Goal: Task Accomplishment & Management: Manage account settings

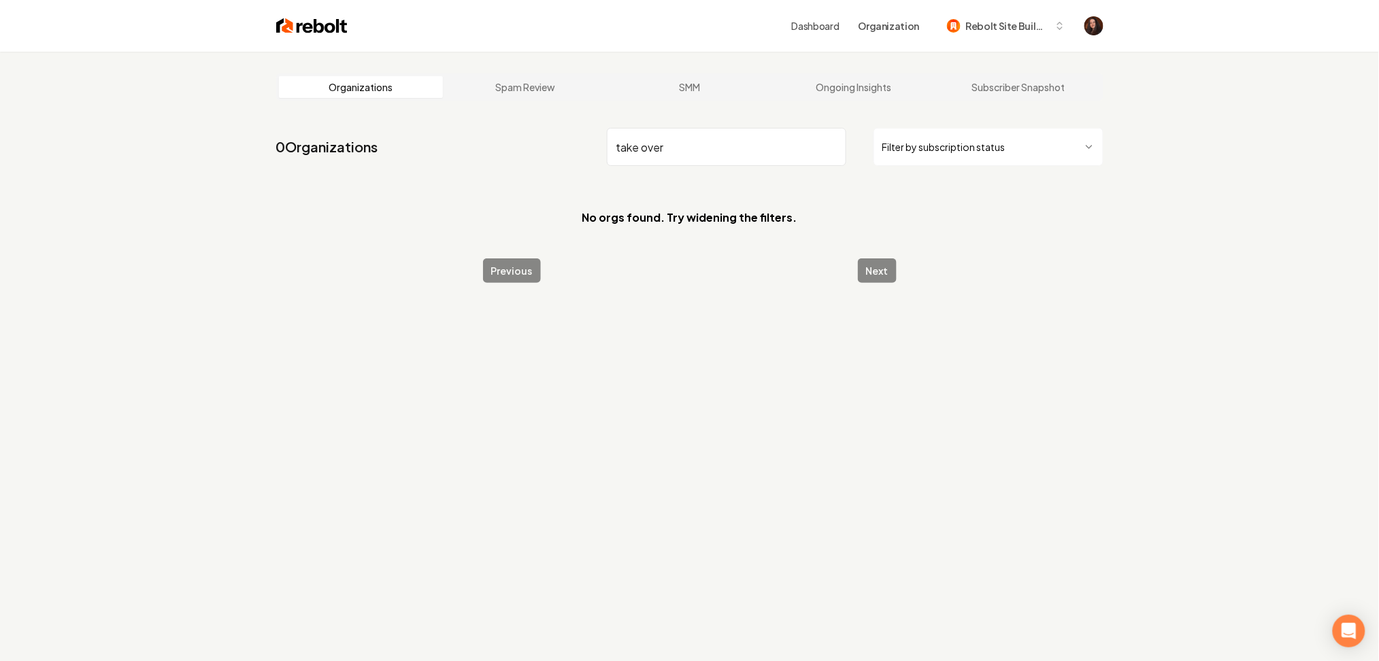
click at [636, 150] on input "take over" at bounding box center [726, 147] width 239 height 38
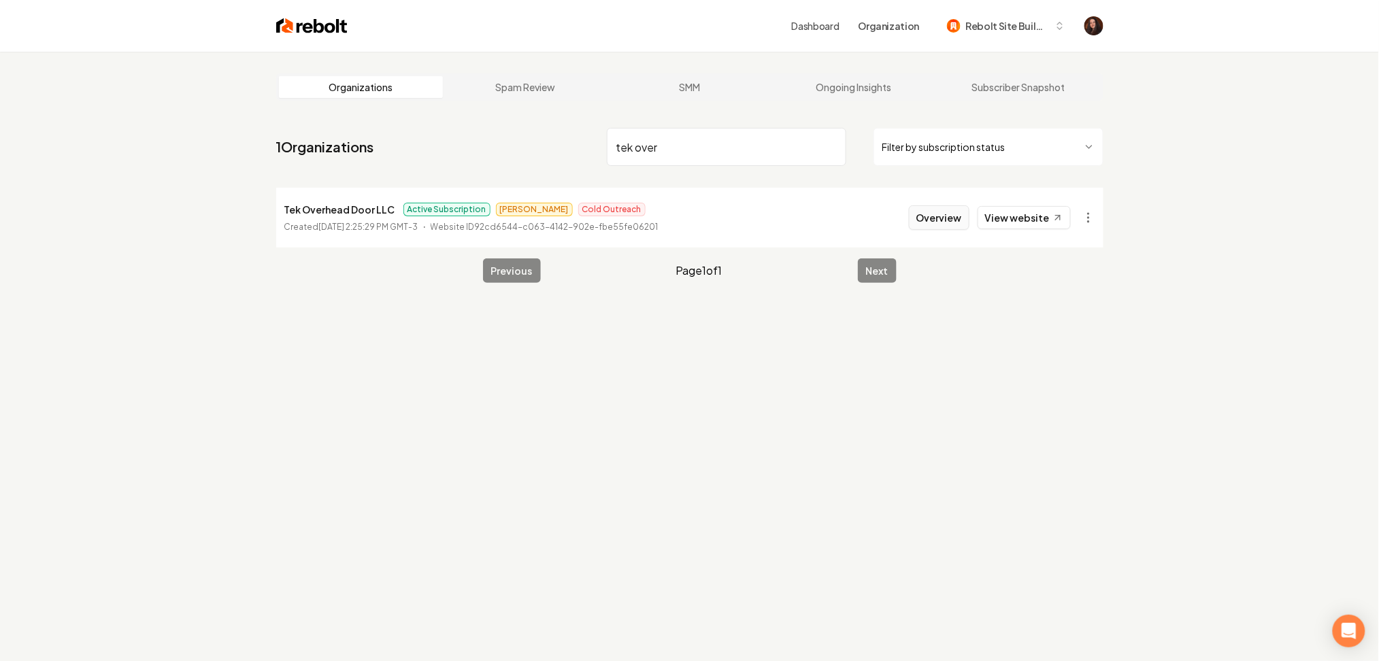
type input "tek over"
click at [943, 220] on button "Overview" at bounding box center [939, 217] width 61 height 24
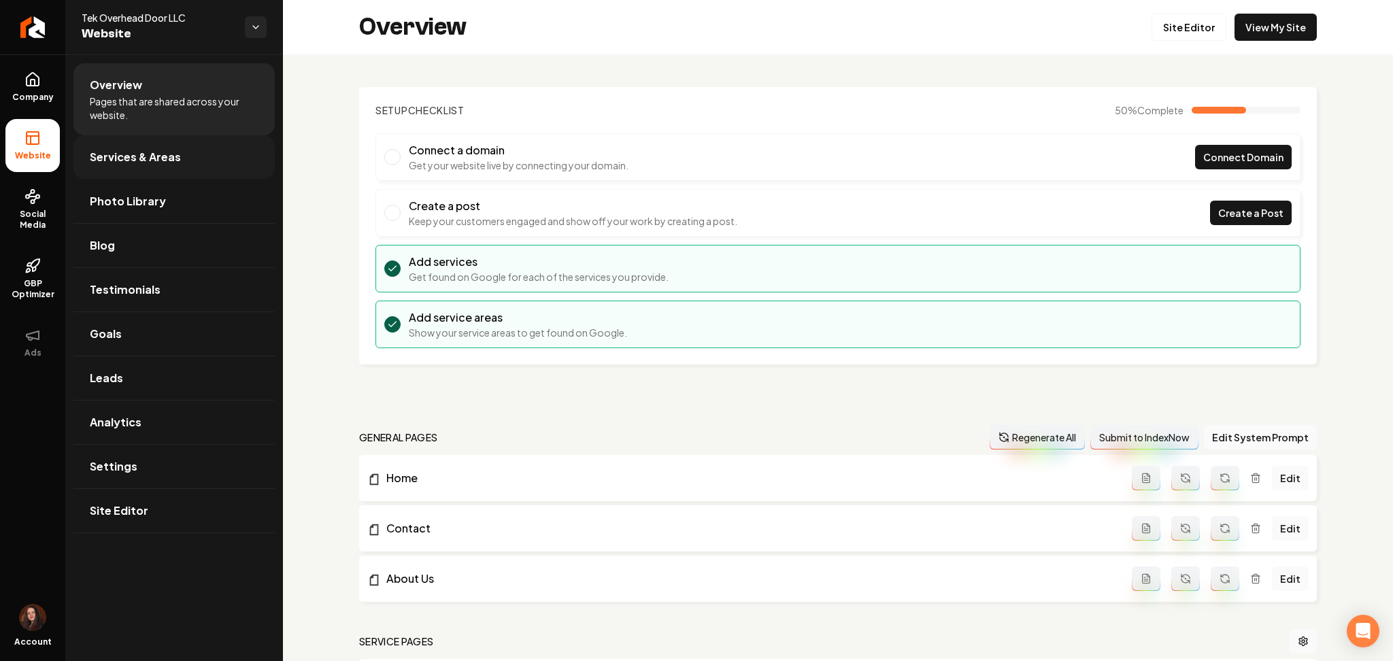
click at [167, 150] on span "Services & Areas" at bounding box center [135, 157] width 91 height 16
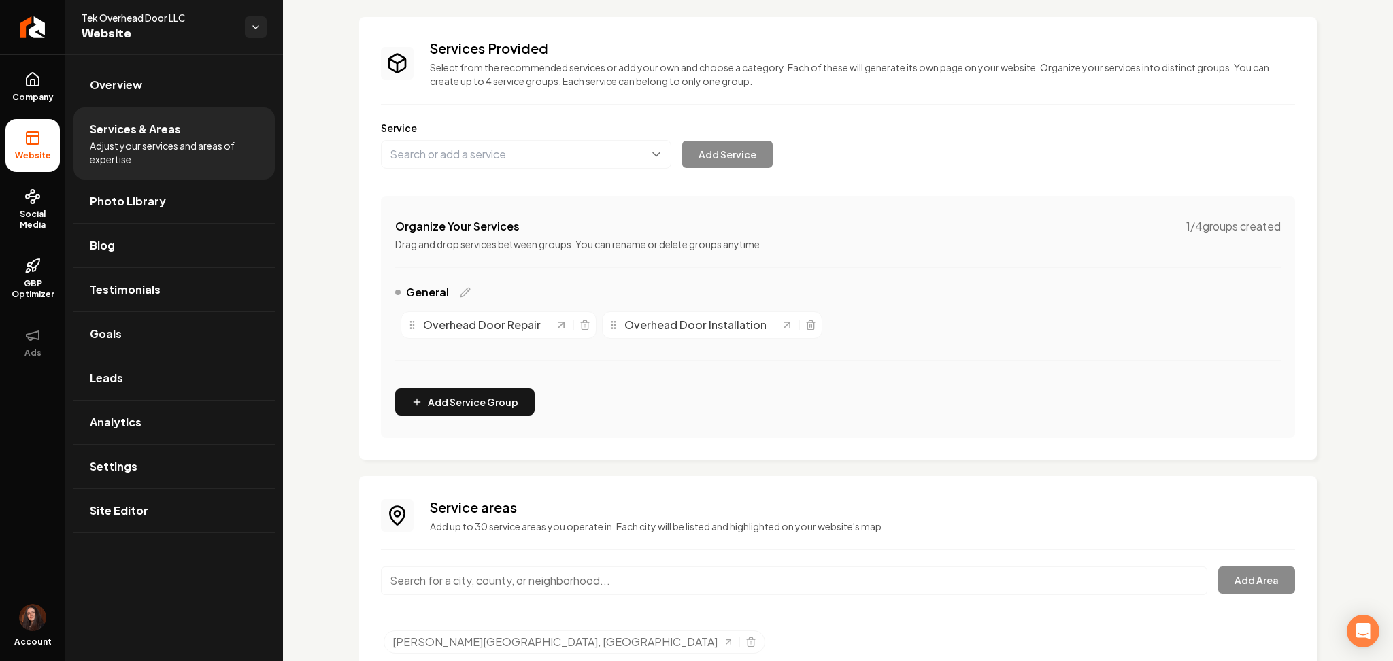
scroll to position [122, 0]
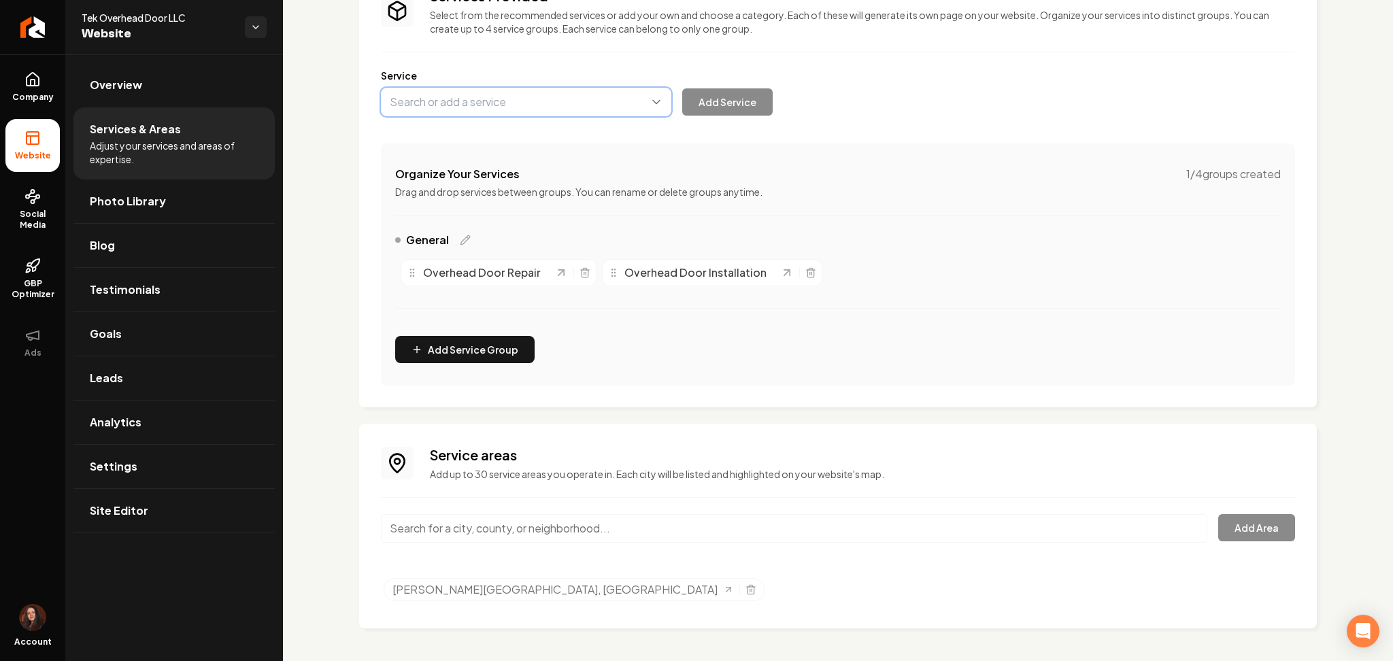
click at [470, 95] on button "Main content area" at bounding box center [526, 102] width 290 height 29
paste input "Garage Door Installation & Sales"
type input "Garage Door Installation & Sales"
click at [710, 103] on button "Add Service" at bounding box center [727, 101] width 90 height 27
click at [499, 97] on button "Main content area" at bounding box center [526, 102] width 290 height 29
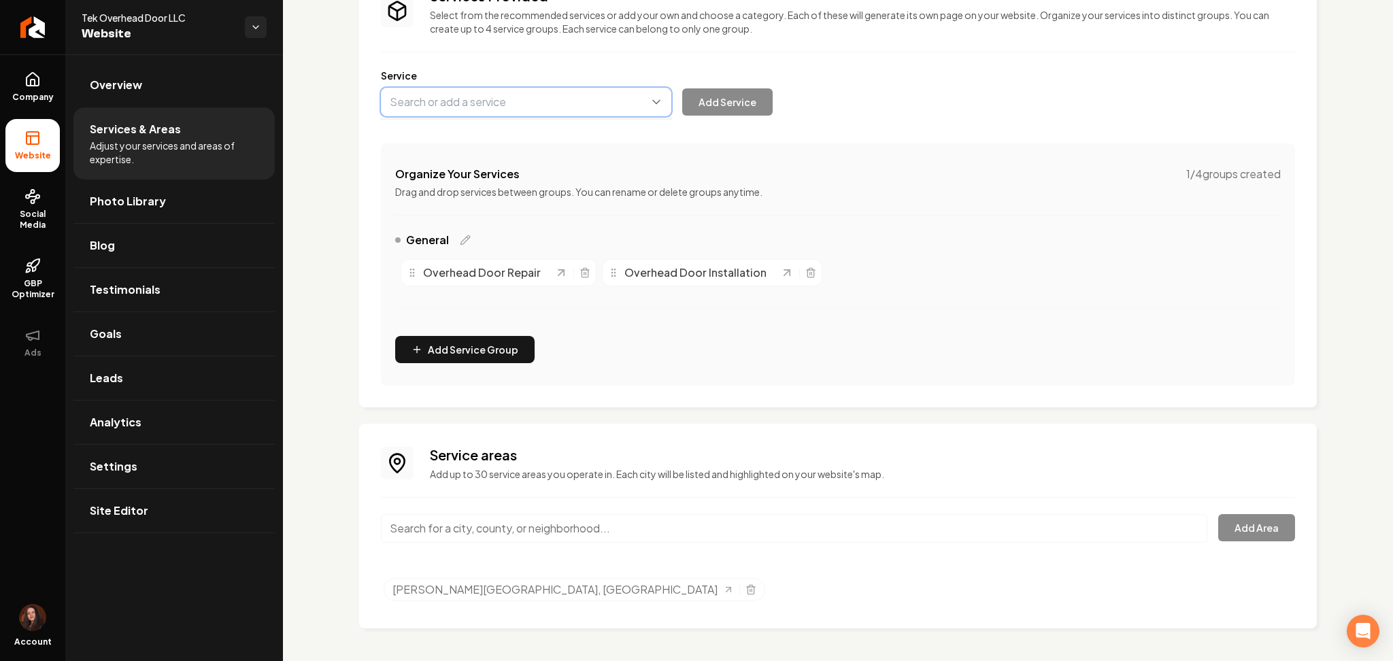
paste input "Garage Door Opener"
type input "Garage Door Opener"
click at [707, 96] on button "Add Service" at bounding box center [727, 101] width 90 height 27
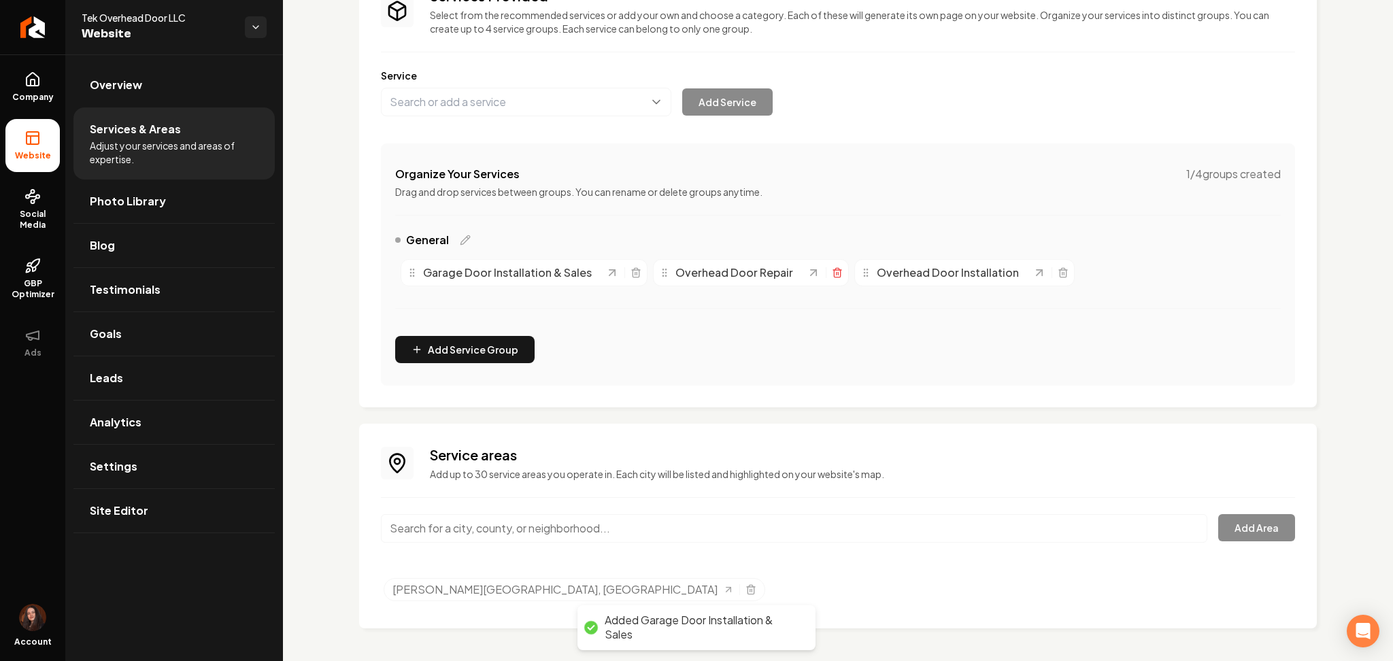
click at [832, 275] on icon "Main content area" at bounding box center [837, 272] width 11 height 11
click at [831, 273] on icon "Main content area" at bounding box center [830, 272] width 11 height 11
click at [856, 275] on icon "Main content area" at bounding box center [861, 272] width 11 height 11
click at [429, 99] on button "Main content area" at bounding box center [526, 102] width 290 height 29
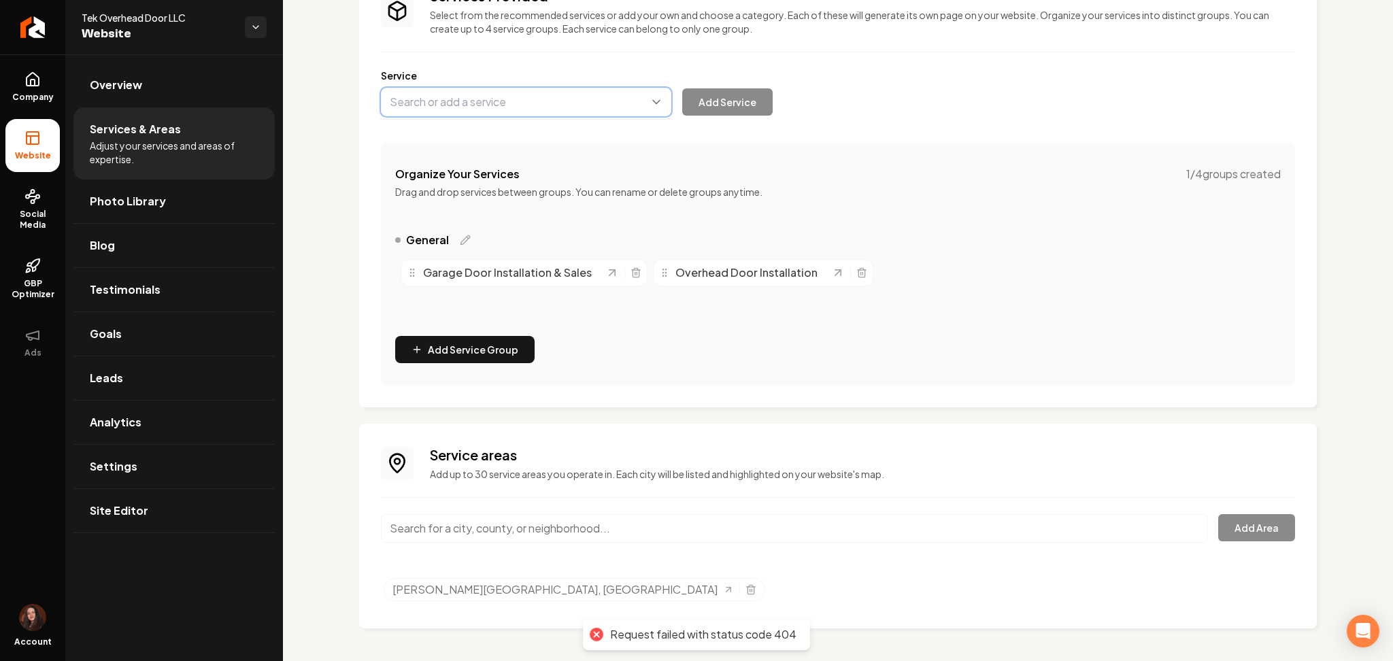
paste input "Garage Door Opener"
type input "Garage Door Opener"
click at [721, 97] on button "Add Service" at bounding box center [727, 101] width 90 height 27
click at [466, 92] on button "Main content area" at bounding box center [526, 102] width 290 height 29
paste input "Installation & Sales"
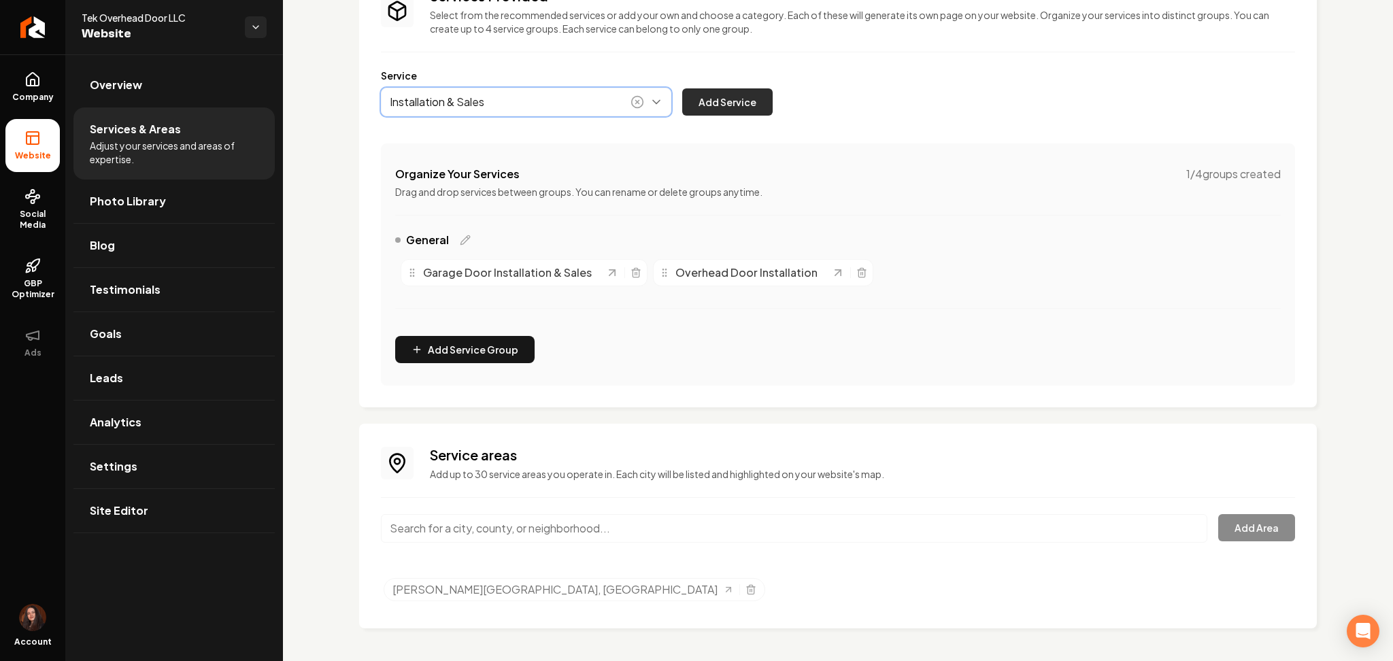
type input "Installation & Sales"
click at [730, 96] on button "Add Service" at bounding box center [727, 101] width 90 height 27
click at [411, 101] on button "Main content area" at bounding box center [526, 102] width 290 height 29
paste input "Garage Door Repair"
type input "Garage Door Repair"
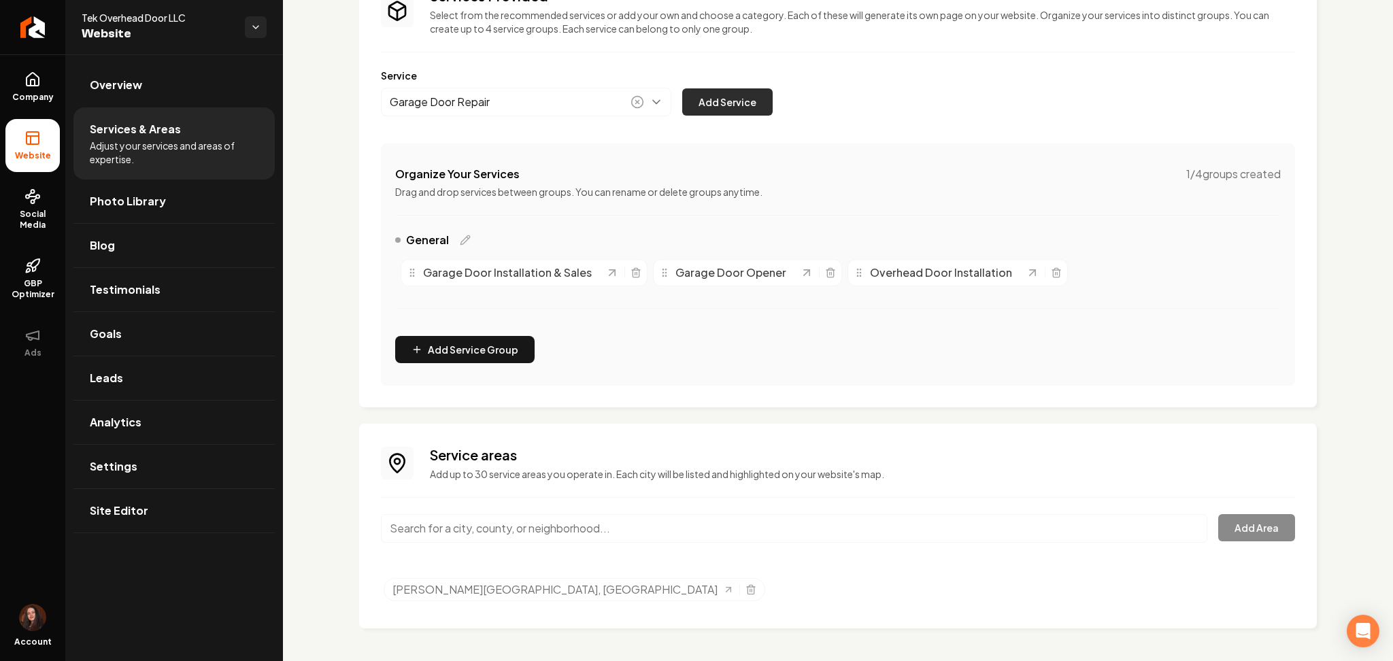
click at [760, 107] on button "Add Service" at bounding box center [727, 101] width 90 height 27
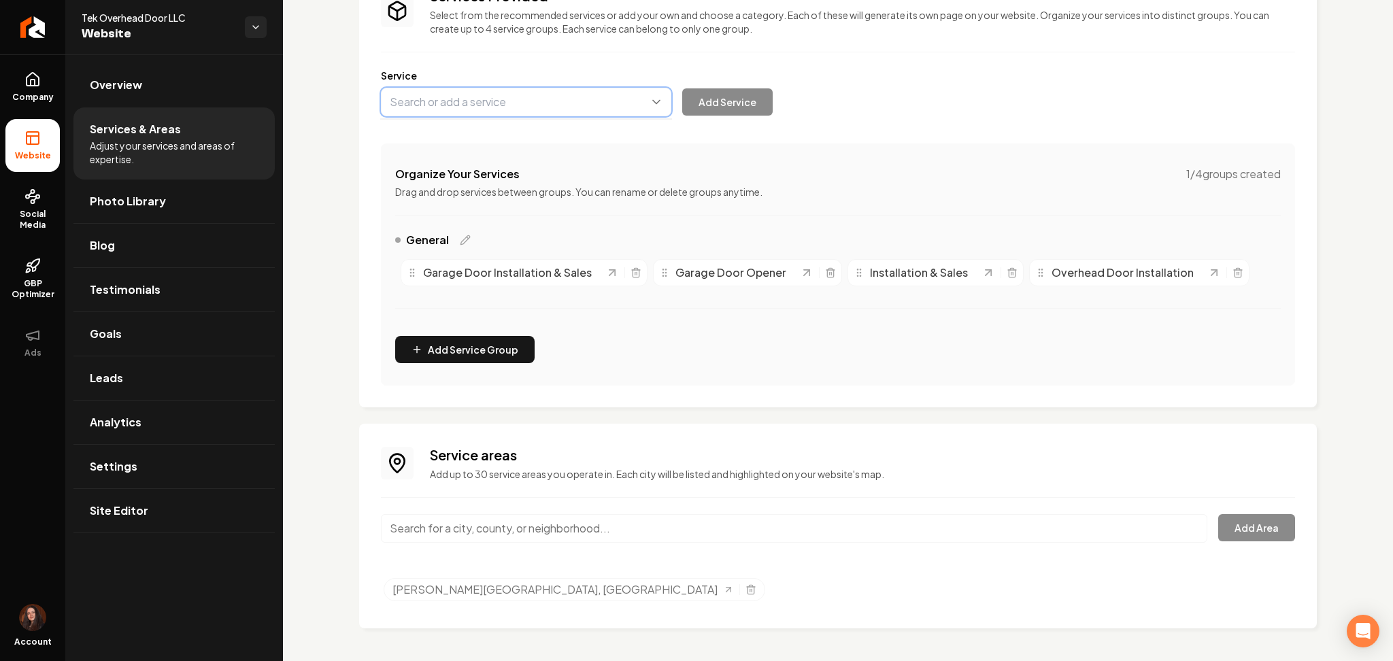
click at [426, 97] on button "Main content area" at bounding box center [526, 102] width 290 height 29
paste input "Garage Door Replacement"
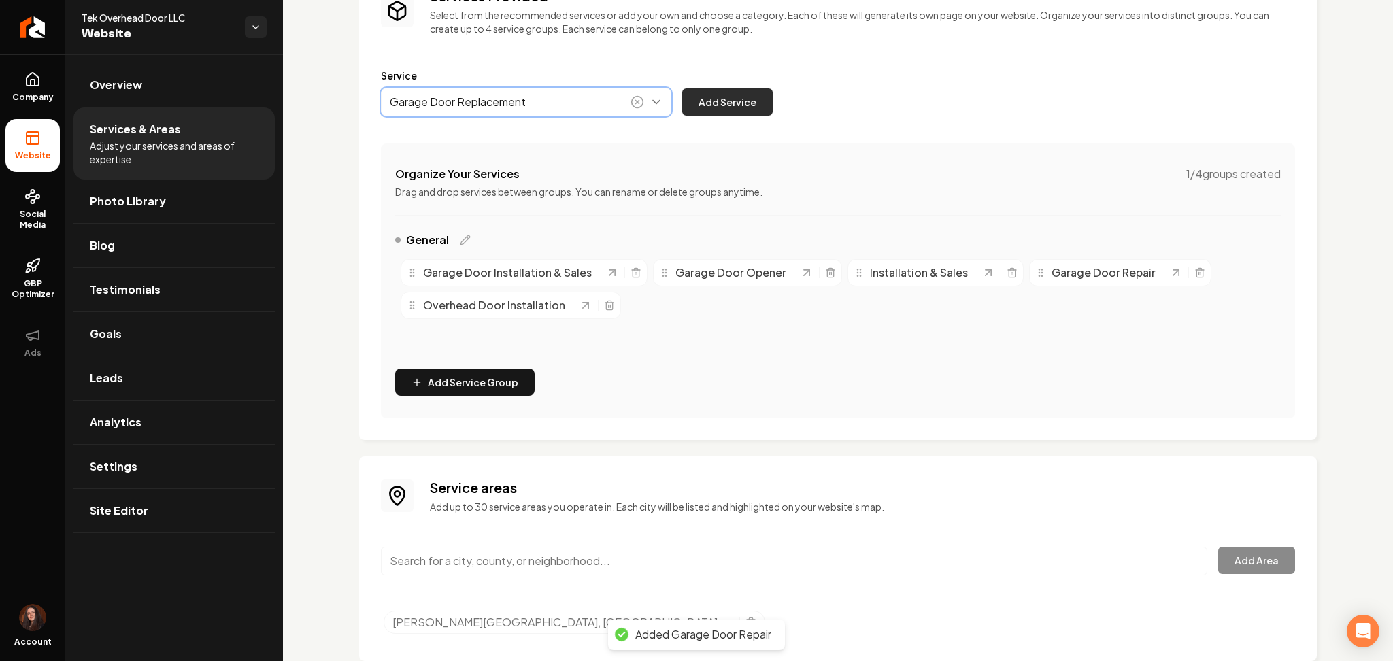
type input "Garage Door Replacement"
click at [708, 104] on button "Add Service" at bounding box center [727, 101] width 90 height 27
click at [415, 102] on button "Main content area" at bounding box center [526, 102] width 290 height 29
paste input "Garage Door Spring"
type input "Garage Door Spring"
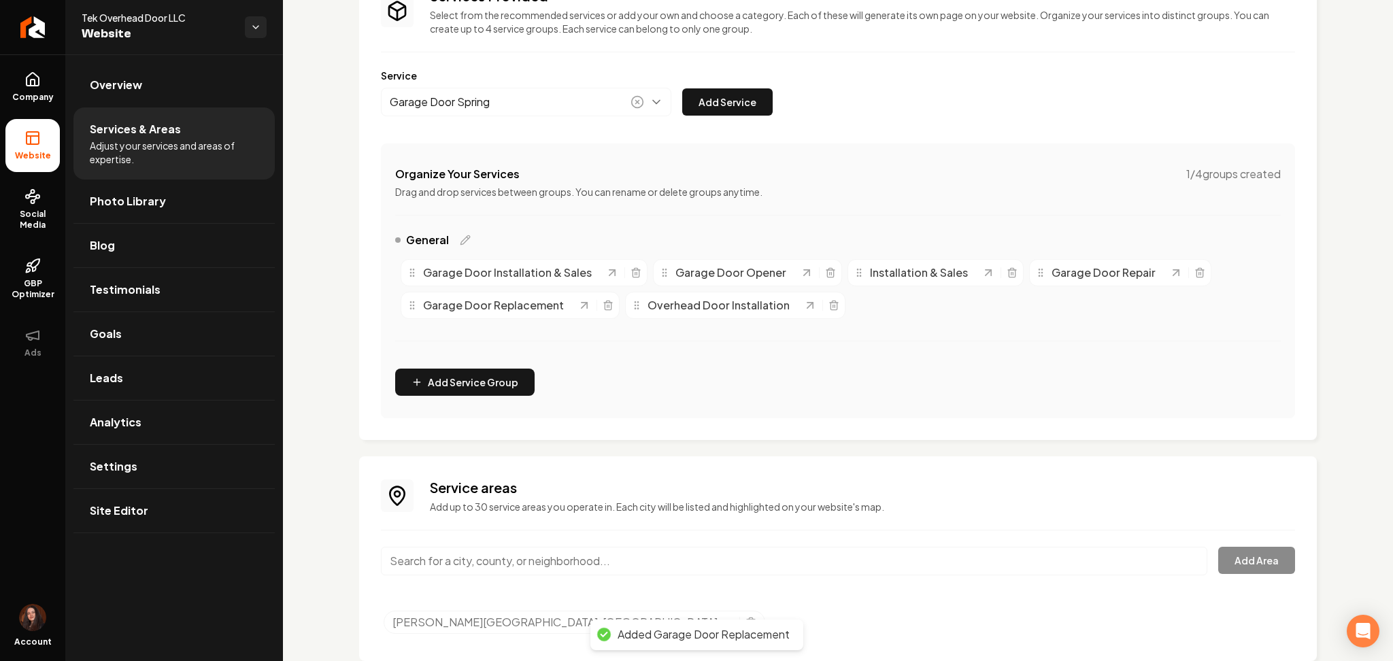
drag, startPoint x: 741, startPoint y: 110, endPoint x: 730, endPoint y: 107, distance: 10.8
click at [740, 108] on button "Add Service" at bounding box center [727, 101] width 90 height 27
click at [492, 97] on button "Main content area" at bounding box center [526, 102] width 290 height 29
paste input "Garage Door Spring Replacement"
type input "Garage Door Spring Replacement"
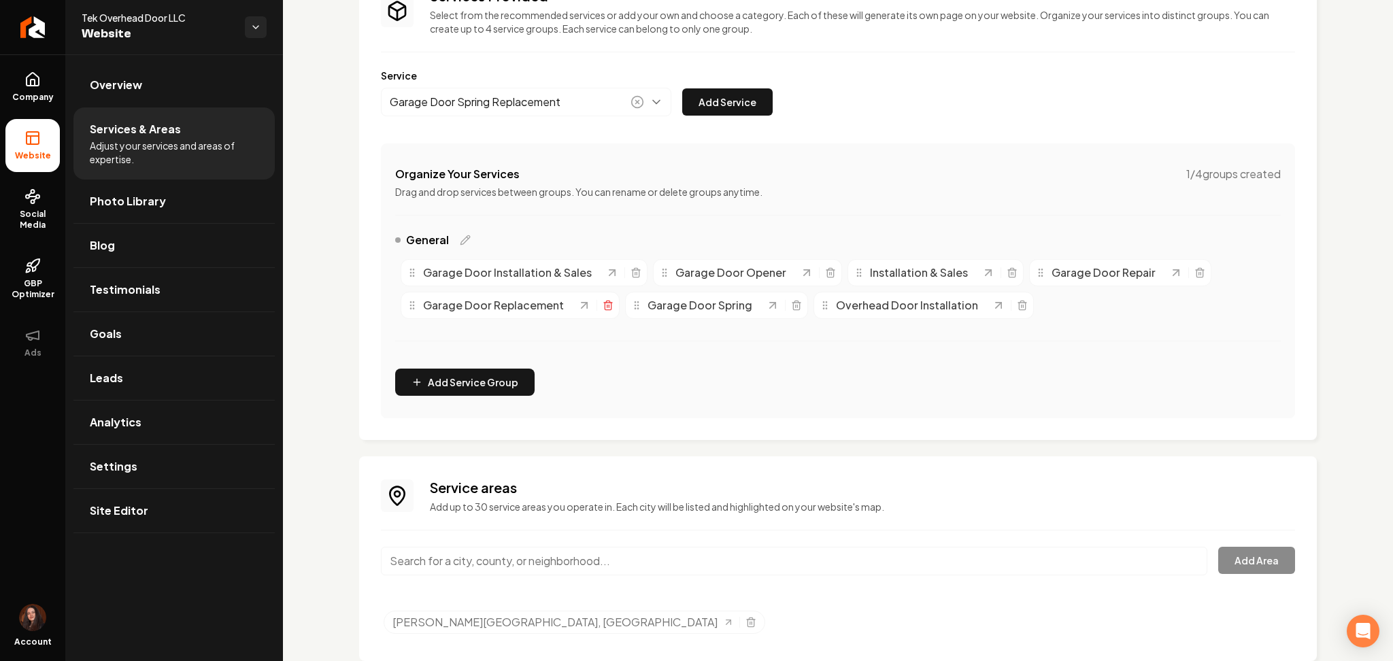
click at [608, 308] on icon "Main content area" at bounding box center [608, 305] width 11 height 11
click at [705, 107] on button "Add Service" at bounding box center [727, 101] width 90 height 27
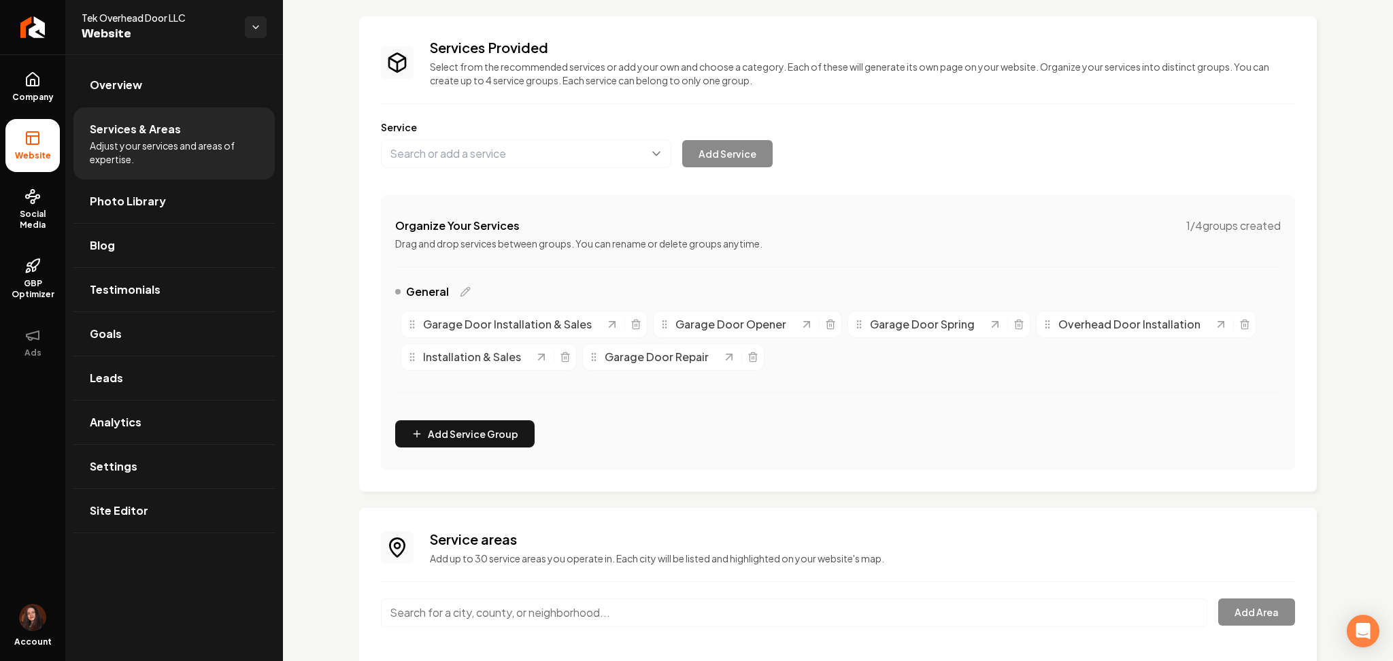
scroll to position [64, 0]
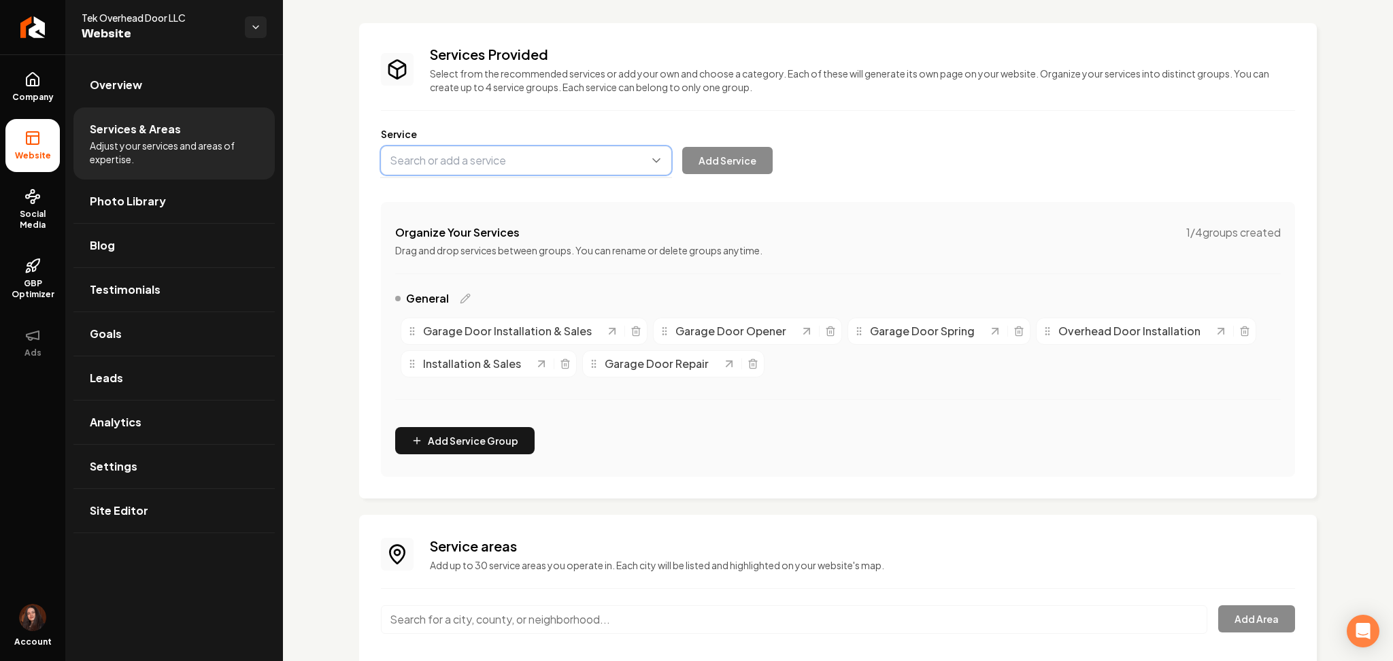
click at [536, 162] on button "Main content area" at bounding box center [526, 160] width 290 height 29
paste input "Garage Door Panel Replacement"
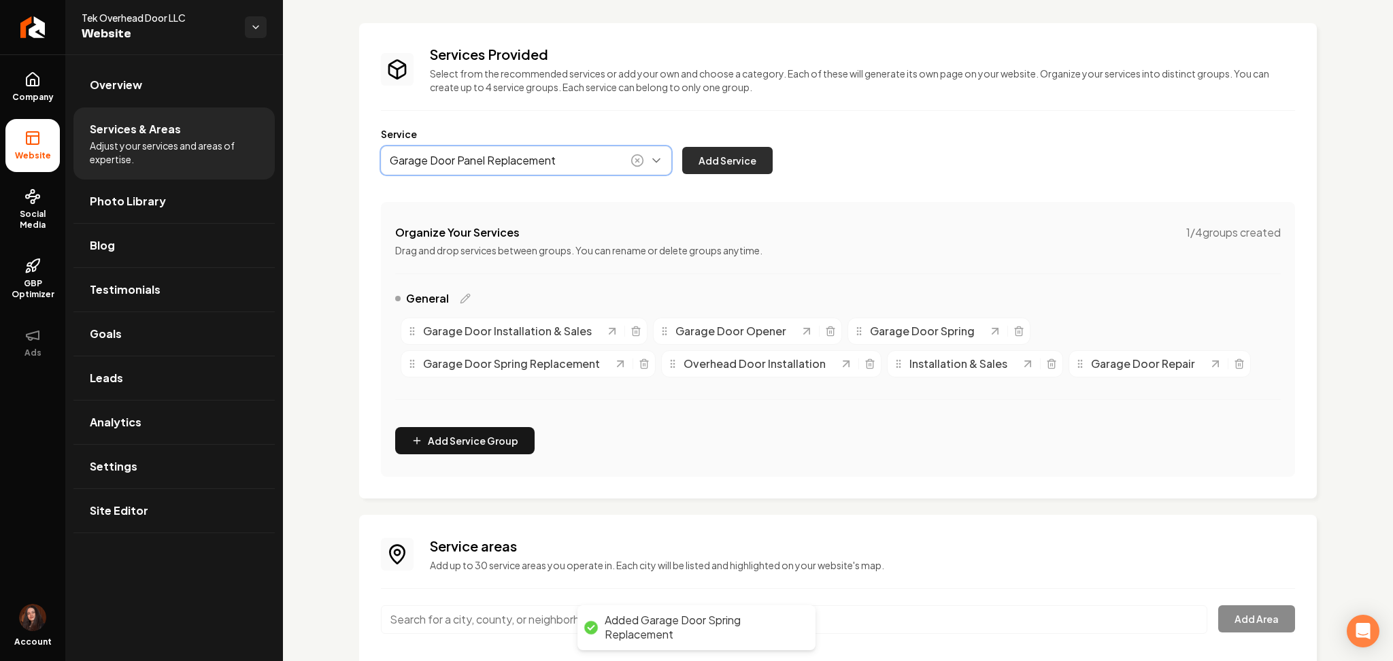
type input "Garage Door Panel Replacement"
click at [712, 165] on button "Add Service" at bounding box center [727, 160] width 90 height 27
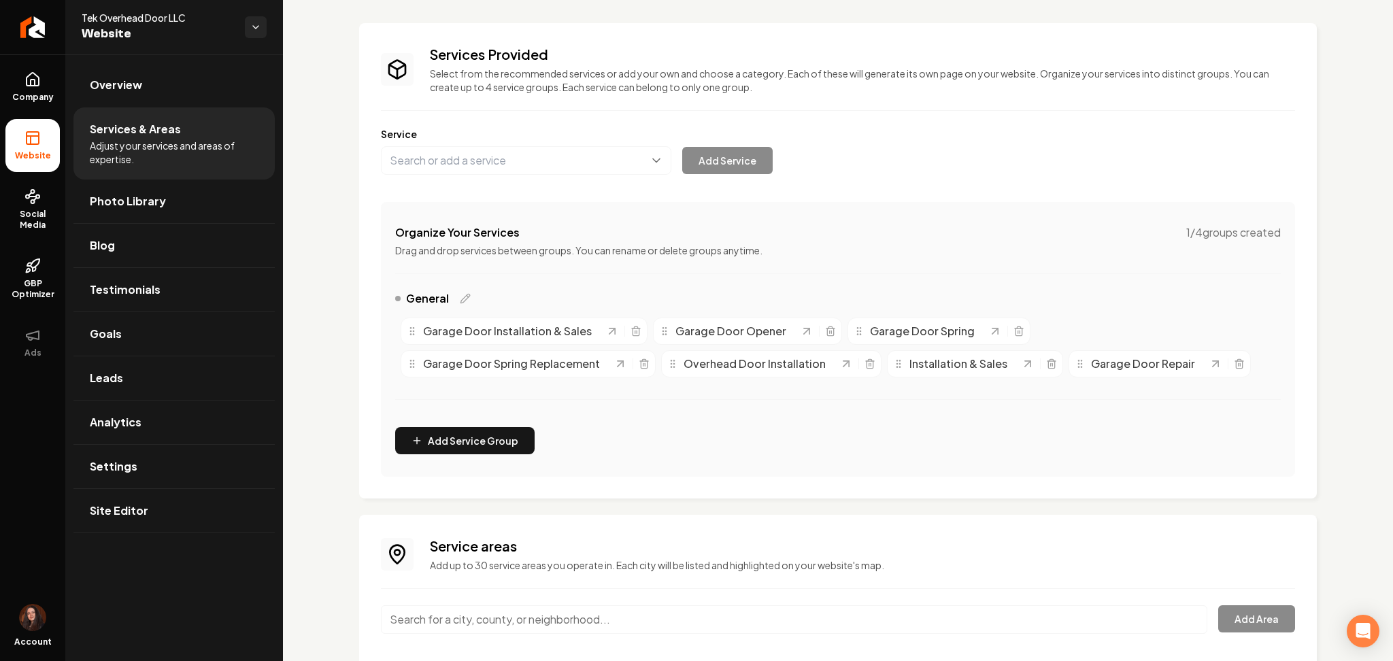
click at [433, 141] on div "Service Add Service" at bounding box center [838, 151] width 914 height 48
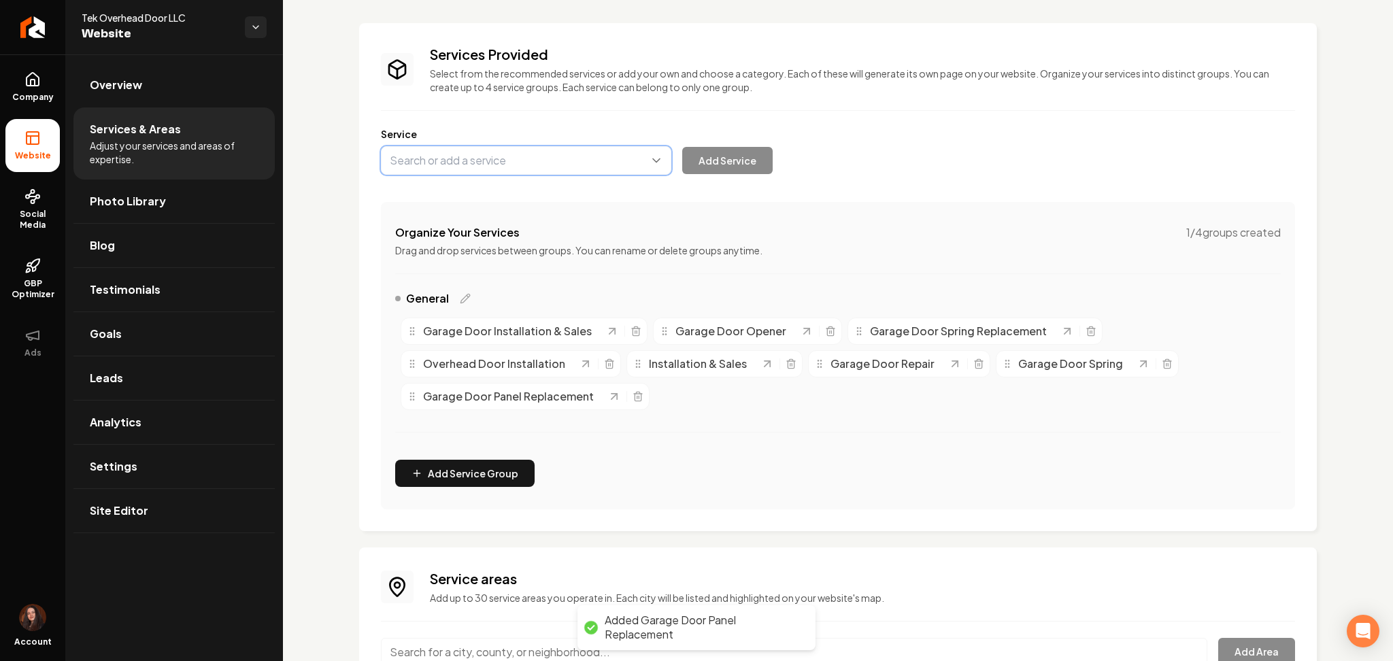
click at [432, 158] on button "Main content area" at bounding box center [526, 160] width 290 height 29
paste input "Garage Door Remotes"
drag, startPoint x: 457, startPoint y: 194, endPoint x: 601, endPoint y: 184, distance: 144.5
type input "Garage Door Remotes"
click at [739, 143] on div "Service Garage Door Remotes Add Service" at bounding box center [838, 151] width 914 height 48
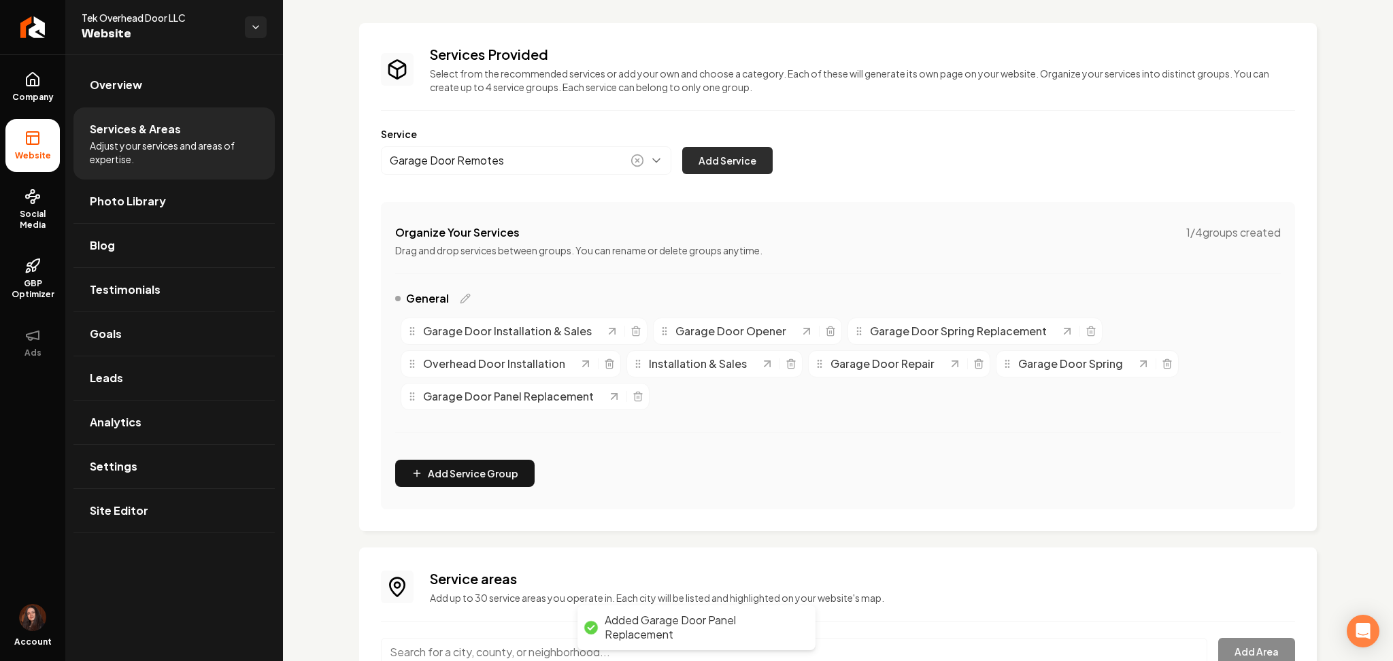
click at [731, 165] on button "Add Service" at bounding box center [727, 160] width 90 height 27
click at [390, 150] on button "Main content area" at bounding box center [526, 160] width 290 height 29
paste input "Garage Door Track Alignment"
drag, startPoint x: 425, startPoint y: 193, endPoint x: 702, endPoint y: 141, distance: 281.7
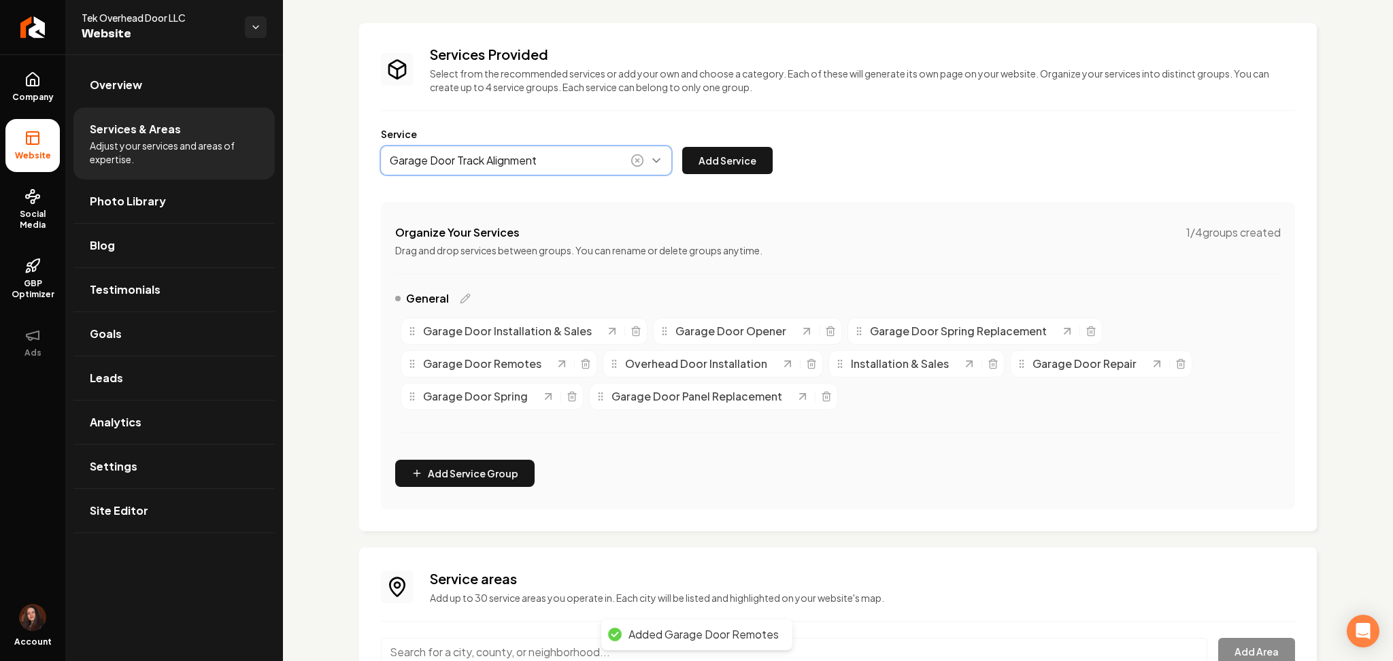
type input "Garage Door Track Alignment"
click at [730, 159] on button "Add Service" at bounding box center [727, 160] width 90 height 27
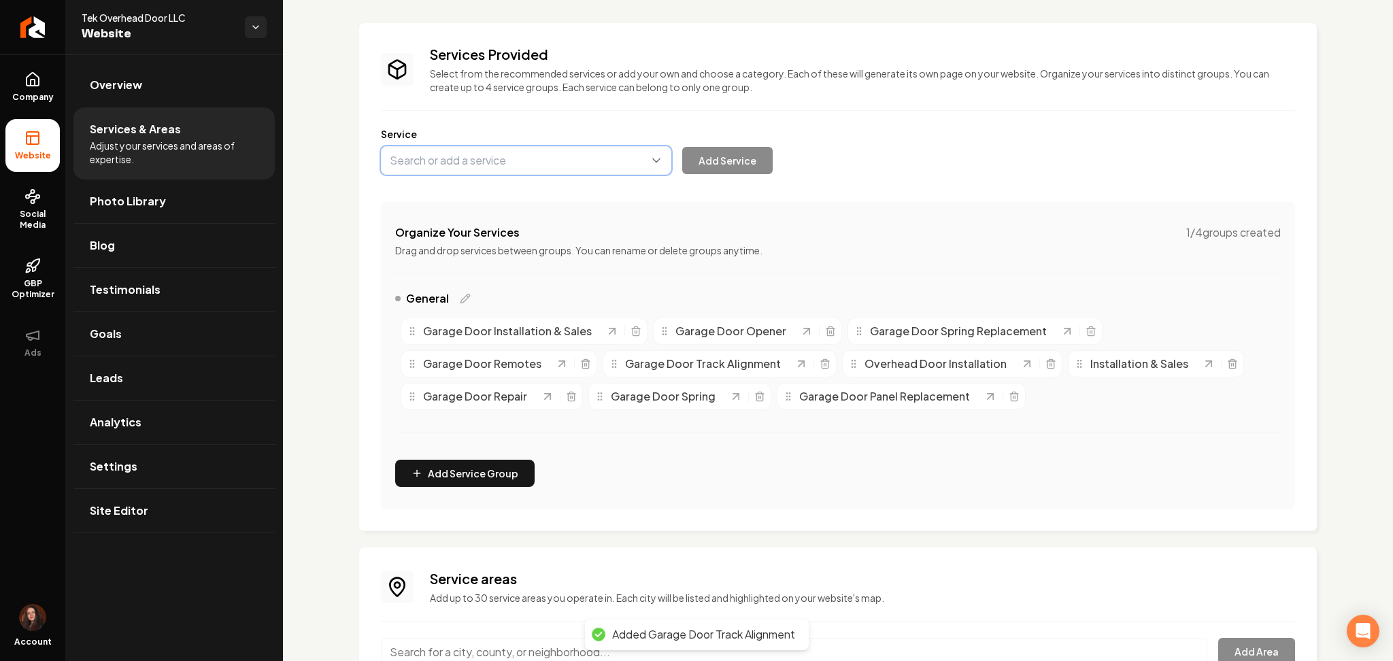
click at [464, 150] on button "Main content area" at bounding box center [526, 160] width 290 height 29
paste input "Garage Door Cable Replacement"
type input "Garage Door Cable Replacement"
click at [754, 165] on button "Add Service" at bounding box center [727, 160] width 90 height 27
click at [462, 169] on button "Main content area" at bounding box center [526, 160] width 290 height 29
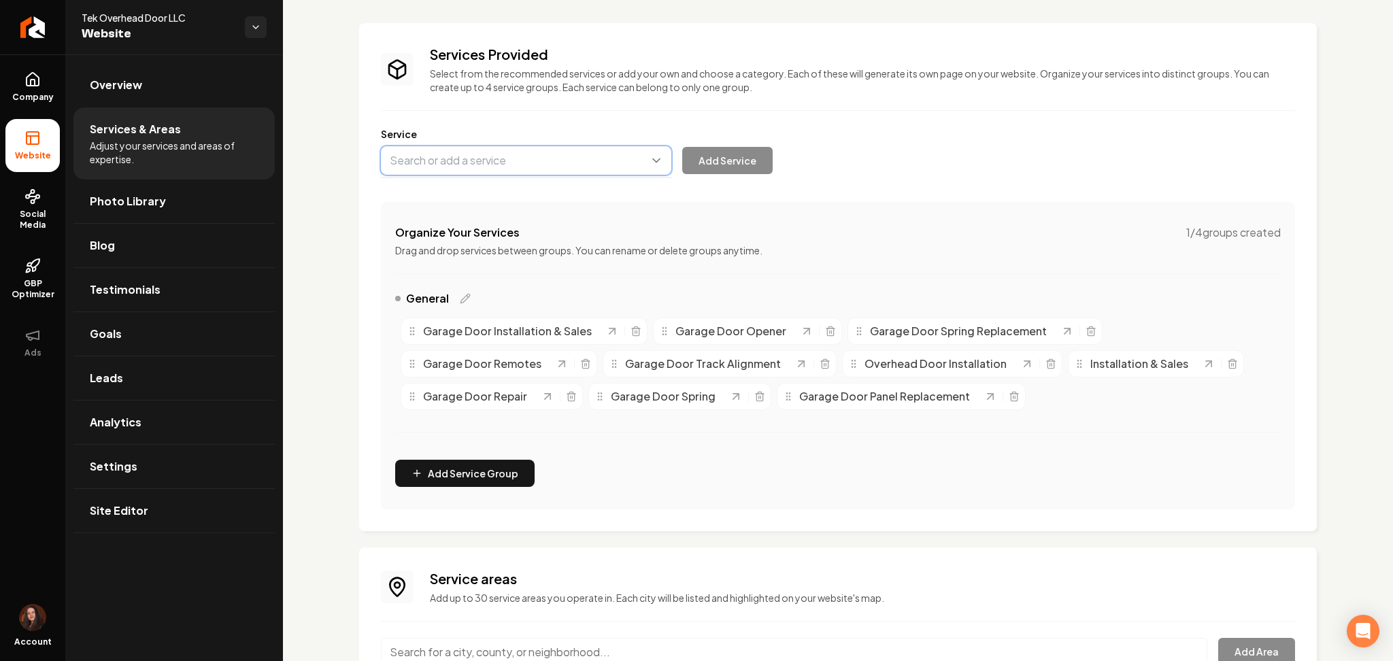
paste input "Garage Door Safety Inspections"
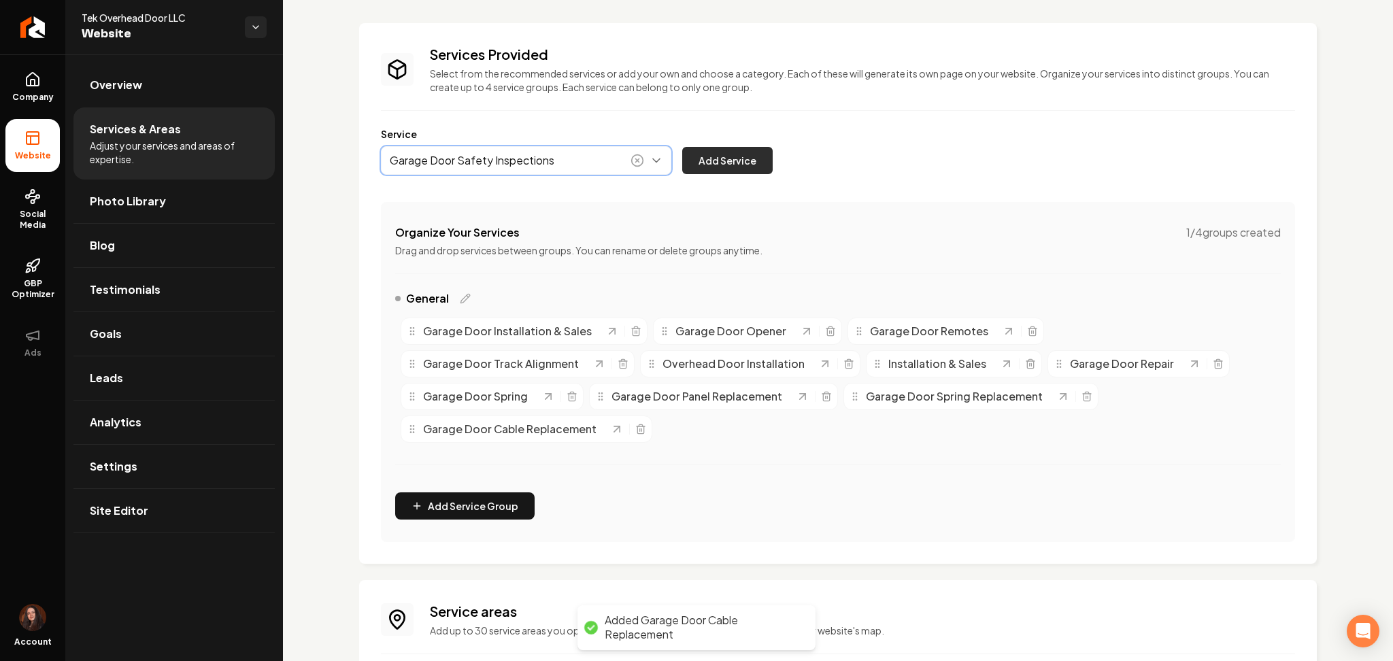
type input "Garage Door Safety Inspections"
click at [758, 165] on button "Add Service" at bounding box center [727, 160] width 90 height 27
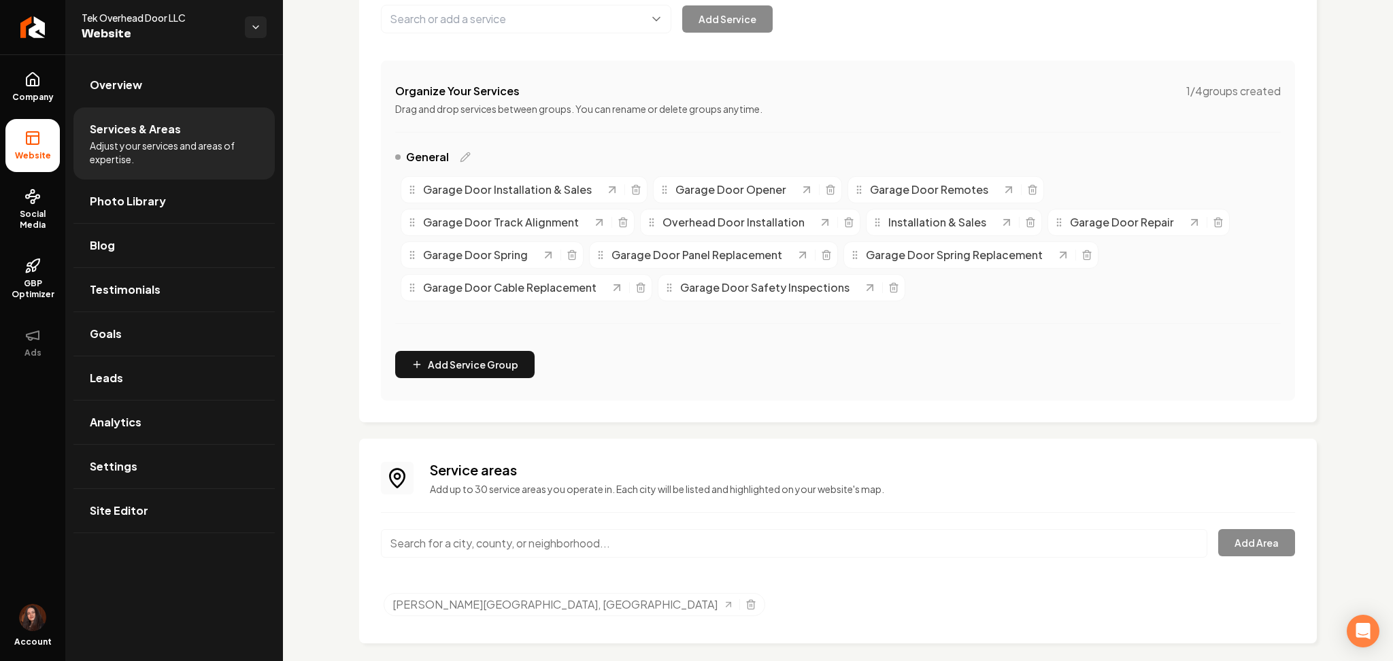
scroll to position [220, 0]
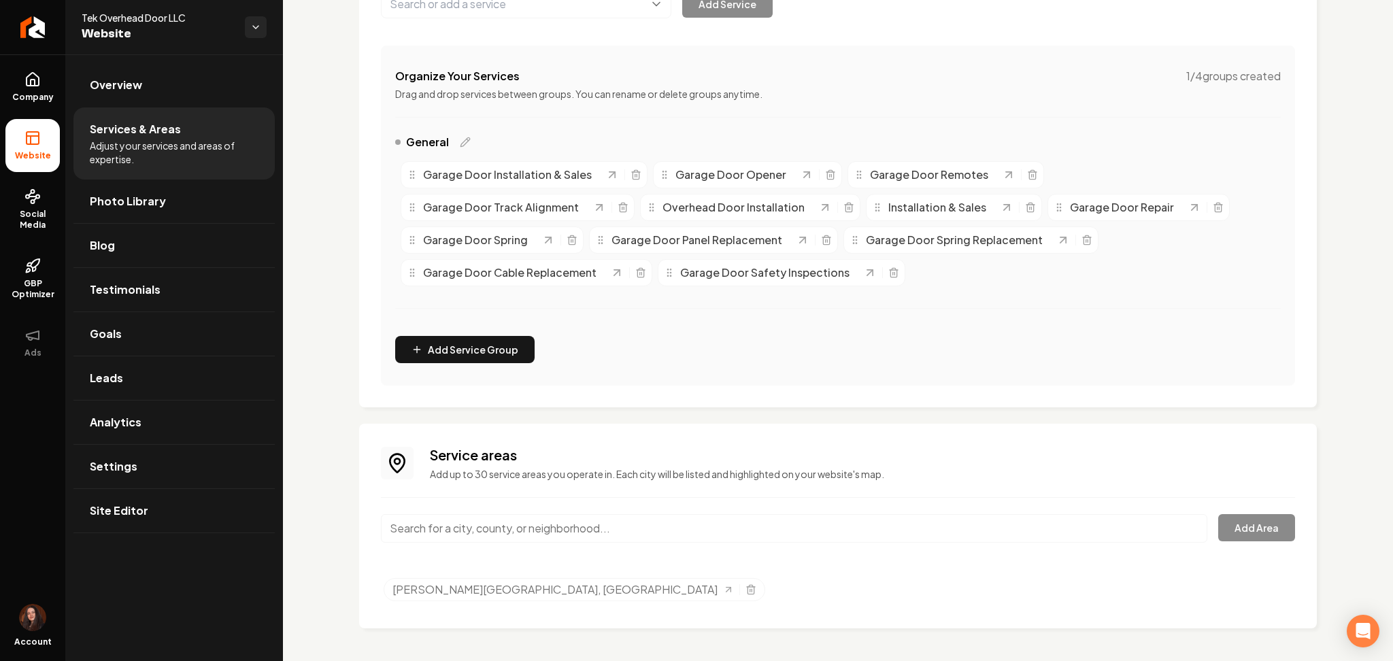
click at [534, 537] on input "Main content area" at bounding box center [794, 528] width 826 height 29
paste input "Mankato-MN"
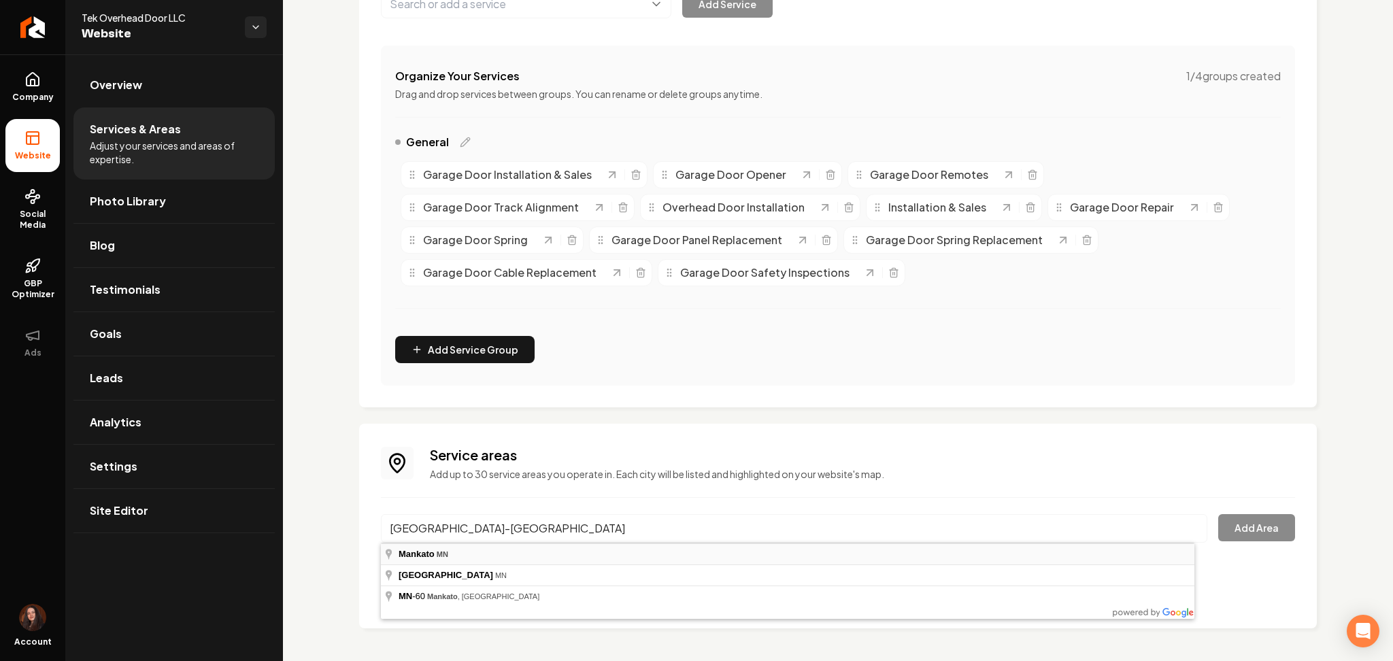
type input "Mankato, MN"
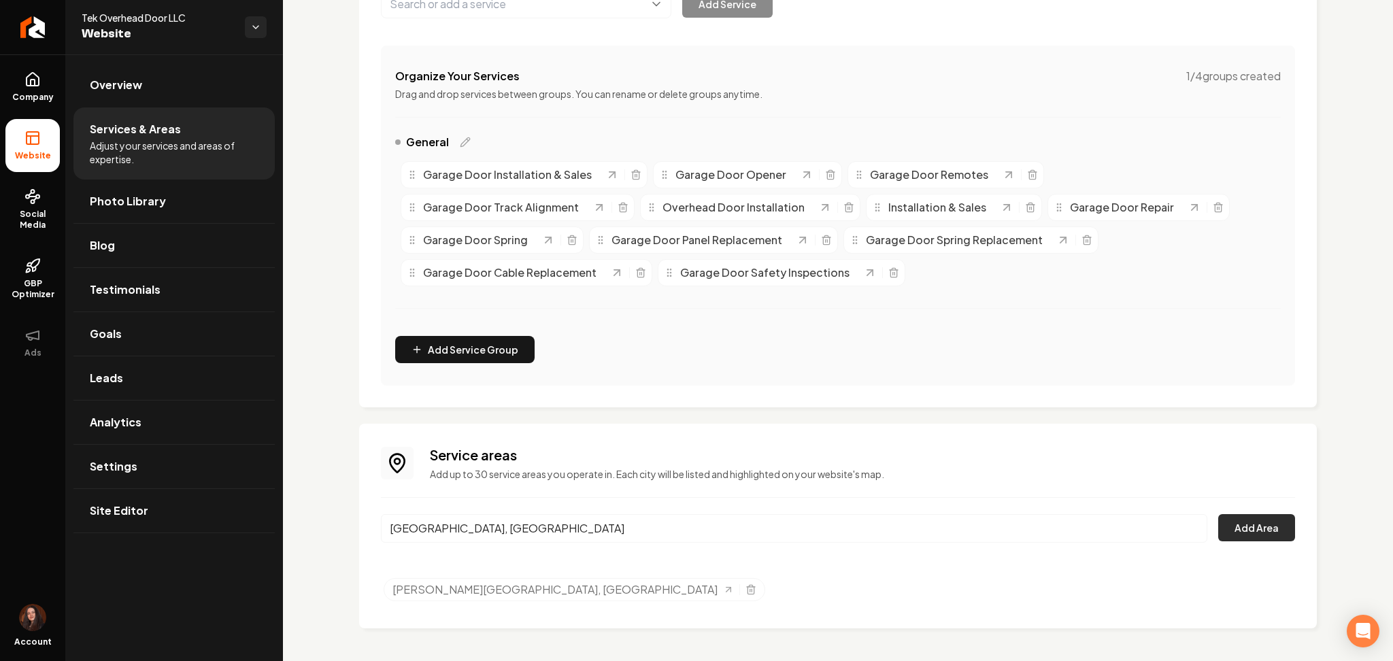
click at [1251, 524] on button "Add Area" at bounding box center [1256, 527] width 77 height 27
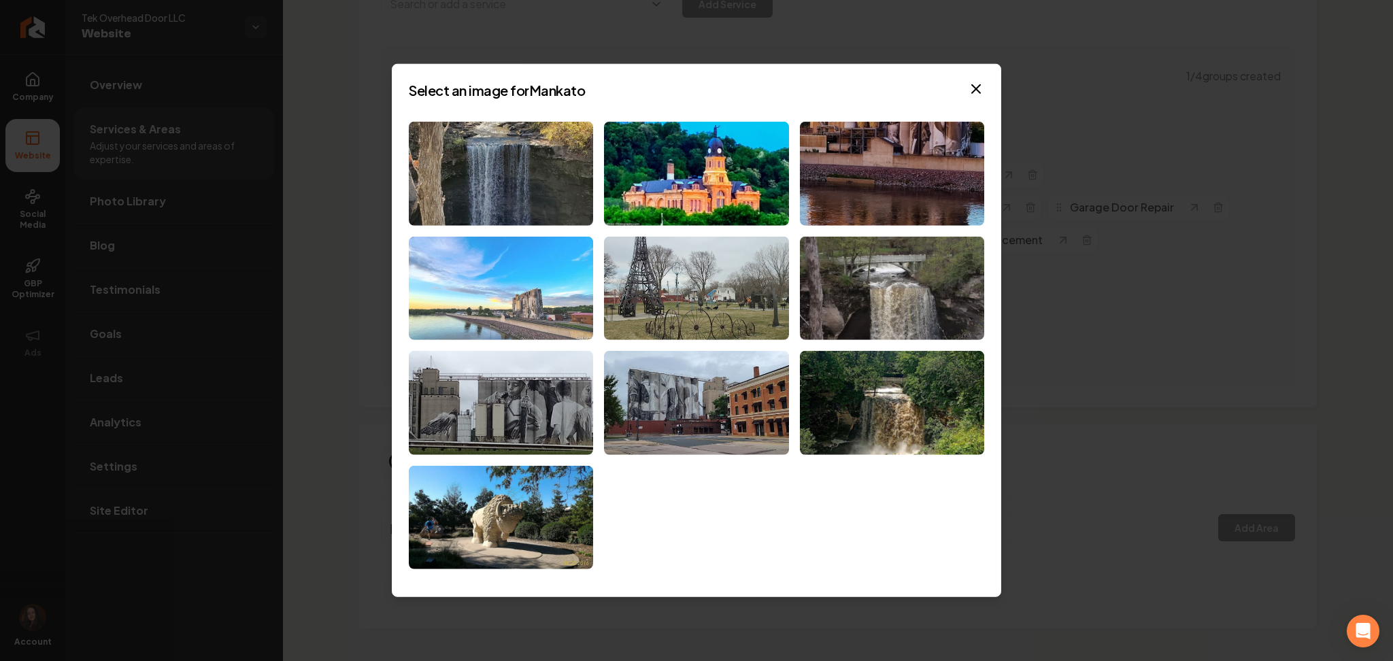
click at [475, 303] on img at bounding box center [501, 288] width 184 height 104
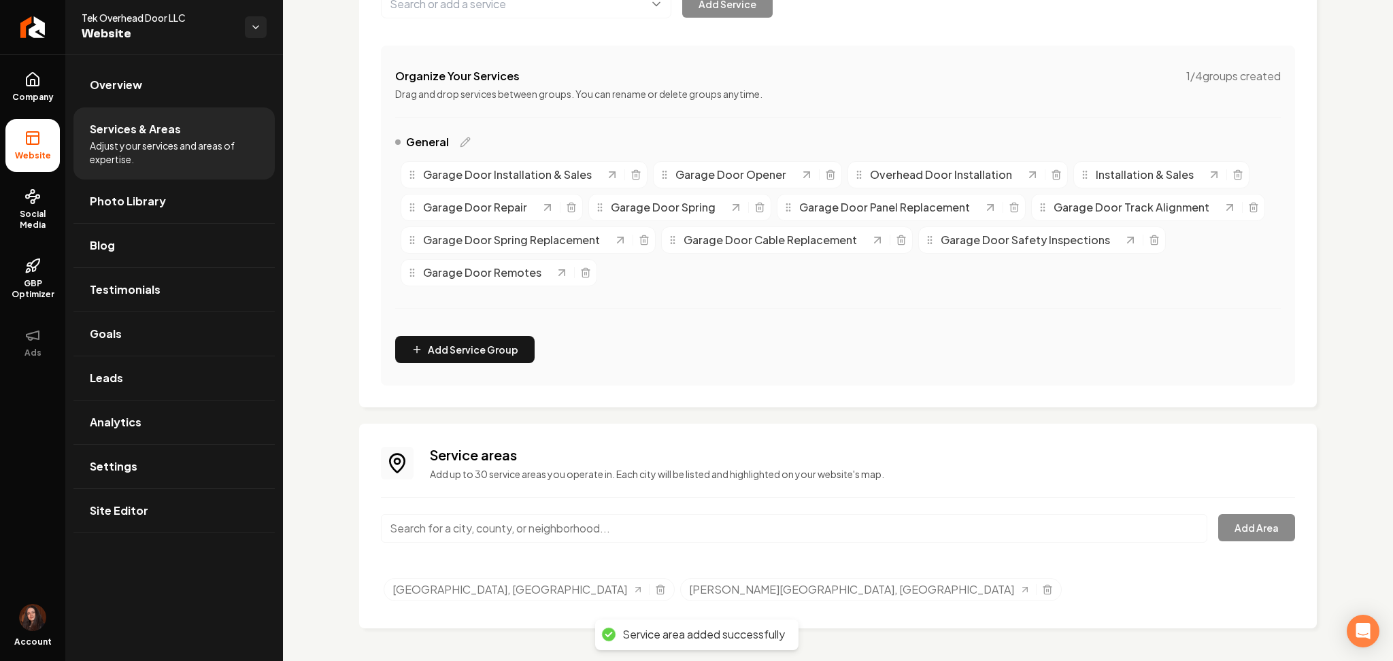
drag, startPoint x: 656, startPoint y: 589, endPoint x: 662, endPoint y: 580, distance: 10.8
click at [680, 589] on div "Vernon Center, MN" at bounding box center [871, 589] width 382 height 23
click at [1042, 590] on icon "Selected tags" at bounding box center [1047, 589] width 11 height 11
click at [599, 516] on input "Main content area" at bounding box center [794, 528] width 826 height 29
paste input "Eagle Lake-MN"
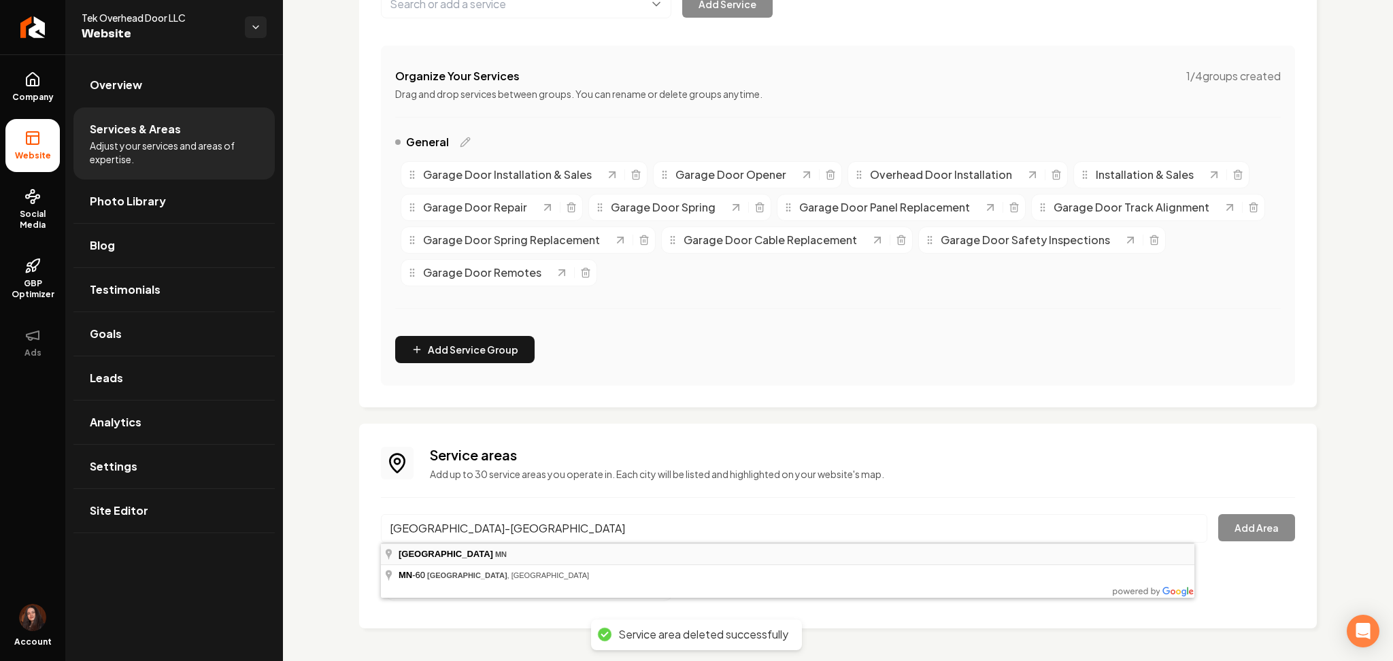
type input "Eagle Lake, MN"
drag, startPoint x: 584, startPoint y: 550, endPoint x: 646, endPoint y: 538, distance: 63.8
click at [1218, 529] on button "Add Area" at bounding box center [1256, 527] width 77 height 27
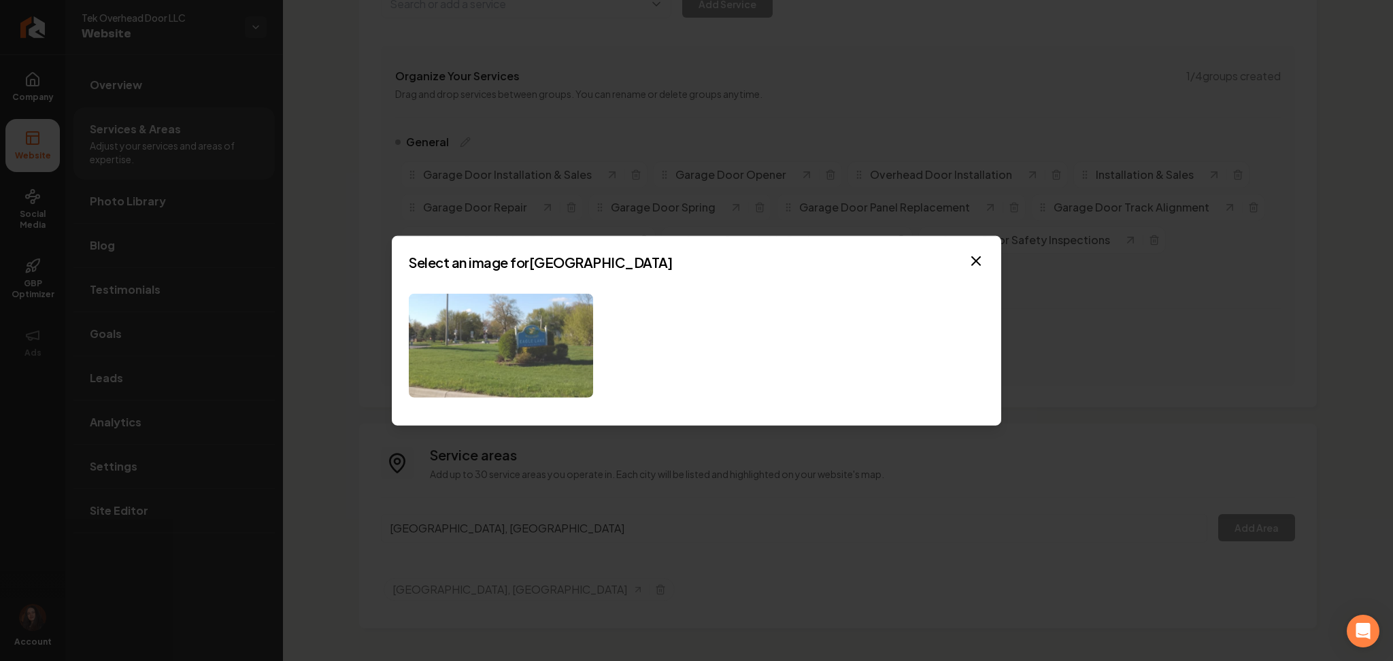
click at [447, 336] on img at bounding box center [501, 346] width 184 height 104
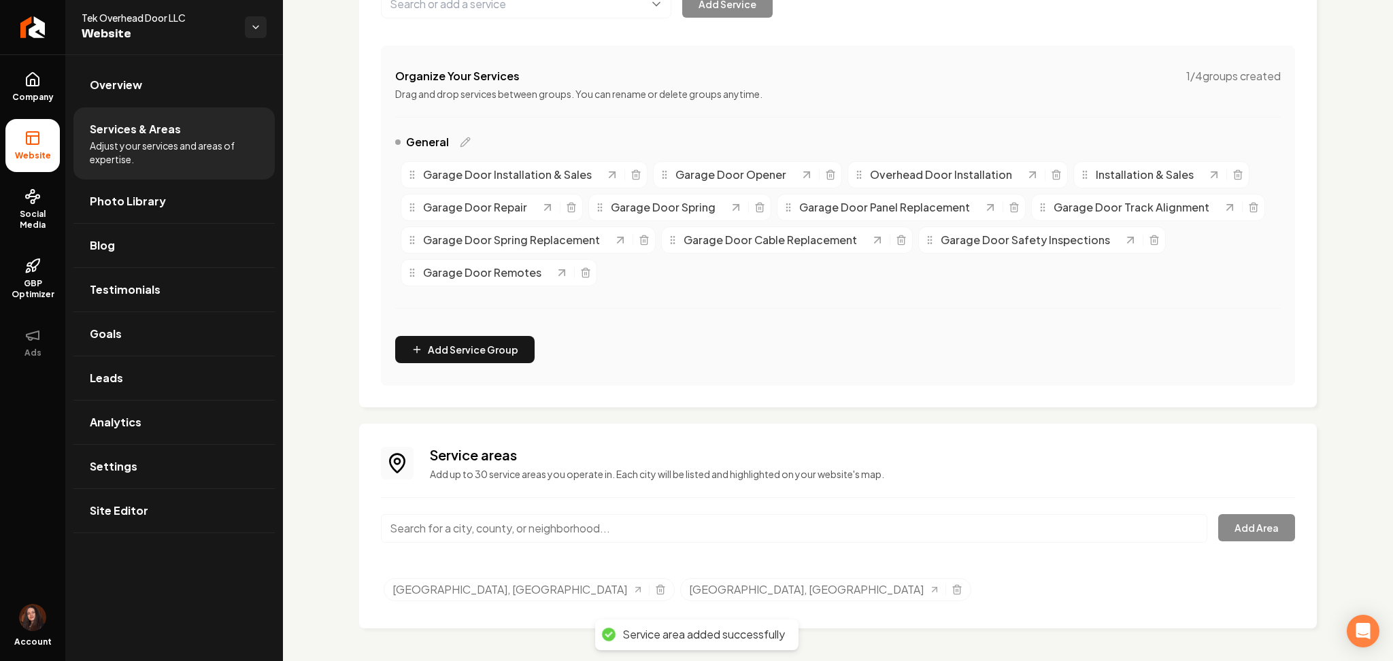
click at [443, 524] on input "Main content area" at bounding box center [794, 528] width 826 height 29
paste input "Lake Crystal-MN"
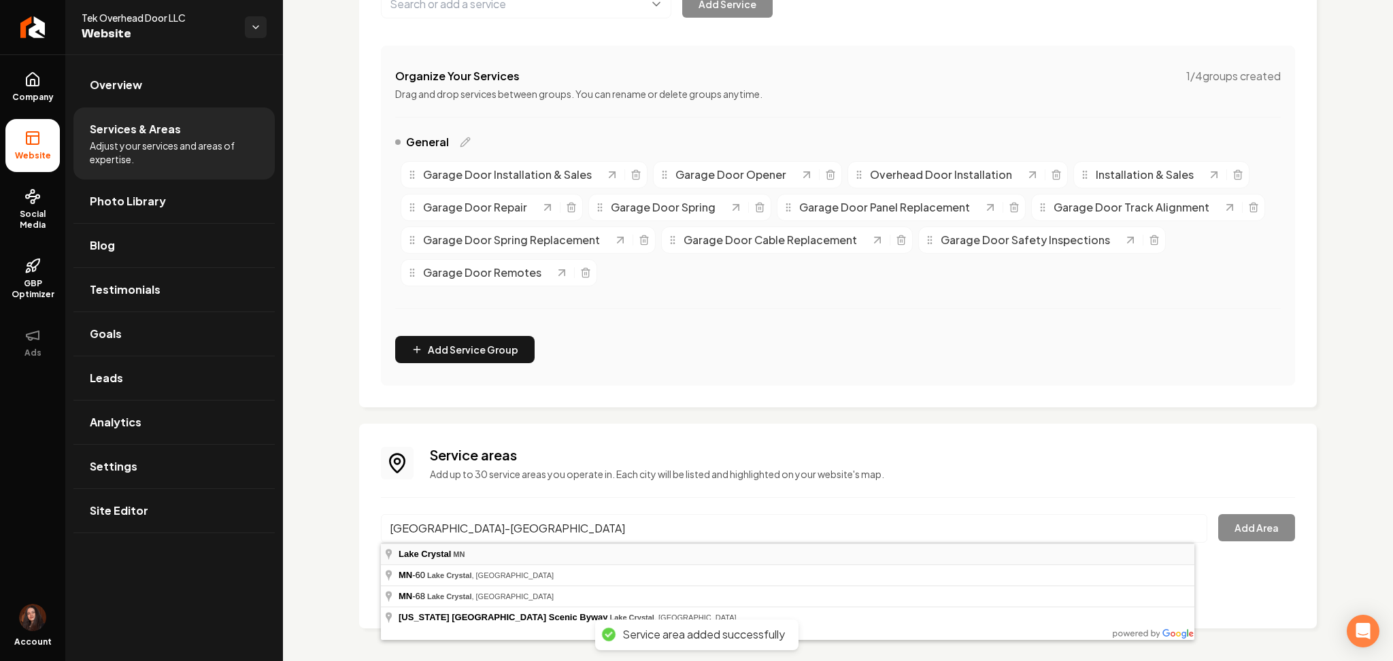
type input "Lake Crystal, MN"
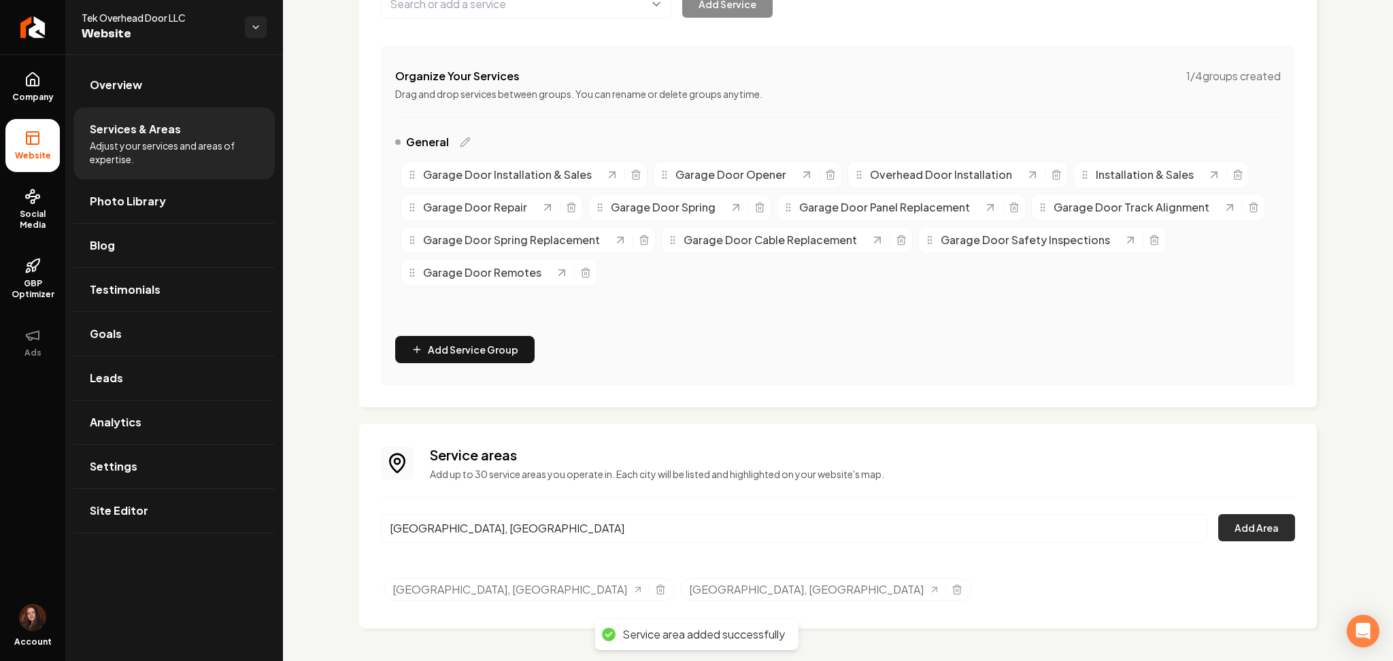
click at [1232, 514] on button "Add Area" at bounding box center [1256, 527] width 77 height 27
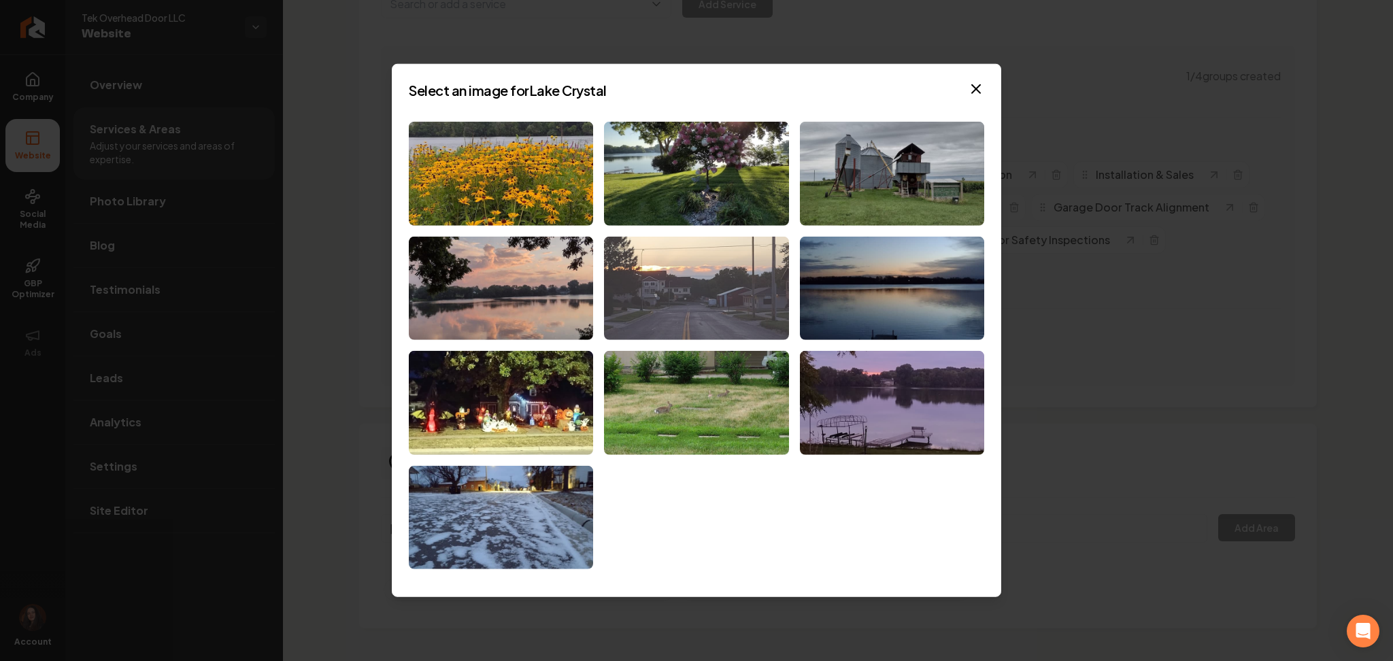
click at [743, 316] on img at bounding box center [696, 288] width 184 height 104
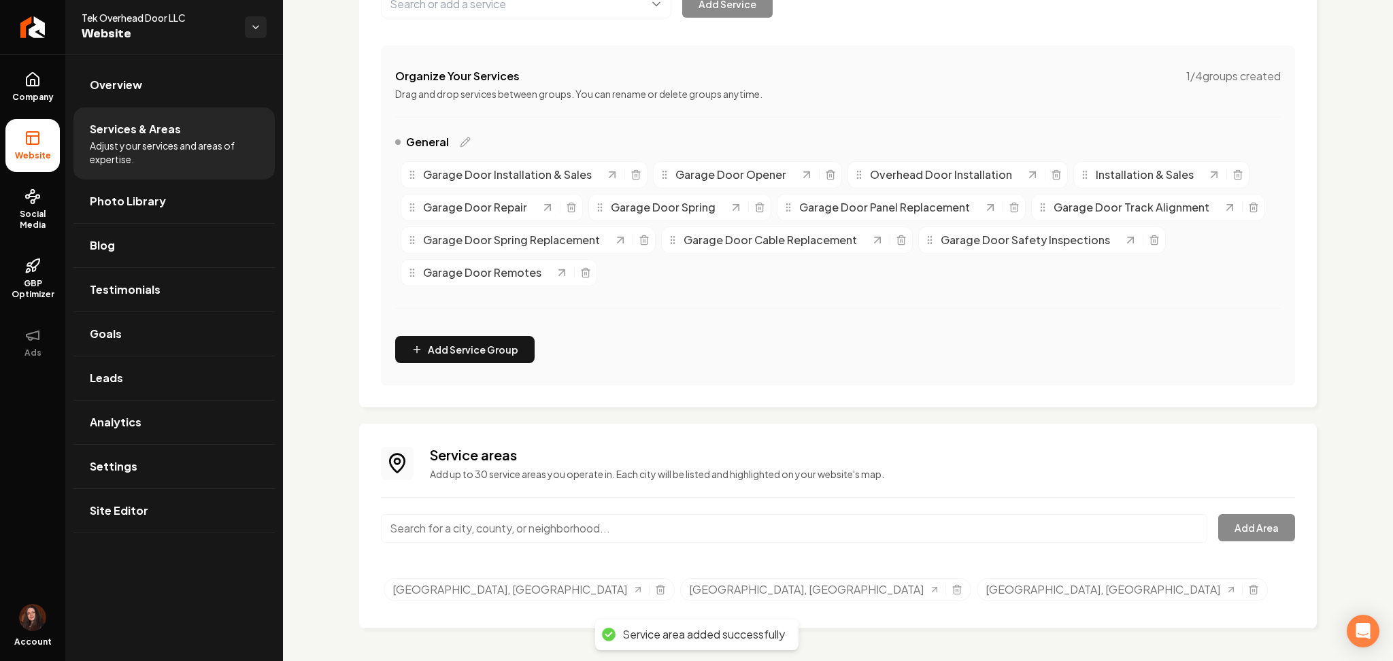
click at [496, 528] on input "Main content area" at bounding box center [794, 528] width 826 height 29
paste input "Mapleton-MN"
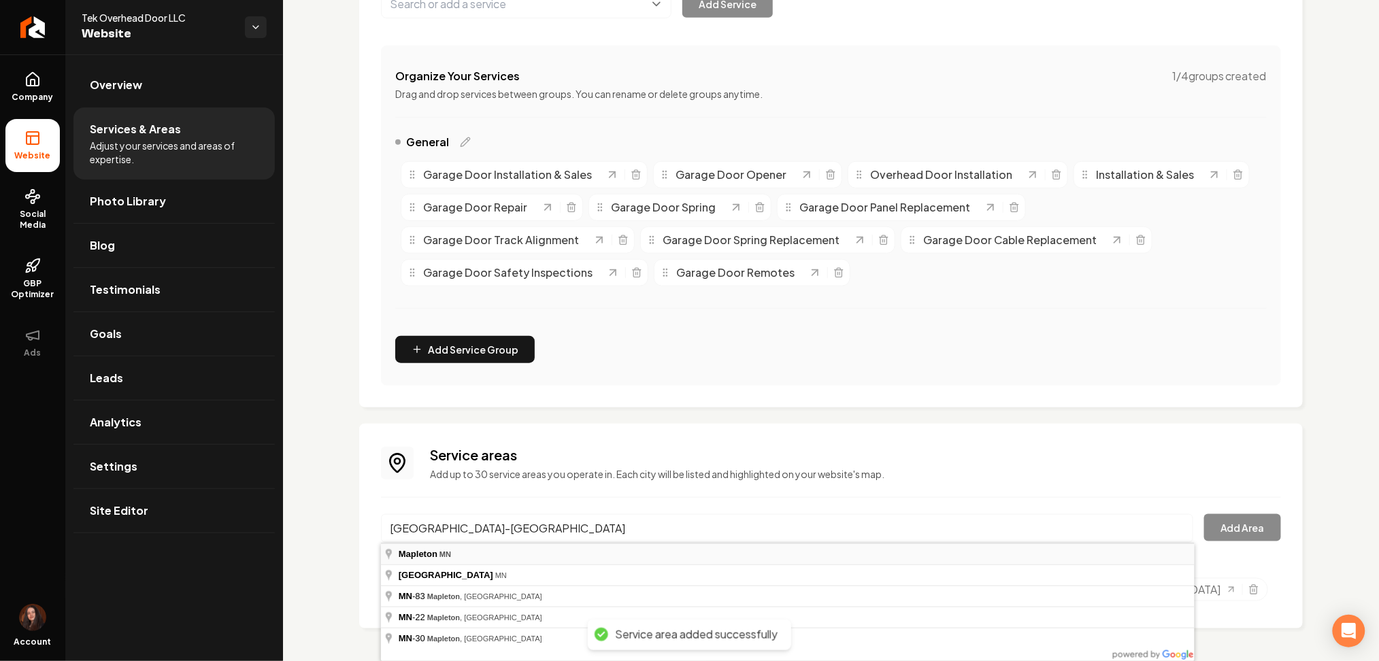
type input "Mapleton, MN"
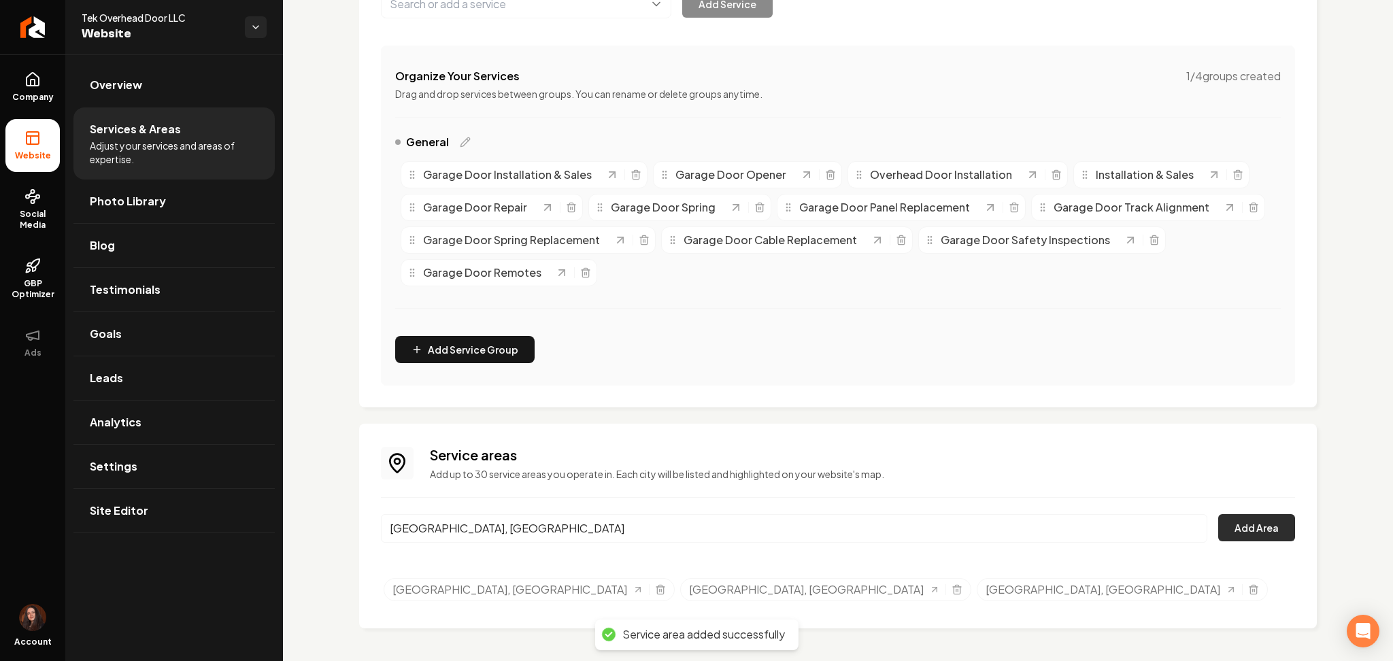
click at [1261, 528] on button "Add Area" at bounding box center [1256, 527] width 77 height 27
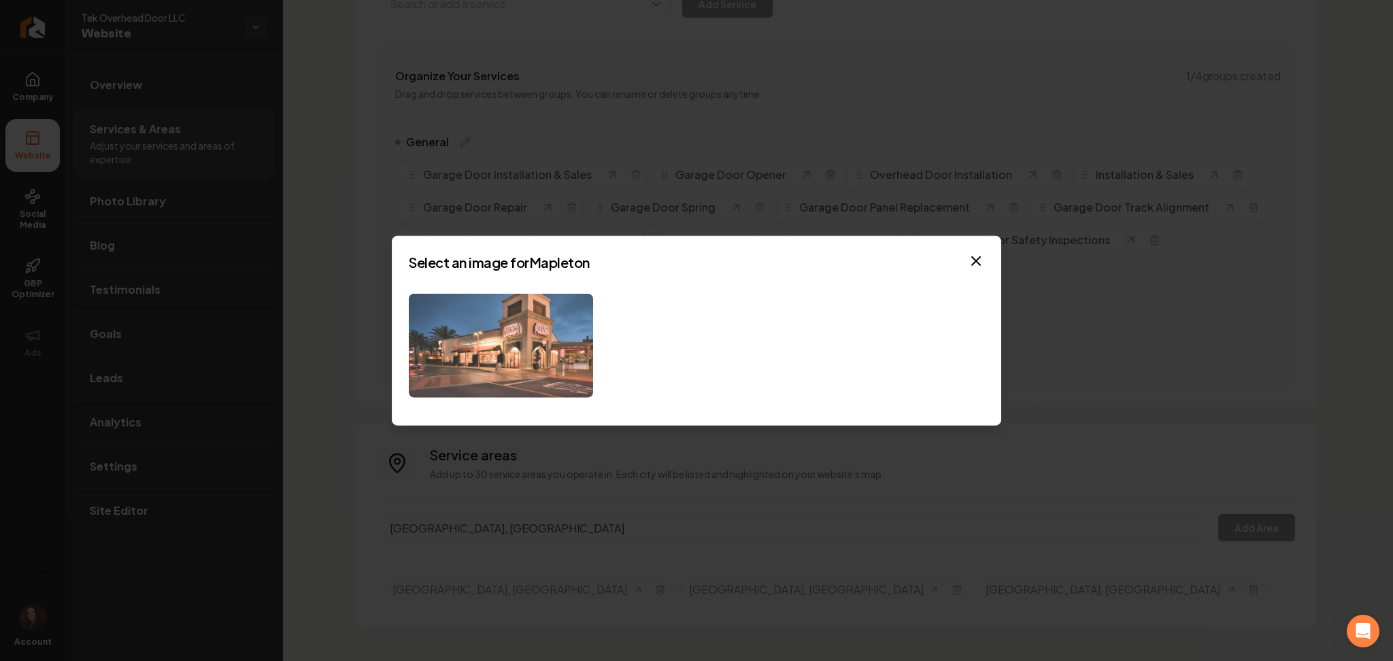
click at [457, 371] on img at bounding box center [501, 346] width 184 height 104
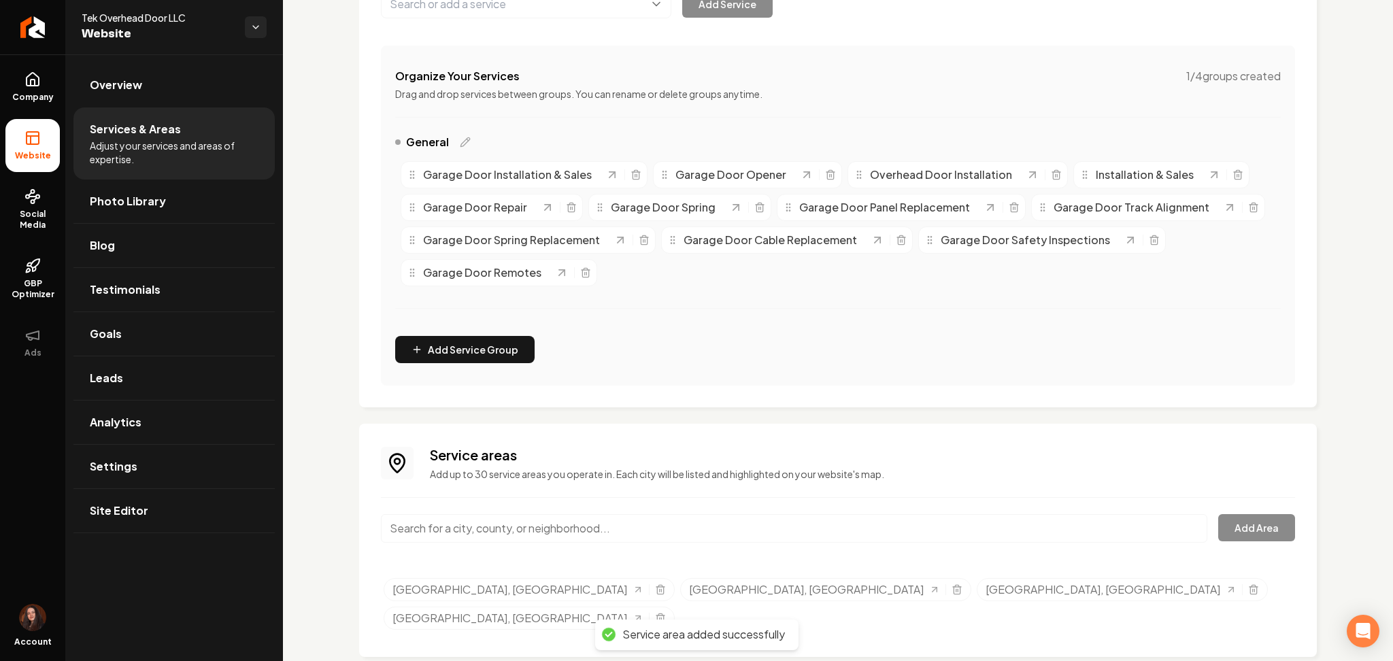
click at [440, 524] on input "Main content area" at bounding box center [794, 528] width 826 height 29
paste input "Le Sueur-MN"
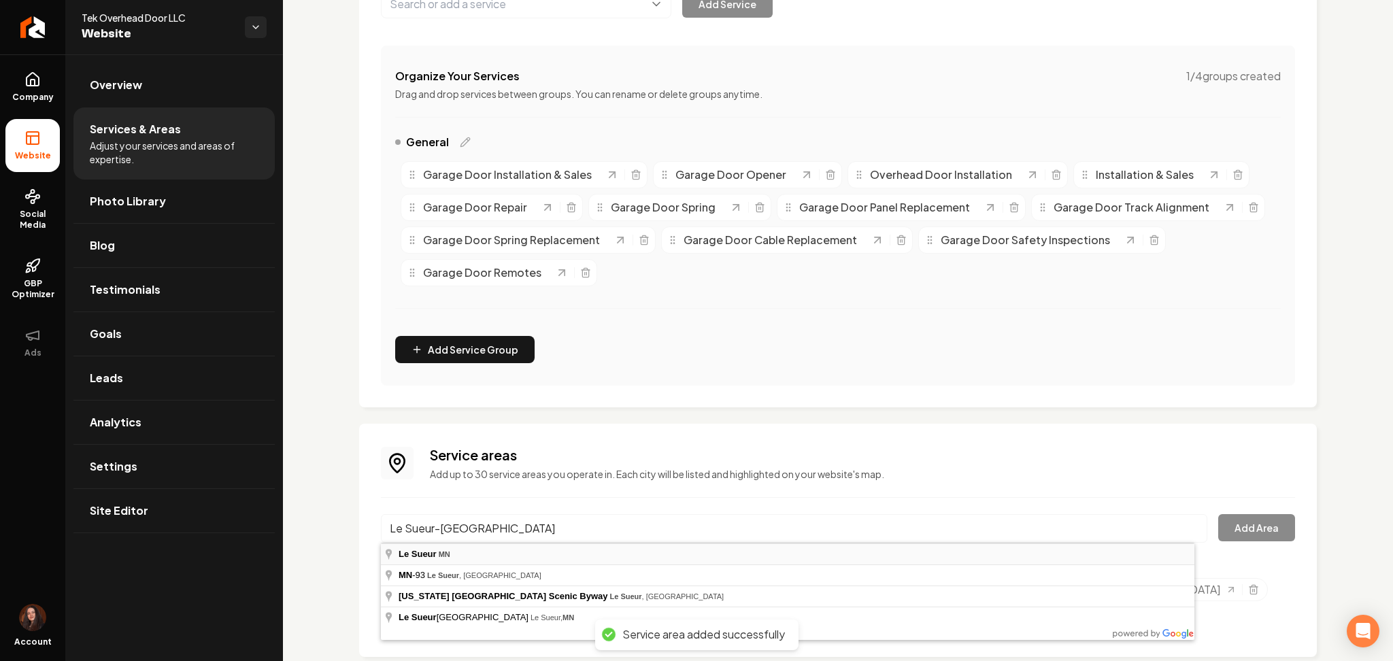
type input "Le Sueur, MN"
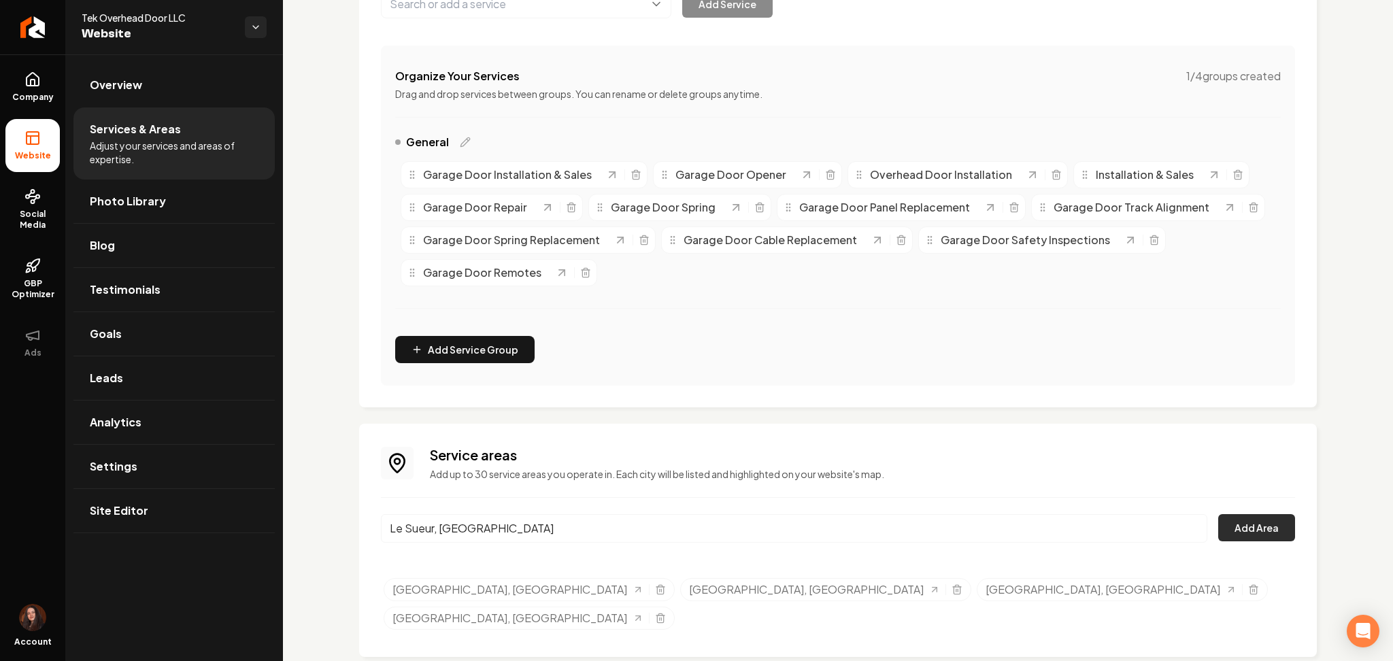
click at [1221, 529] on button "Add Area" at bounding box center [1256, 527] width 77 height 27
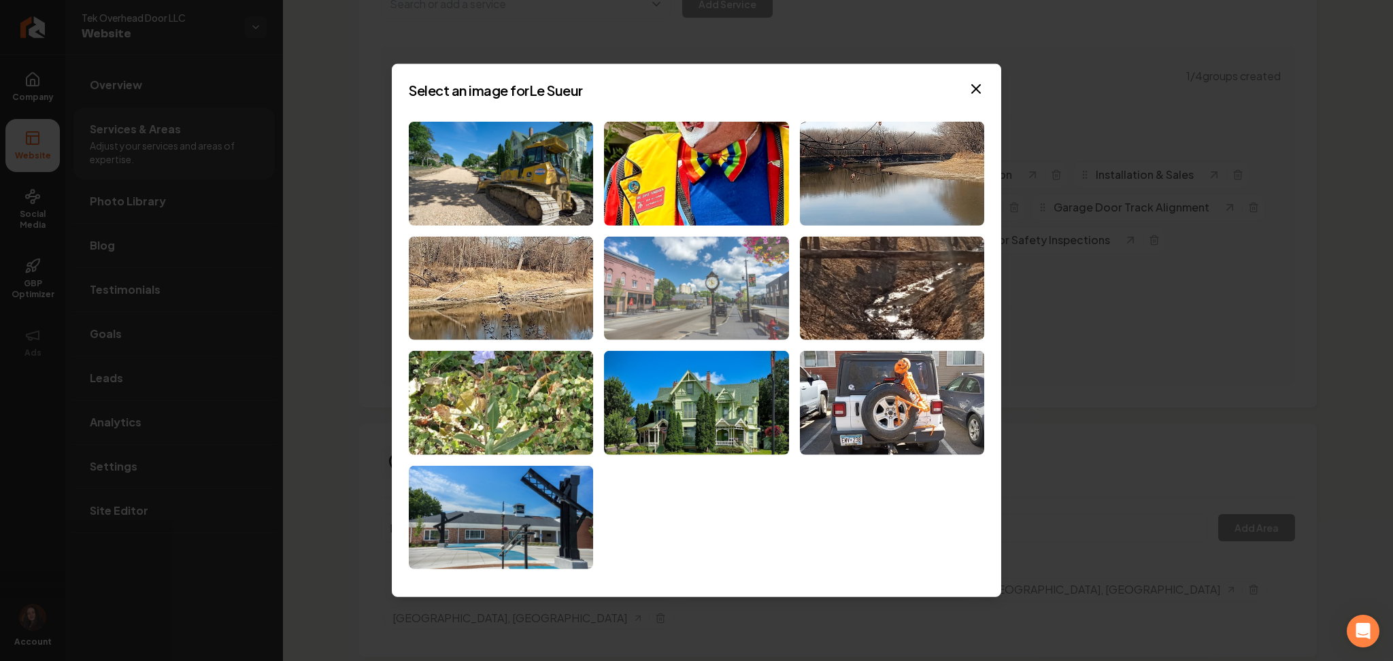
click at [691, 300] on img at bounding box center [696, 288] width 184 height 104
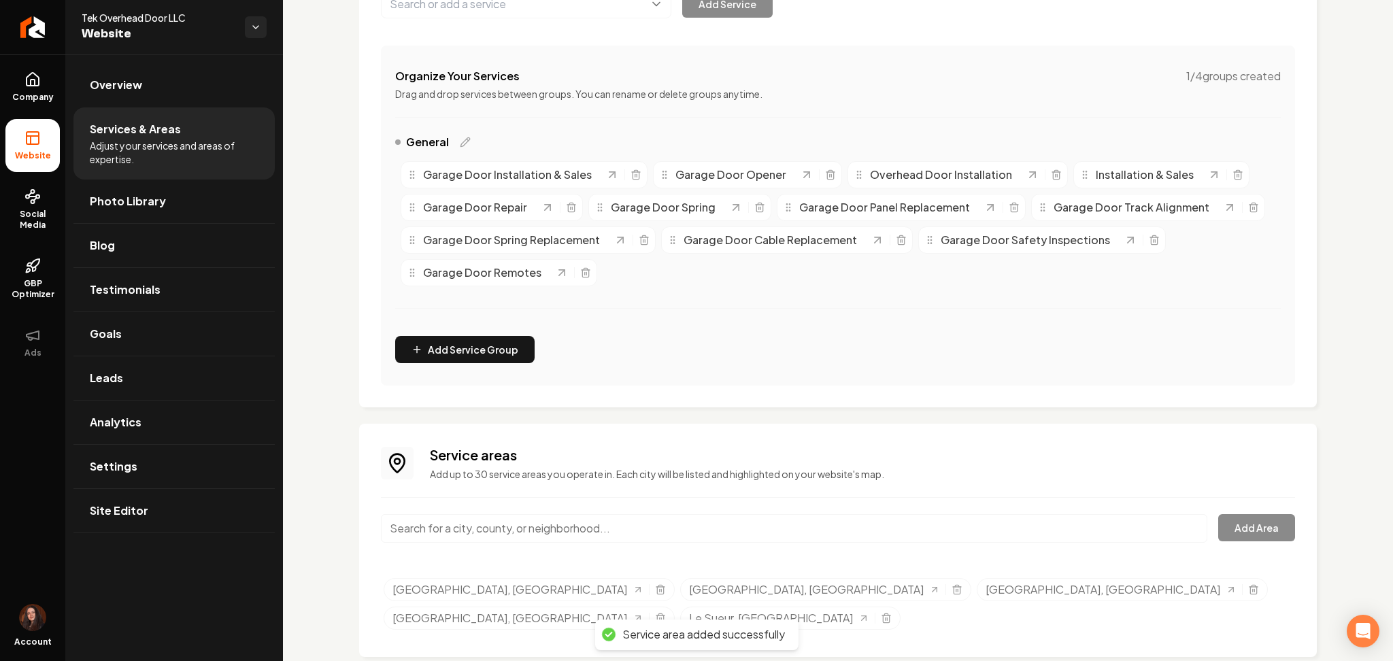
click at [538, 538] on input "Main content area" at bounding box center [794, 528] width 826 height 29
paste input "Le Center-MN"
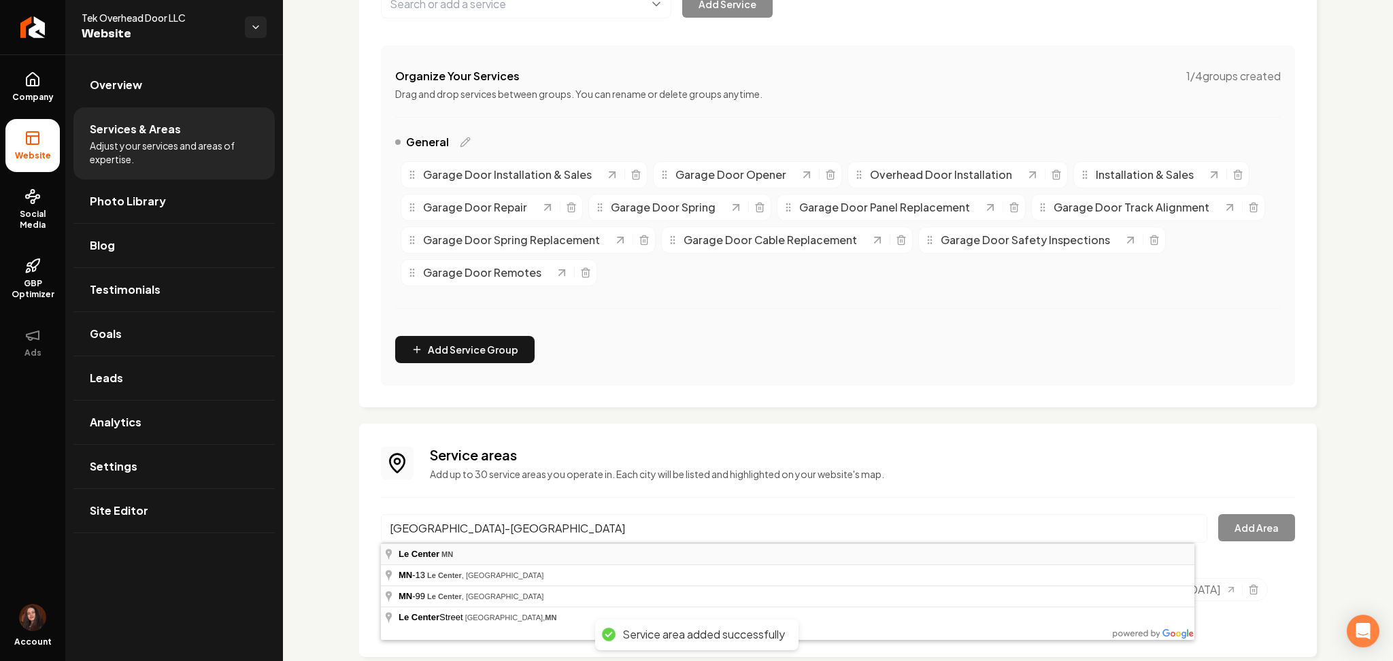
type input "Le Center, MN"
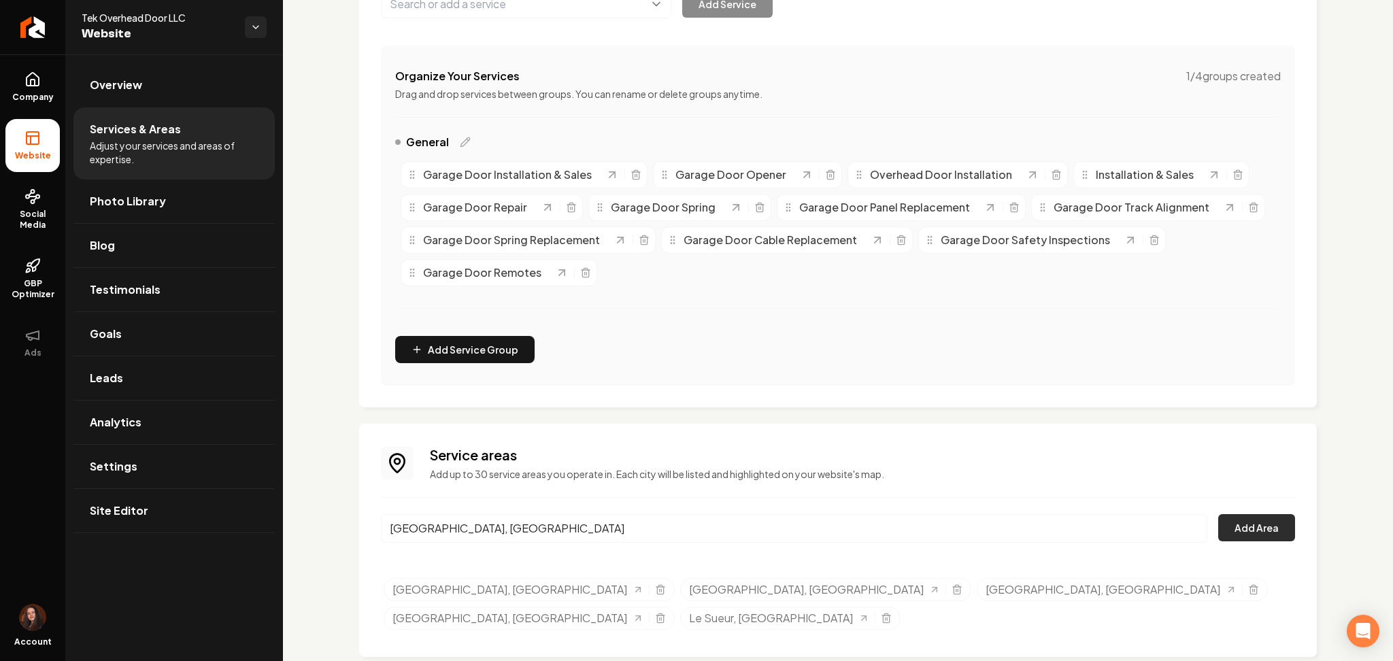
click at [1226, 536] on button "Add Area" at bounding box center [1256, 527] width 77 height 27
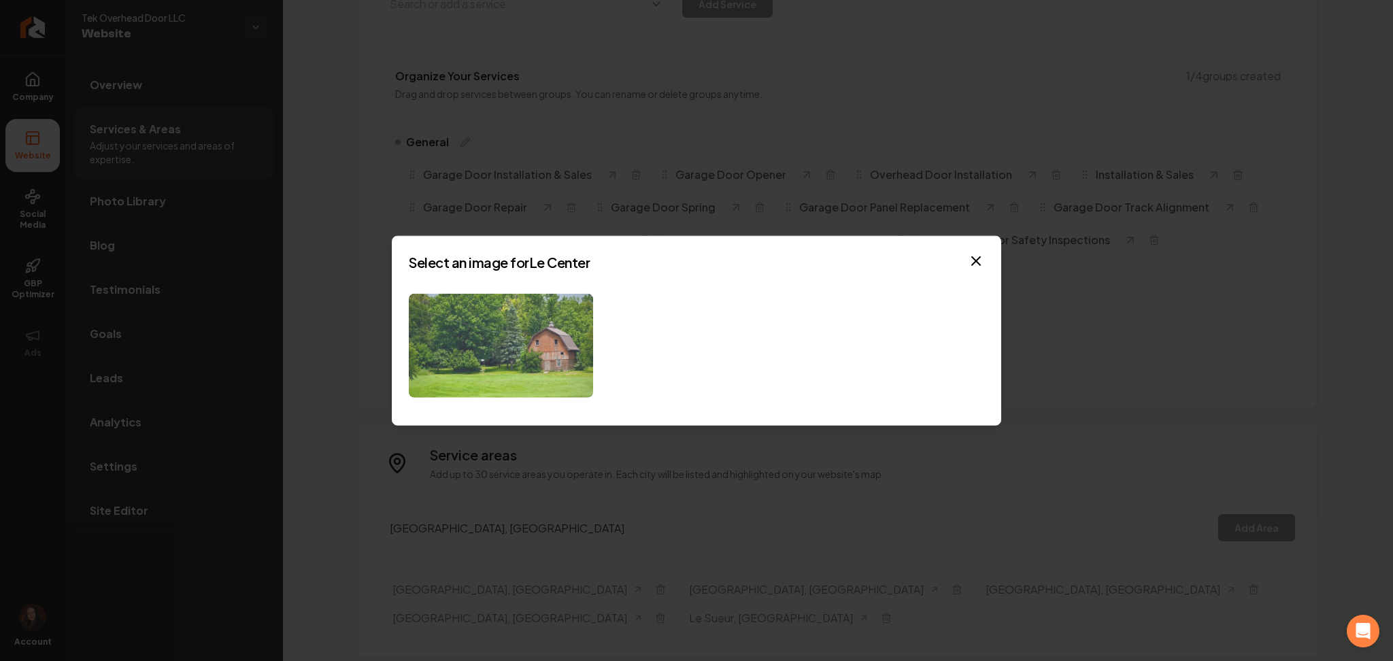
click at [504, 332] on img at bounding box center [501, 346] width 184 height 104
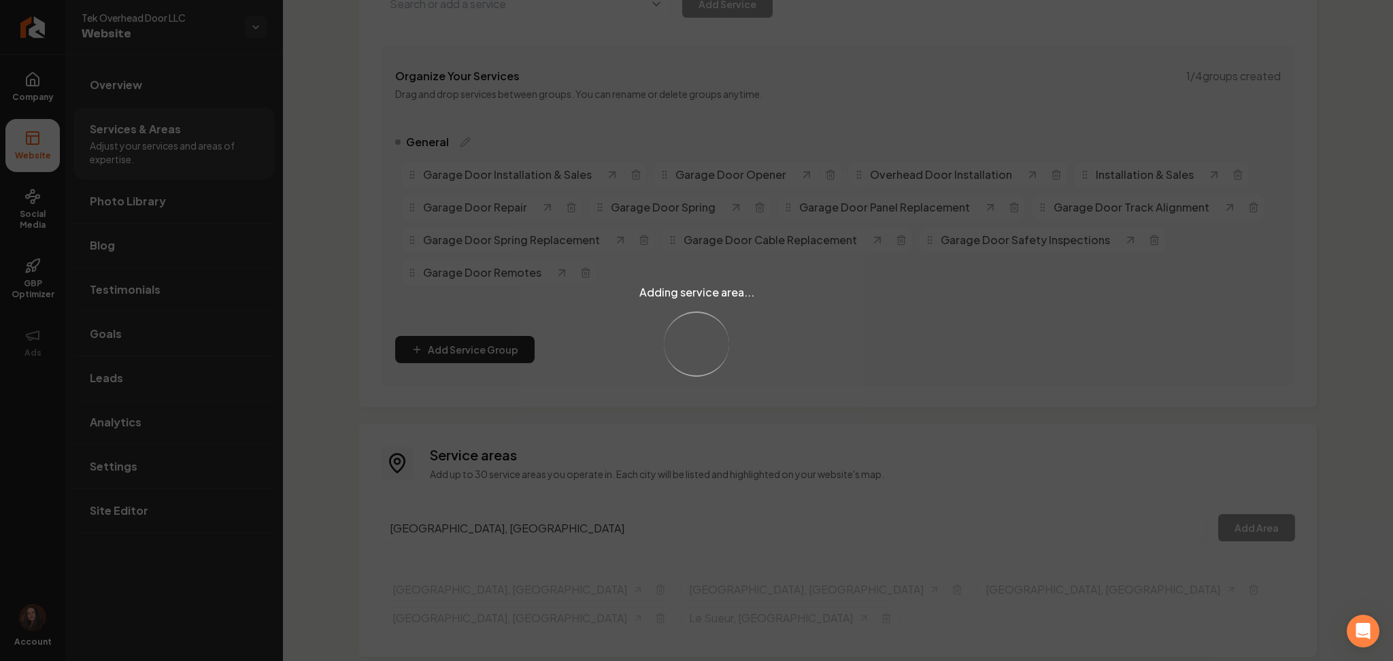
click at [496, 526] on div "Adding service area... Loading..." at bounding box center [696, 330] width 1393 height 661
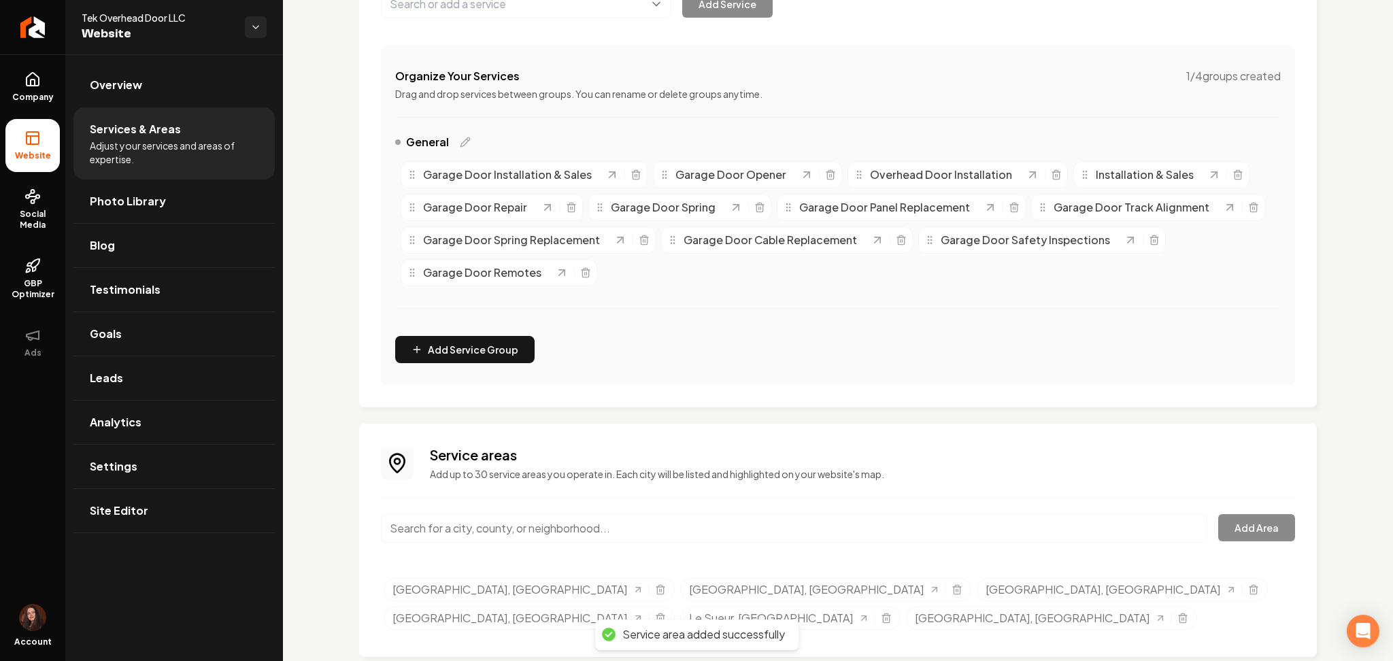
click at [451, 534] on input "Main content area" at bounding box center [794, 528] width 826 height 29
paste input "Cleveland-MN"
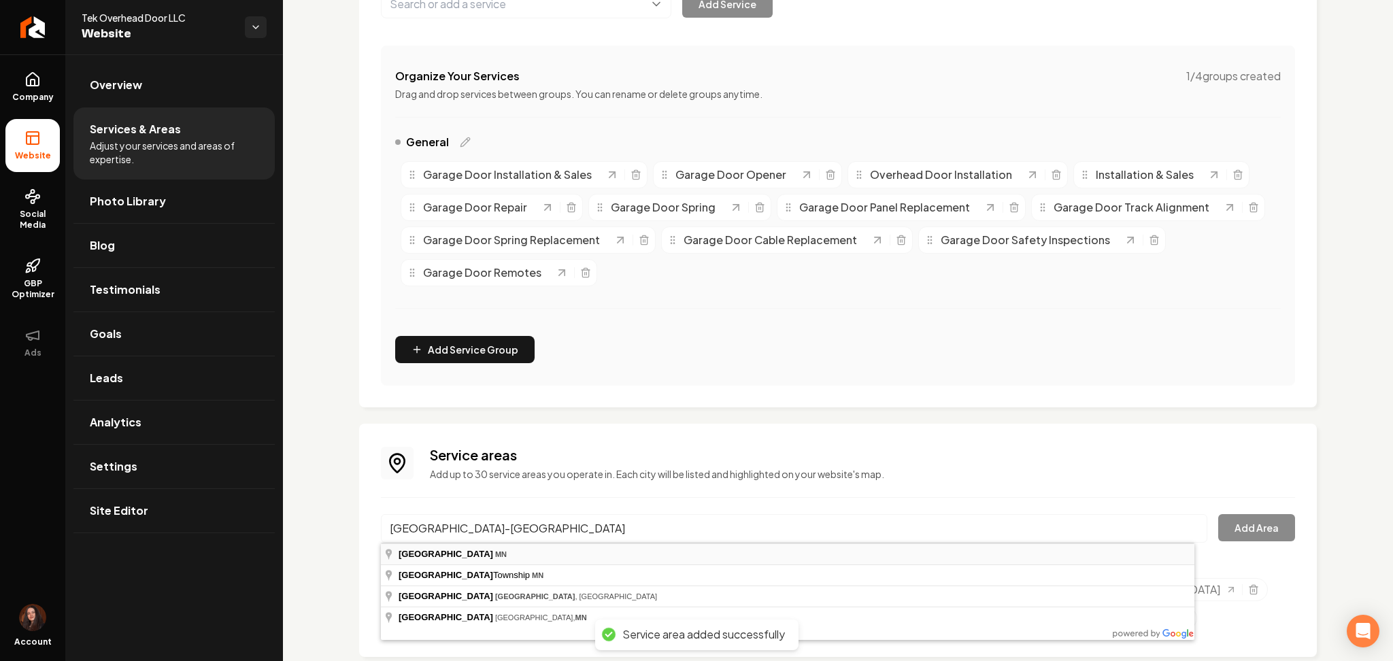
type input "Cleveland, MN"
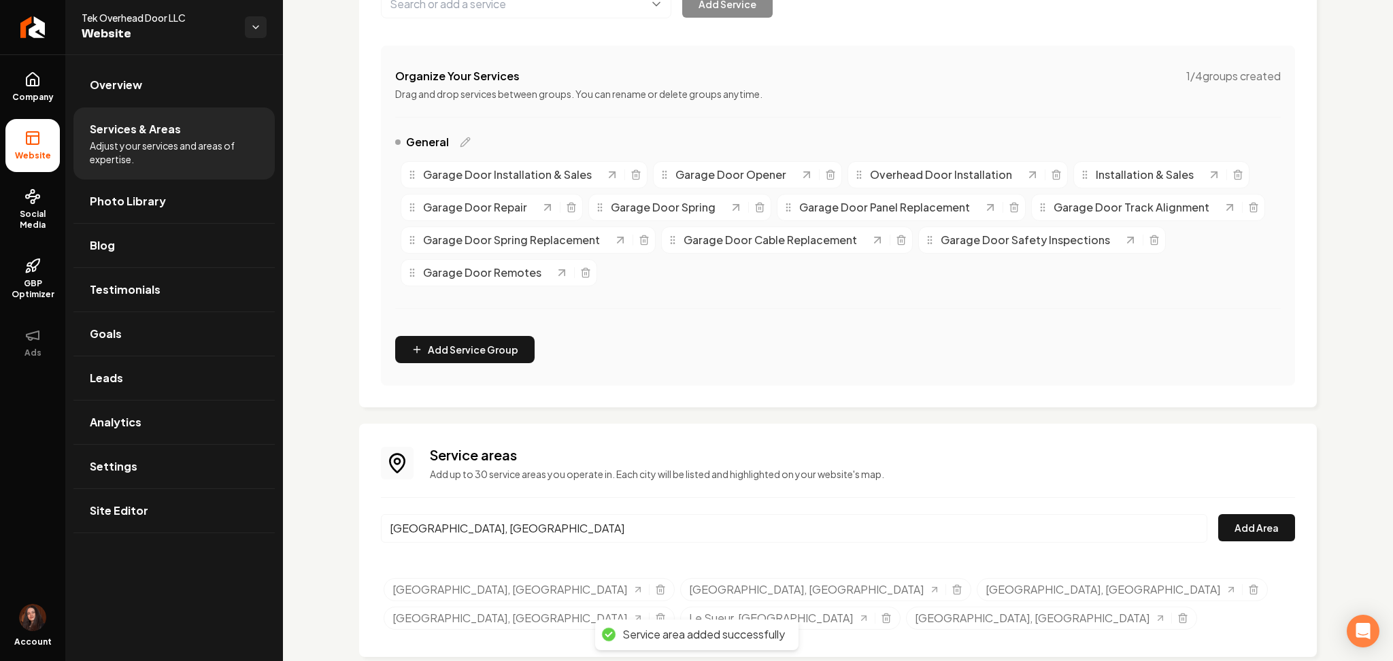
click at [1195, 512] on div "Service areas Add up to 30 service areas you operate in. Each city will be list…" at bounding box center [838, 540] width 914 height 190
click at [1218, 526] on button "Add Area" at bounding box center [1256, 527] width 77 height 27
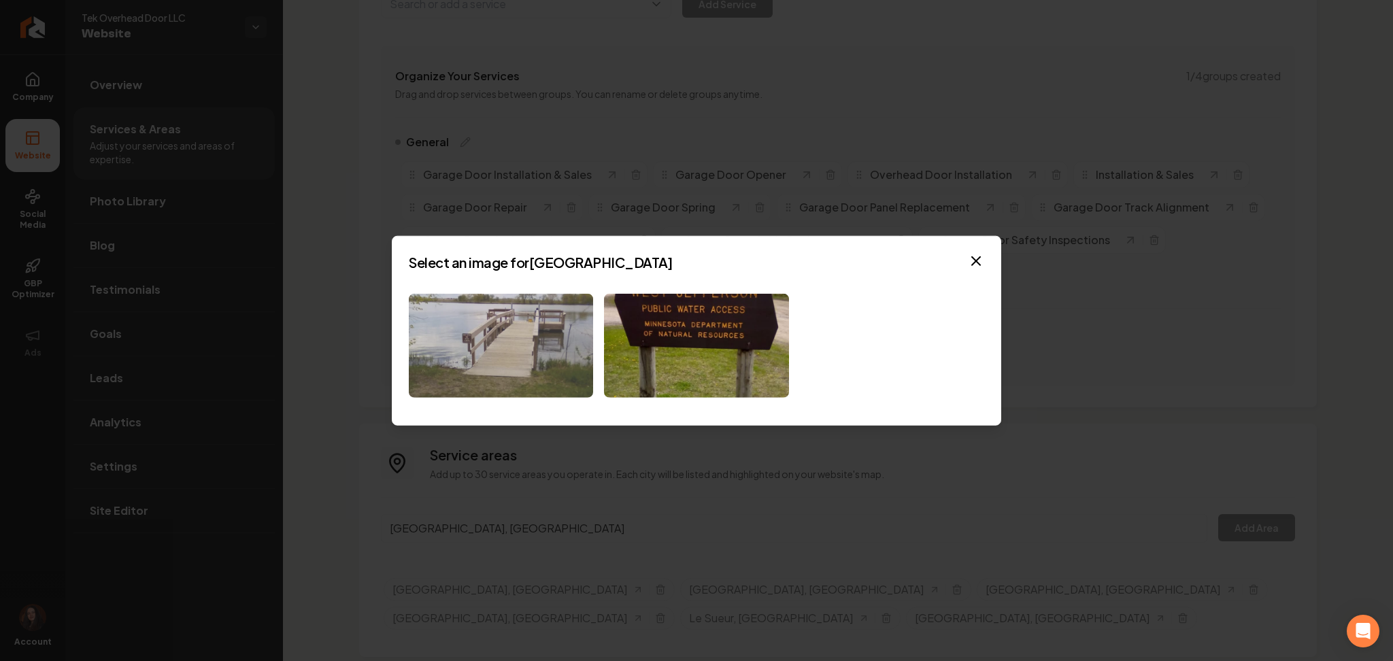
click at [502, 333] on img at bounding box center [501, 346] width 184 height 104
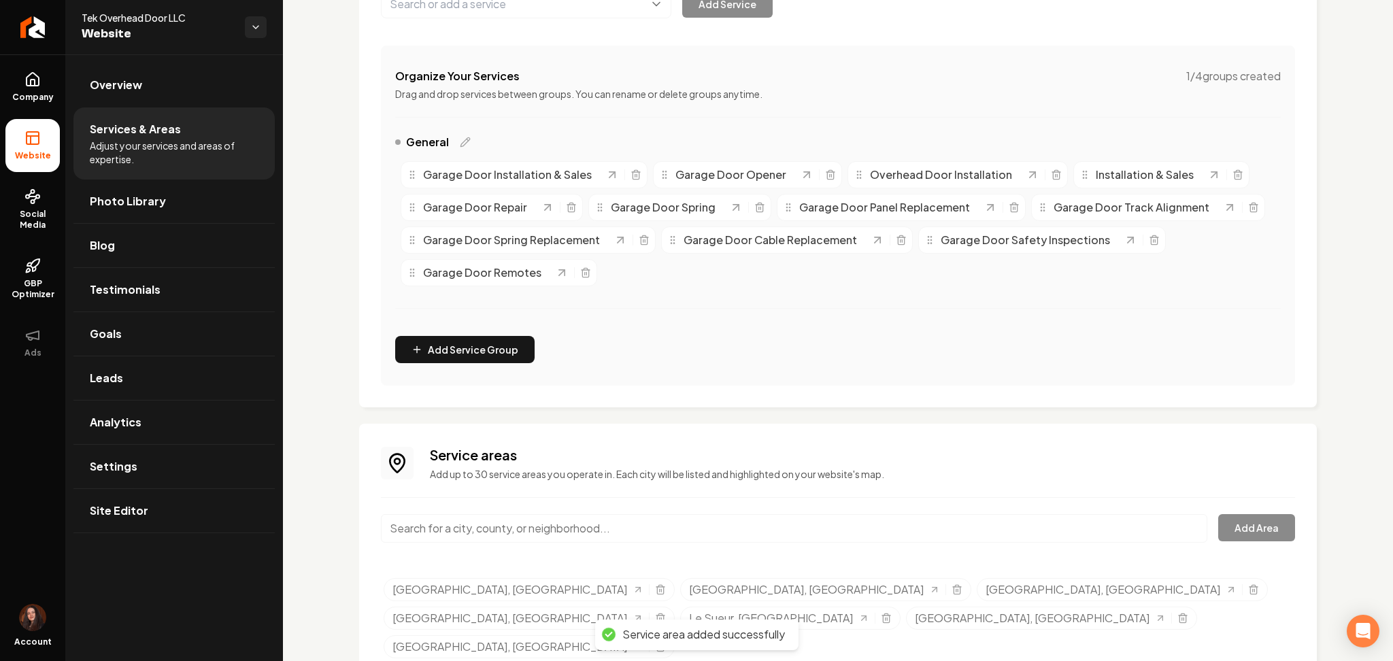
click at [539, 533] on input "Main content area" at bounding box center [794, 528] width 826 height 29
paste input "Blue Earth-MN"
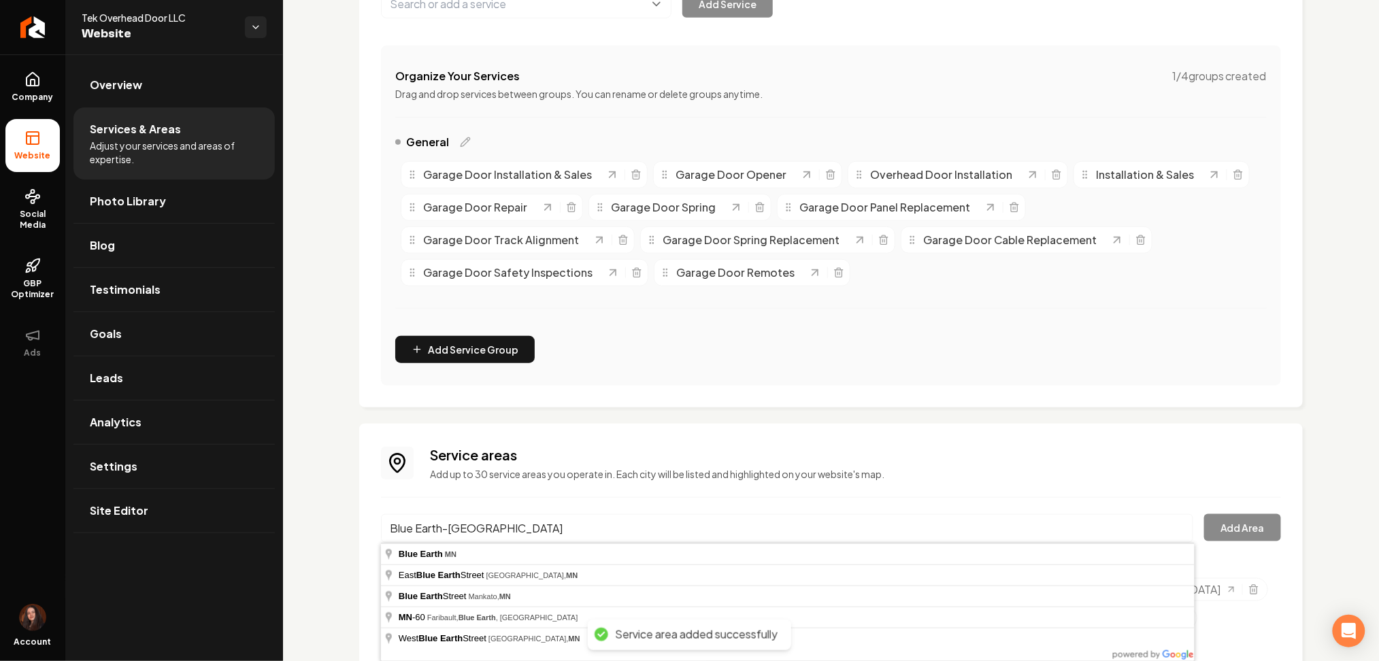
type input "Blue Earth, MN"
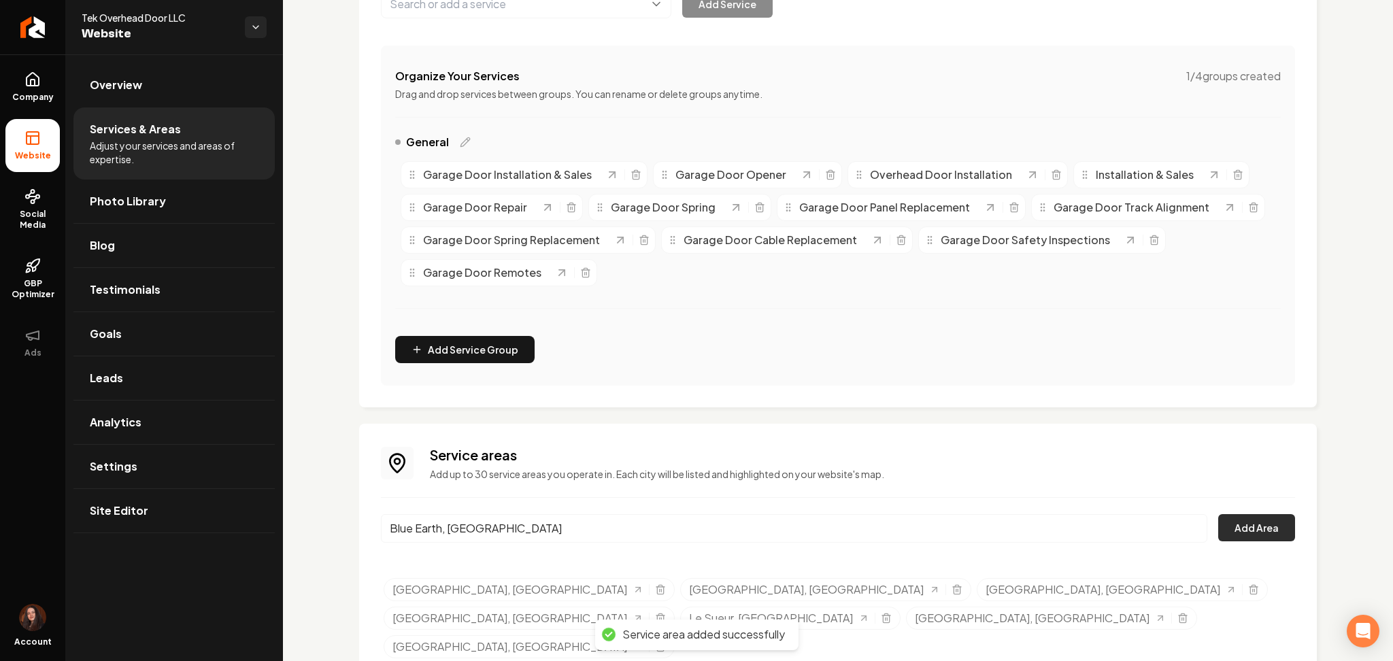
click at [1218, 527] on button "Add Area" at bounding box center [1256, 527] width 77 height 27
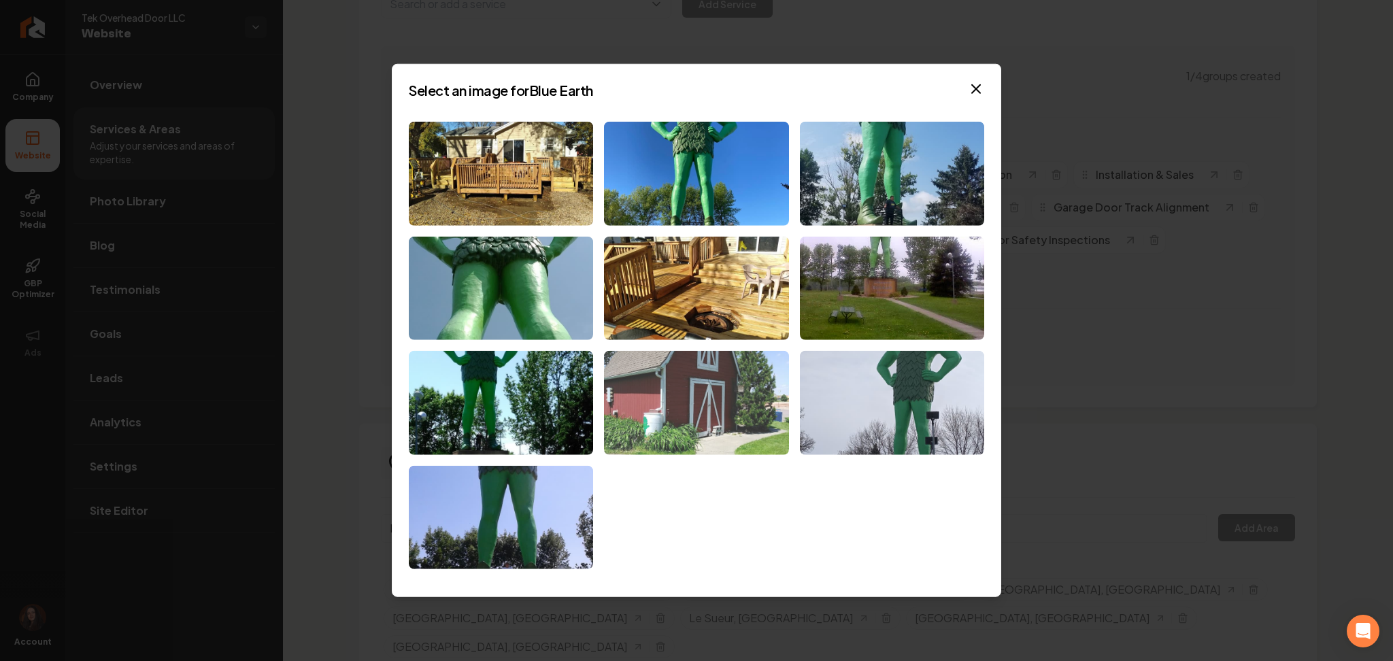
click at [677, 387] on img at bounding box center [696, 403] width 184 height 104
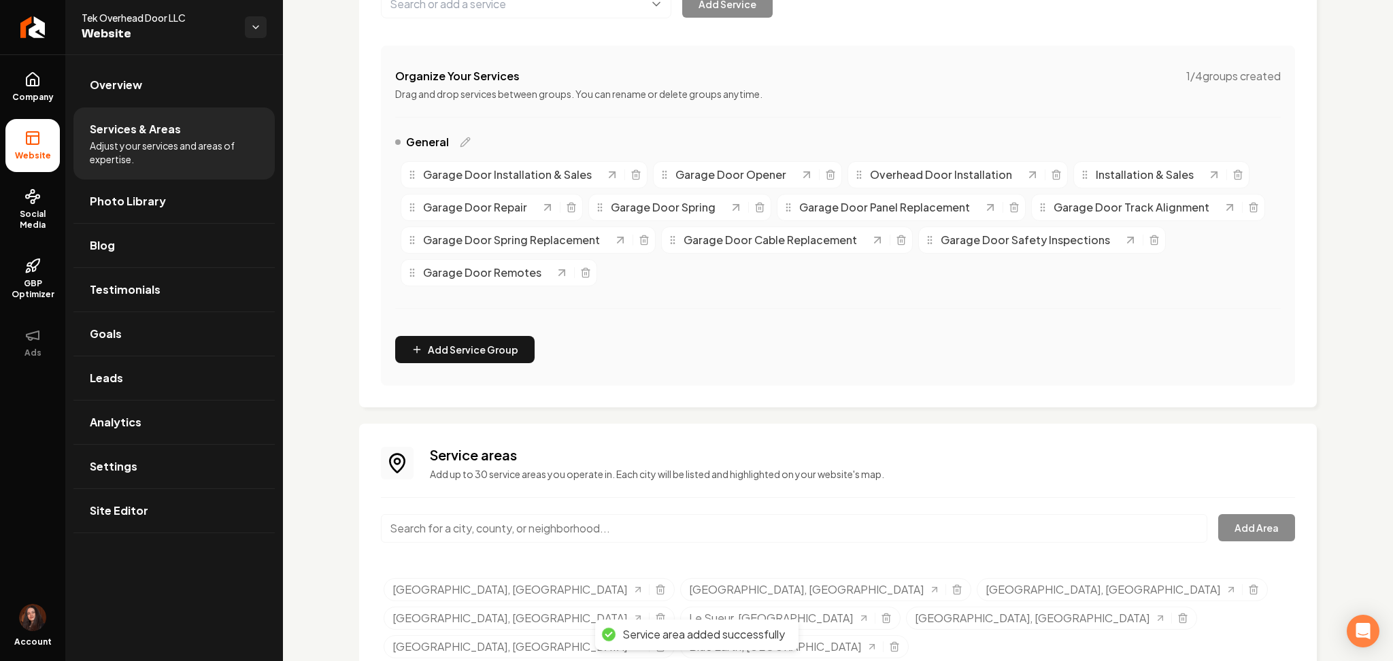
click at [513, 522] on input "Main content area" at bounding box center [794, 528] width 826 height 29
paste input "Wells-MN"
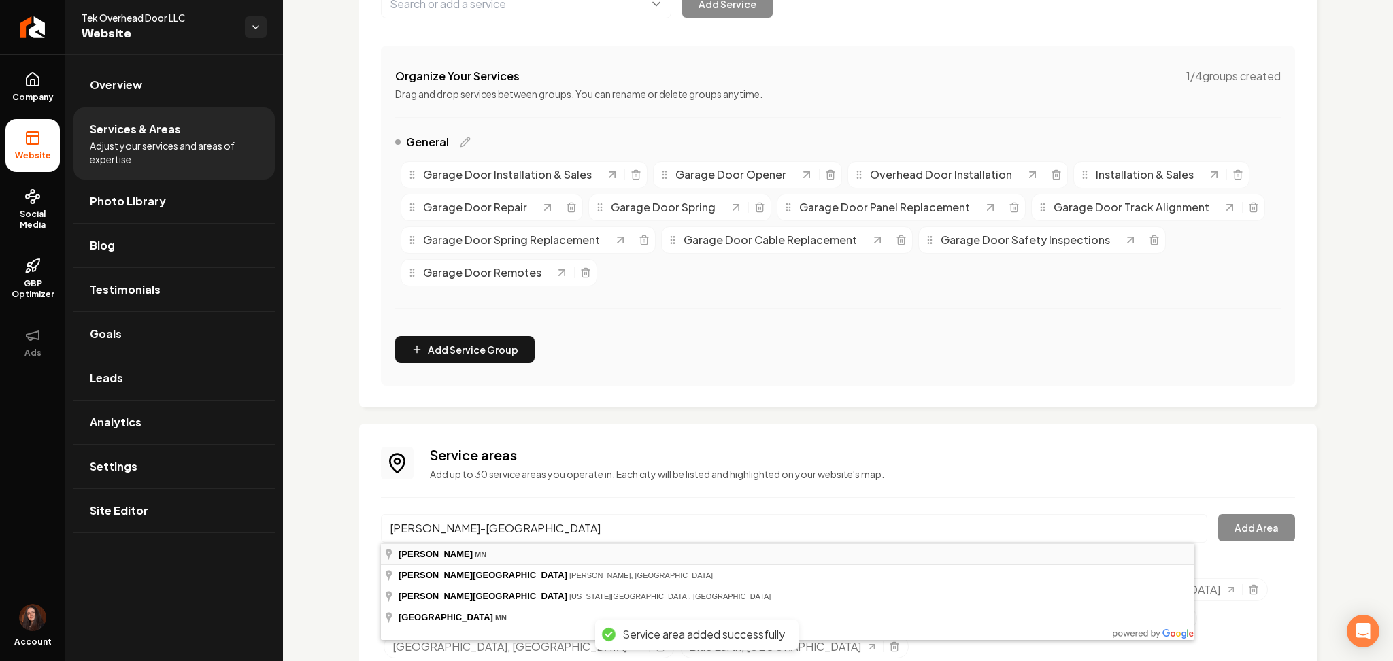
type input "Wells, MN"
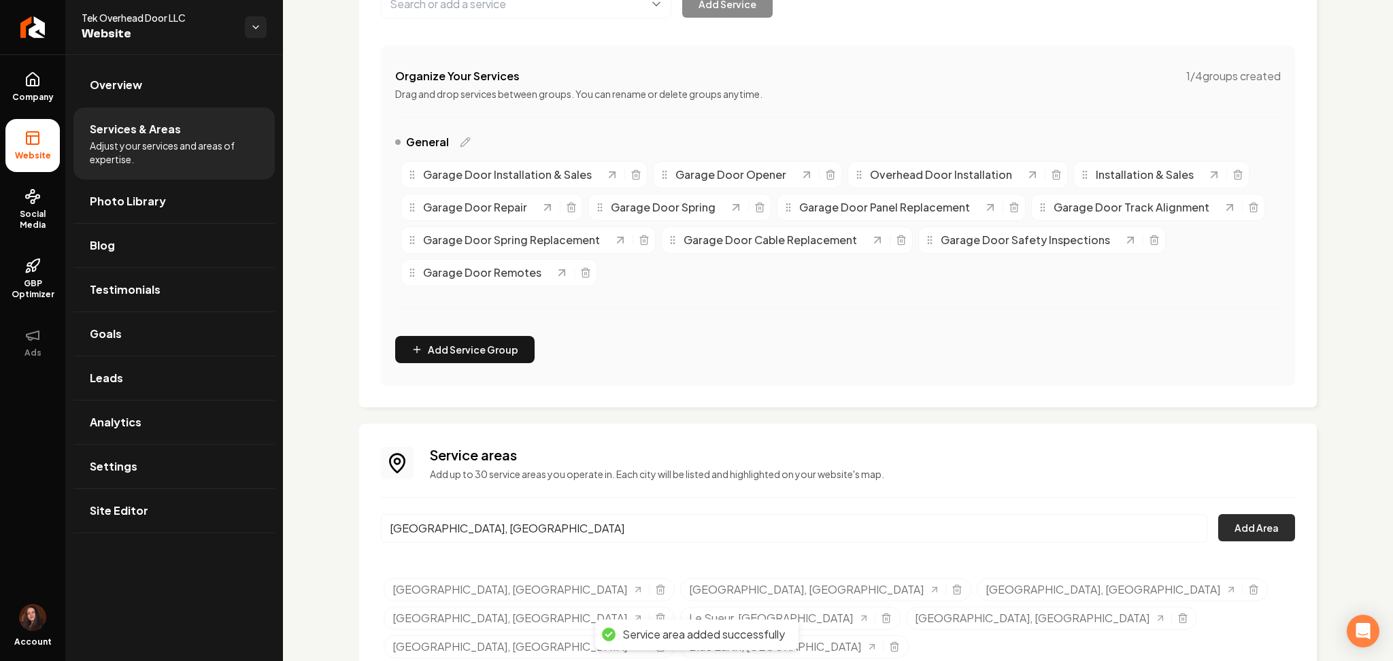
click at [1238, 530] on button "Add Area" at bounding box center [1256, 527] width 77 height 27
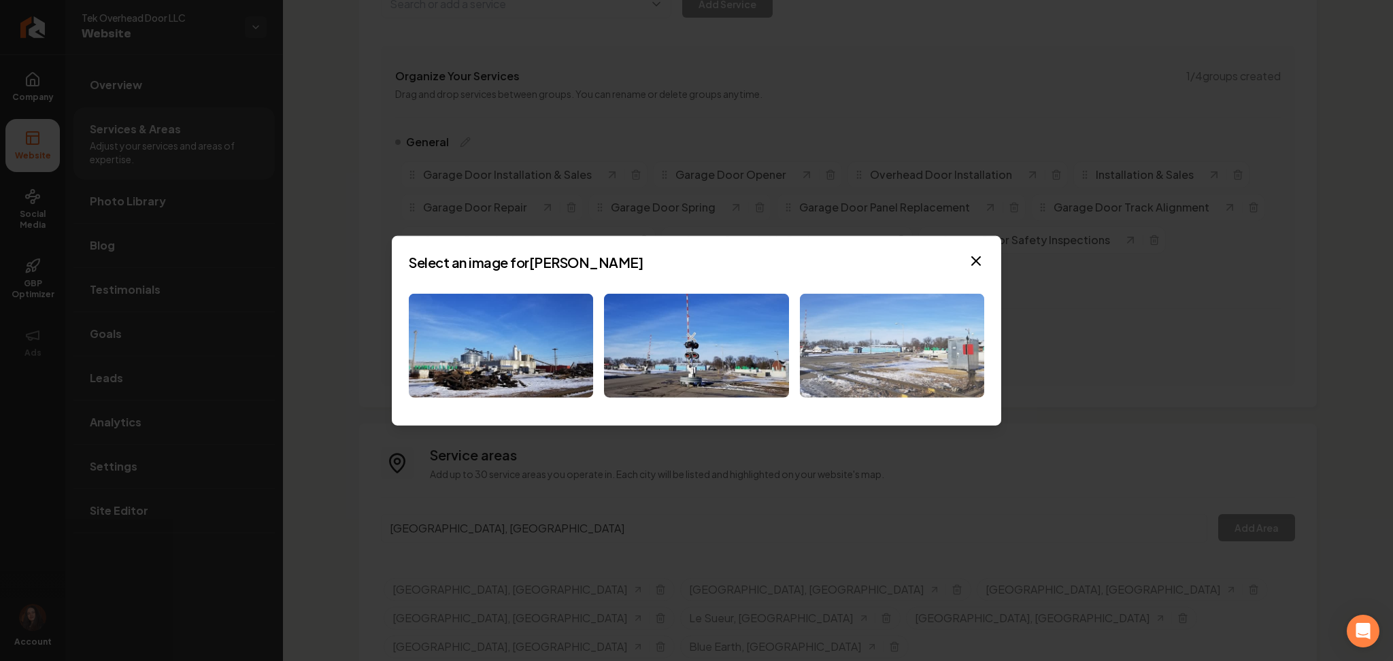
click at [832, 357] on img at bounding box center [892, 346] width 184 height 104
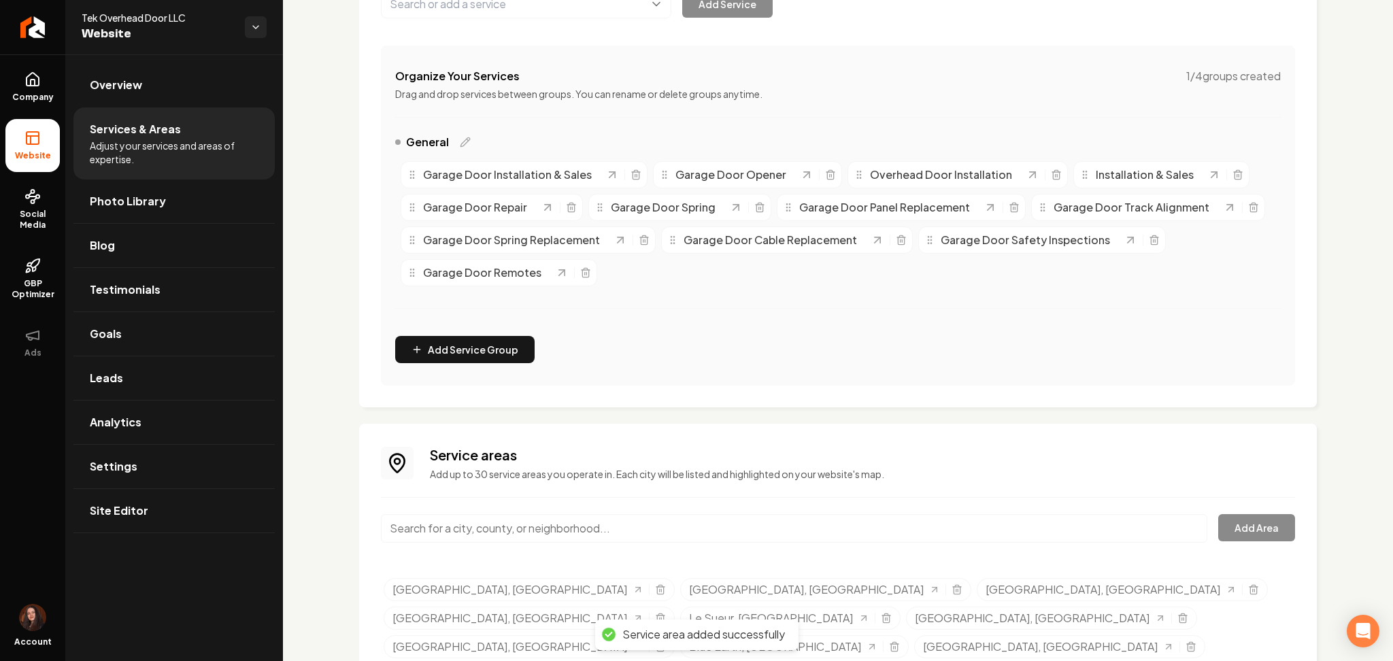
click at [530, 524] on input "Main content area" at bounding box center [794, 528] width 826 height 29
paste input "Waseca-MN"
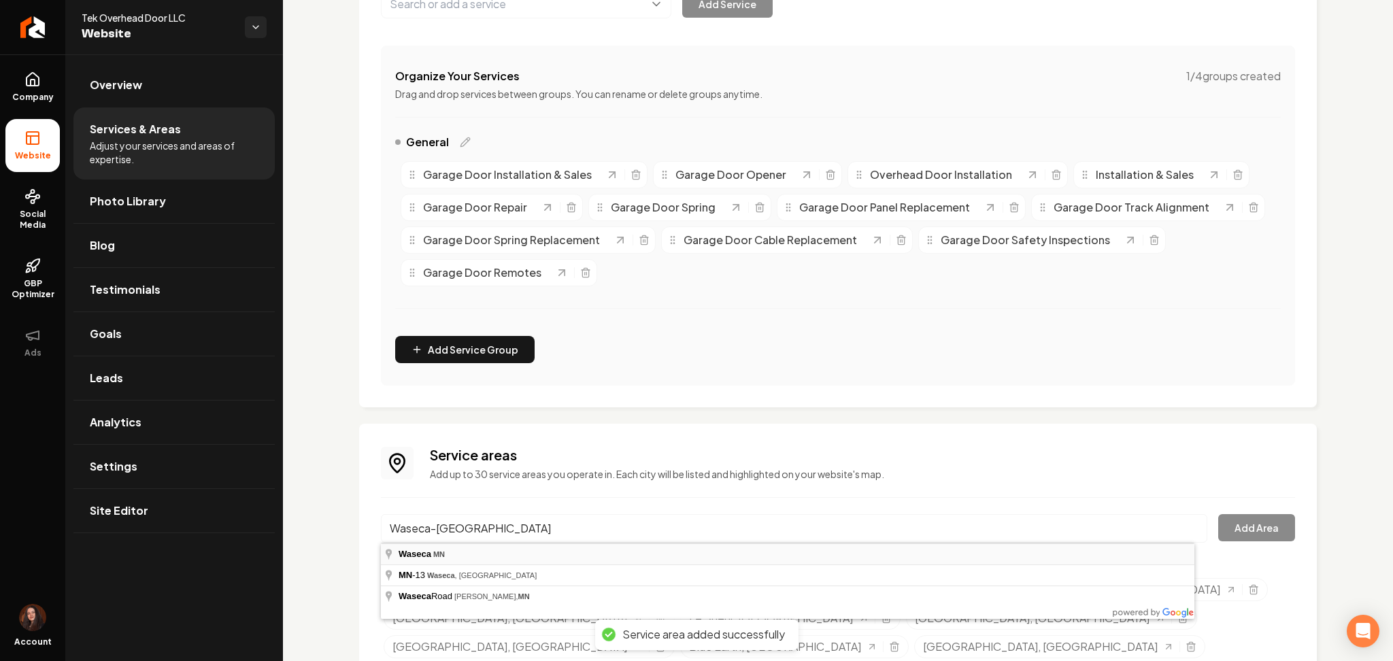
type input "Waseca, MN"
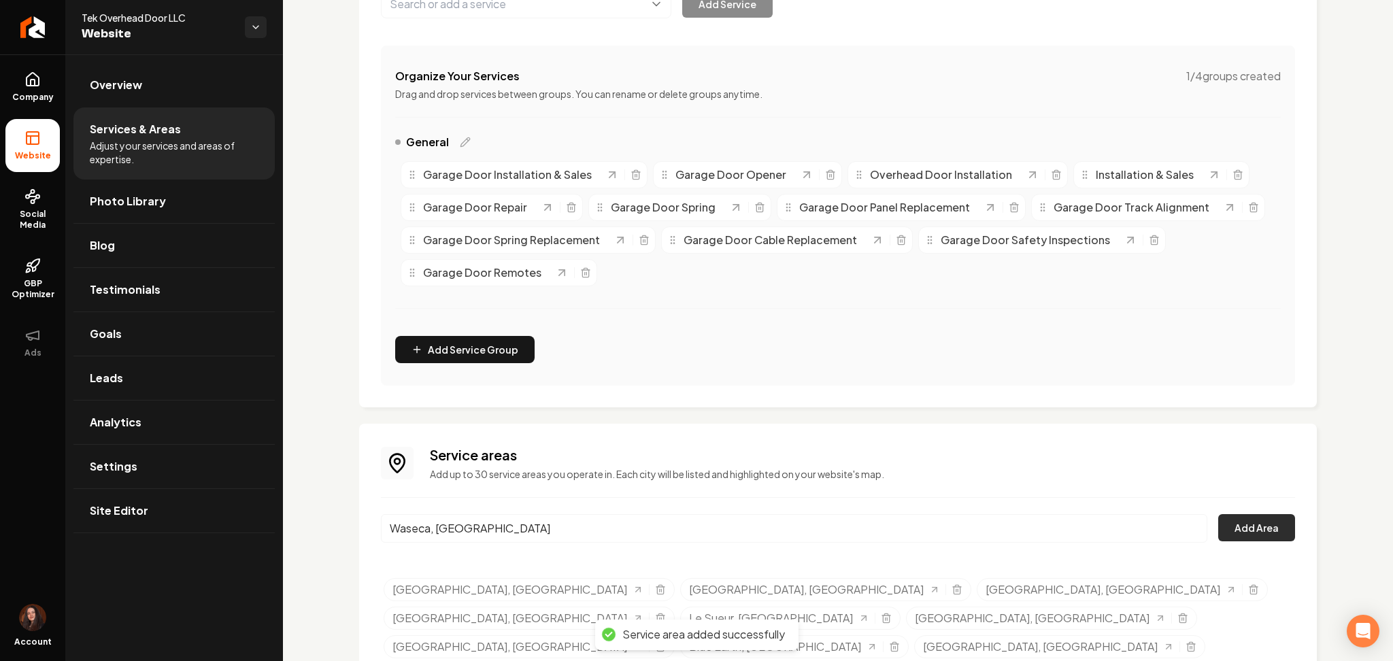
click at [1218, 529] on button "Add Area" at bounding box center [1256, 527] width 77 height 27
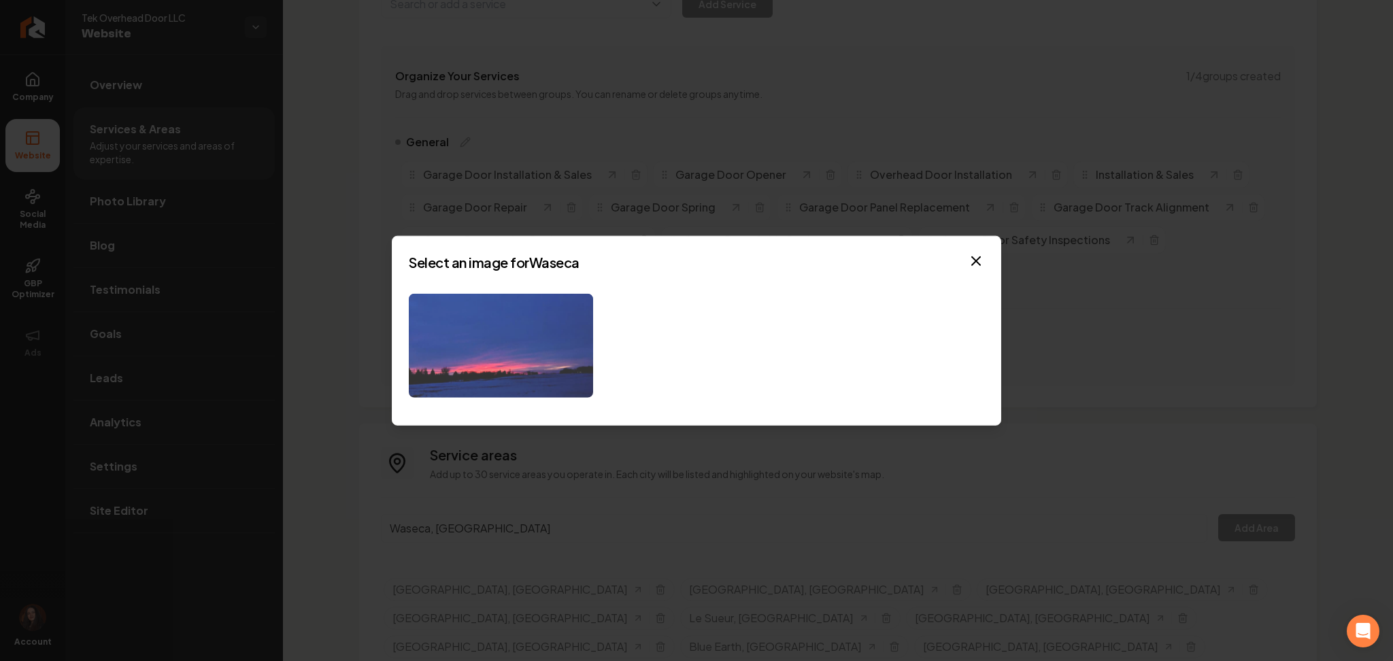
click at [569, 359] on img at bounding box center [501, 346] width 184 height 104
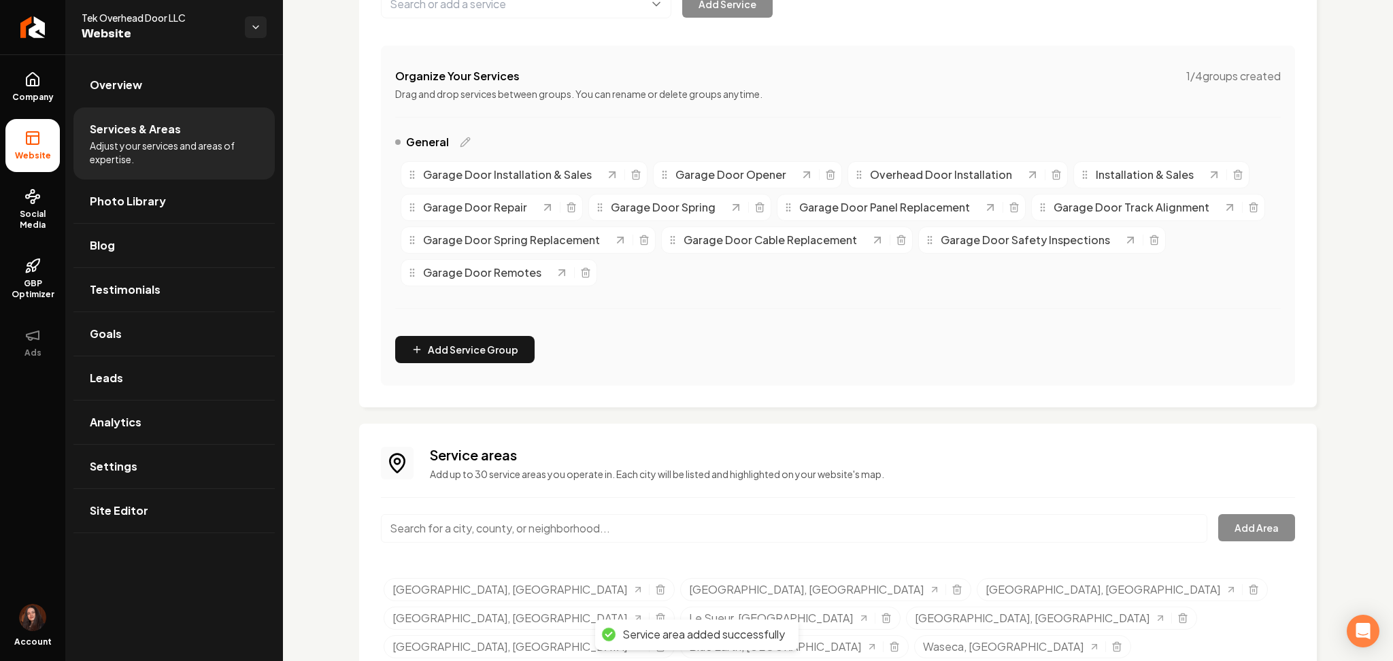
click at [513, 526] on input "Main content area" at bounding box center [794, 528] width 826 height 29
paste input "Janesville-MN"
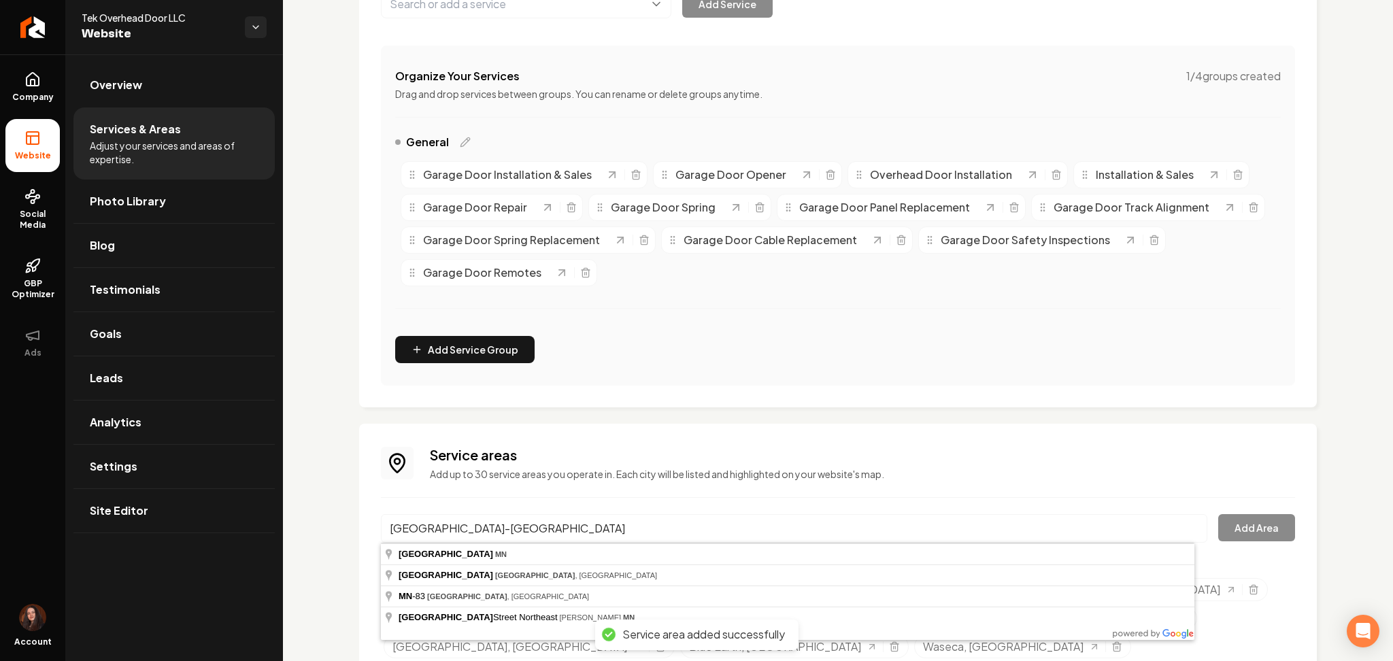
type input "Janesville, MN"
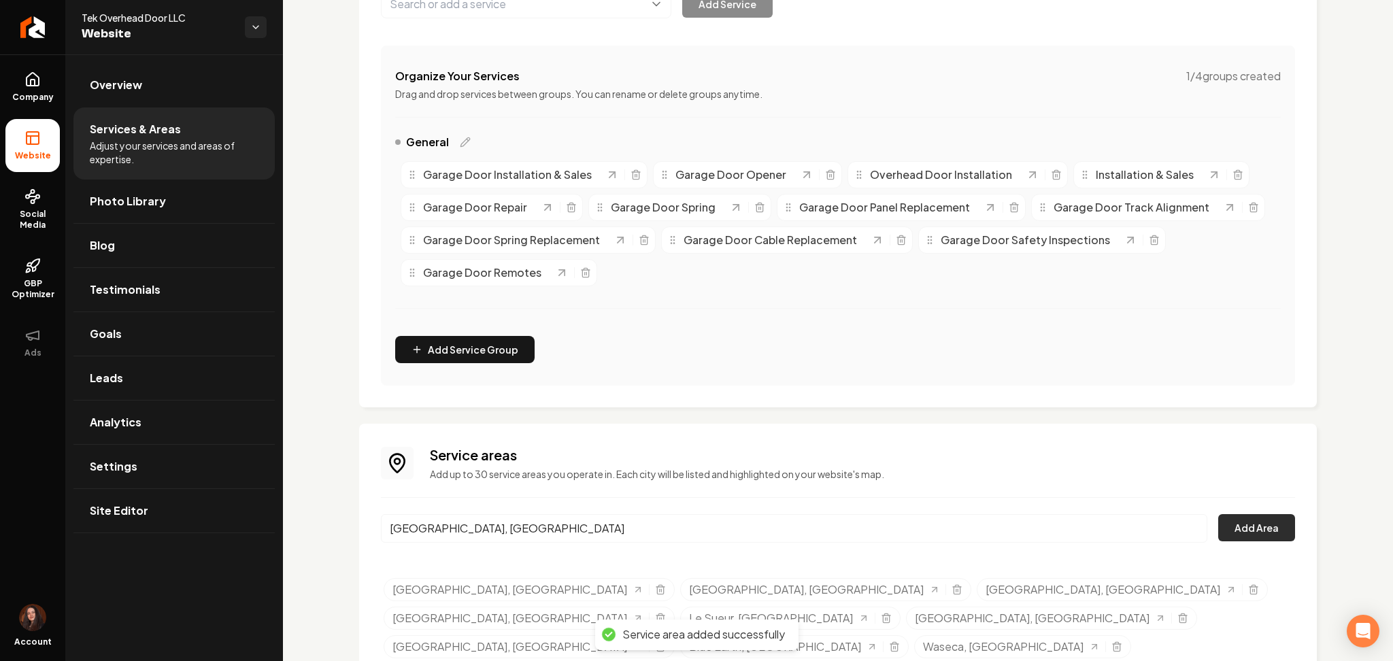
click at [1218, 529] on button "Add Area" at bounding box center [1256, 527] width 77 height 27
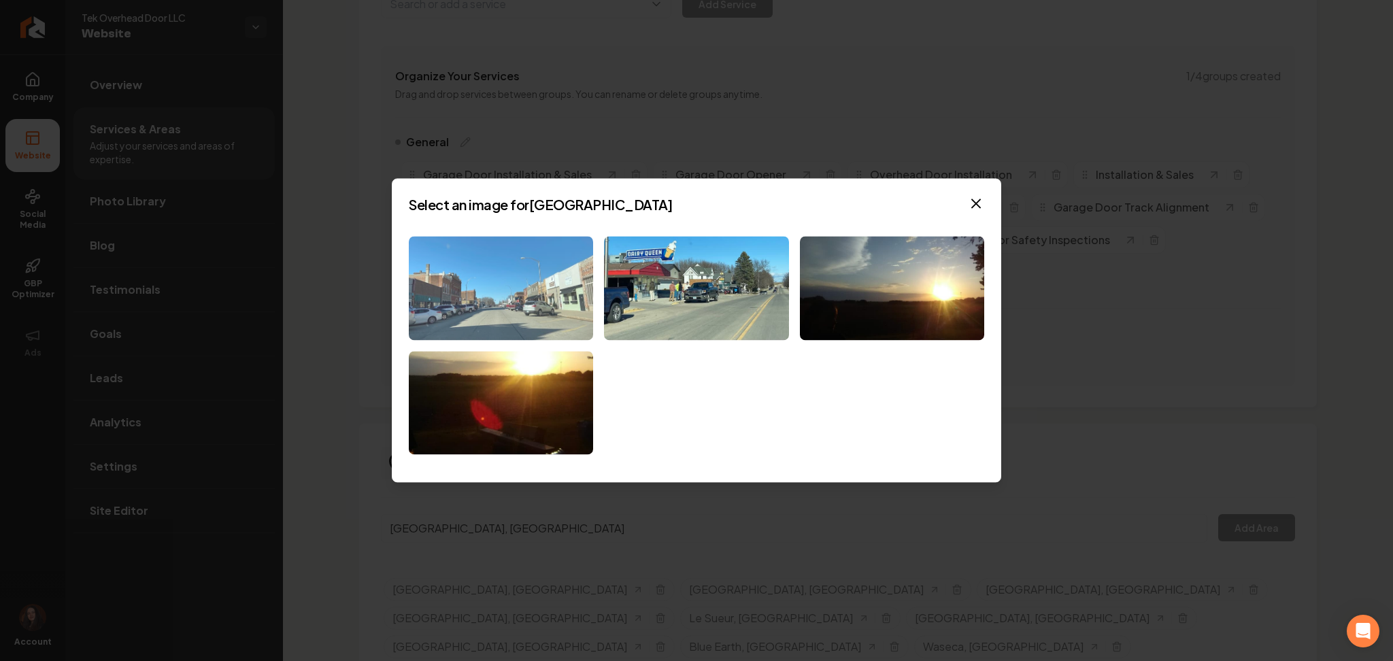
click at [527, 319] on img at bounding box center [501, 288] width 184 height 104
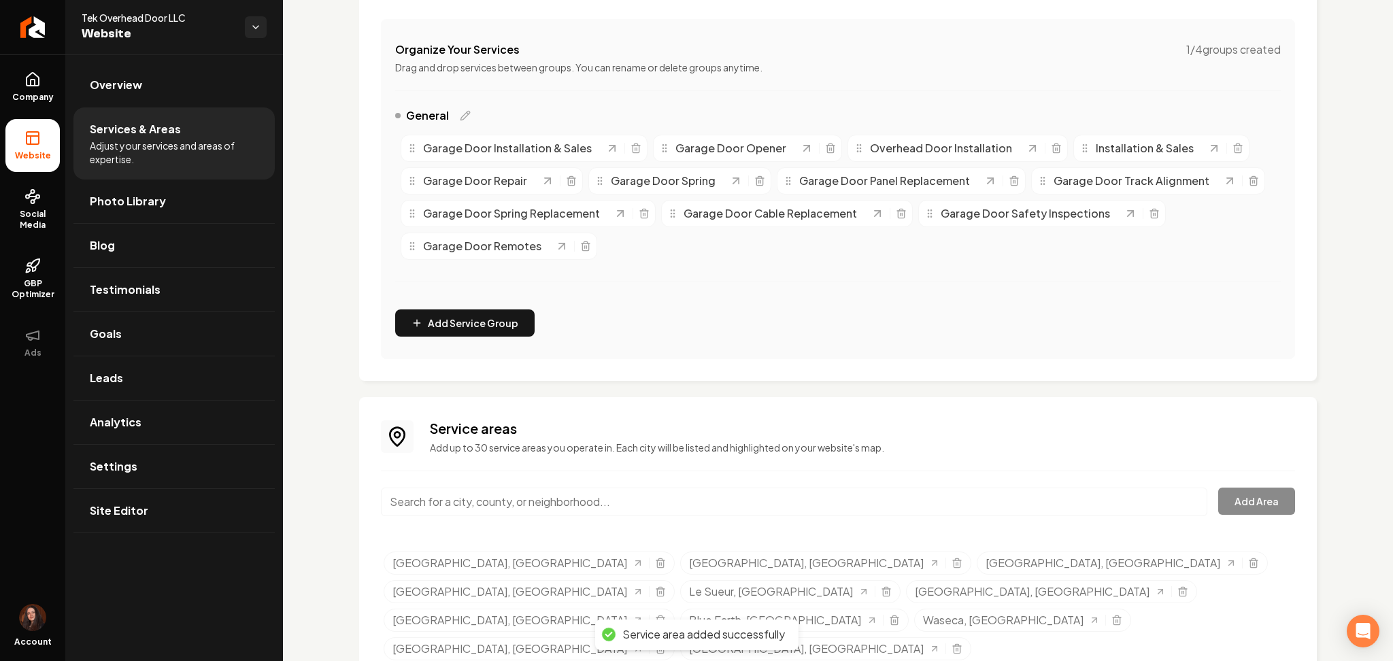
scroll to position [248, 0]
click at [531, 501] on input "Main content area" at bounding box center [794, 500] width 826 height 29
paste input "North Mankato-MN"
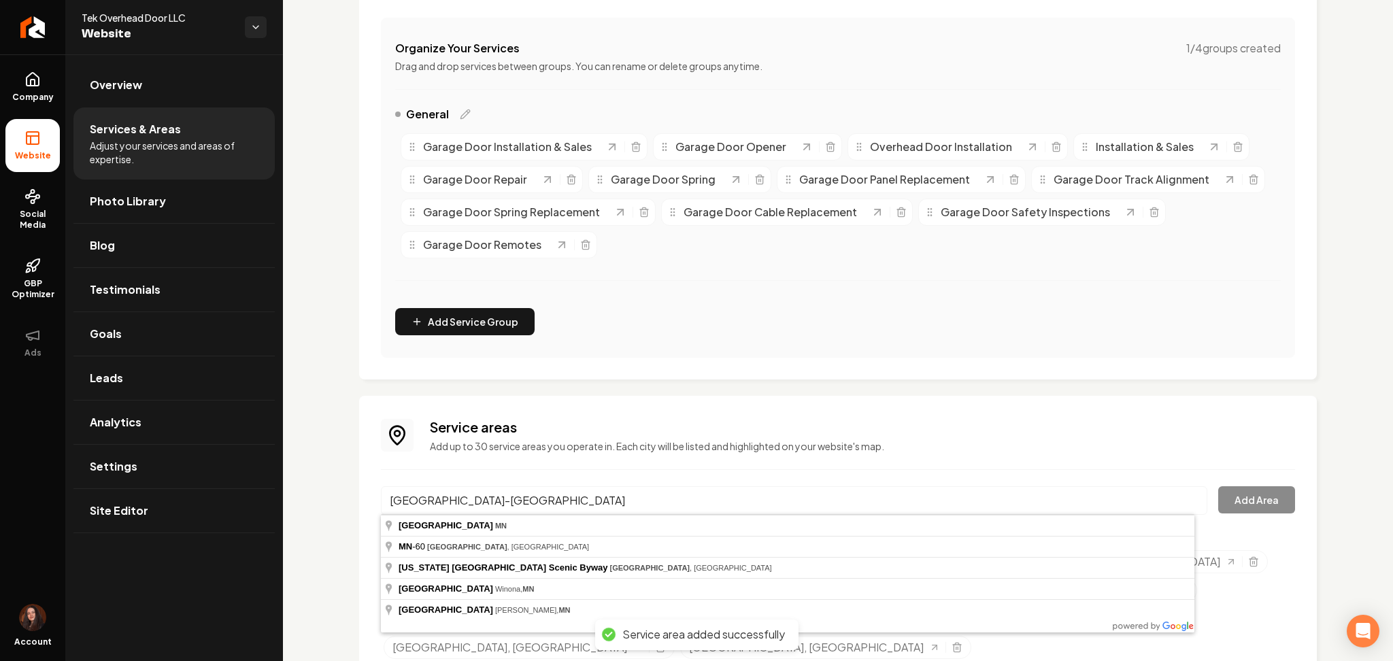
type input "North Mankato, MN"
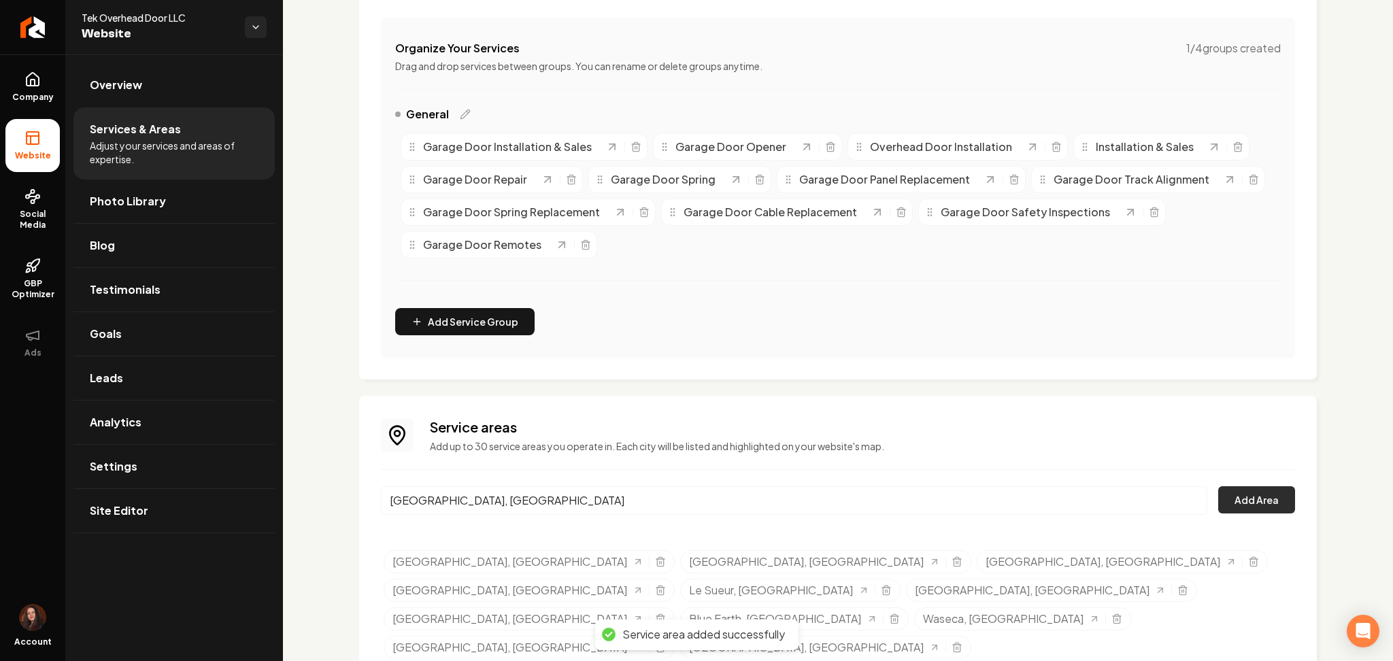
click at [1218, 495] on button "Add Area" at bounding box center [1256, 499] width 77 height 27
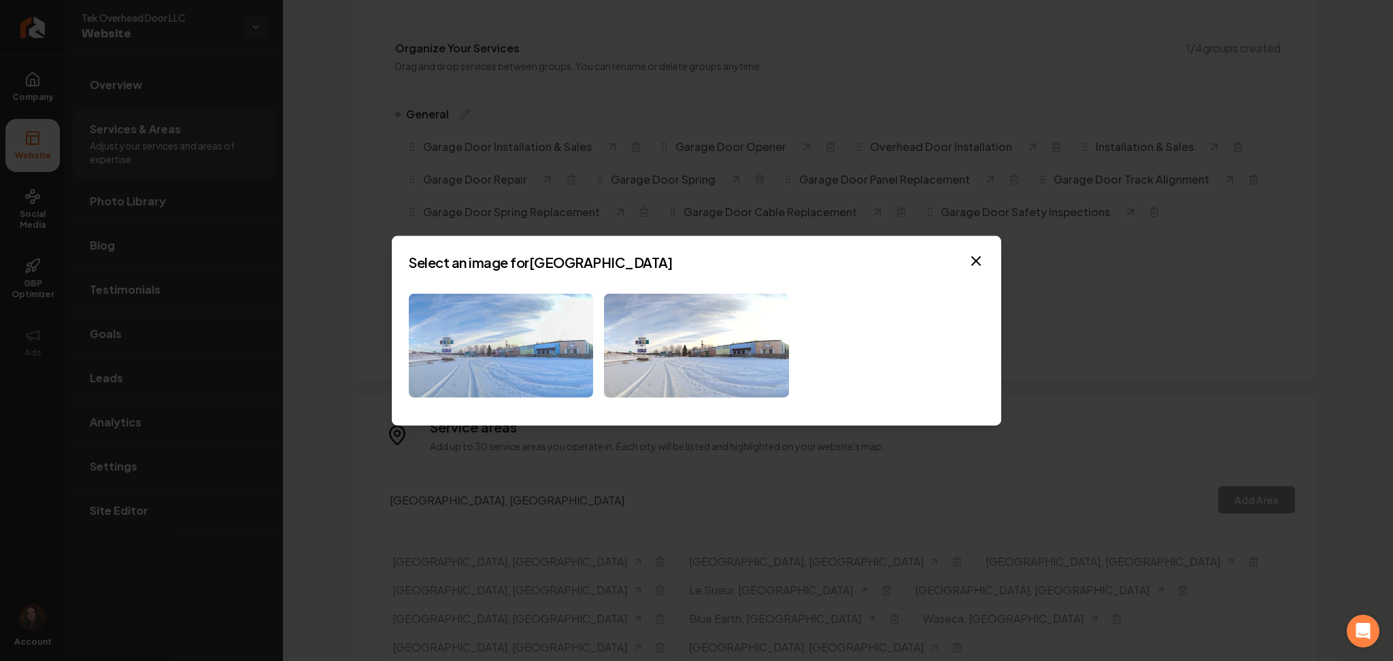
click at [581, 357] on img at bounding box center [501, 346] width 184 height 104
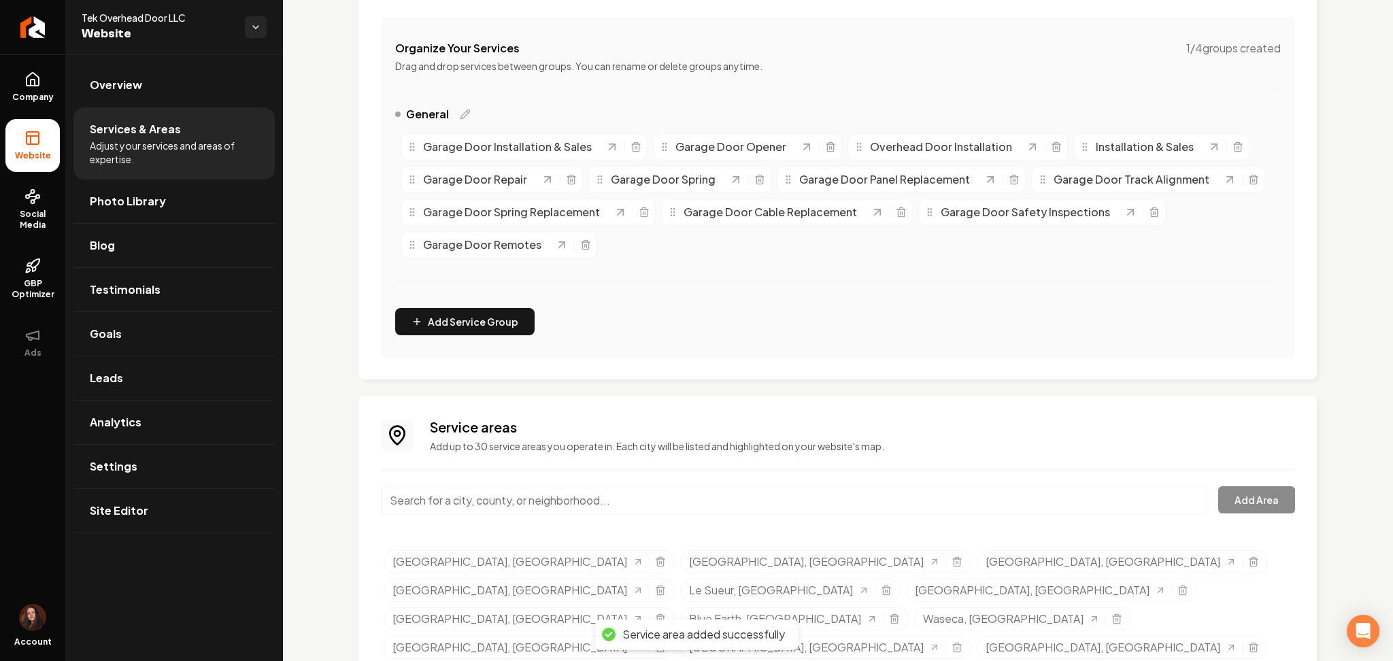
click at [558, 511] on input "Main content area" at bounding box center [794, 500] width 826 height 29
paste input "St. Peter-MN"
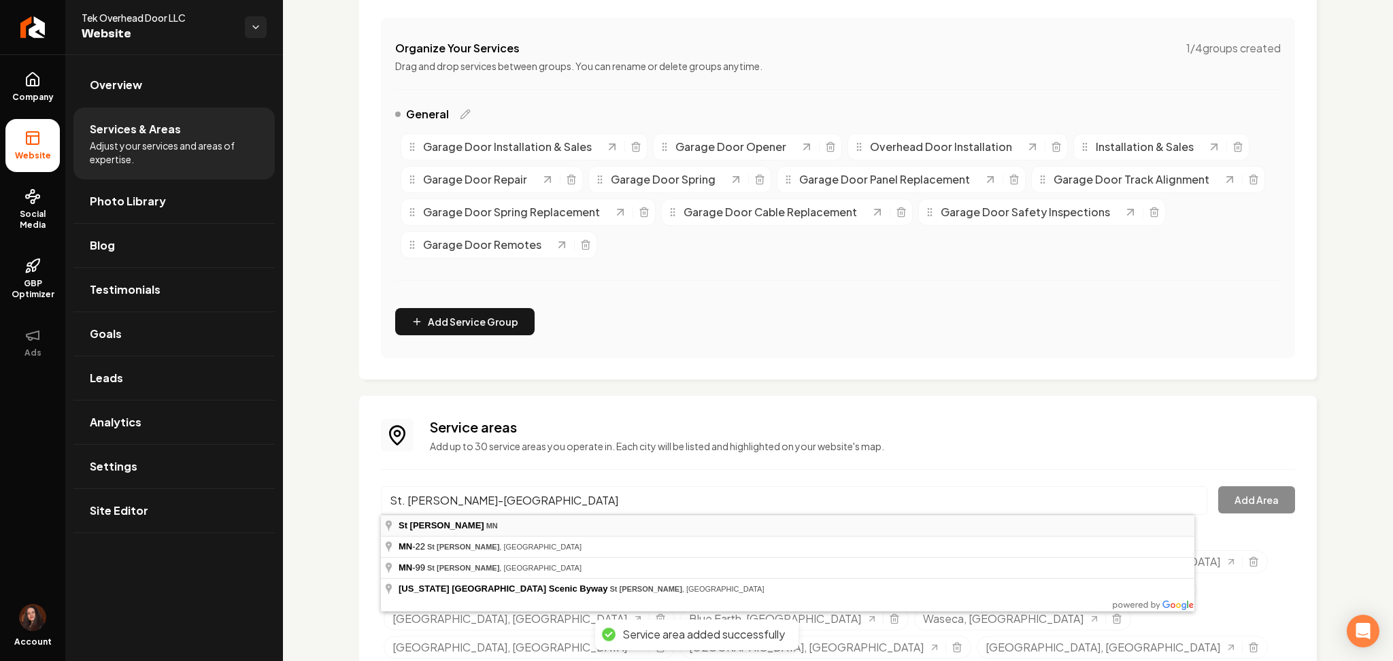
type input "St Peter, MN"
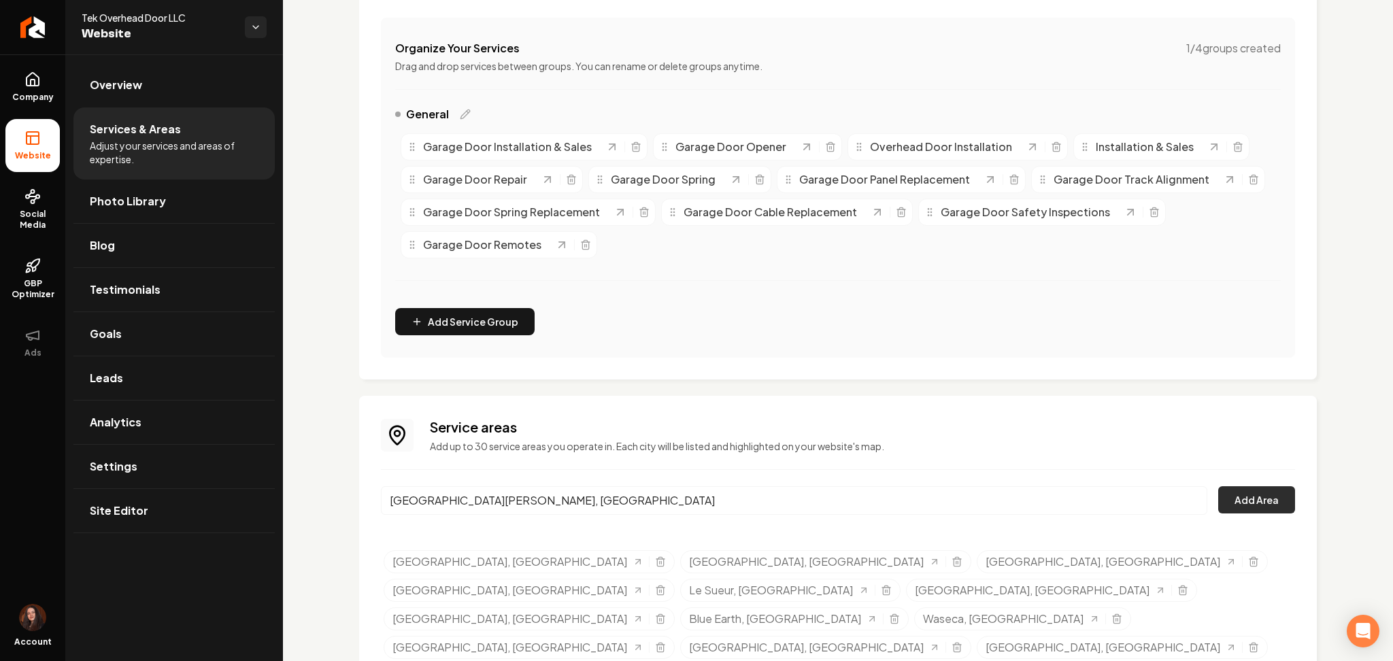
click at [1245, 507] on button "Add Area" at bounding box center [1256, 499] width 77 height 27
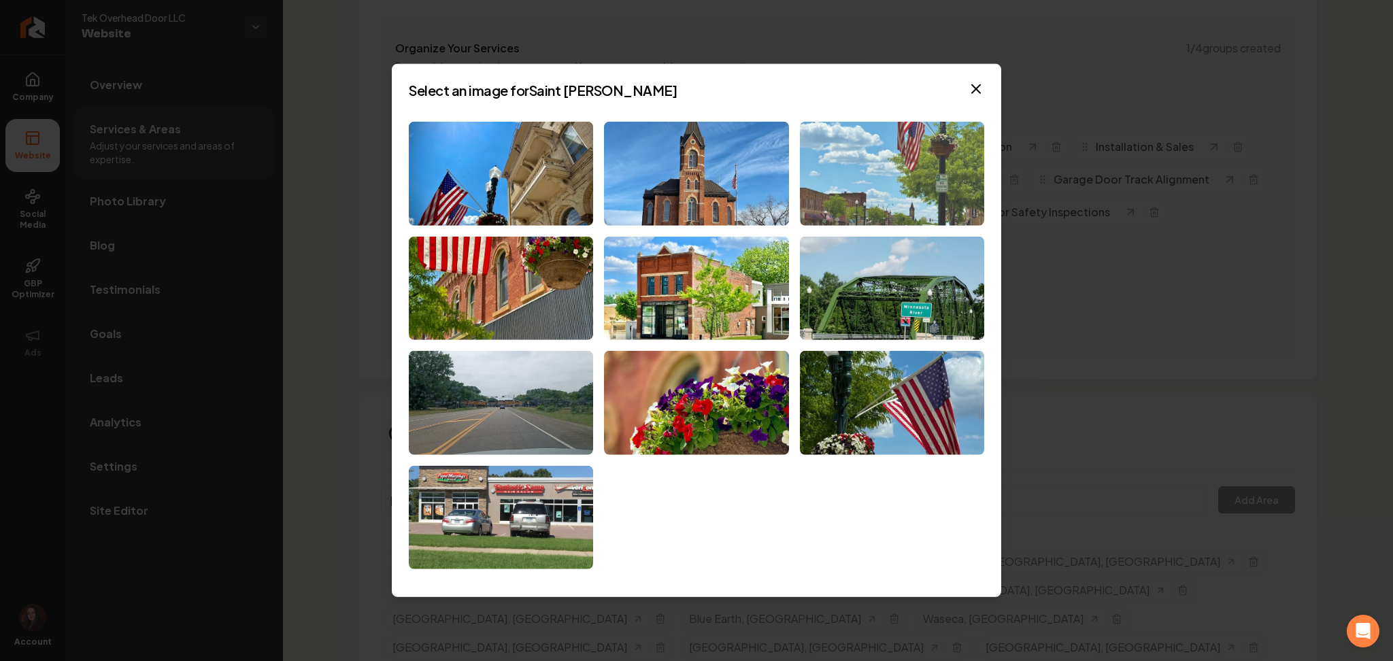
click at [949, 161] on img at bounding box center [892, 174] width 184 height 104
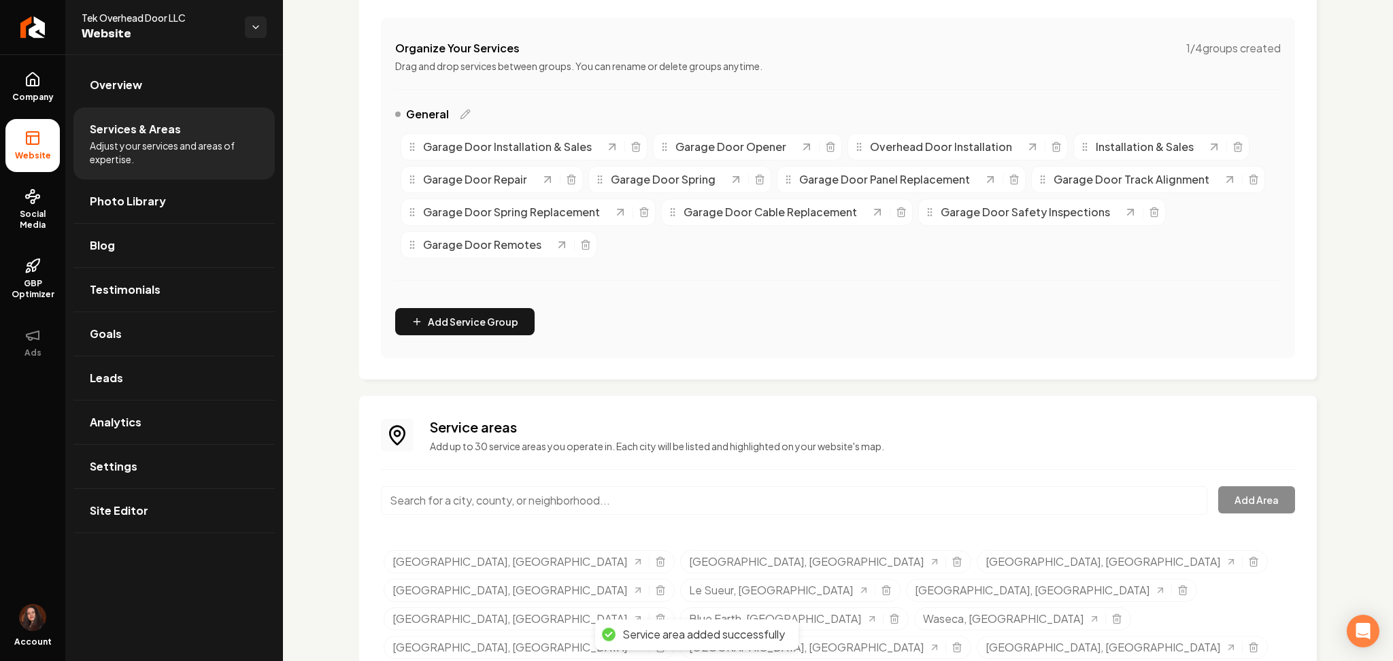
click at [550, 509] on input "Main content area" at bounding box center [794, 500] width 826 height 29
paste input "New Ulm-MN"
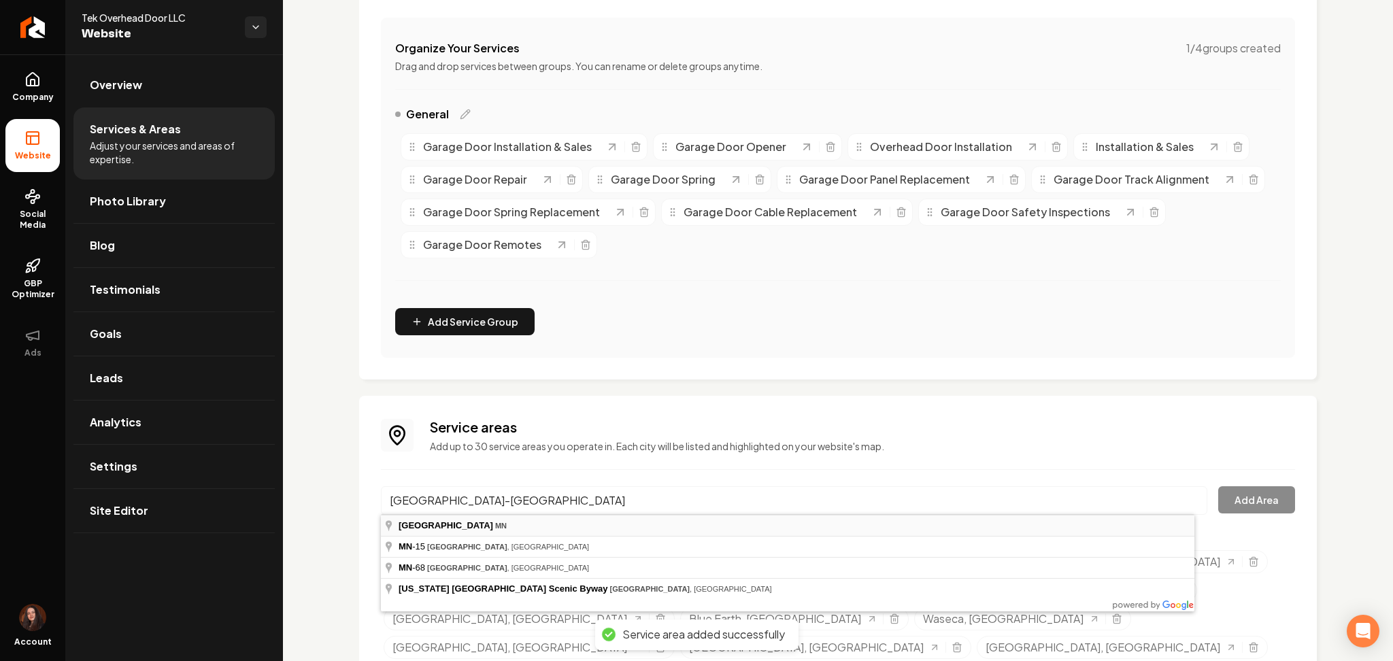
type input "New Ulm, MN"
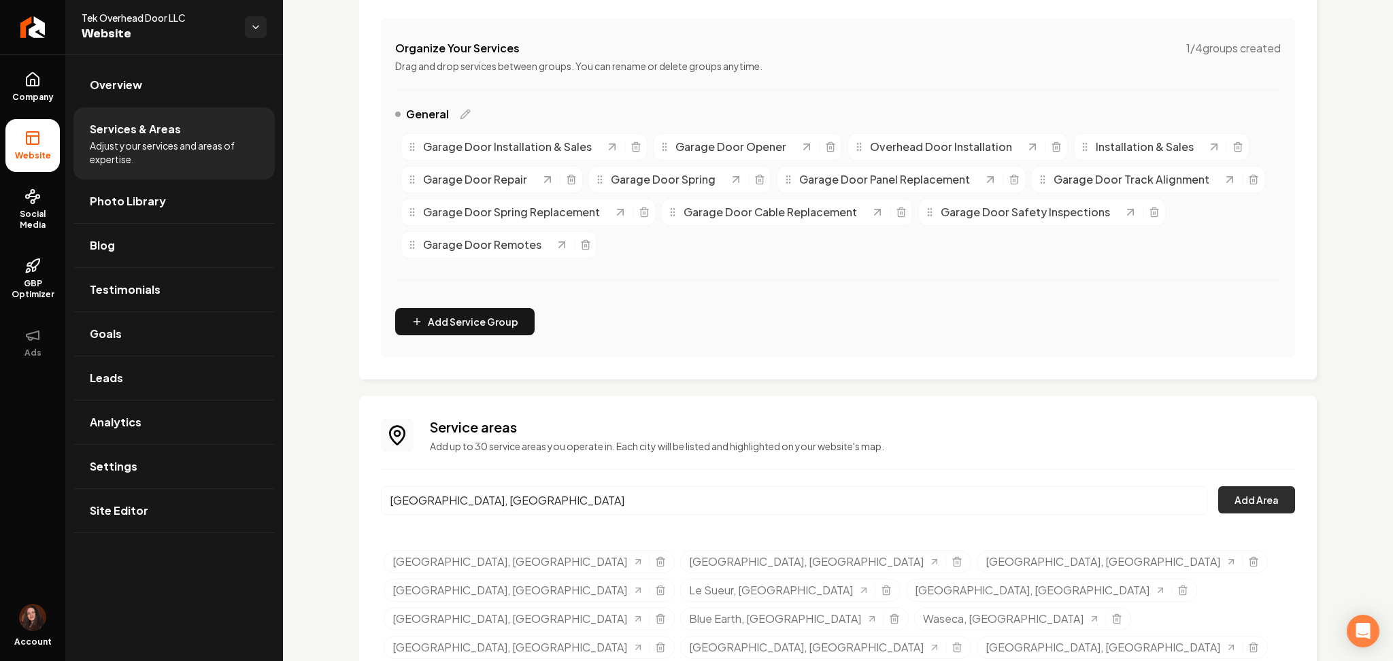
click at [1226, 495] on button "Add Area" at bounding box center [1256, 499] width 77 height 27
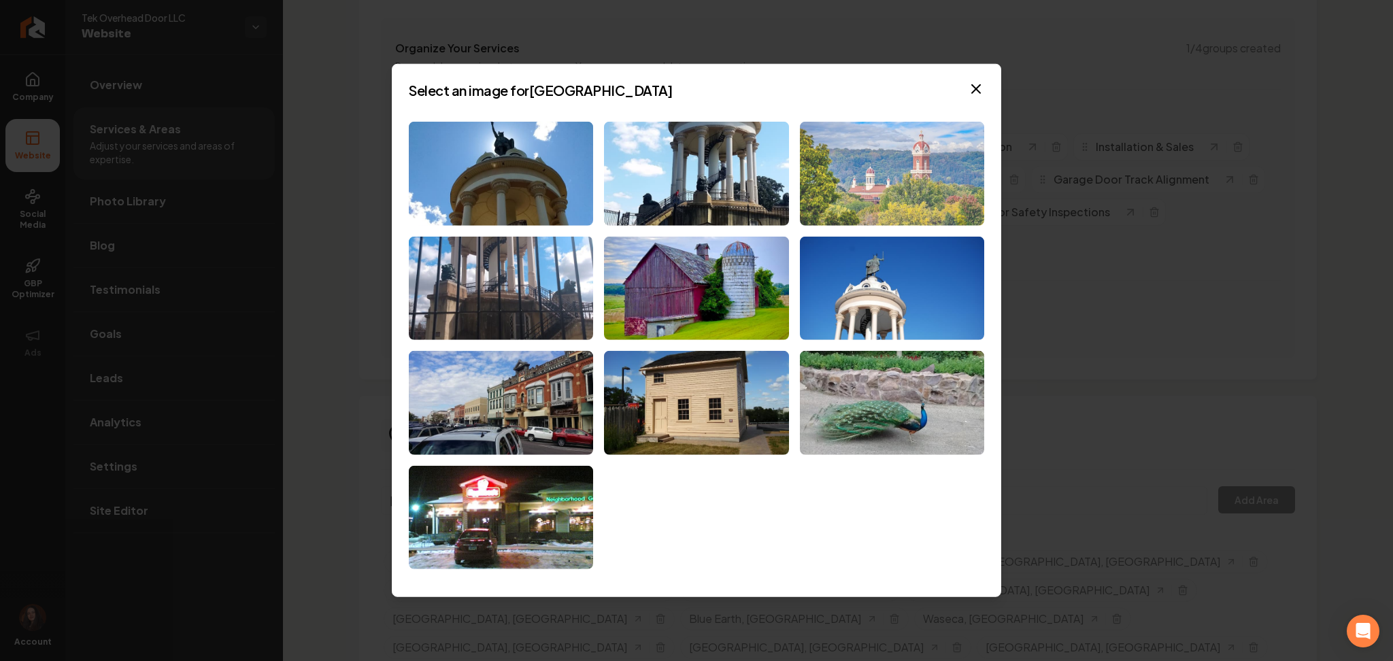
click at [905, 178] on img at bounding box center [892, 174] width 184 height 104
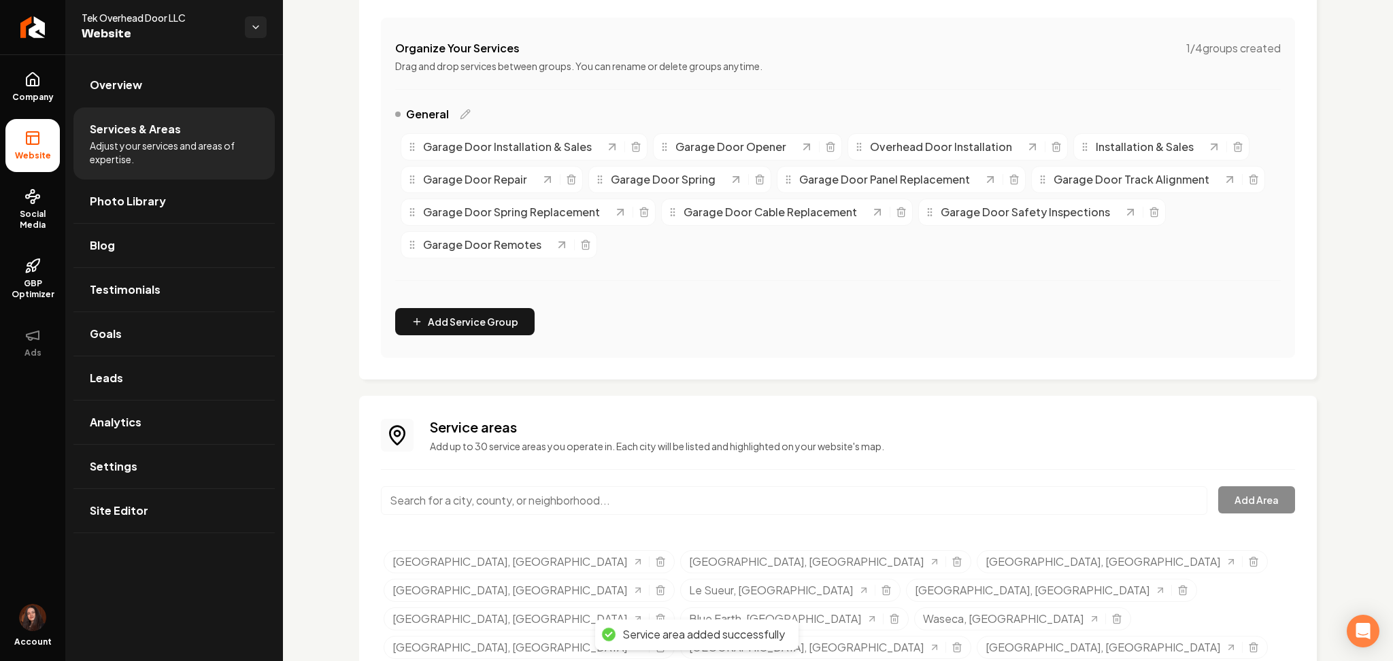
click at [550, 487] on input "Main content area" at bounding box center [794, 500] width 826 height 29
paste input "Madelia-MN"
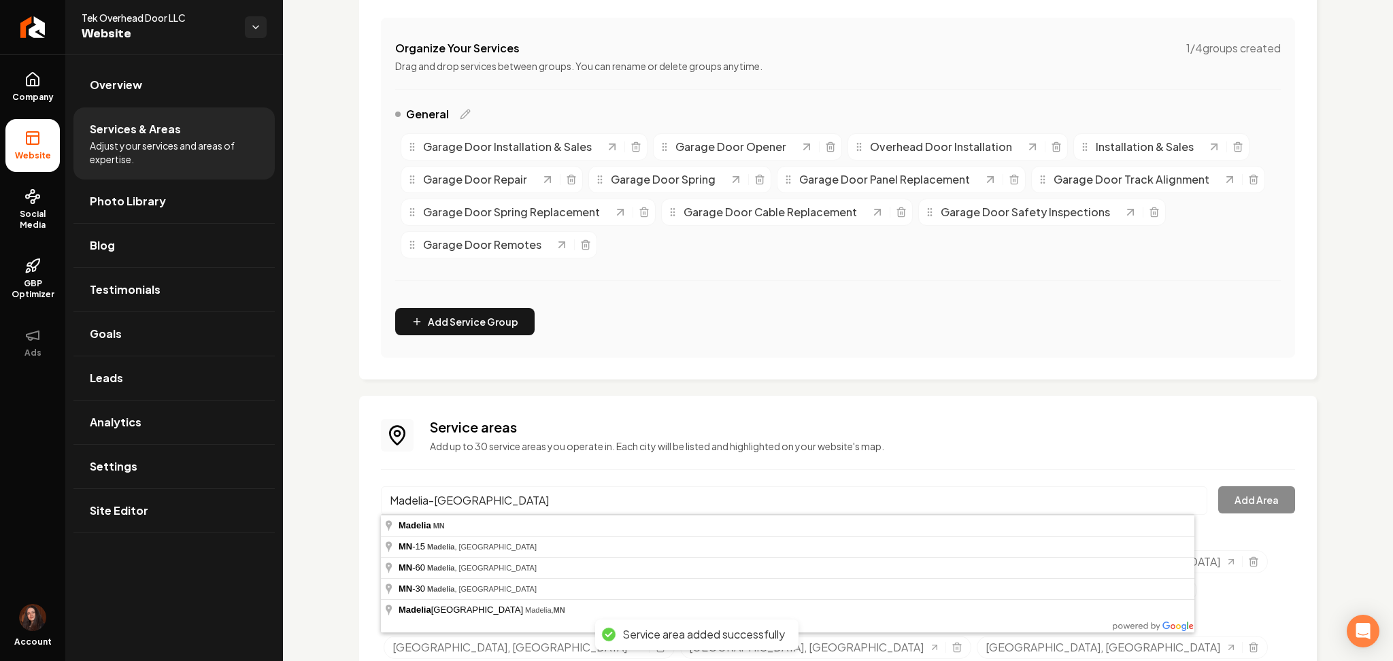
type input "Madelia, MN"
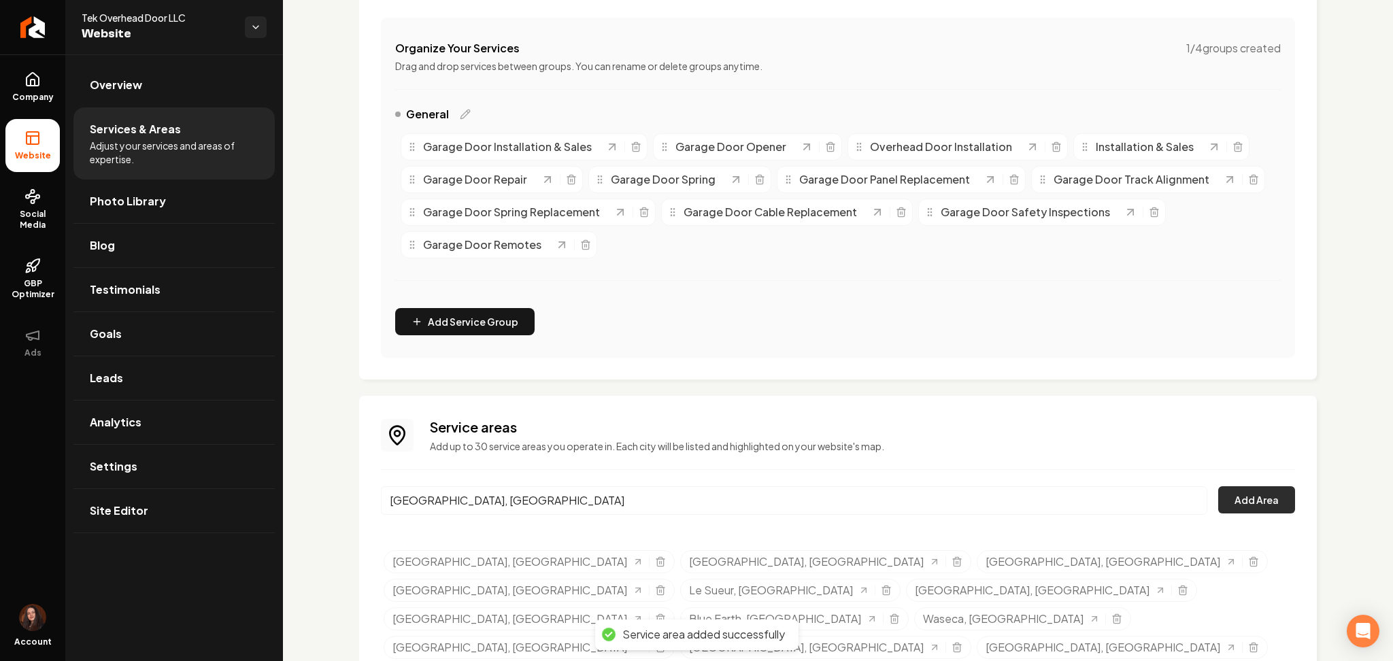
click at [1230, 505] on button "Add Area" at bounding box center [1256, 499] width 77 height 27
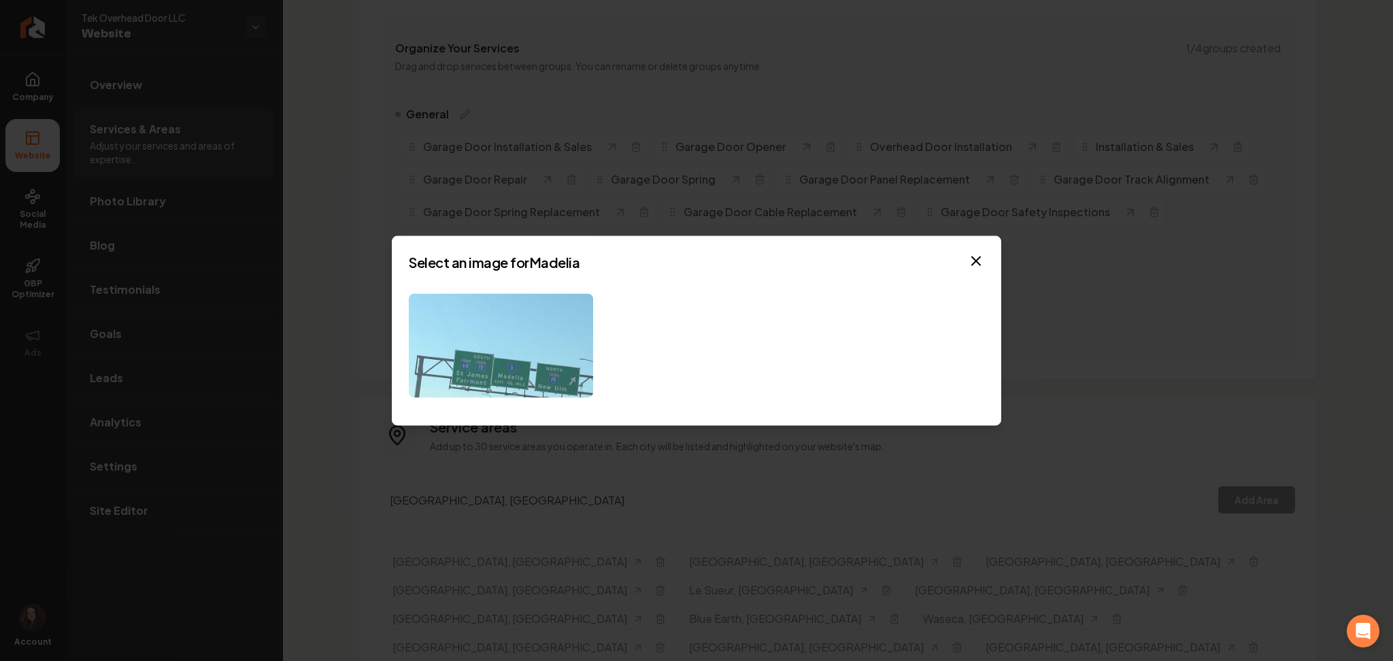
click at [454, 355] on img at bounding box center [501, 346] width 184 height 104
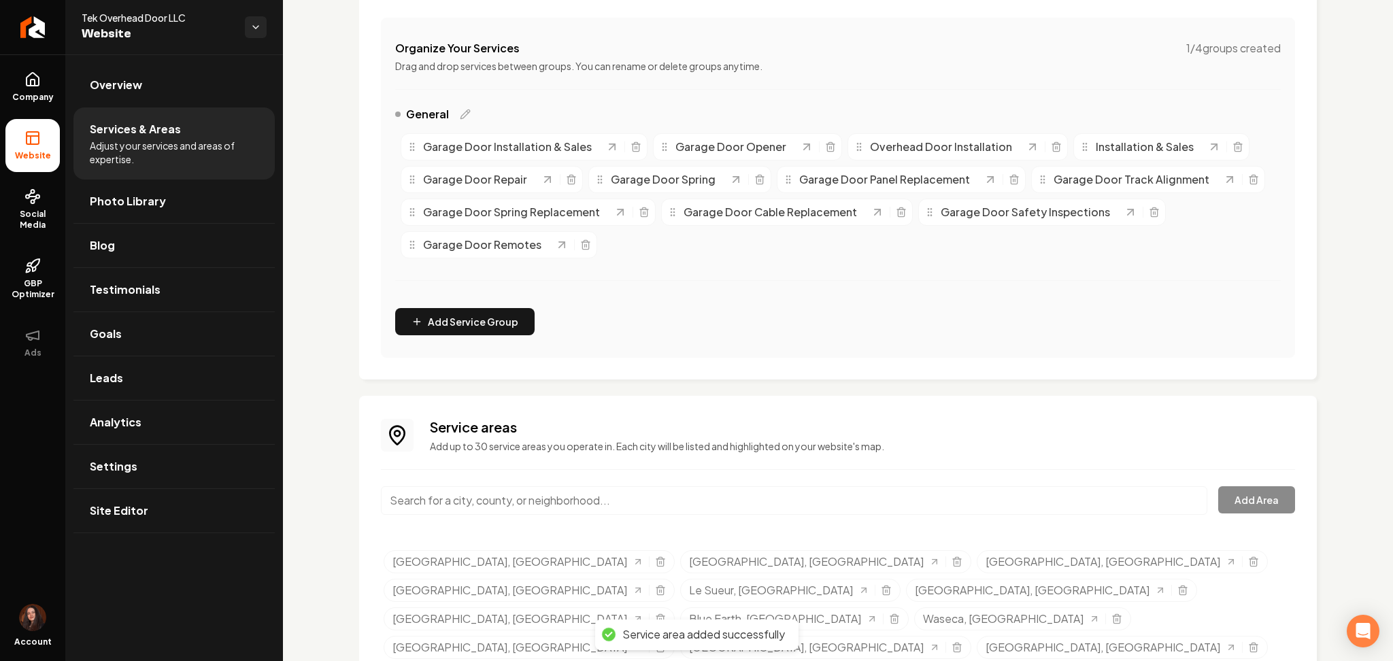
click at [471, 498] on input "Main content area" at bounding box center [794, 500] width 826 height 29
paste input "St. James-MN"
drag, startPoint x: 532, startPoint y: 495, endPoint x: 365, endPoint y: 505, distance: 166.9
click at [291, 505] on div "Services Provided Select from the recommended services or add your own and choo…" at bounding box center [838, 291] width 1110 height 970
paste input "St. James-"
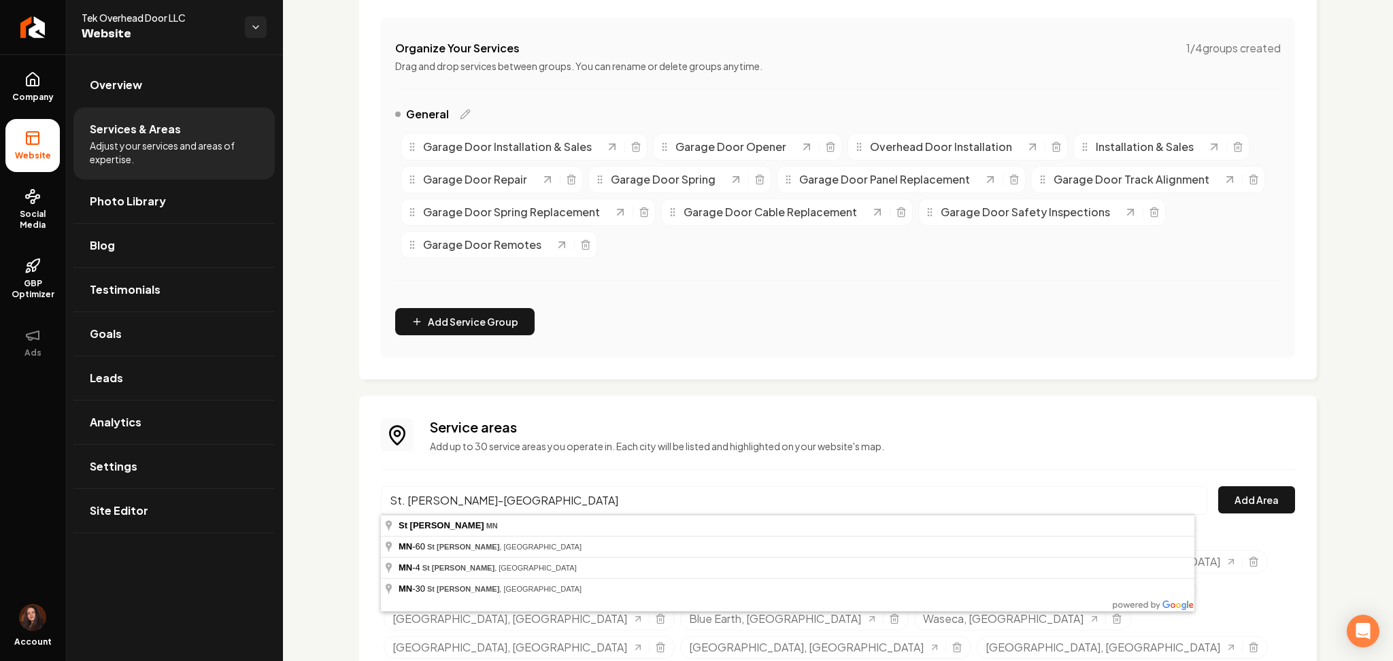
type input "St James, MN"
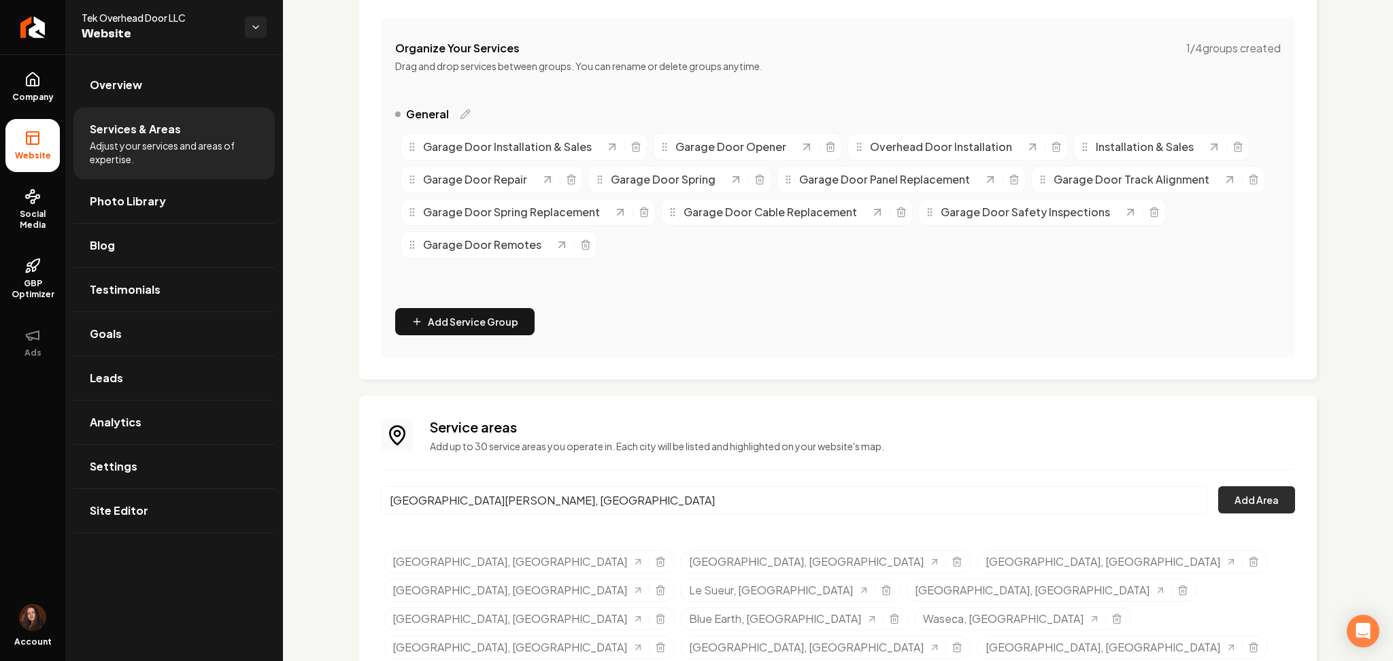
click at [1234, 503] on button "Add Area" at bounding box center [1256, 499] width 77 height 27
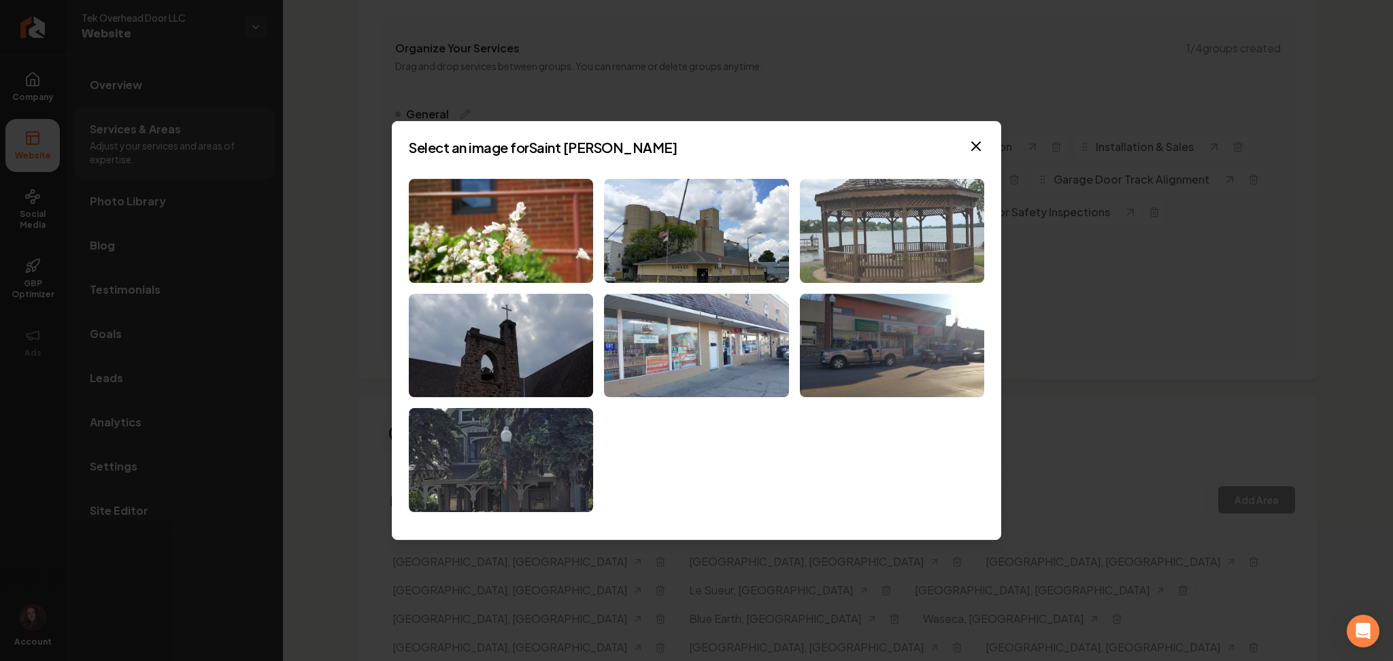
click at [909, 249] on img at bounding box center [892, 231] width 184 height 104
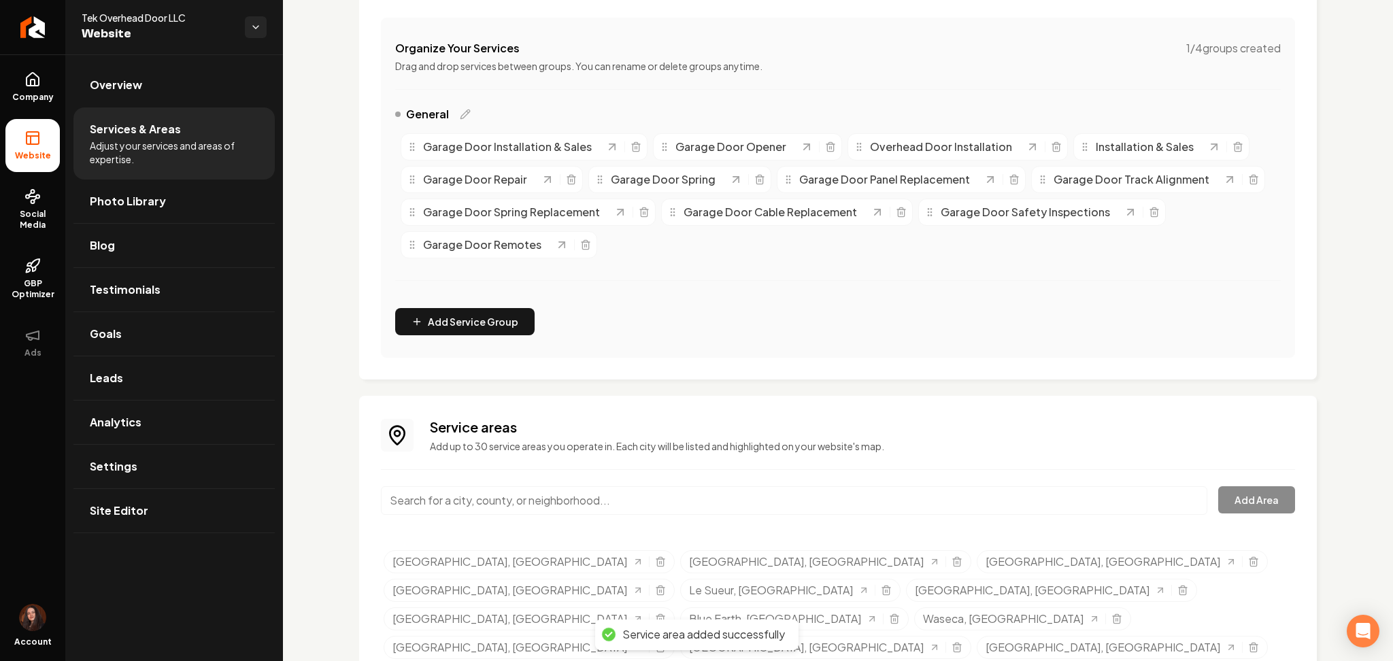
drag, startPoint x: 538, startPoint y: 500, endPoint x: 514, endPoint y: 535, distance: 42.1
click at [526, 513] on input "Main content area" at bounding box center [794, 500] width 826 height 29
paste input "Fairmont-MN"
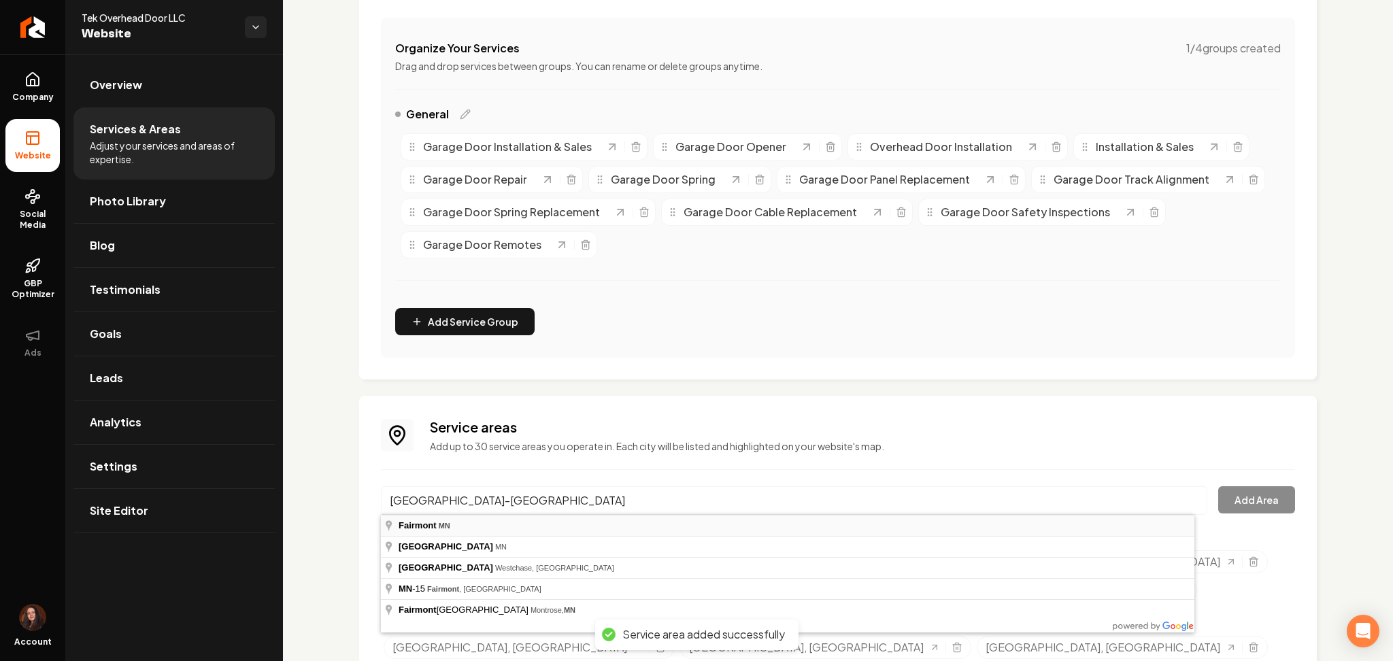
type input "Fairmont, MN"
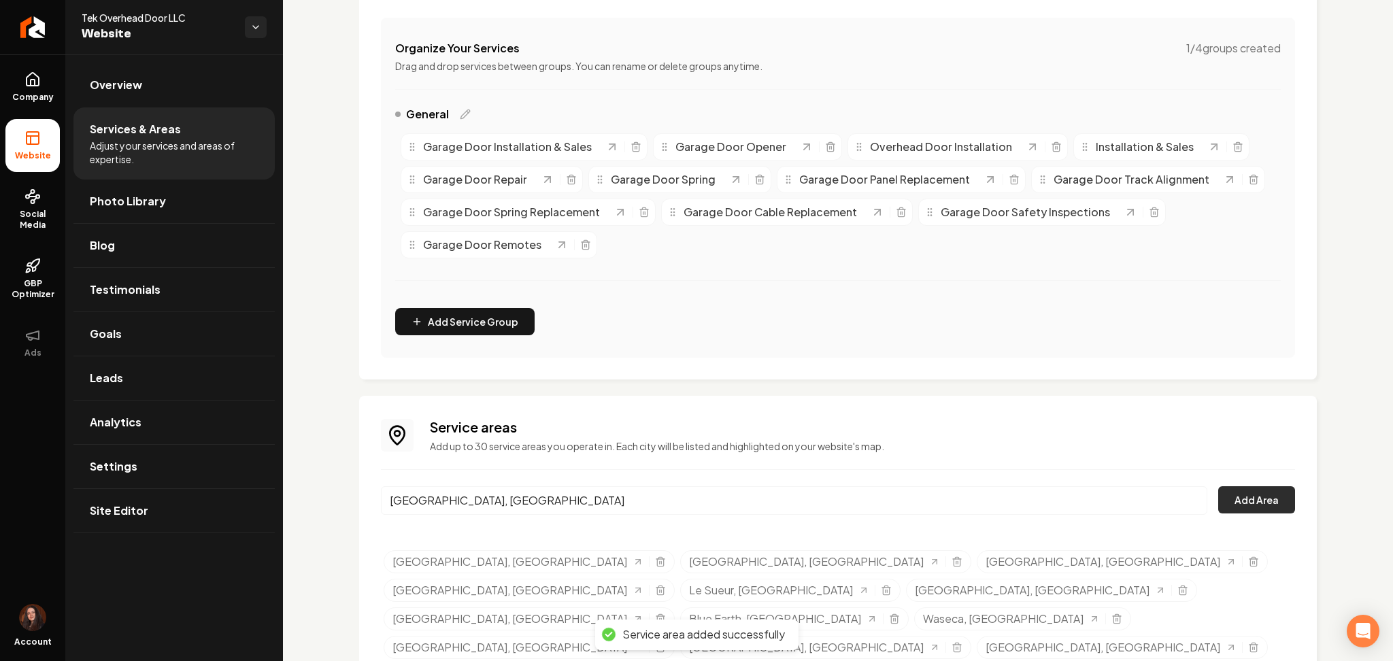
click at [1222, 507] on button "Add Area" at bounding box center [1256, 499] width 77 height 27
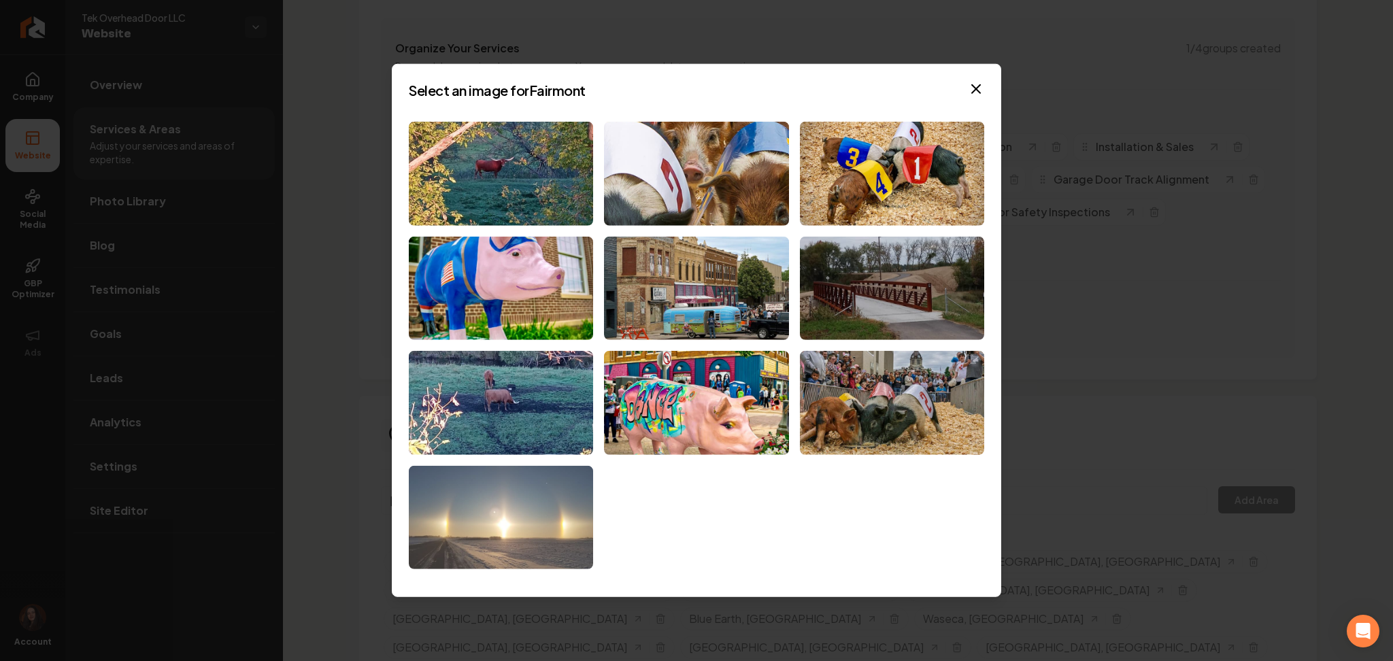
click at [513, 522] on img at bounding box center [501, 518] width 184 height 104
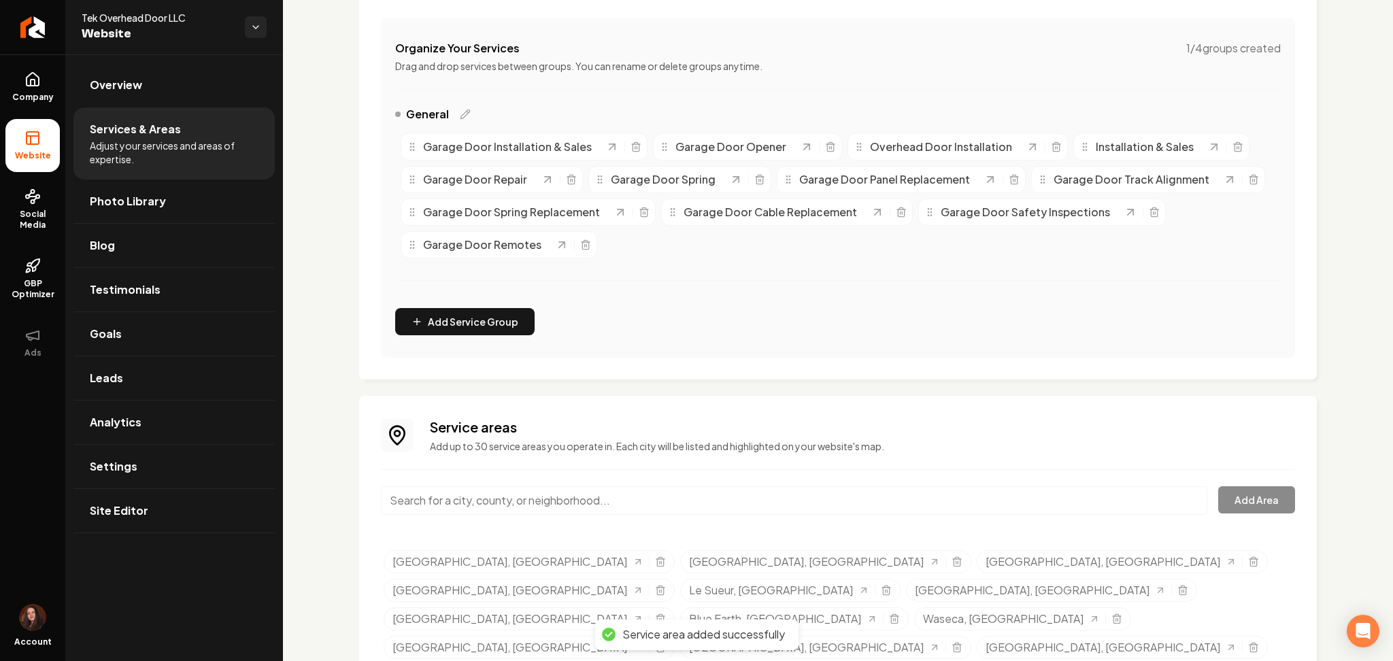
click at [442, 496] on input "Main content area" at bounding box center [794, 500] width 826 height 29
paste input "Truman-MN"
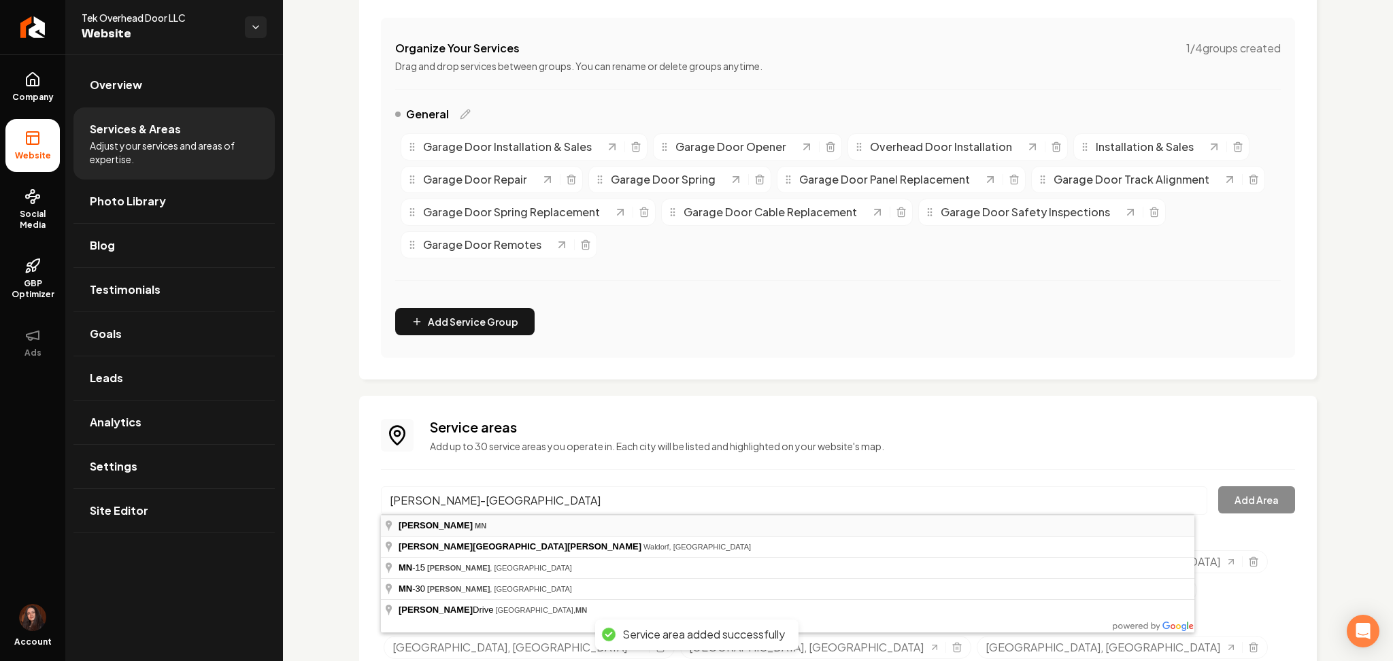
type input "Truman, MN"
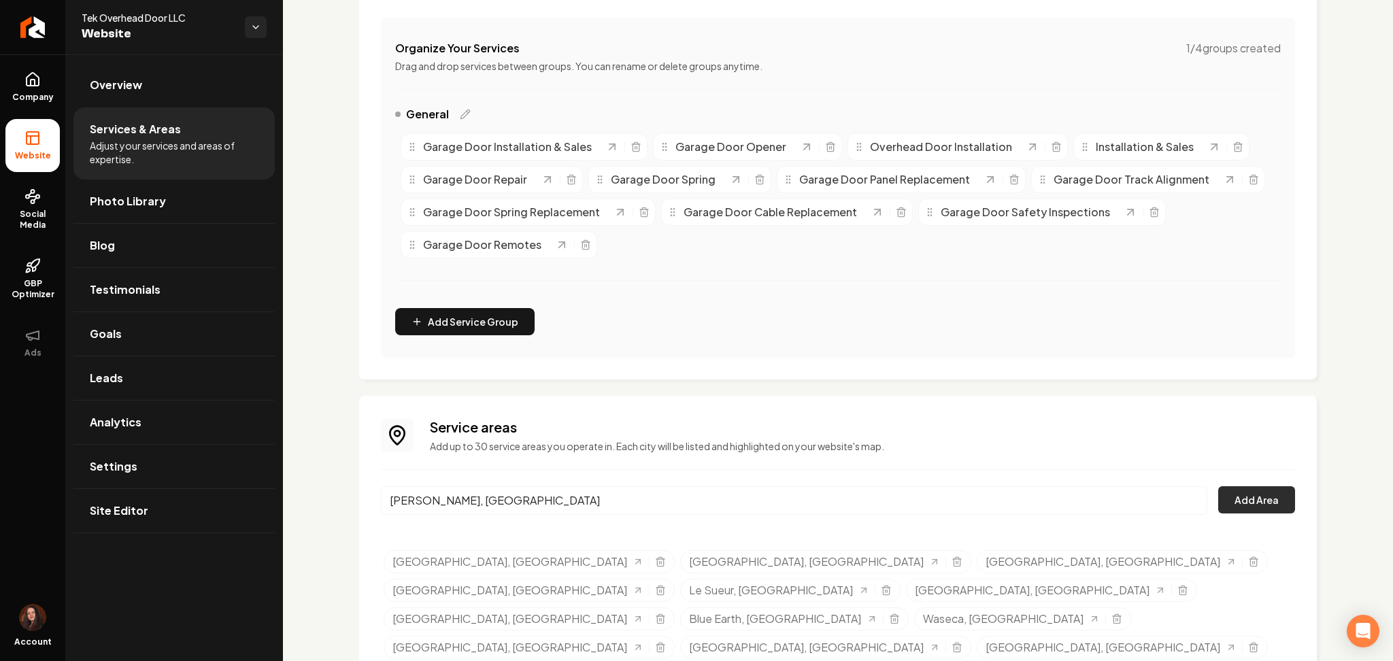
click at [1219, 503] on button "Add Area" at bounding box center [1256, 499] width 77 height 27
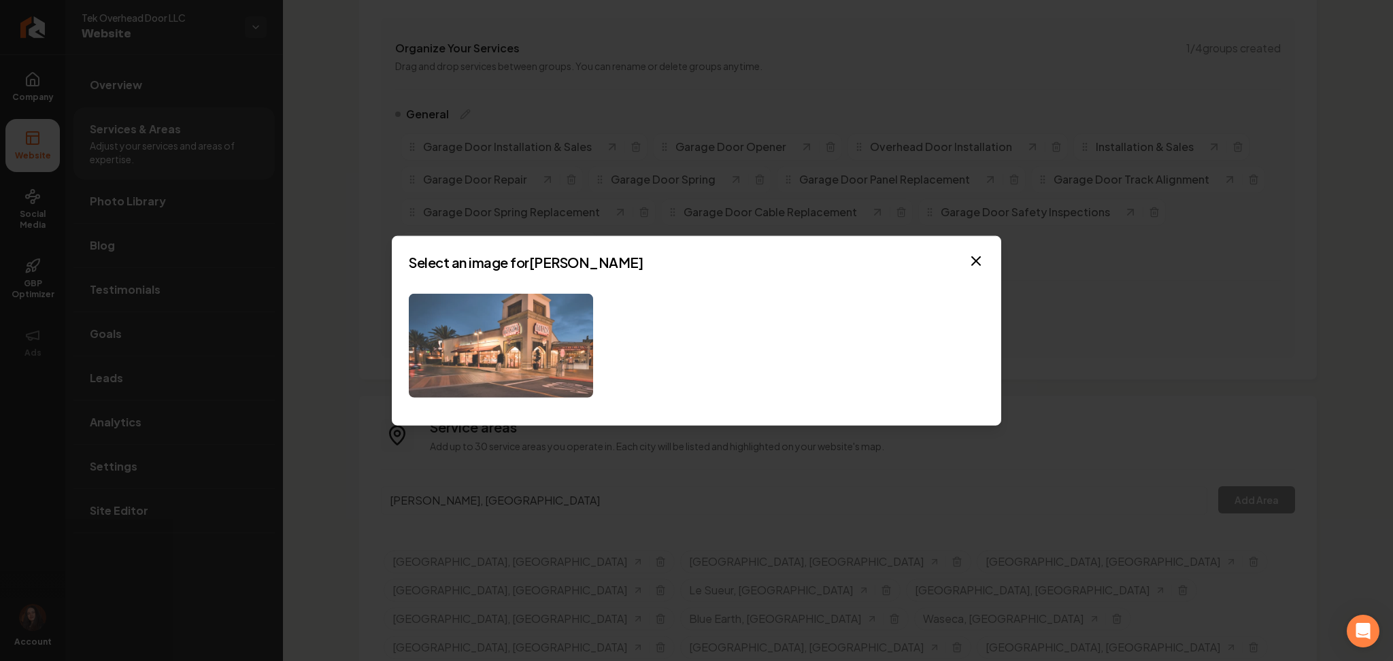
click at [494, 351] on img at bounding box center [501, 346] width 184 height 104
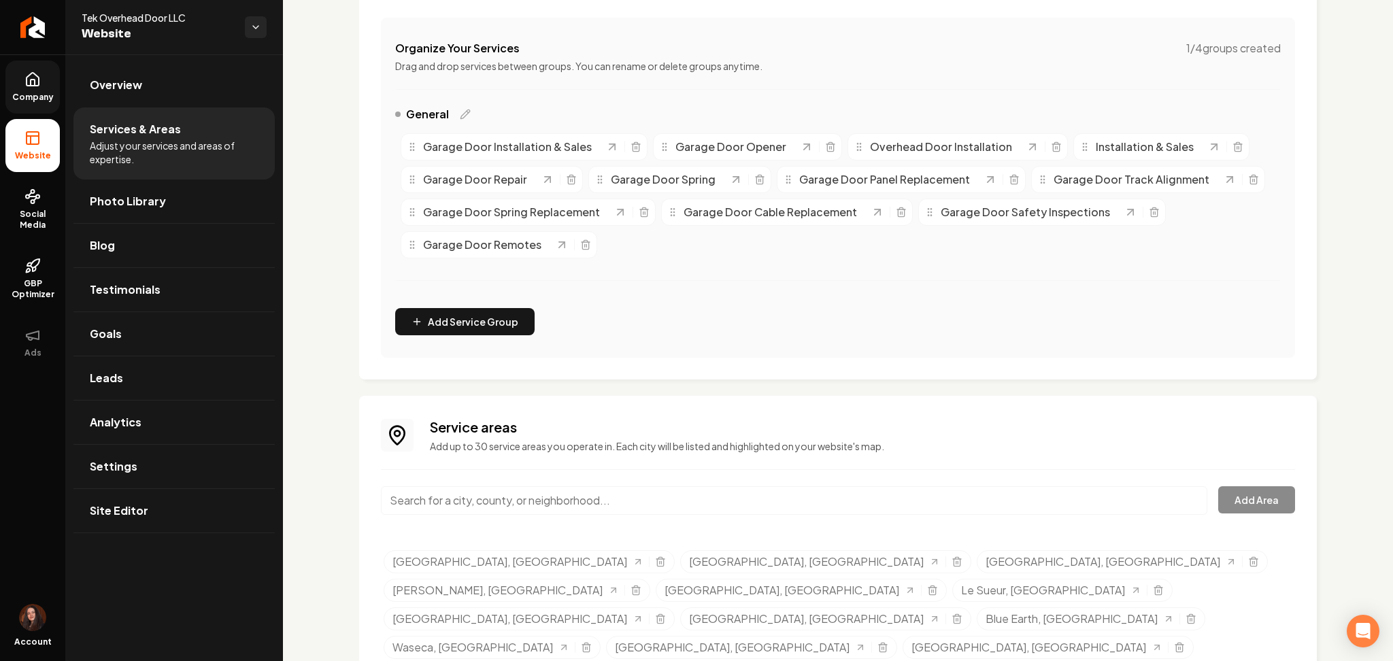
click at [15, 81] on link "Company" at bounding box center [32, 87] width 54 height 53
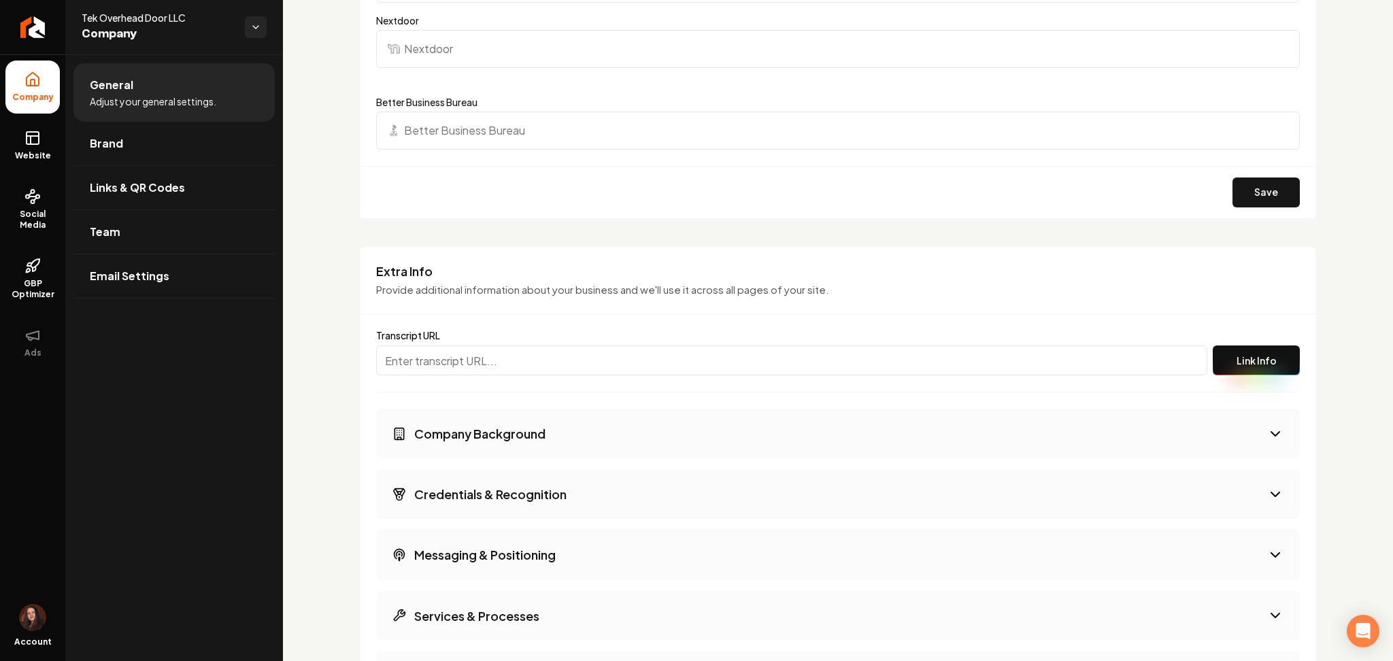
scroll to position [1632, 0]
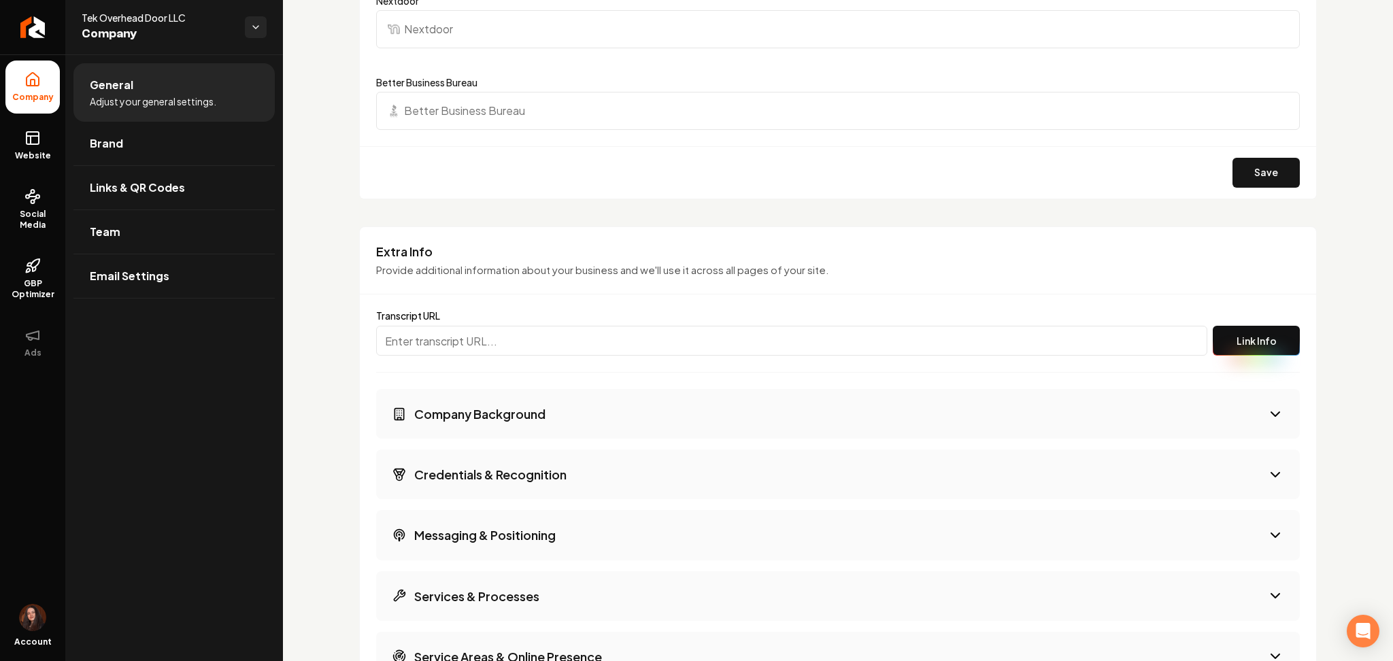
click at [475, 411] on h3 "Company Background" at bounding box center [479, 413] width 131 height 17
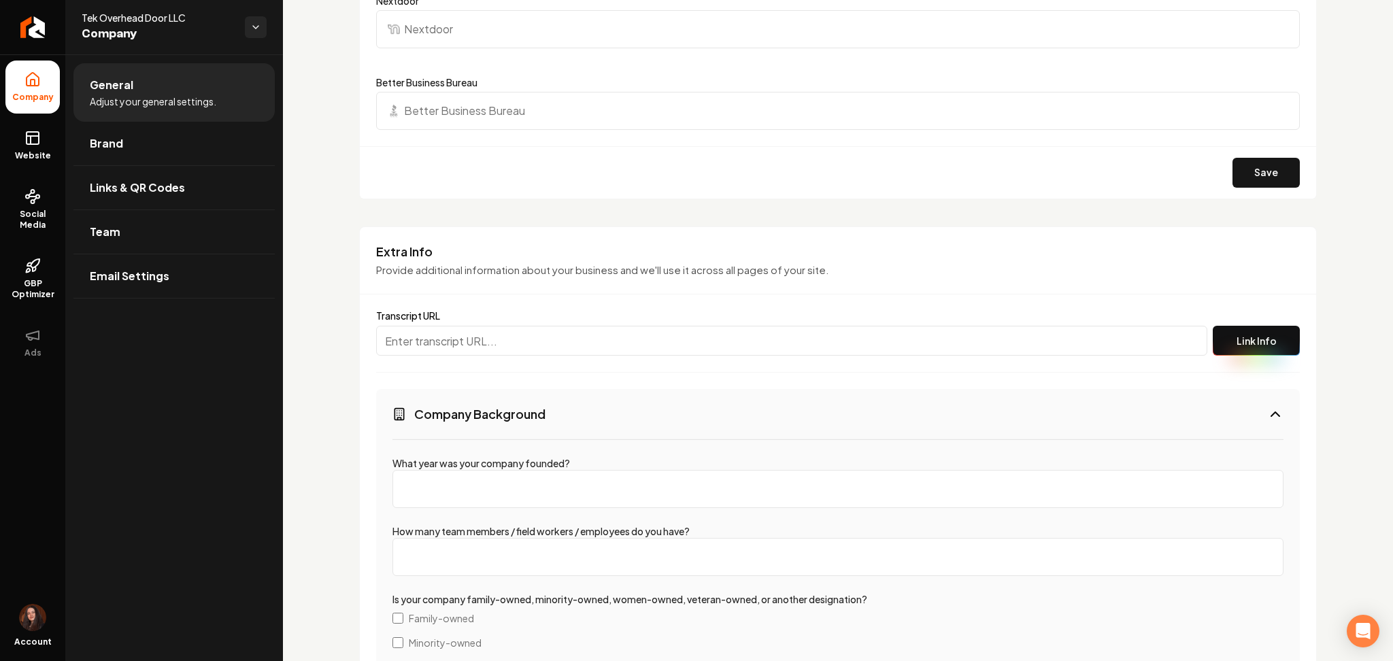
click at [418, 457] on label "What year was your company founded?" at bounding box center [481, 463] width 178 height 12
click at [418, 470] on input "What year was your company founded?" at bounding box center [837, 489] width 891 height 38
type input "2024"
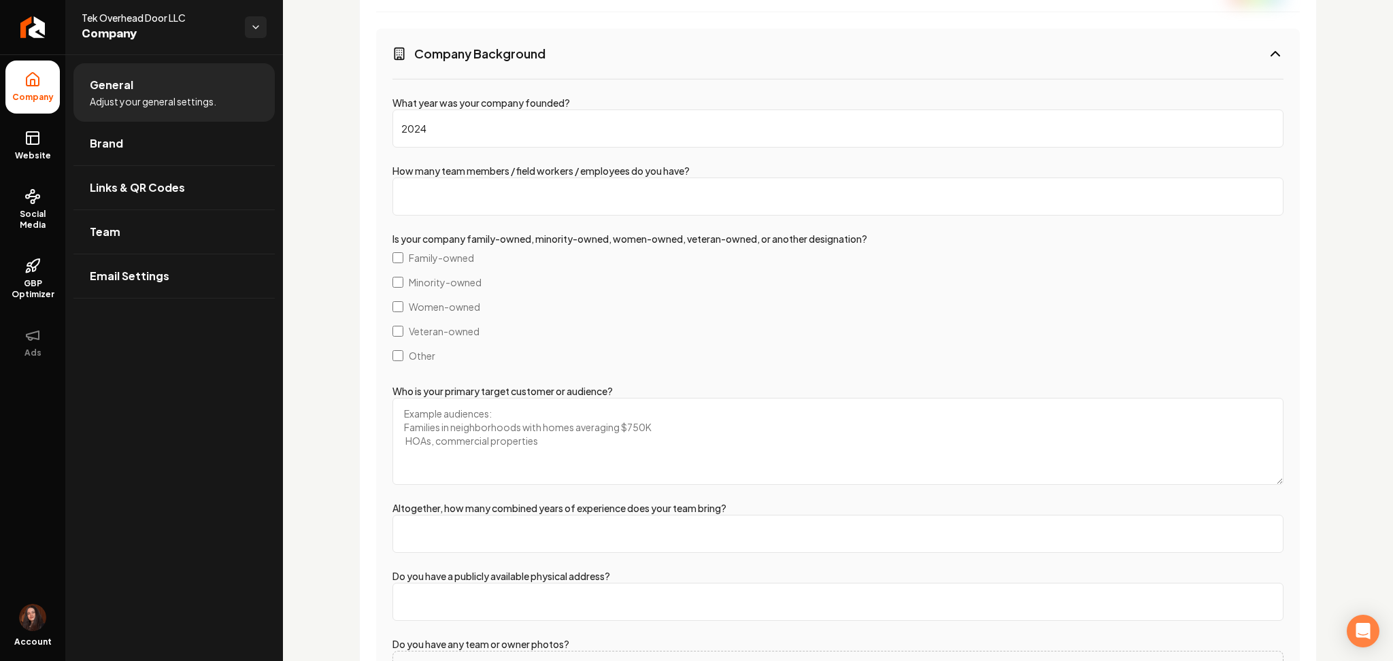
scroll to position [1995, 0]
click at [438, 249] on span "Family-owned" at bounding box center [441, 256] width 65 height 14
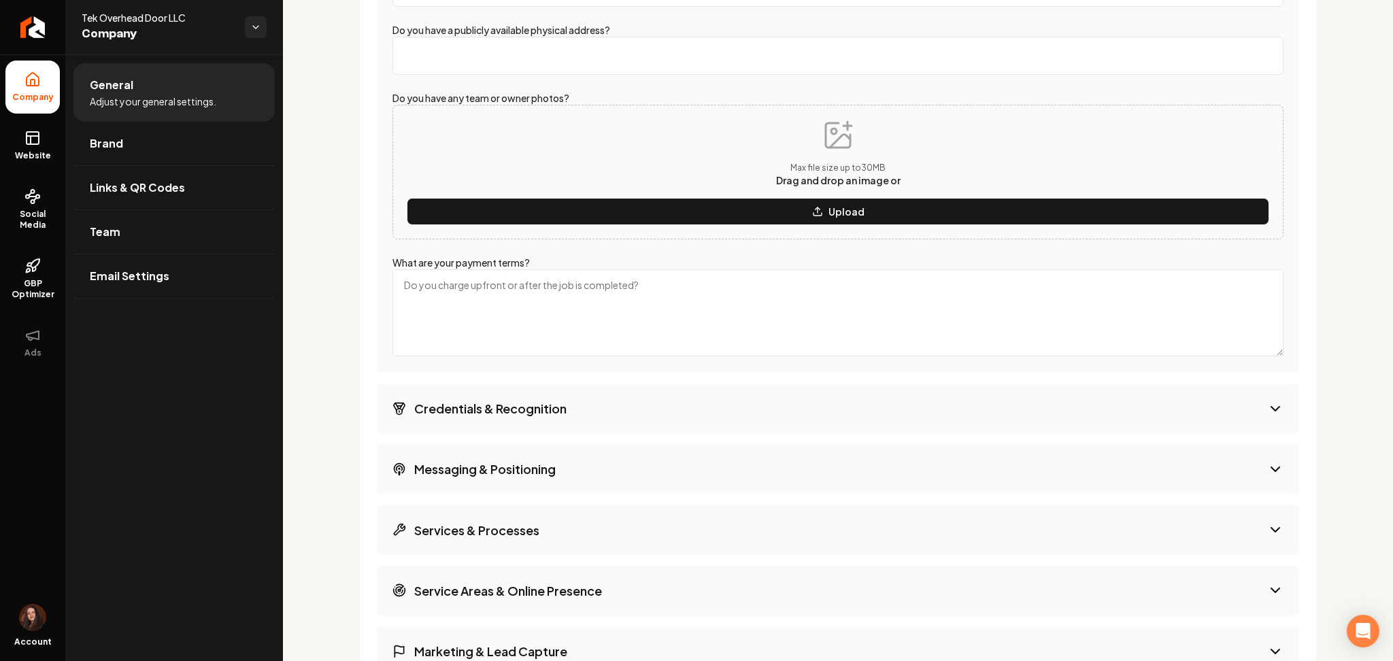
click at [481, 390] on button "Credentials & Recognition" at bounding box center [838, 409] width 924 height 50
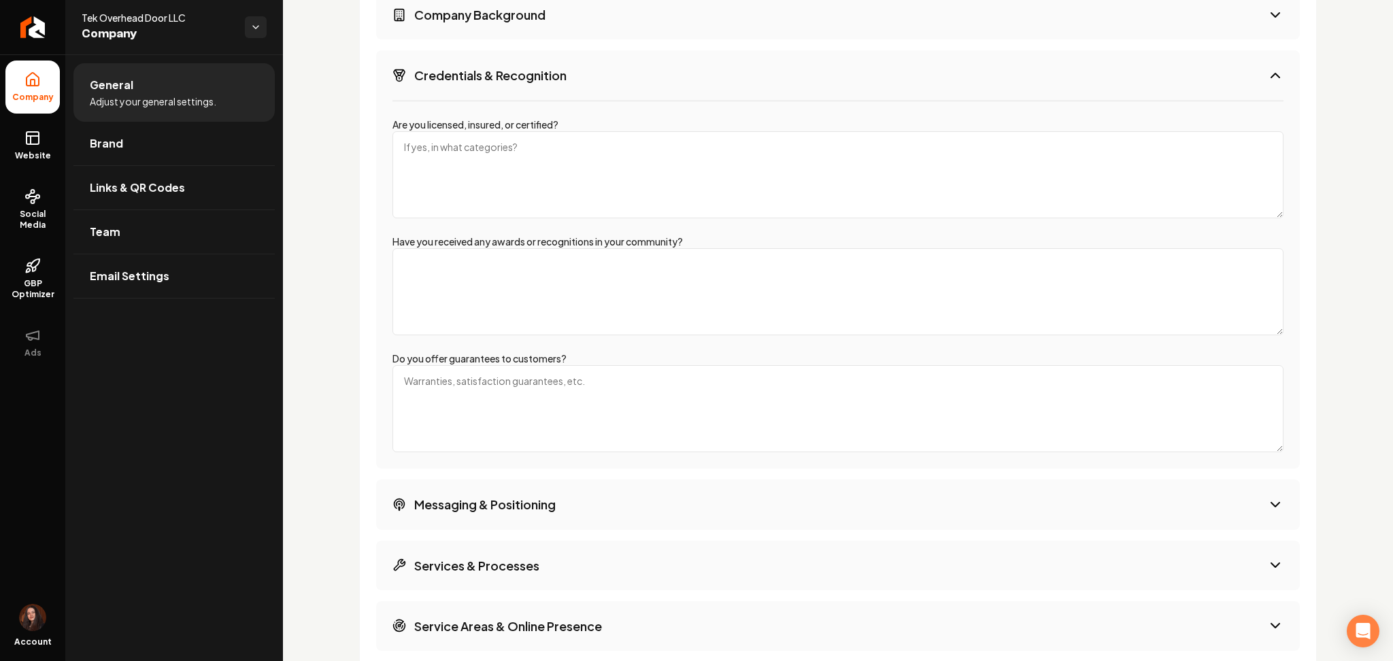
click at [465, 418] on textarea "Do you offer guarantees to customers?" at bounding box center [837, 408] width 891 height 87
click at [466, 156] on textarea "Are you licensed, insured, or certified?" at bounding box center [837, 174] width 891 height 87
type textarea "o"
click at [508, 137] on textarea "licensed, insured, 24/7 available" at bounding box center [837, 174] width 891 height 87
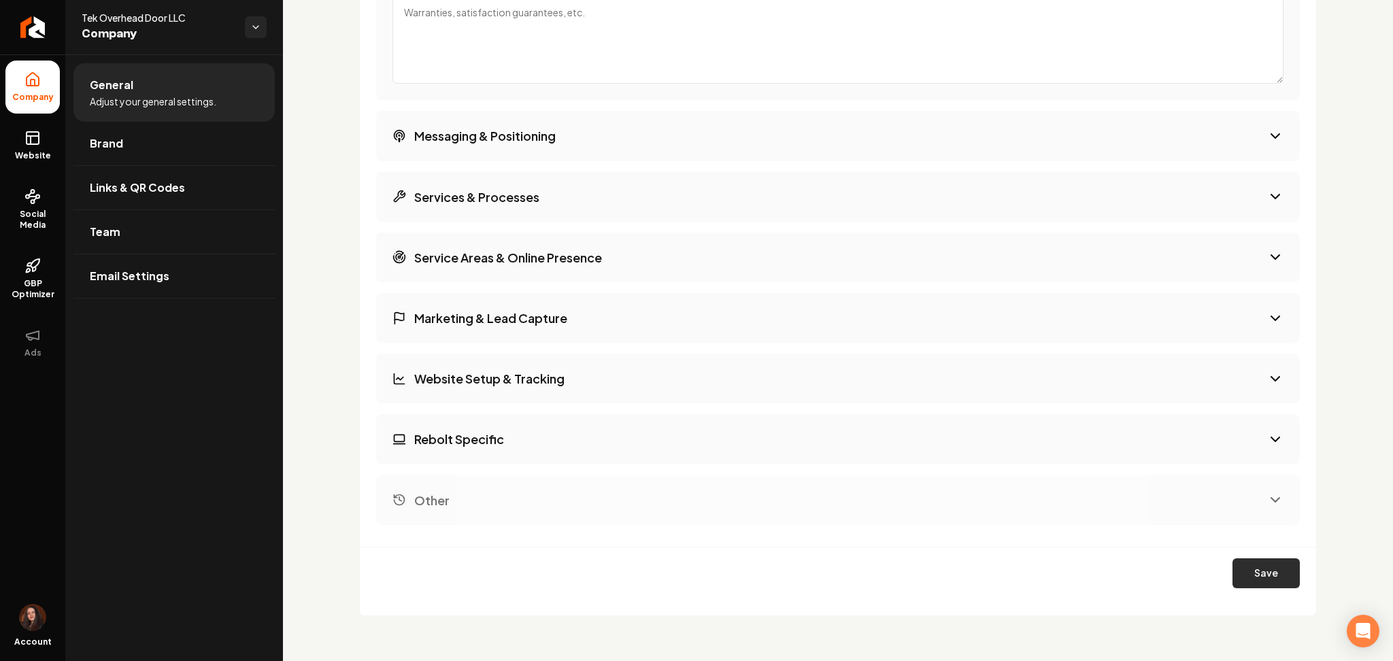
type textarea "licensed, insured, 24/7 service available"
click at [1243, 565] on button "Save" at bounding box center [1265, 573] width 67 height 30
click at [35, 135] on icon at bounding box center [32, 138] width 16 height 16
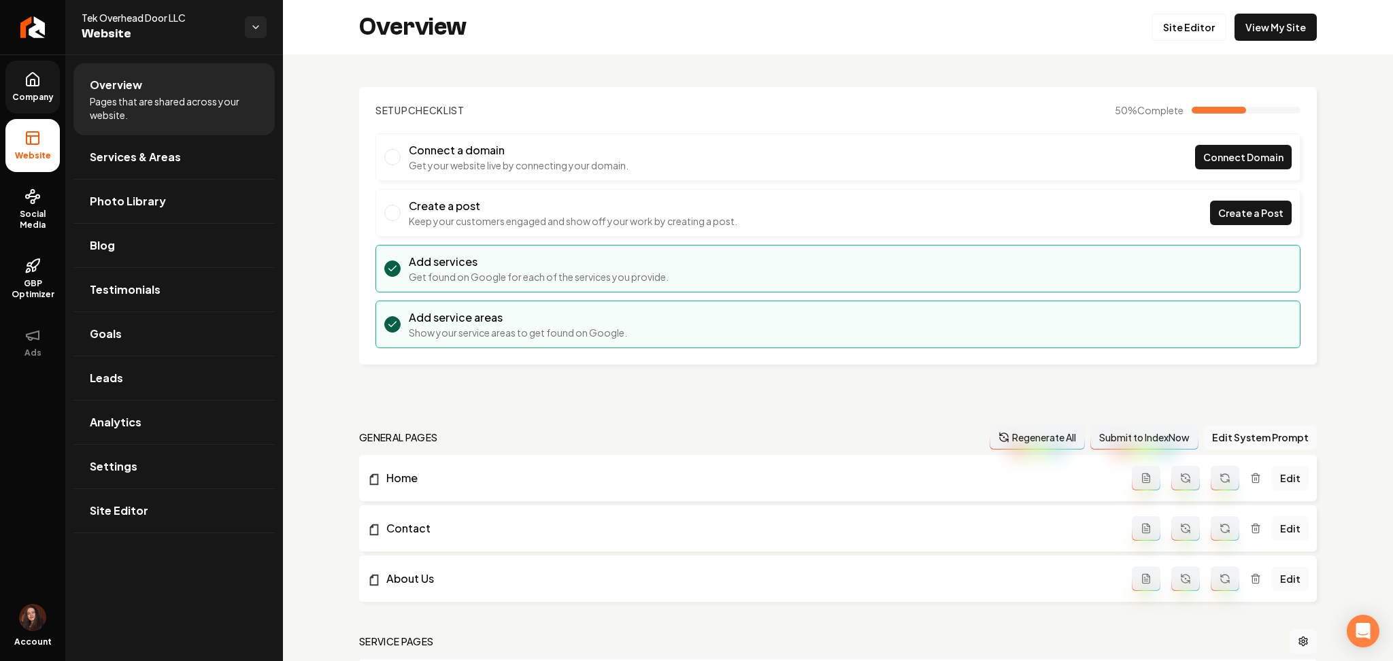
click at [1192, 11] on div "Overview Site Editor View My Site" at bounding box center [838, 27] width 1110 height 54
click at [1190, 30] on link "Site Editor" at bounding box center [1188, 27] width 75 height 27
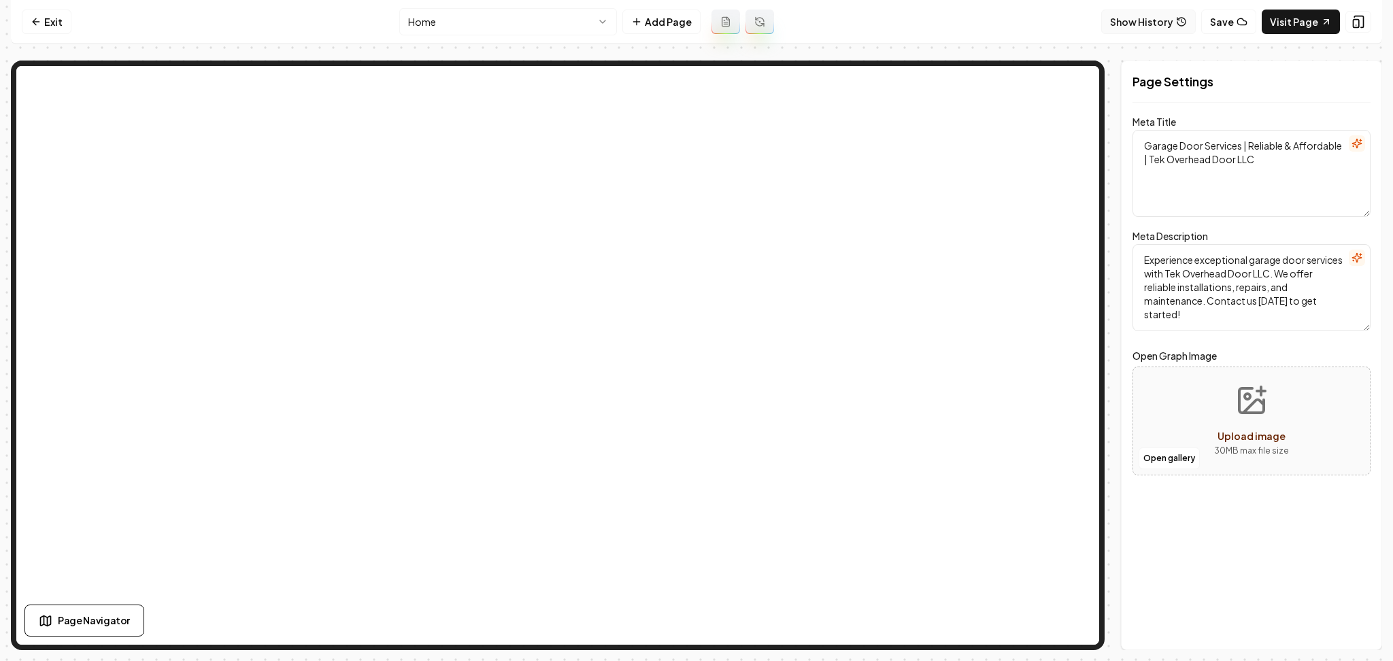
click at [1148, 28] on button "Show History" at bounding box center [1148, 22] width 95 height 24
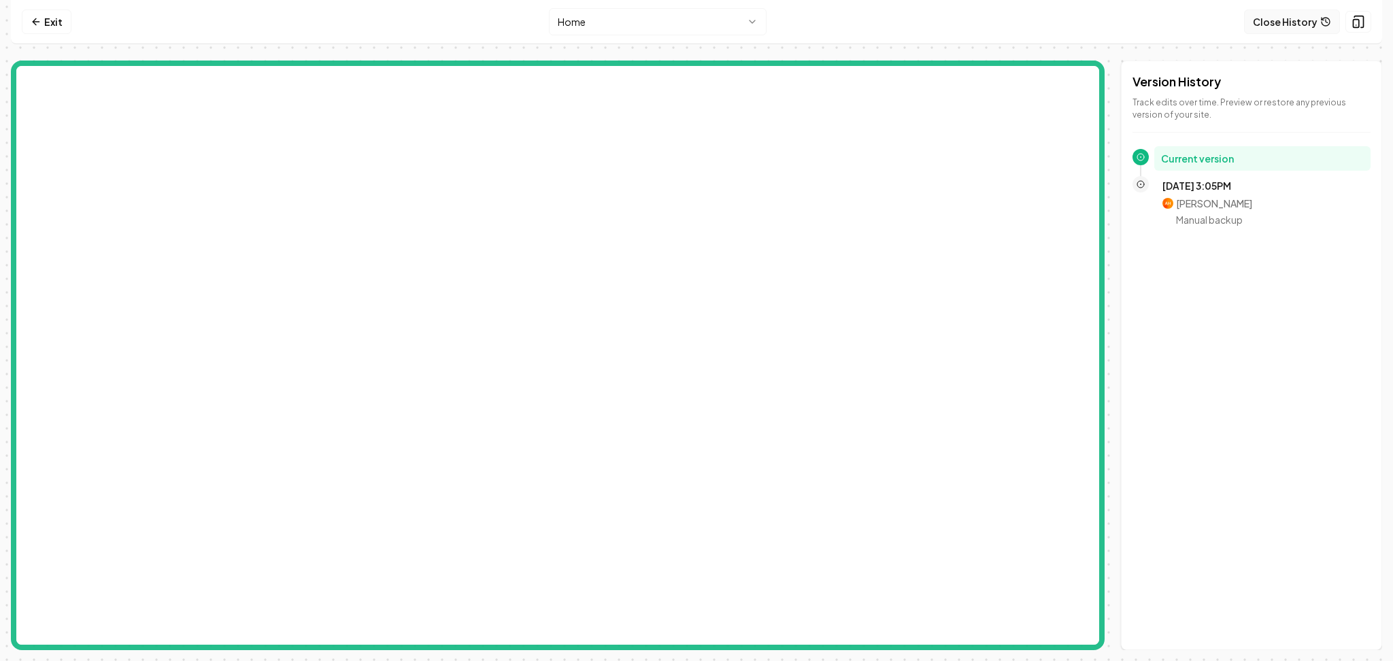
click at [1270, 27] on button "Close History" at bounding box center [1292, 22] width 96 height 24
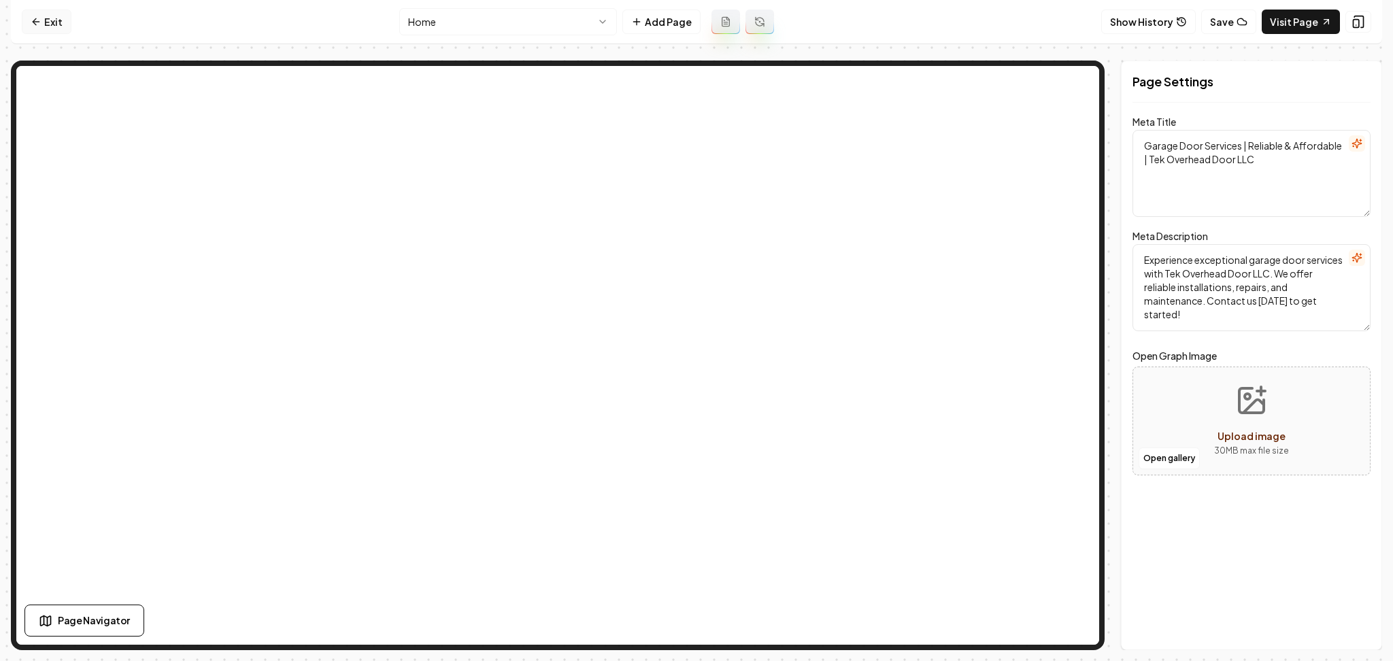
click at [46, 16] on link "Exit" at bounding box center [47, 22] width 50 height 24
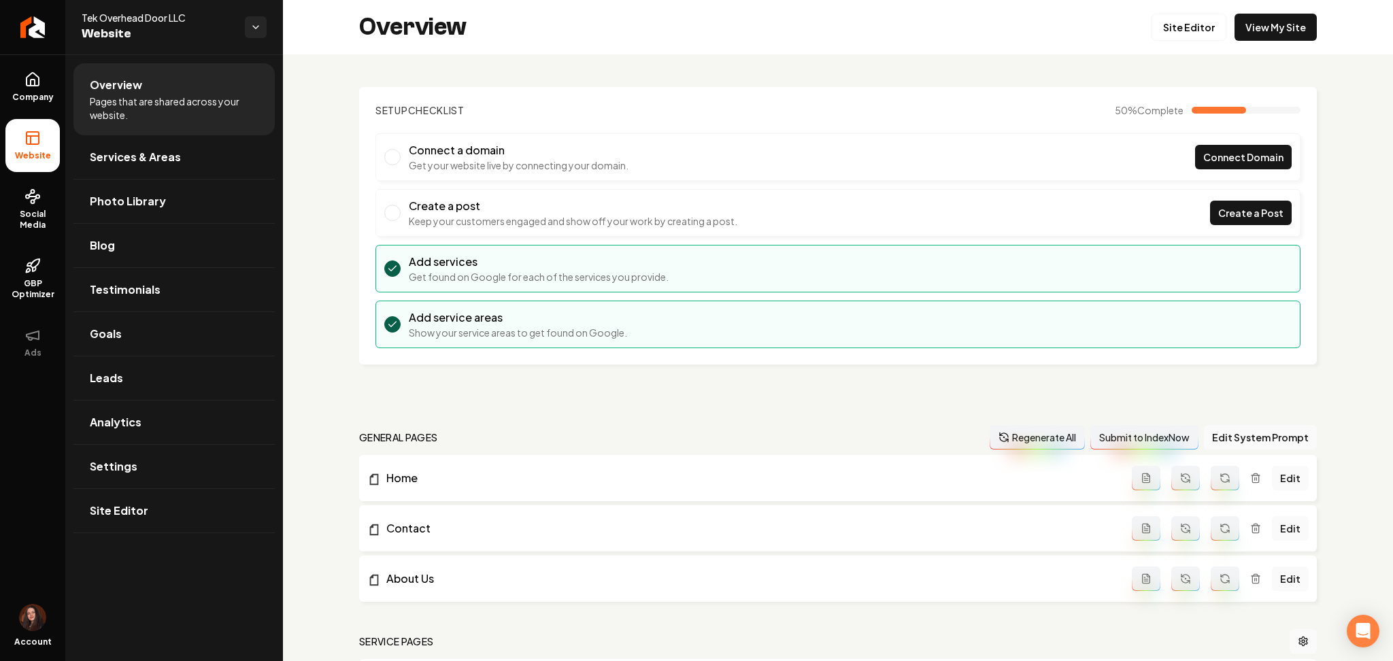
click at [1031, 439] on button "Regenerate All" at bounding box center [1037, 437] width 95 height 24
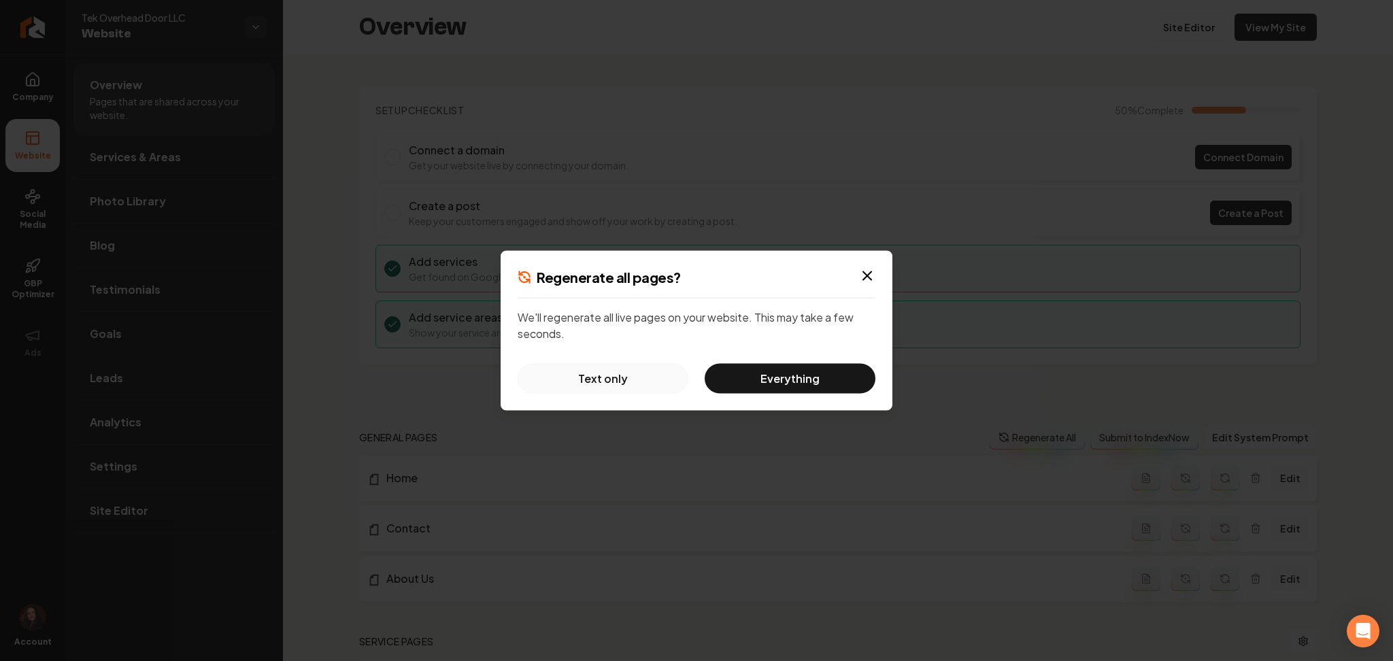
click at [564, 385] on button "Text only" at bounding box center [603, 379] width 171 height 30
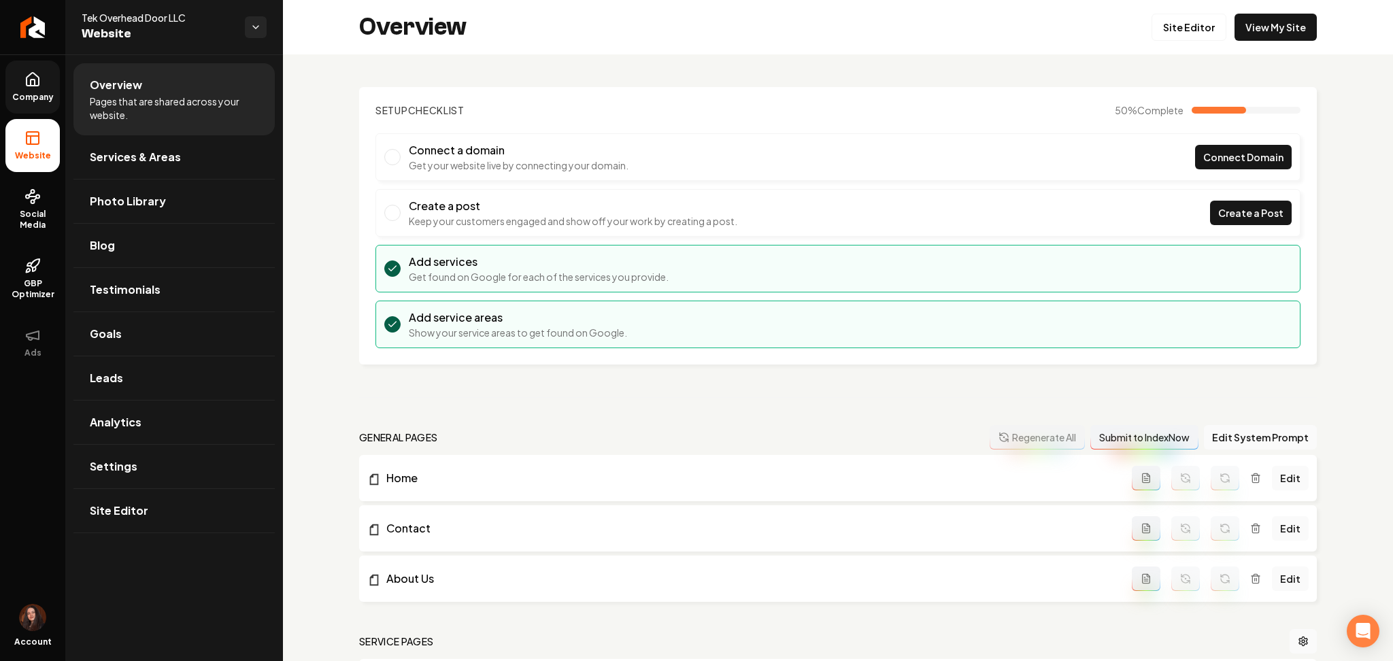
click at [13, 84] on link "Company" at bounding box center [32, 87] width 54 height 53
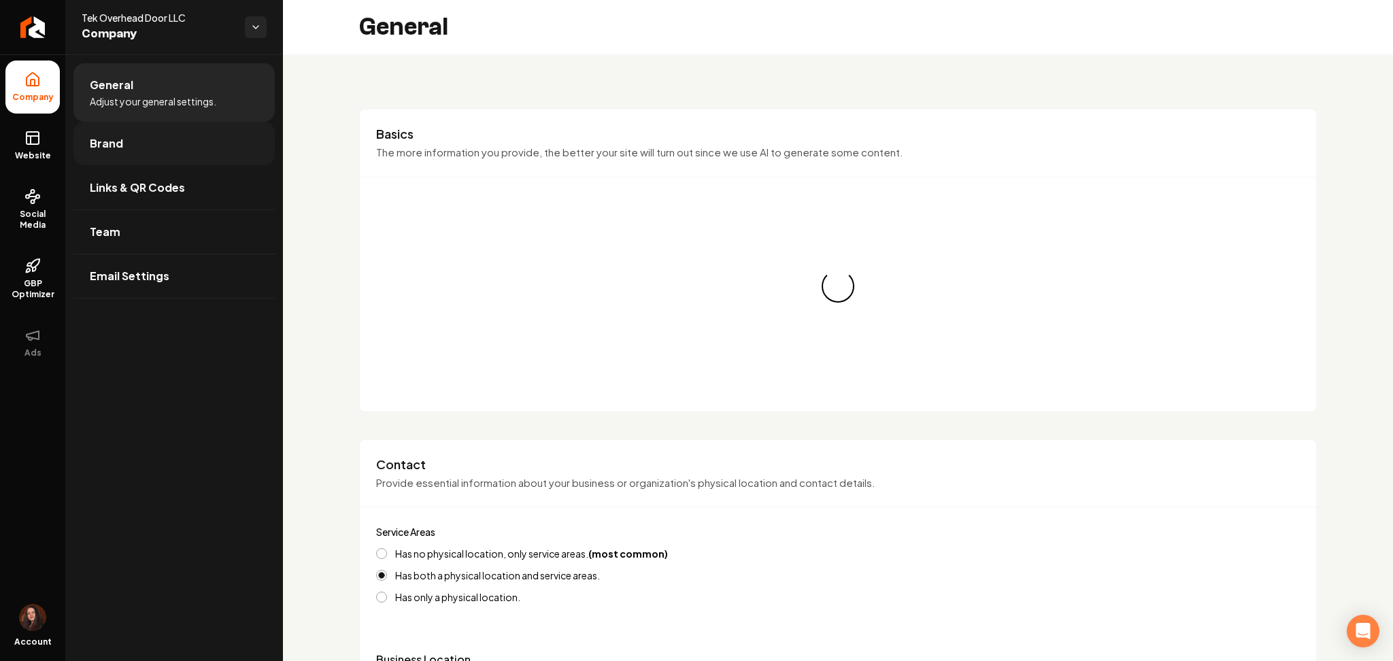
click at [93, 148] on span "Brand" at bounding box center [106, 143] width 33 height 16
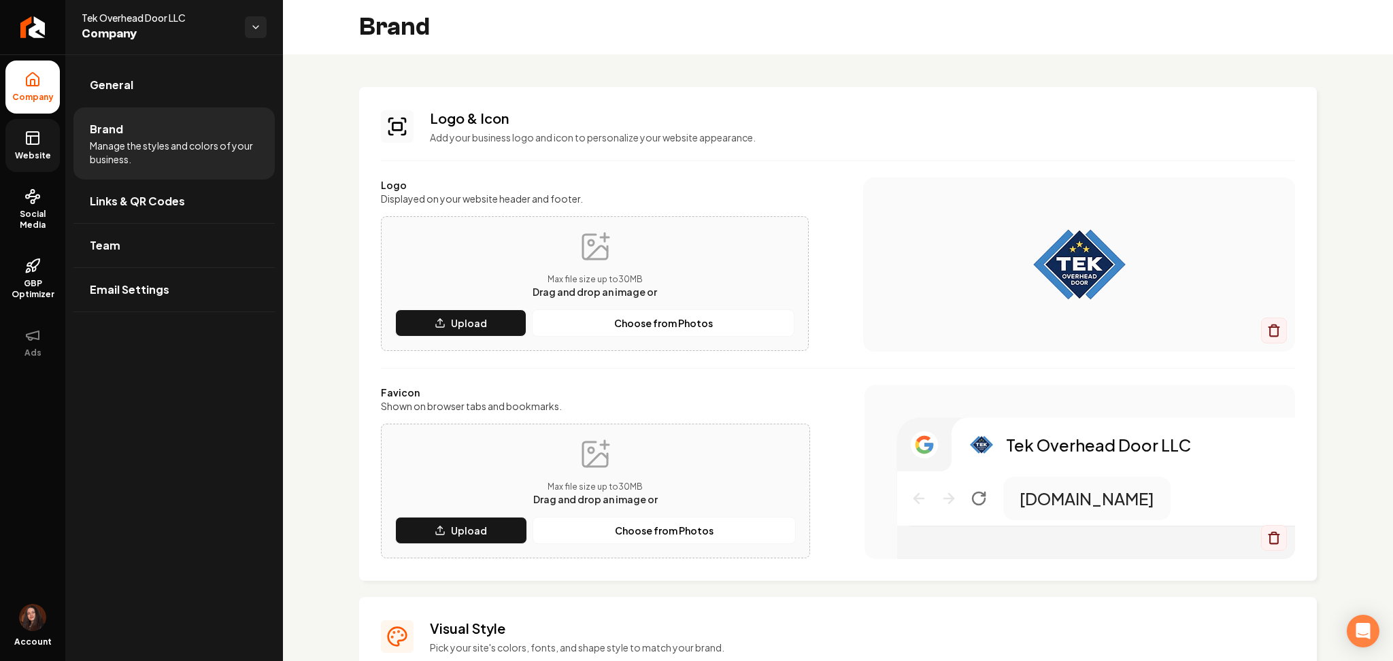
click at [39, 153] on span "Website" at bounding box center [33, 155] width 47 height 11
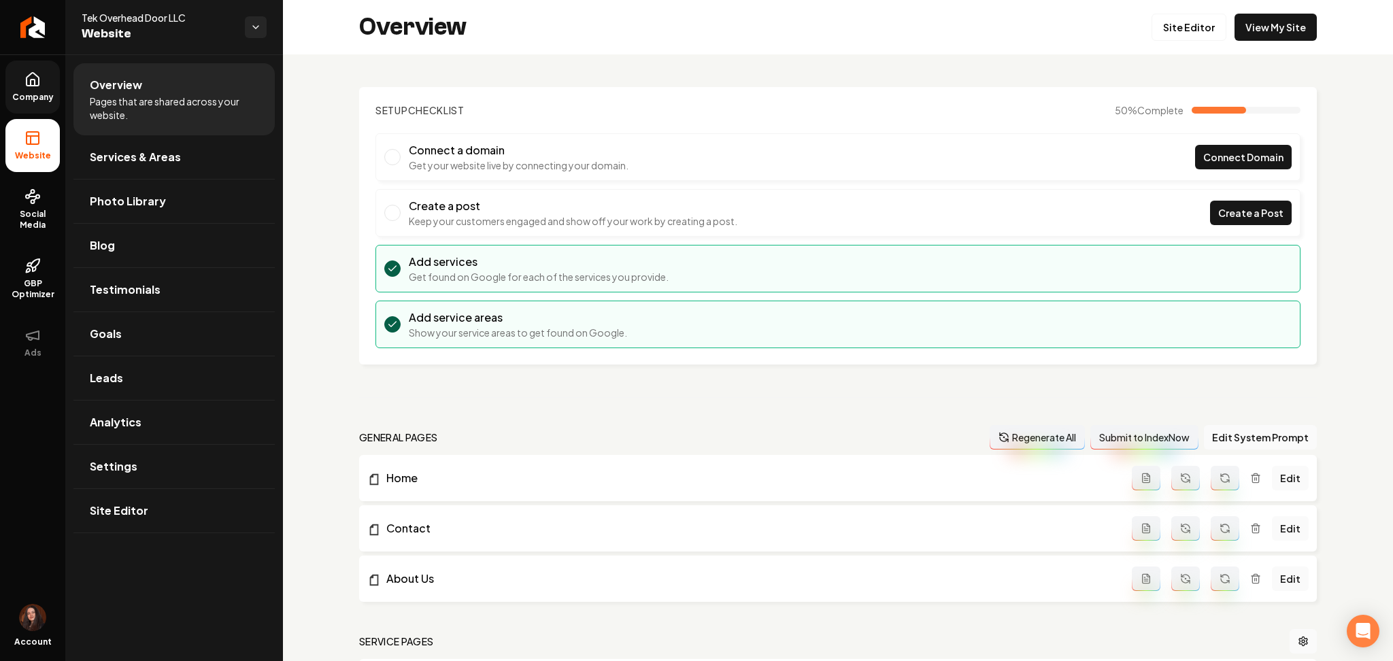
click at [35, 82] on icon at bounding box center [32, 79] width 16 height 16
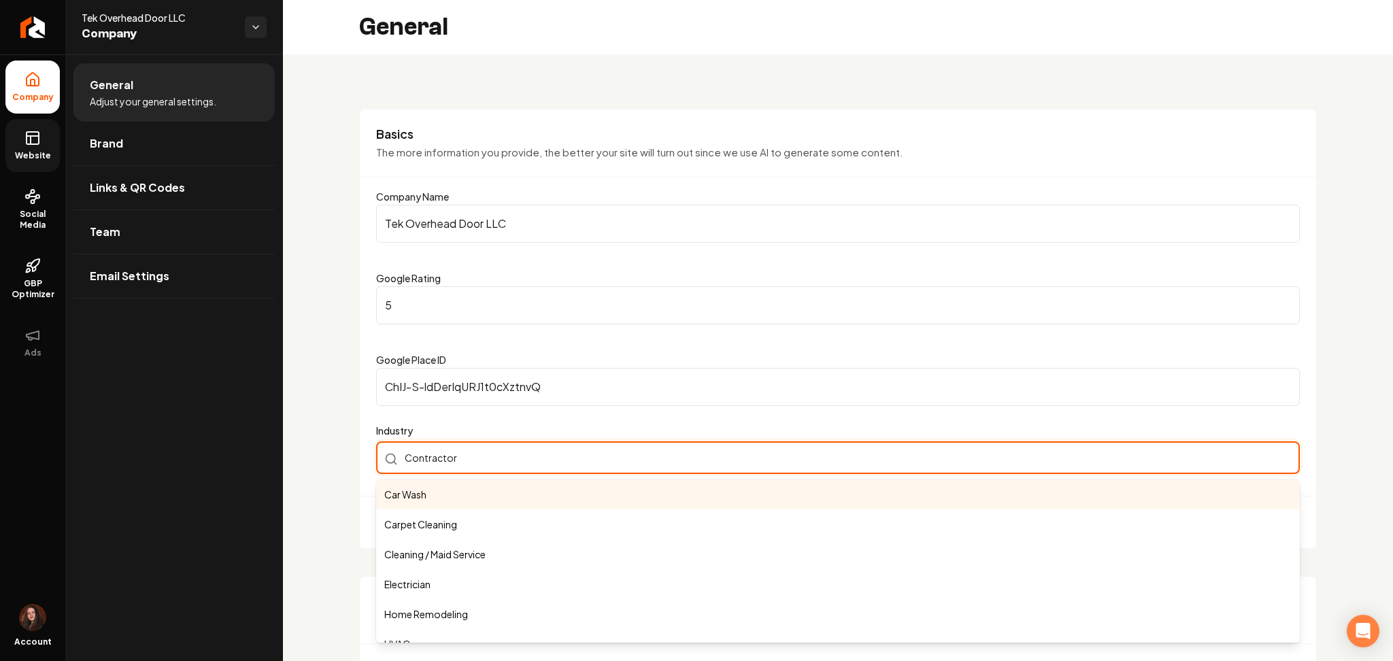
click at [423, 458] on div "Contractor Car Wash Carpet Cleaning Cleaning / Maid Service Electrician Home Re…" at bounding box center [838, 457] width 924 height 33
drag, startPoint x: 460, startPoint y: 459, endPoint x: 371, endPoint y: 454, distance: 89.2
click at [371, 454] on div "Basics The more information you provide, the better your site will turn out sin…" at bounding box center [838, 329] width 958 height 440
paste input "Overhead Do"
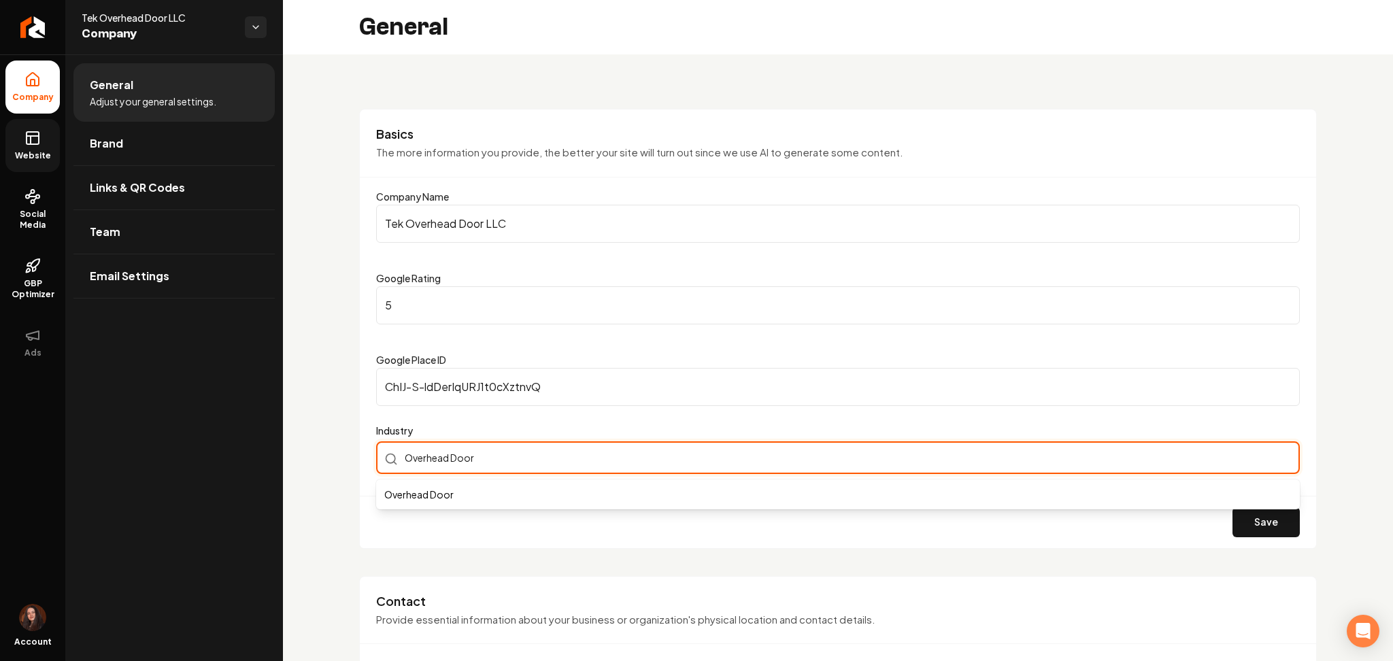
click at [454, 460] on input "Overhead Door" at bounding box center [838, 457] width 924 height 33
click at [446, 464] on input "Overhead Door" at bounding box center [838, 457] width 924 height 33
type input "Overhead Garage Doors"
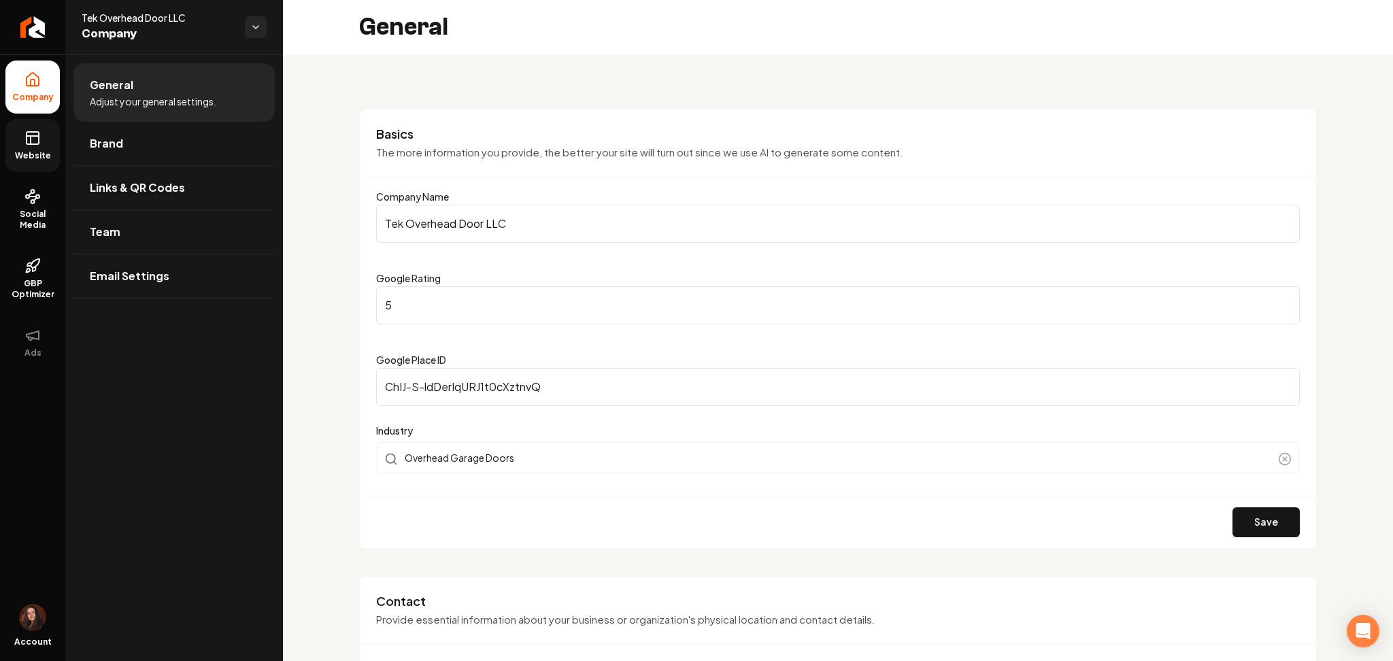
click at [1228, 505] on div "Save" at bounding box center [838, 522] width 956 height 52
click at [1232, 512] on button "Save" at bounding box center [1265, 522] width 67 height 30
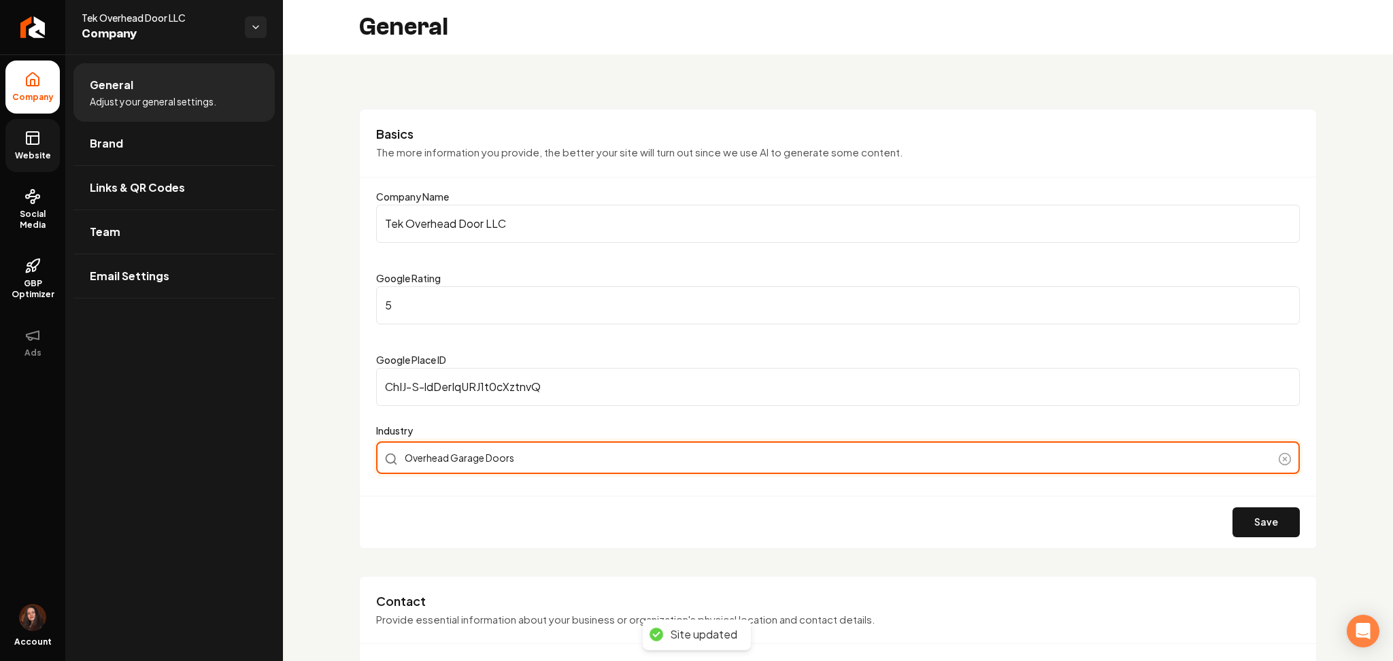
drag, startPoint x: 507, startPoint y: 461, endPoint x: 331, endPoint y: 347, distance: 210.0
click at [382, 454] on input "Overhead Garage Doors" at bounding box center [838, 457] width 924 height 33
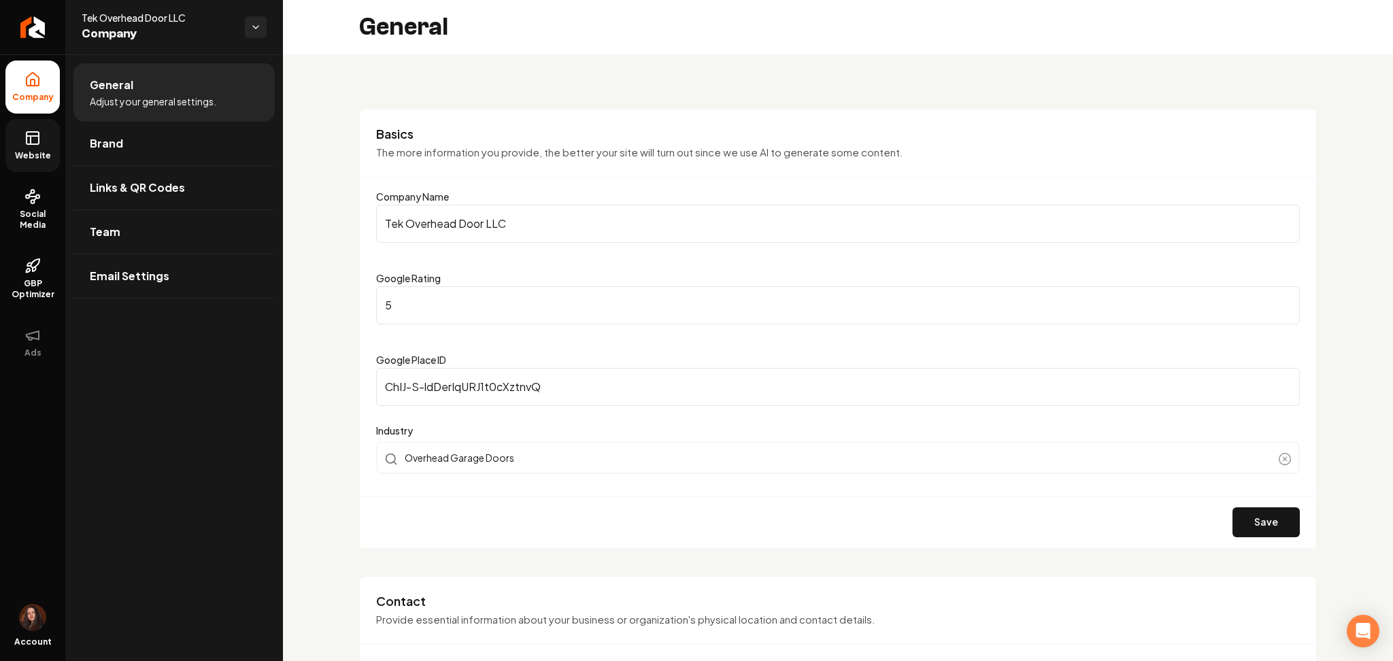
click at [33, 132] on rect at bounding box center [33, 138] width 12 height 12
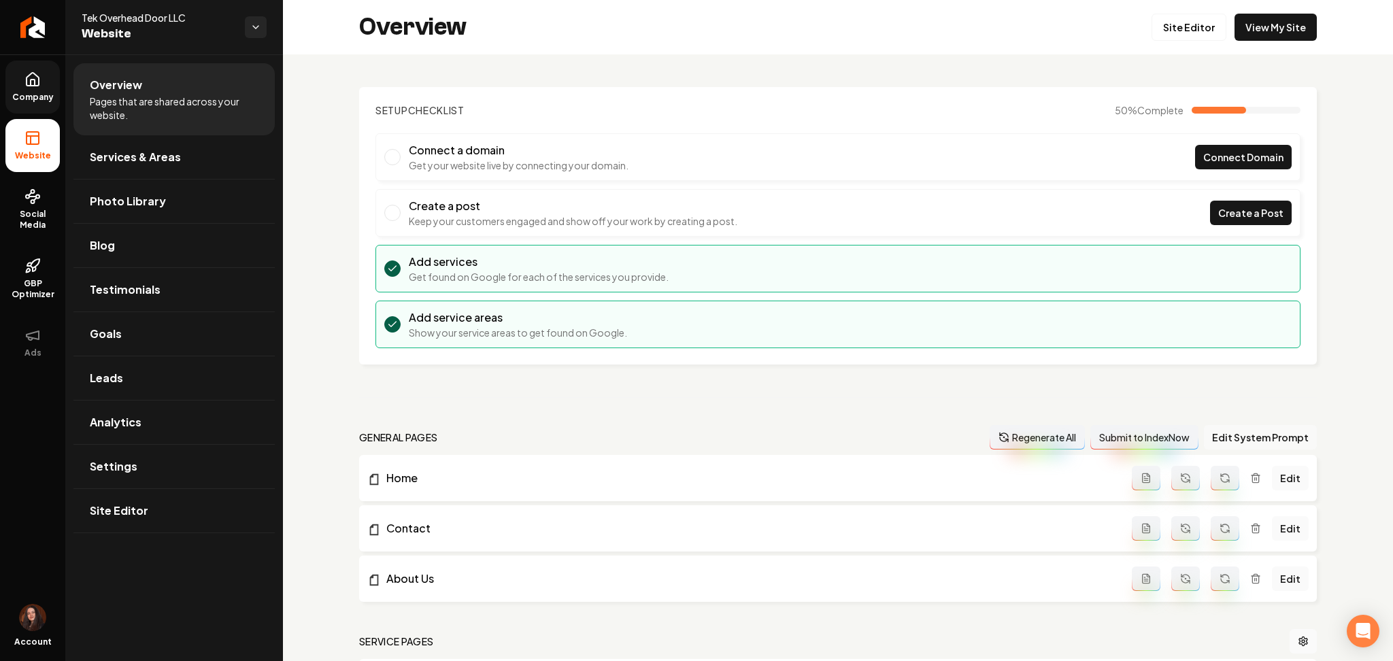
click at [1220, 430] on button "Edit System Prompt" at bounding box center [1260, 437] width 113 height 24
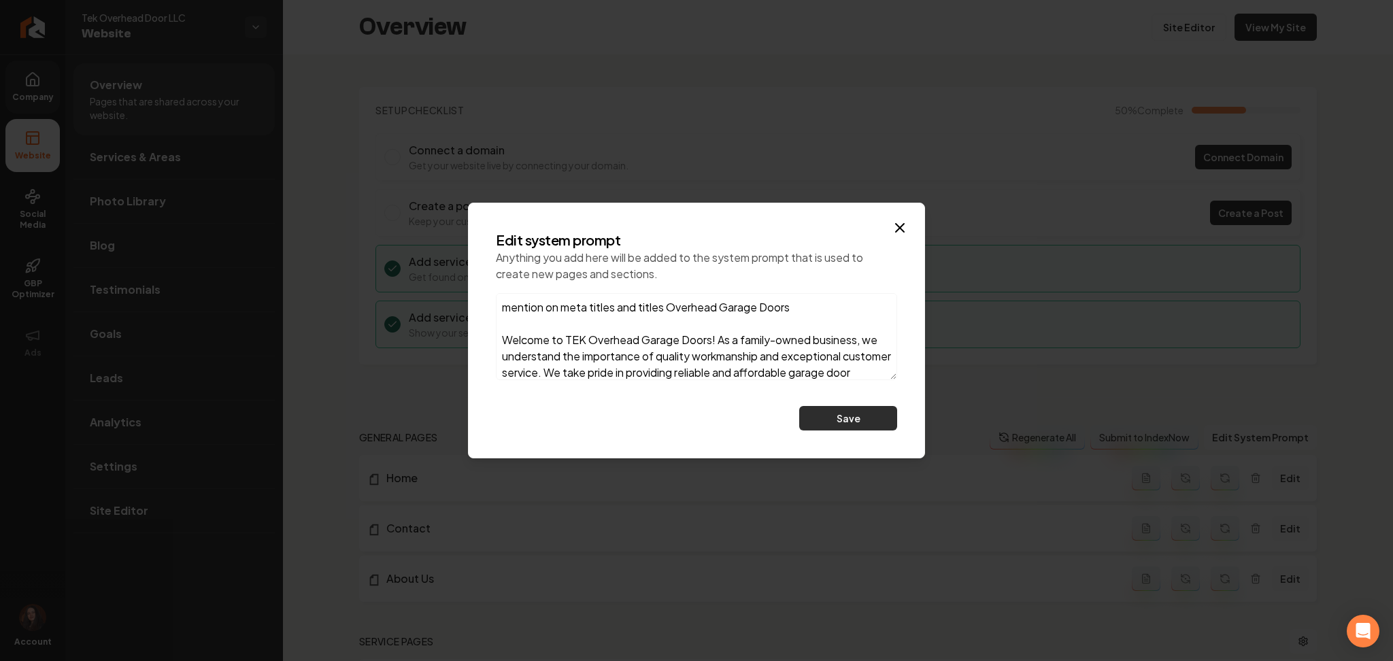
type textarea "mention on meta titles and titles Overhead Garage Doors Welcome to TEK Overhead…"
click at [864, 425] on button "Save" at bounding box center [848, 418] width 98 height 24
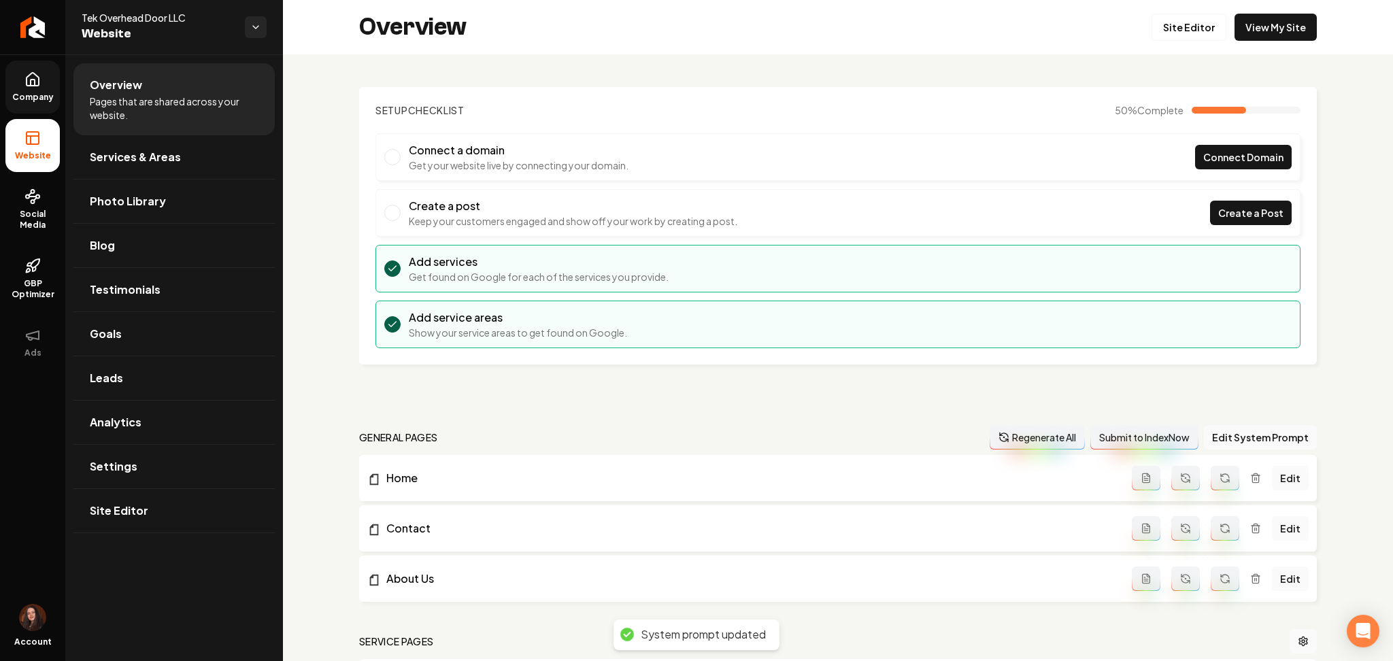
click at [1051, 437] on button "Regenerate All" at bounding box center [1037, 437] width 95 height 24
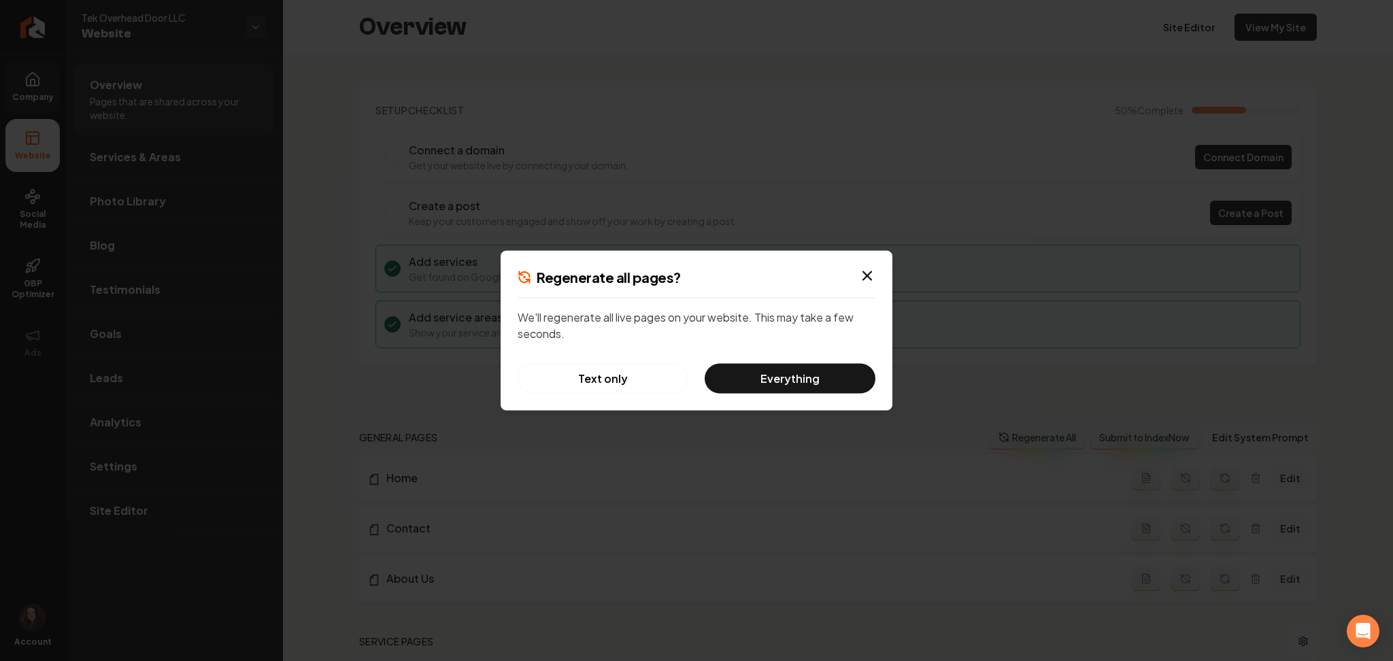
click at [632, 368] on button "Text only" at bounding box center [603, 379] width 171 height 30
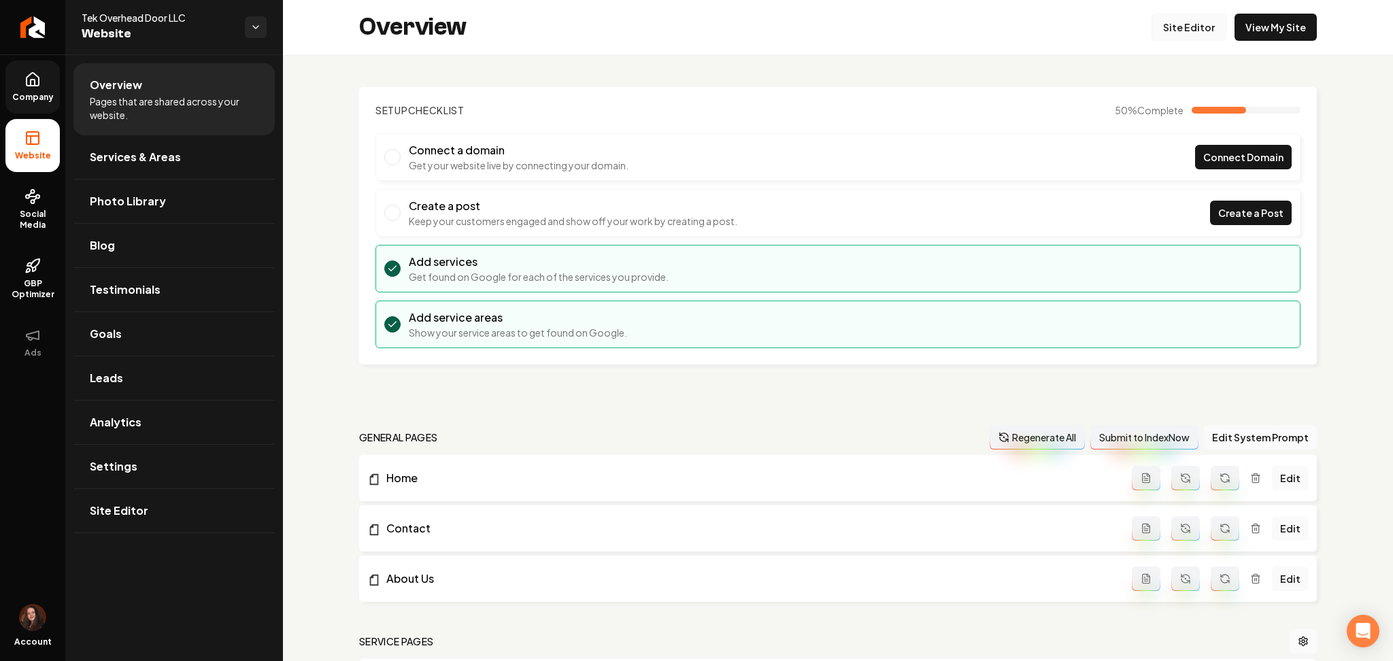
click at [1166, 33] on link "Site Editor" at bounding box center [1188, 27] width 75 height 27
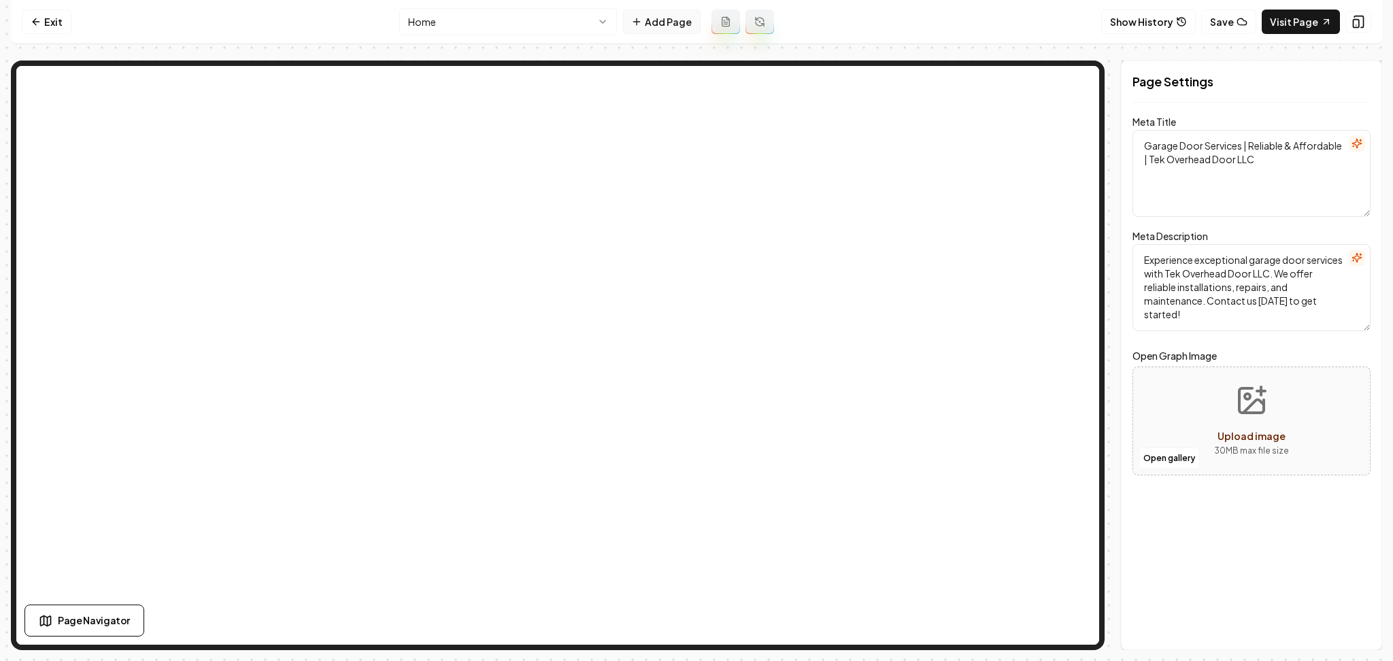
click at [671, 24] on button "Add Page" at bounding box center [661, 22] width 78 height 24
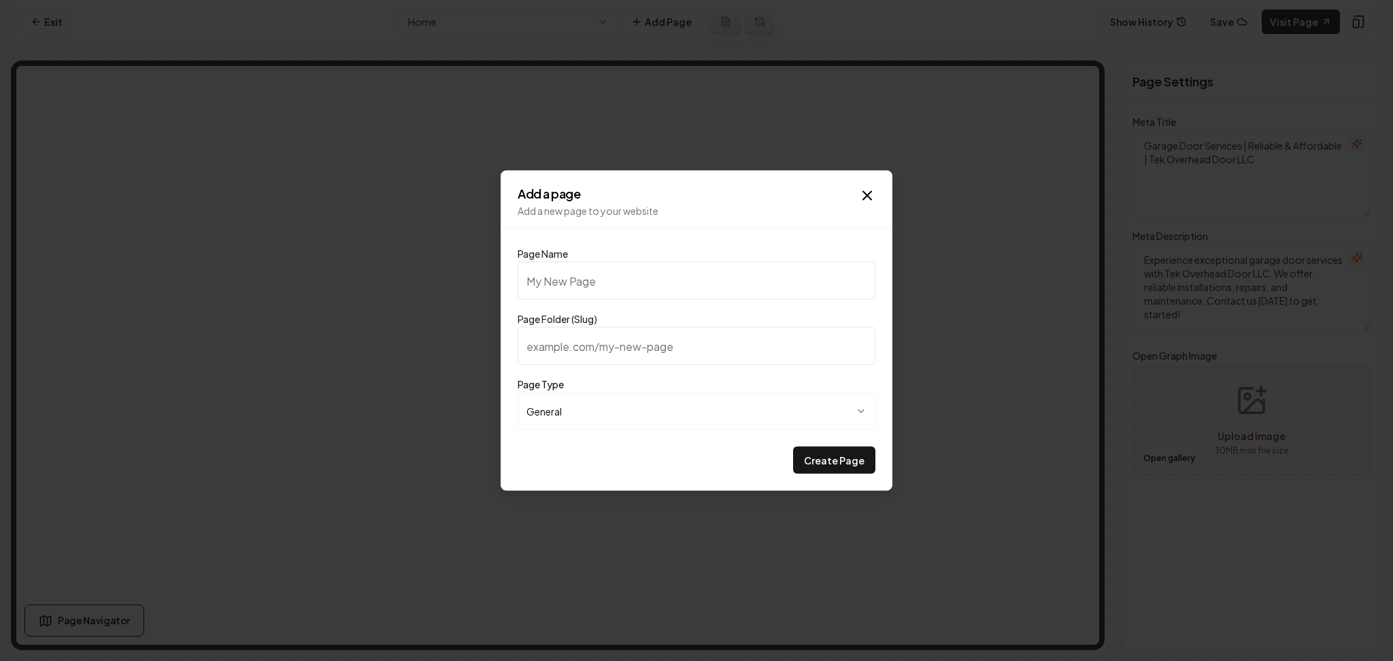
type input "Community Care Service Program"
type input "community-care-service-program"
type input "Community Care Service Program"
click at [820, 469] on button "Create Page" at bounding box center [834, 460] width 82 height 27
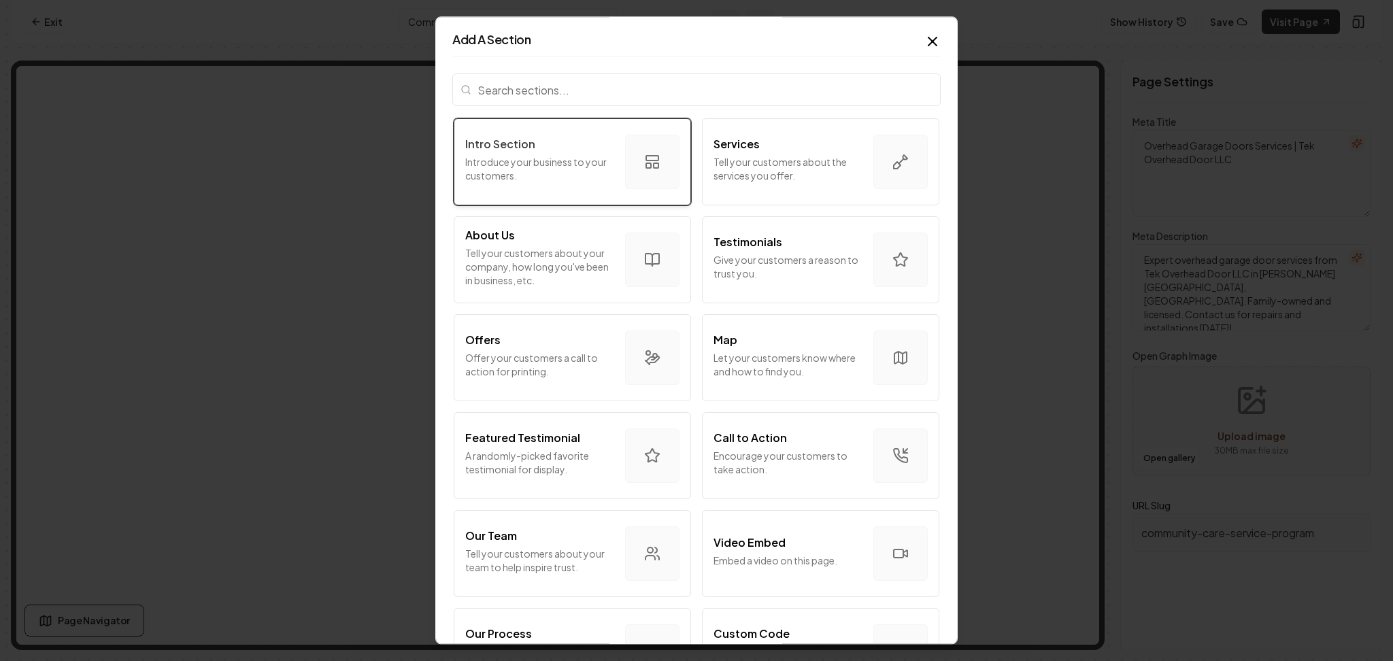
click at [570, 202] on button "Intro Section Introduce your business to your customers." at bounding box center [572, 161] width 237 height 87
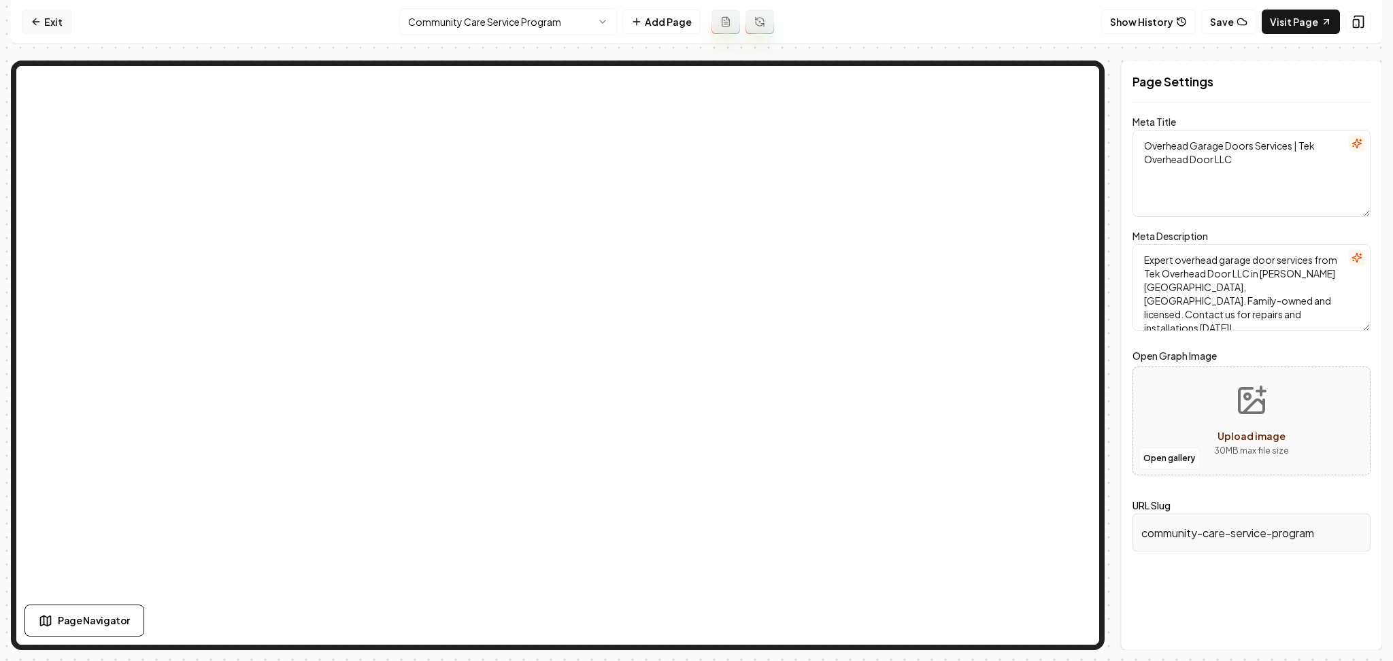
click at [33, 20] on icon at bounding box center [36, 21] width 11 height 11
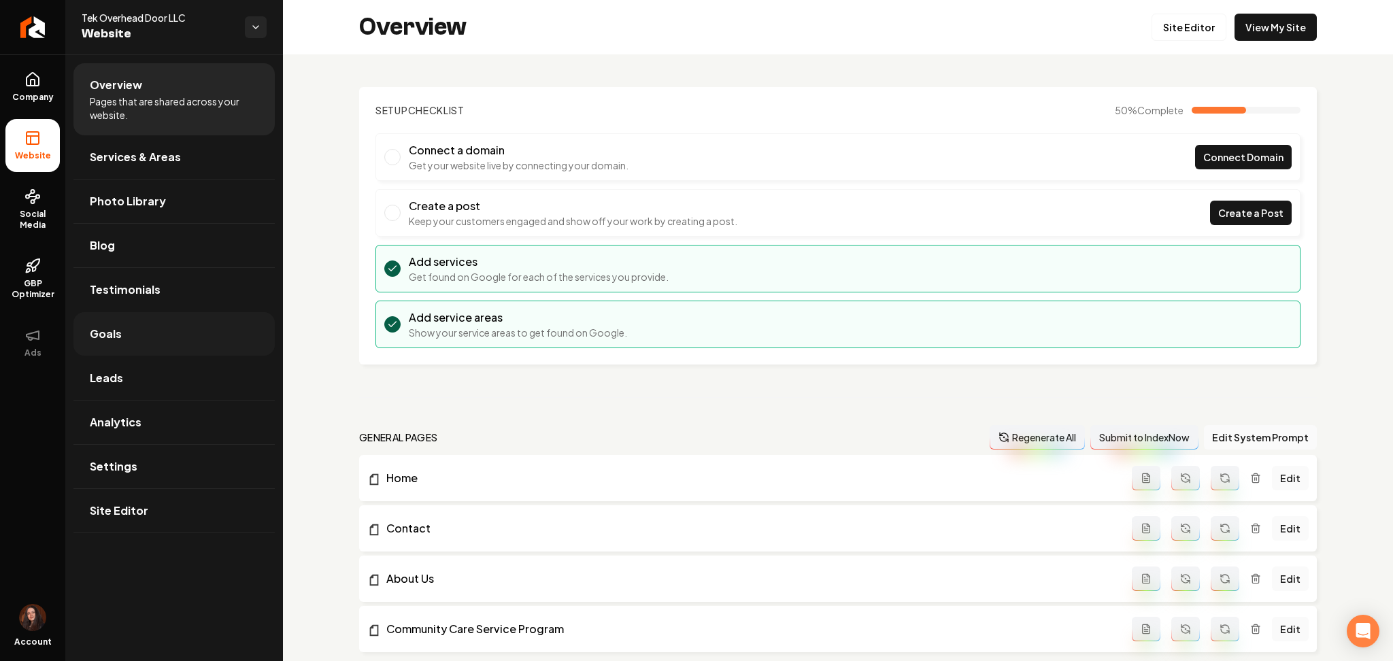
click at [179, 343] on link "Goals" at bounding box center [173, 334] width 201 height 44
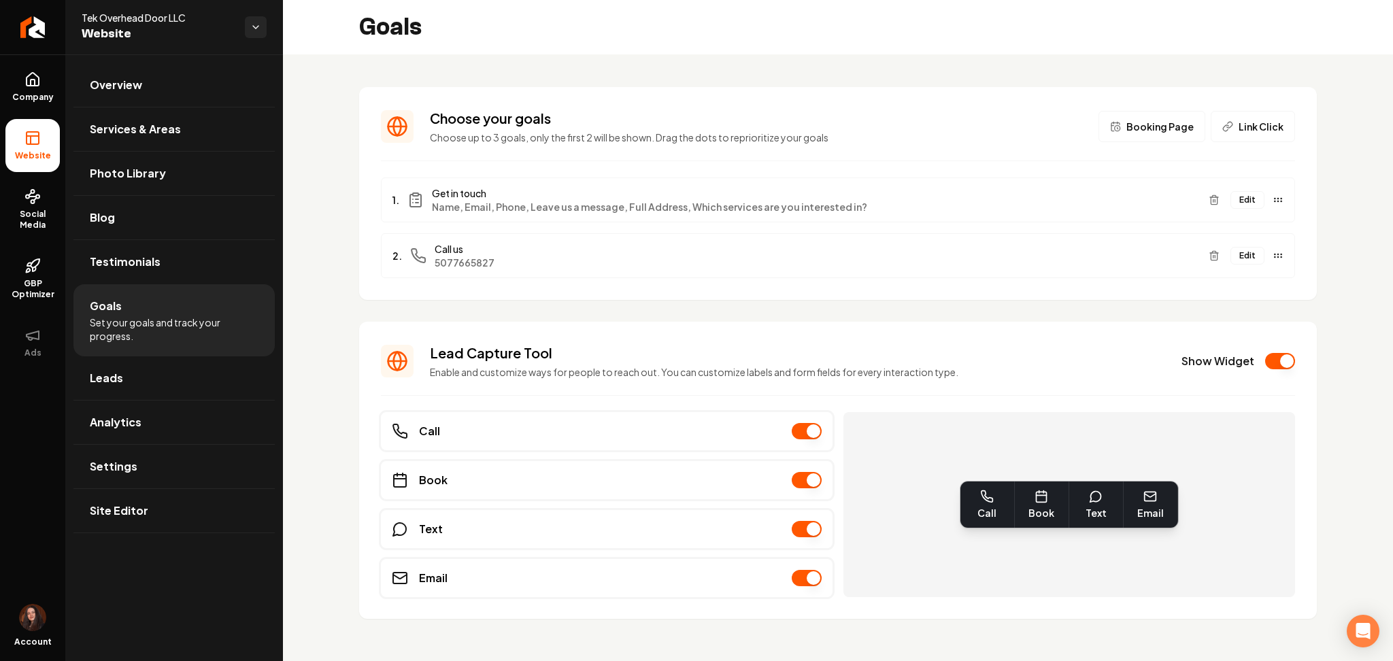
click at [1230, 203] on button "Edit" at bounding box center [1247, 200] width 34 height 18
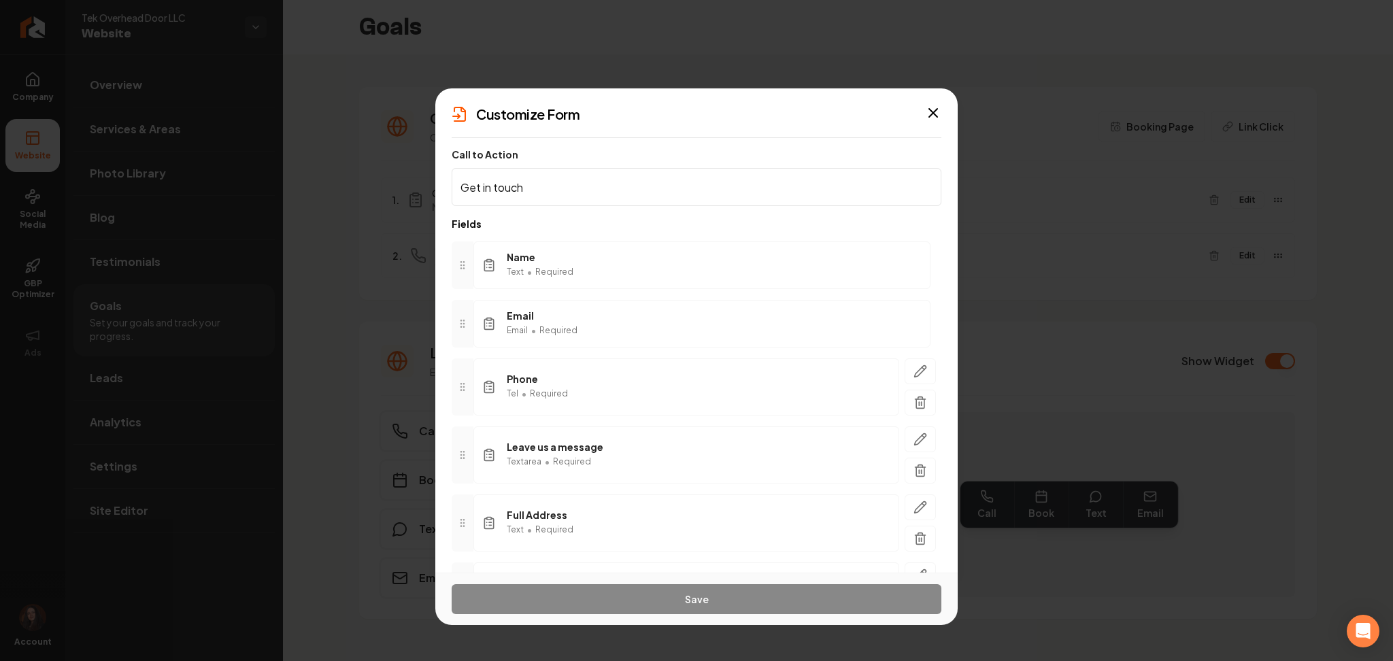
click at [769, 265] on div "Name Text • Required" at bounding box center [701, 265] width 457 height 48
click at [713, 318] on div "Email Email • Required" at bounding box center [701, 324] width 457 height 48
click at [700, 372] on div "Phone Tel • Required" at bounding box center [686, 386] width 426 height 57
click at [933, 121] on div "Customize Form" at bounding box center [696, 114] width 522 height 19
click at [933, 111] on icon "button" at bounding box center [933, 113] width 16 height 16
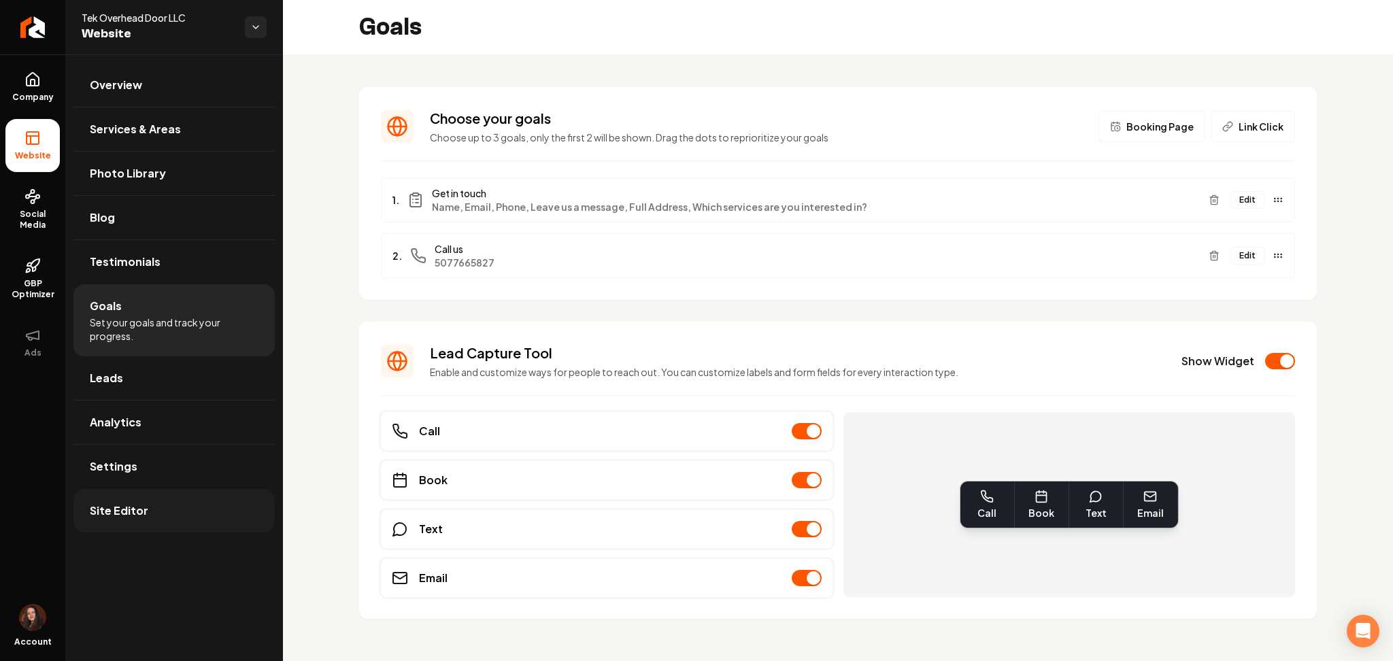
click at [182, 501] on link "Site Editor" at bounding box center [173, 511] width 201 height 44
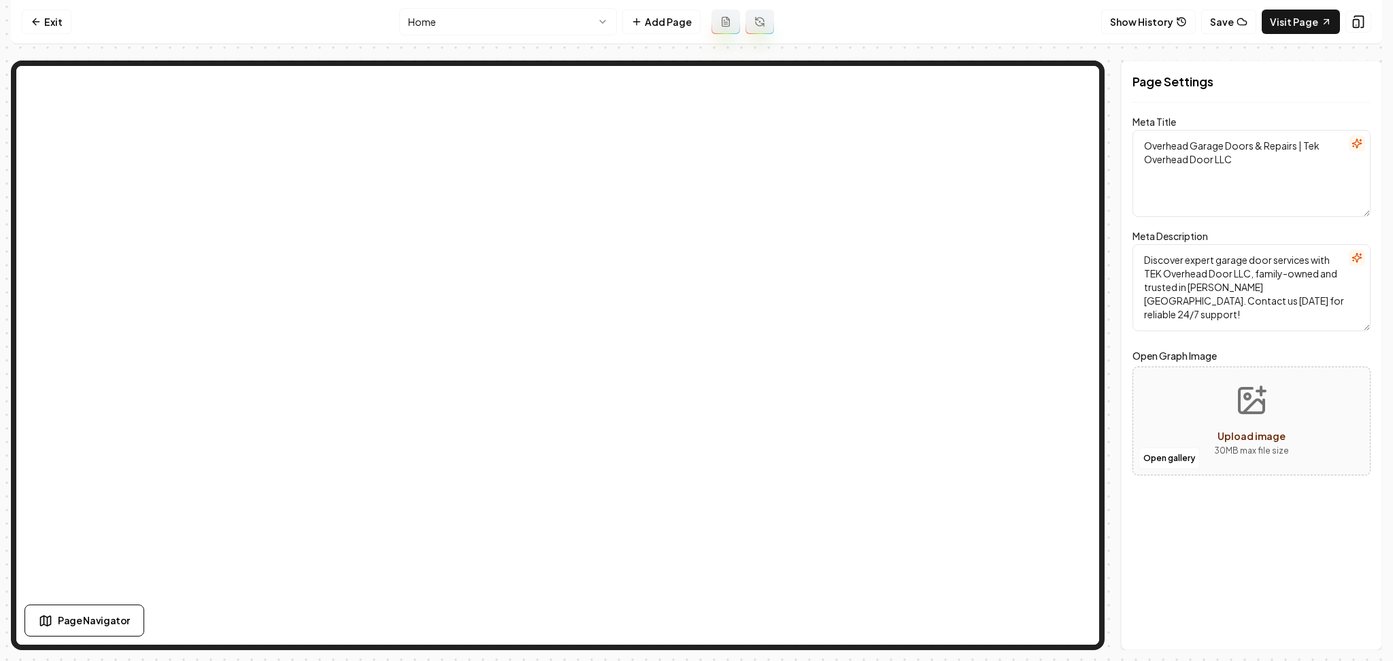
click at [490, 27] on html "Computer Required This feature is only available on a computer. Please switch t…" at bounding box center [696, 330] width 1393 height 661
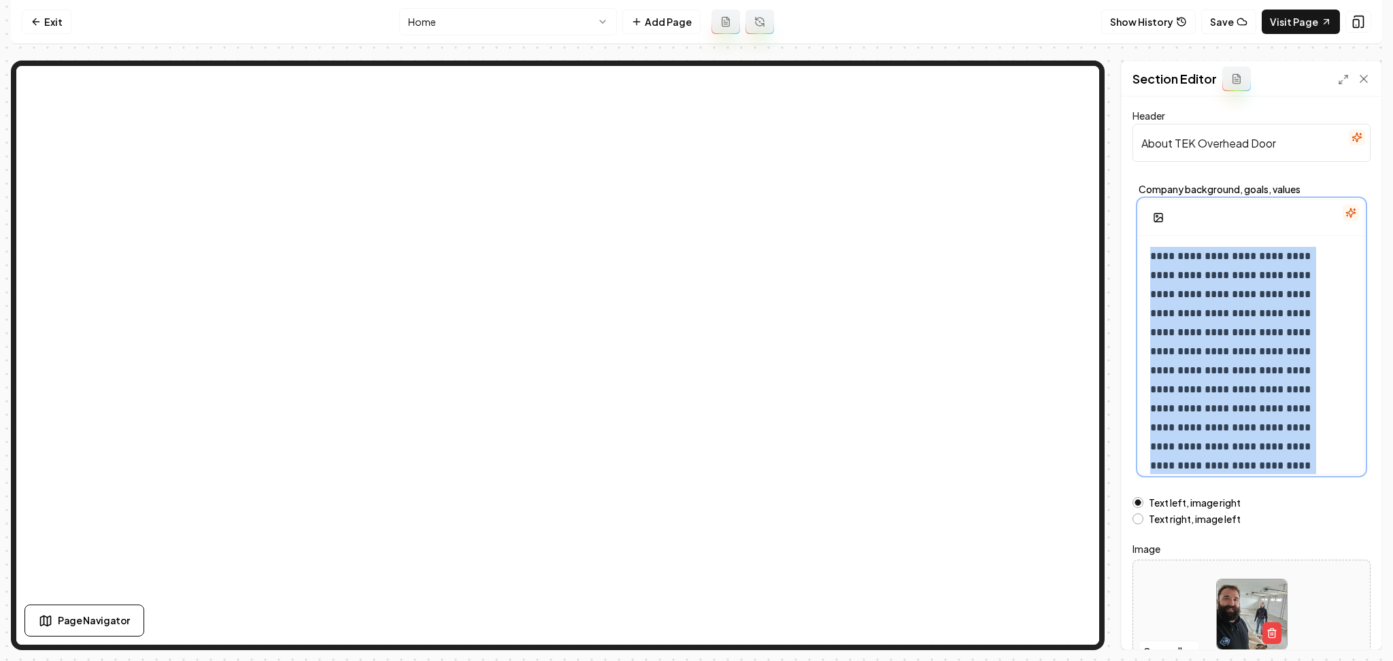
scroll to position [69, 0]
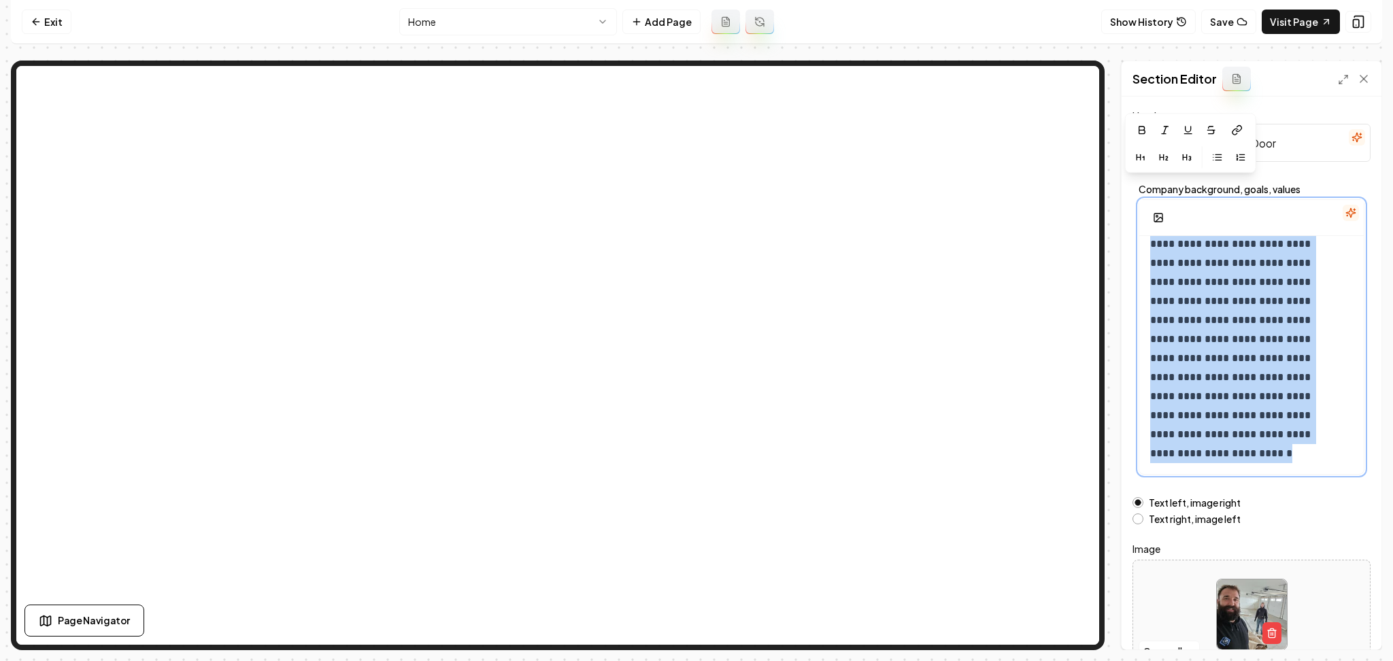
drag, startPoint x: 1148, startPoint y: 256, endPoint x: 1353, endPoint y: 554, distance: 361.4
click at [1353, 554] on form "**********" at bounding box center [1251, 387] width 238 height 561
copy p "**********"
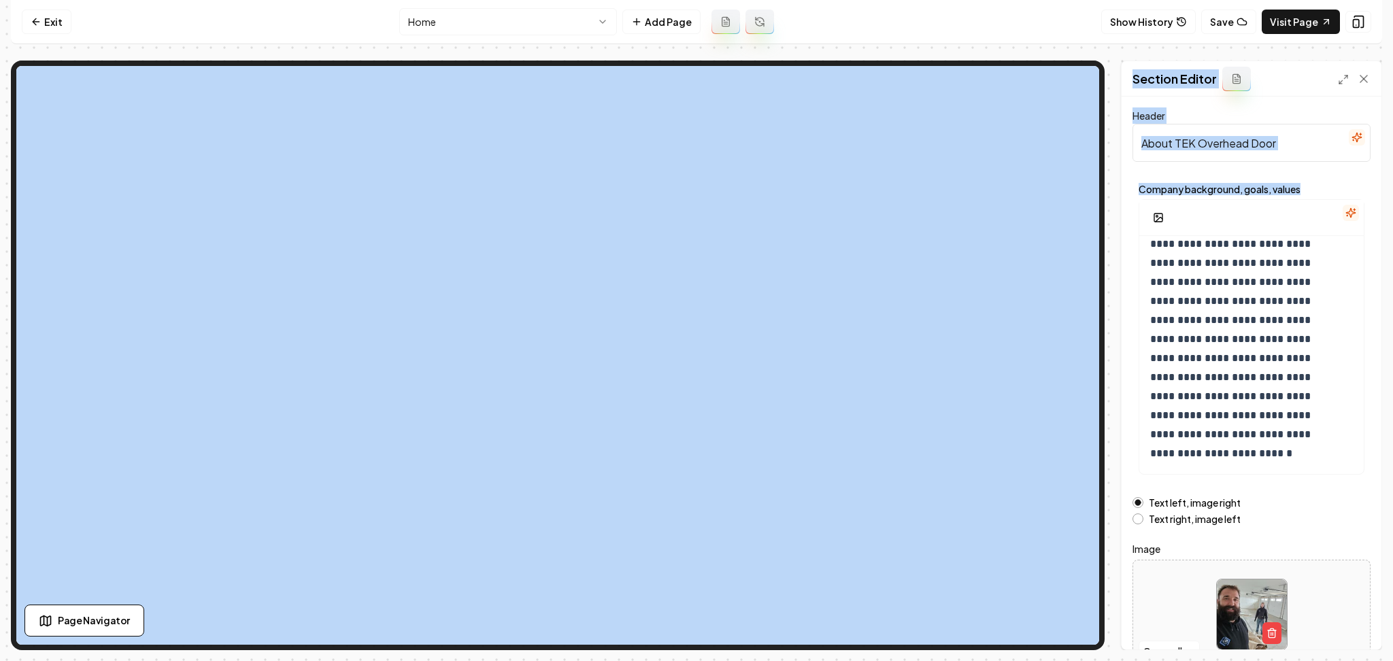
drag, startPoint x: 1110, startPoint y: 500, endPoint x: 1115, endPoint y: 362, distance: 138.1
click at [1115, 362] on div "**********" at bounding box center [696, 356] width 1371 height 590
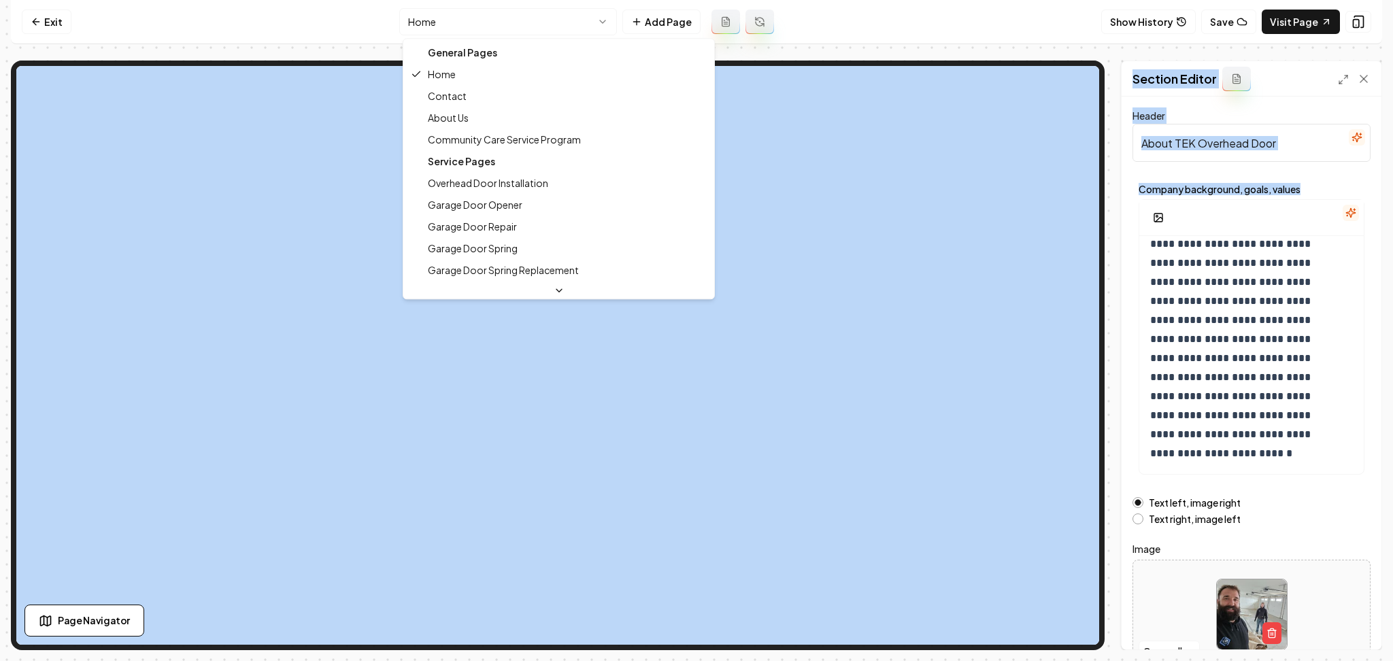
click at [441, 9] on html "**********" at bounding box center [696, 330] width 1393 height 661
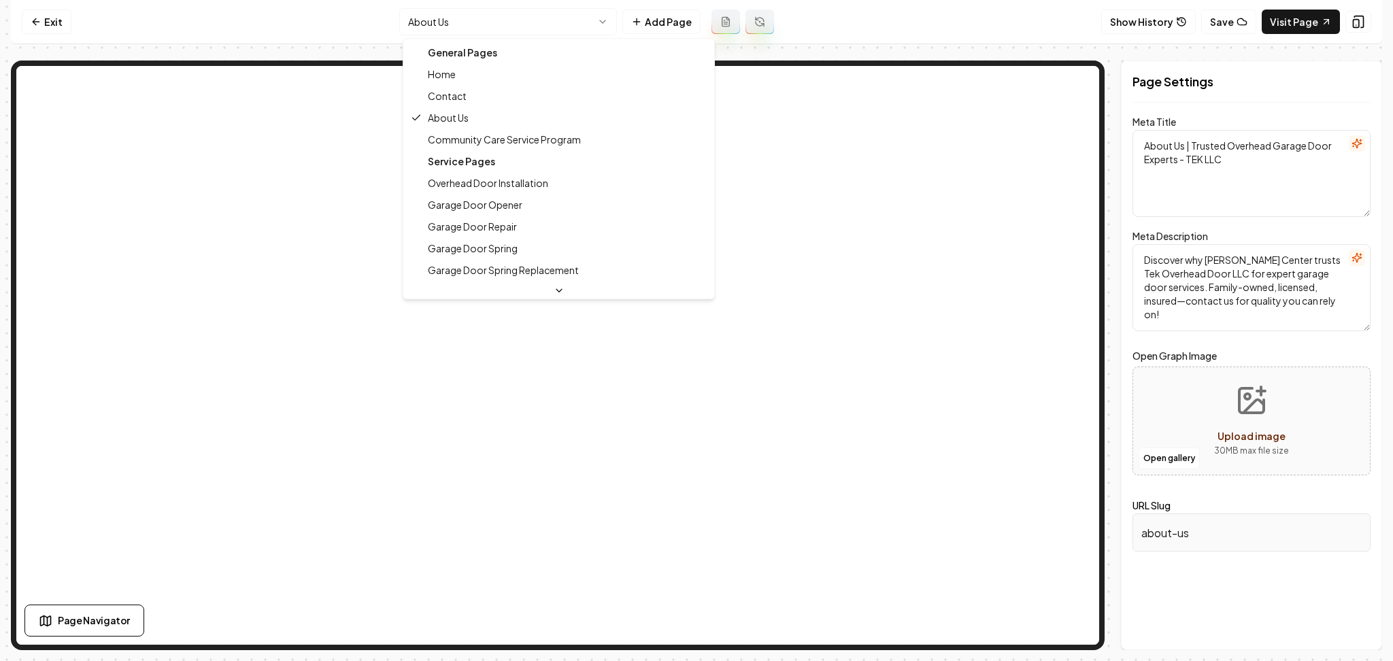
click at [543, 22] on html "Computer Required This feature is only available on a computer. Please switch t…" at bounding box center [696, 330] width 1393 height 661
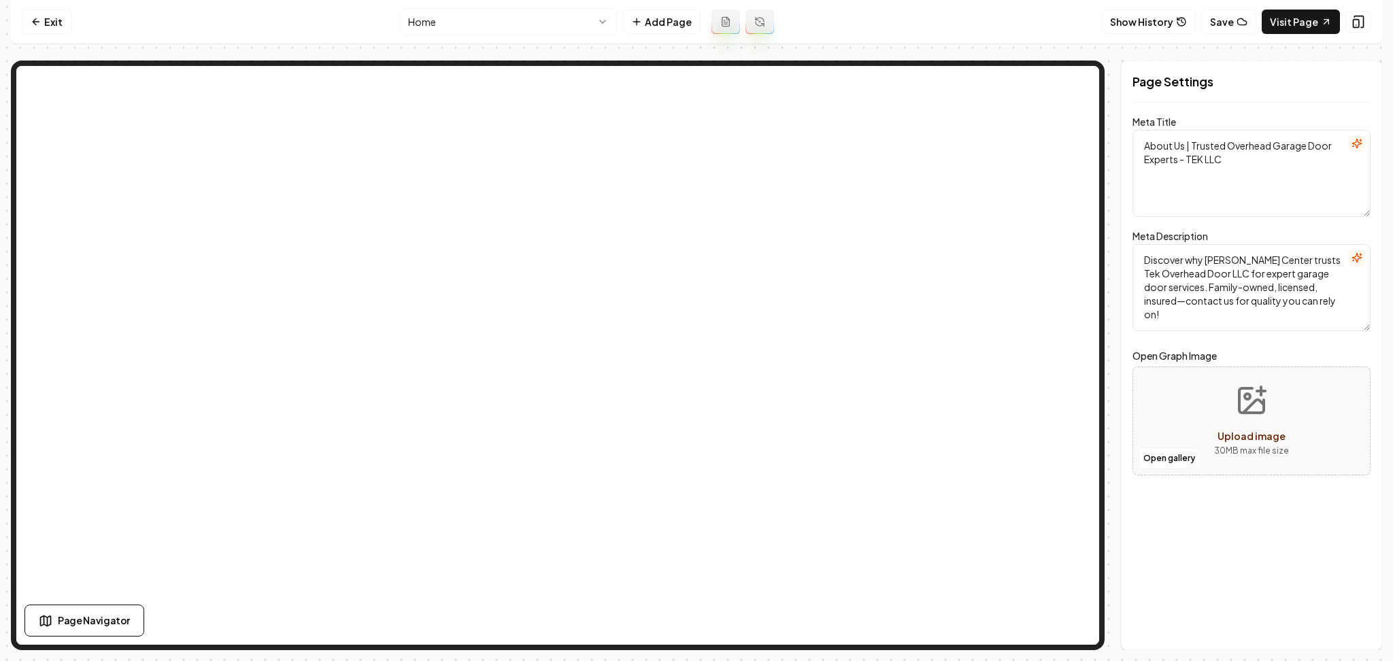
click at [524, 14] on html "Computer Required This feature is only available on a computer. Please switch t…" at bounding box center [696, 330] width 1393 height 661
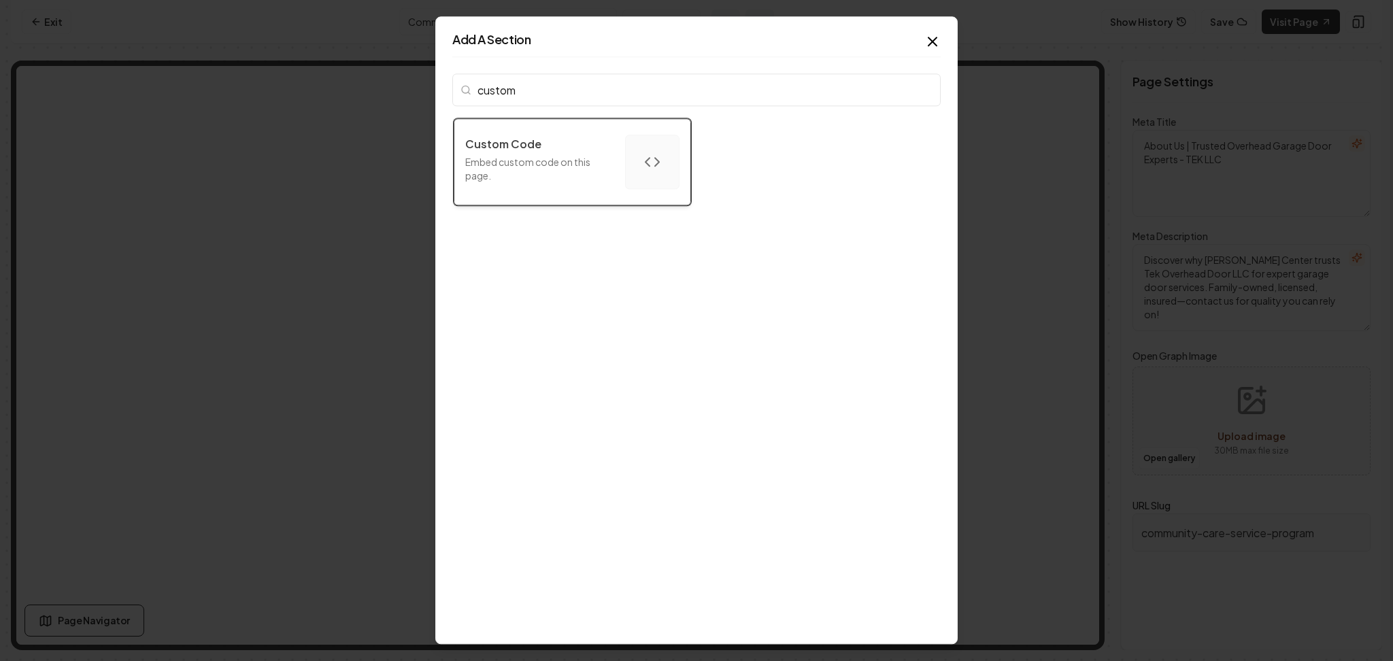
type input "custom"
click at [524, 197] on button "Custom Code Embed custom code on this page." at bounding box center [572, 161] width 237 height 87
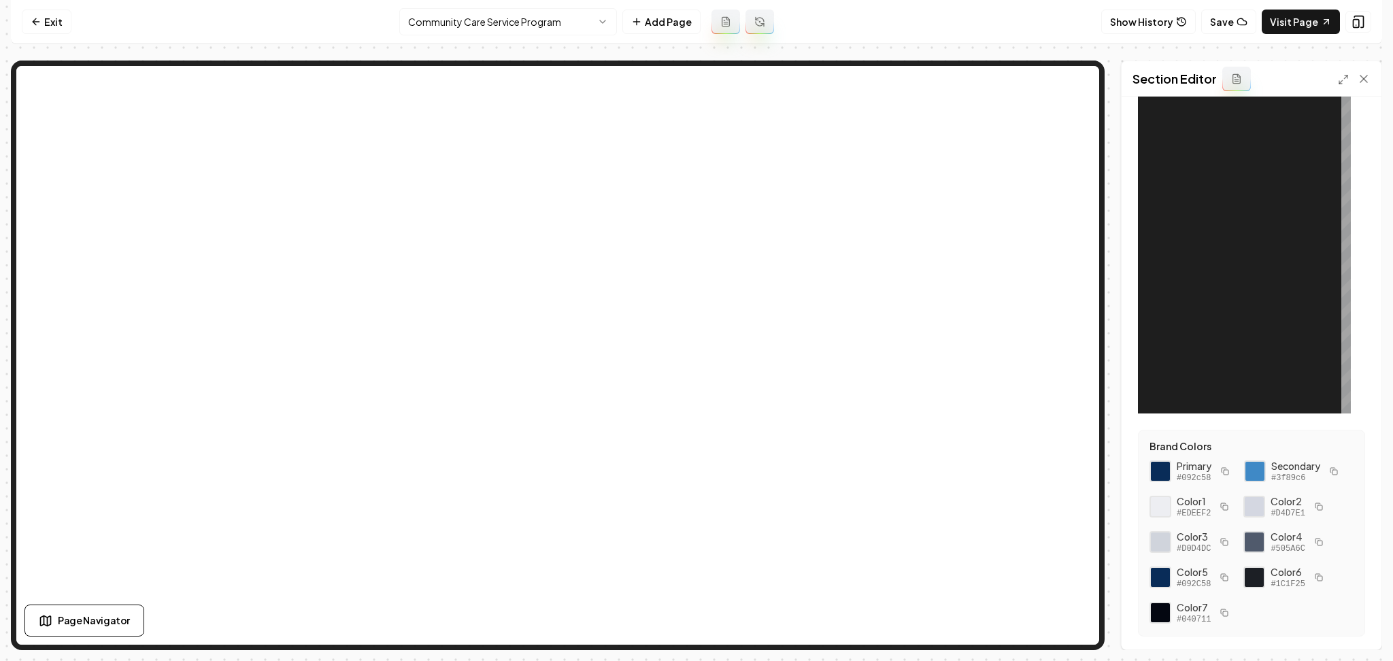
scroll to position [90, 0]
drag, startPoint x: 1210, startPoint y: 511, endPoint x: 1168, endPoint y: 466, distance: 61.6
click at [1168, 466] on div "Primary #092c58 Secondary #3f89c6 Color 1 #EDEEF2 Color 2 #D4D7E1 Color 3 #D0D4…" at bounding box center [1251, 541] width 204 height 166
copy div "Primary #092c58 Secondary #3f89c6"
click at [1232, 226] on div at bounding box center [1265, 243] width 169 height 340
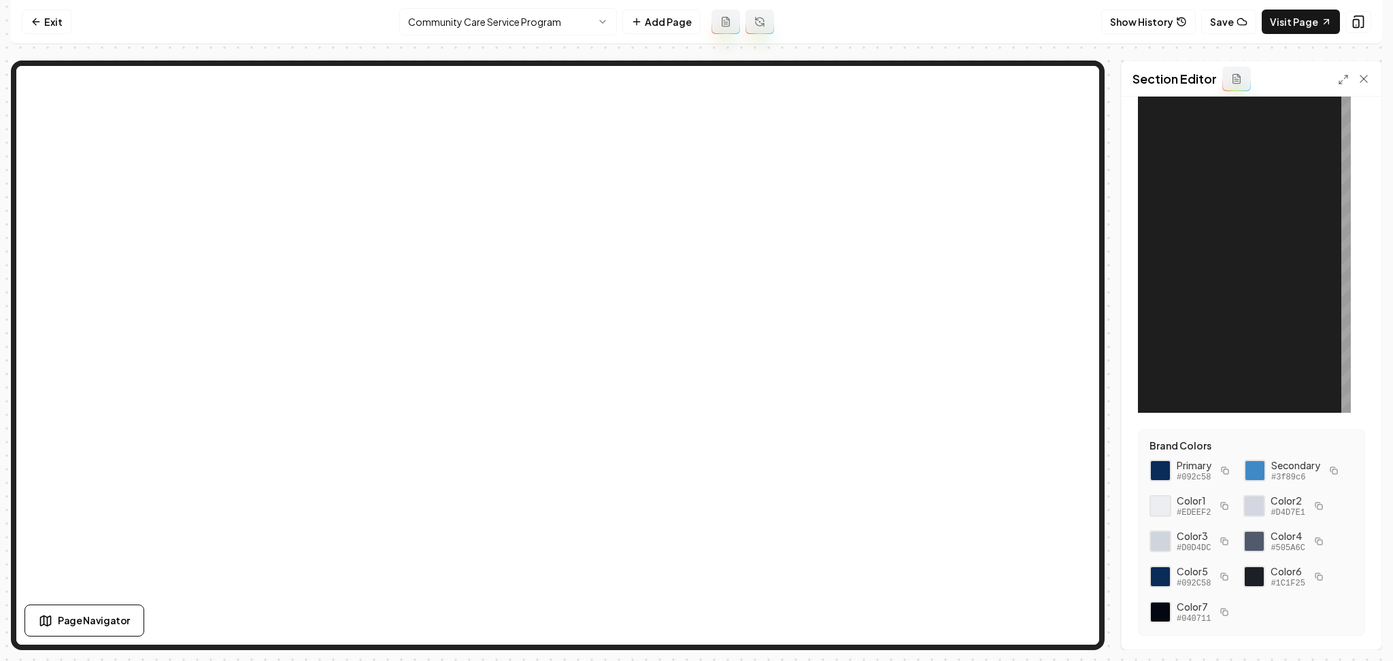
type textarea "****** ******"
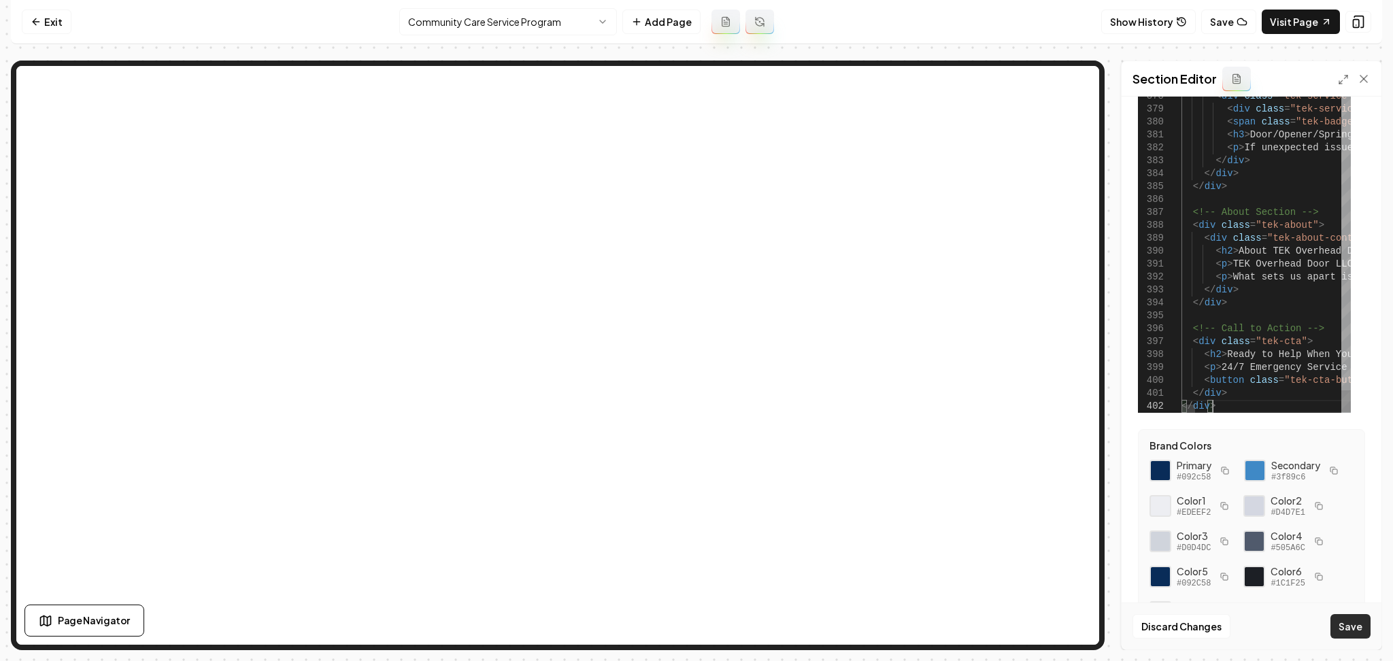
click at [1347, 637] on button "Save" at bounding box center [1350, 626] width 40 height 24
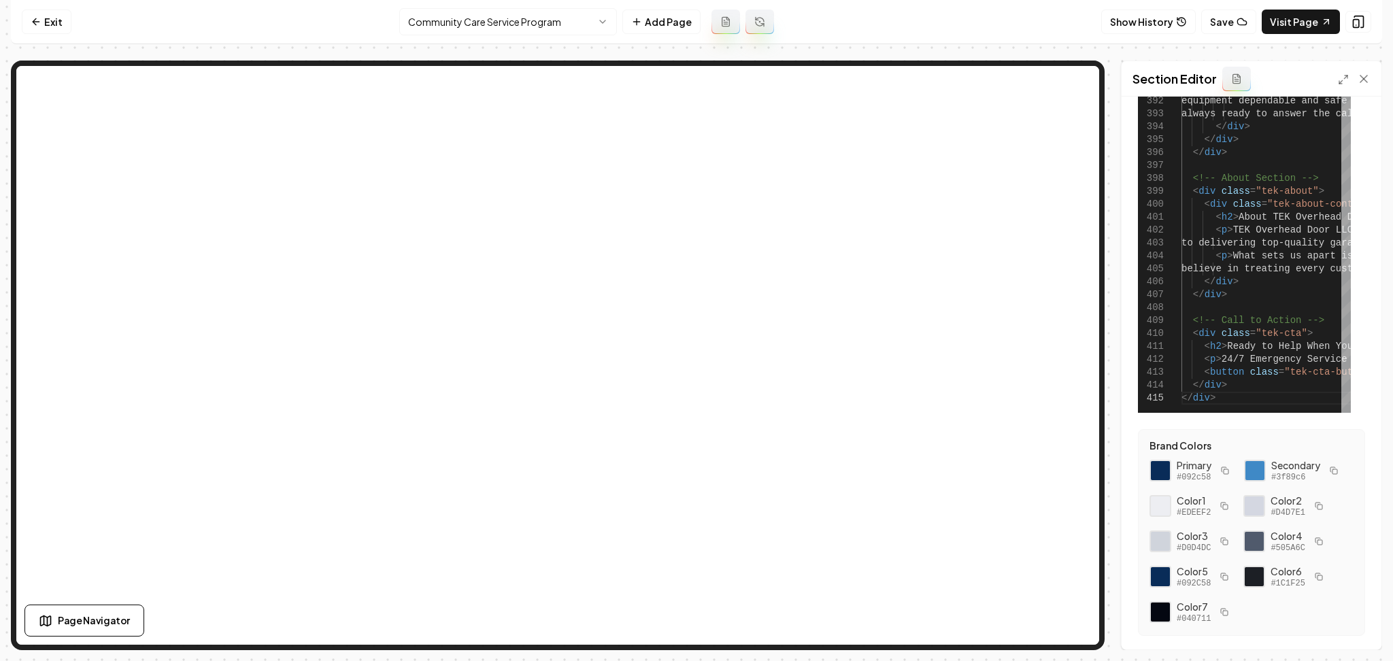
scroll to position [0, 0]
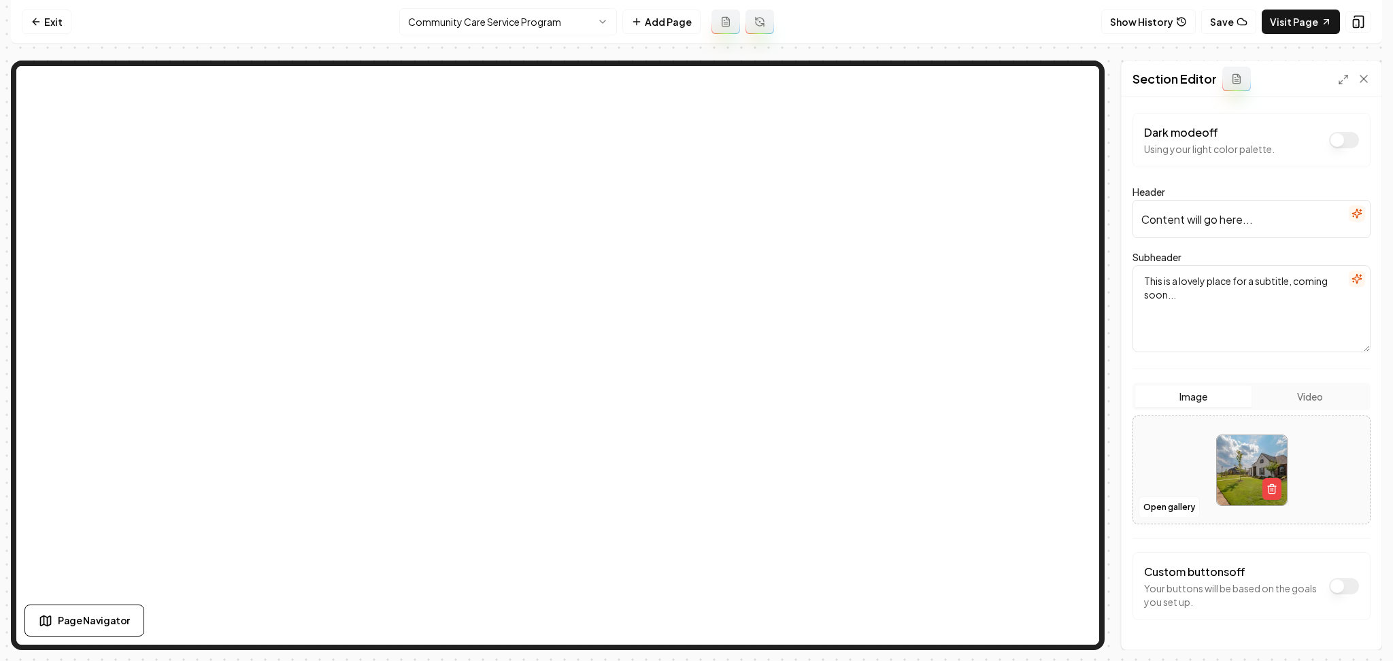
click at [1160, 472] on div at bounding box center [1251, 470] width 237 height 93
type input "**********"
click at [1353, 622] on button "Save" at bounding box center [1350, 626] width 40 height 24
click at [1350, 213] on button "button" at bounding box center [1357, 213] width 16 height 16
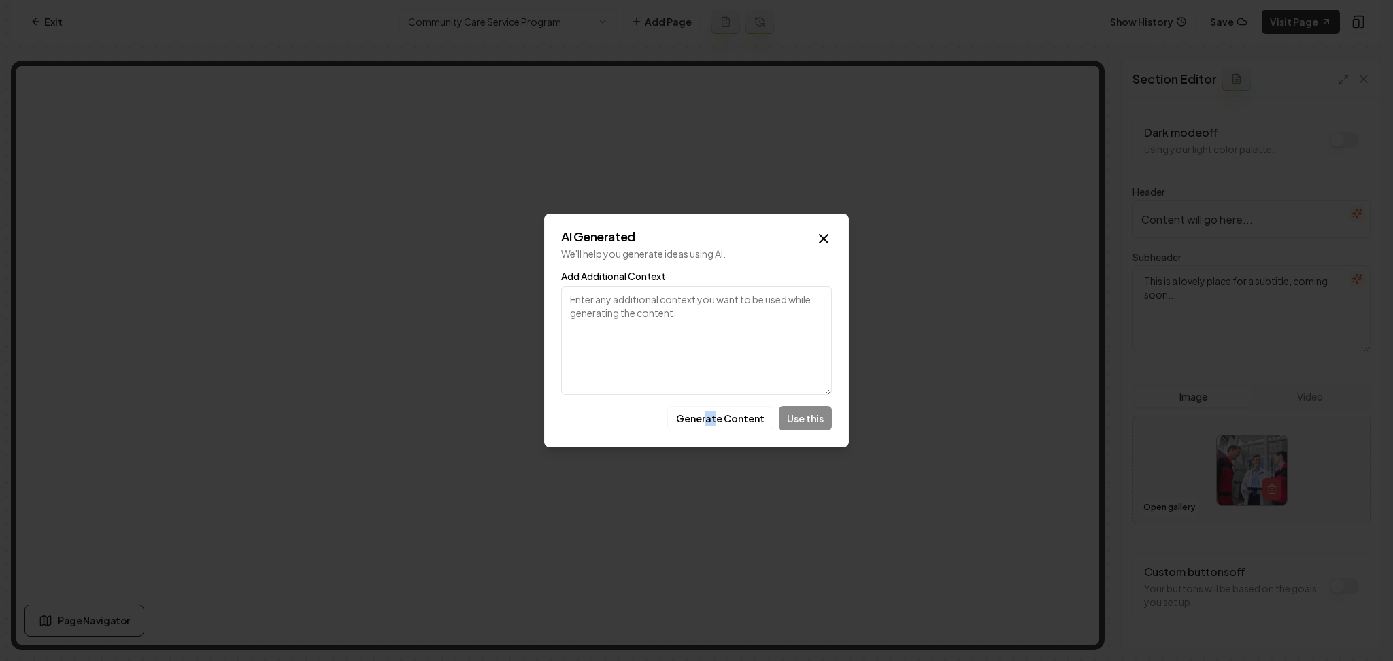
drag, startPoint x: 711, startPoint y: 404, endPoint x: 721, endPoint y: 402, distance: 10.4
click at [721, 402] on div "AI Generated We'll help you generate ideas using AI. Add Additional Context Gen…" at bounding box center [696, 331] width 305 height 234
click at [715, 422] on button "Generate Content" at bounding box center [720, 418] width 106 height 24
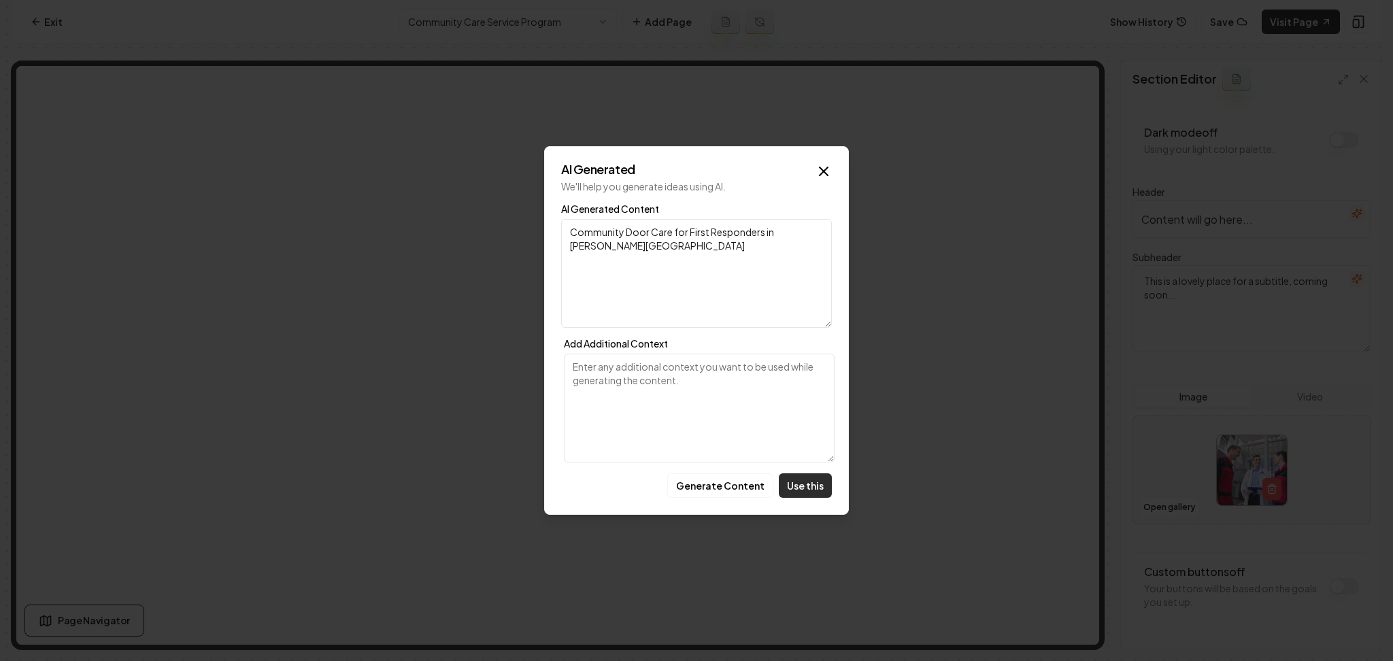
click at [813, 489] on button "Use this" at bounding box center [805, 485] width 53 height 24
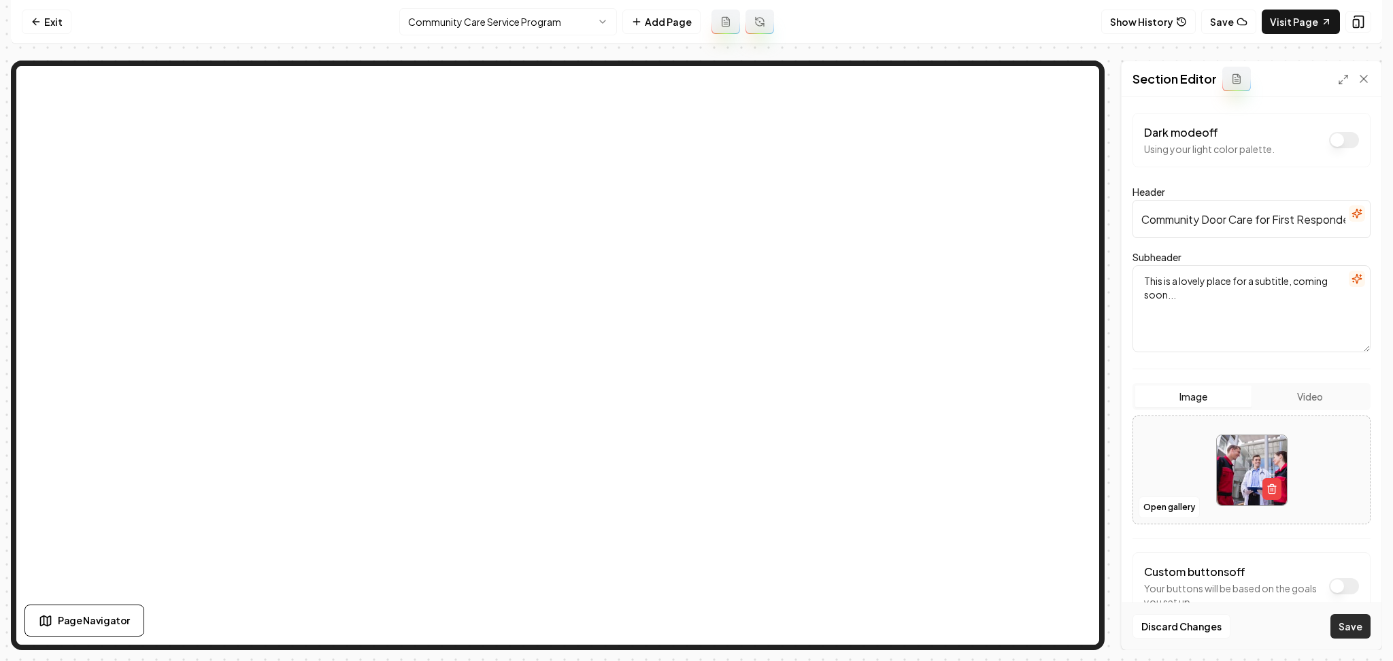
click at [1365, 629] on button "Save" at bounding box center [1350, 626] width 40 height 24
click at [1352, 214] on icon "button" at bounding box center [1356, 213] width 9 height 9
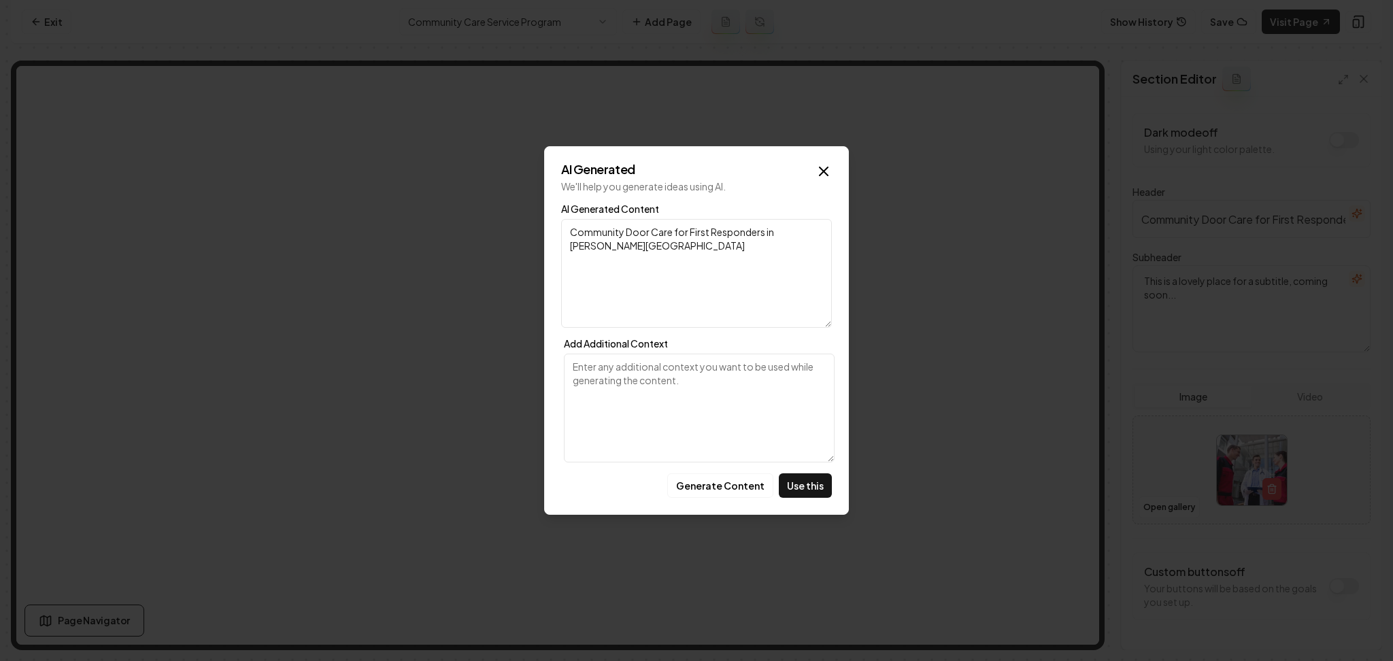
click at [749, 491] on button "Generate Content" at bounding box center [720, 485] width 106 height 24
click at [792, 473] on button "Use this" at bounding box center [805, 485] width 53 height 24
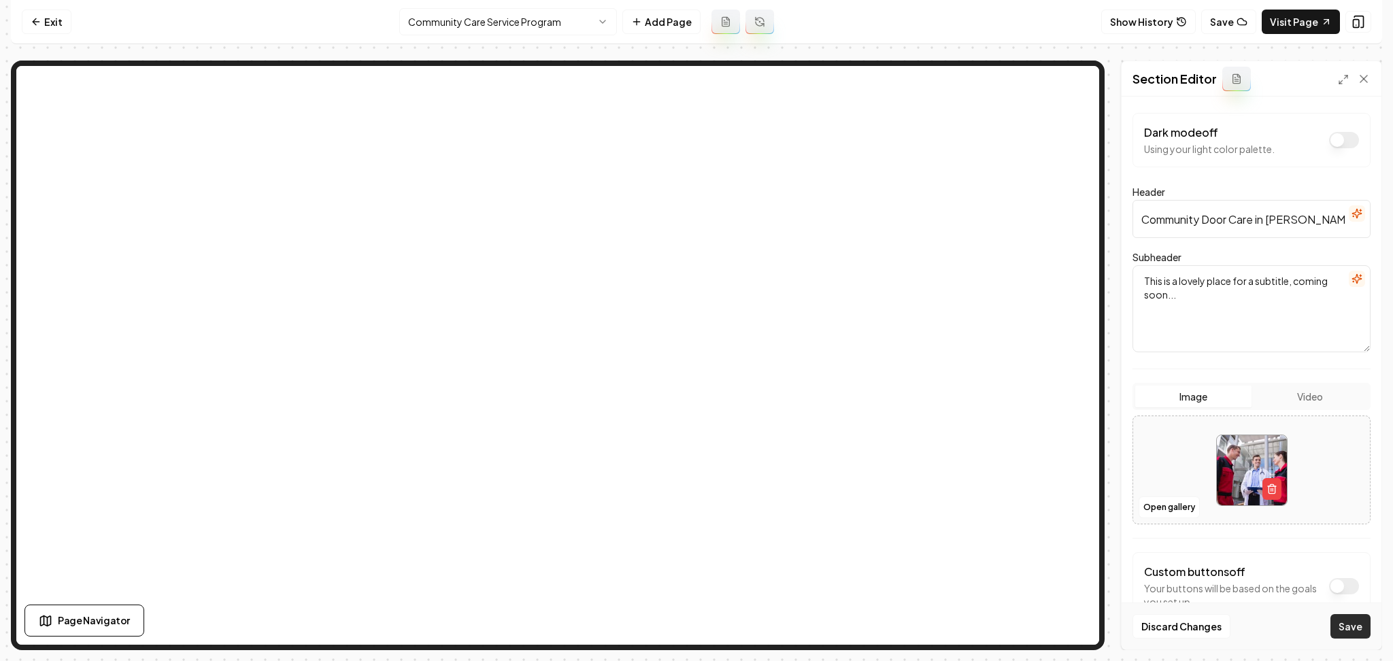
click at [1347, 625] on button "Save" at bounding box center [1350, 626] width 40 height 24
click at [1237, 207] on input "Community Door Care in Vernon Center" at bounding box center [1251, 219] width 238 height 38
click at [1237, 208] on input "Community Door Care in Vernon Center" at bounding box center [1251, 219] width 238 height 38
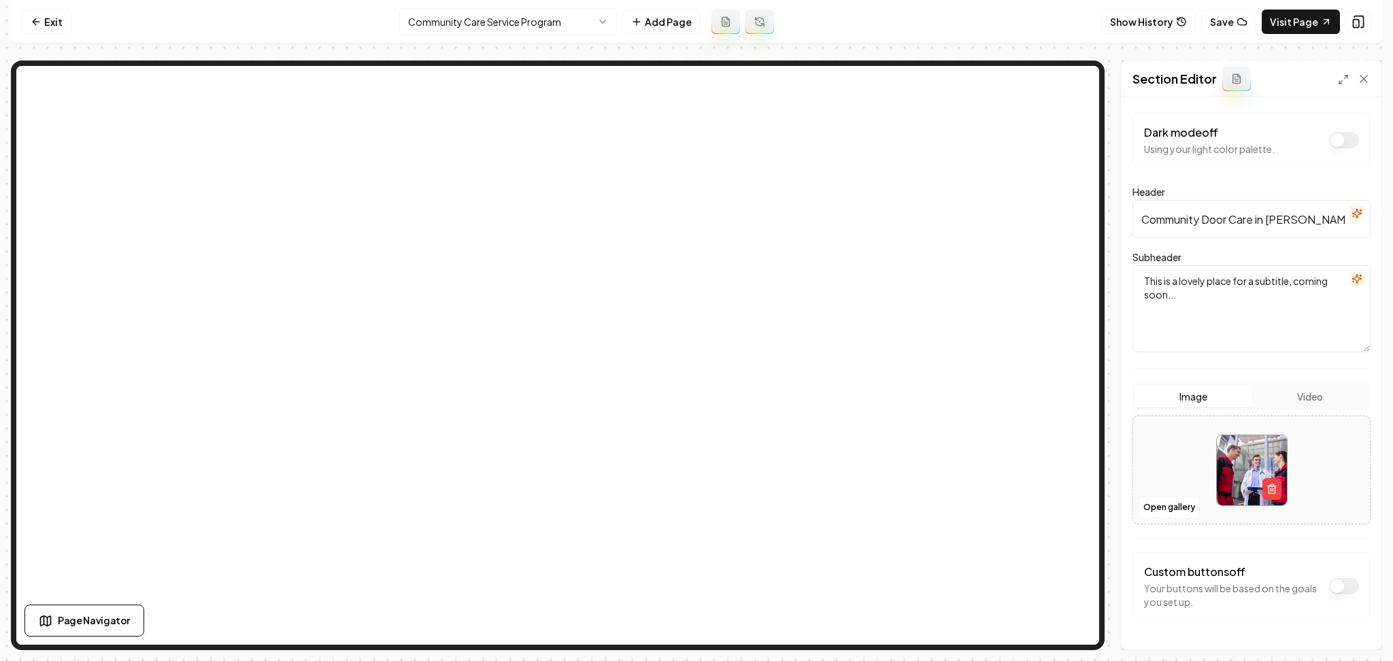
paste input "ommunity Care Program"
click at [1137, 221] on input "ommunity Care Program" at bounding box center [1251, 219] width 238 height 38
type input "Community Care Program"
click at [1349, 277] on button "button" at bounding box center [1357, 279] width 16 height 16
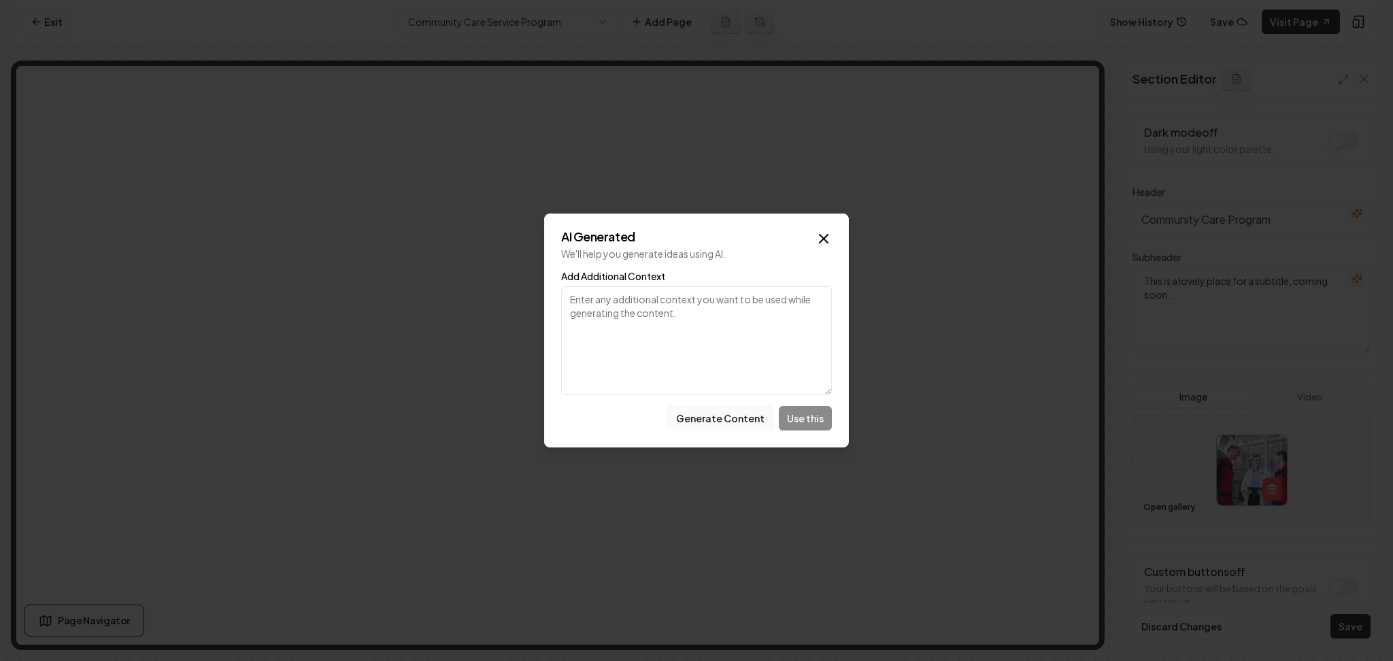
click at [692, 417] on button "Generate Content" at bounding box center [720, 418] width 106 height 24
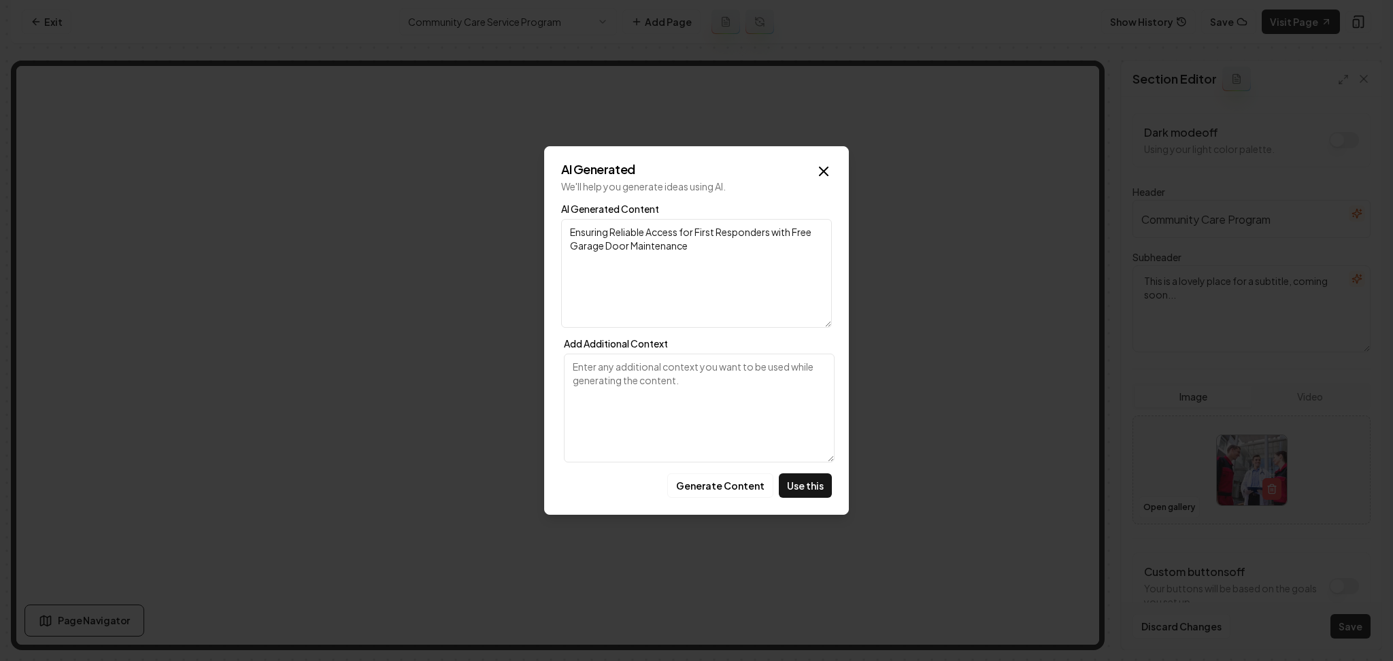
click at [805, 479] on button "Use this" at bounding box center [805, 485] width 53 height 24
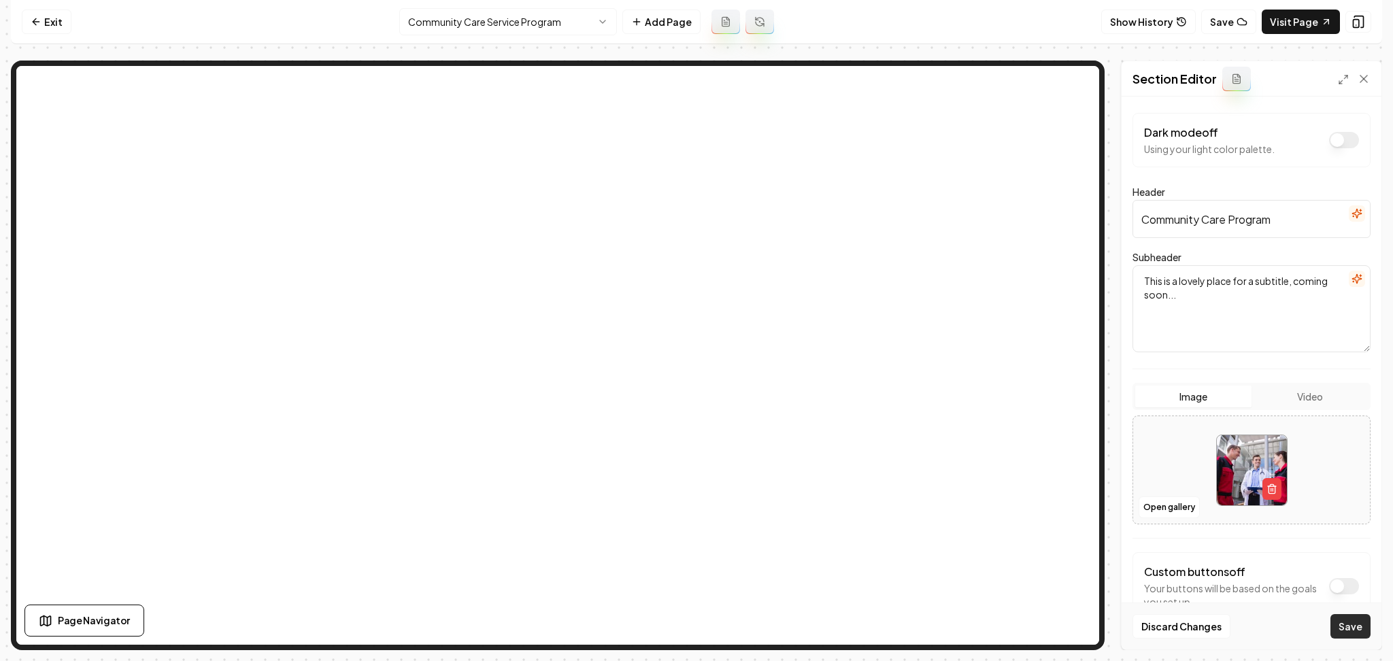
click at [1344, 633] on button "Save" at bounding box center [1350, 626] width 40 height 24
click at [1351, 277] on icon "button" at bounding box center [1356, 278] width 11 height 11
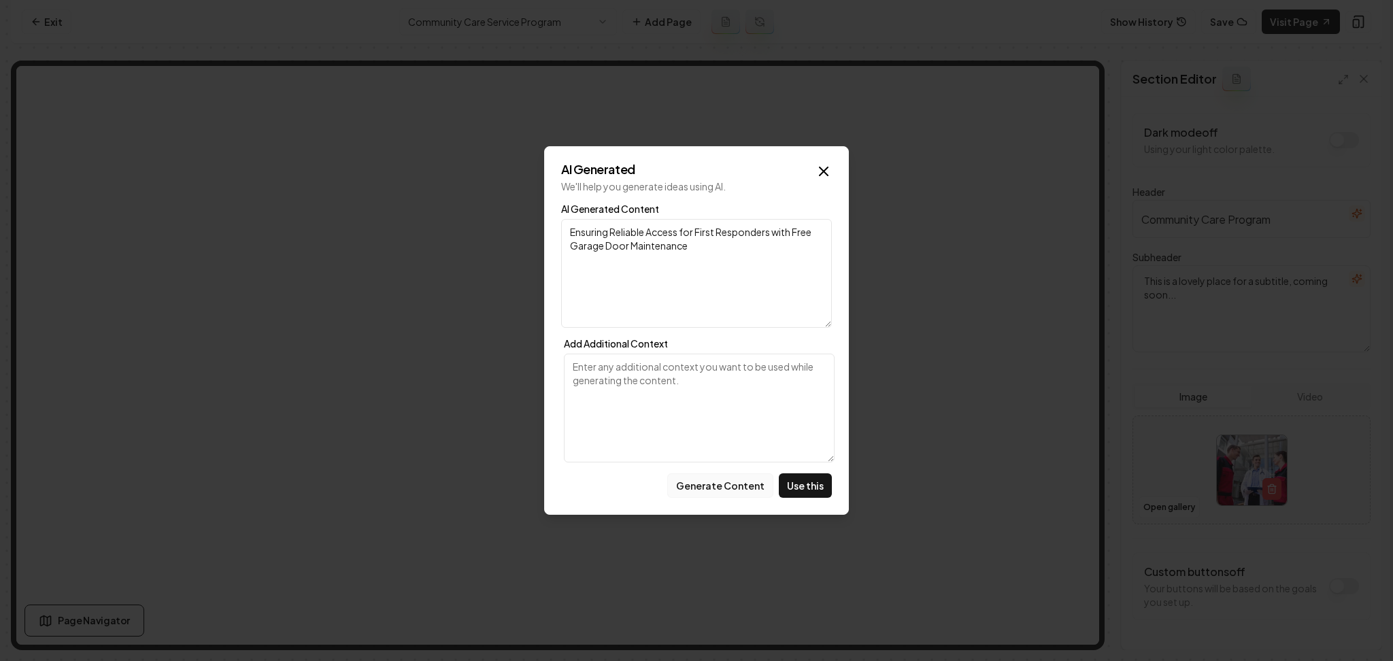
click at [764, 484] on button "Generate Content" at bounding box center [720, 485] width 106 height 24
drag, startPoint x: 797, startPoint y: 485, endPoint x: 806, endPoint y: 482, distance: 9.3
click at [798, 484] on button "Use this" at bounding box center [805, 485] width 53 height 24
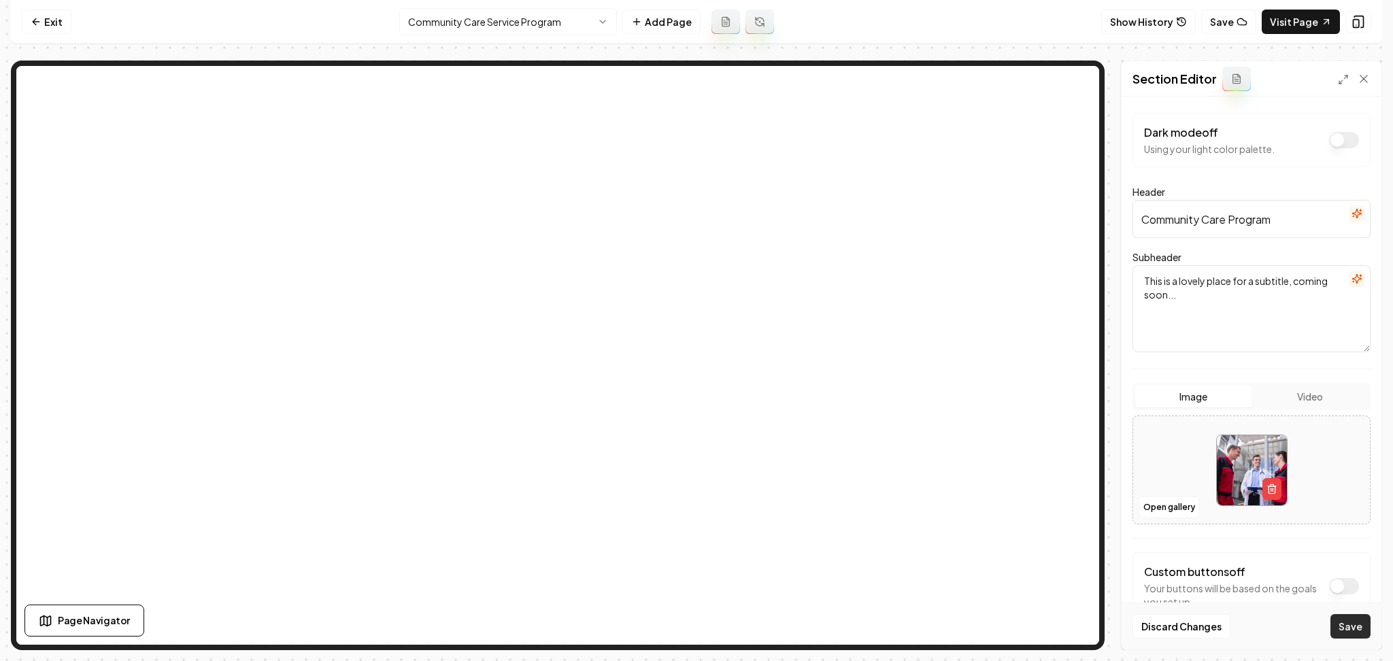
click at [1350, 628] on button "Save" at bounding box center [1350, 626] width 40 height 24
click at [1288, 289] on textarea "This is a lovely place for a subtitle, coming soon..." at bounding box center [1251, 308] width 238 height 87
type textarea "Supporting Our First Responders: Free Garage Door Maintenance for Fast Emergenc…"
type input "Community Care Program"
click at [1351, 279] on icon "button" at bounding box center [1356, 278] width 11 height 11
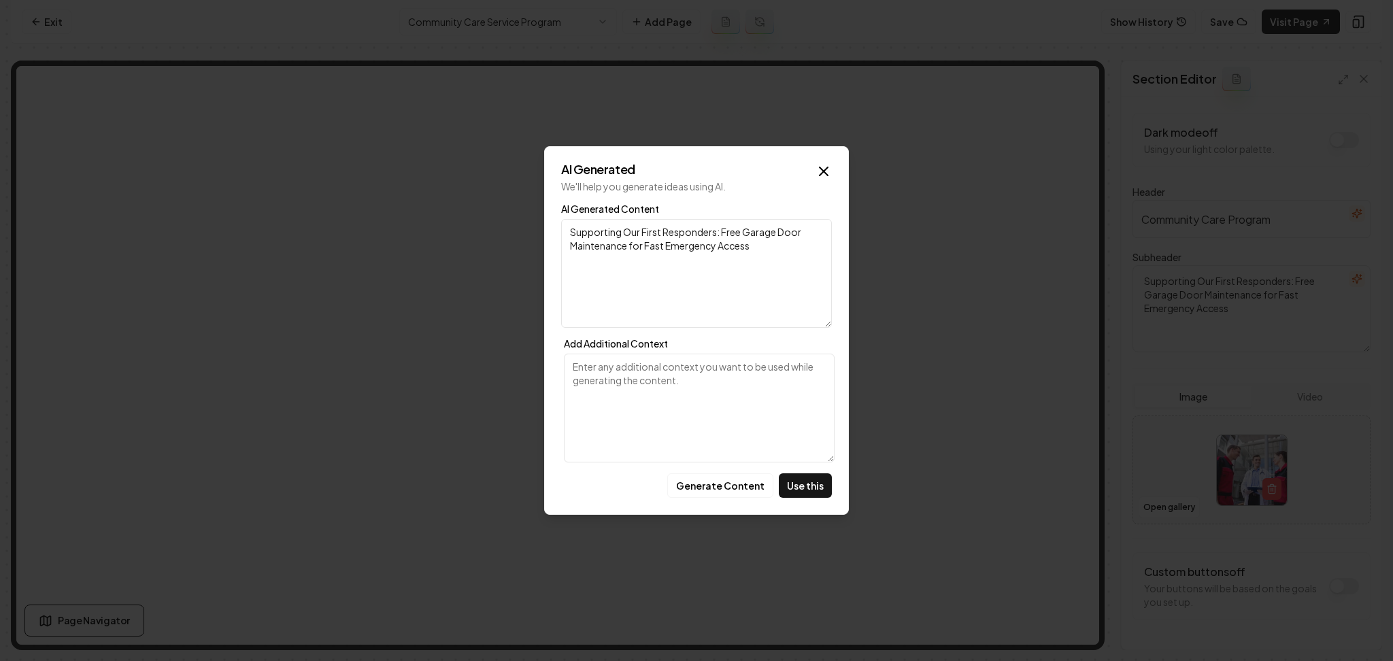
click at [705, 484] on button "Generate Content" at bounding box center [720, 485] width 106 height 24
click at [807, 479] on button "Use this" at bounding box center [805, 485] width 53 height 24
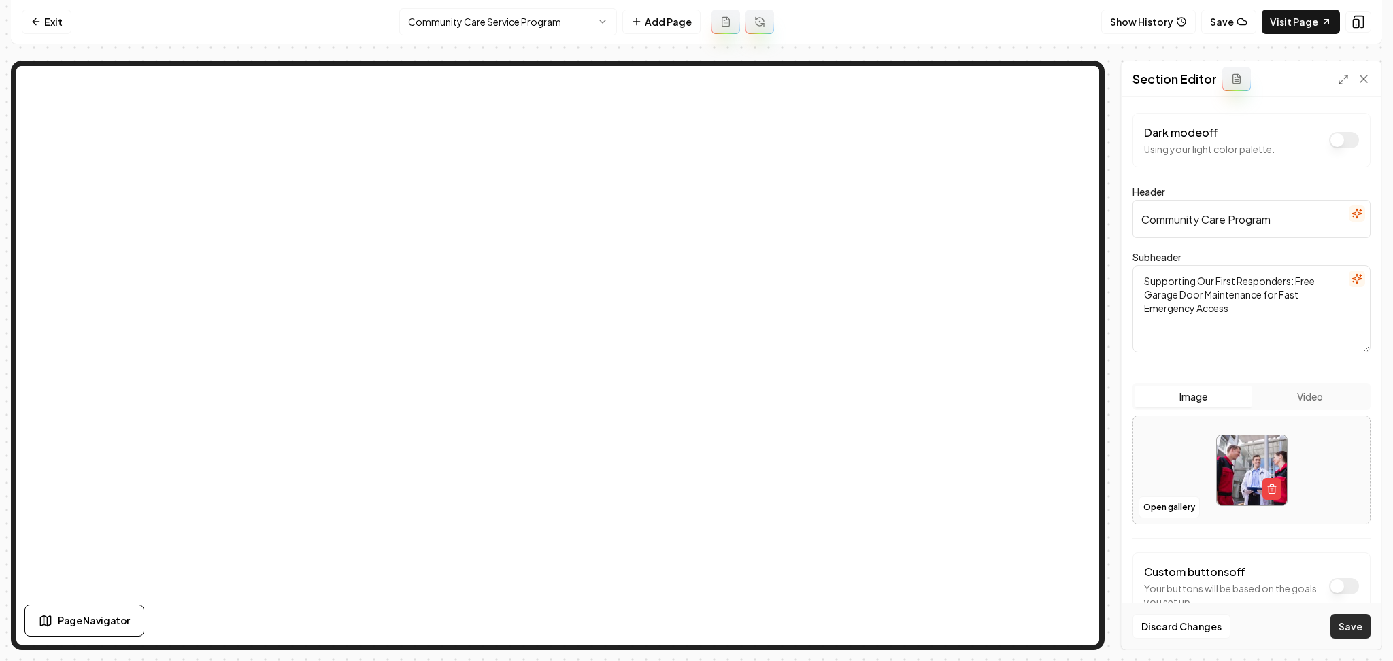
click at [1347, 614] on button "Save" at bounding box center [1350, 626] width 40 height 24
click at [1351, 277] on icon "button" at bounding box center [1356, 278] width 11 height 11
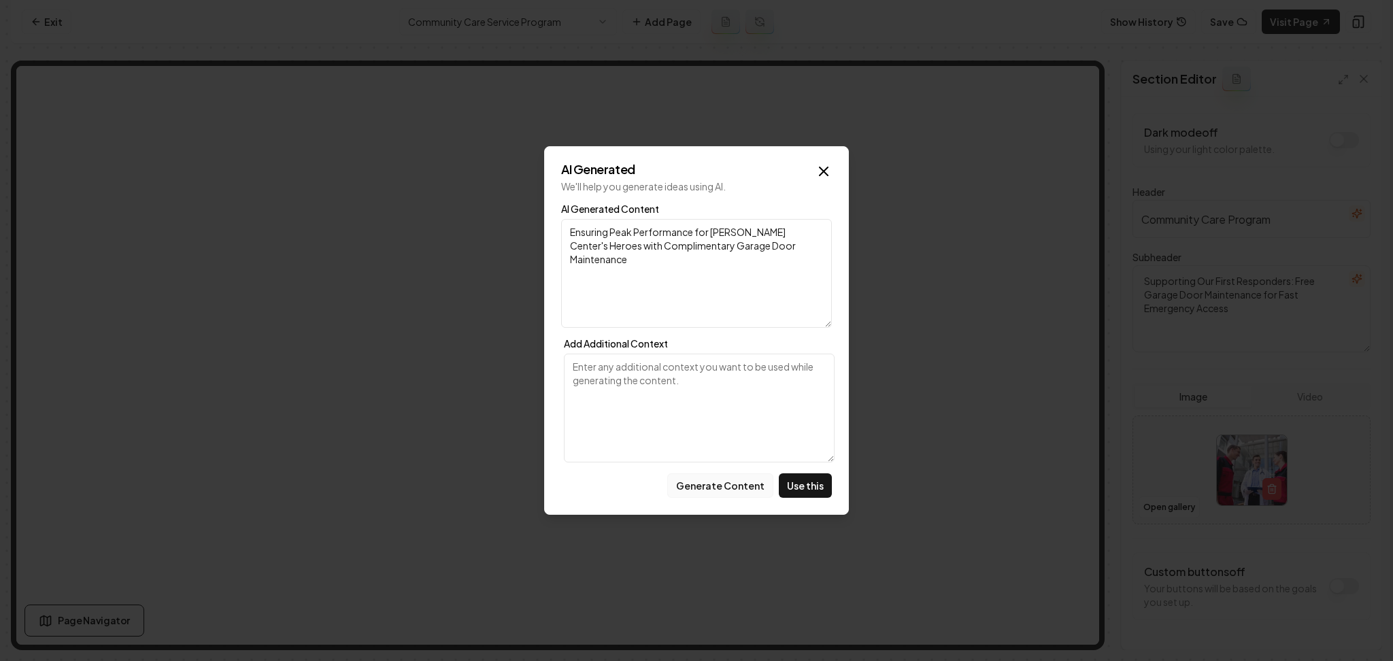
click at [715, 490] on button "Generate Content" at bounding box center [720, 485] width 106 height 24
click at [732, 481] on button "Generate Content" at bounding box center [720, 485] width 106 height 24
click at [730, 481] on button "Generate Content" at bounding box center [720, 485] width 106 height 24
click at [800, 480] on button "Use this" at bounding box center [805, 485] width 53 height 24
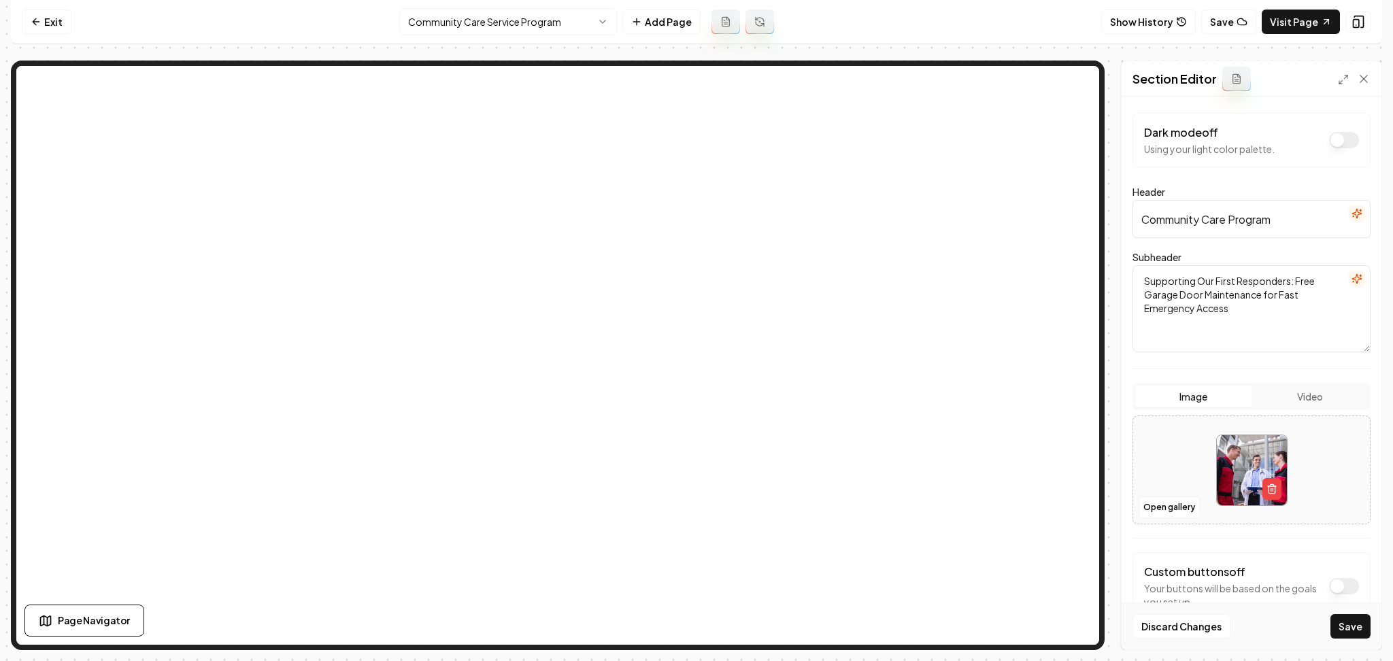
click at [1351, 635] on button "Save" at bounding box center [1350, 626] width 40 height 24
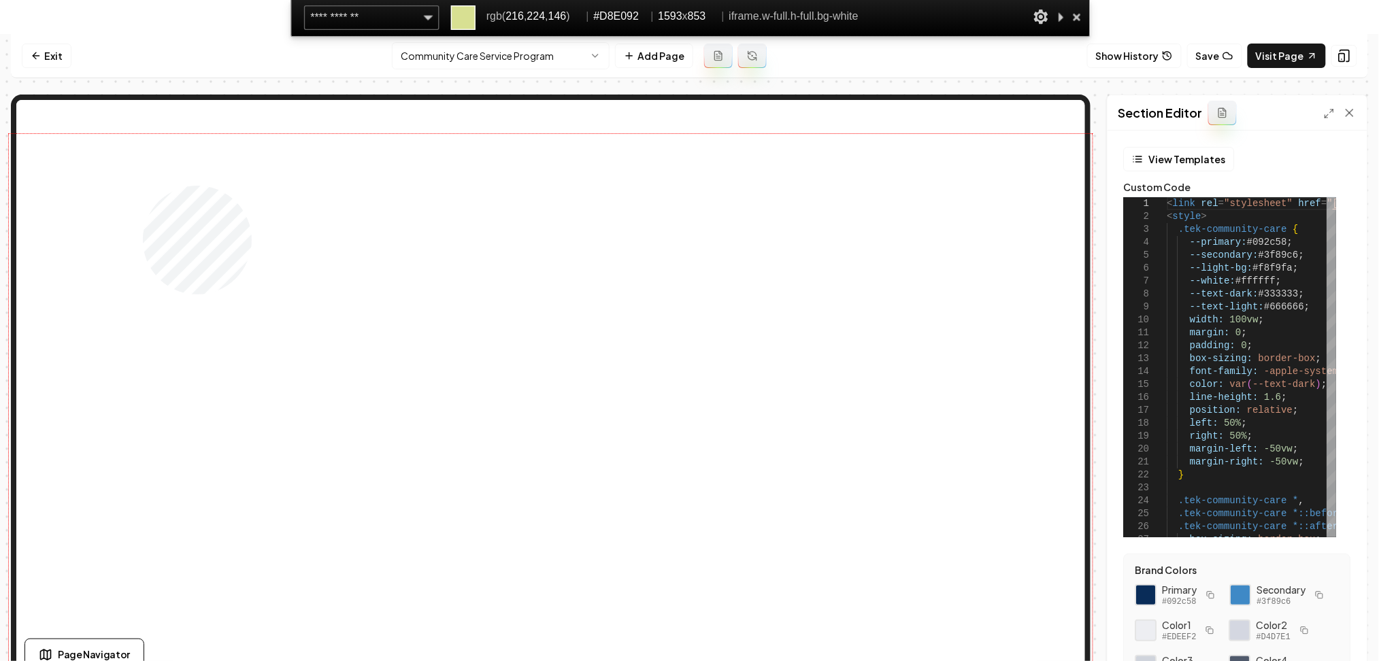
click at [143, 186] on div at bounding box center [550, 424] width 1083 height 580
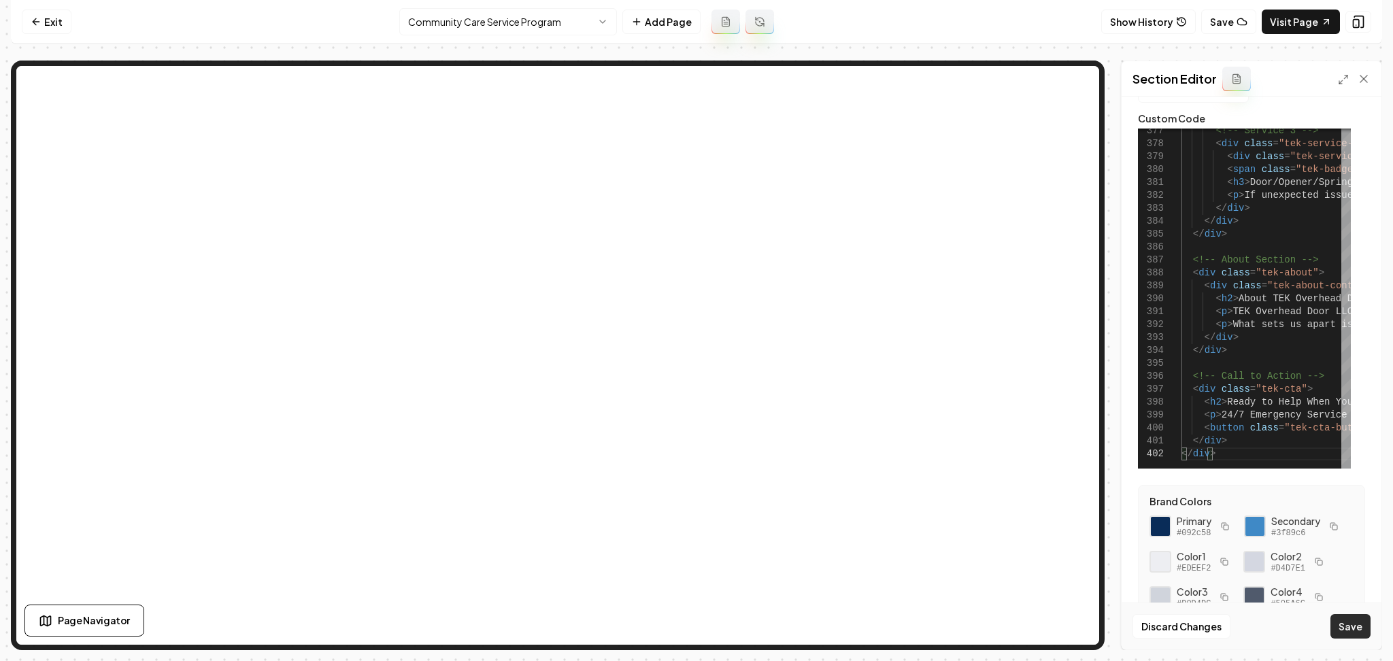
scroll to position [36, 0]
click at [1358, 632] on button "Save" at bounding box center [1350, 626] width 40 height 24
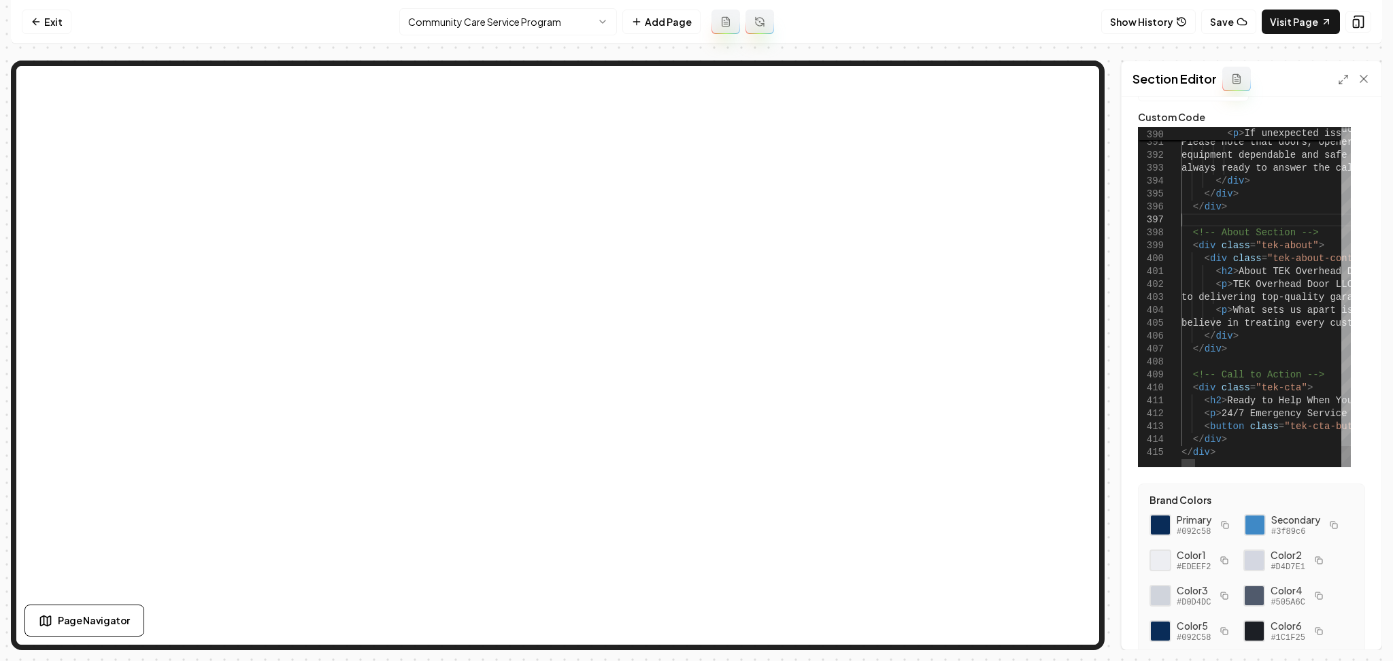
scroll to position [0, 30]
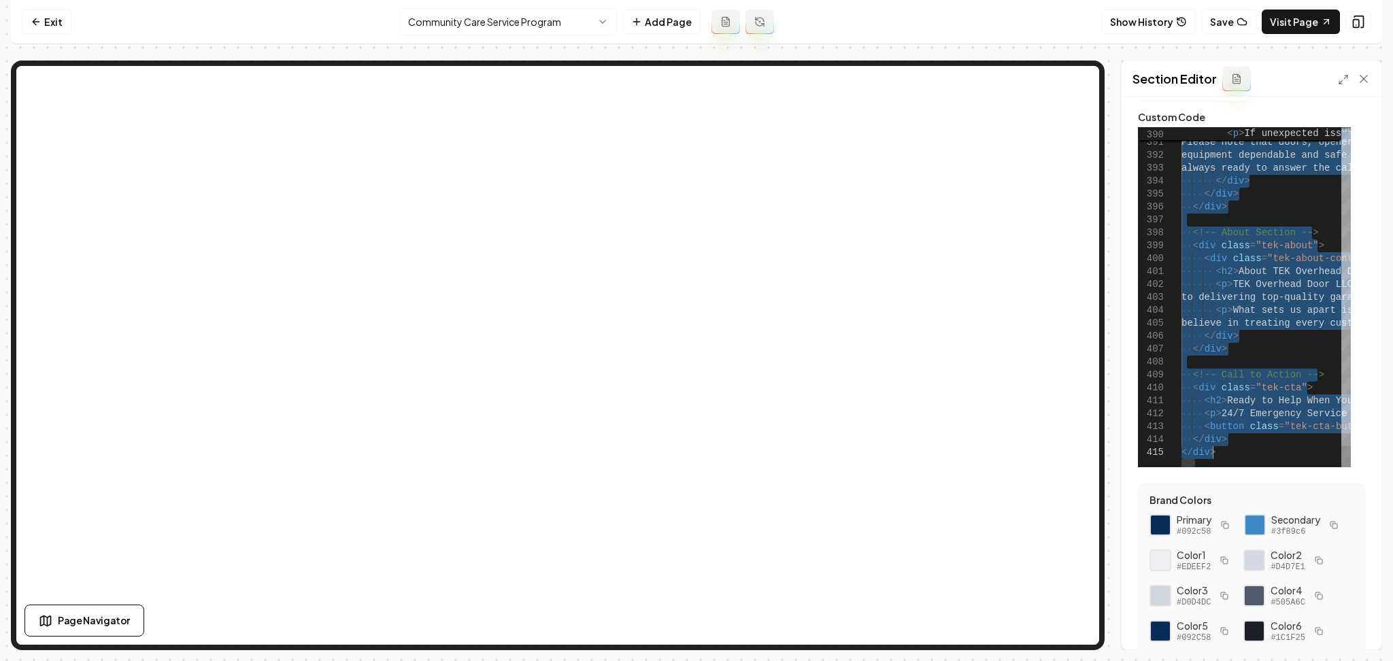
type textarea "****** ******"
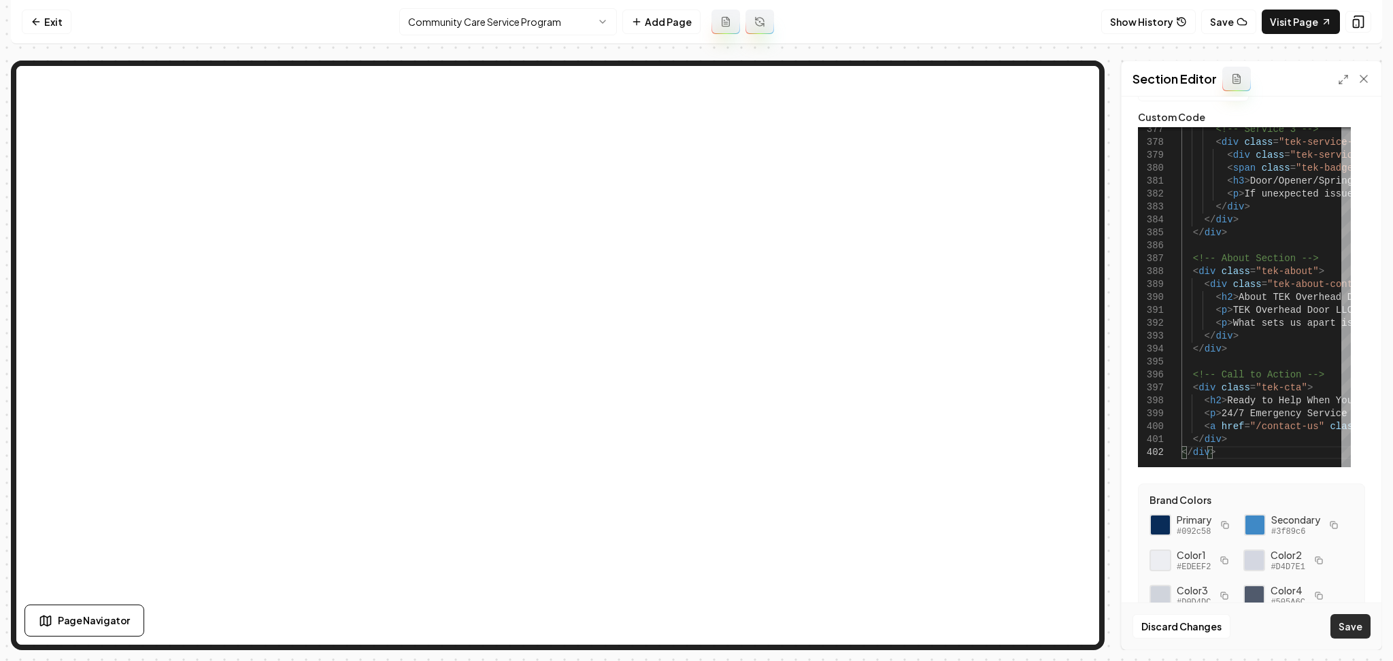
click at [1364, 626] on button "Save" at bounding box center [1350, 626] width 40 height 24
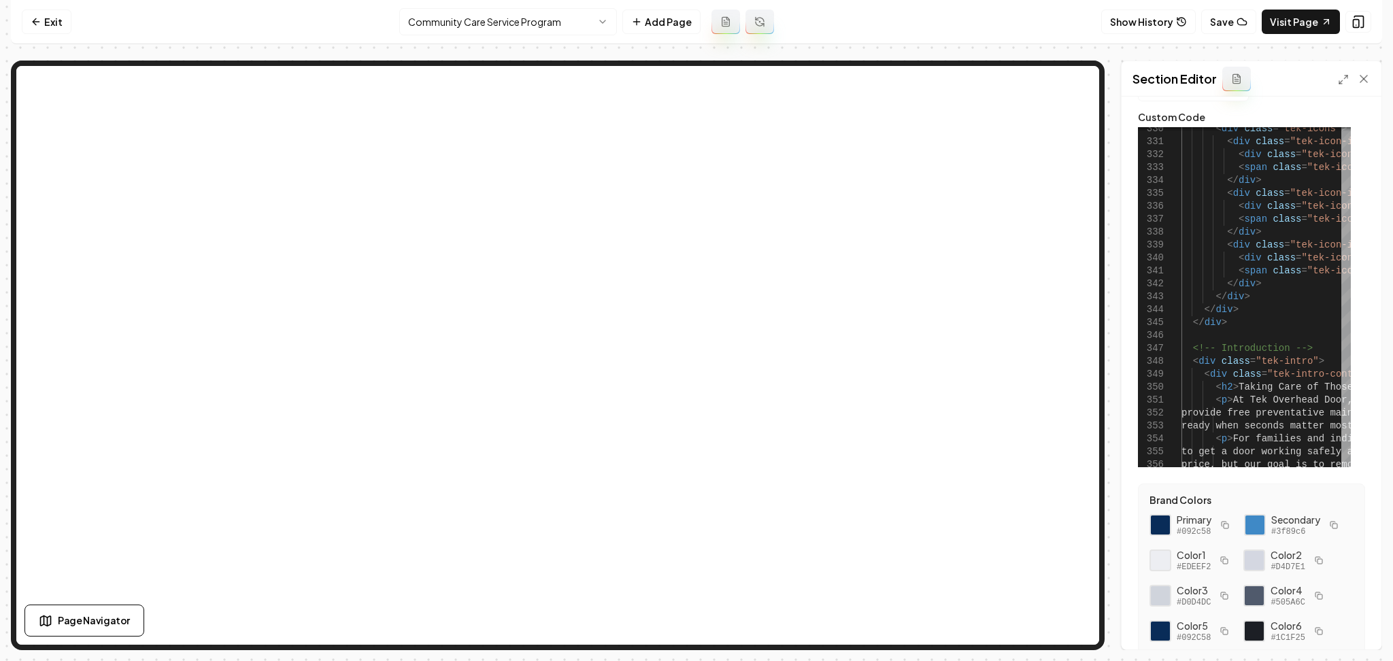
scroll to position [0, 0]
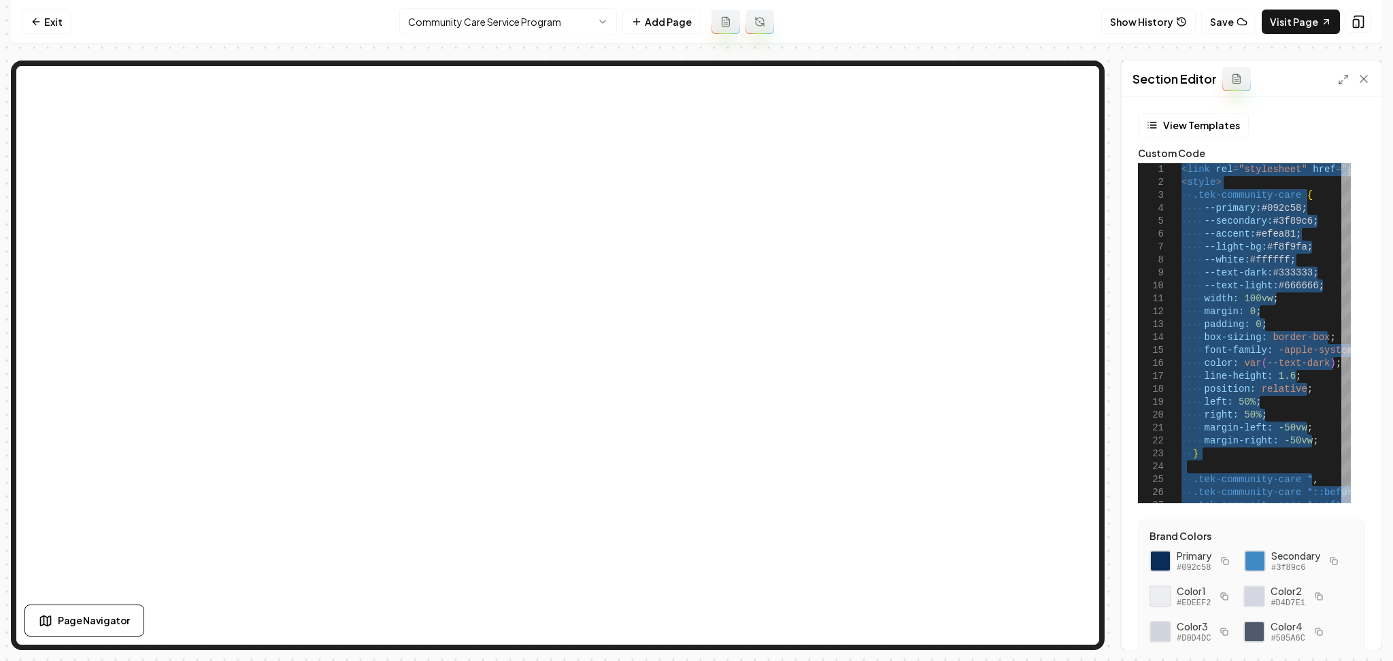
type textarea "****** ******"
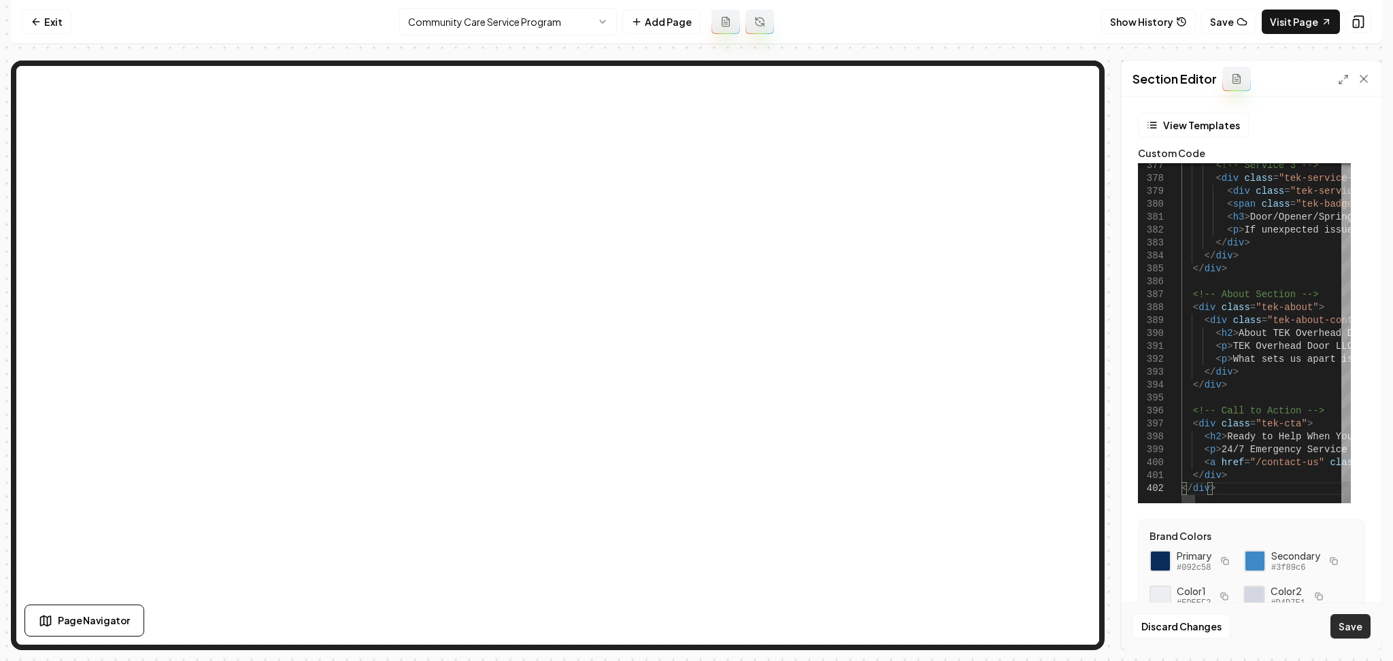
click at [1351, 625] on button "Save" at bounding box center [1350, 626] width 40 height 24
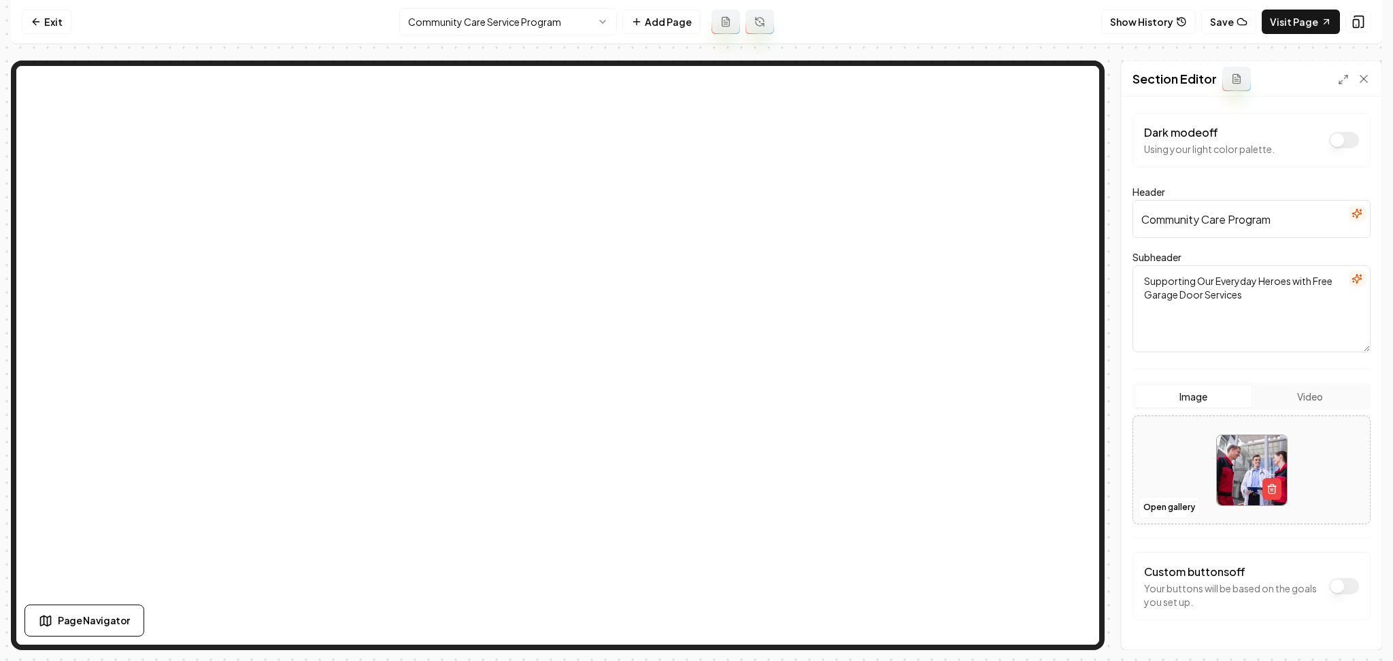
click at [1352, 279] on icon "button" at bounding box center [1356, 279] width 9 height 9
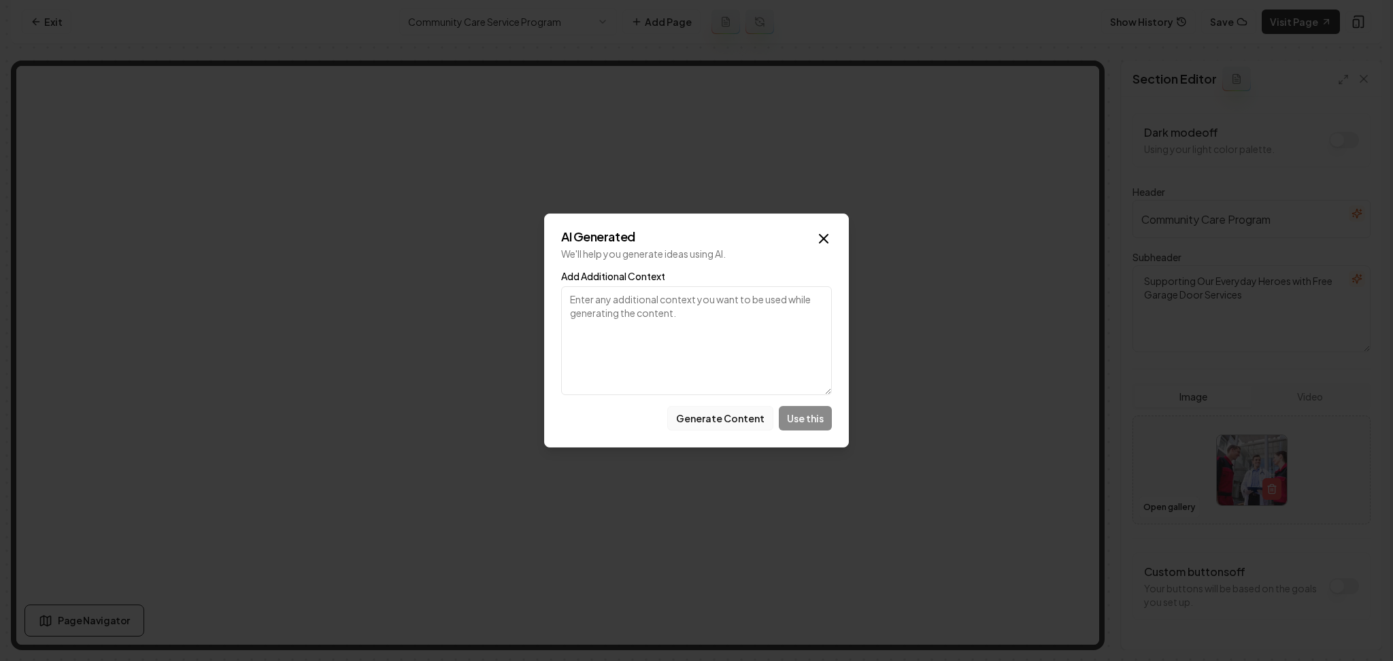
click at [694, 422] on button "Generate Content" at bounding box center [720, 418] width 106 height 24
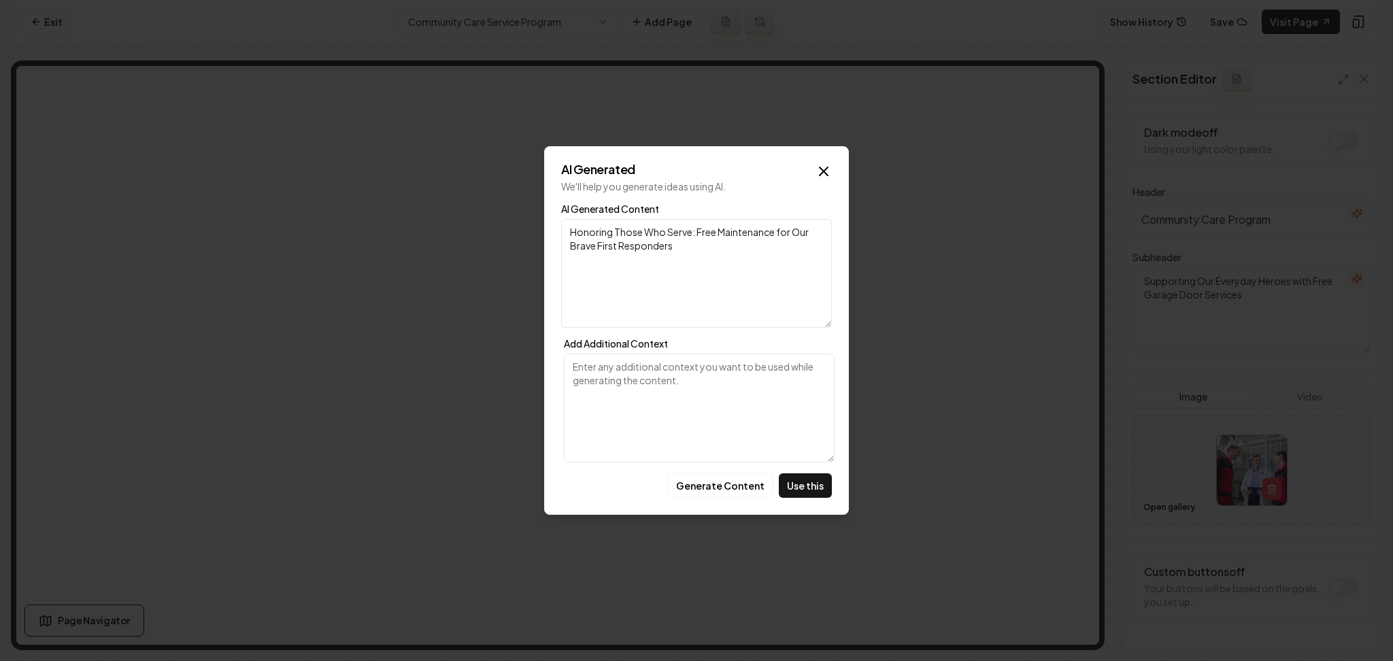
drag, startPoint x: 694, startPoint y: 230, endPoint x: 535, endPoint y: 265, distance: 163.0
click at [535, 265] on body "Computer Required This feature is only available on a computer. Please switch t…" at bounding box center [696, 330] width 1393 height 661
type textarea "Free Maintenance for Our Brave First Responders"
click at [791, 476] on button "Use this" at bounding box center [805, 485] width 53 height 24
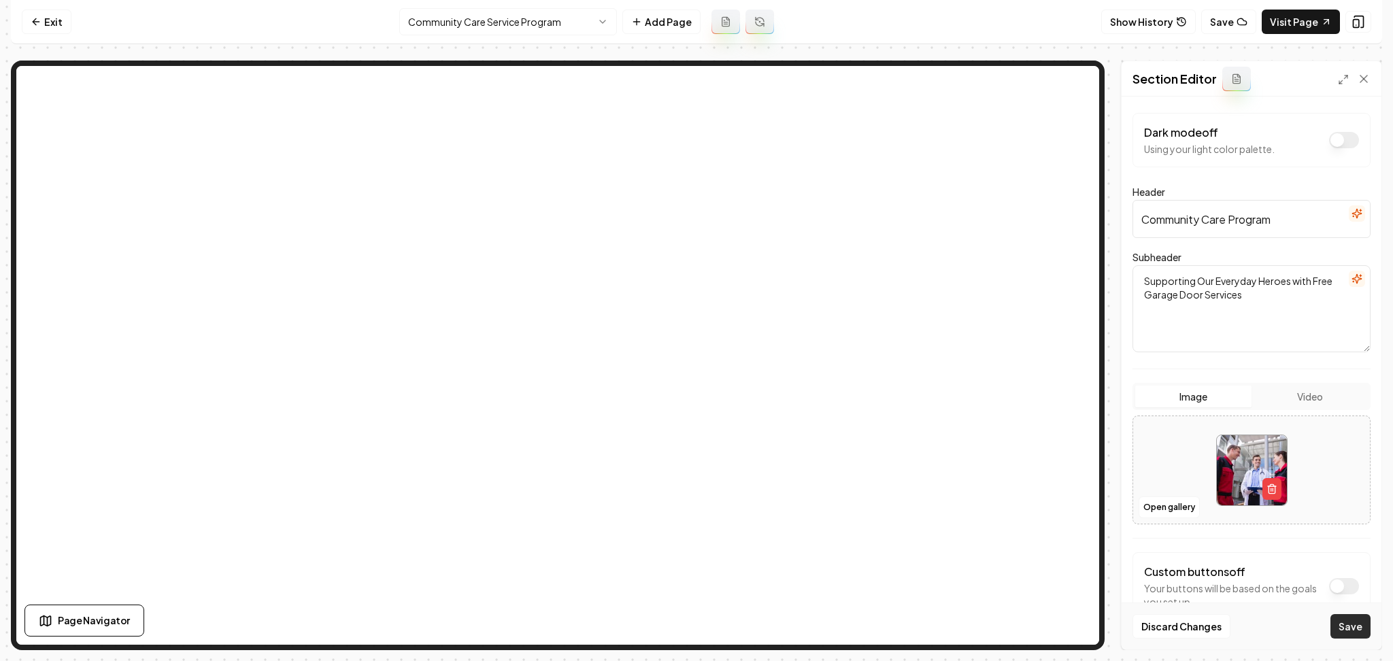
click at [1334, 623] on button "Save" at bounding box center [1350, 626] width 40 height 24
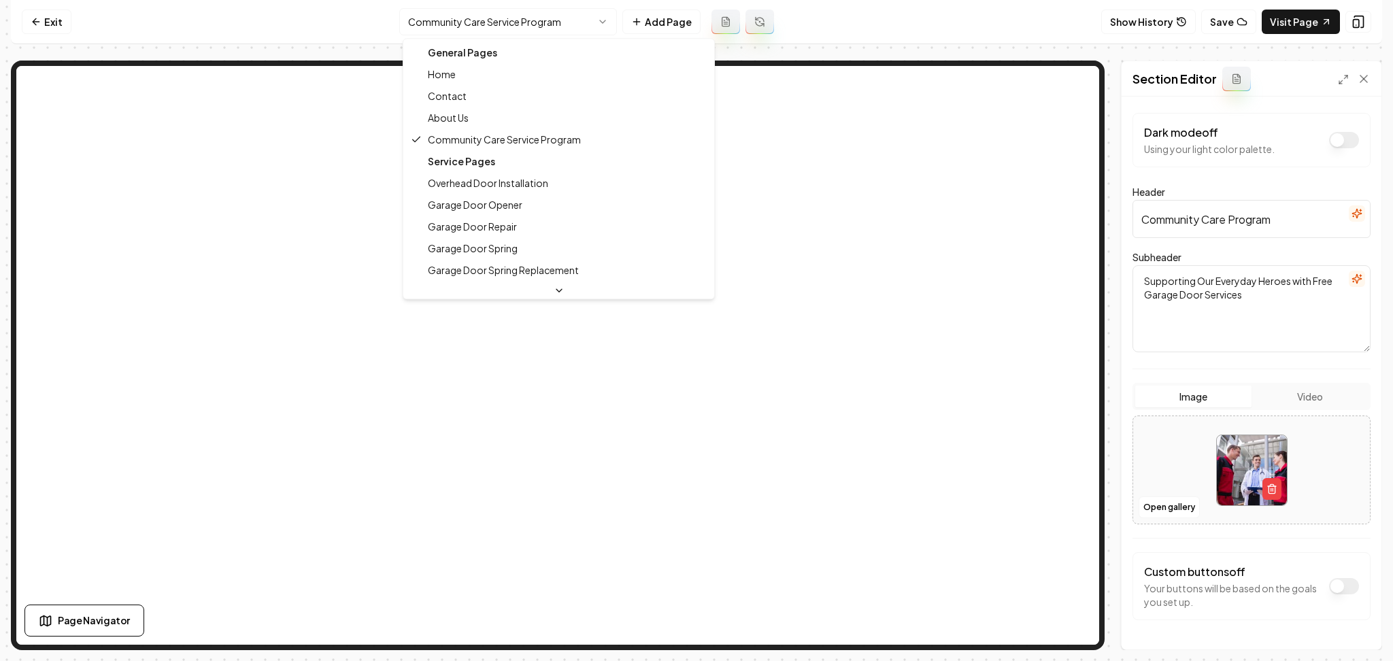
click at [509, 20] on html "Computer Required This feature is only available on a computer. Please switch t…" at bounding box center [696, 330] width 1393 height 661
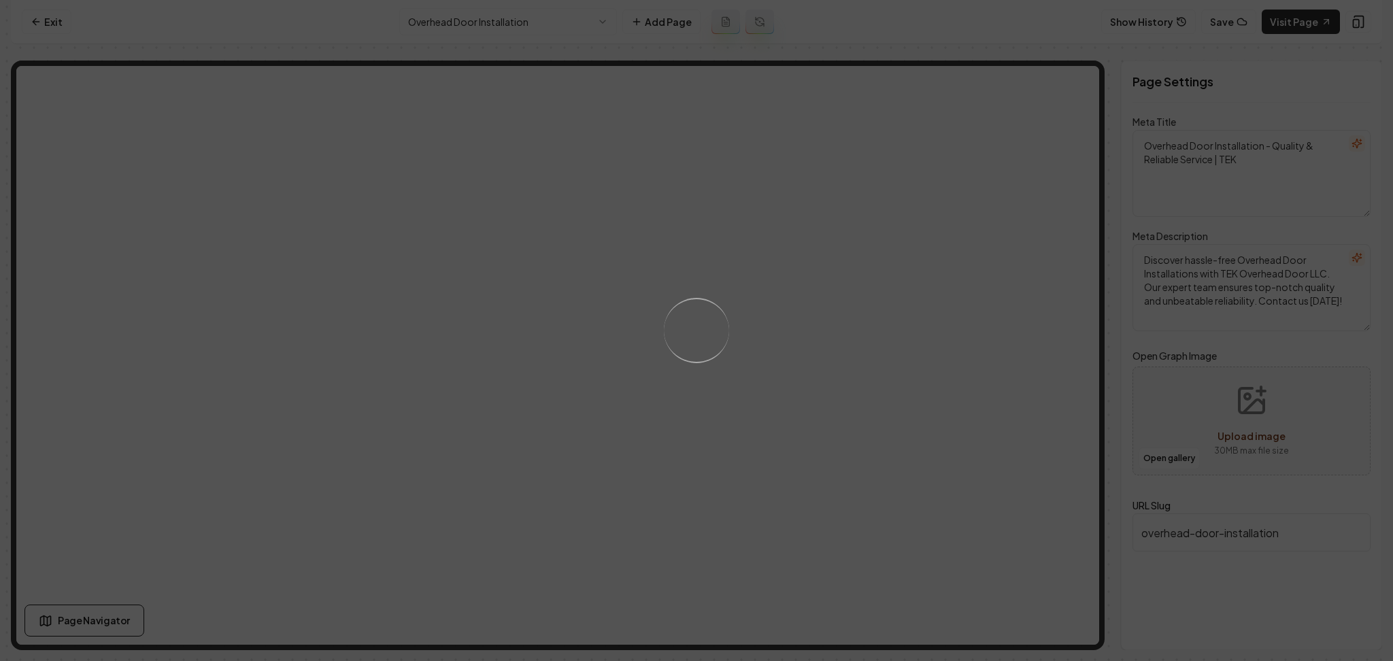
click at [961, 441] on div "Loading..." at bounding box center [696, 330] width 1393 height 661
click at [910, 454] on div "Loading..." at bounding box center [696, 330] width 1393 height 661
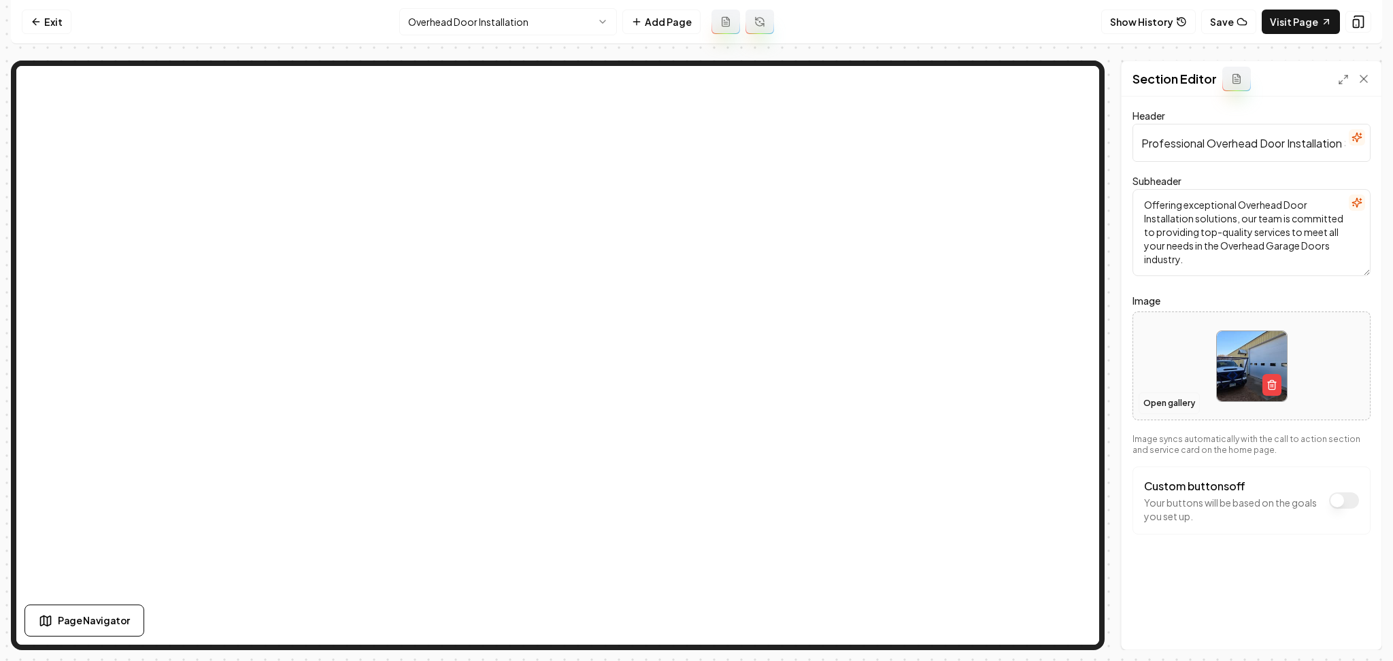
click at [1149, 403] on button "Open gallery" at bounding box center [1168, 403] width 61 height 22
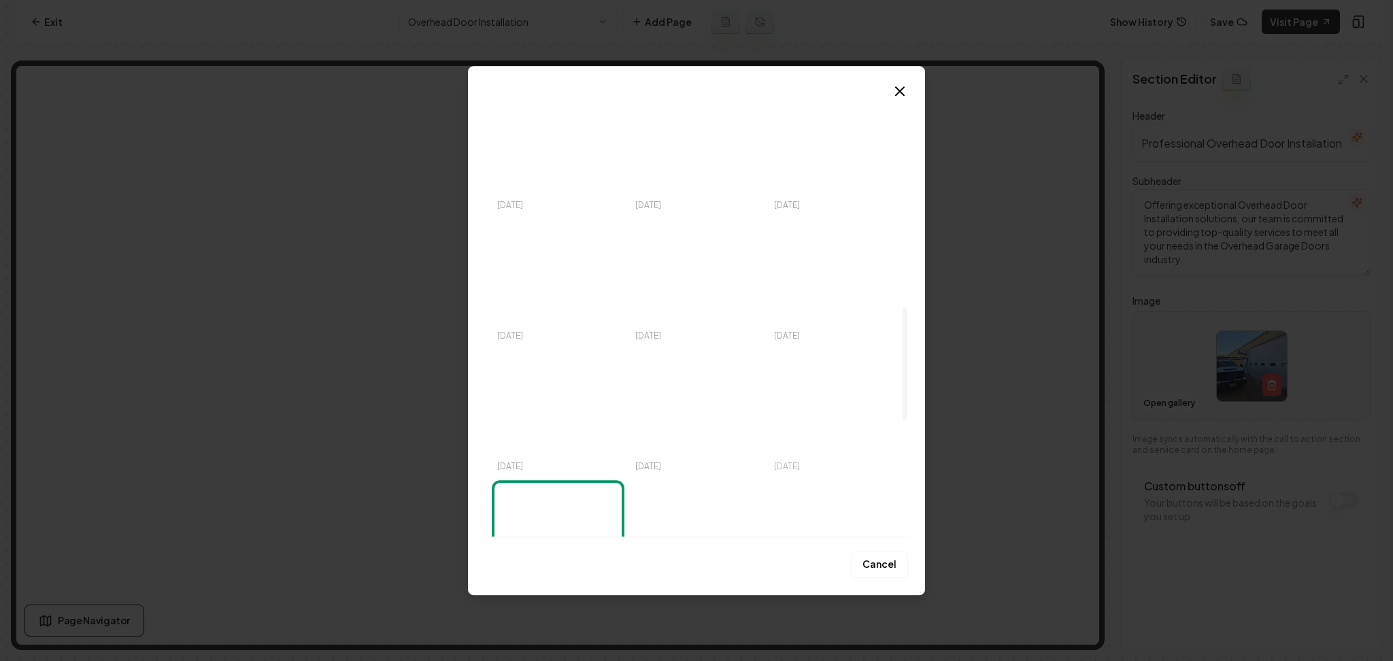
scroll to position [295, 0]
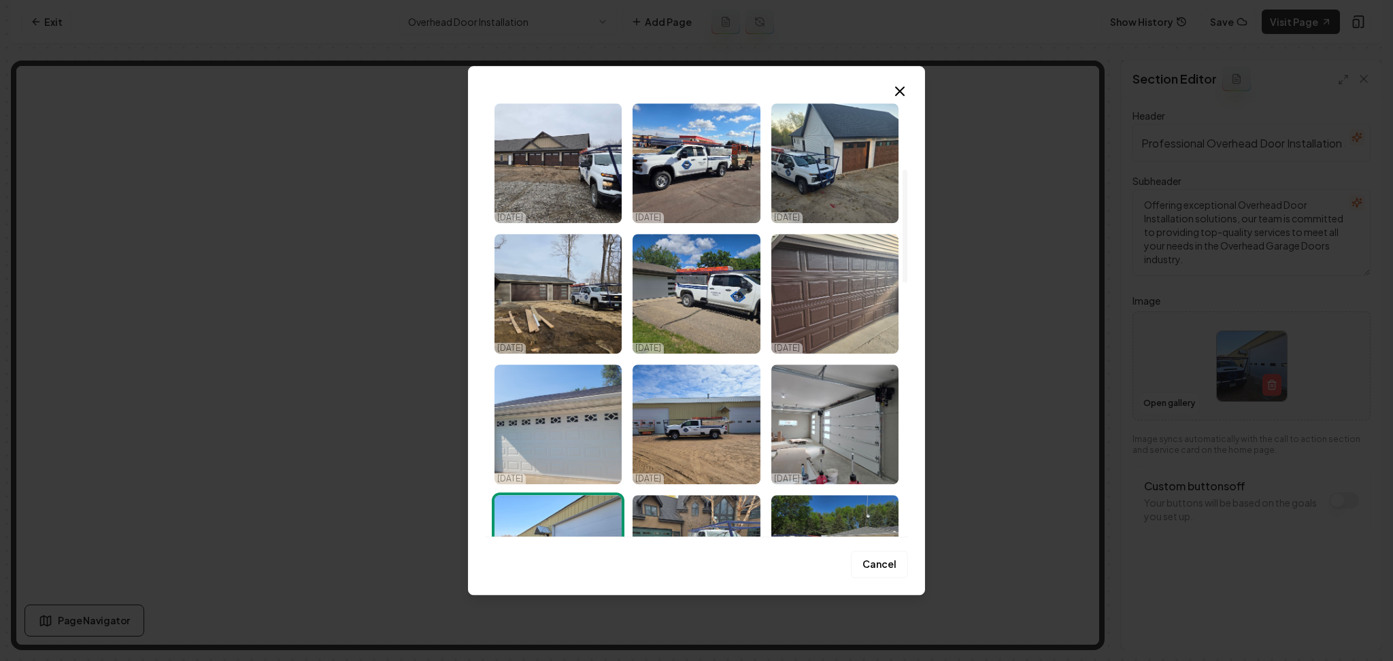
click at [855, 428] on img "Select image image_68e569f25c7cd75eb832410c.jpeg" at bounding box center [834, 425] width 127 height 120
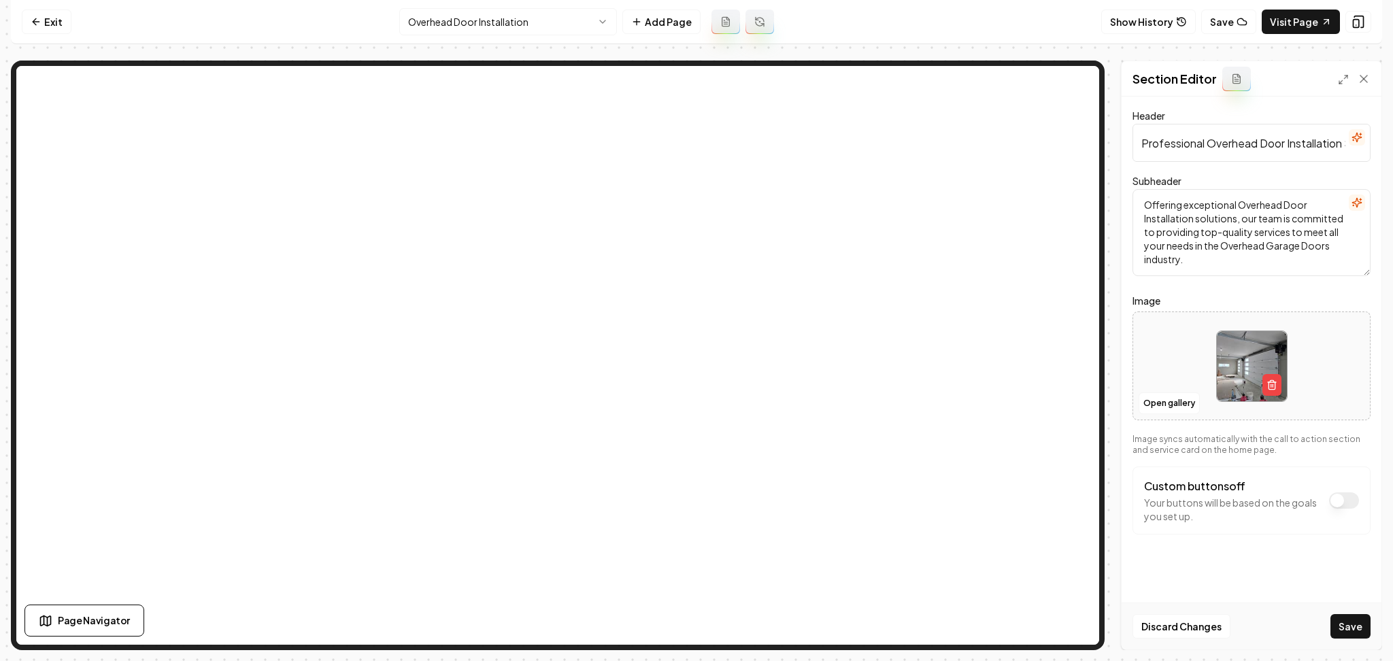
drag, startPoint x: 1345, startPoint y: 626, endPoint x: 1307, endPoint y: 592, distance: 51.1
click at [1346, 626] on button "Save" at bounding box center [1350, 626] width 40 height 24
click at [581, 14] on html "Computer Required This feature is only available on a computer. Please switch t…" at bounding box center [696, 330] width 1393 height 661
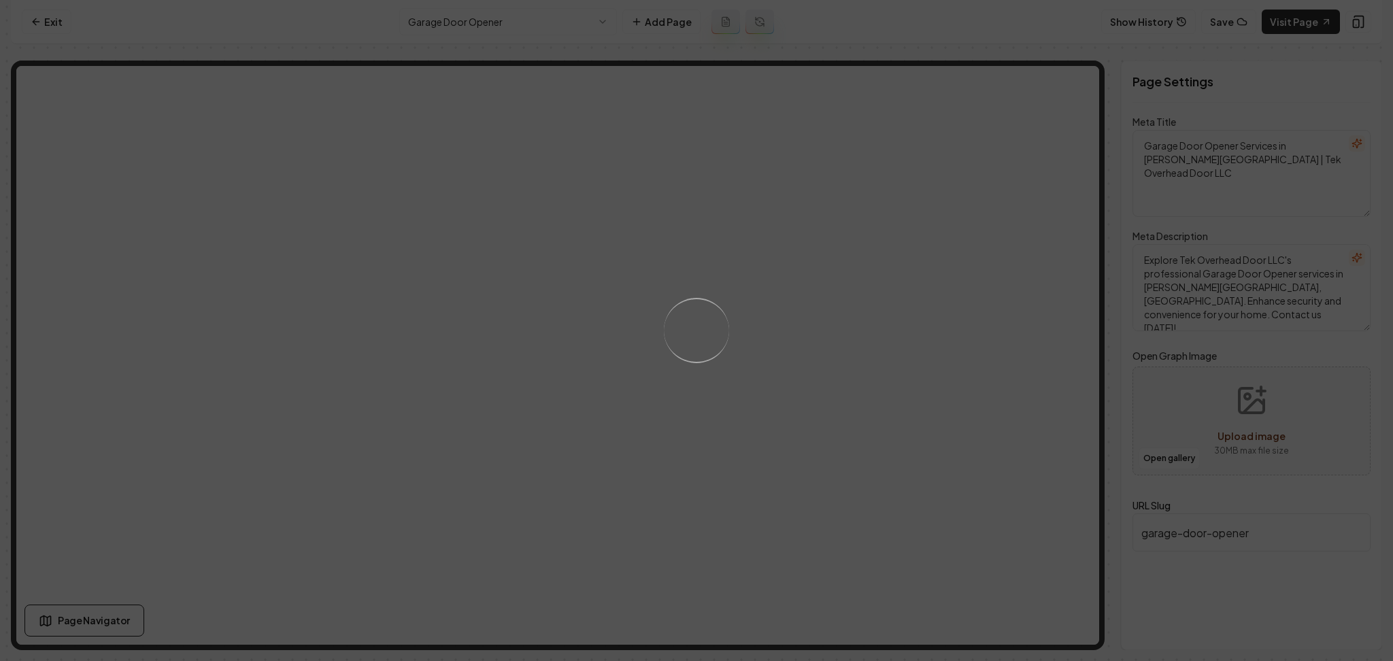
click at [852, 343] on div "Loading..." at bounding box center [696, 330] width 1393 height 661
click at [838, 337] on div "Loading..." at bounding box center [696, 330] width 1393 height 661
click at [830, 307] on div "Loading..." at bounding box center [696, 330] width 1393 height 661
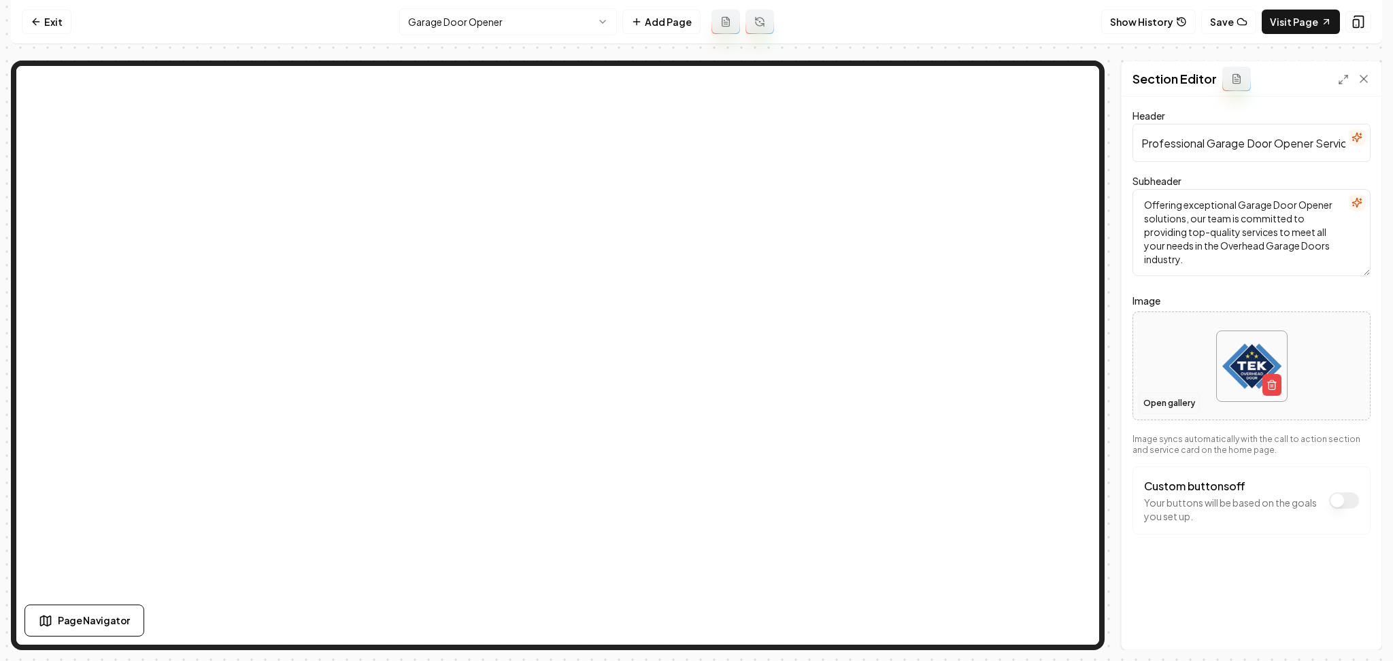
click at [1149, 402] on button "Open gallery" at bounding box center [1168, 403] width 61 height 22
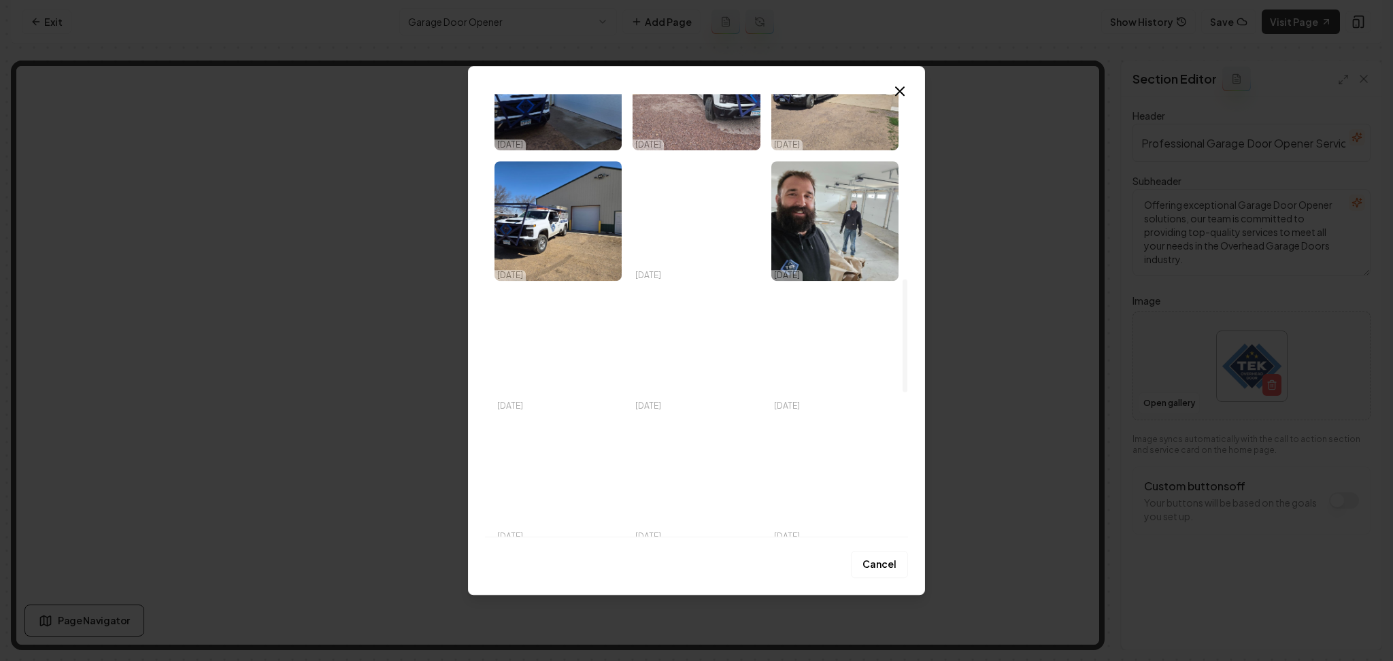
scroll to position [816, 0]
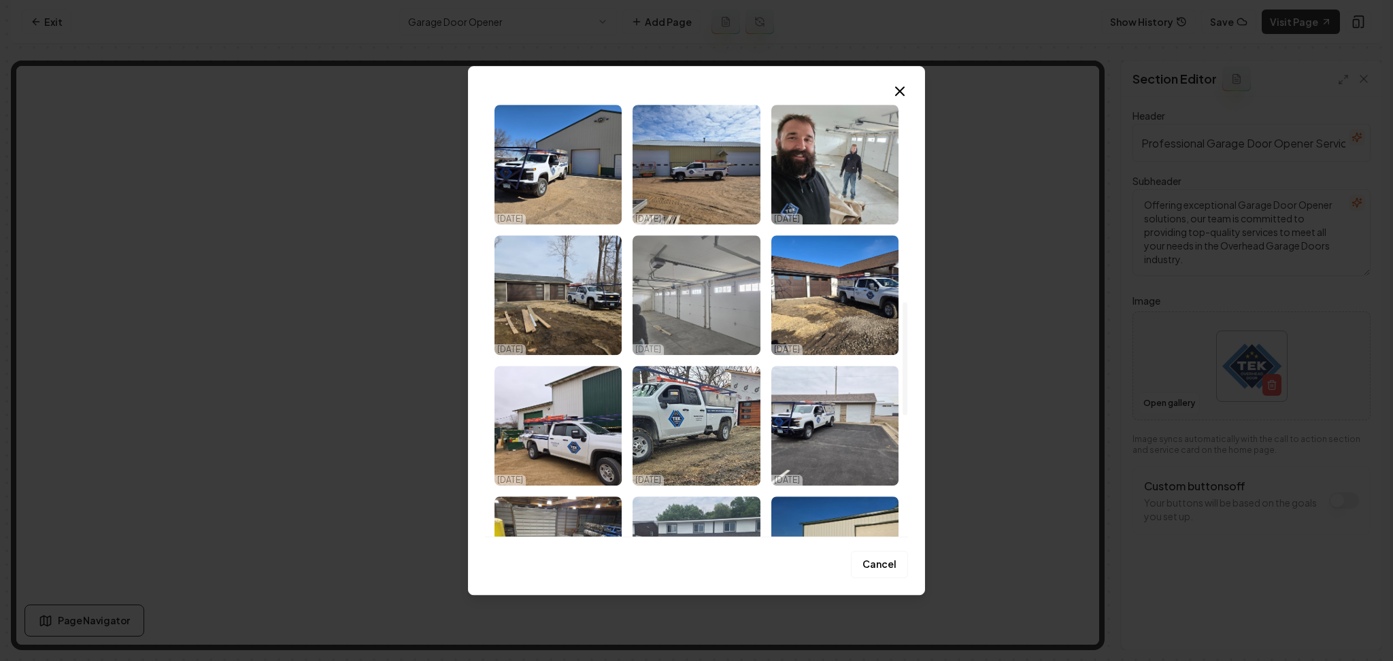
click at [698, 331] on img "Select image image_68e569f05c7cd75eb8323b2d.jpeg" at bounding box center [695, 295] width 127 height 120
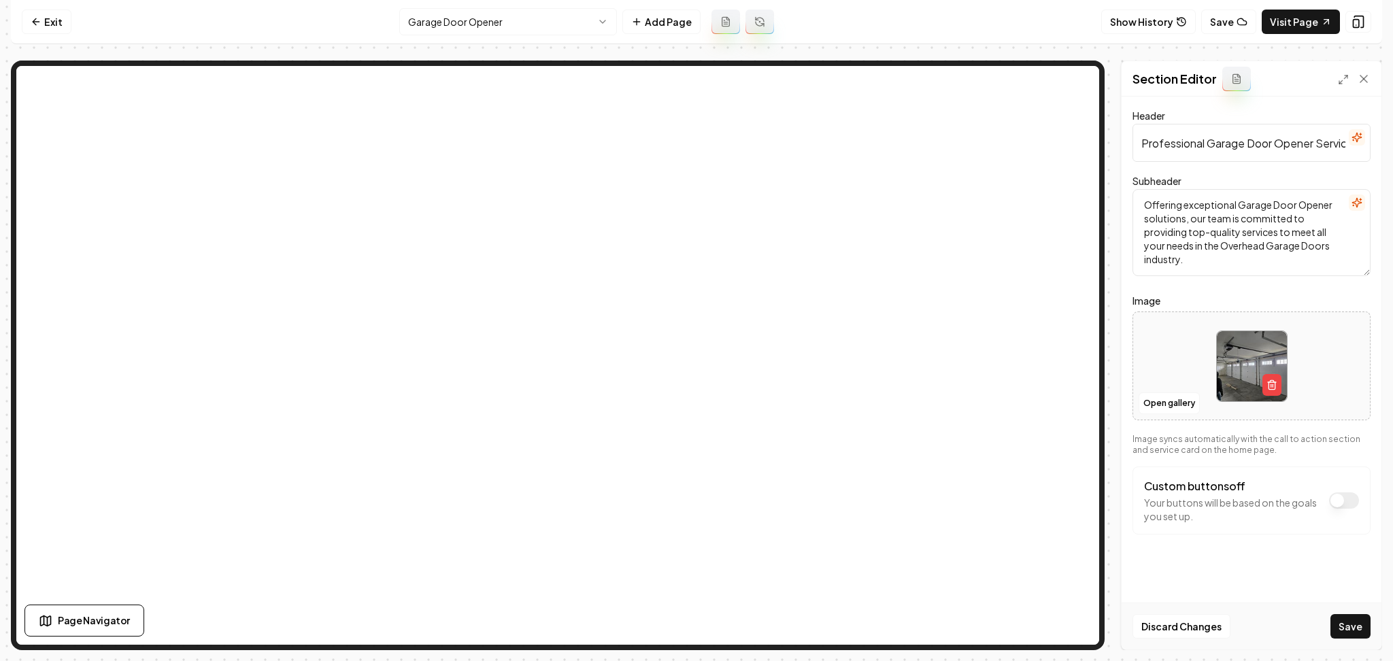
click at [1354, 619] on button "Save" at bounding box center [1350, 626] width 40 height 24
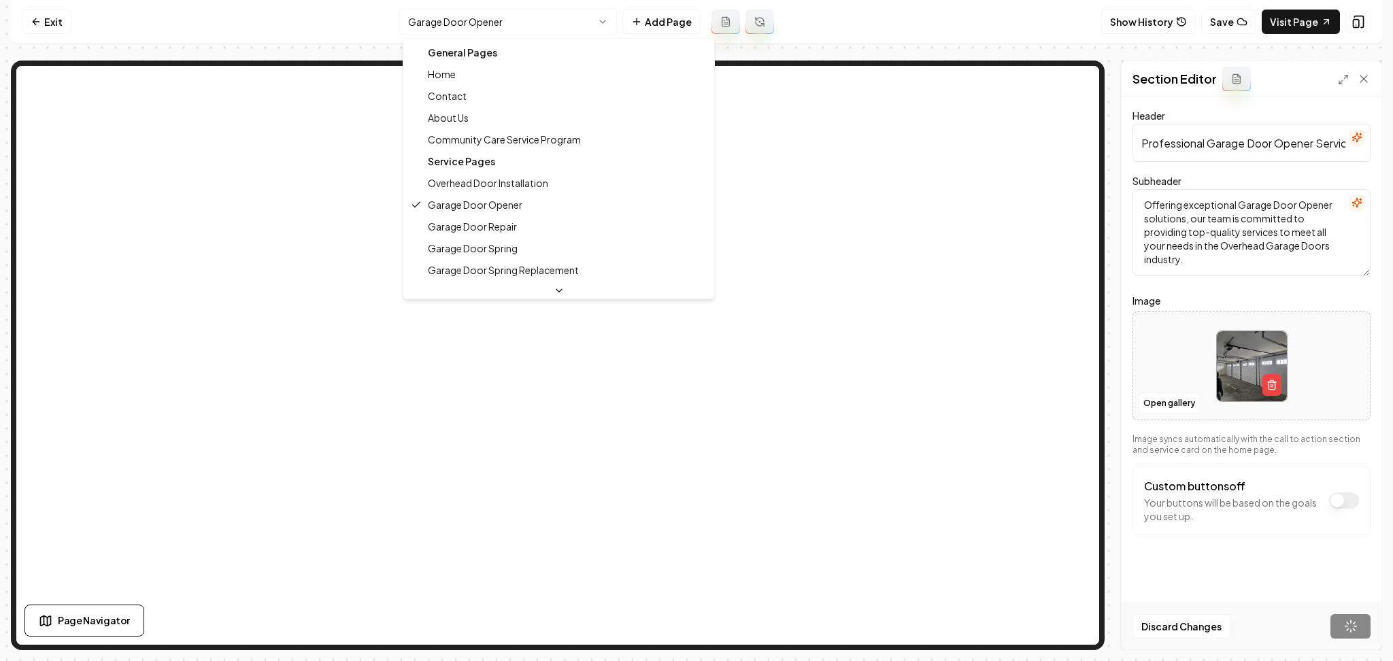
click at [531, 35] on html "Computer Required This feature is only available on a computer. Please switch t…" at bounding box center [696, 330] width 1393 height 661
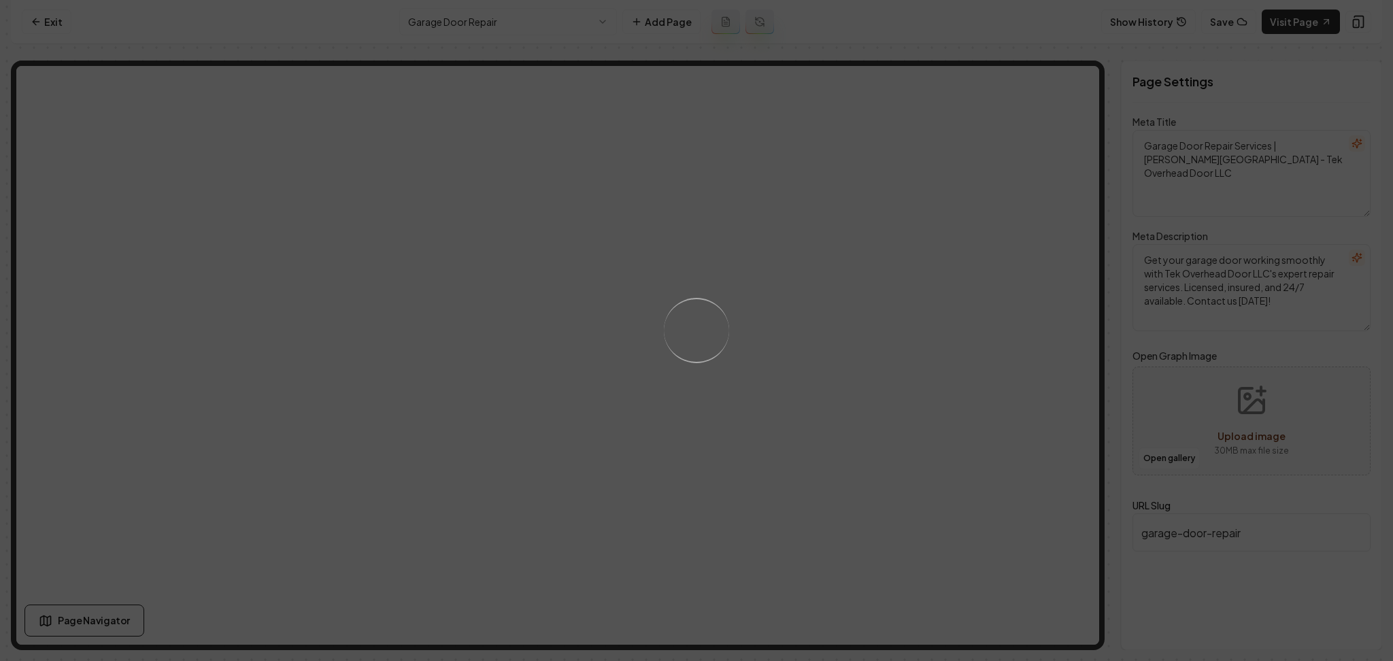
click at [881, 307] on div "Loading..." at bounding box center [696, 330] width 1393 height 661
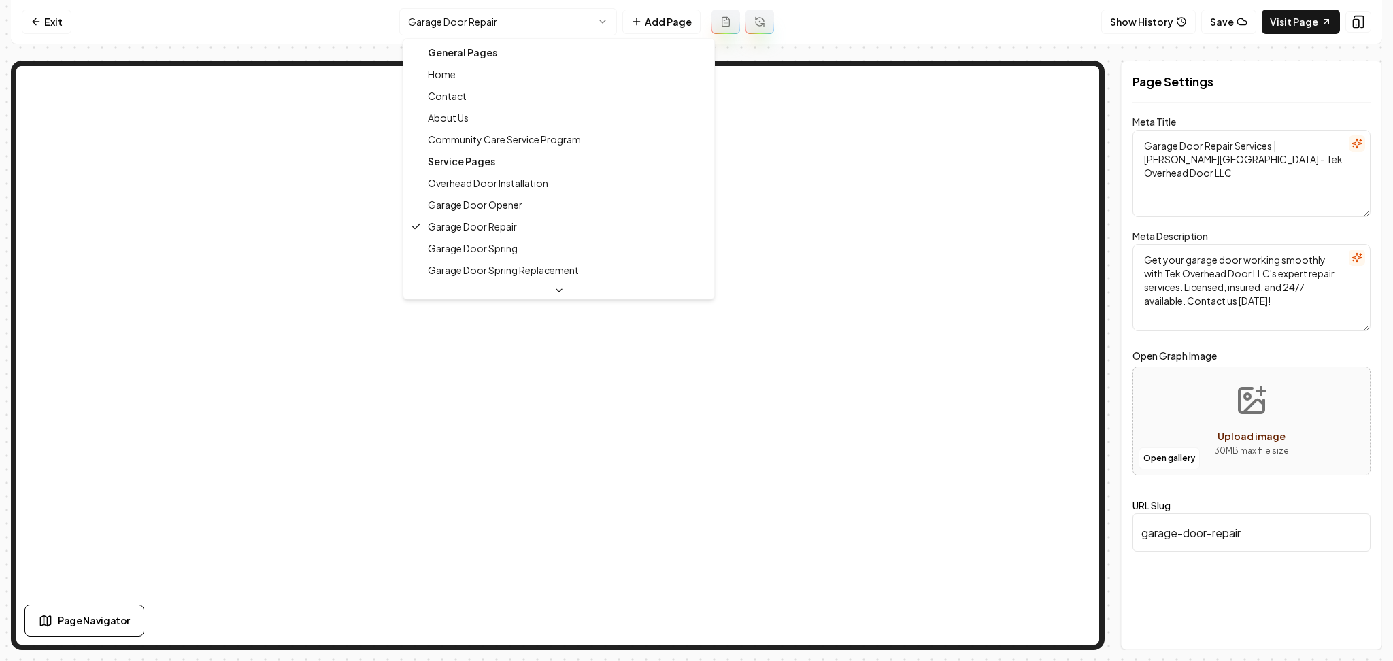
click at [481, 19] on html "Computer Required This feature is only available on a computer. Please switch t…" at bounding box center [696, 330] width 1393 height 661
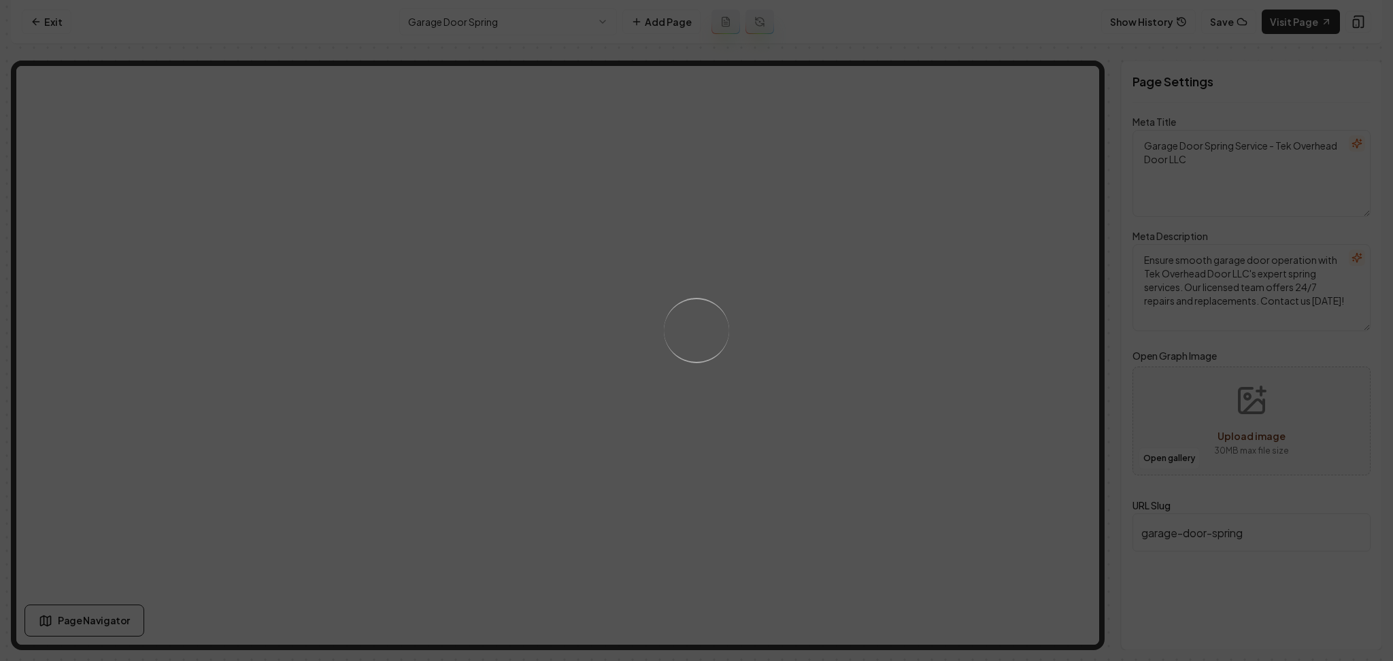
click at [879, 307] on div "Loading..." at bounding box center [696, 330] width 1393 height 661
click at [906, 363] on div "Loading..." at bounding box center [696, 330] width 1393 height 661
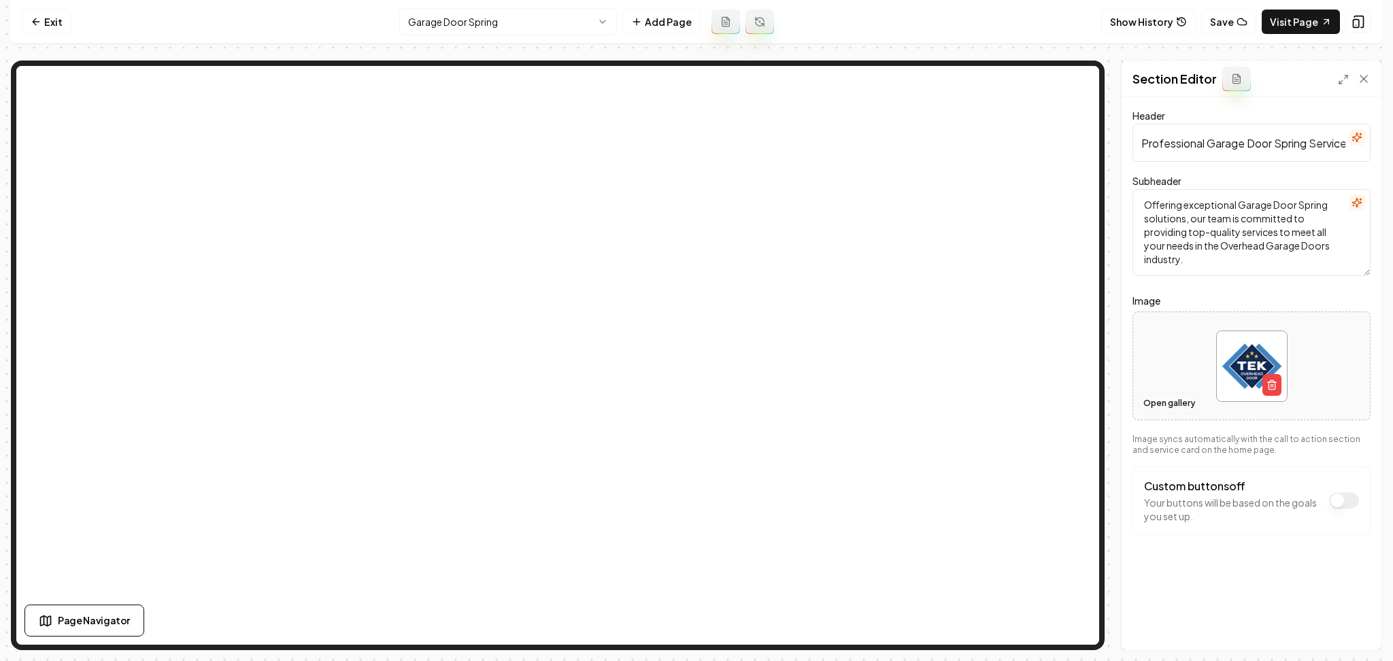
click at [1152, 402] on button "Open gallery" at bounding box center [1168, 403] width 61 height 22
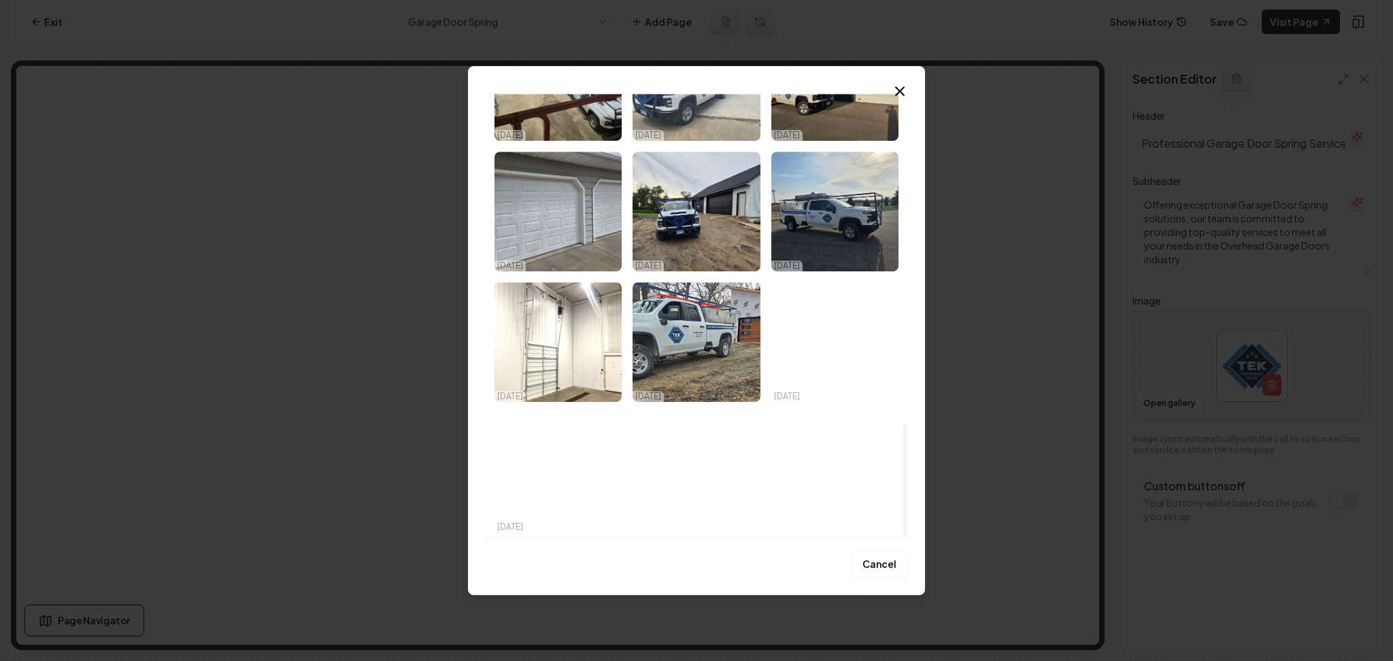
scroll to position [1292, 0]
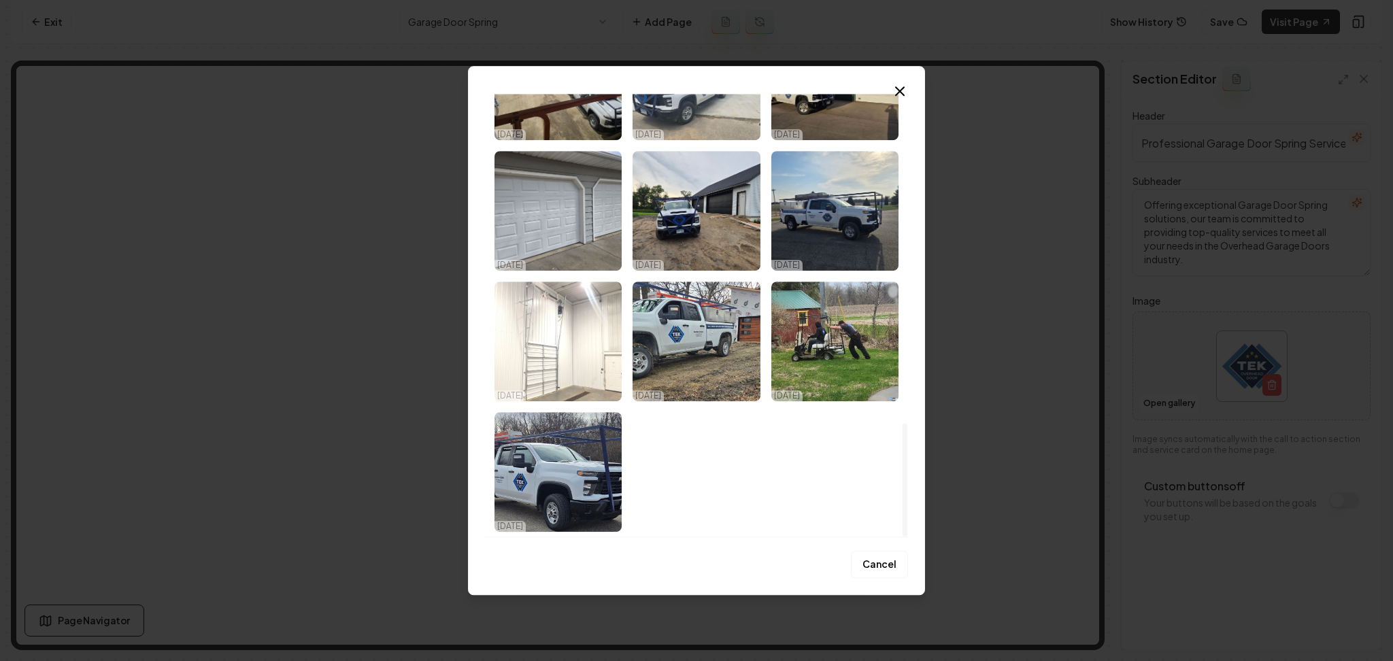
click at [561, 344] on img "Select image image_68e569f05c7cd75eb8323952.jpeg" at bounding box center [557, 342] width 127 height 120
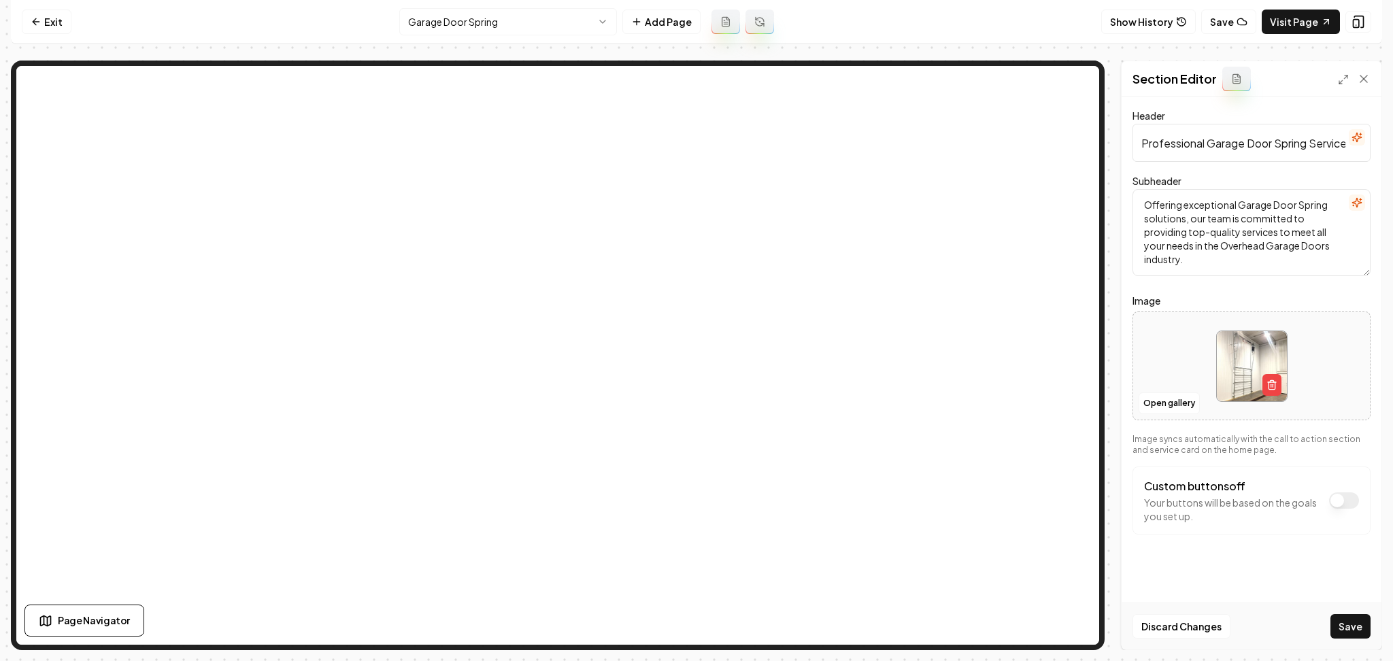
click at [1340, 630] on button "Save" at bounding box center [1350, 626] width 40 height 24
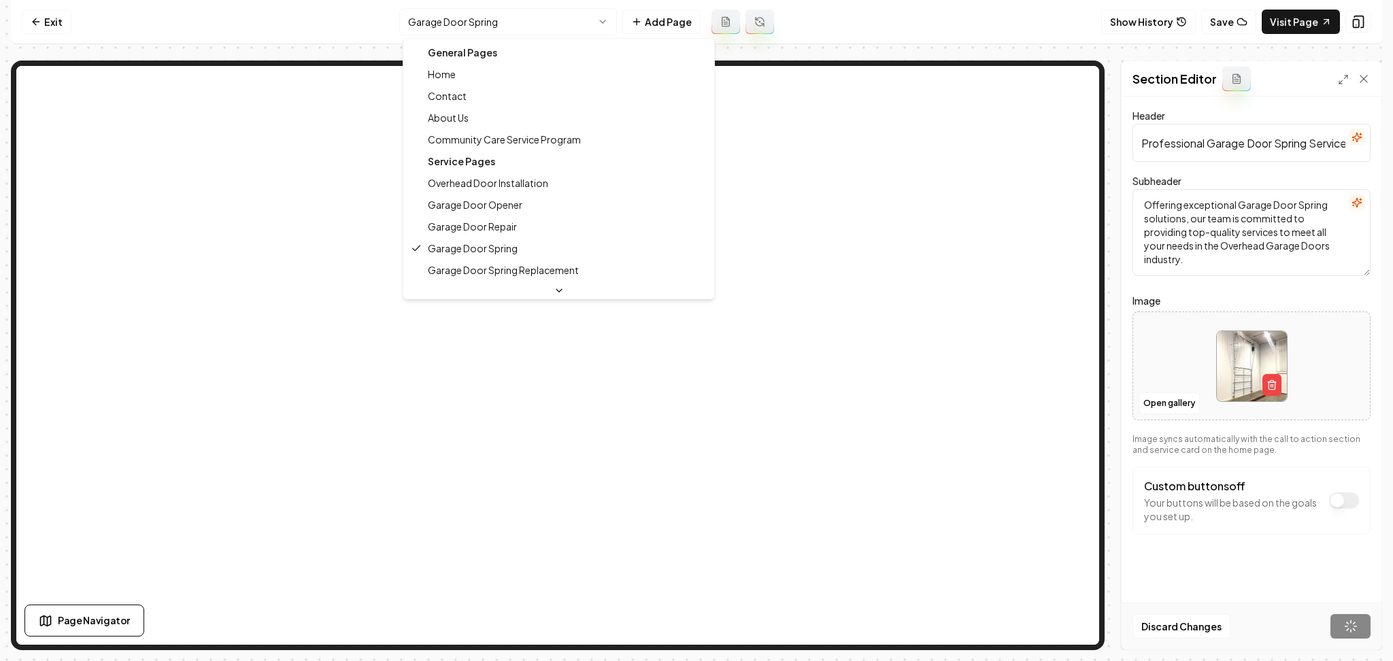
click at [494, 17] on html "Computer Required This feature is only available on a computer. Please switch t…" at bounding box center [696, 330] width 1393 height 661
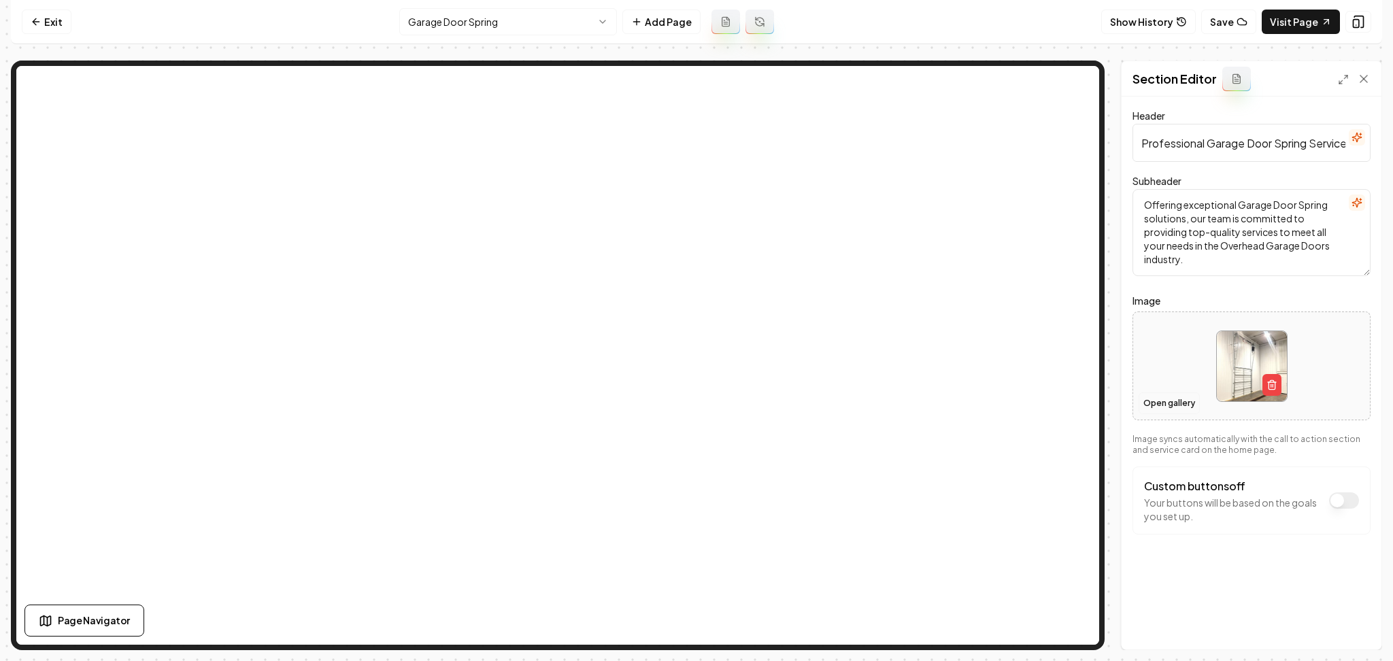
click at [1155, 411] on button "Open gallery" at bounding box center [1168, 403] width 61 height 22
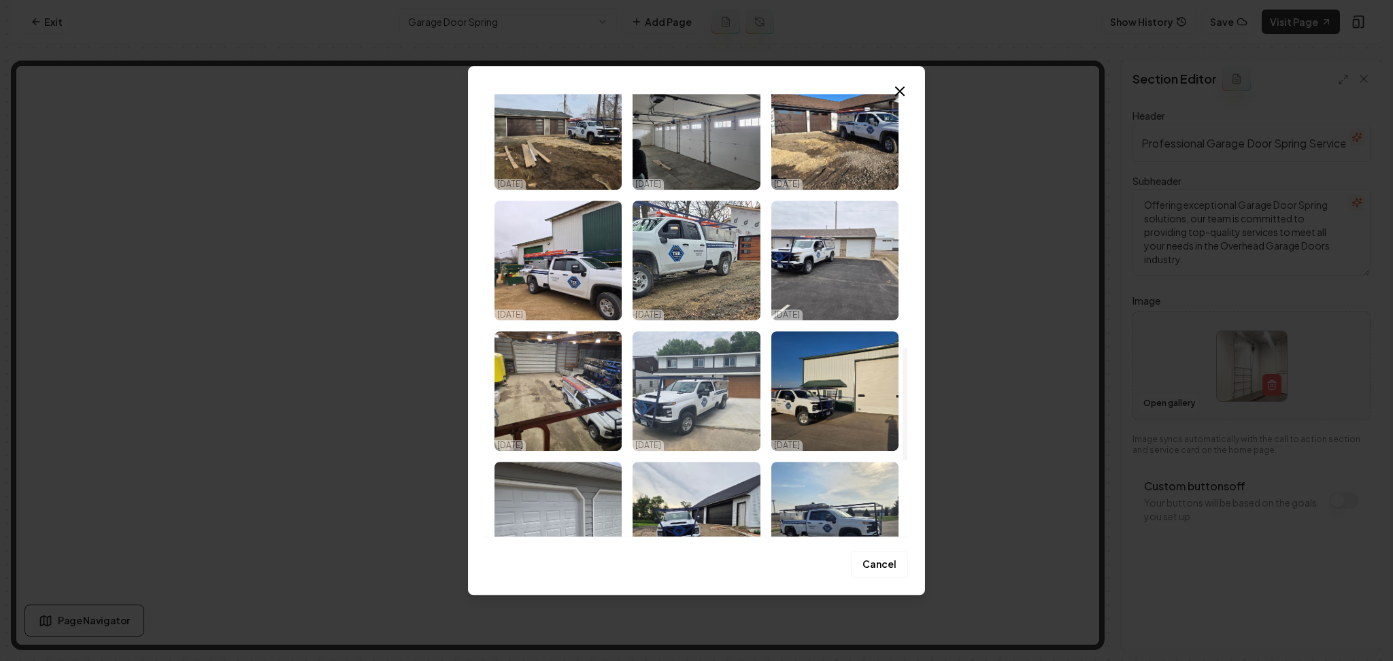
scroll to position [1003, 0]
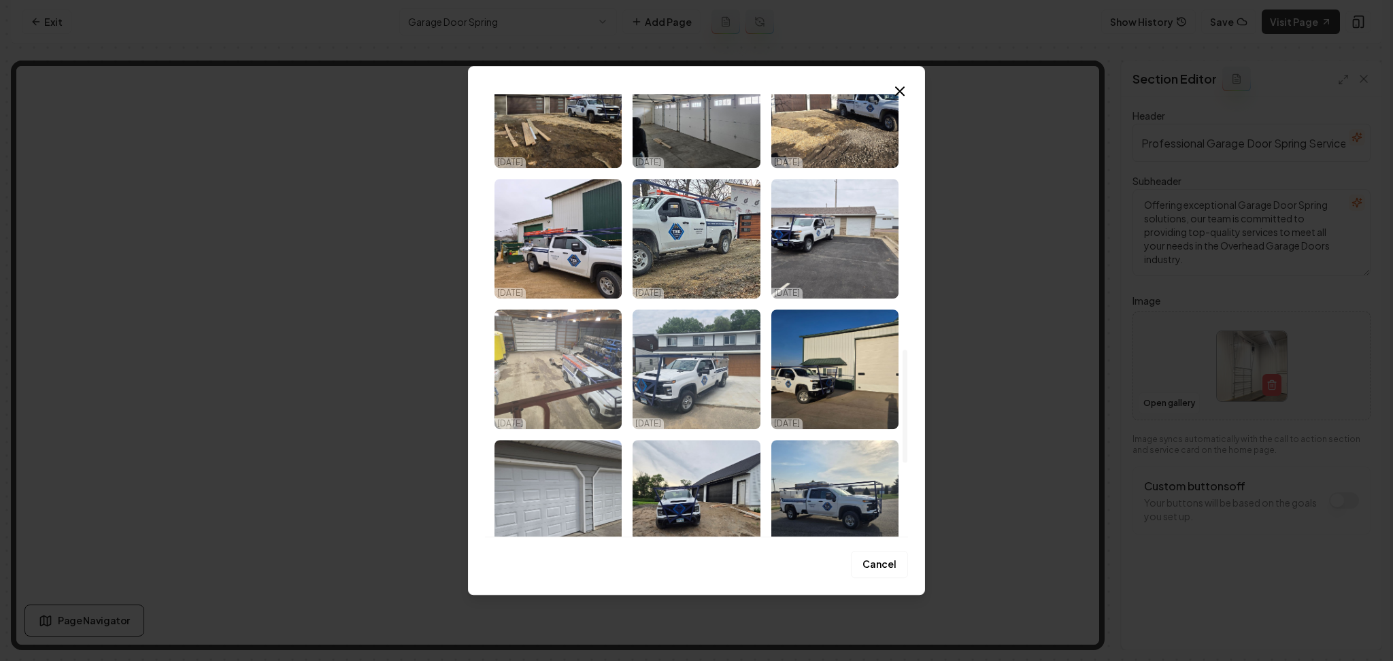
click at [544, 382] on img "Select image image_68e569f05c7cd75eb8323b3e.jpeg" at bounding box center [557, 369] width 127 height 120
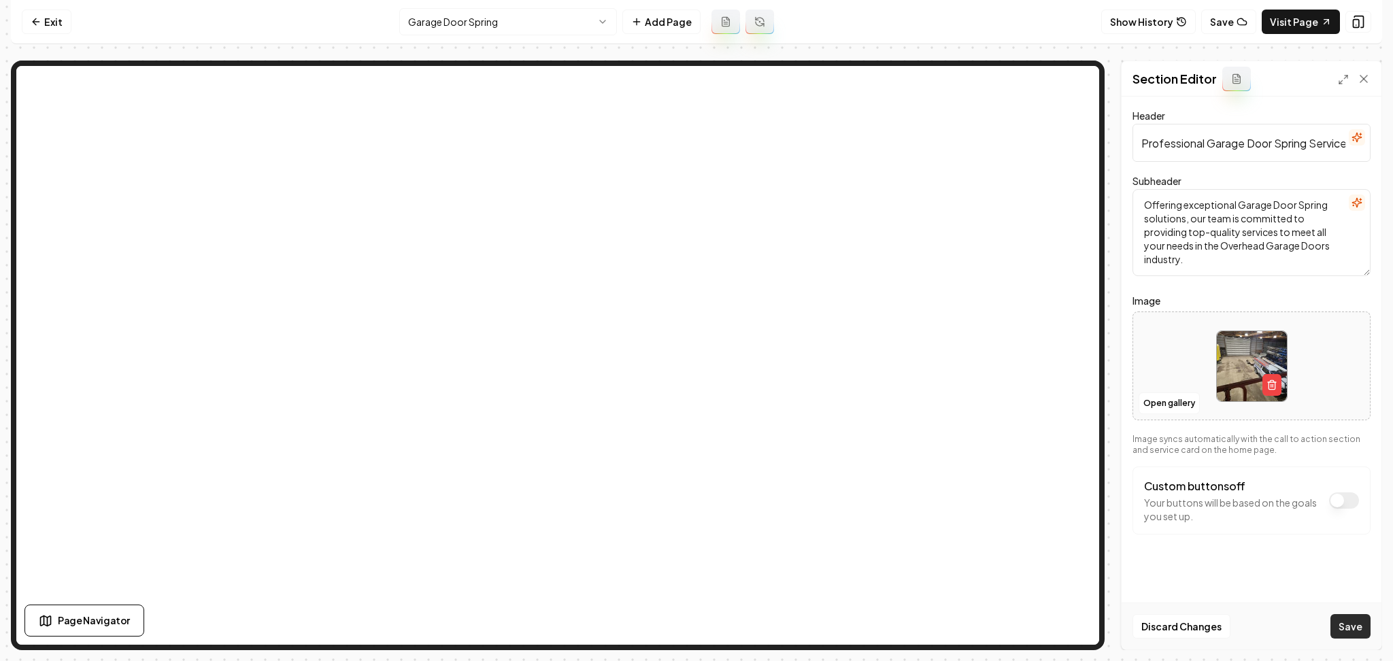
click at [1335, 619] on button "Save" at bounding box center [1350, 626] width 40 height 24
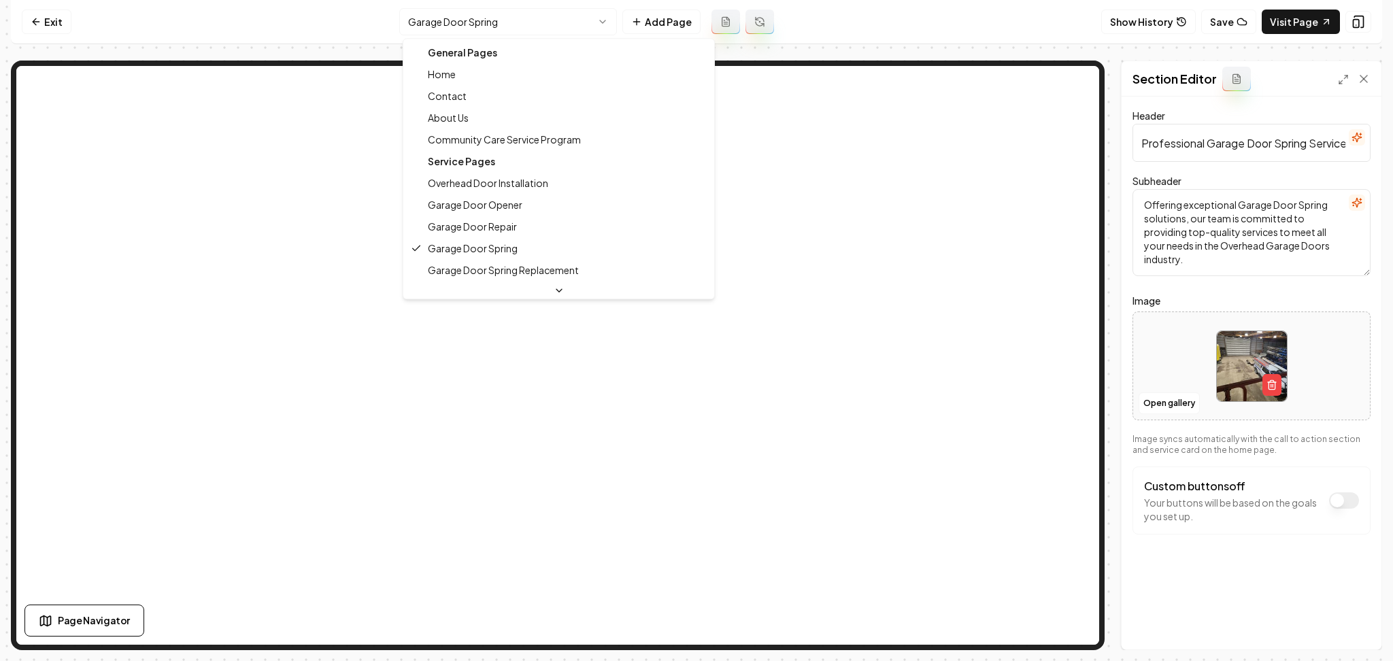
click at [524, 20] on html "Computer Required This feature is only available on a computer. Please switch t…" at bounding box center [696, 330] width 1393 height 661
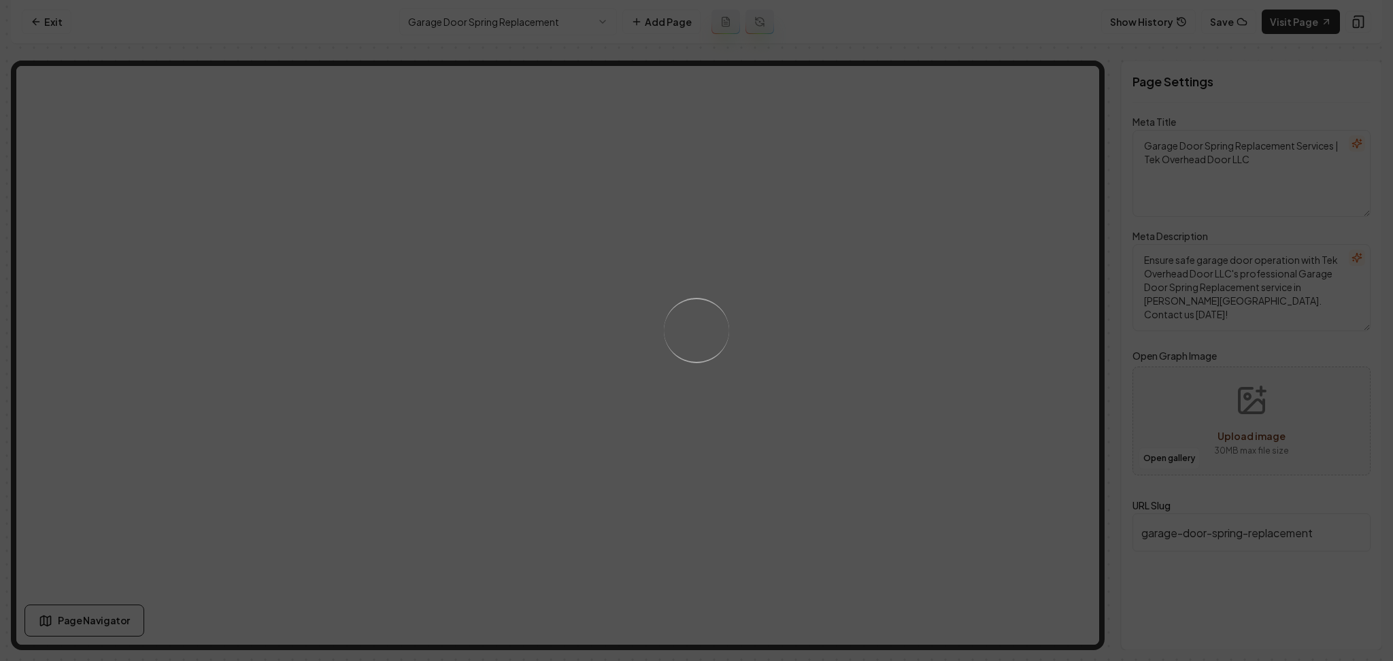
click at [798, 415] on div "Loading..." at bounding box center [696, 330] width 1393 height 661
click at [868, 420] on div "Loading..." at bounding box center [696, 330] width 1393 height 661
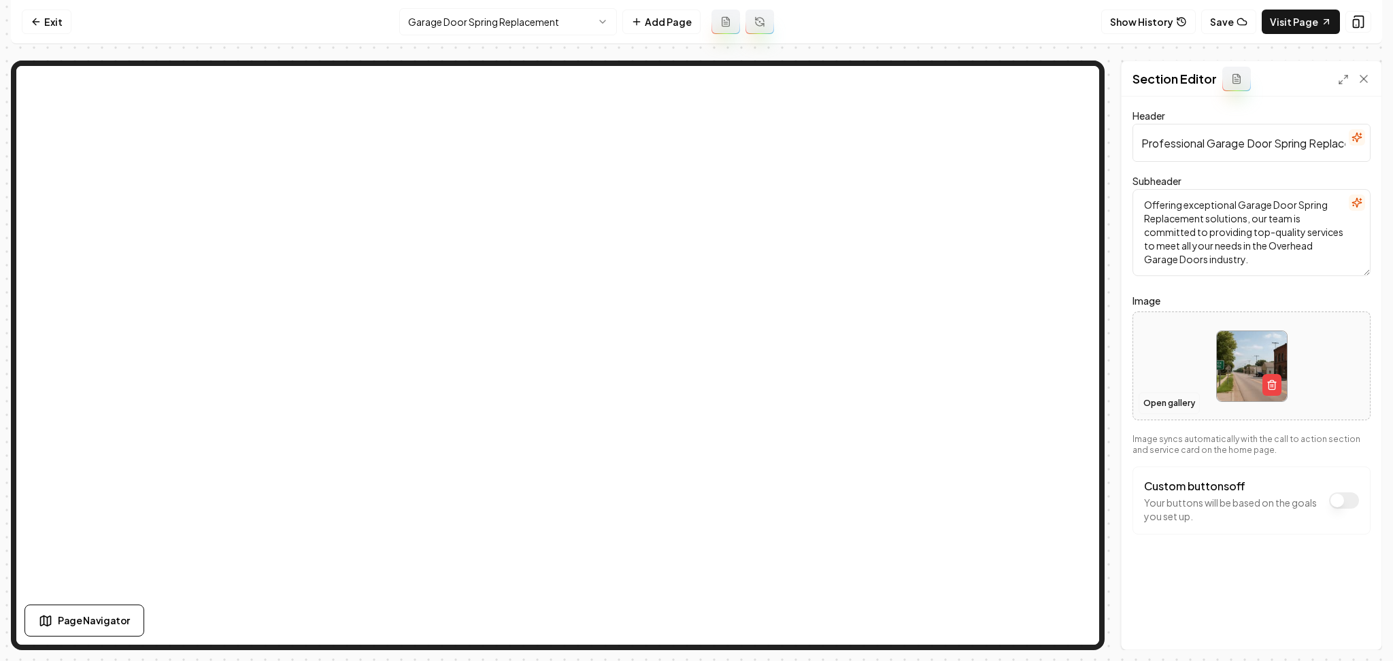
click at [1168, 405] on button "Open gallery" at bounding box center [1168, 403] width 61 height 22
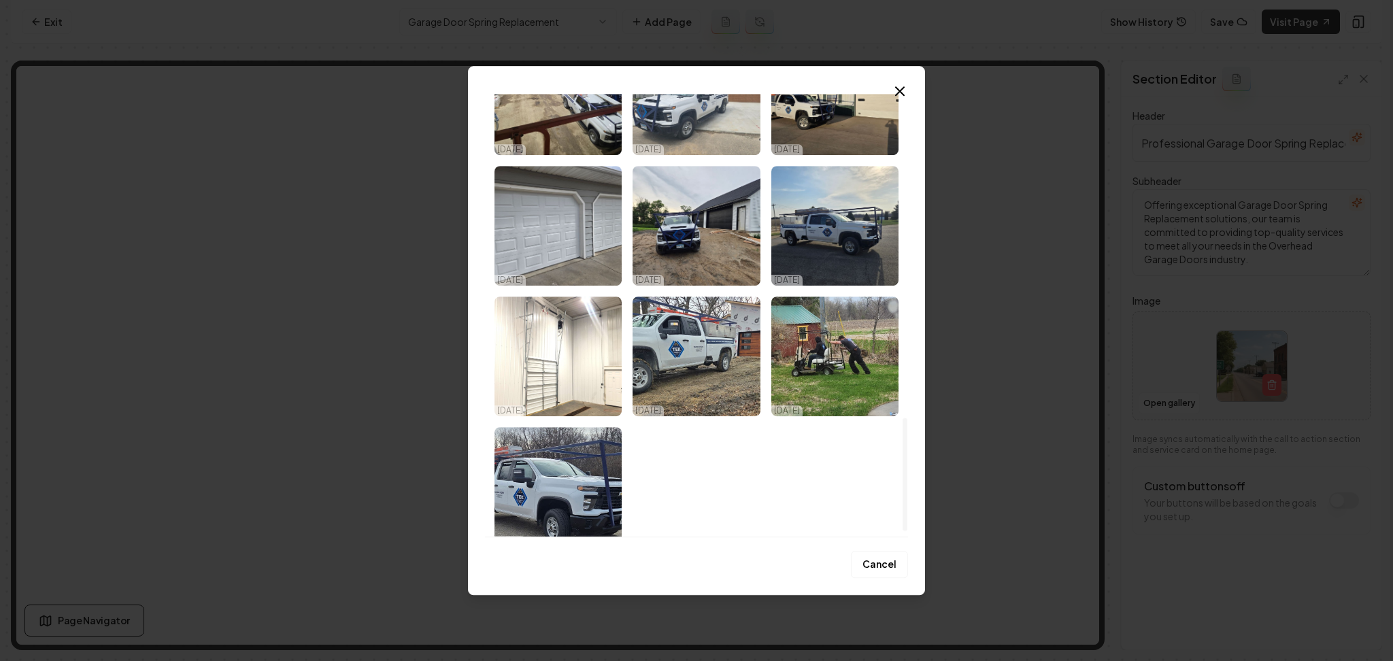
scroll to position [1280, 0]
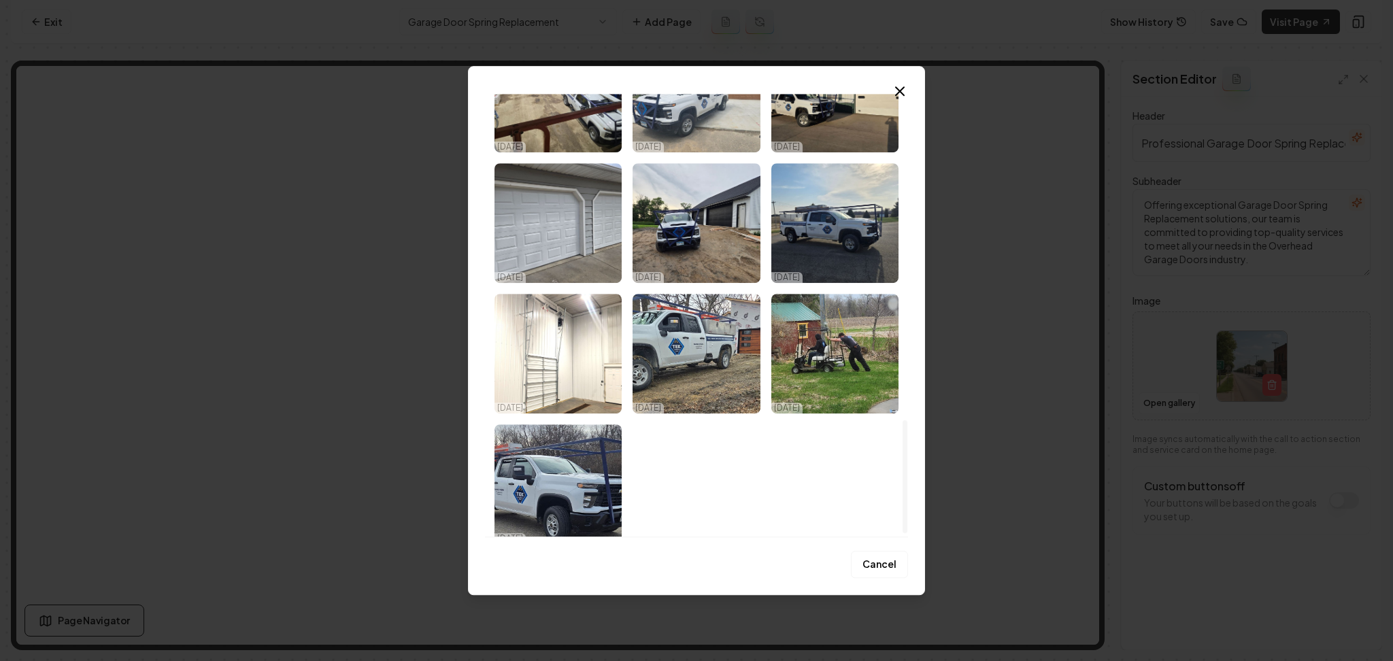
click at [683, 381] on img "Select image image_68e569f05c7cd75eb83239a9.jpeg" at bounding box center [695, 354] width 127 height 120
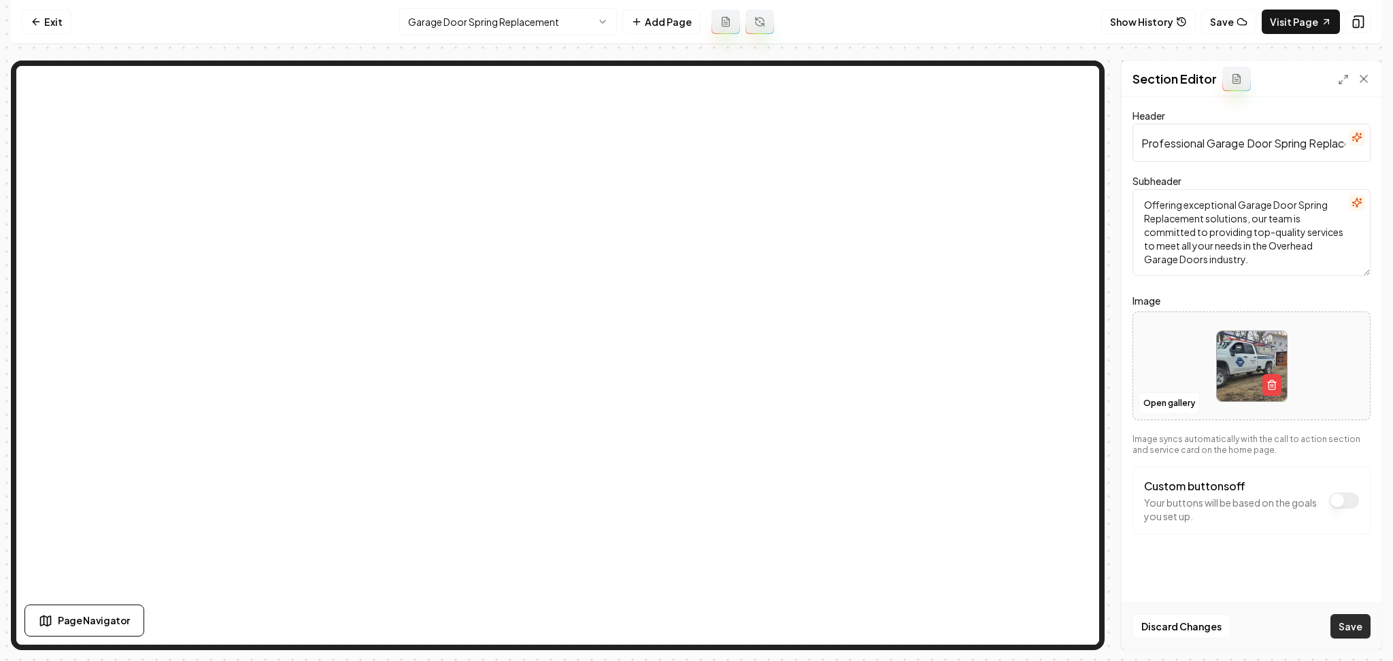
click at [1351, 624] on button "Save" at bounding box center [1350, 626] width 40 height 24
click at [550, 34] on html "Computer Required This feature is only available on a computer. Please switch t…" at bounding box center [696, 330] width 1393 height 661
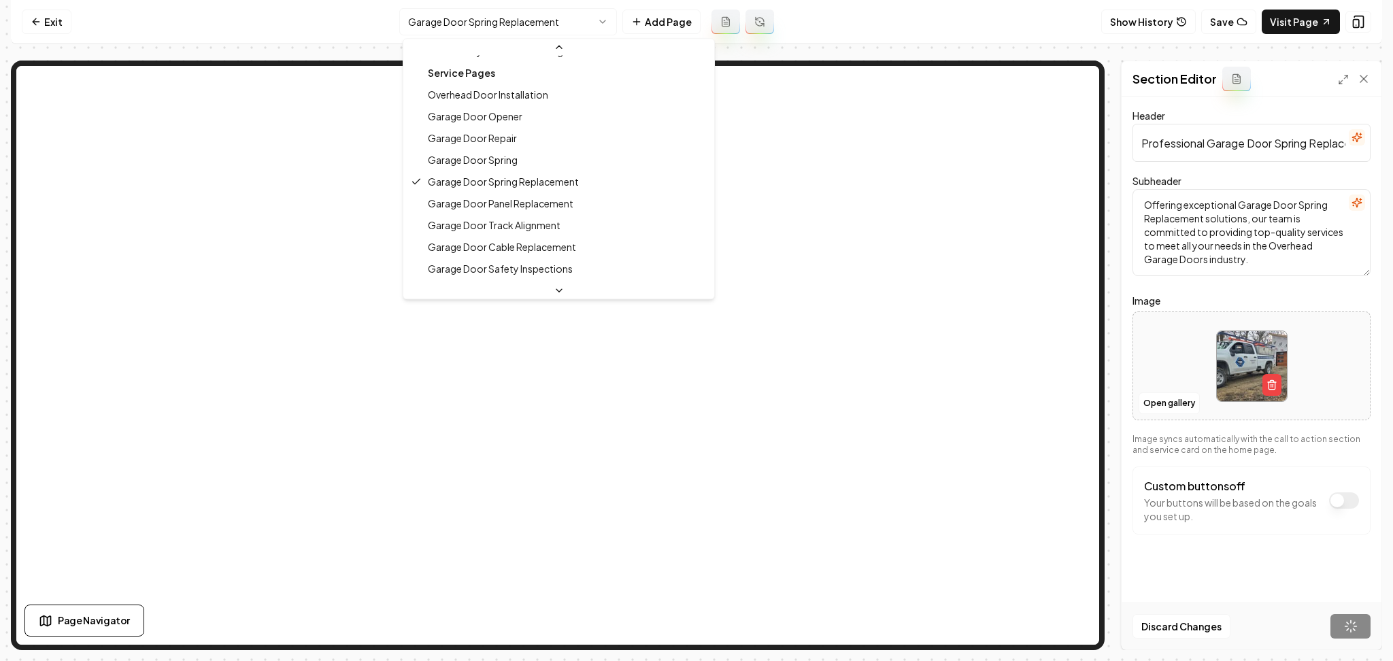
scroll to position [107, 0]
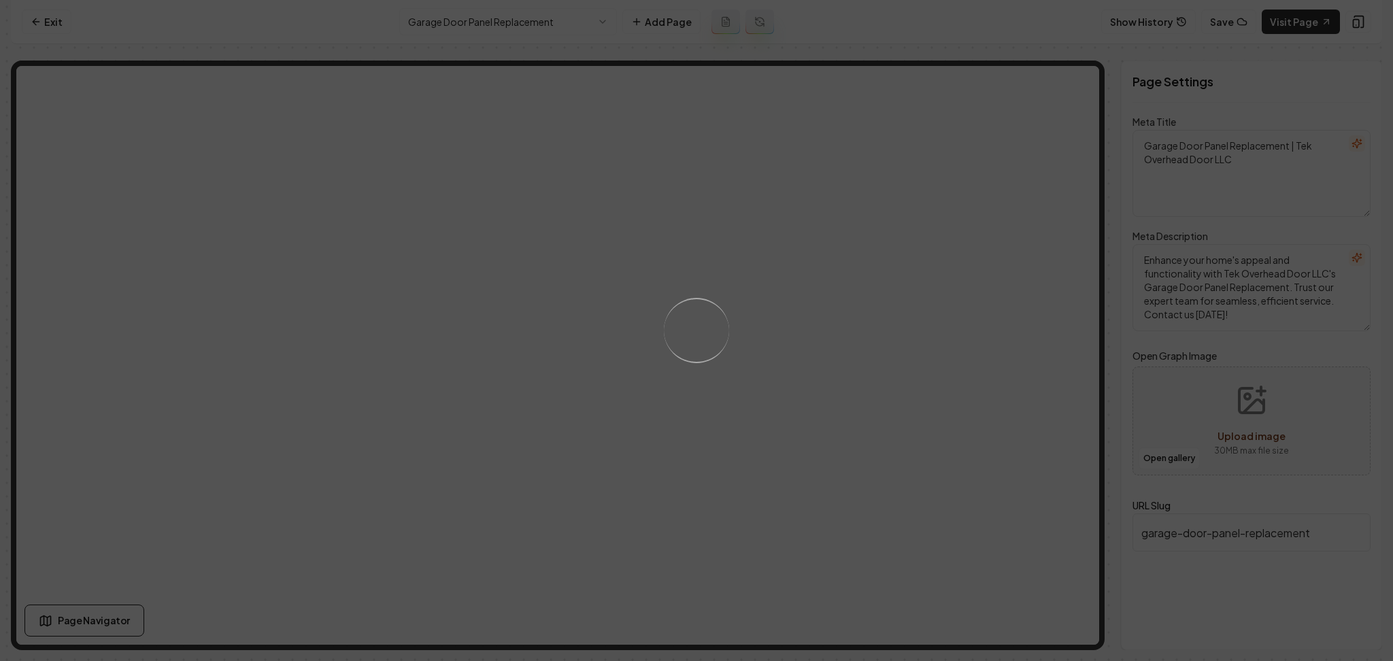
click at [836, 383] on div "Loading..." at bounding box center [696, 330] width 1393 height 661
click at [872, 428] on div "Loading..." at bounding box center [696, 330] width 1393 height 661
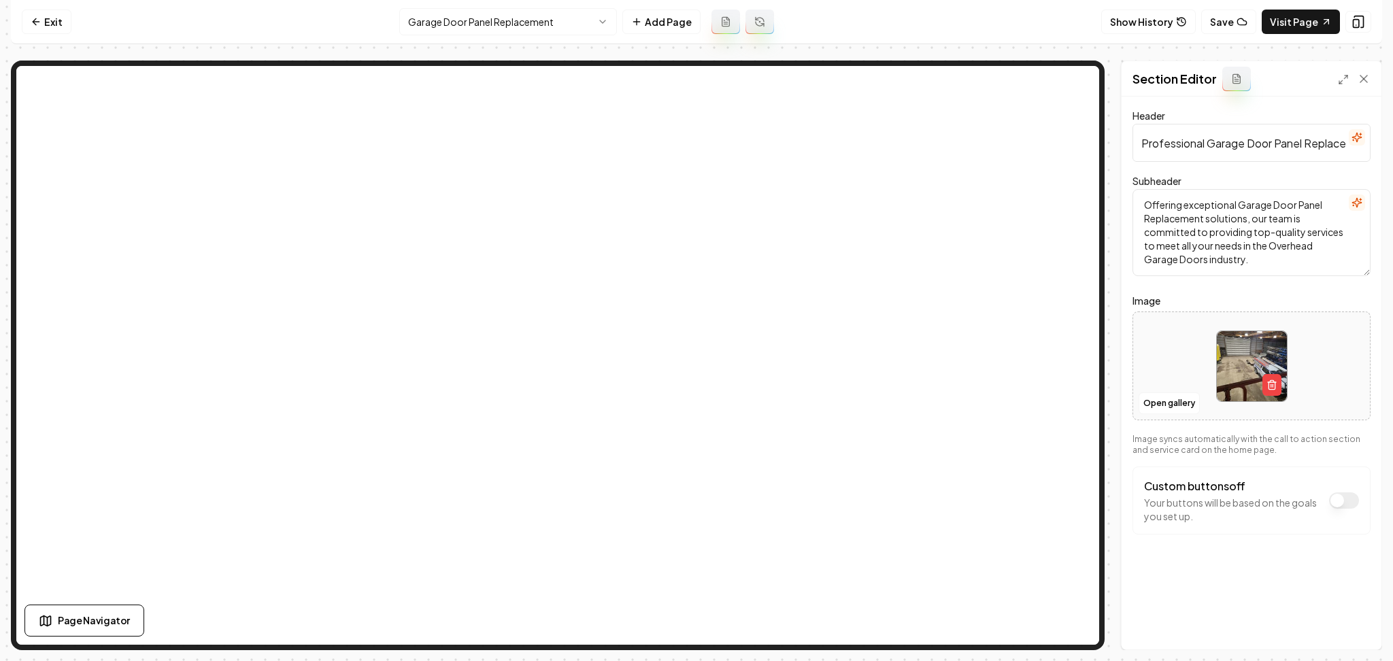
click at [1177, 407] on button "Open gallery" at bounding box center [1168, 403] width 61 height 22
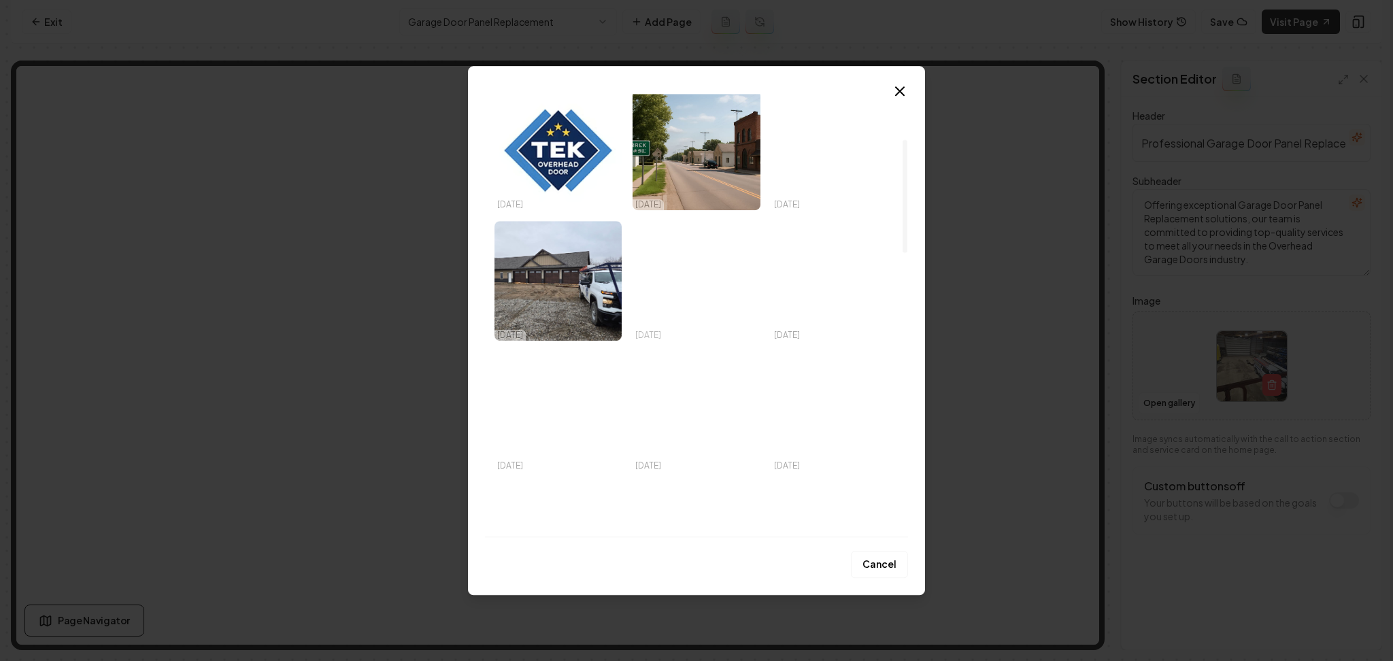
scroll to position [178, 0]
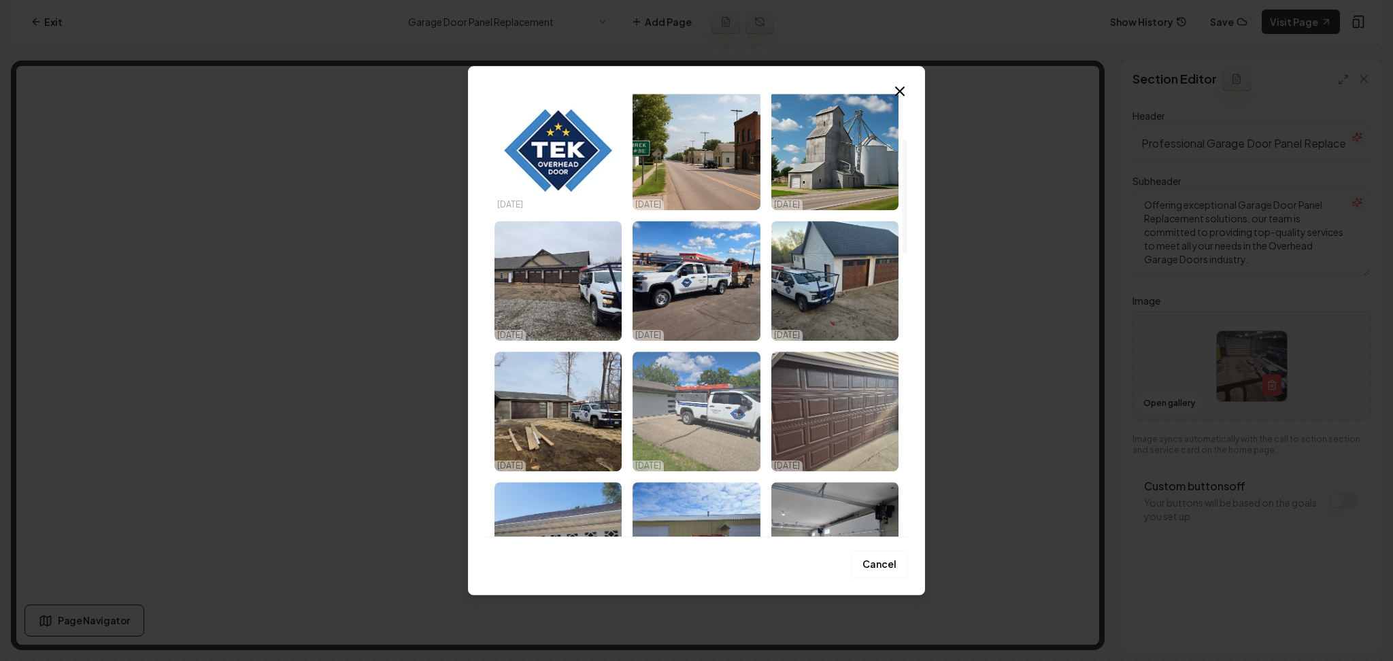
click at [694, 409] on img "Select image image_68e569f25c7cd75eb832413f.jpeg" at bounding box center [695, 412] width 127 height 120
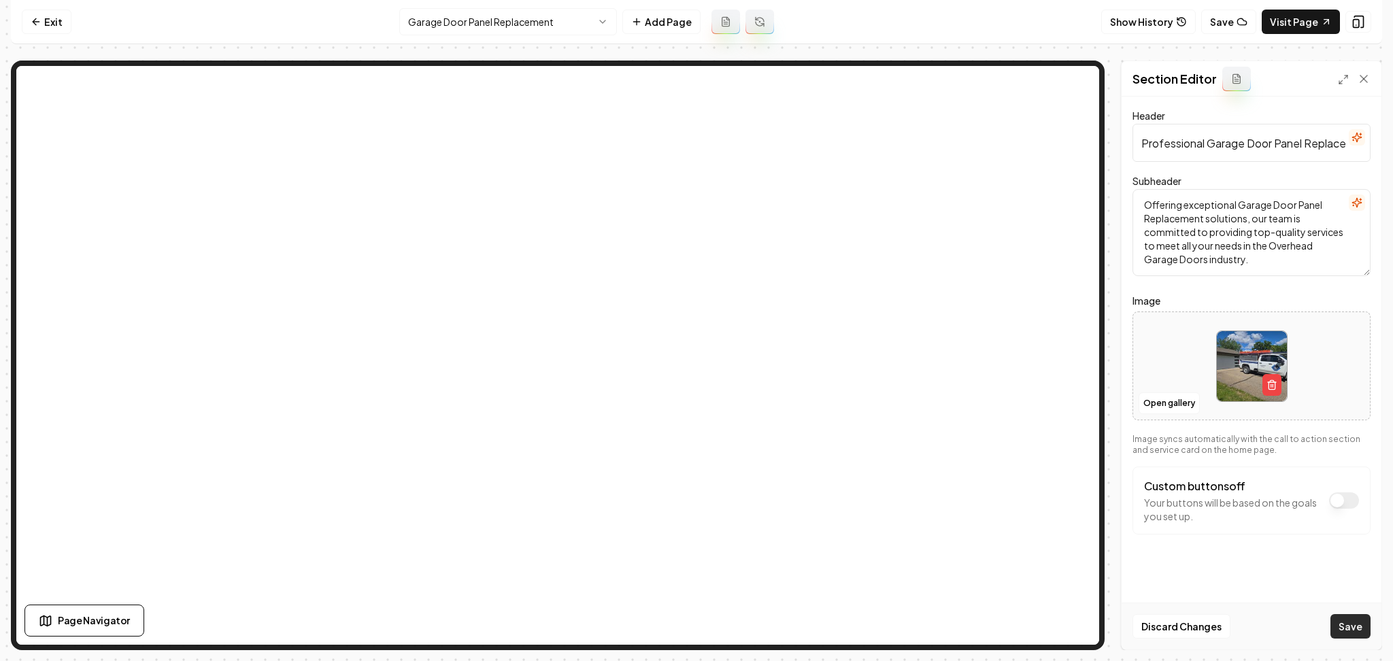
click at [1356, 628] on button "Save" at bounding box center [1350, 626] width 40 height 24
click at [550, 24] on html "Computer Required This feature is only available on a computer. Please switch t…" at bounding box center [696, 330] width 1393 height 661
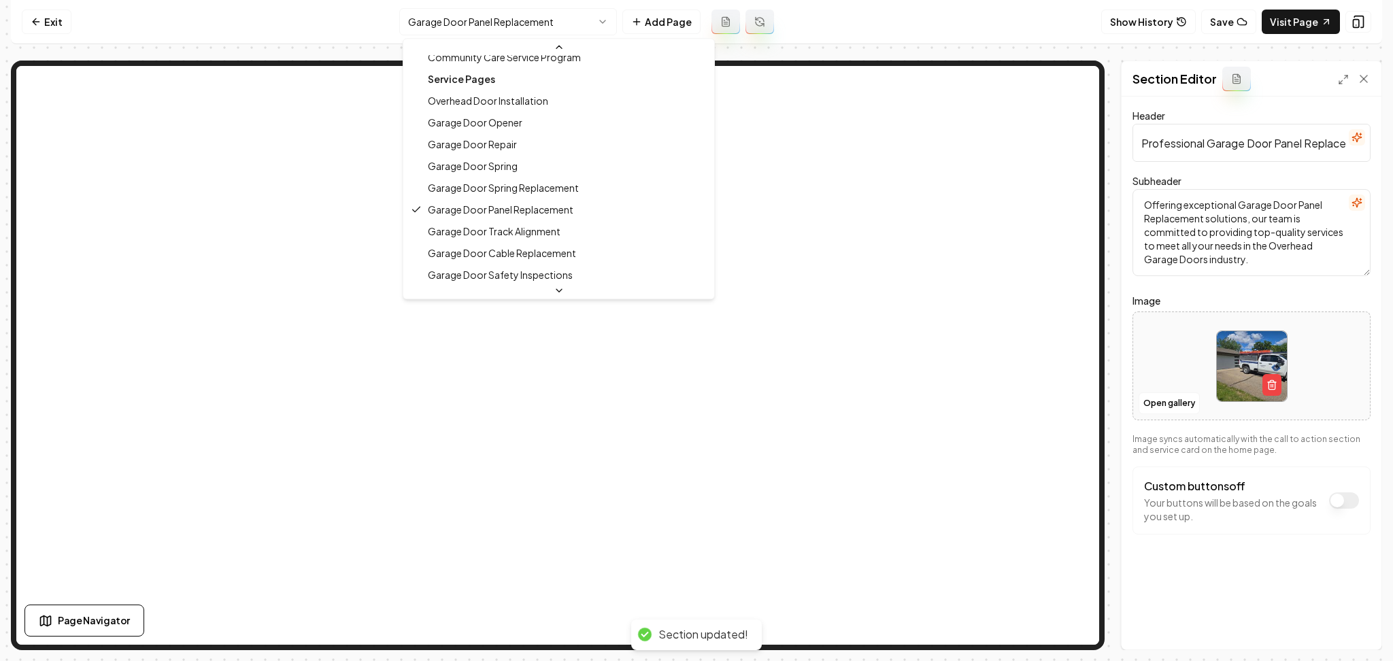
scroll to position [109, 0]
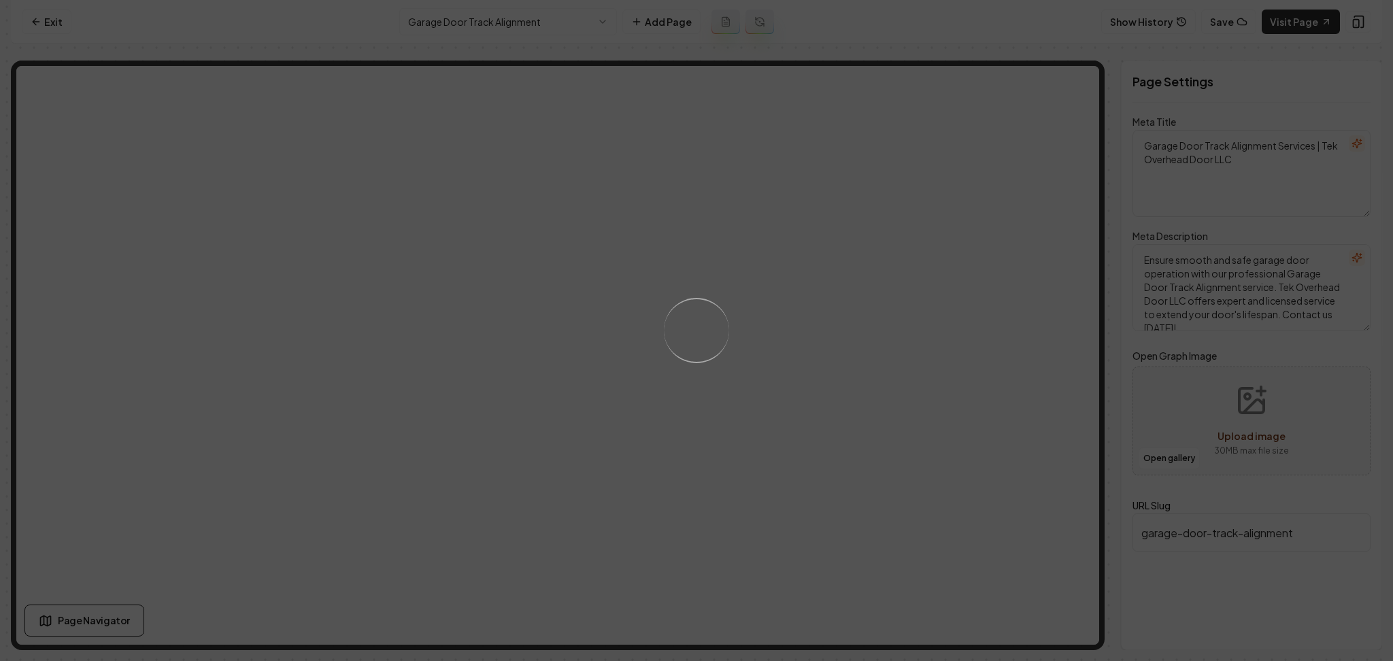
click at [790, 330] on div "Loading..." at bounding box center [696, 330] width 1393 height 661
click at [841, 389] on div "Loading..." at bounding box center [696, 330] width 1393 height 661
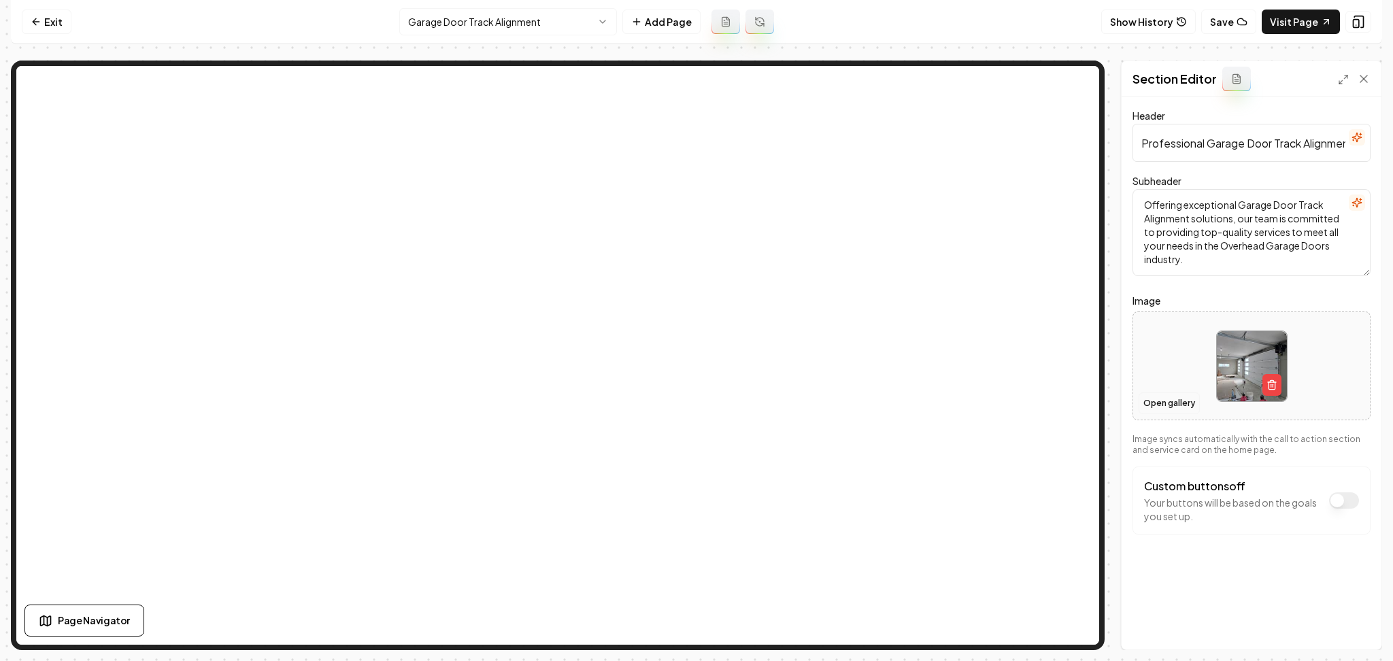
click at [1162, 401] on button "Open gallery" at bounding box center [1168, 403] width 61 height 22
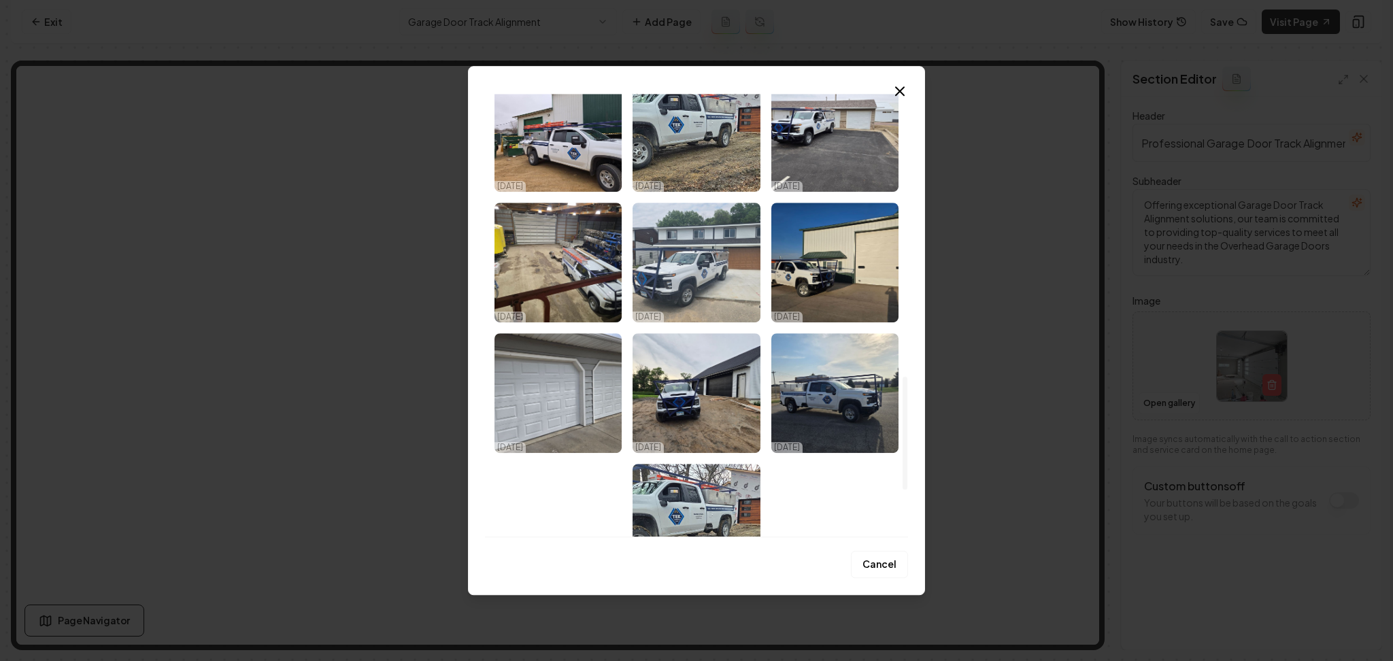
scroll to position [1109, 0]
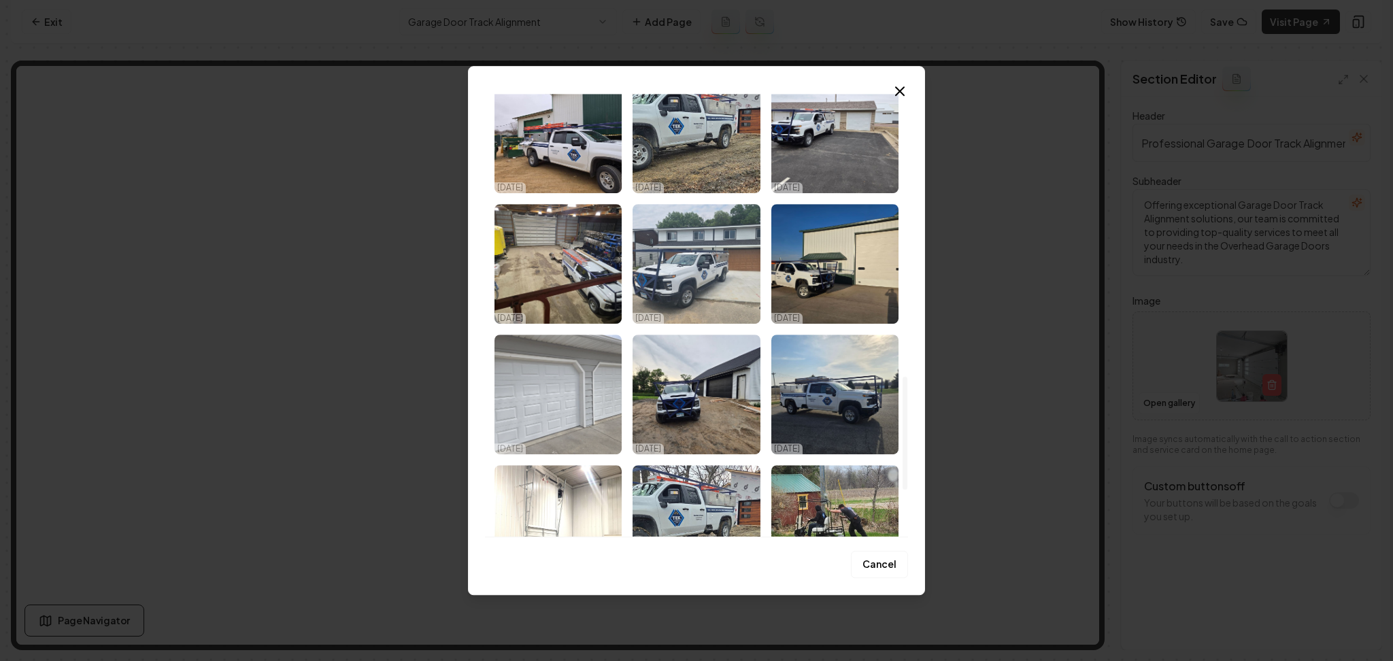
click at [559, 393] on img "Select image image_68e569f05c7cd75eb8323a43.jpeg" at bounding box center [557, 395] width 127 height 120
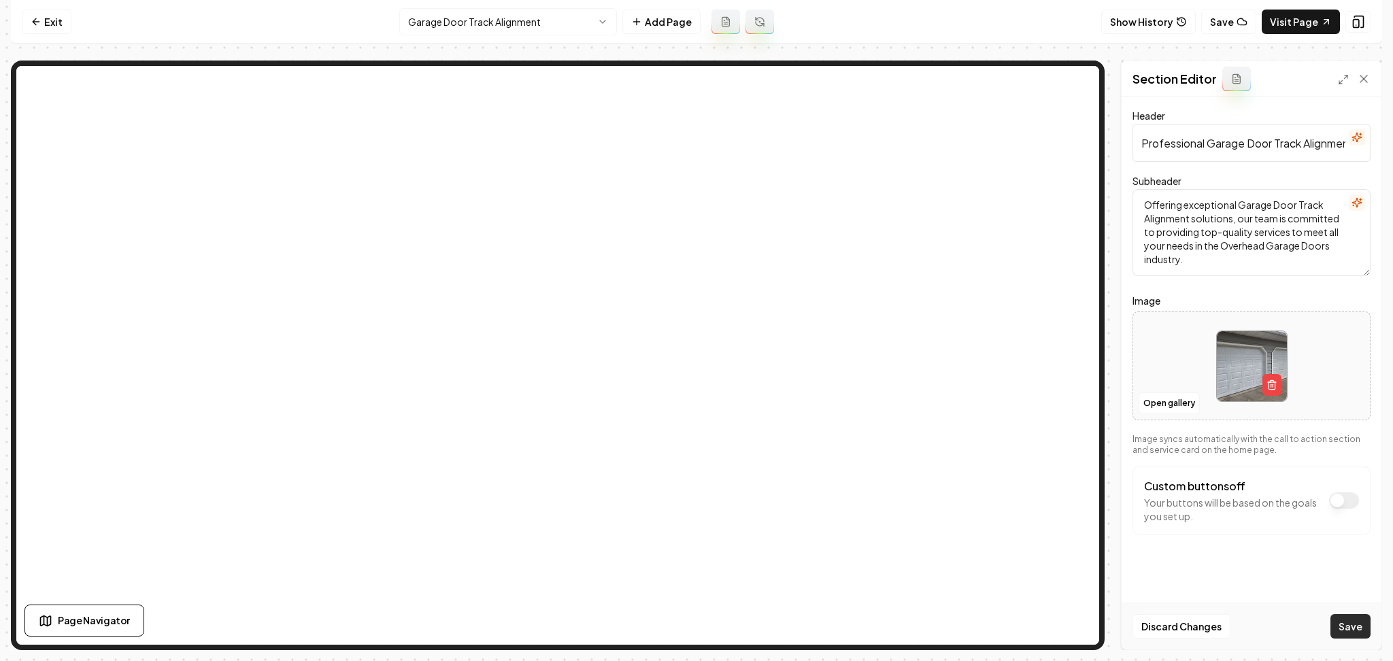
click at [1354, 624] on button "Save" at bounding box center [1350, 626] width 40 height 24
click at [544, 20] on html "Computer Required This feature is only available on a computer. Please switch t…" at bounding box center [696, 330] width 1393 height 661
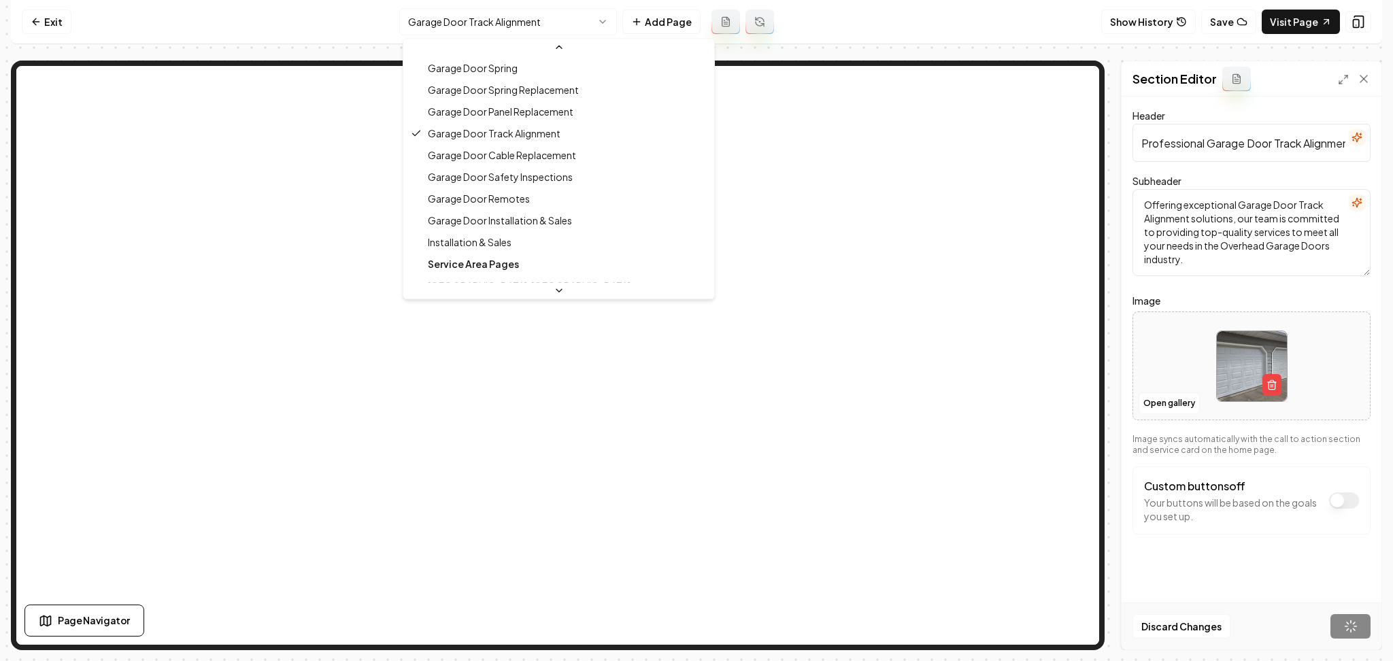
scroll to position [200, 0]
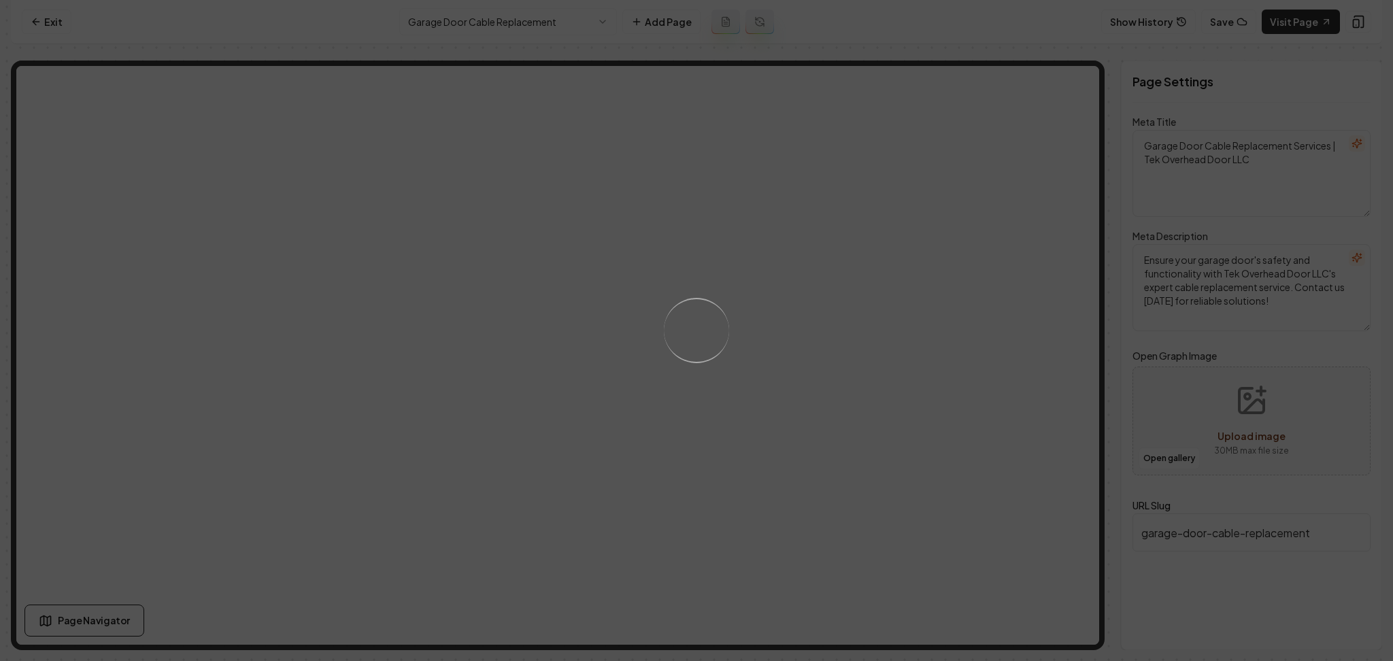
click at [845, 375] on div "Loading..." at bounding box center [696, 330] width 1393 height 661
click at [728, 392] on div "Loading..." at bounding box center [696, 330] width 1393 height 661
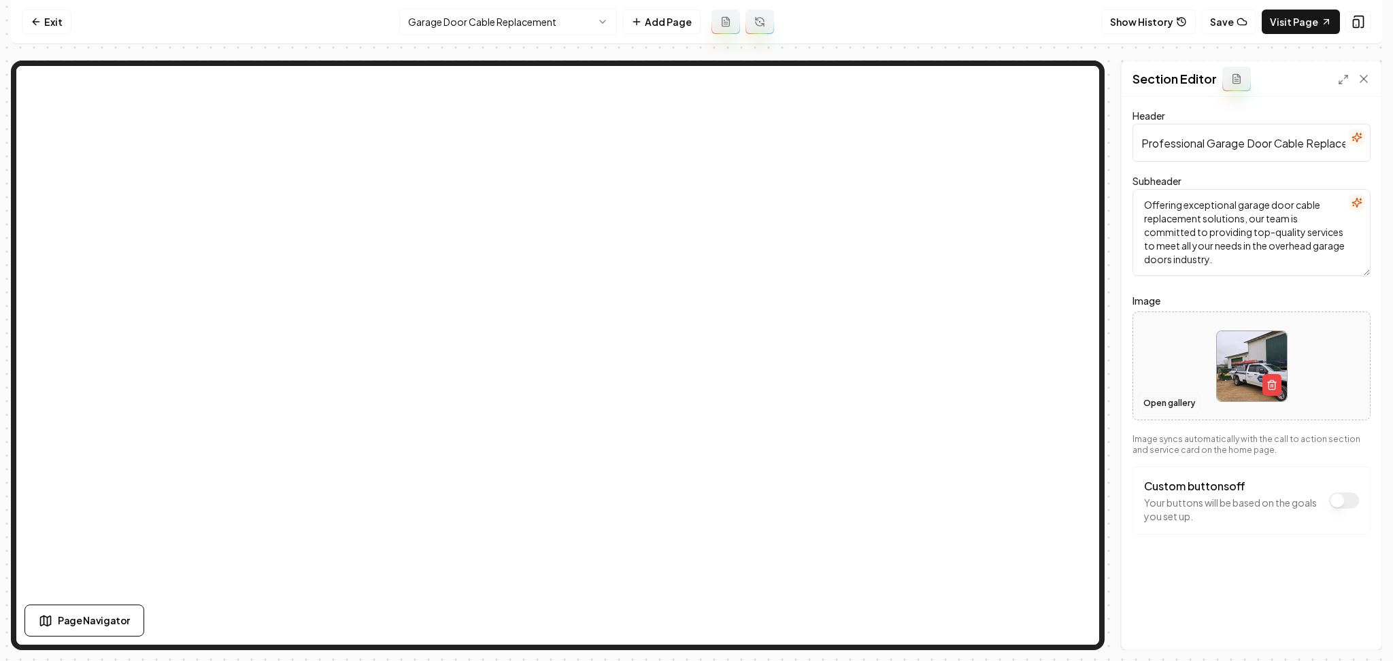
click at [1165, 405] on button "Open gallery" at bounding box center [1168, 403] width 61 height 22
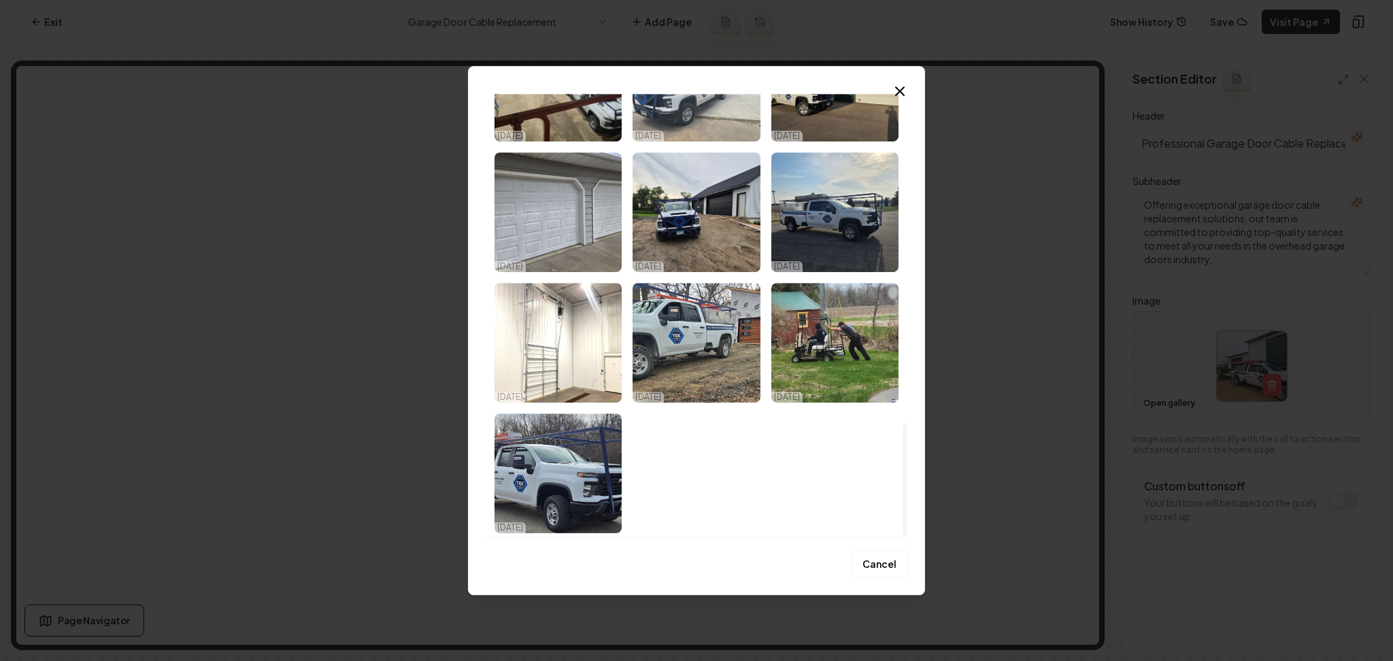
scroll to position [1292, 0]
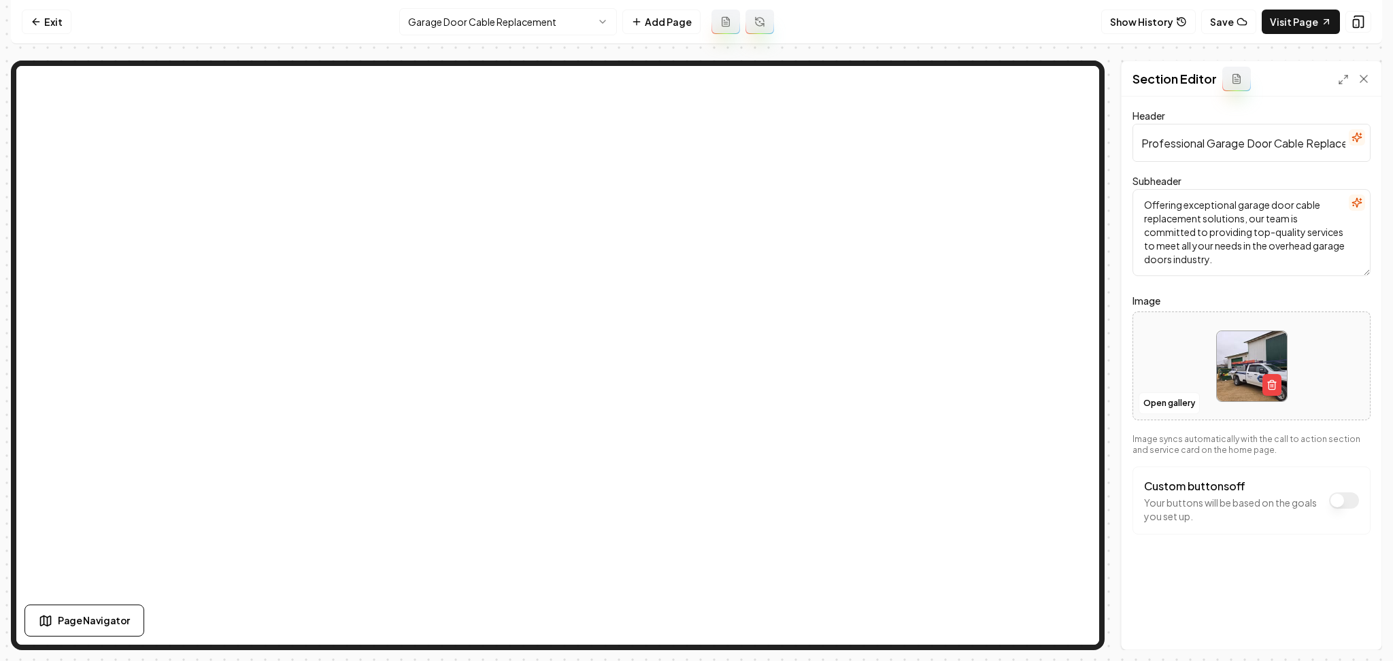
click at [1163, 354] on div at bounding box center [1251, 366] width 237 height 93
type input "**********"
click at [1231, 587] on form "Header Professional Garage Door Cable Replacement Services Subheader Offering e…" at bounding box center [1251, 347] width 238 height 481
click at [1354, 631] on button "Save" at bounding box center [1350, 626] width 40 height 24
click at [405, 23] on html "Computer Required This feature is only available on a computer. Please switch t…" at bounding box center [696, 330] width 1393 height 661
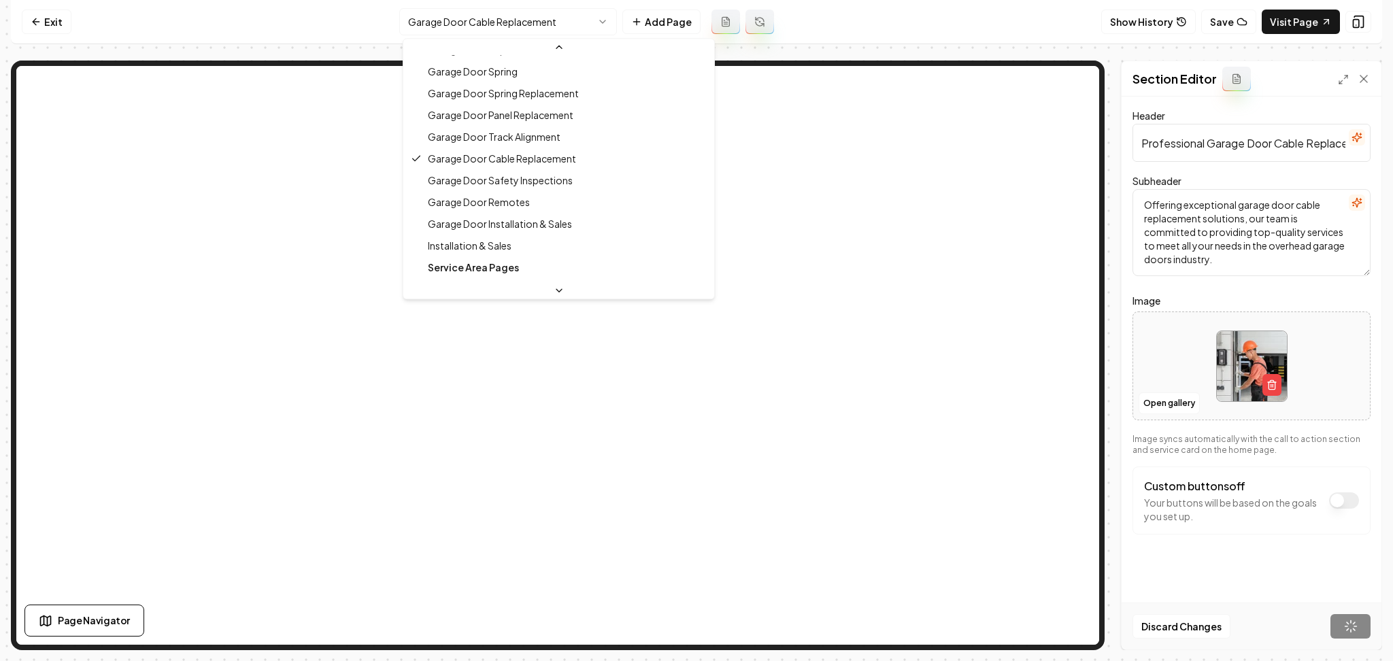
scroll to position [262, 0]
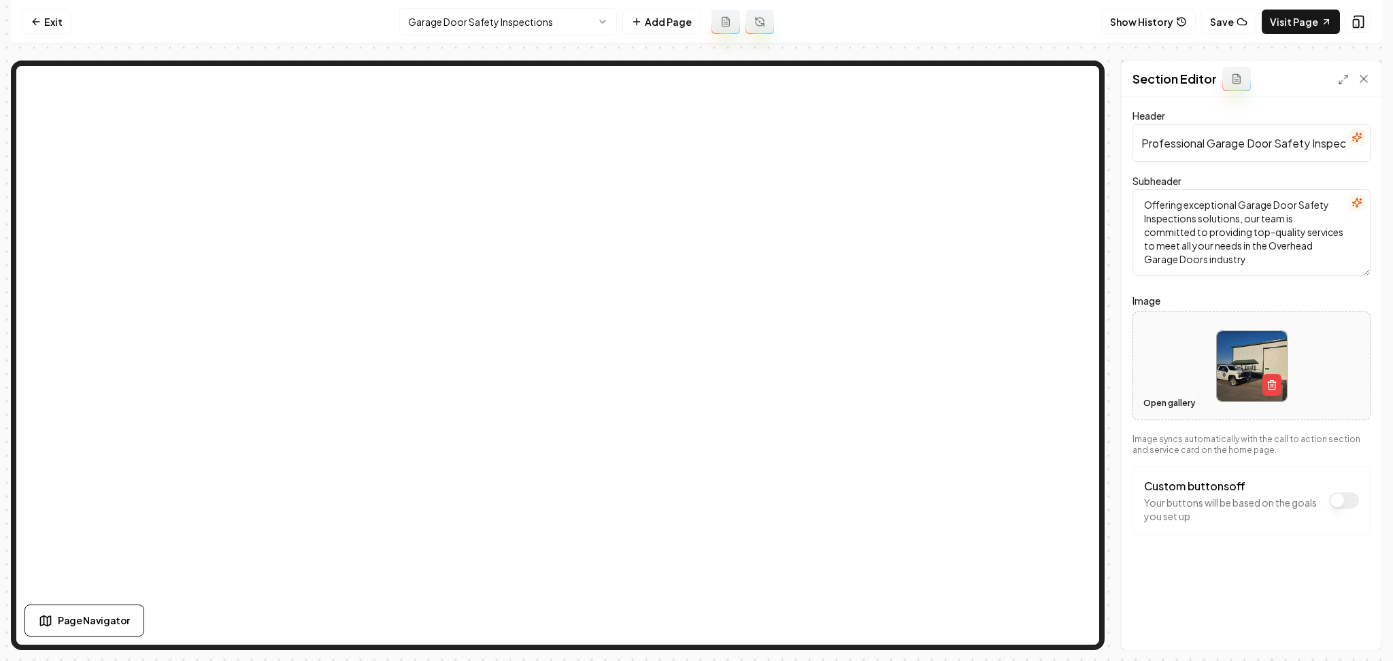
click at [1170, 403] on button "Open gallery" at bounding box center [1168, 403] width 61 height 22
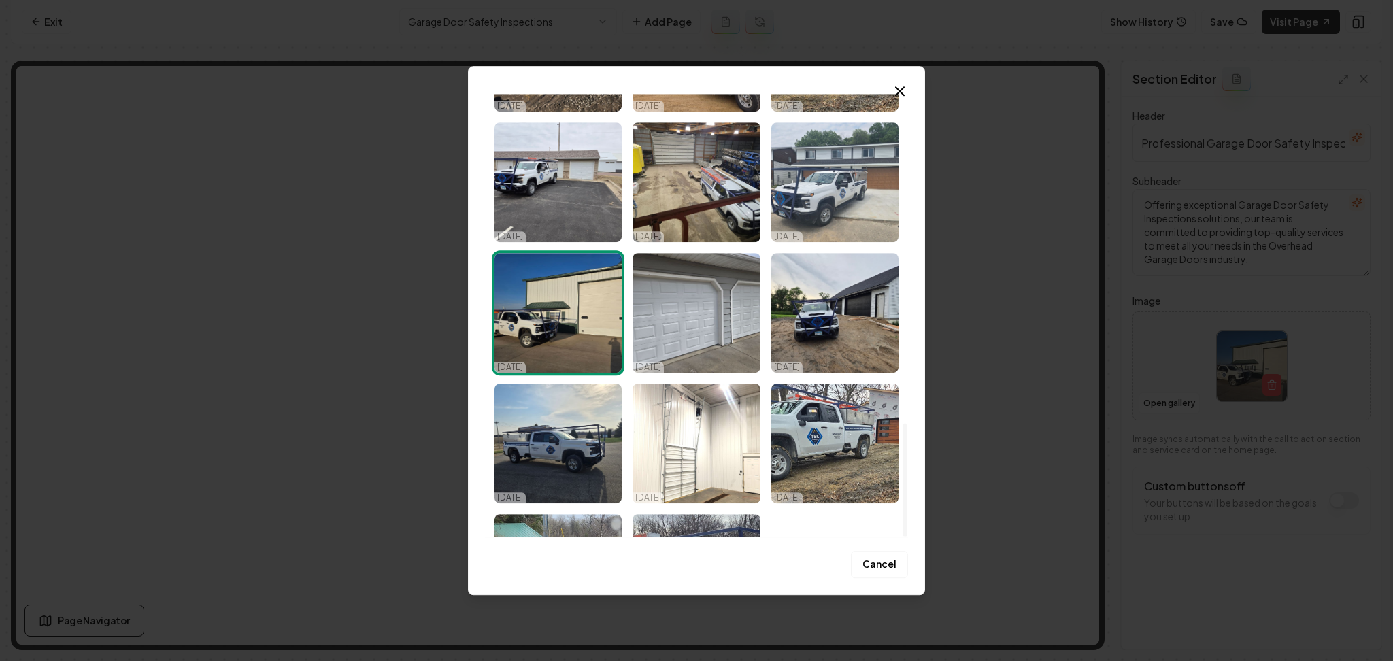
scroll to position [1292, 0]
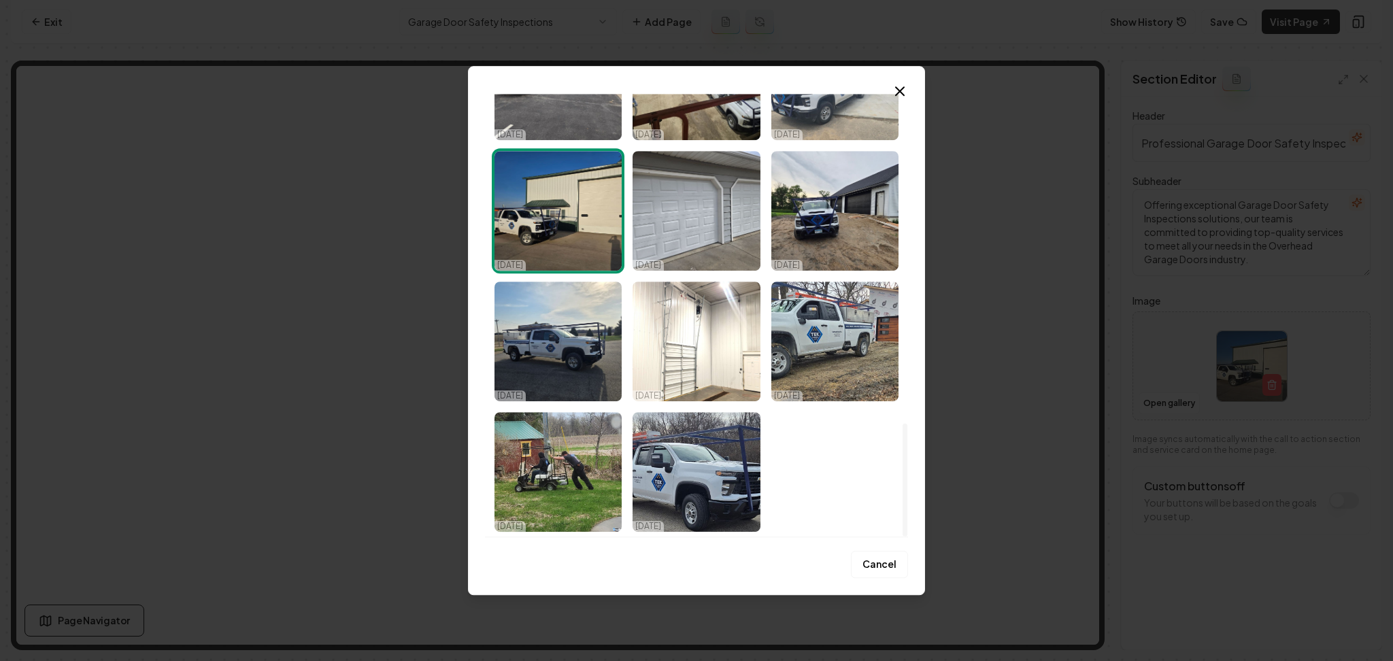
click at [549, 369] on img "Select image image_68e569f05c7cd75eb8323a1f.jpeg" at bounding box center [557, 342] width 127 height 120
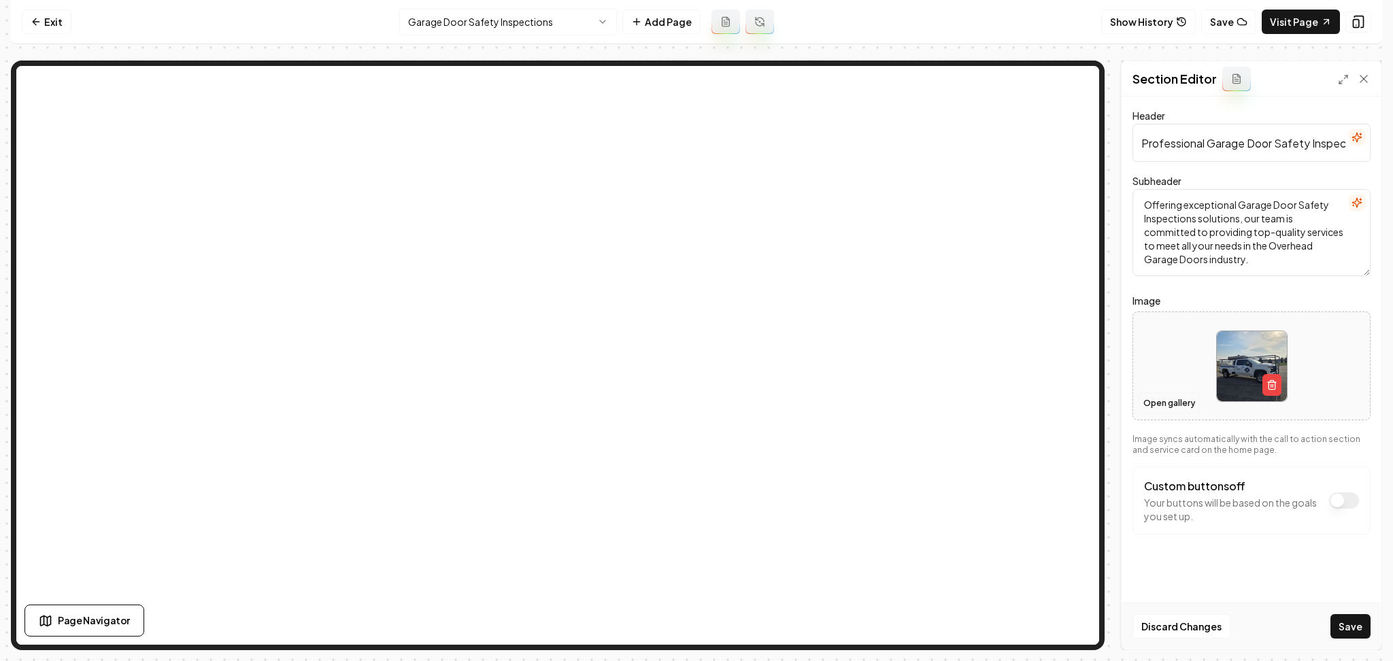
click at [1165, 400] on button "Open gallery" at bounding box center [1168, 403] width 61 height 22
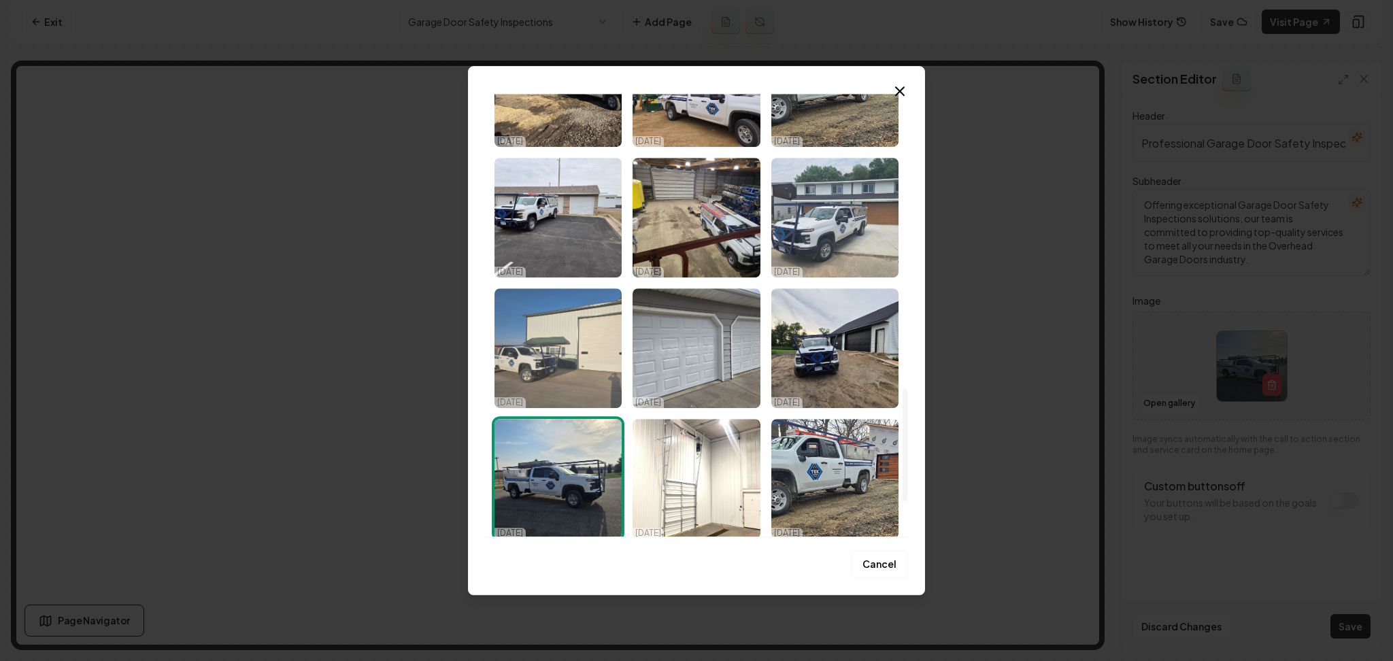
scroll to position [1155, 0]
click at [592, 352] on img "Select image image_68e569f05c7cd75eb8323b35.jpeg" at bounding box center [557, 348] width 127 height 120
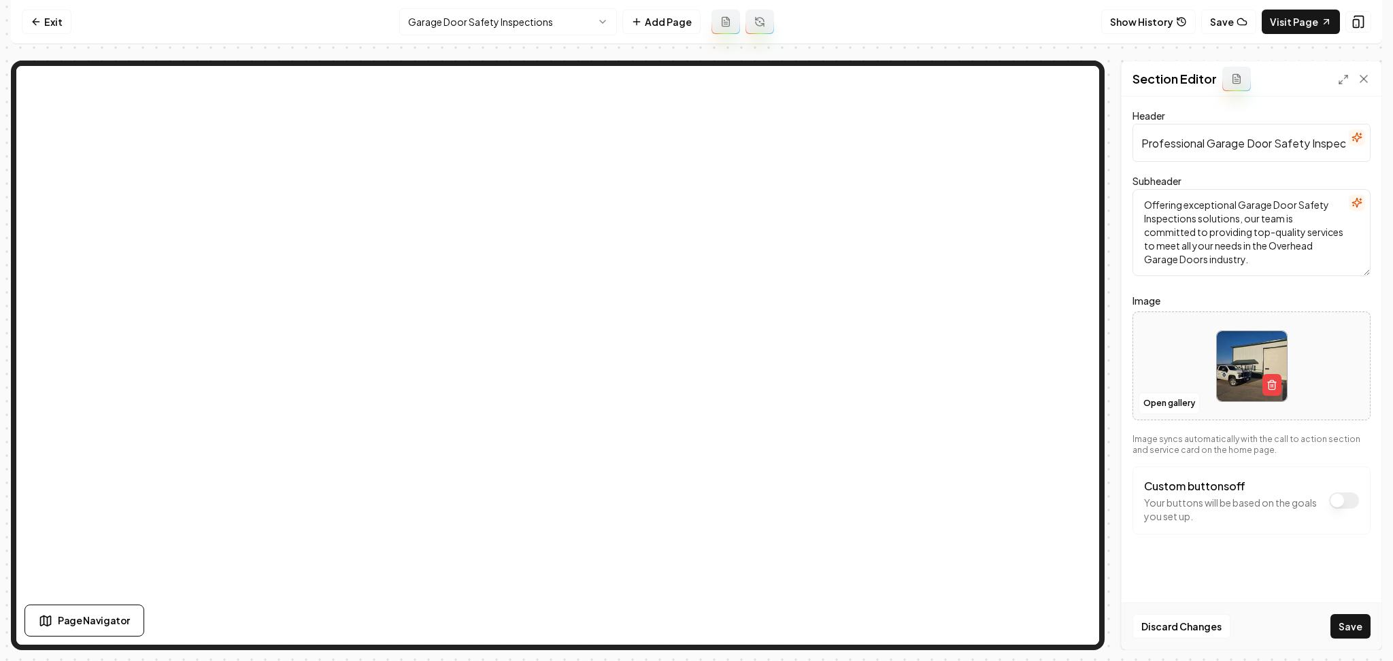
click at [1343, 616] on button "Save" at bounding box center [1350, 626] width 40 height 24
click at [571, 27] on html "Computer Required This feature is only available on a computer. Please switch t…" at bounding box center [696, 330] width 1393 height 661
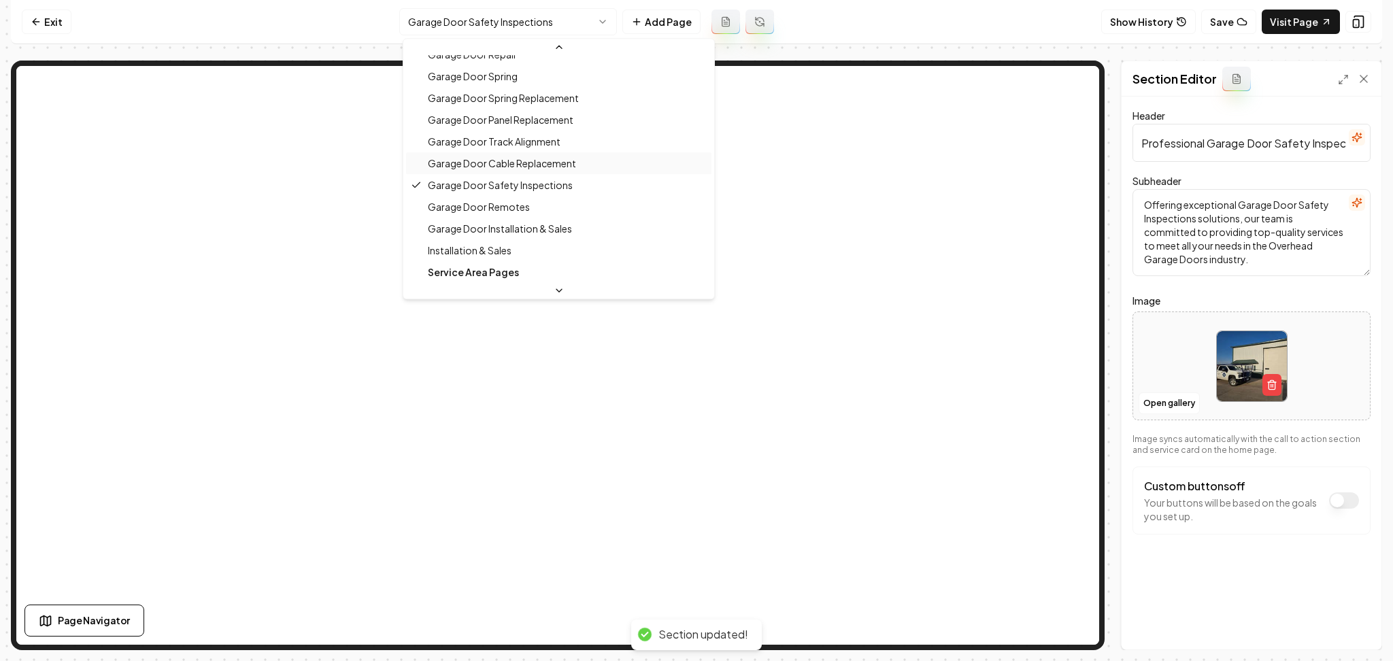
scroll to position [192, 0]
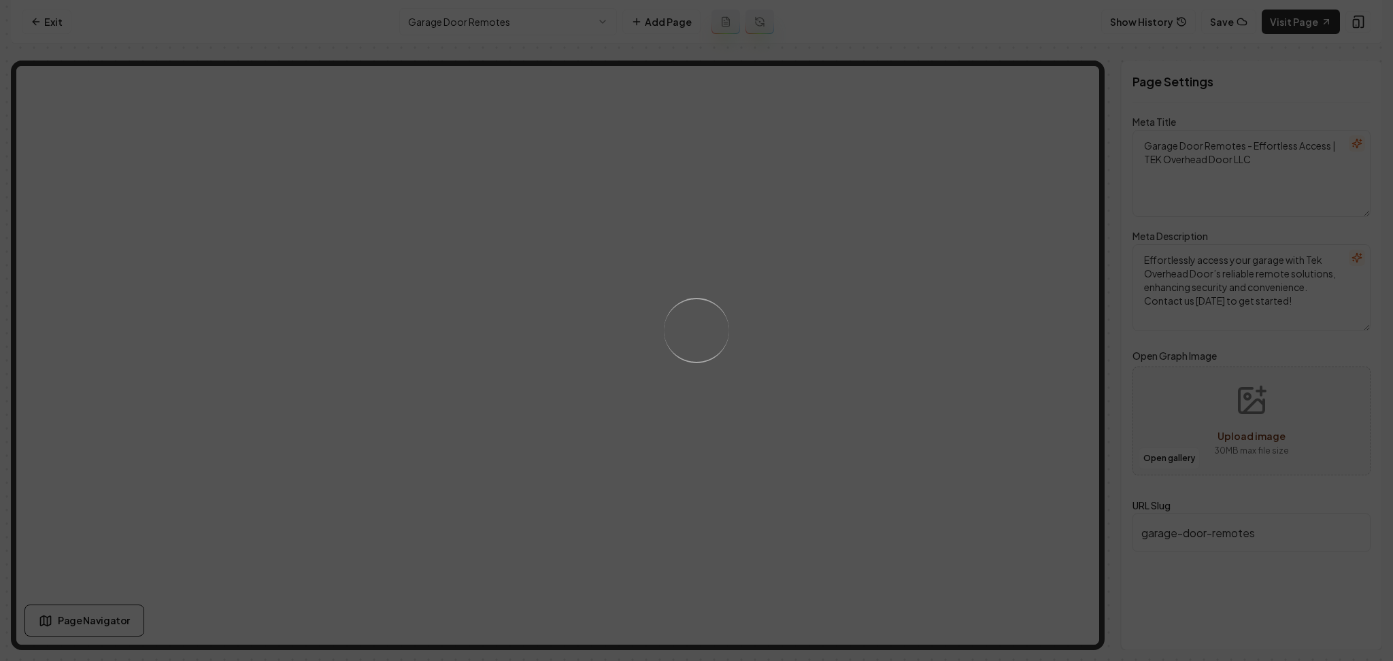
click at [899, 379] on div "Loading..." at bounding box center [696, 330] width 1393 height 661
click at [862, 388] on div "Loading..." at bounding box center [696, 330] width 1393 height 661
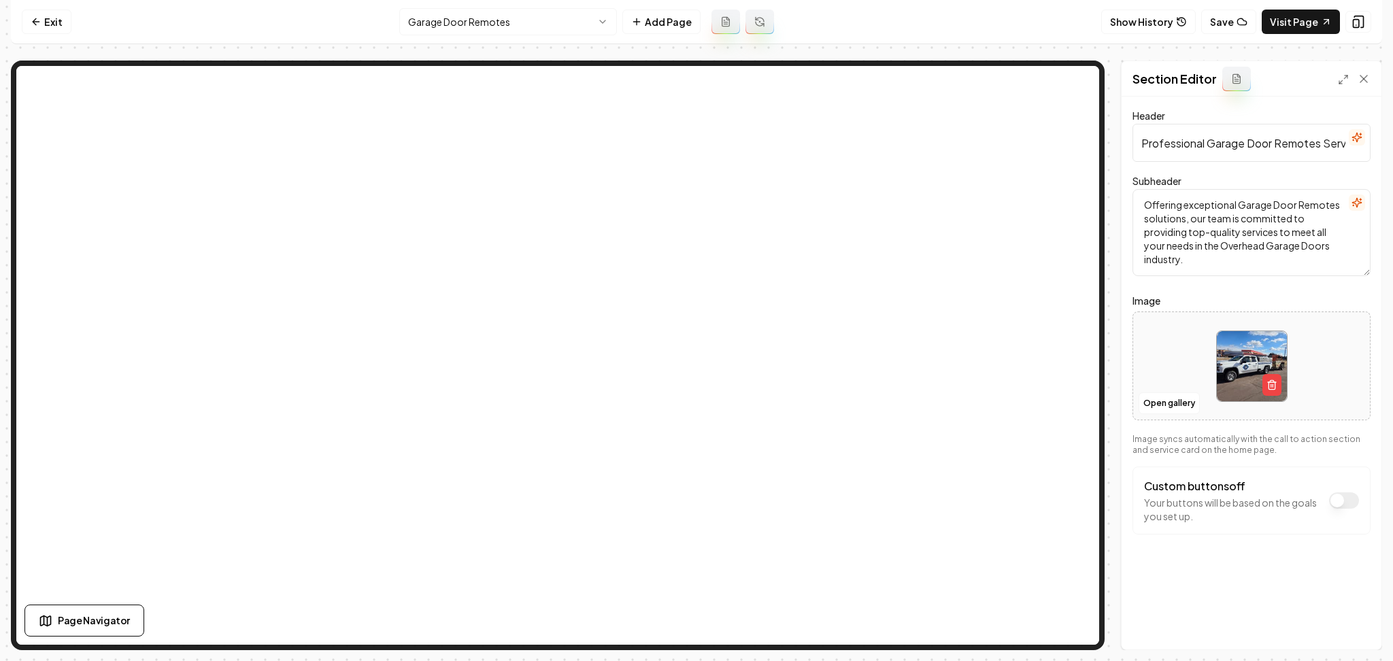
click at [1176, 383] on div at bounding box center [1251, 366] width 237 height 93
type input "**********"
click at [1351, 625] on button "Save" at bounding box center [1350, 626] width 40 height 24
click at [561, 19] on html "Computer Required This feature is only available on a computer. Please switch t…" at bounding box center [696, 330] width 1393 height 661
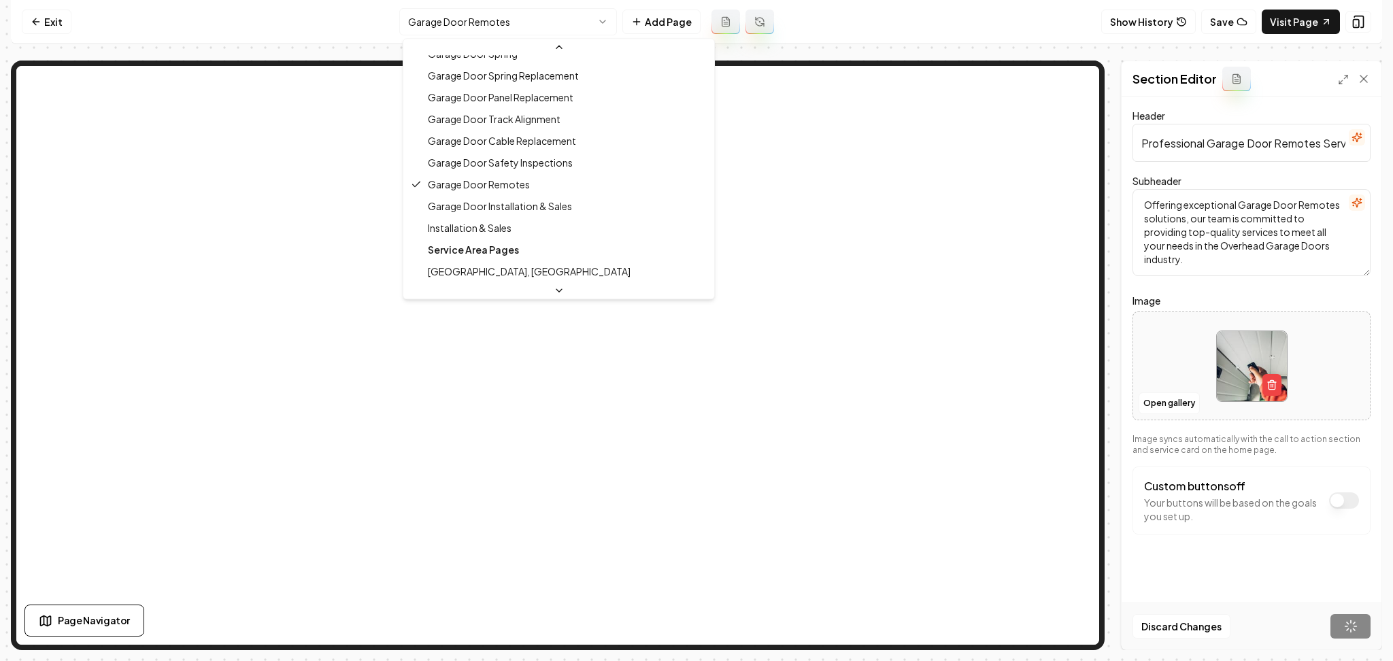
scroll to position [214, 0]
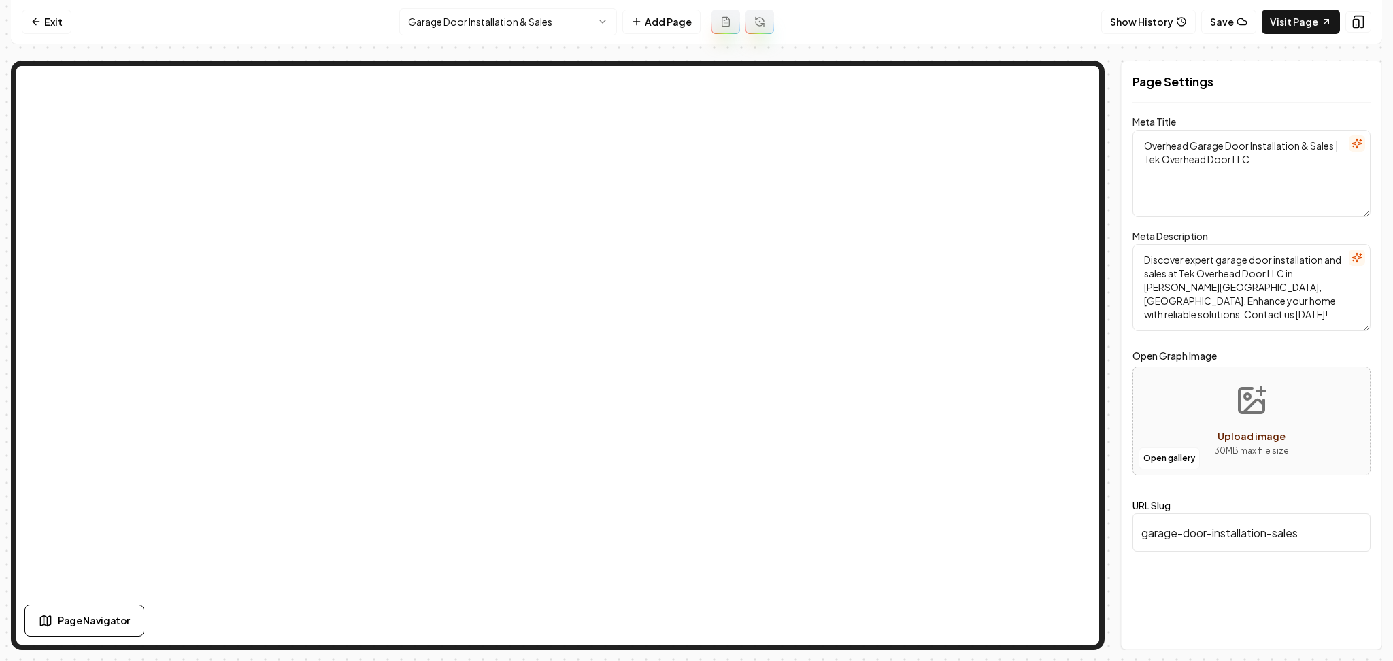
click at [518, 10] on html "Computer Required This feature is only available on a computer. Please switch t…" at bounding box center [696, 330] width 1393 height 661
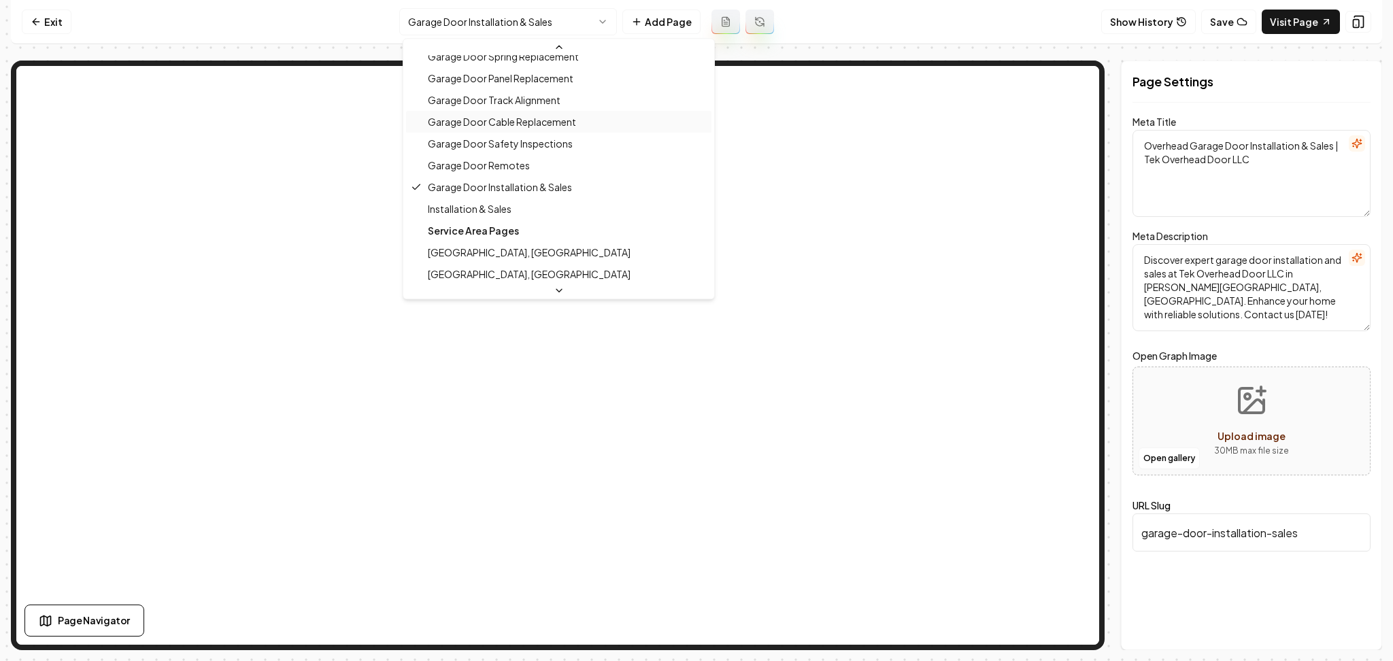
scroll to position [236, 0]
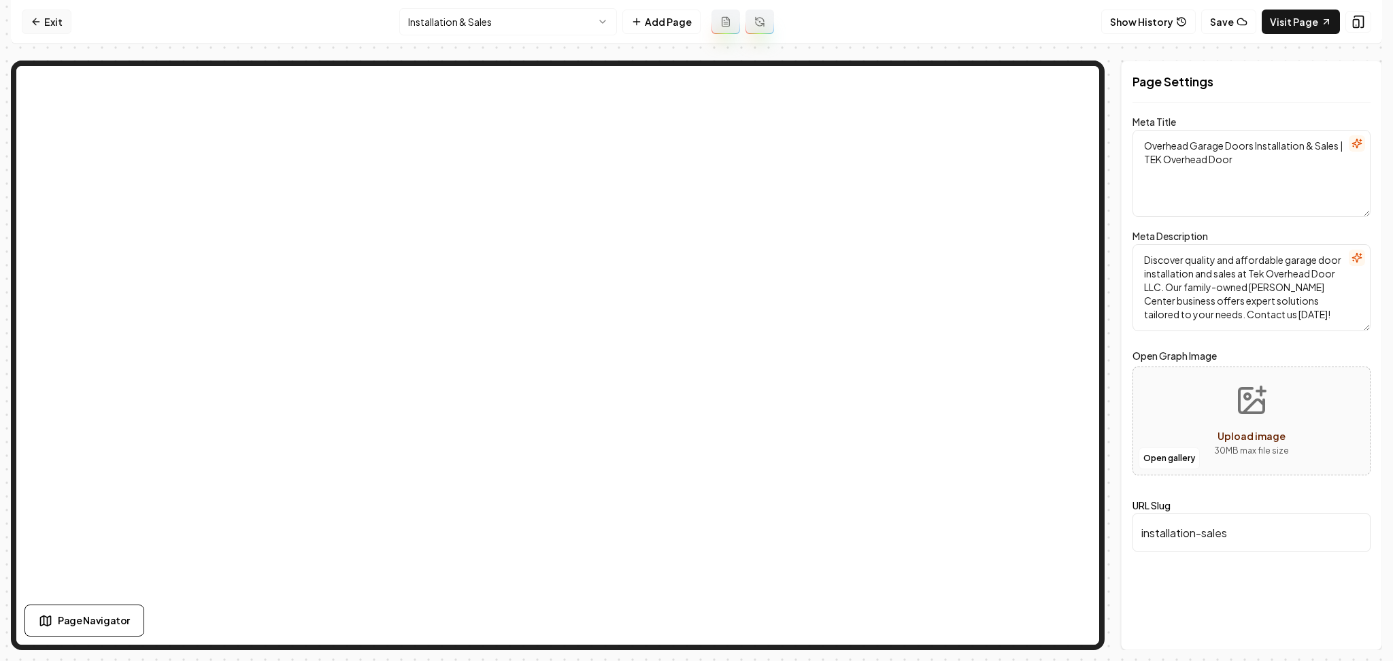
click at [33, 24] on icon at bounding box center [36, 21] width 11 height 11
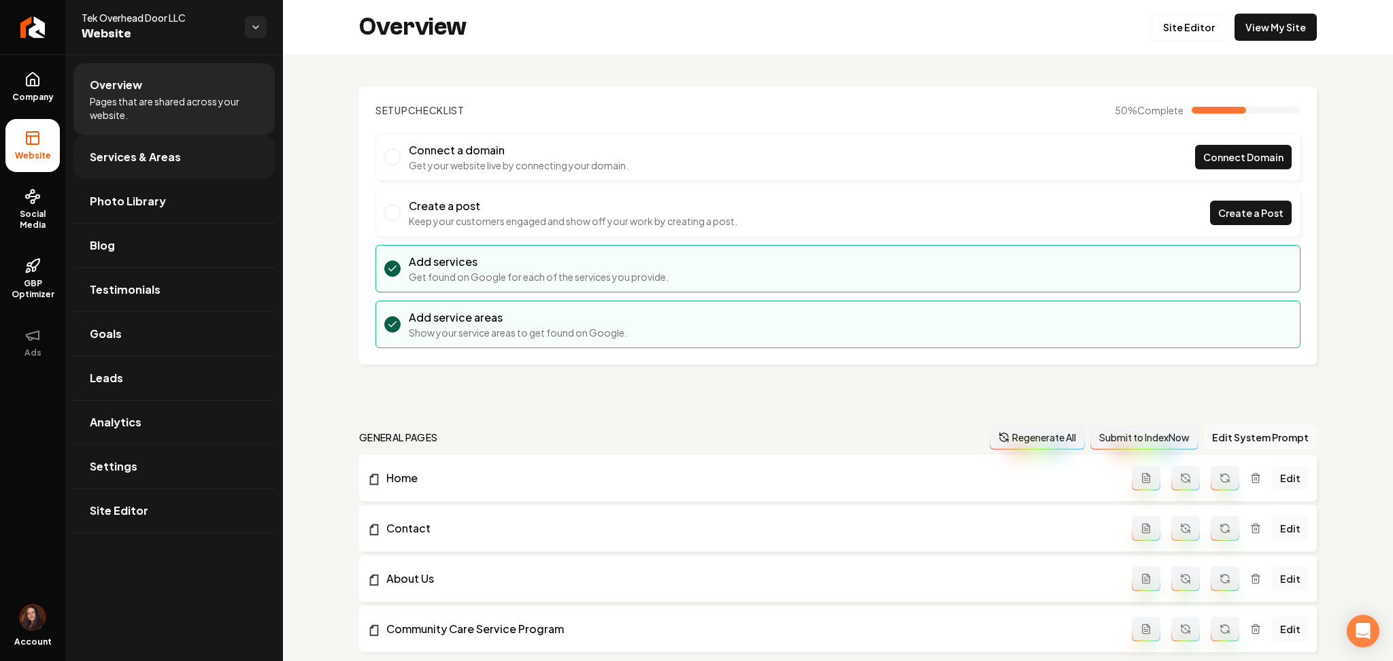
click at [118, 156] on span "Services & Areas" at bounding box center [135, 157] width 91 height 16
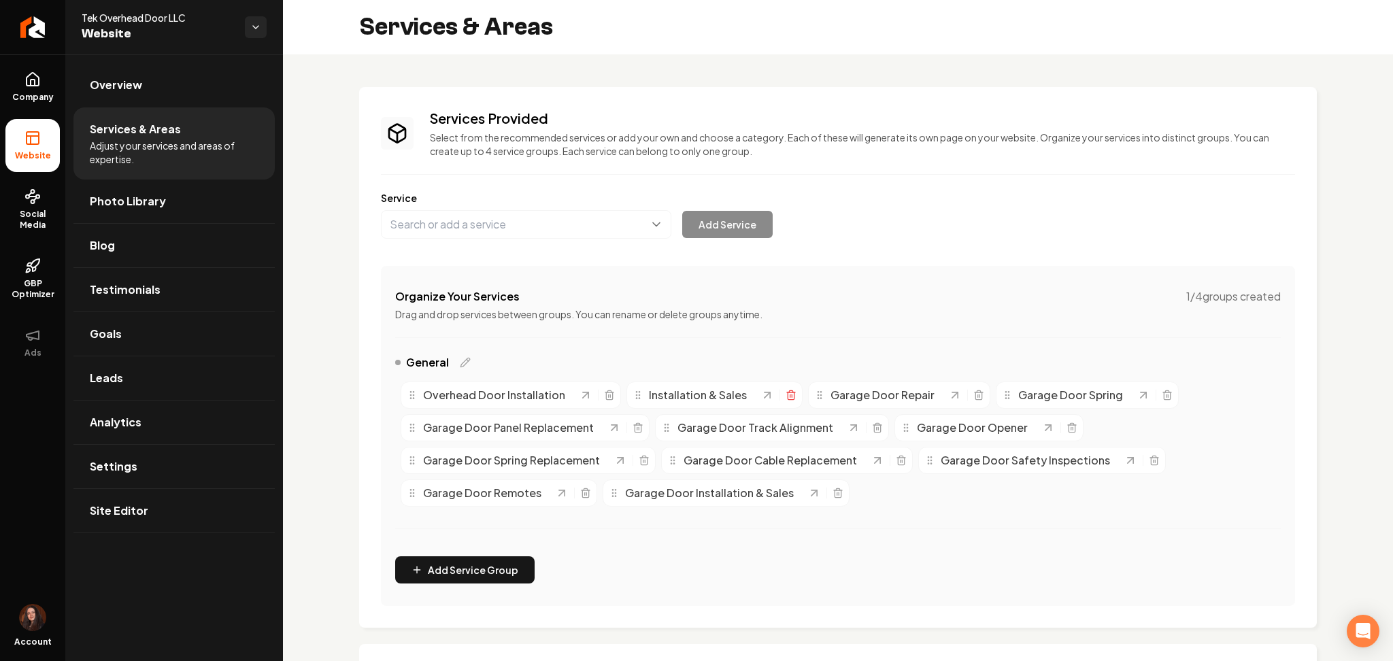
click at [785, 400] on icon "Main content area" at bounding box center [790, 395] width 11 height 11
click at [168, 507] on link "Site Editor" at bounding box center [173, 511] width 201 height 44
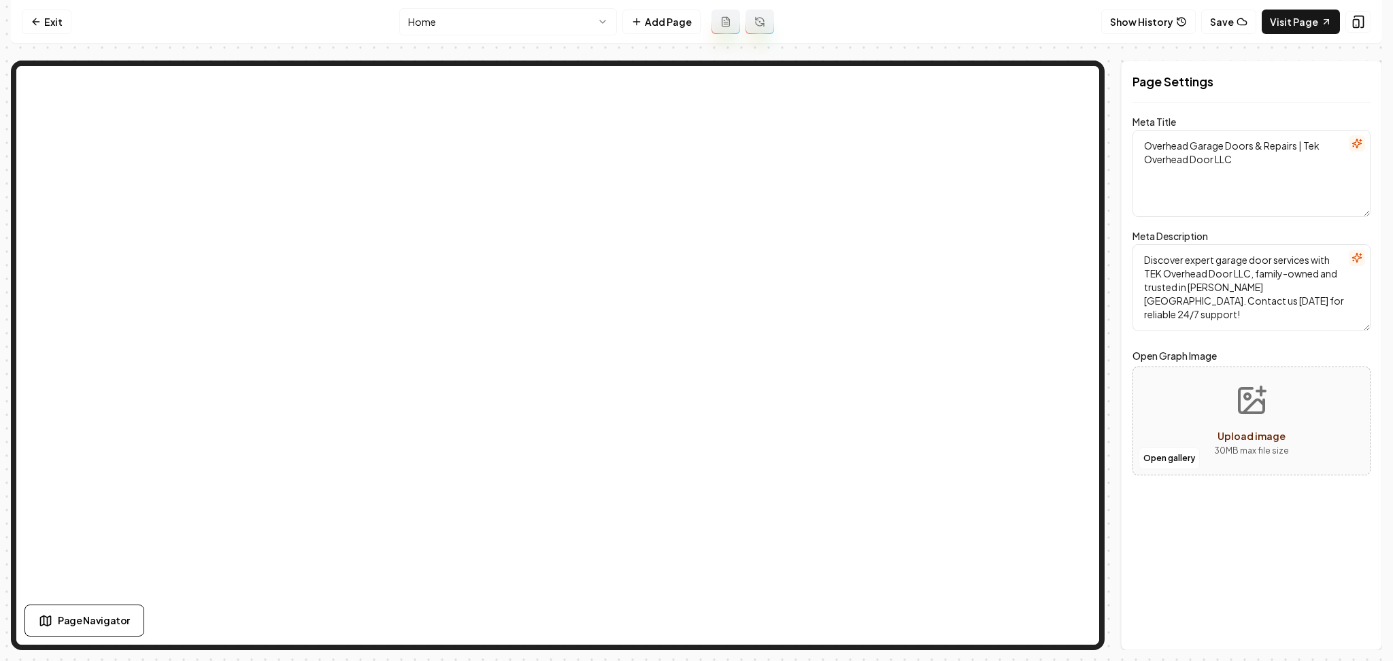
click at [556, 17] on html "Computer Required This feature is only available on a computer. Please switch t…" at bounding box center [696, 330] width 1393 height 661
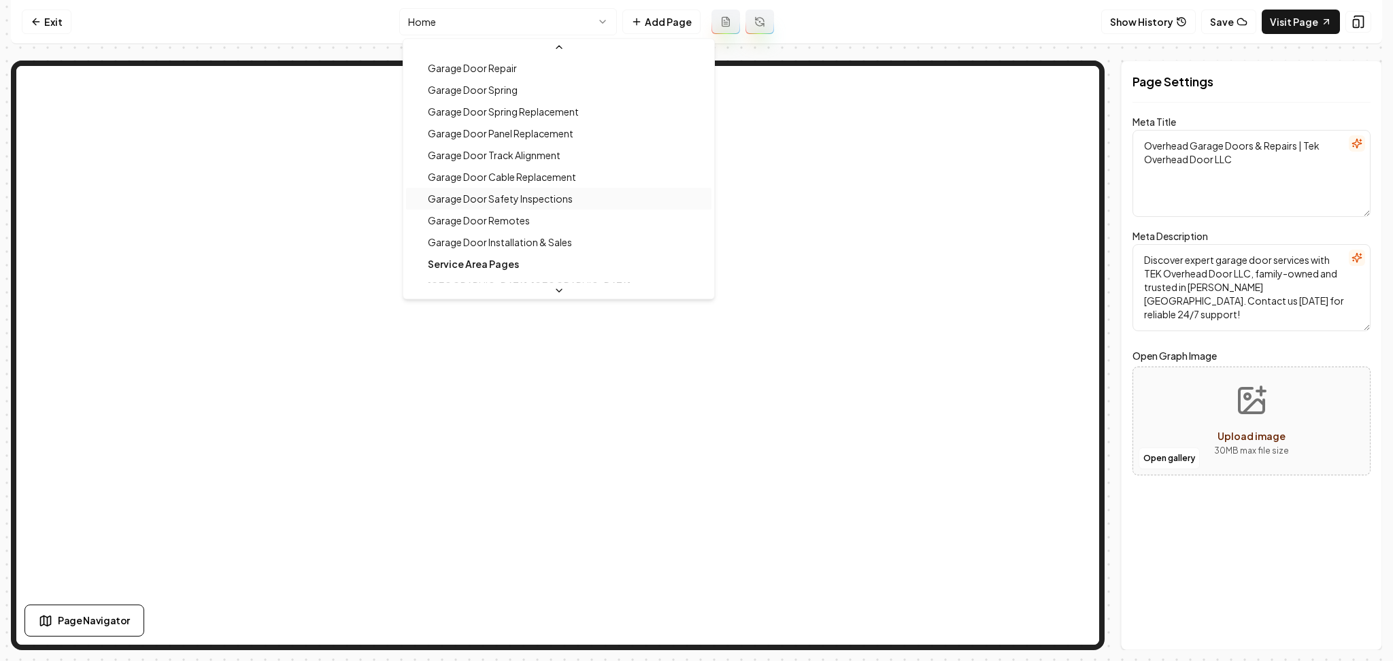
scroll to position [181, 0]
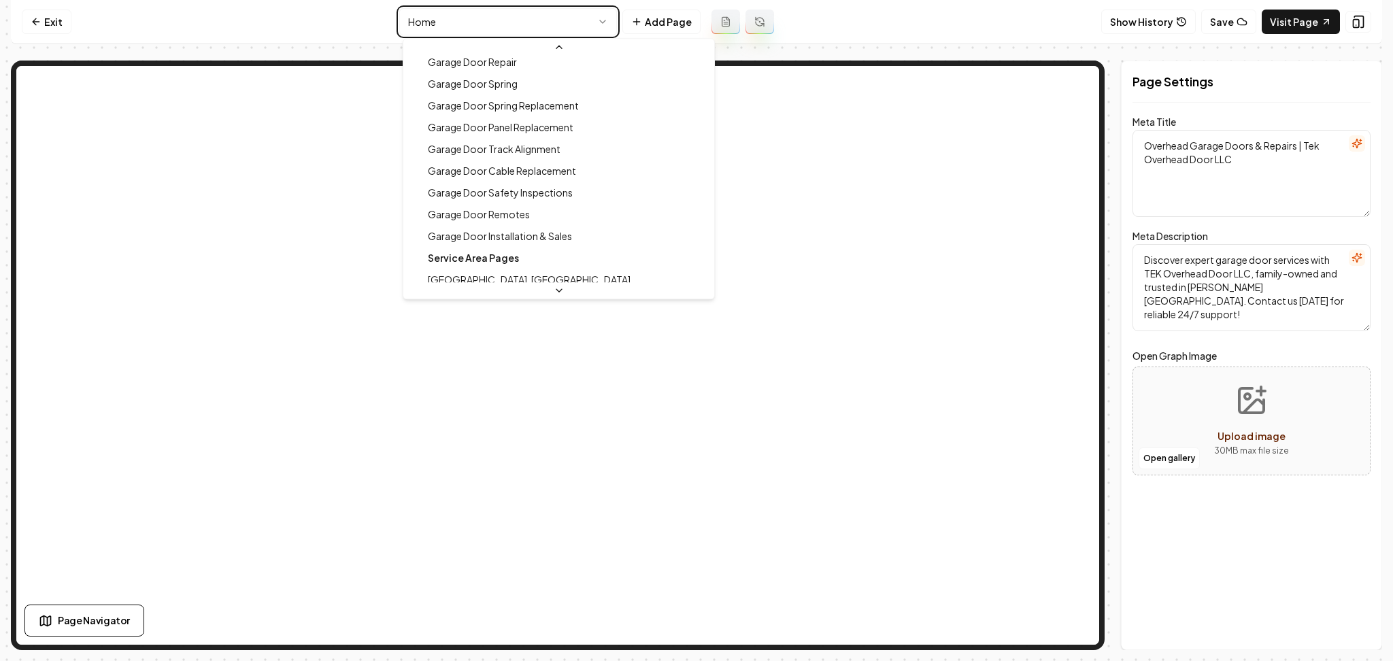
type textarea "Garage Door Spring Replacement Services | Tek Overhead Door LLC"
type textarea "Ensure safe garage door operation with Tek Overhead Door LLC's professional Gar…"
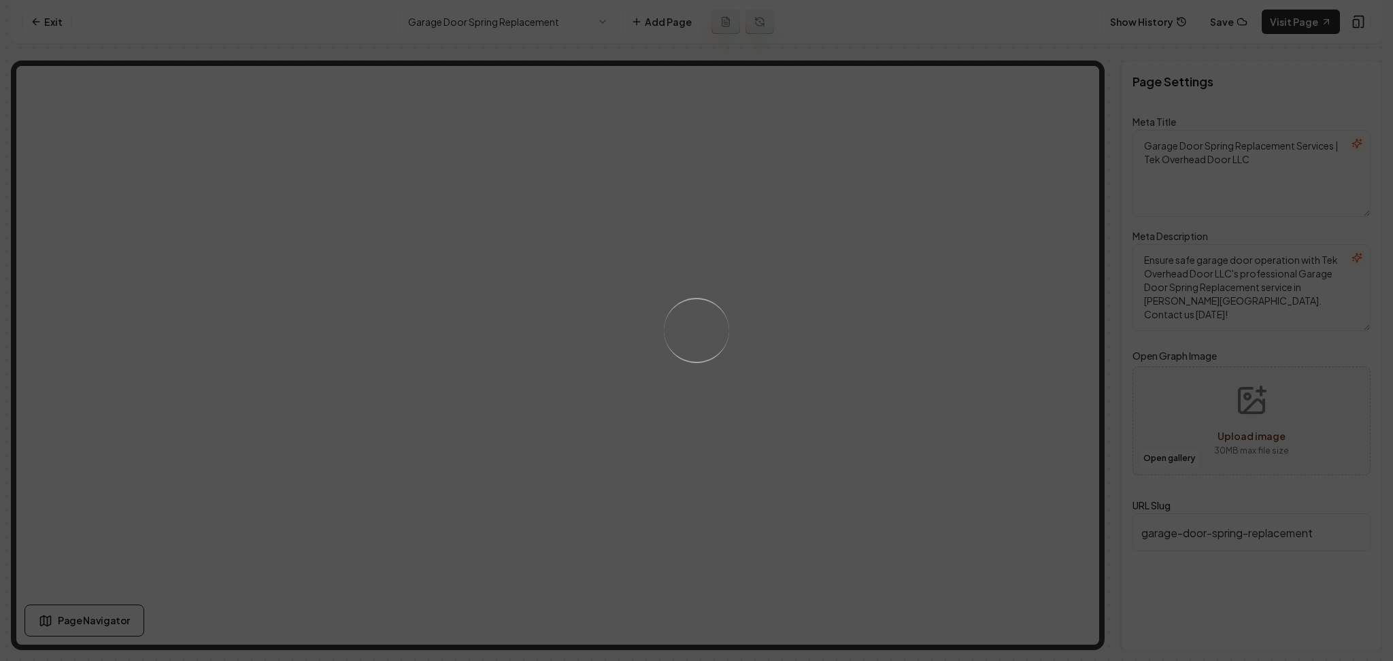
click at [922, 317] on div "Loading..." at bounding box center [696, 330] width 1393 height 661
click at [903, 357] on div "Loading..." at bounding box center [696, 330] width 1393 height 661
click at [900, 382] on div "Loading..." at bounding box center [696, 330] width 1393 height 661
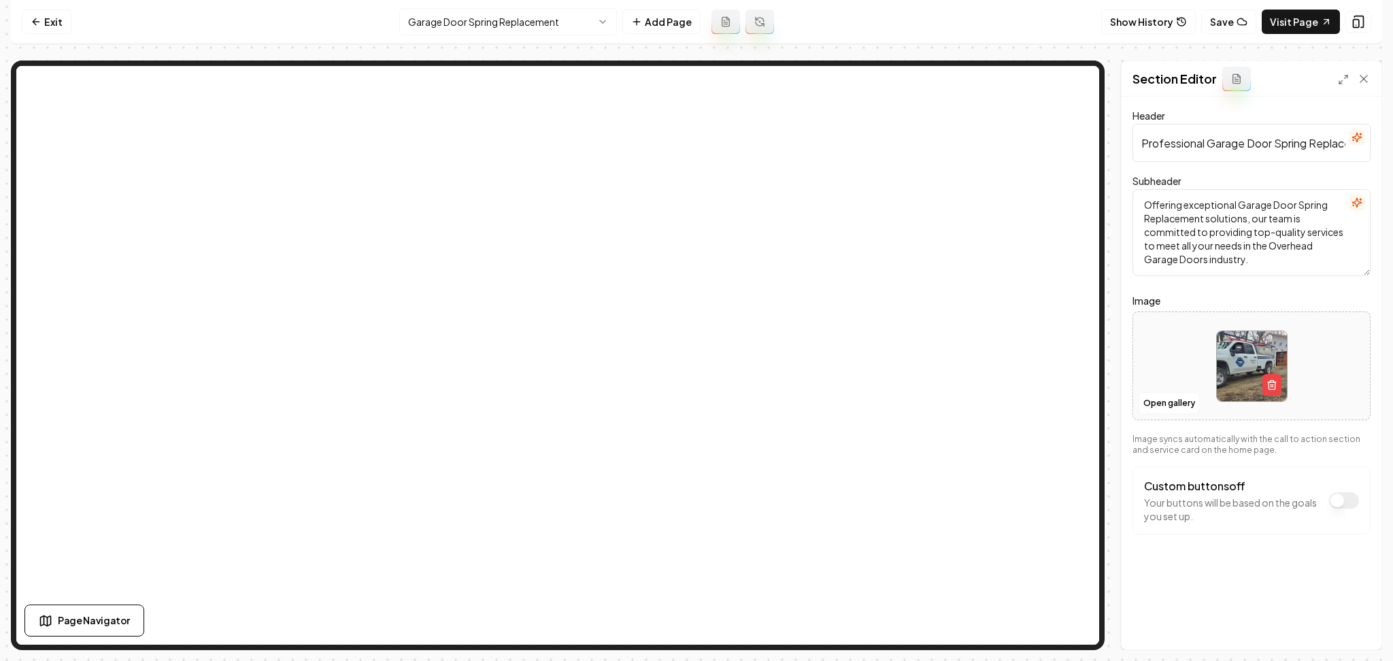
click at [1203, 372] on div at bounding box center [1251, 366] width 237 height 93
type input "**********"
click at [1362, 640] on div "Discard Changes Save" at bounding box center [1251, 626] width 260 height 47
click at [1348, 623] on button "Save" at bounding box center [1350, 626] width 40 height 24
click at [581, 32] on html "Computer Required This feature is only available on a computer. Please switch t…" at bounding box center [696, 330] width 1393 height 661
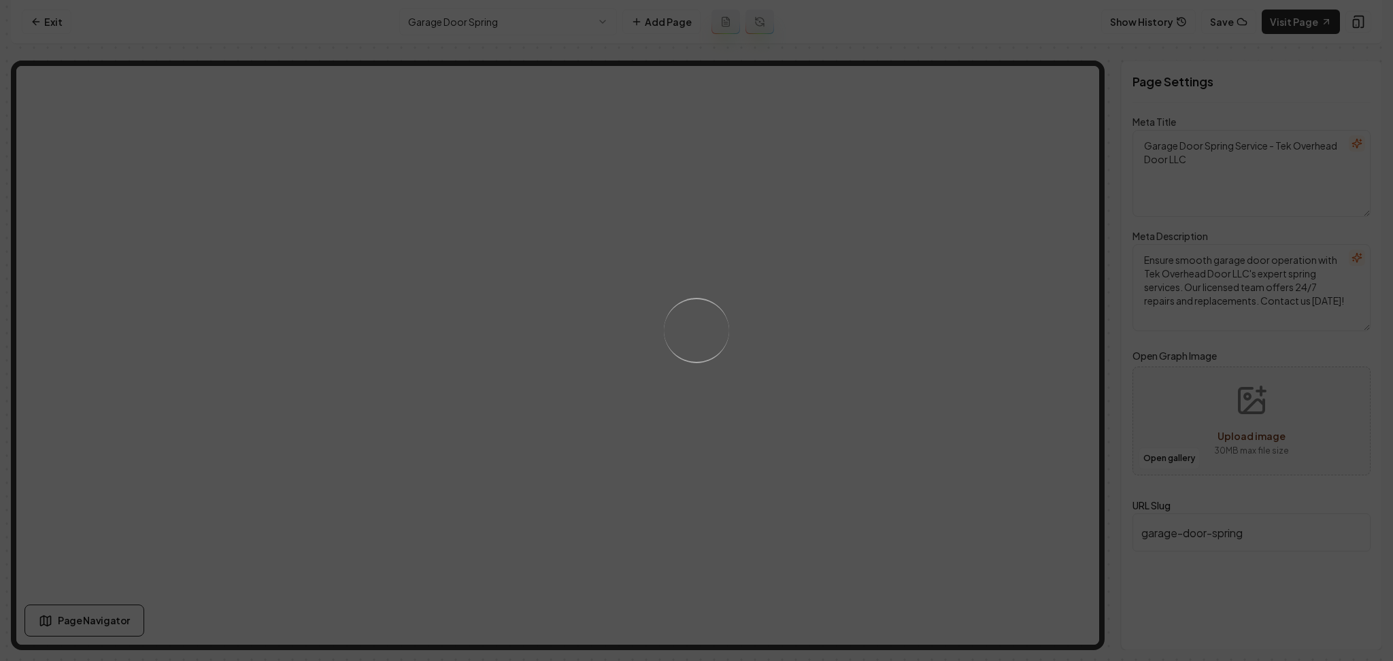
click at [781, 347] on div "Loading..." at bounding box center [696, 330] width 1393 height 661
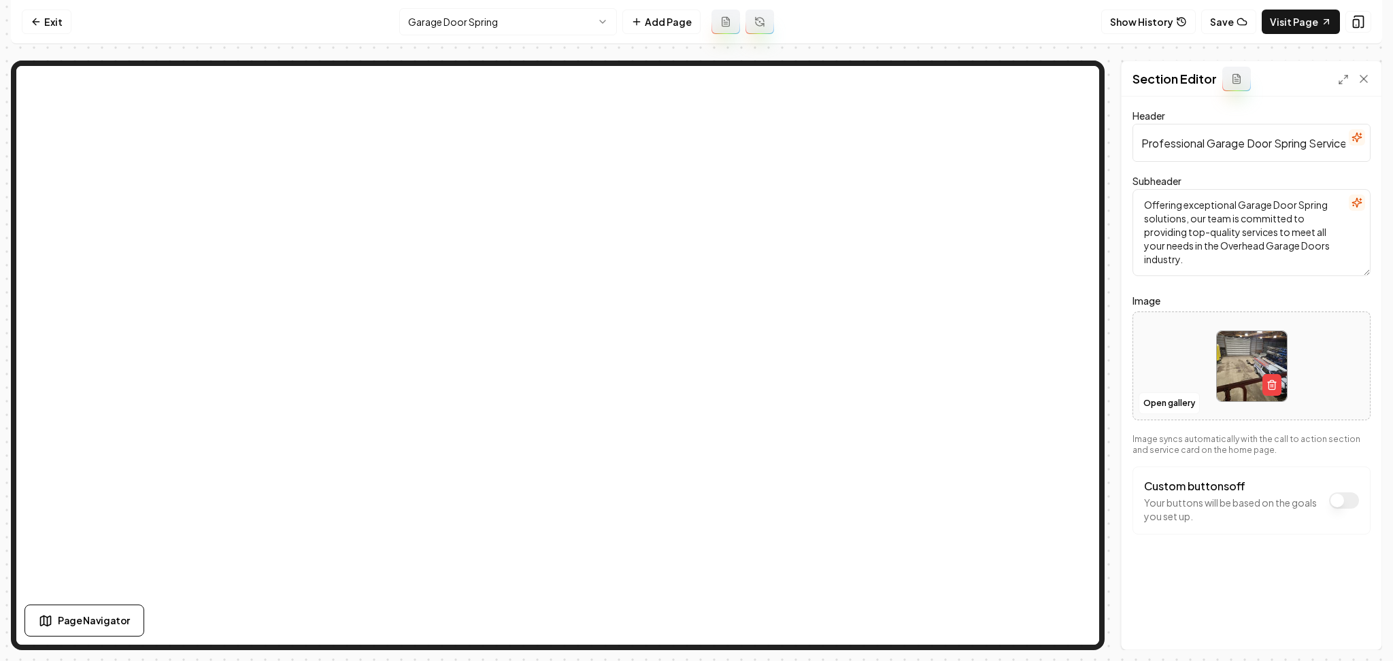
click at [1197, 366] on div at bounding box center [1251, 366] width 237 height 93
click at [1157, 354] on div at bounding box center [1251, 366] width 237 height 93
type input "**********"
click at [1357, 632] on button "Save" at bounding box center [1350, 626] width 40 height 24
click at [1232, 21] on button "Save" at bounding box center [1228, 22] width 55 height 24
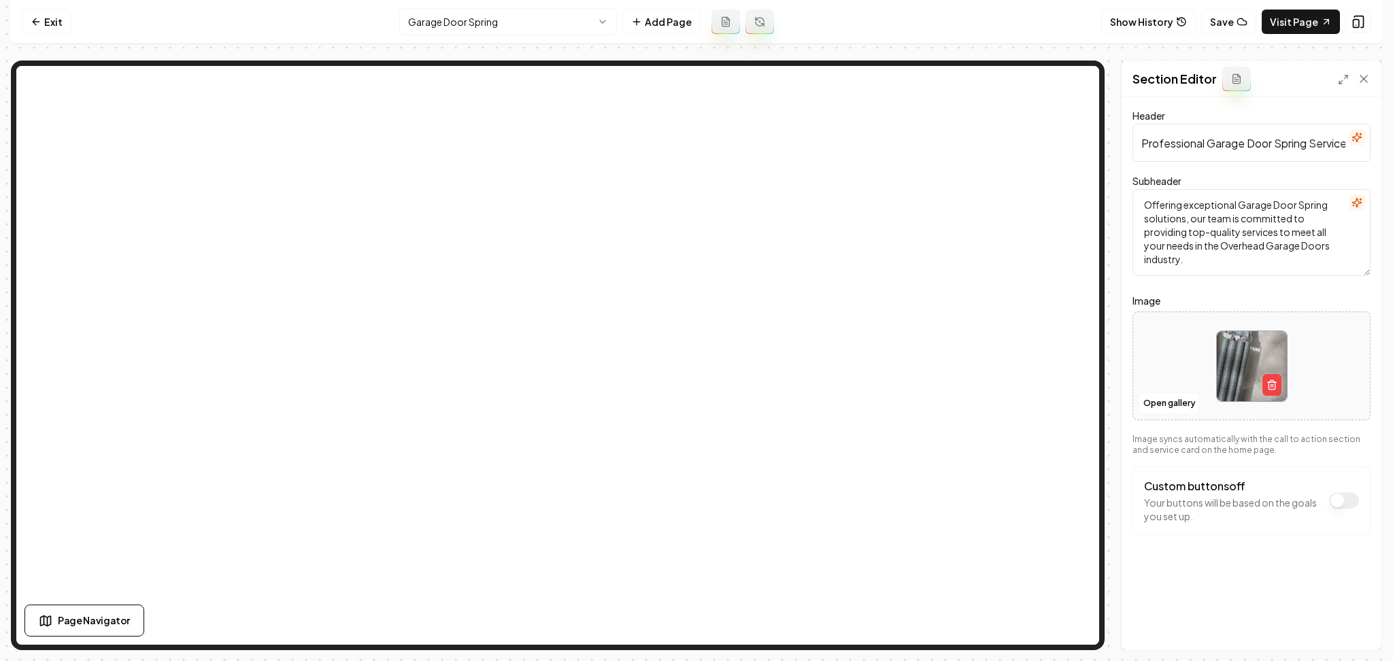
click at [504, 14] on html "Computer Required This feature is only available on a computer. Please switch t…" at bounding box center [696, 330] width 1393 height 661
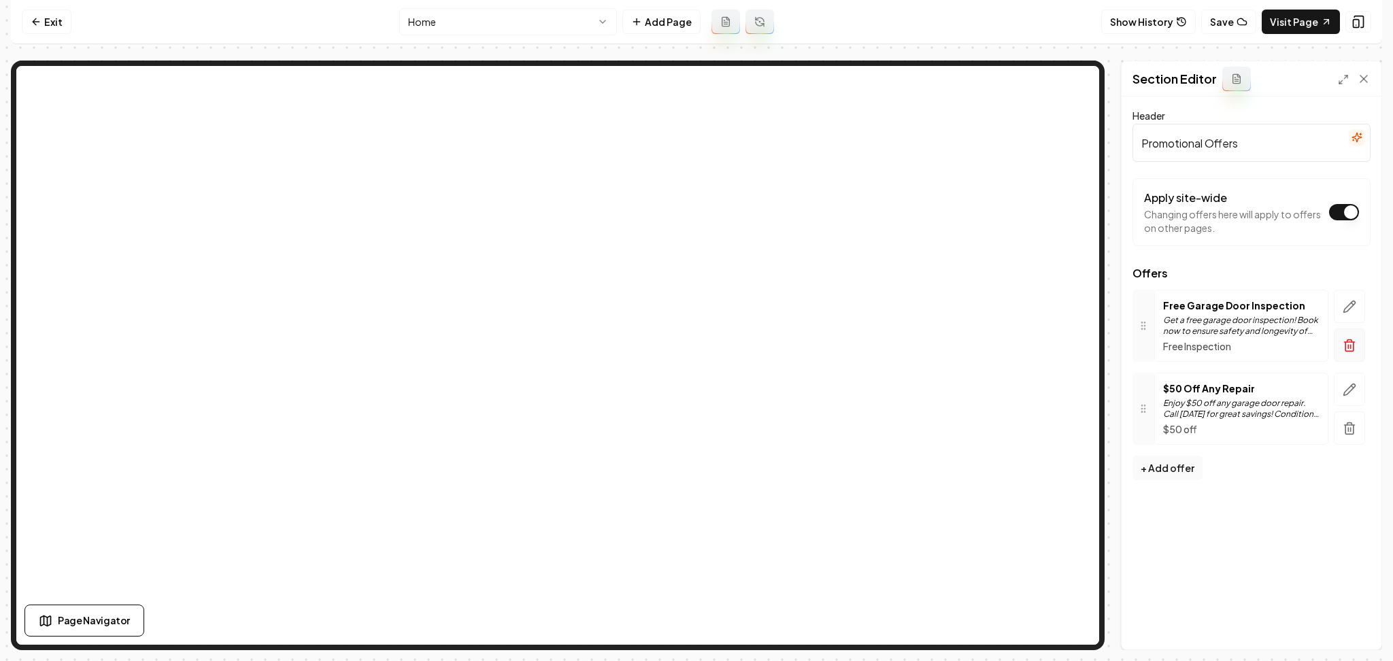
click at [1349, 346] on icon "button" at bounding box center [1349, 346] width 14 height 14
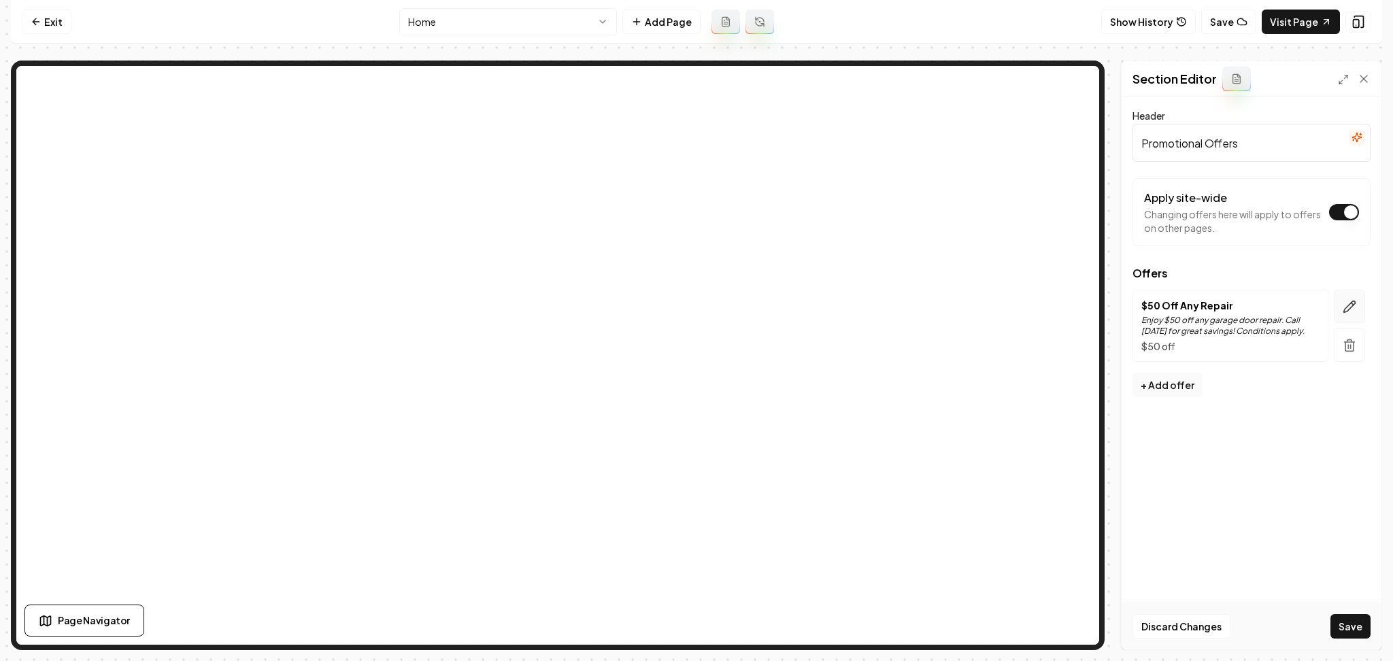
click at [1355, 308] on icon "button" at bounding box center [1349, 307] width 14 height 14
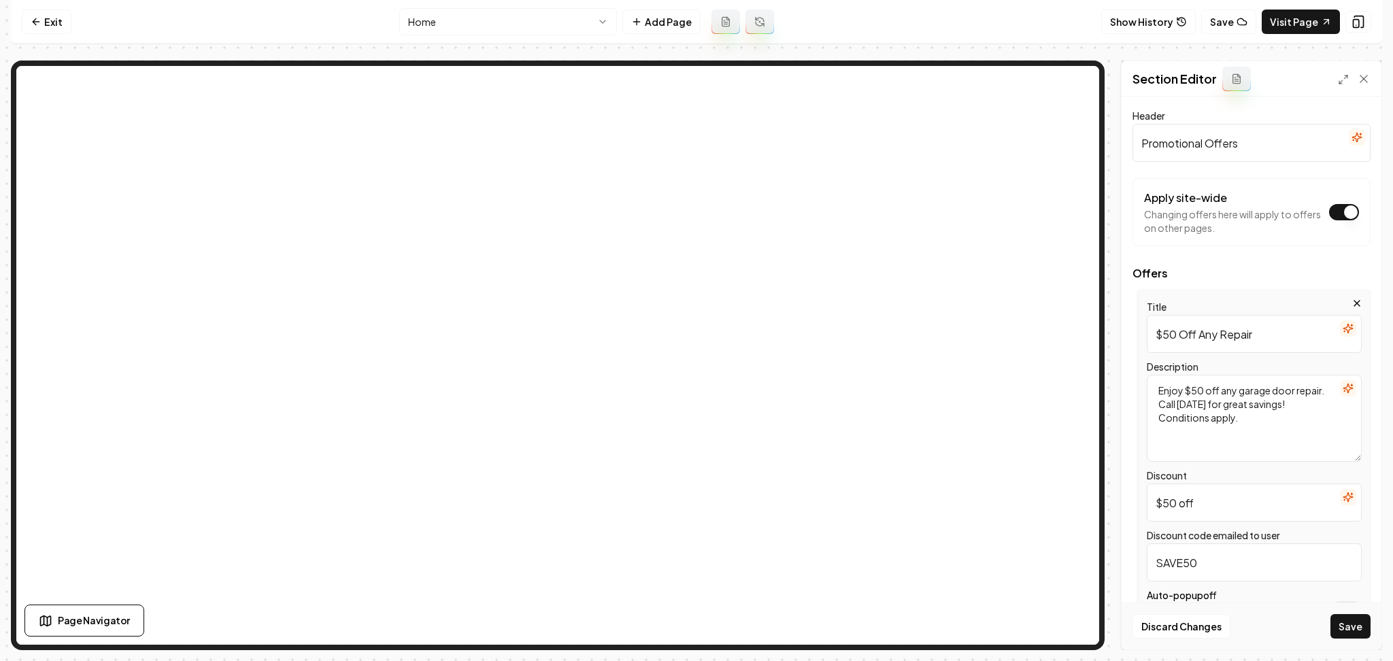
click at [1343, 392] on icon "button" at bounding box center [1347, 388] width 9 height 9
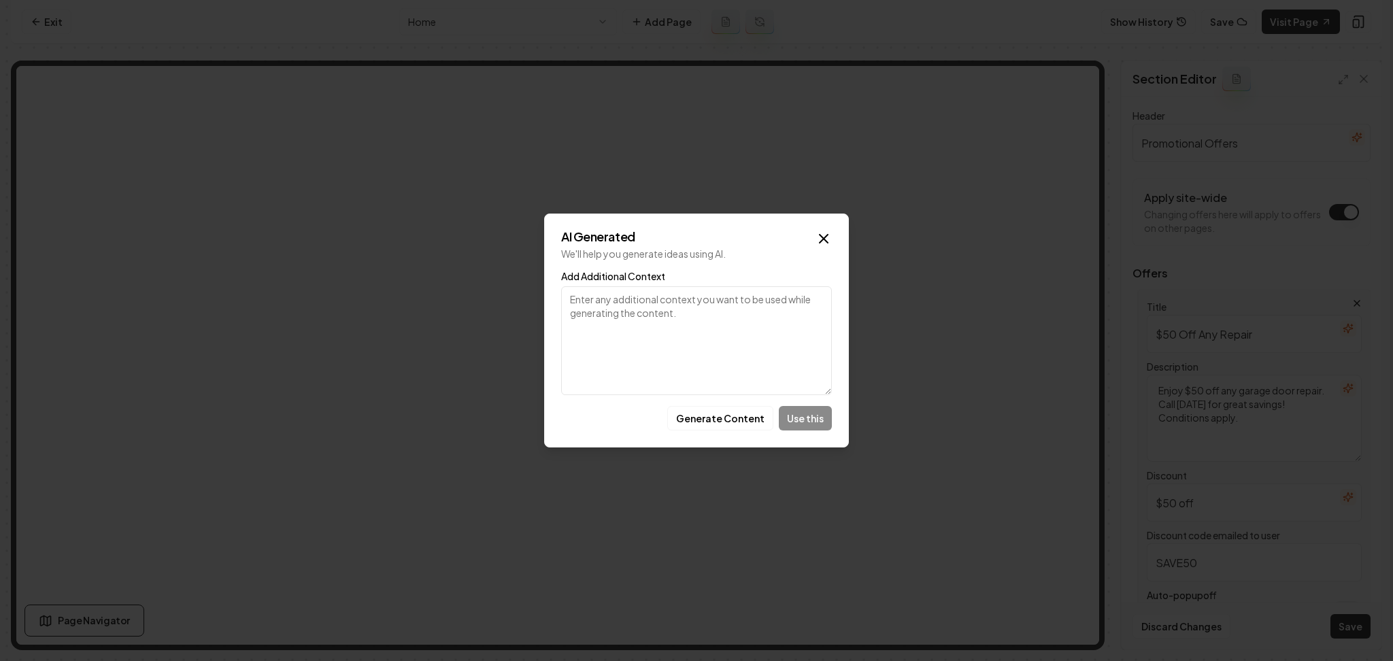
click at [818, 246] on icon "button" at bounding box center [823, 239] width 16 height 16
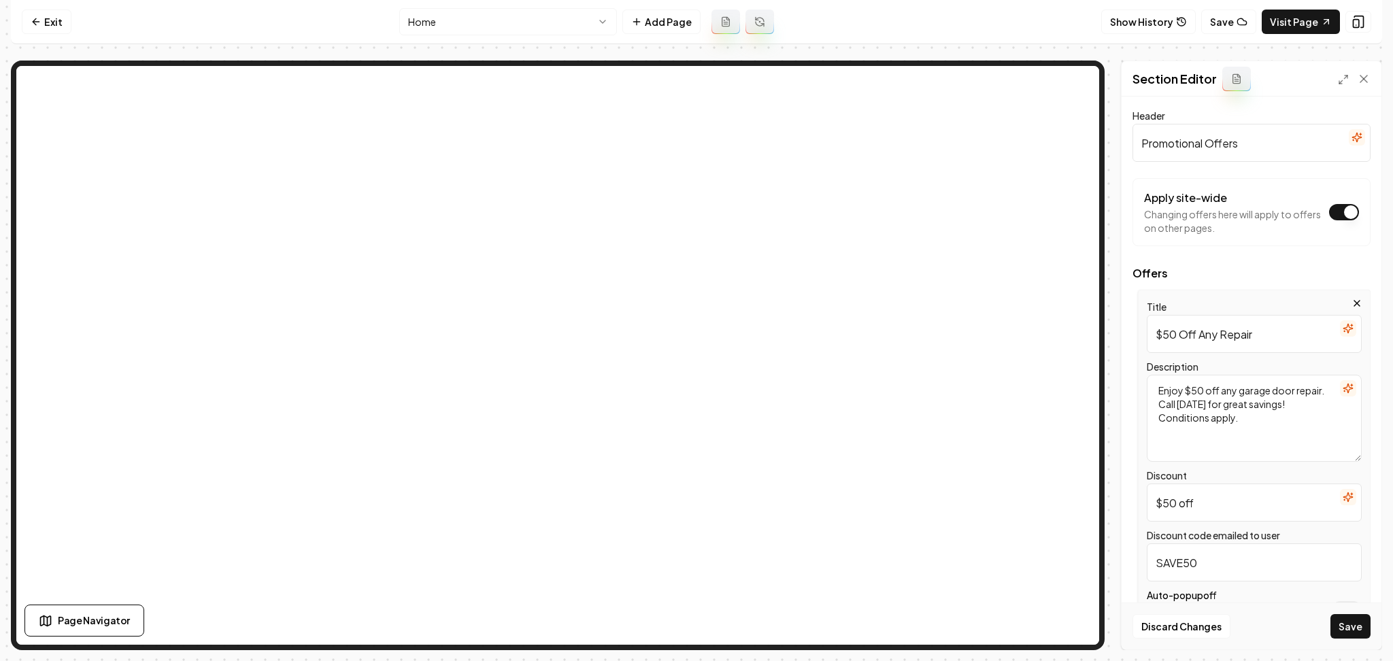
click at [1342, 332] on icon "button" at bounding box center [1347, 328] width 11 height 11
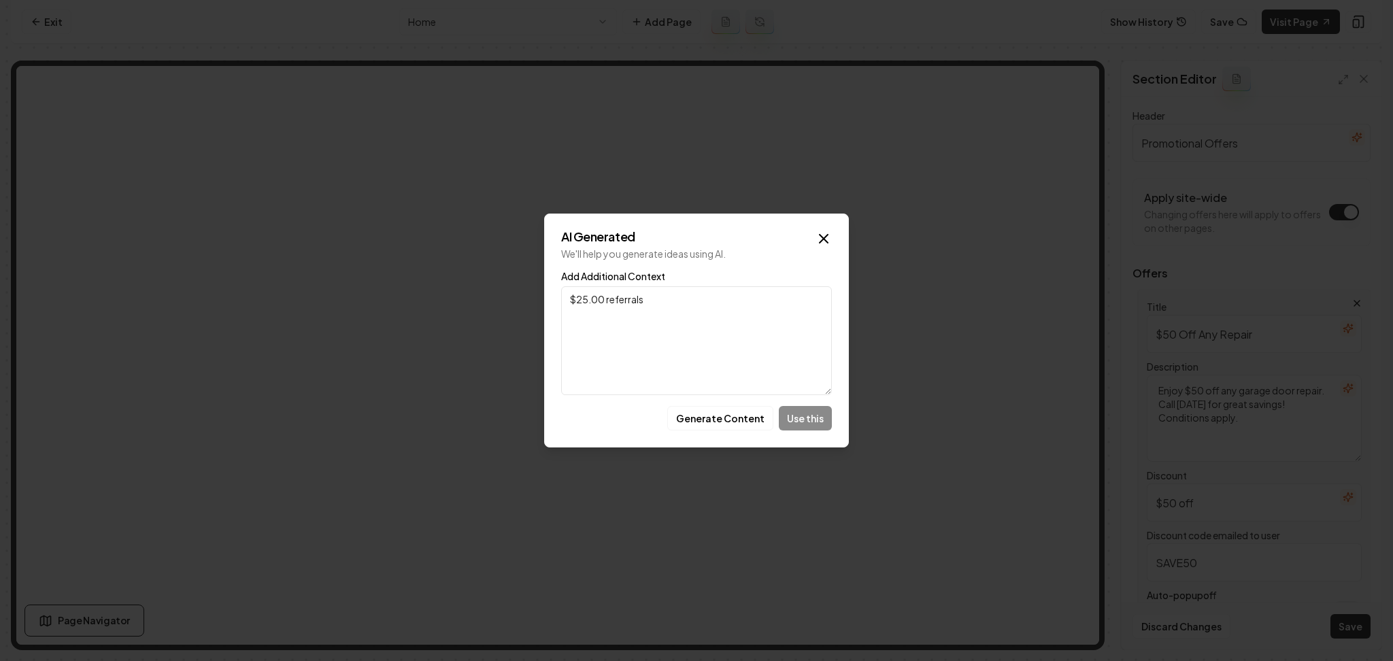
click at [600, 303] on textarea "$25.00 referrals" at bounding box center [696, 340] width 271 height 109
type textarea "$25.00 back for any referrals"
click at [731, 424] on button "Generate Content" at bounding box center [720, 418] width 106 height 24
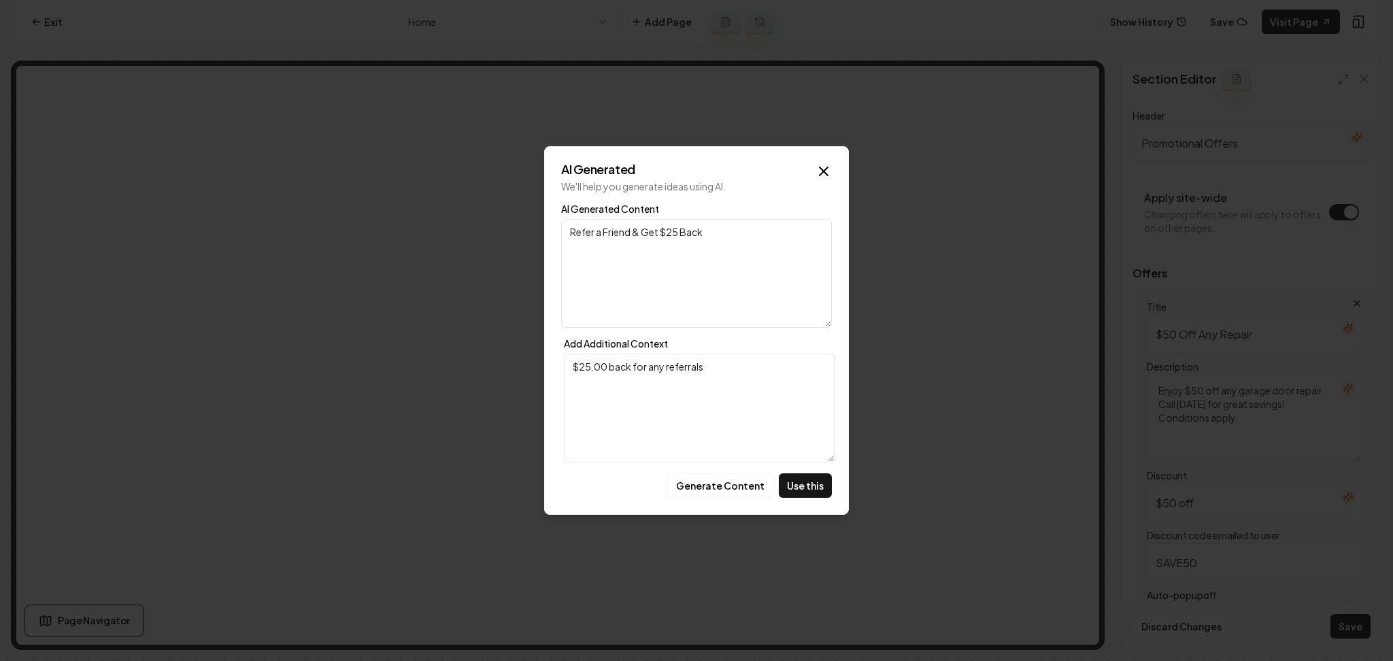
click at [809, 507] on div "AI Generated We'll help you generate ideas using AI. AI Generated Content Refer…" at bounding box center [696, 330] width 305 height 369
click at [803, 488] on button "Use this" at bounding box center [805, 485] width 53 height 24
type input "Refer a Friend & Get $25 Back"
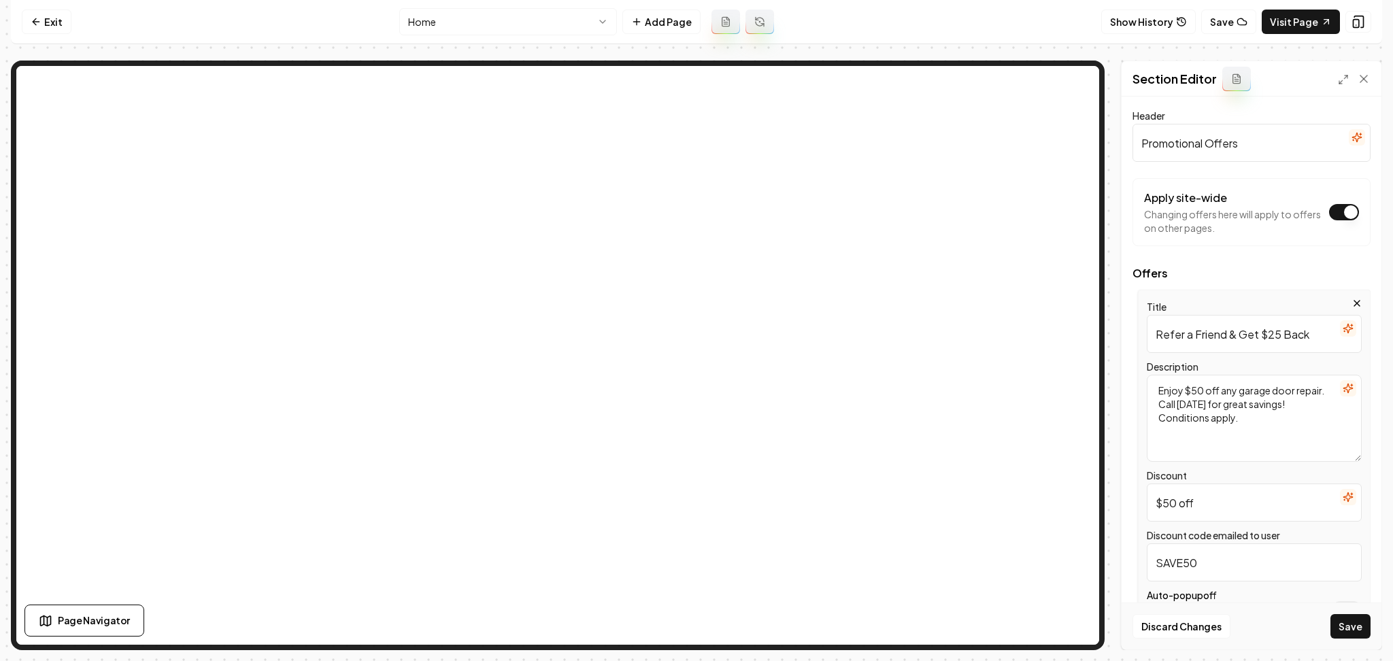
drag, startPoint x: 1268, startPoint y: 501, endPoint x: 1094, endPoint y: 520, distance: 175.1
click at [1070, 455] on div "Section Editor Header Promotional Offers Apply site-wide Changing offers here w…" at bounding box center [696, 356] width 1371 height 590
click at [1175, 512] on input "$50 off" at bounding box center [1254, 503] width 215 height 38
type input "$25 off"
click at [1343, 388] on icon "button" at bounding box center [1347, 388] width 9 height 9
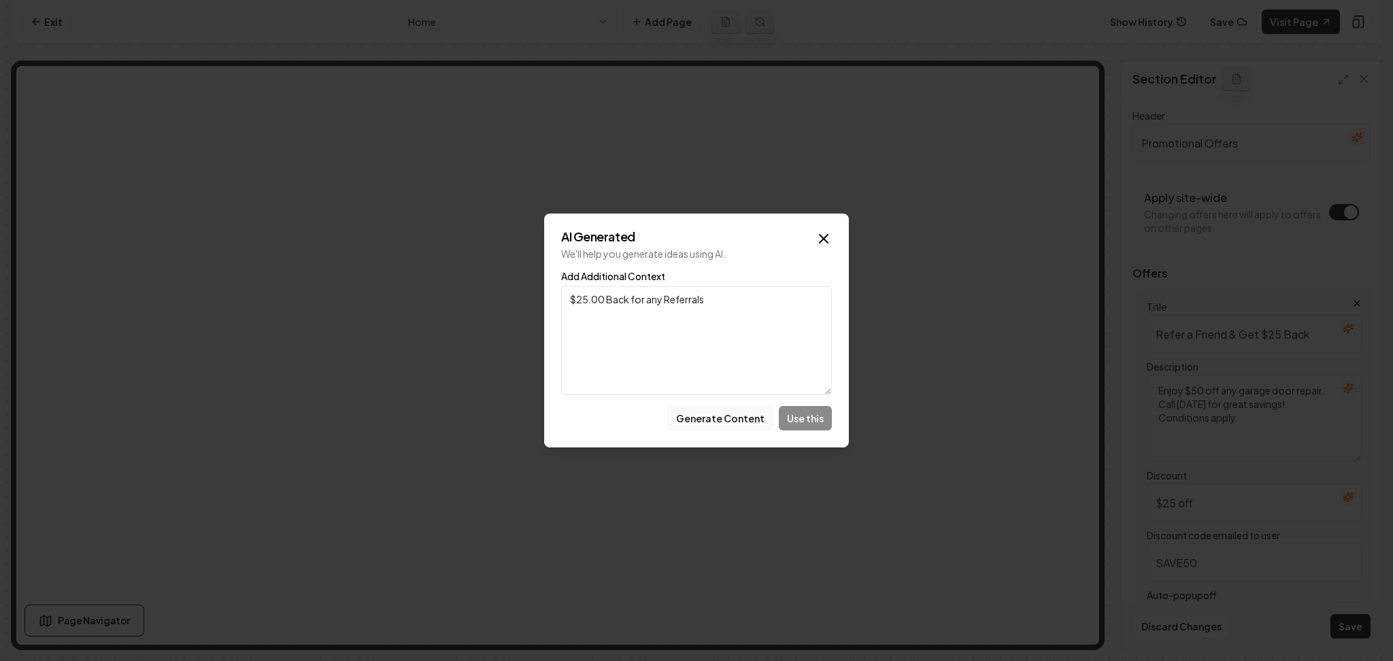
type textarea "$25.00 Back for any Referrals"
click at [727, 420] on button "Generate Content" at bounding box center [720, 418] width 106 height 24
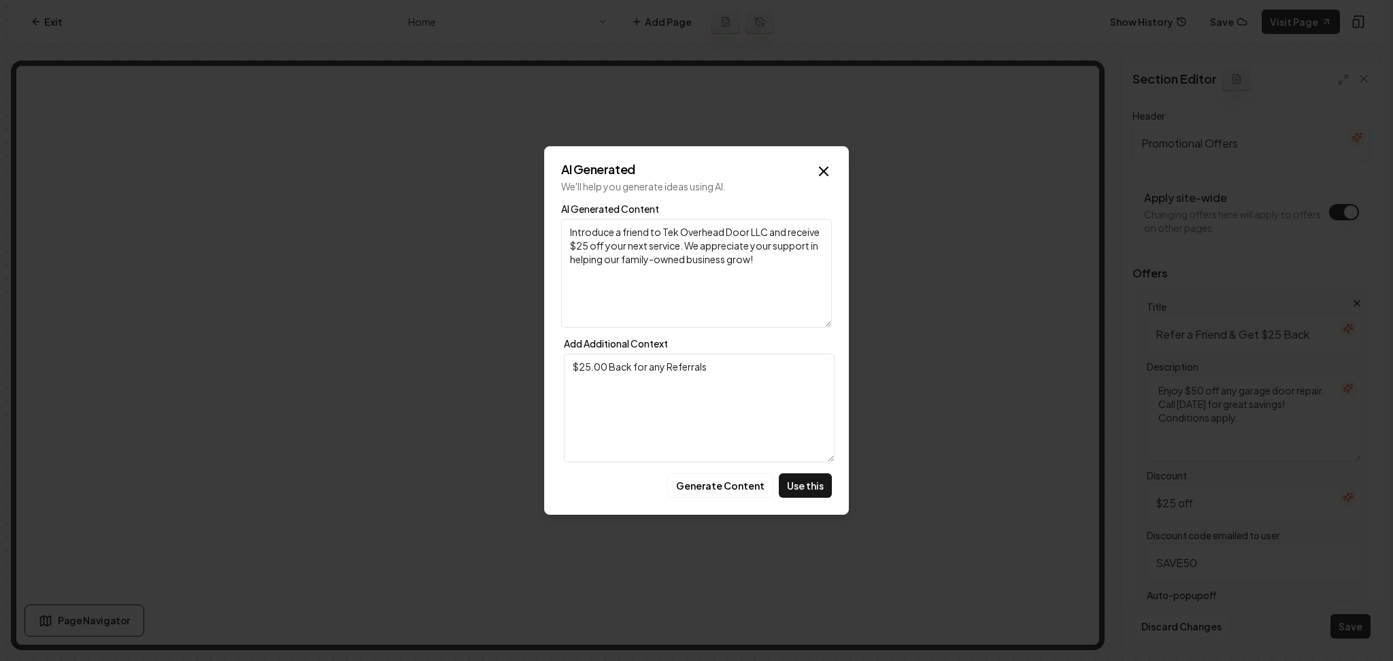
click at [810, 477] on button "Use this" at bounding box center [805, 485] width 53 height 24
type textarea "Introduce a friend to Tek Overhead Door LLC and receive $25 off your next servi…"
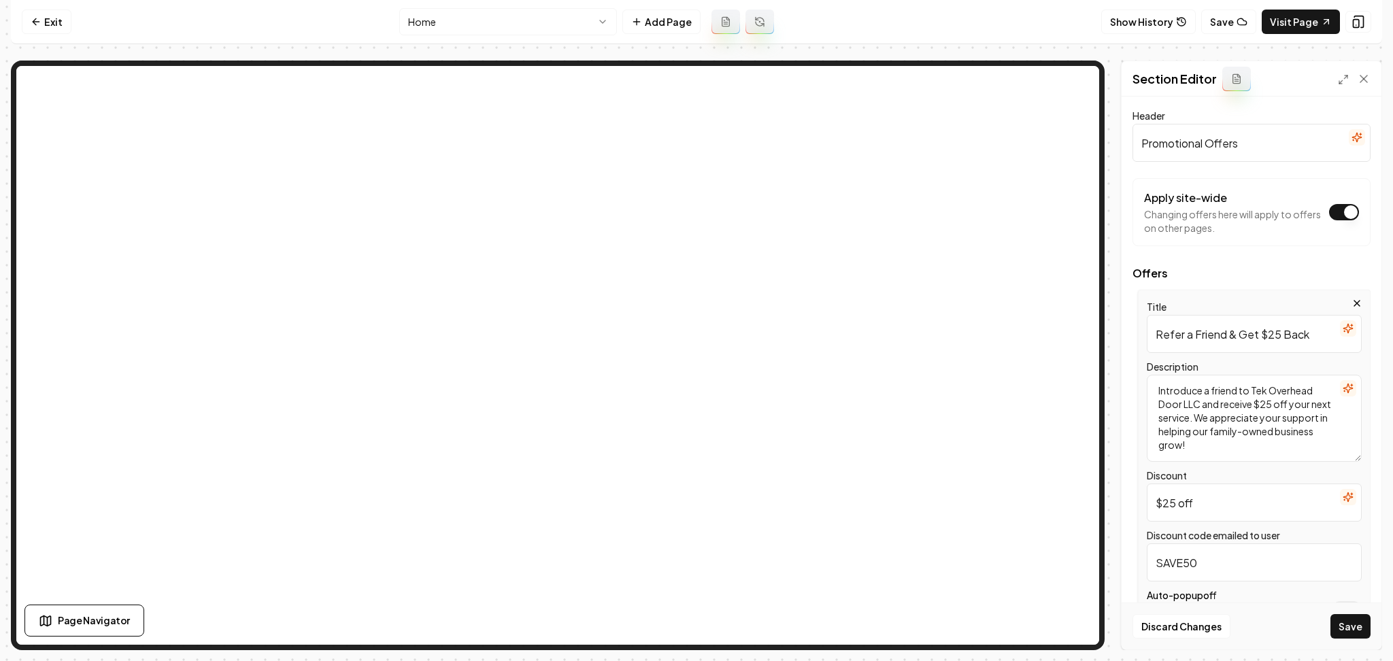
drag, startPoint x: 1215, startPoint y: 569, endPoint x: 1094, endPoint y: 583, distance: 121.8
click at [1073, 518] on div "Section Editor Header Promotional Offers Apply site-wide Changing offers here w…" at bounding box center [696, 356] width 1371 height 590
type input "REFER25"
click at [1354, 637] on button "Save" at bounding box center [1350, 626] width 40 height 24
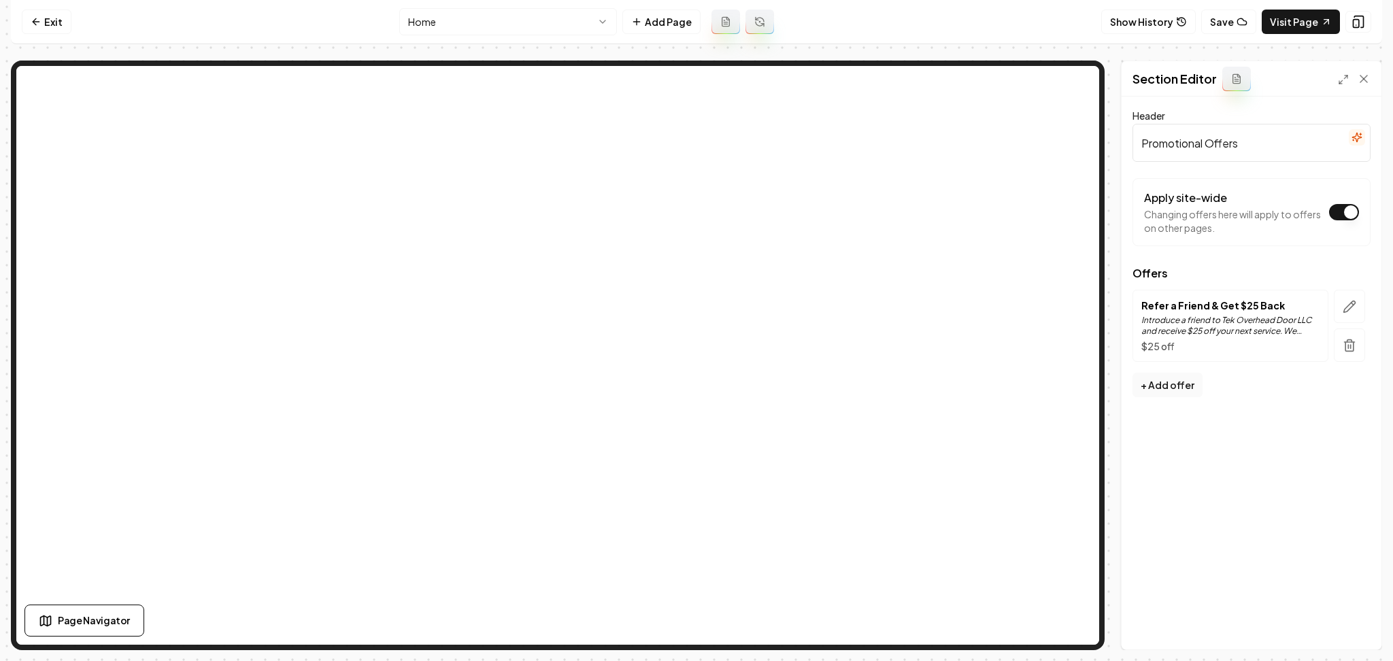
click at [1138, 21] on button "Show History" at bounding box center [1148, 22] width 95 height 24
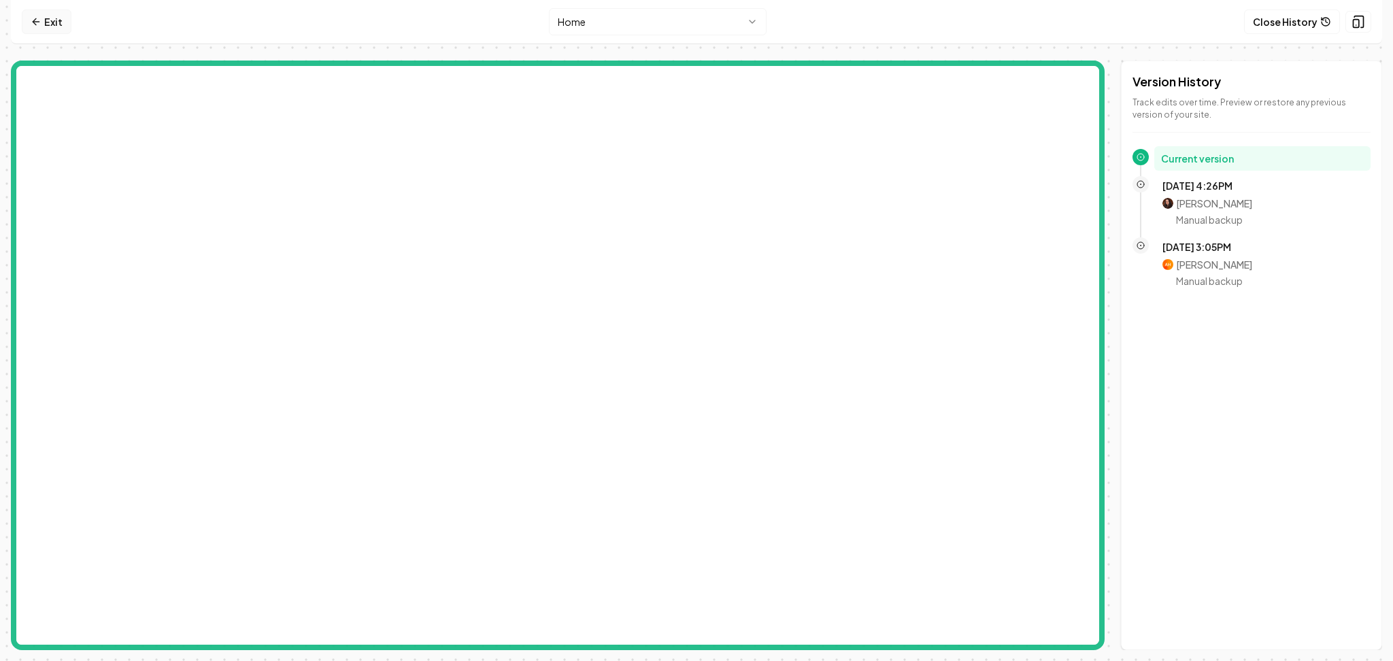
click at [45, 18] on link "Exit" at bounding box center [47, 22] width 50 height 24
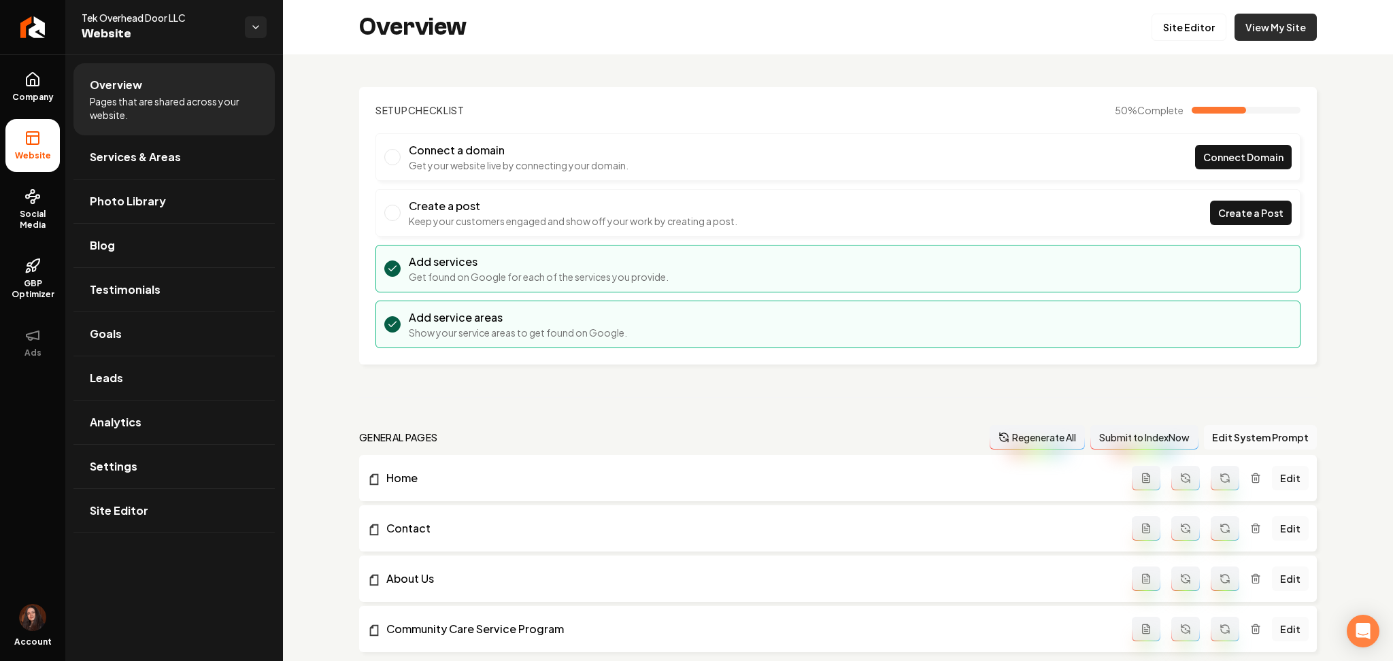
click at [1282, 27] on link "View My Site" at bounding box center [1275, 27] width 82 height 27
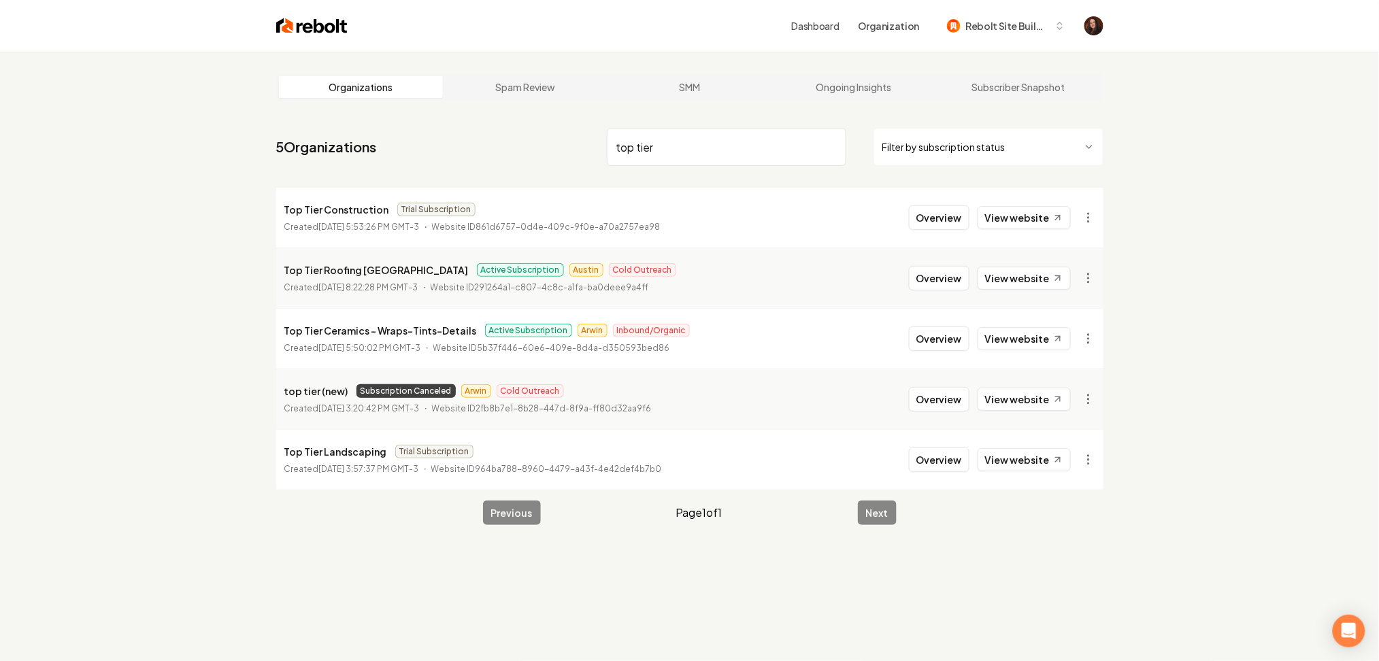
type input "top tier"
click at [949, 272] on button "Overview" at bounding box center [939, 278] width 61 height 24
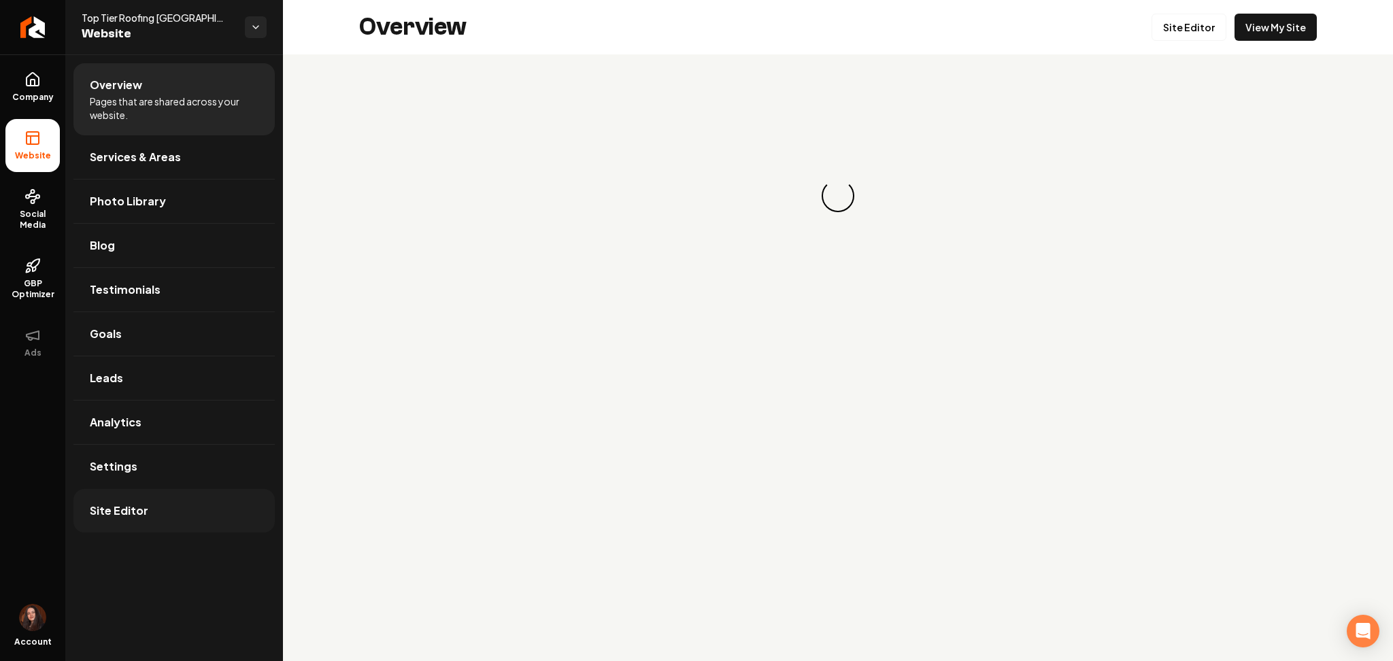
click at [122, 520] on link "Site Editor" at bounding box center [173, 511] width 201 height 44
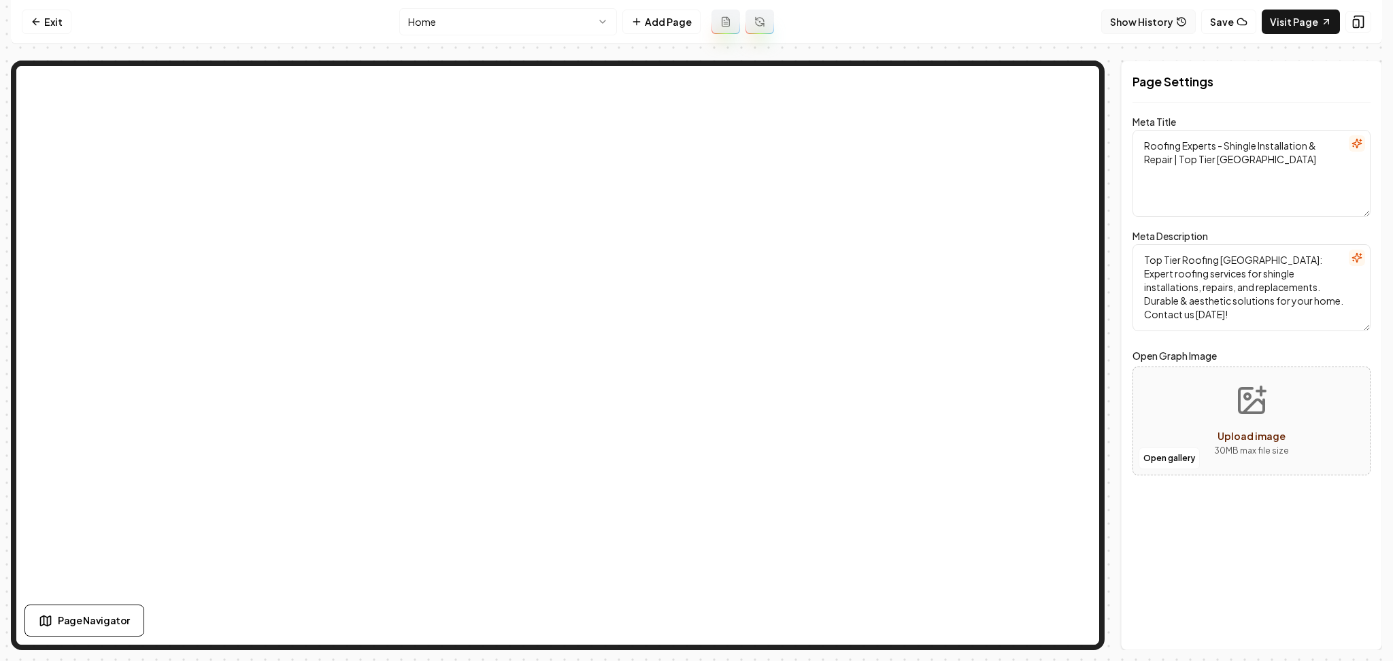
click at [1176, 31] on button "Show History" at bounding box center [1148, 22] width 95 height 24
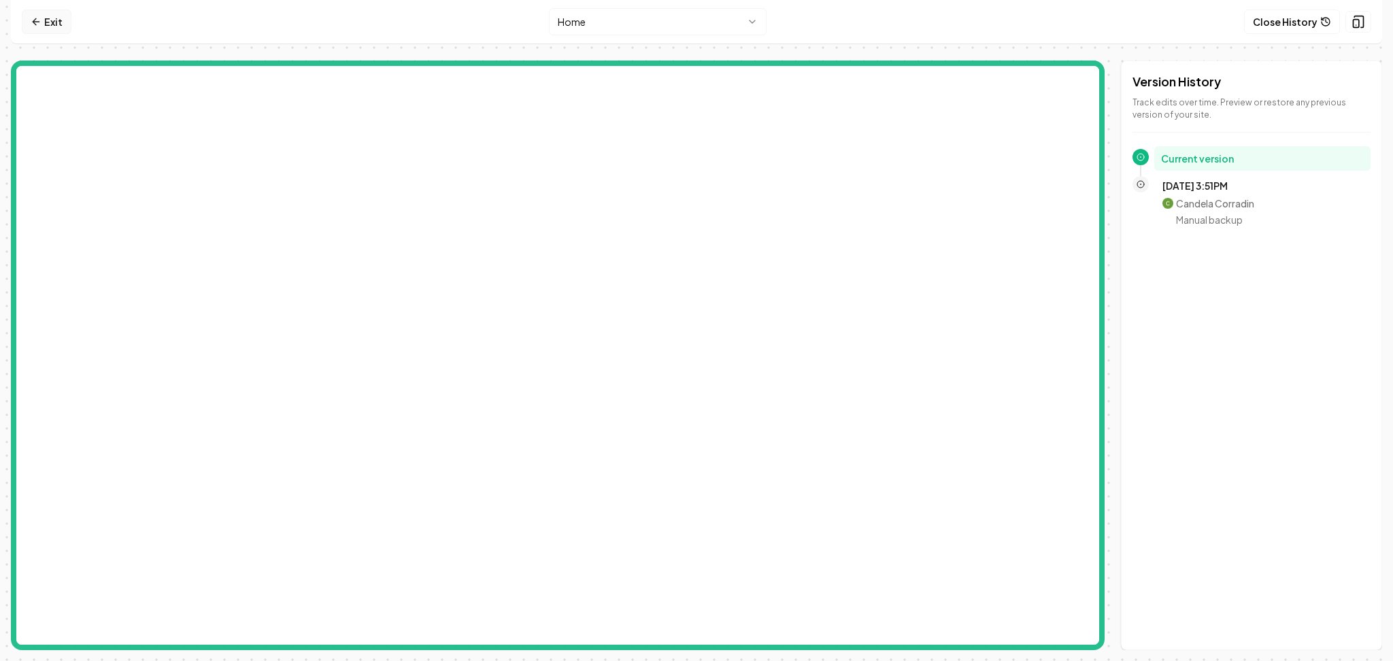
click at [33, 23] on icon at bounding box center [36, 21] width 11 height 11
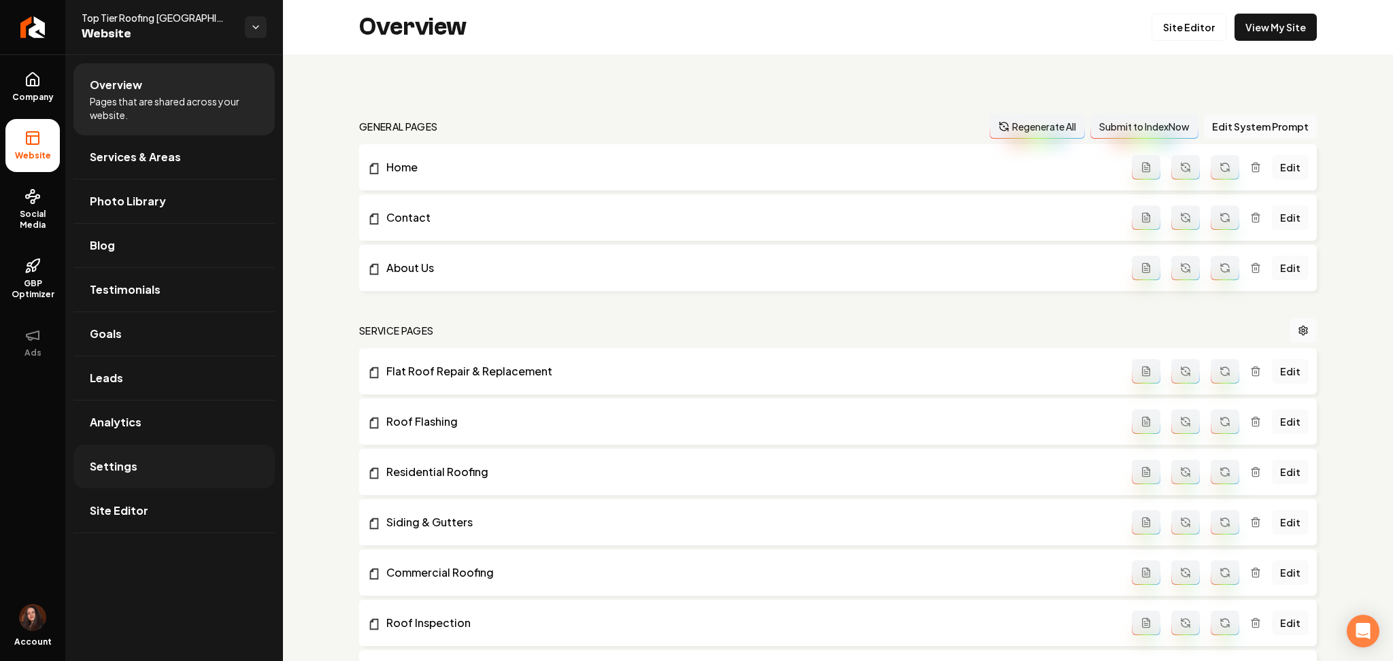
click at [146, 468] on link "Settings" at bounding box center [173, 467] width 201 height 44
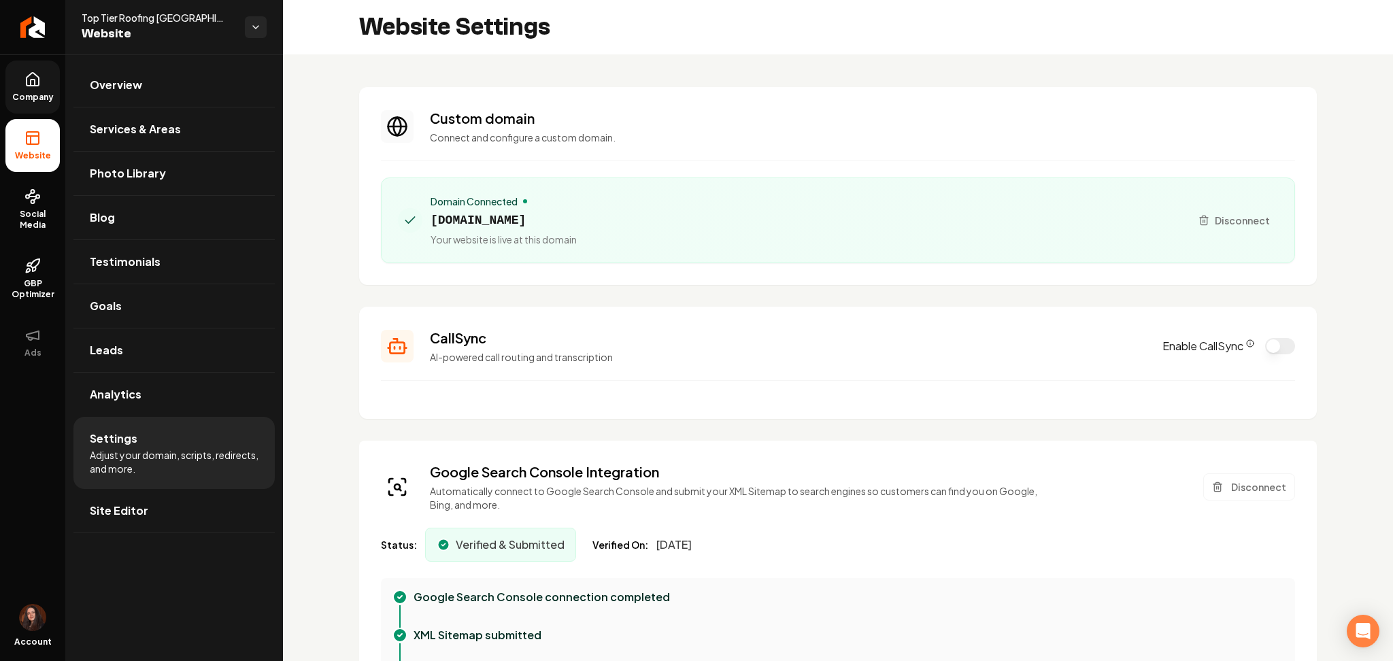
click at [27, 95] on span "Company" at bounding box center [33, 97] width 52 height 11
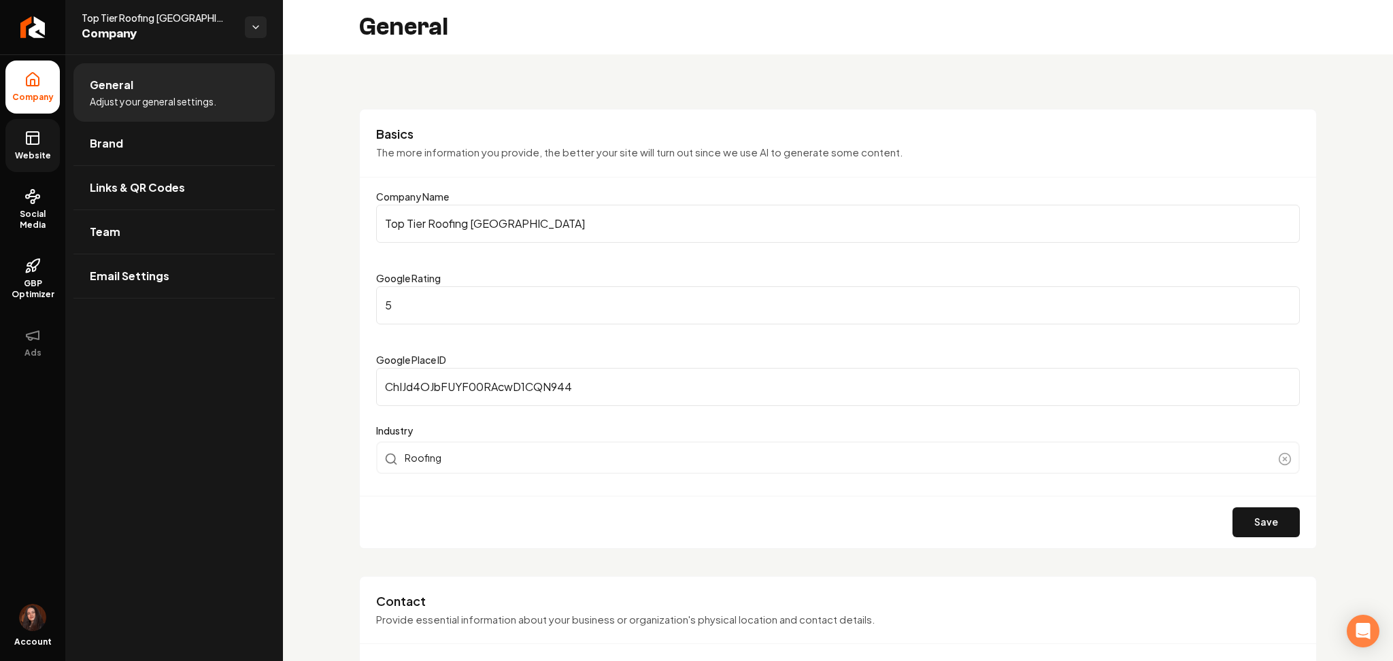
click at [30, 133] on icon at bounding box center [32, 138] width 16 height 16
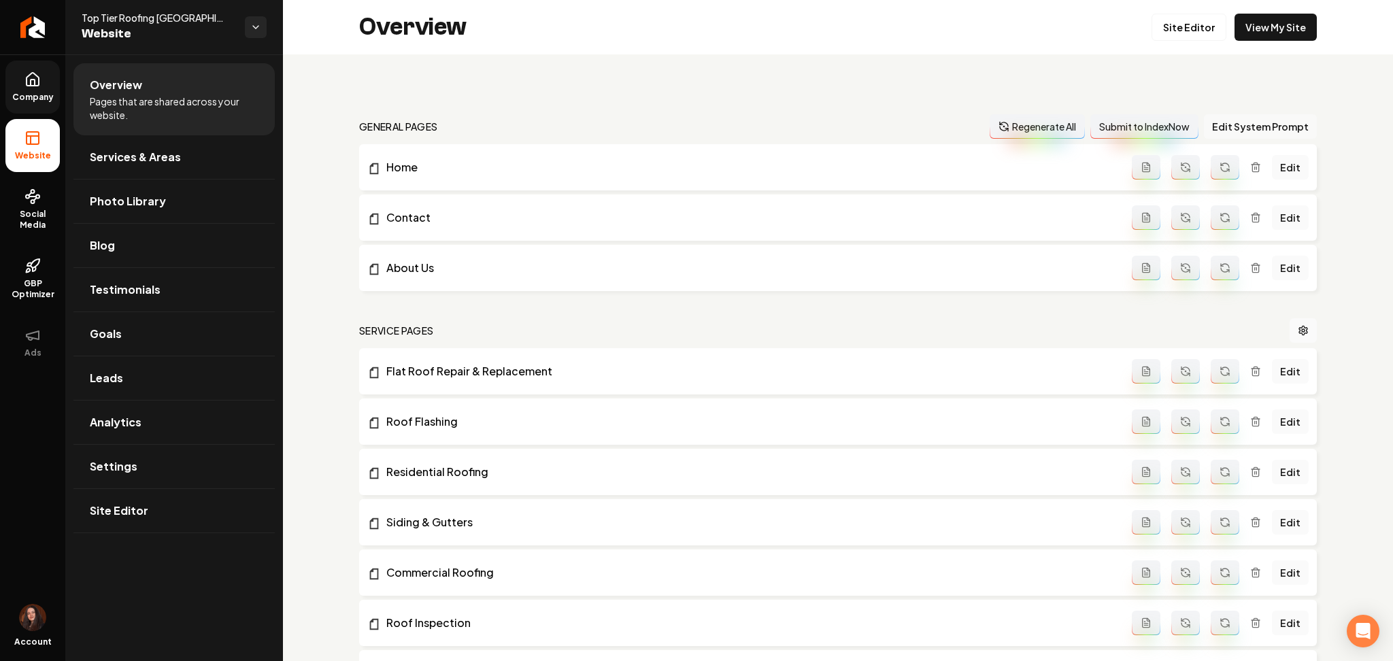
click at [1217, 118] on button "Edit System Prompt" at bounding box center [1260, 126] width 113 height 24
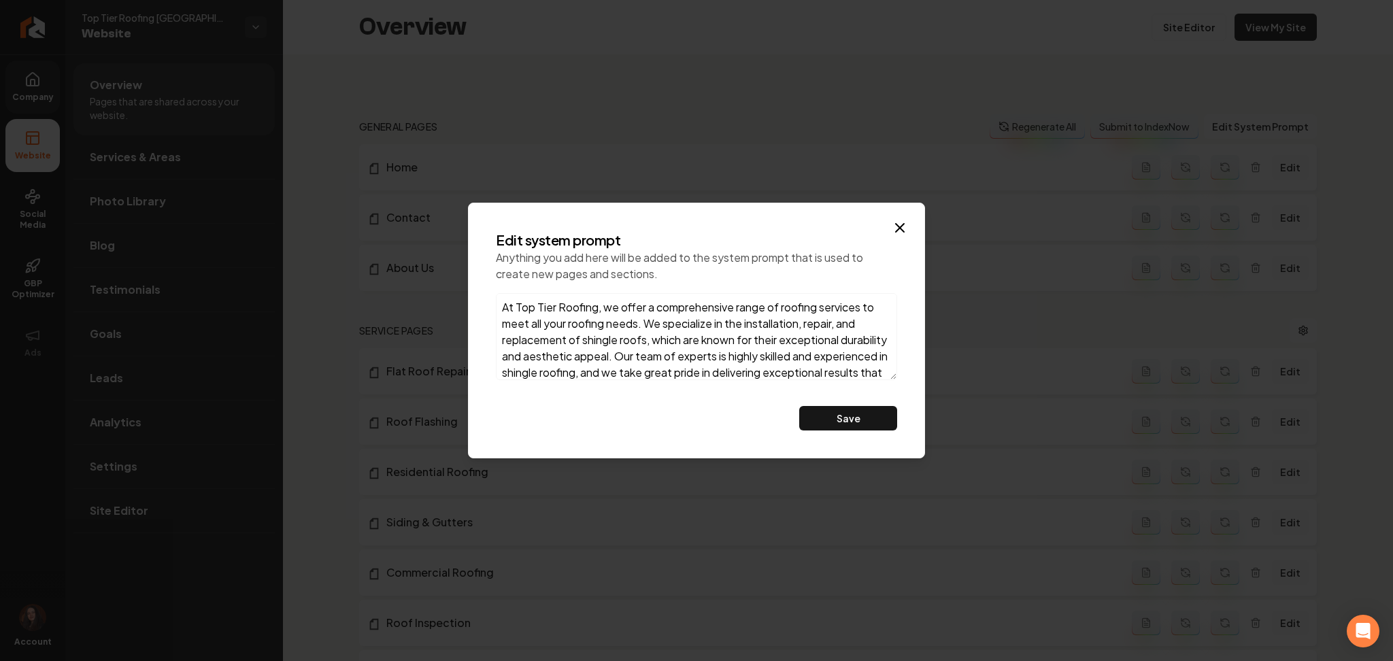
drag, startPoint x: 517, startPoint y: 307, endPoint x: 596, endPoint y: 307, distance: 79.6
click at [596, 307] on textarea "At Top Tier Roofing, we offer a comprehensive range of roofing services to meet…" at bounding box center [696, 336] width 401 height 87
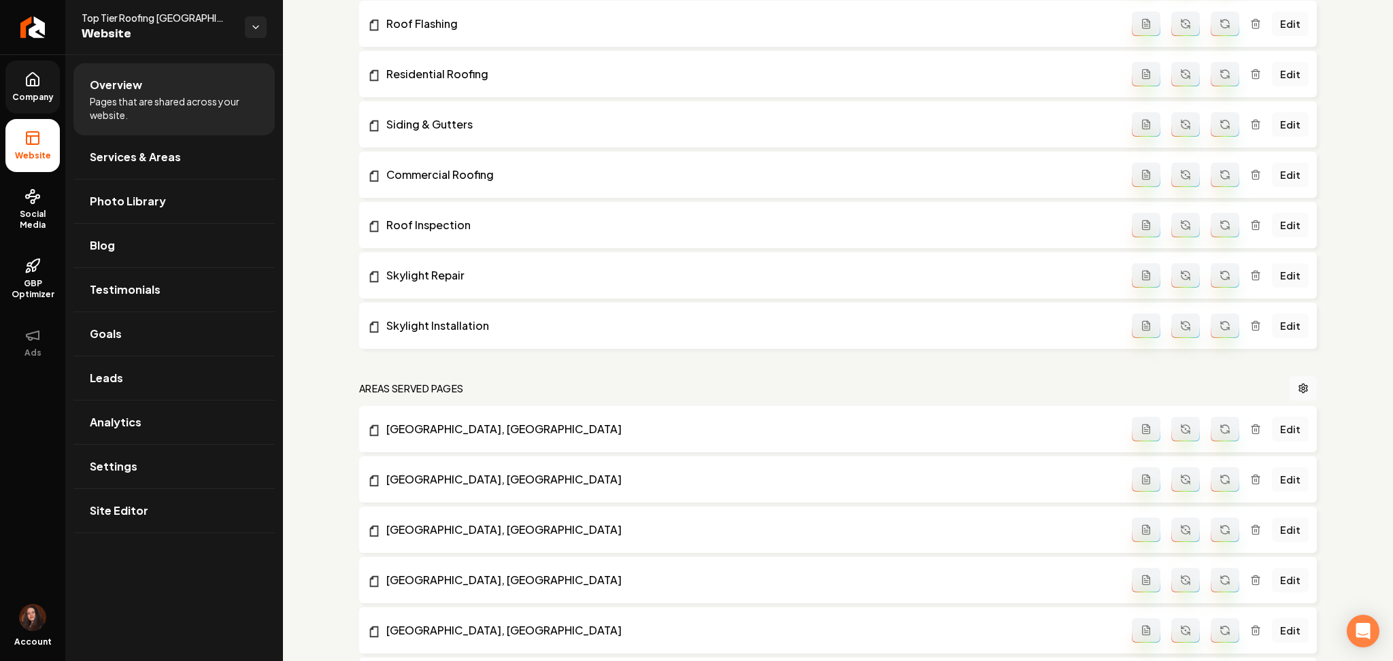
scroll to position [635, 0]
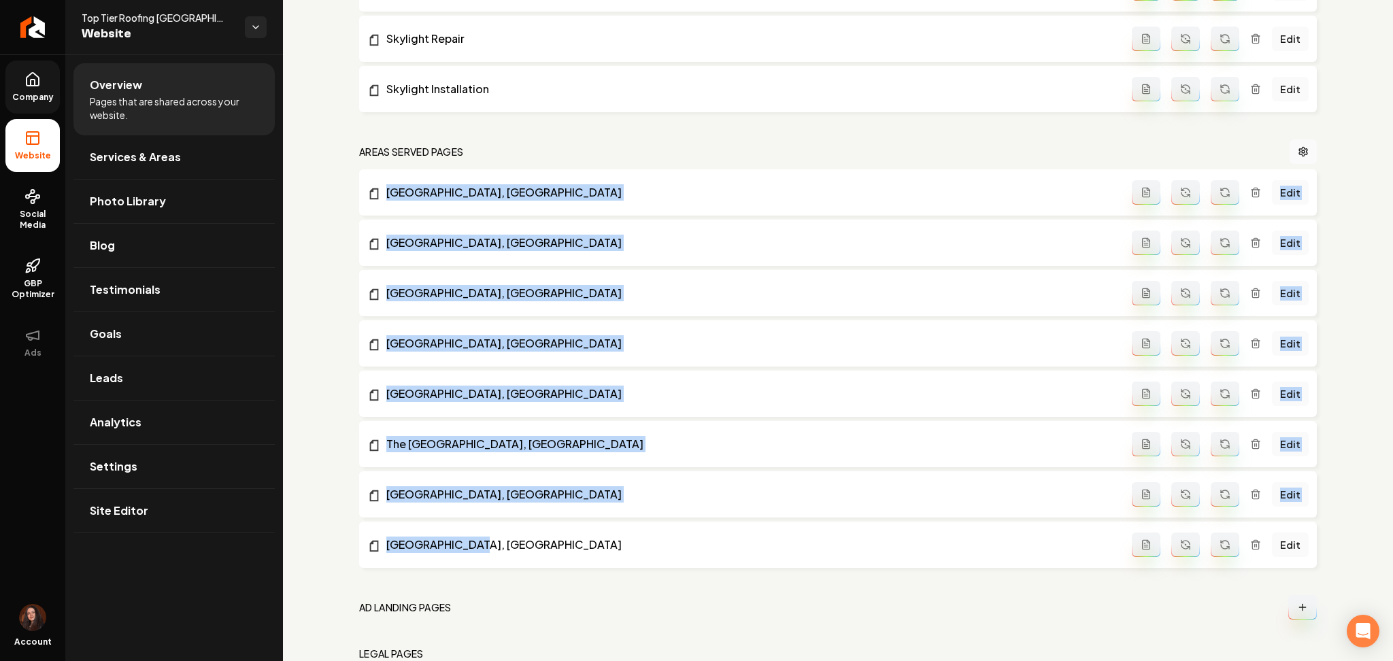
drag, startPoint x: 348, startPoint y: 212, endPoint x: 491, endPoint y: 559, distance: 375.7
click at [491, 559] on div "general pages Regenerate All Submit to IndexNow Edit System Prompt Home Edit Co…" at bounding box center [838, 84] width 1110 height 1328
copy div "Richmond County, NY Edit Staten Island, NY Edit Brooklyn, NY Edit Manhattan, NY…"
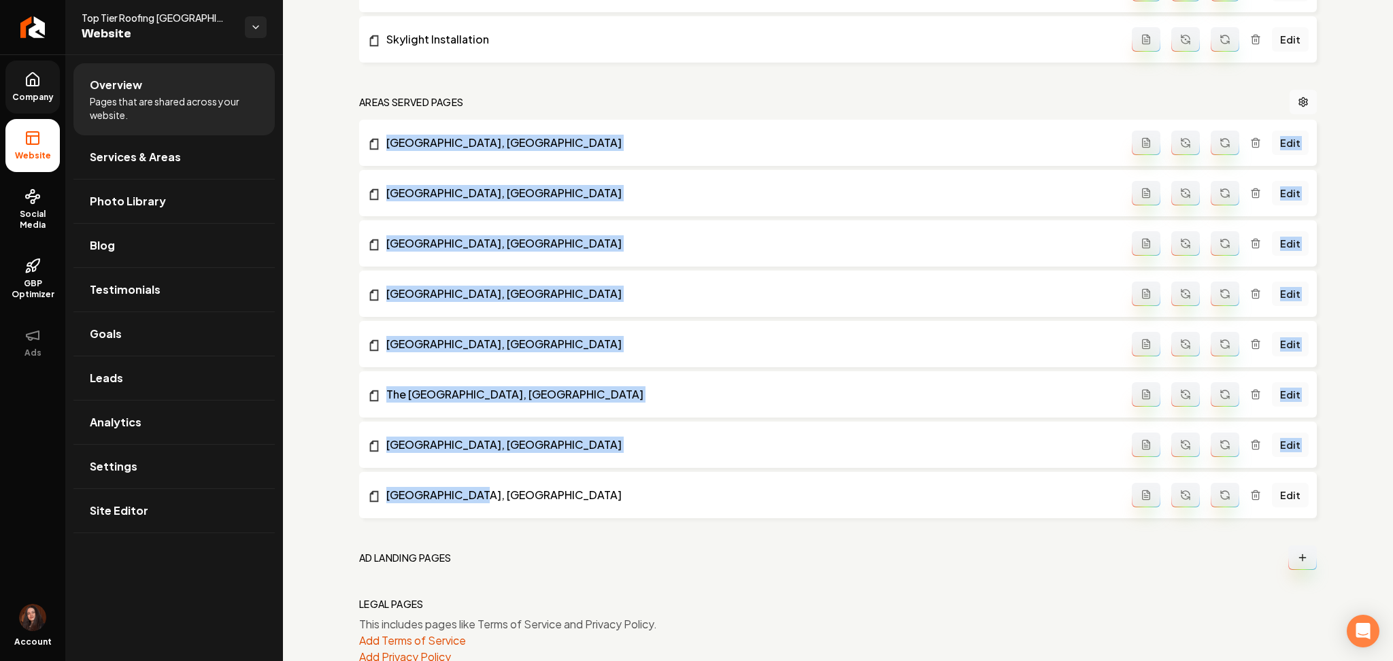
scroll to position [720, 0]
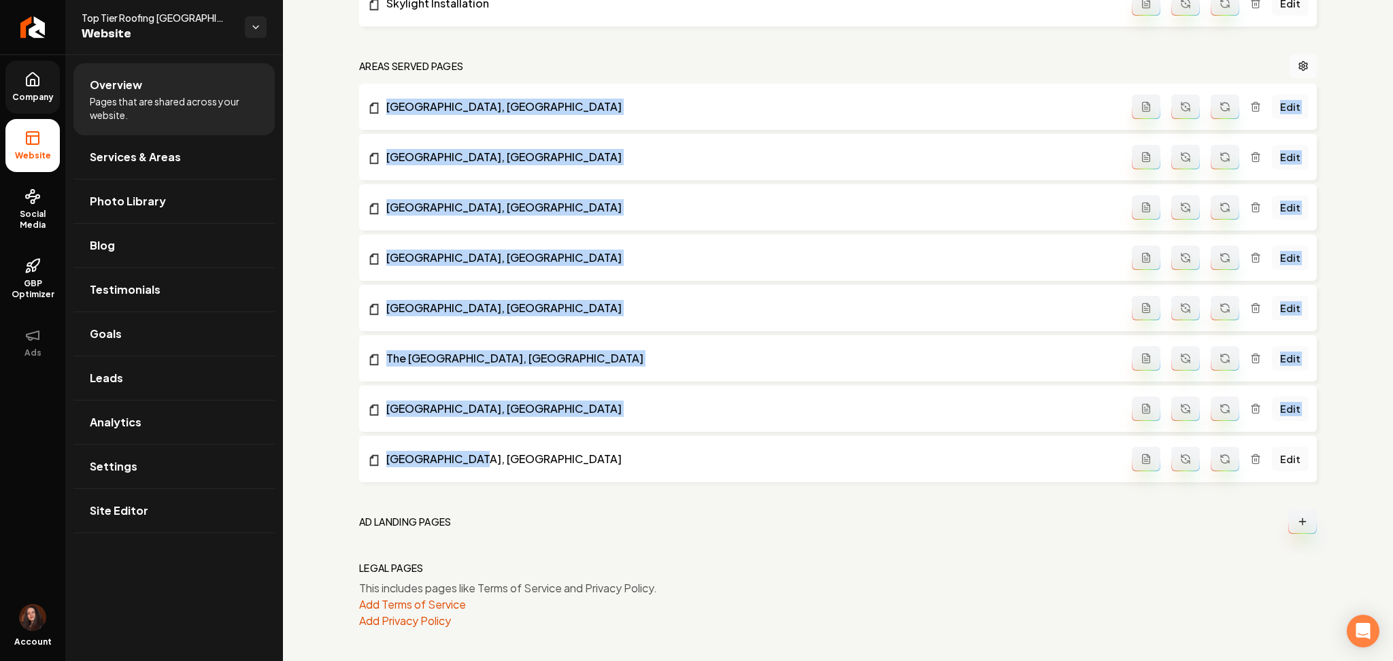
copy div "Richmond County, NY Edit Staten Island, NY Edit Brooklyn, NY Edit Manhattan, NY…"
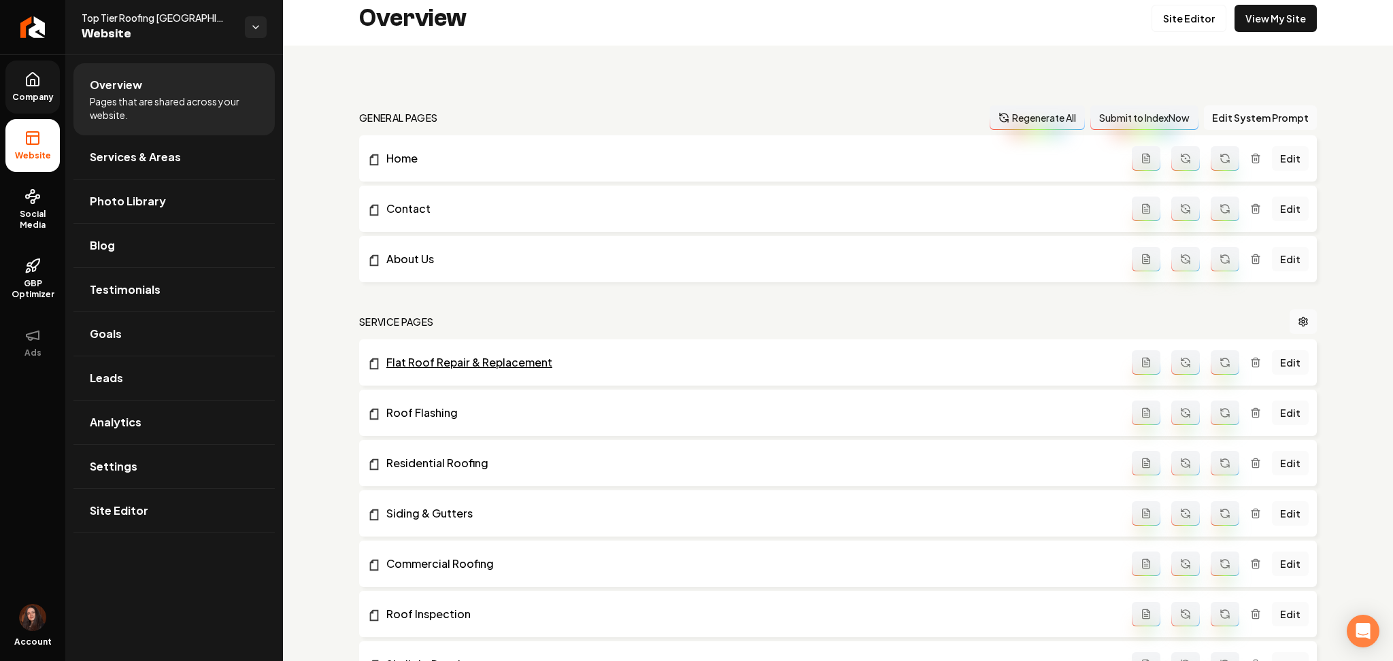
scroll to position [0, 0]
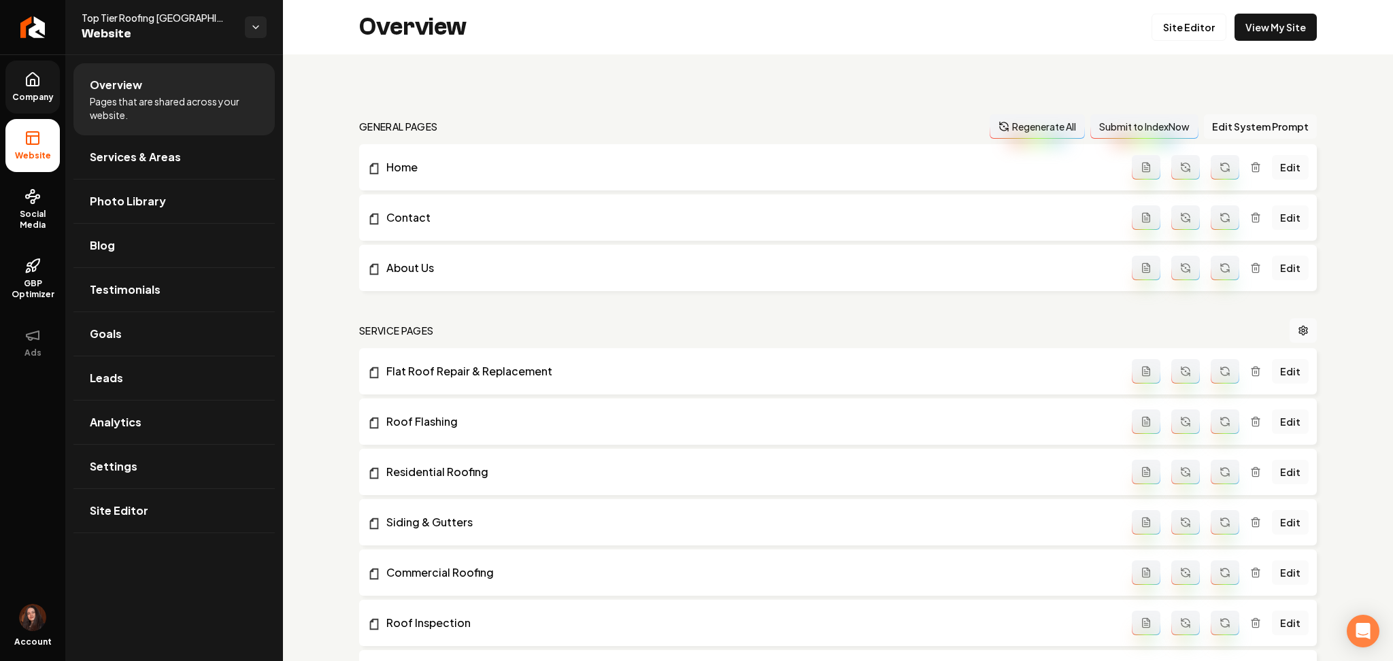
click at [1230, 130] on button "Edit System Prompt" at bounding box center [1260, 126] width 113 height 24
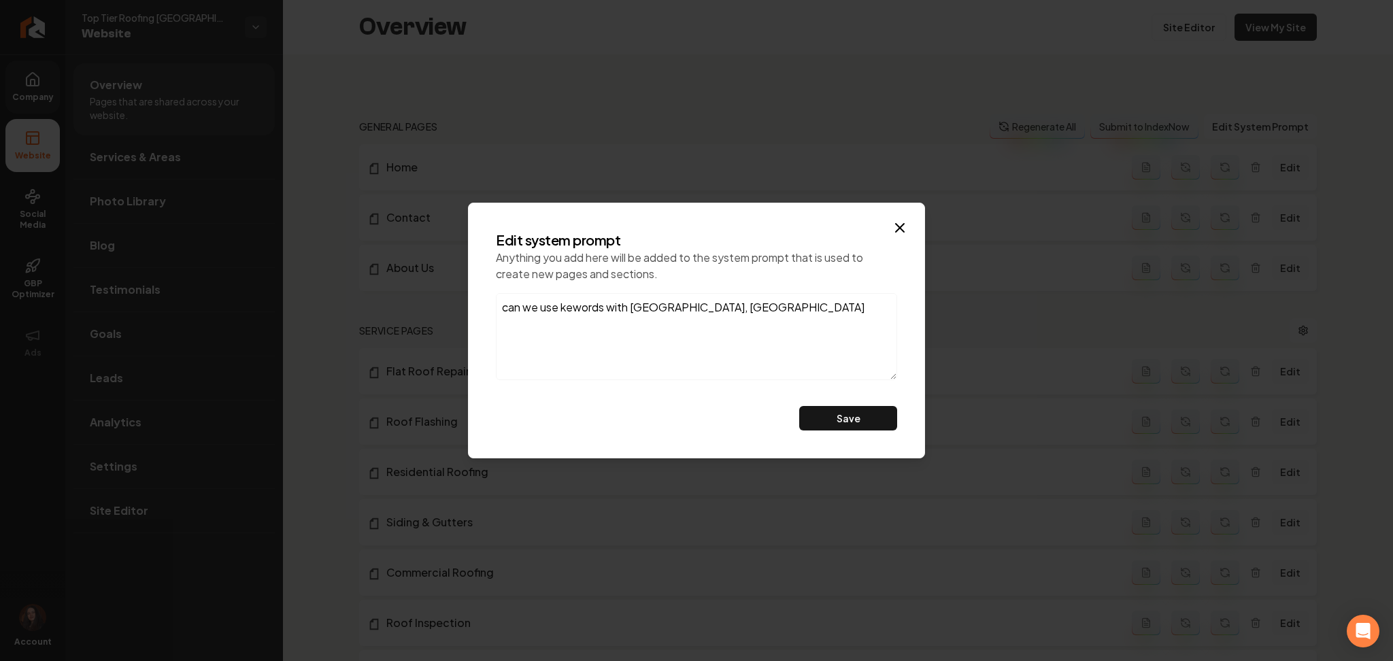
scroll to position [620, 0]
click at [539, 357] on textarea "can we use kewords with Richmond County, NY Edit Staten Island, NY Edit Brookly…" at bounding box center [696, 336] width 401 height 87
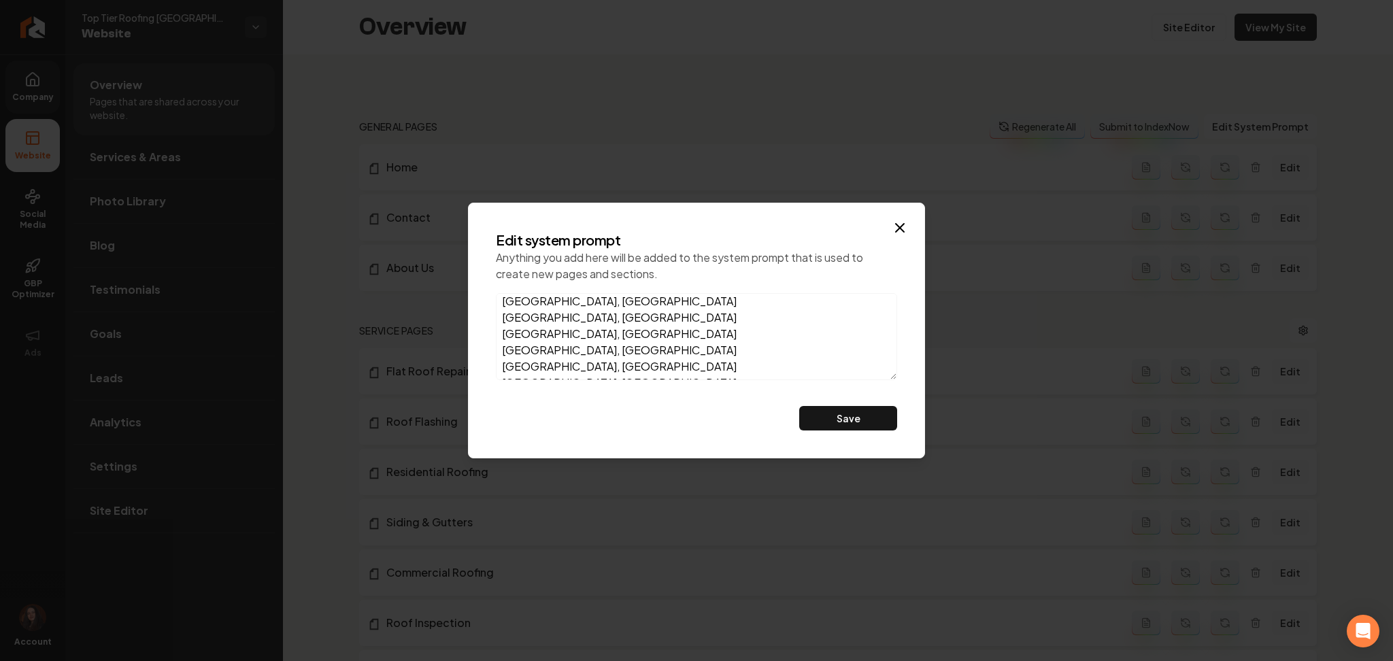
scroll to position [5, 0]
click at [573, 305] on textarea "can we use kewords with Richmond County, NY Staten Island, NY Brooklyn, NY Manh…" at bounding box center [696, 336] width 401 height 87
click at [637, 302] on textarea "can we use keywords with Richmond County, NY Staten Island, NY Brooklyn, NY Man…" at bounding box center [696, 336] width 401 height 87
click at [617, 303] on textarea "can we use keywords with Richmond County, NY Staten Island, NY Brooklyn, NY Man…" at bounding box center [696, 336] width 401 height 87
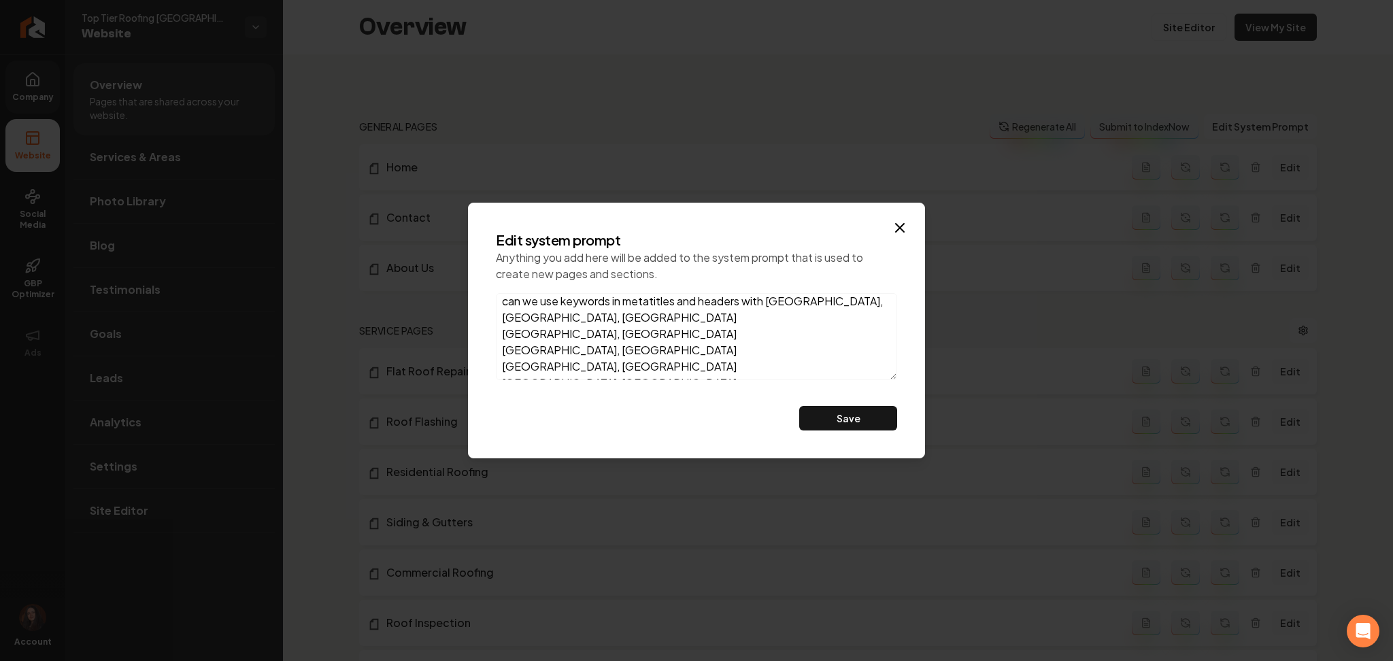
click at [767, 307] on textarea "can we use keywords in metatitles and headers with Richmond County, NY Staten I…" at bounding box center [696, 336] width 401 height 87
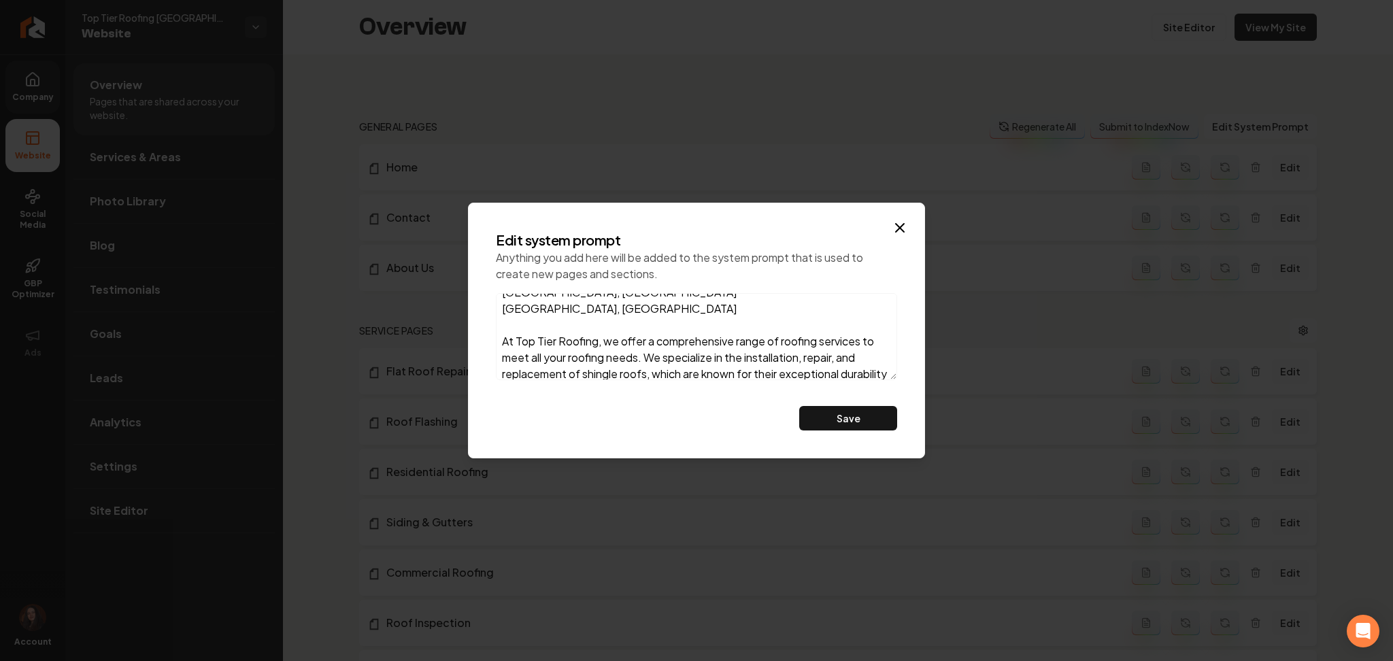
scroll to position [147, 0]
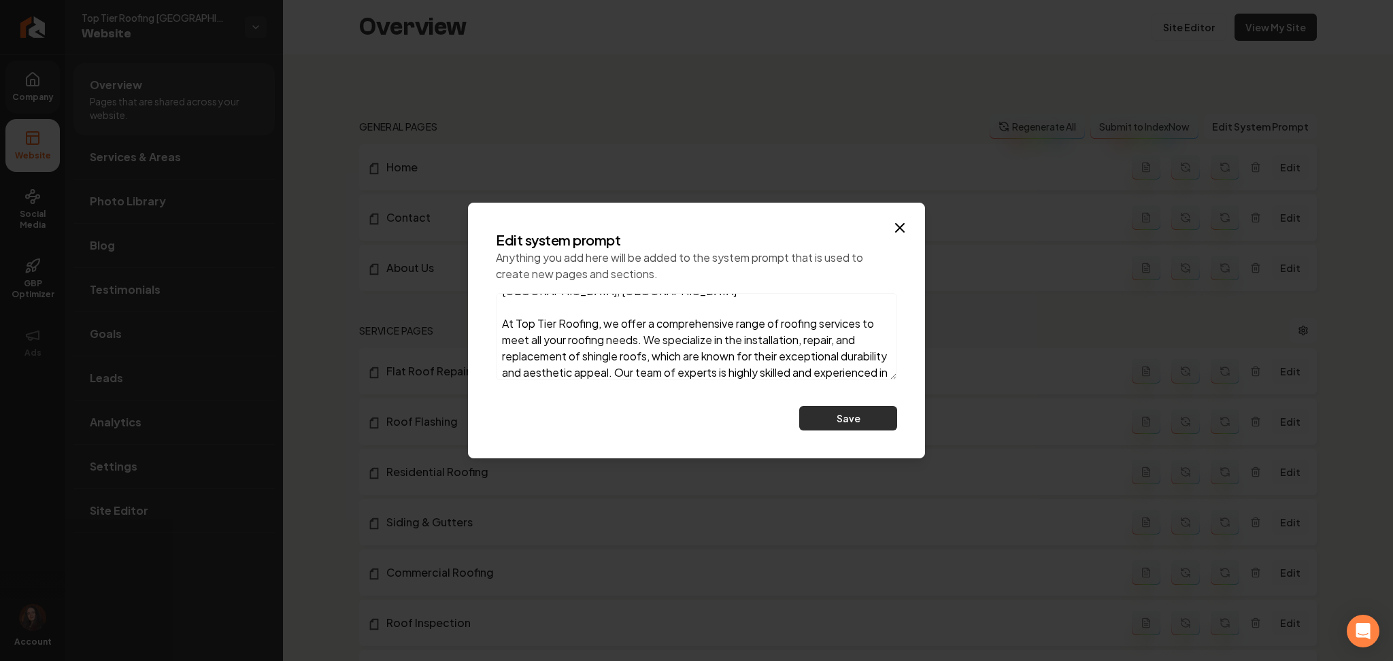
type textarea "can we use keywords in metatitles and headers with Roofing in: Richmond County,…"
click at [819, 416] on button "Save" at bounding box center [848, 418] width 98 height 24
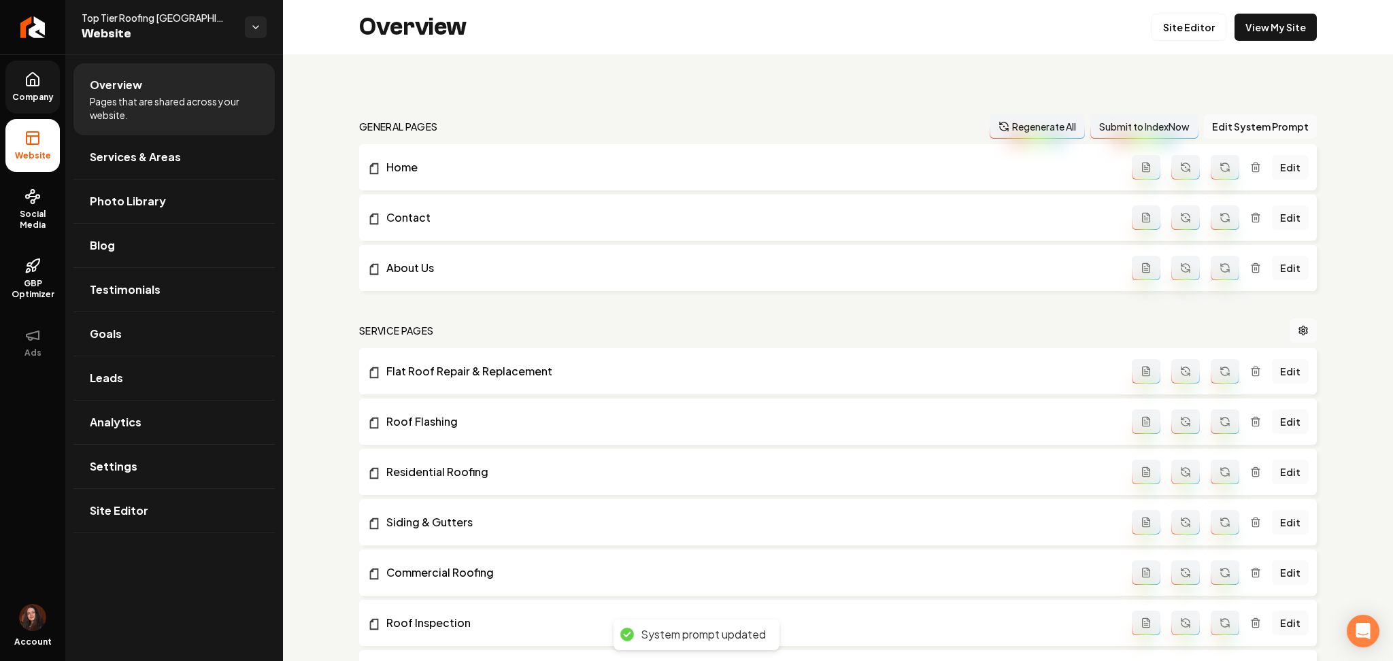
click at [1035, 128] on button "Regenerate All" at bounding box center [1037, 126] width 95 height 24
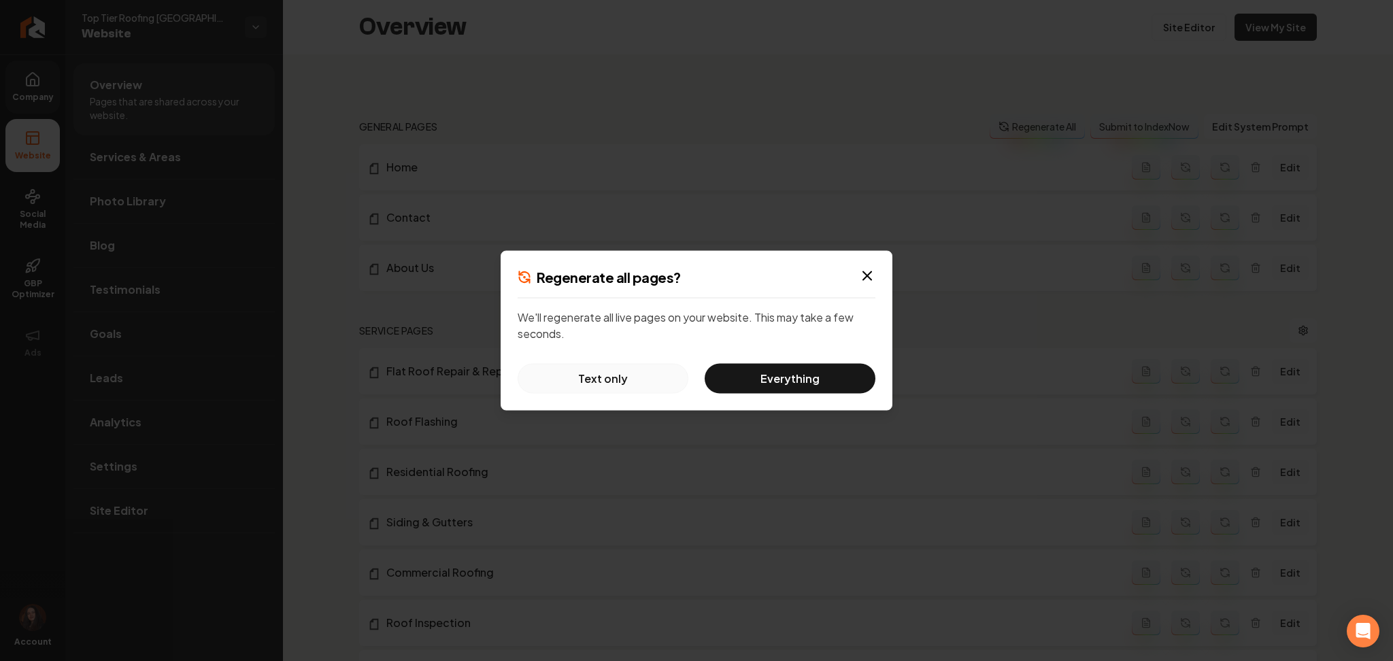
click at [654, 382] on button "Text only" at bounding box center [603, 379] width 171 height 30
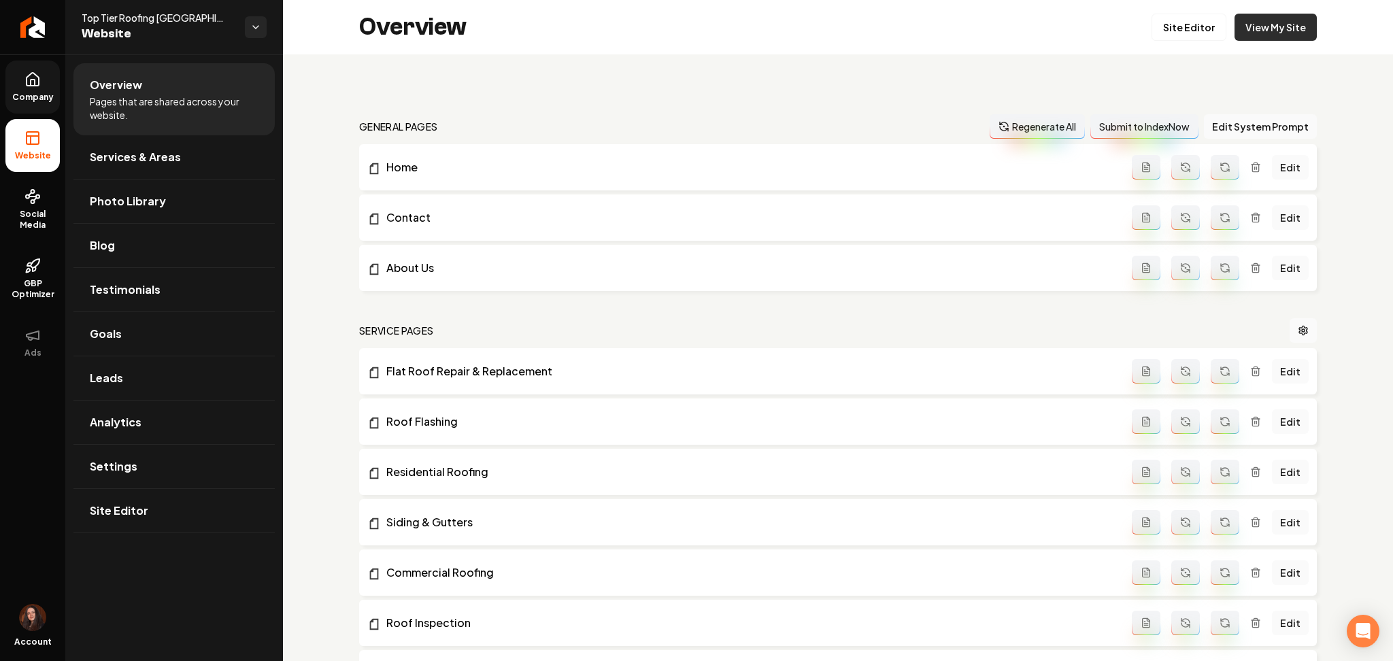
click at [1259, 27] on link "View My Site" at bounding box center [1275, 27] width 82 height 27
click at [1269, 34] on link "View My Site" at bounding box center [1275, 27] width 82 height 27
click at [1170, 11] on div "Overview Site Editor View My Site" at bounding box center [838, 27] width 1110 height 54
click at [1166, 22] on link "Site Editor" at bounding box center [1188, 27] width 75 height 27
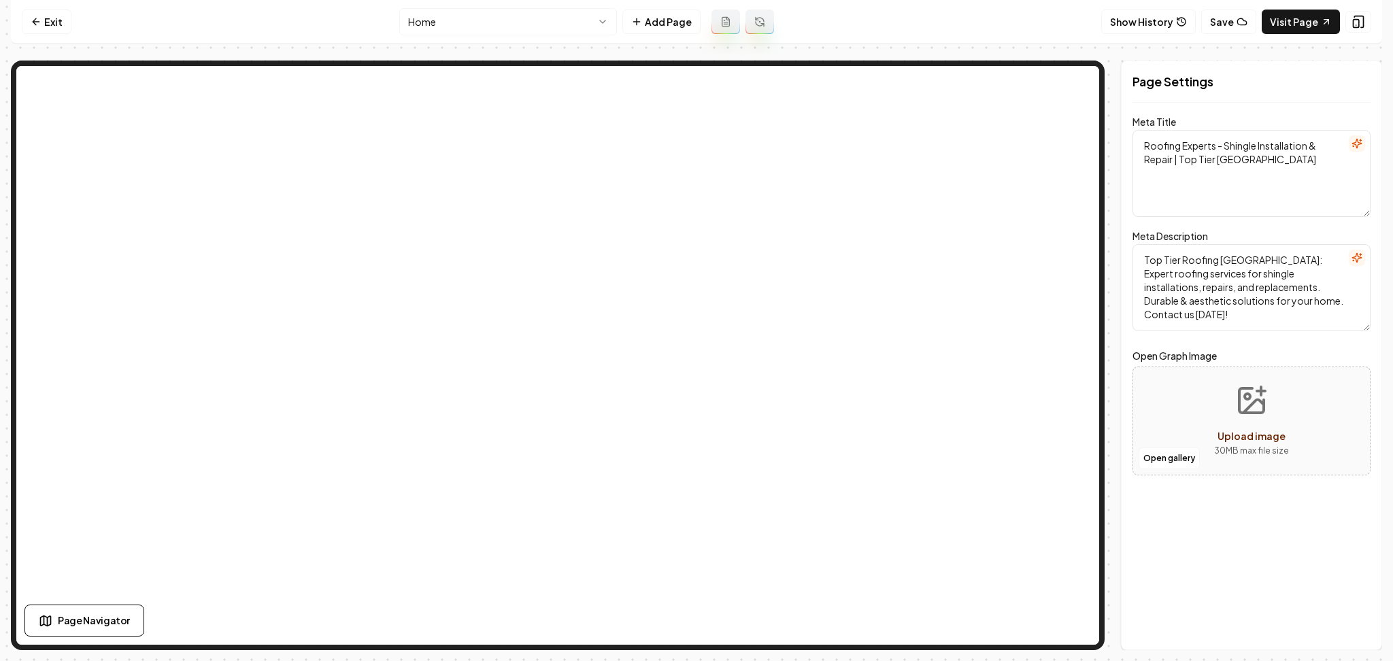
click at [1362, 143] on icon "button" at bounding box center [1356, 143] width 11 height 11
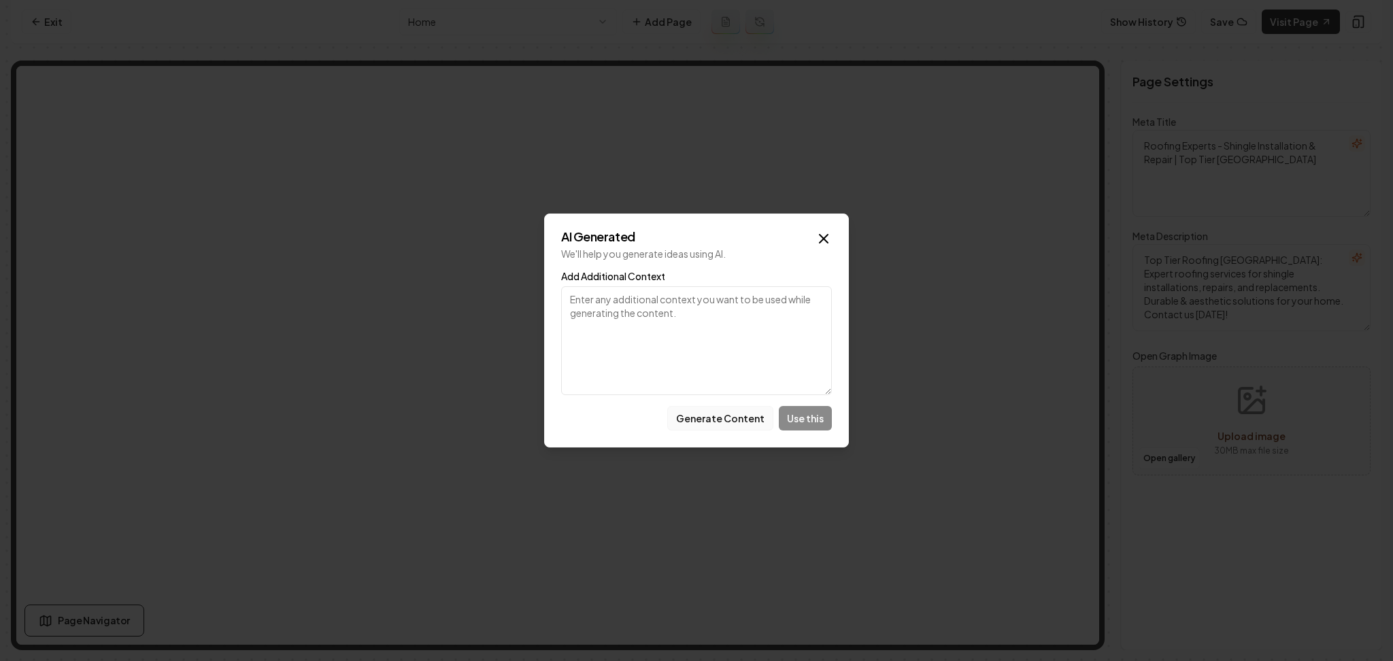
click at [715, 418] on button "Generate Content" at bounding box center [720, 418] width 106 height 24
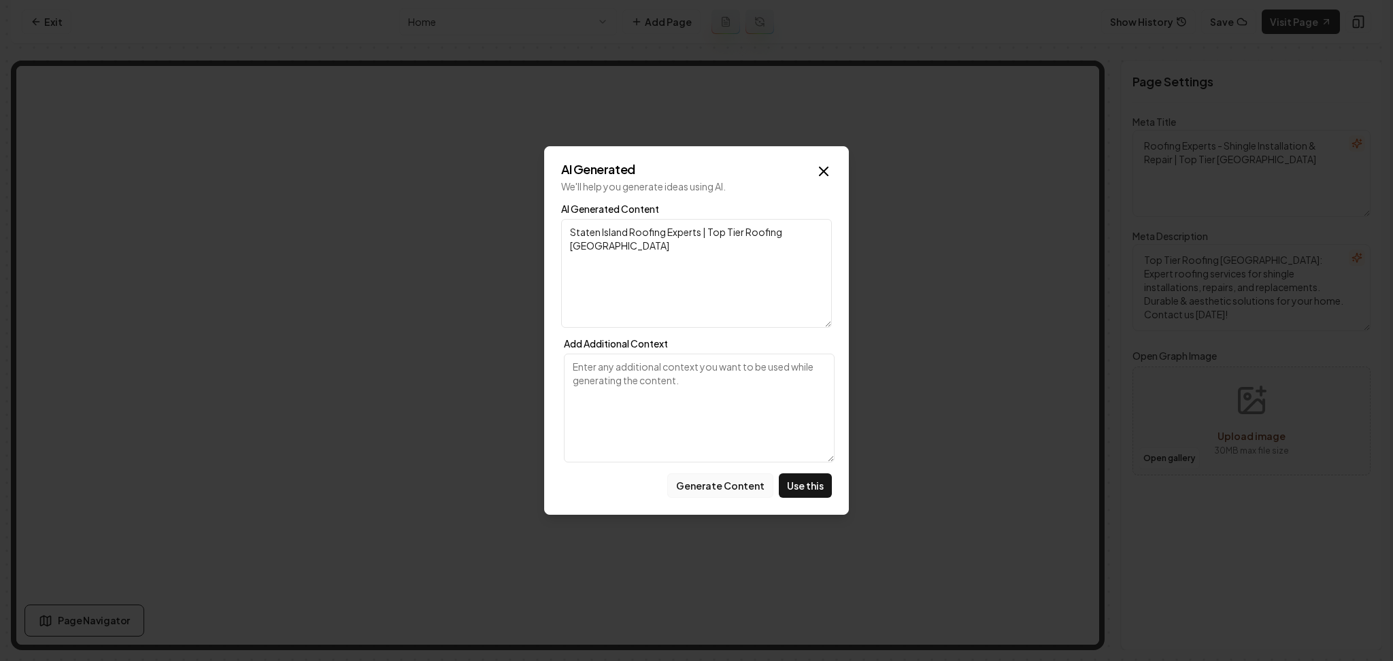
click at [742, 482] on button "Generate Content" at bounding box center [720, 485] width 106 height 24
drag, startPoint x: 572, startPoint y: 256, endPoint x: 579, endPoint y: 261, distance: 8.7
click at [579, 261] on textarea "Staten Island's Best Roofing Services | Top Tier Roofing NY" at bounding box center [696, 273] width 271 height 109
type textarea "Staten Island's Best Roofing Services | Top Tier Roofing New York"
click at [804, 488] on button "Use this" at bounding box center [805, 485] width 53 height 24
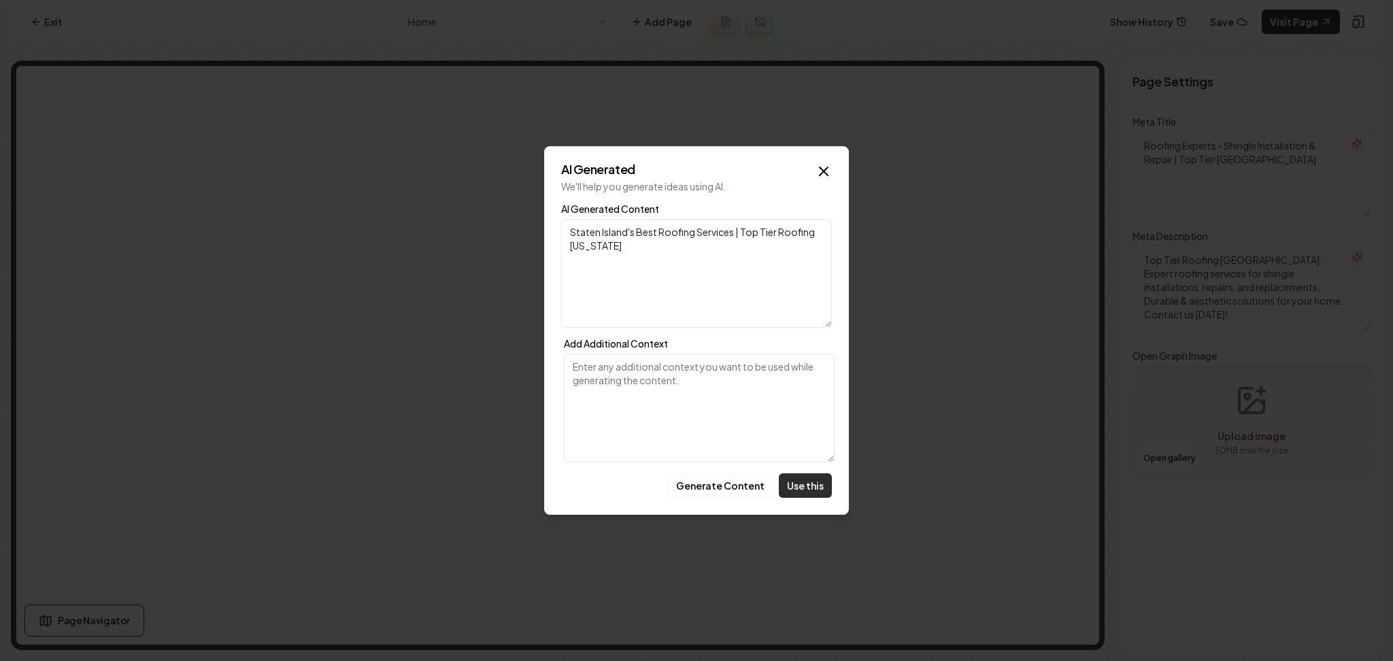
type textarea "Staten Island's Best Roofing Services | Top Tier Roofing New York"
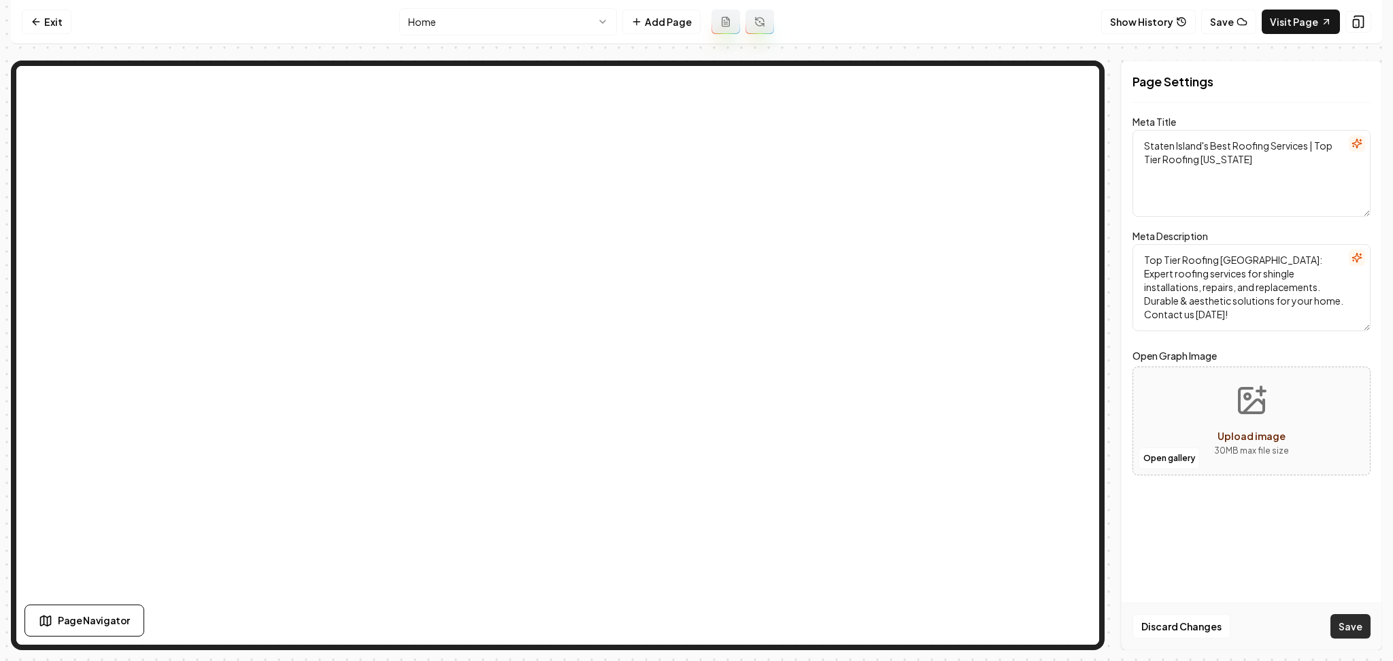
click at [1351, 627] on button "Save" at bounding box center [1350, 626] width 40 height 24
click at [33, 16] on icon at bounding box center [36, 21] width 11 height 11
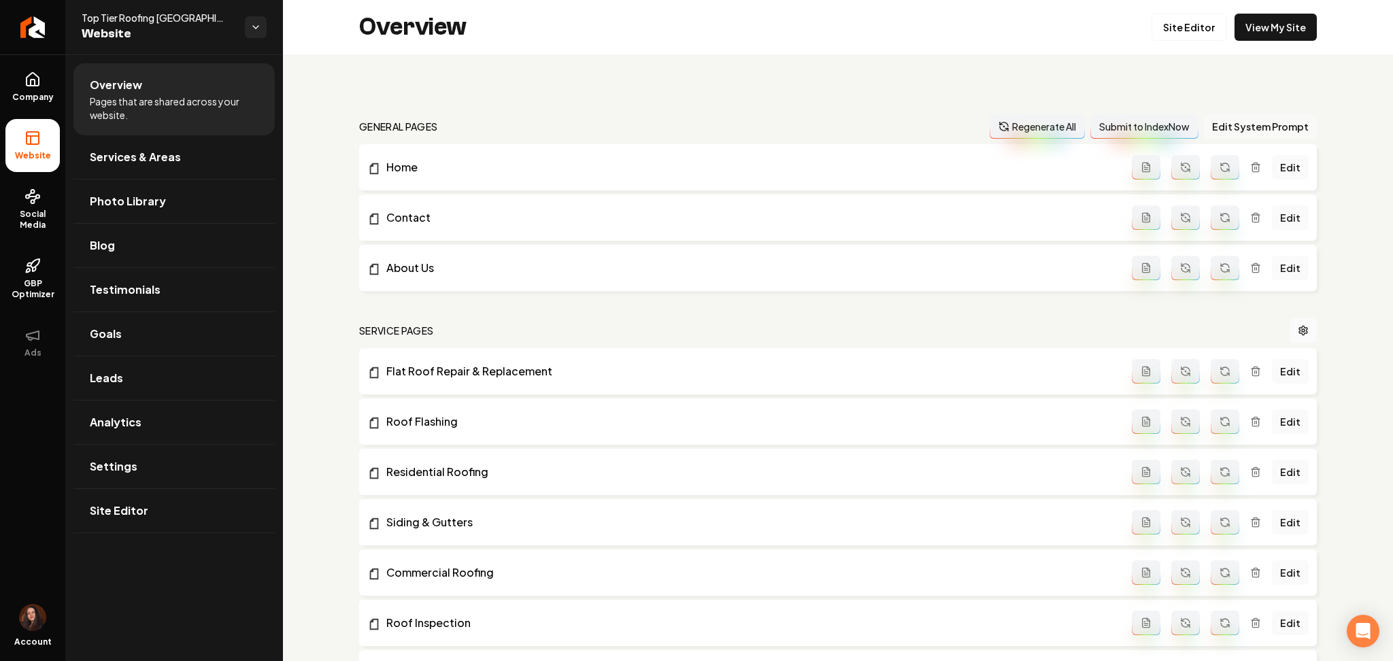
click at [1254, 118] on button "Edit System Prompt" at bounding box center [1260, 126] width 113 height 24
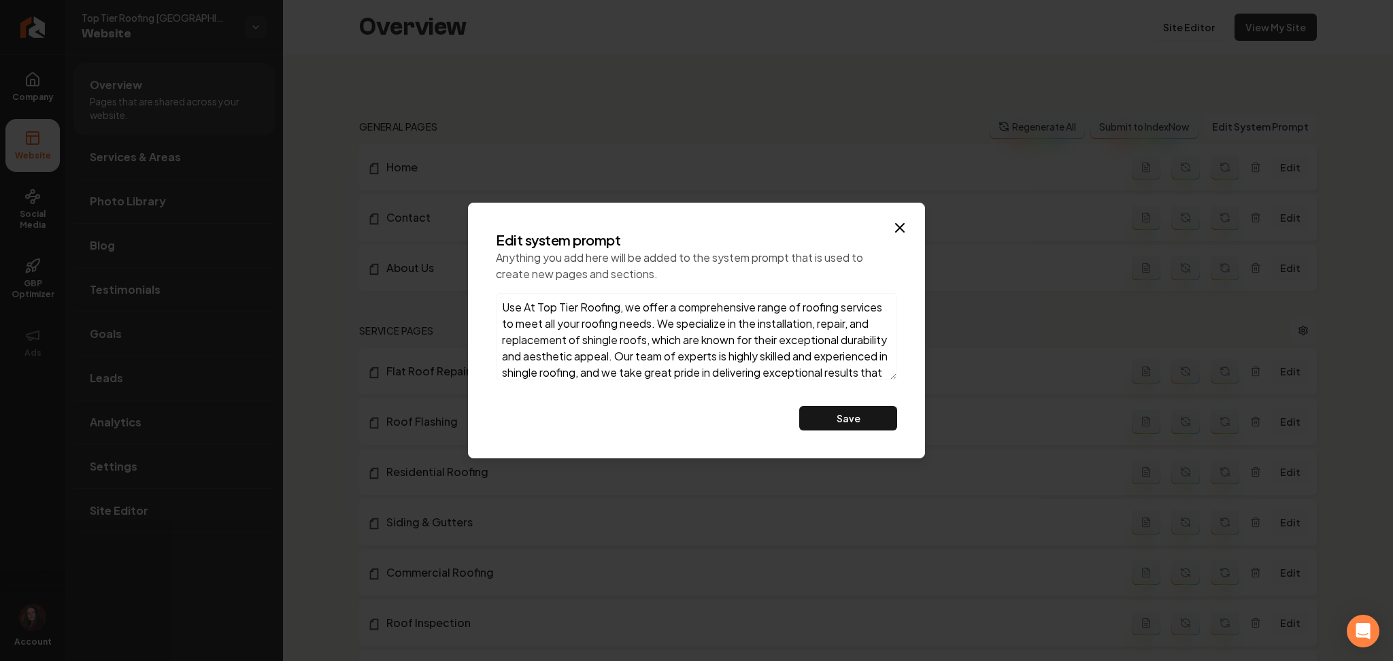
paste textarea "Richmond County, NY Staten Island, NY Brooklyn, NY Manhattan, NY Queens, NY The…"
click at [522, 310] on textarea "Use Richmond County, NY Staten Island, NY Brooklyn, NY Manhattan, NY Queens, NY…" at bounding box center [696, 336] width 401 height 87
click at [652, 306] on textarea "Use seo optimized keywords Richmond County, NY Staten Island, NY Brooklyn, NY M…" at bounding box center [696, 336] width 401 height 87
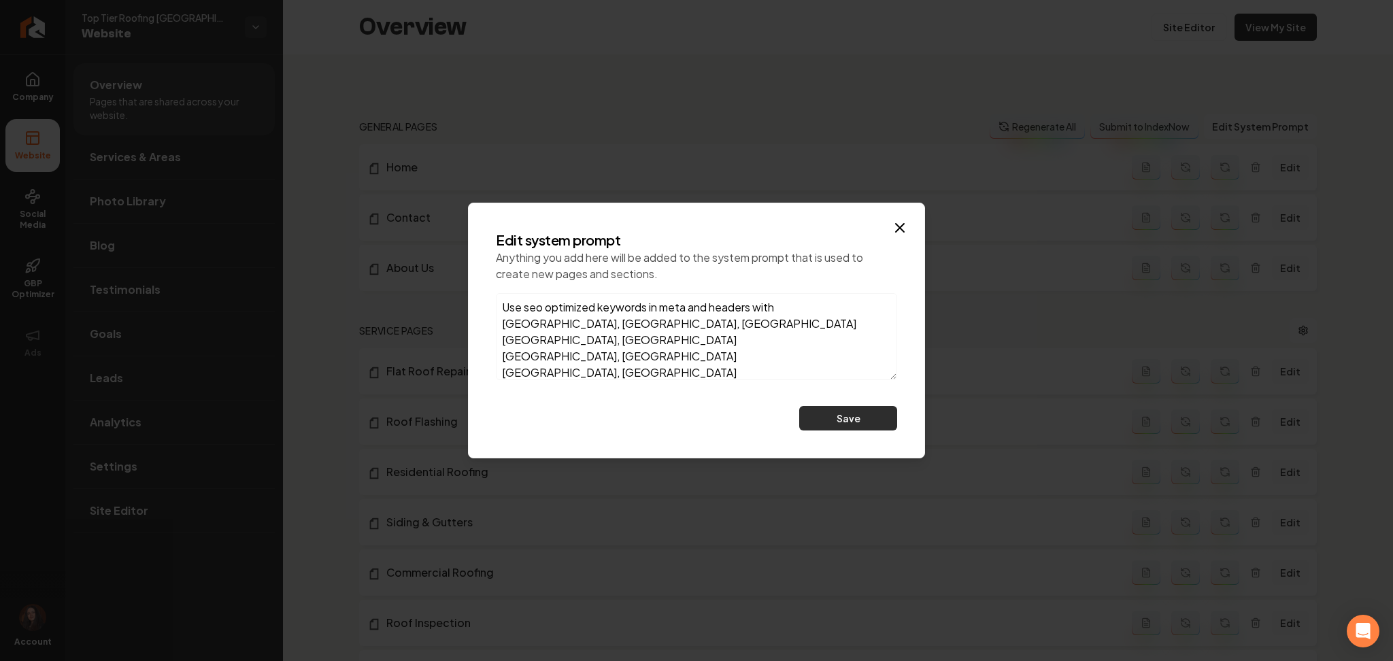
type textarea "Use seo optimized keywords in meta and headers with Richmond County, NY Staten …"
click at [801, 413] on button "Save" at bounding box center [848, 418] width 98 height 24
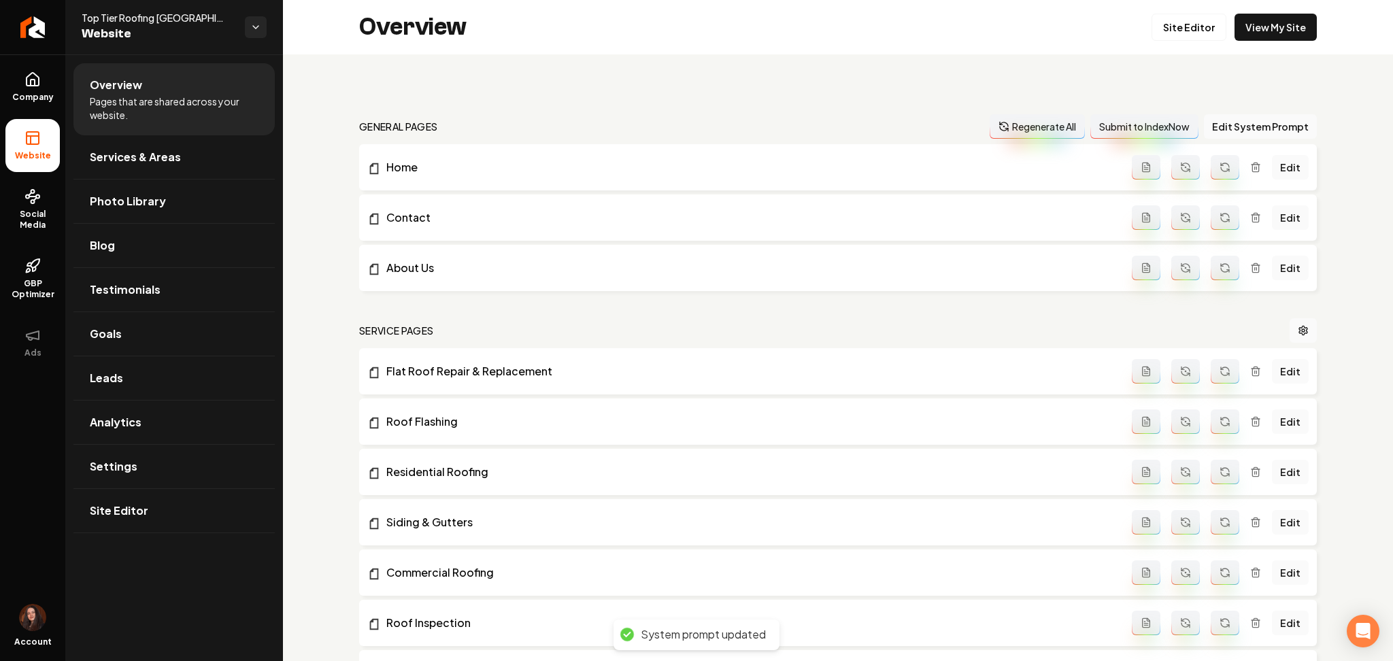
click at [998, 122] on icon "Main content area" at bounding box center [1003, 126] width 11 height 11
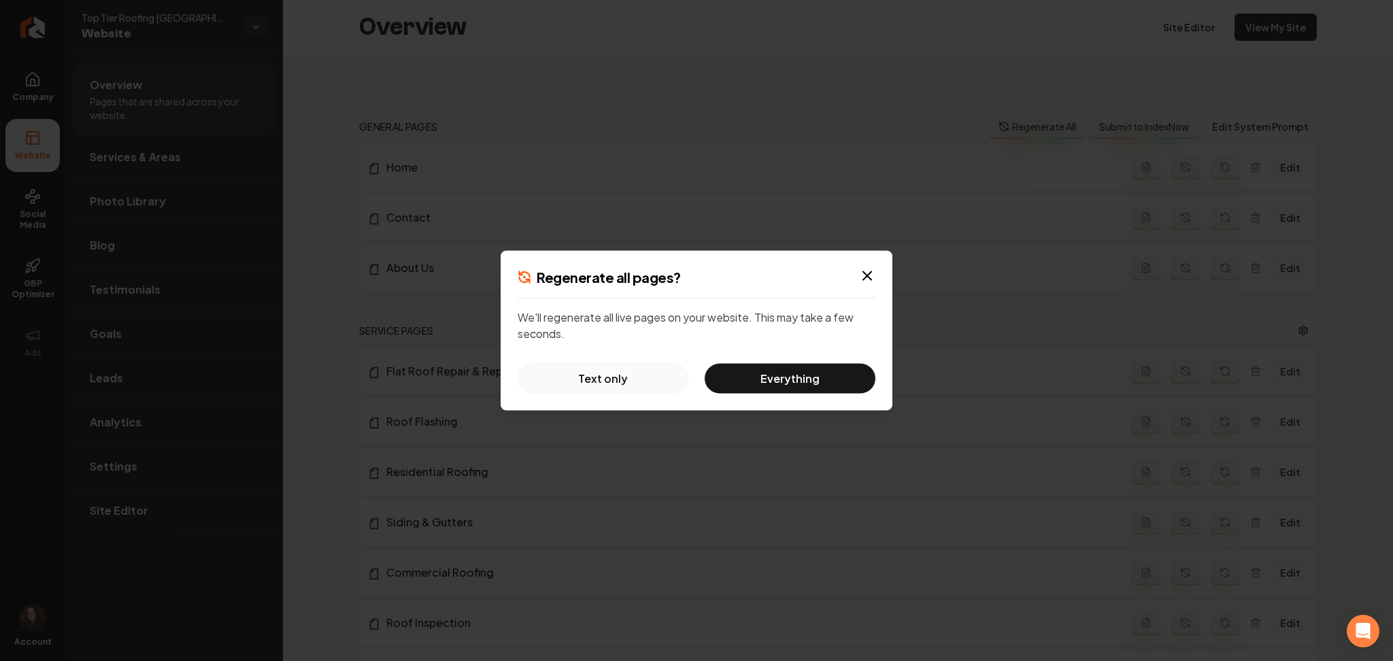
click at [657, 374] on button "Text only" at bounding box center [603, 379] width 171 height 30
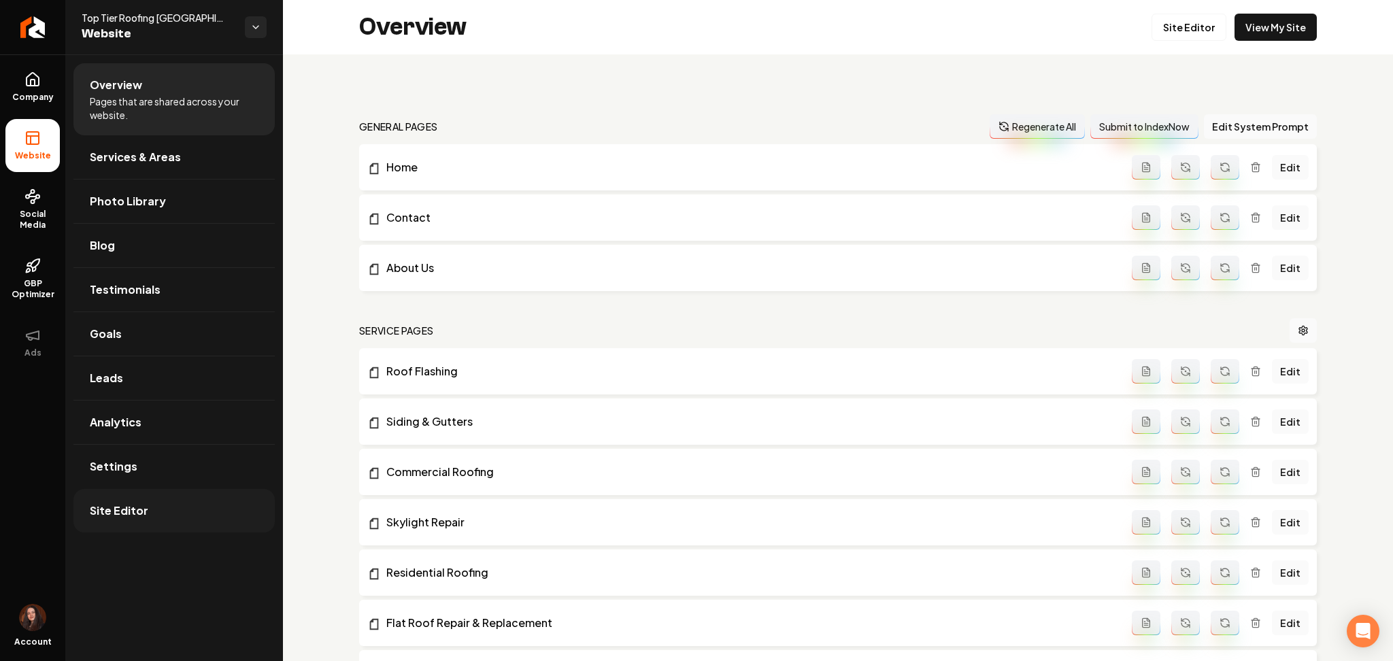
click at [133, 526] on link "Site Editor" at bounding box center [173, 511] width 201 height 44
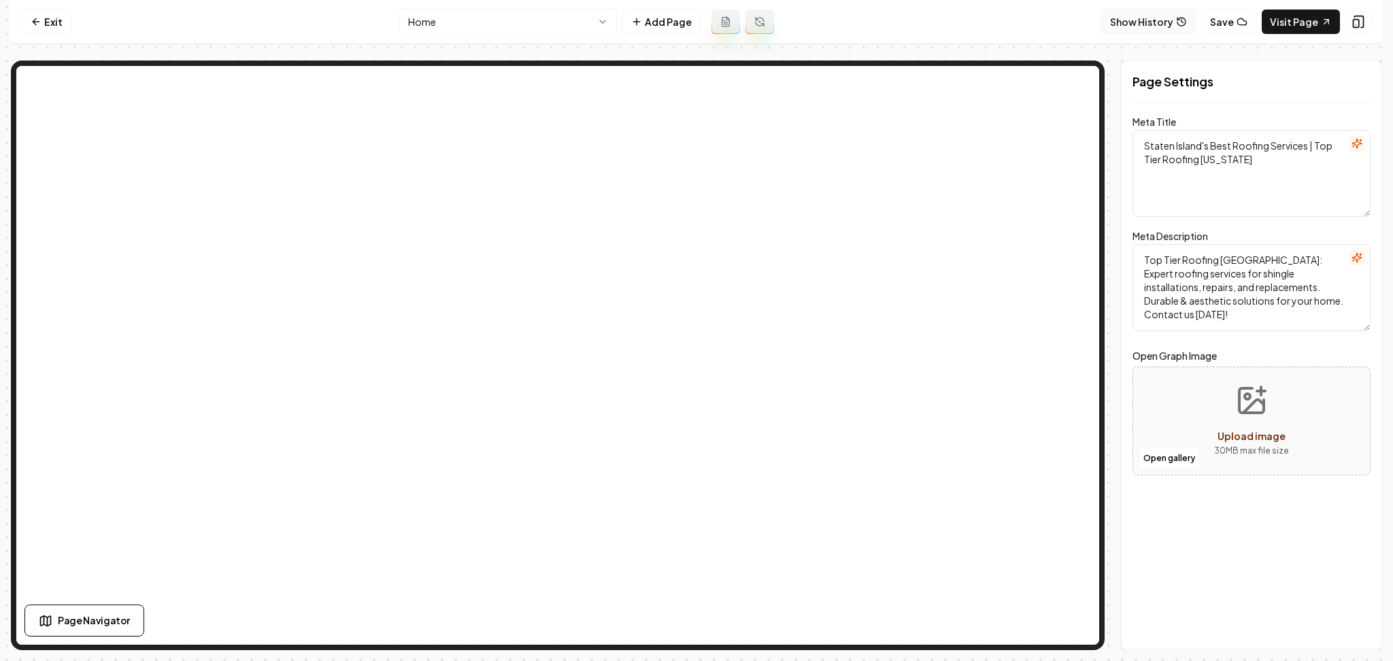
click at [1162, 22] on button "Show History" at bounding box center [1148, 22] width 95 height 24
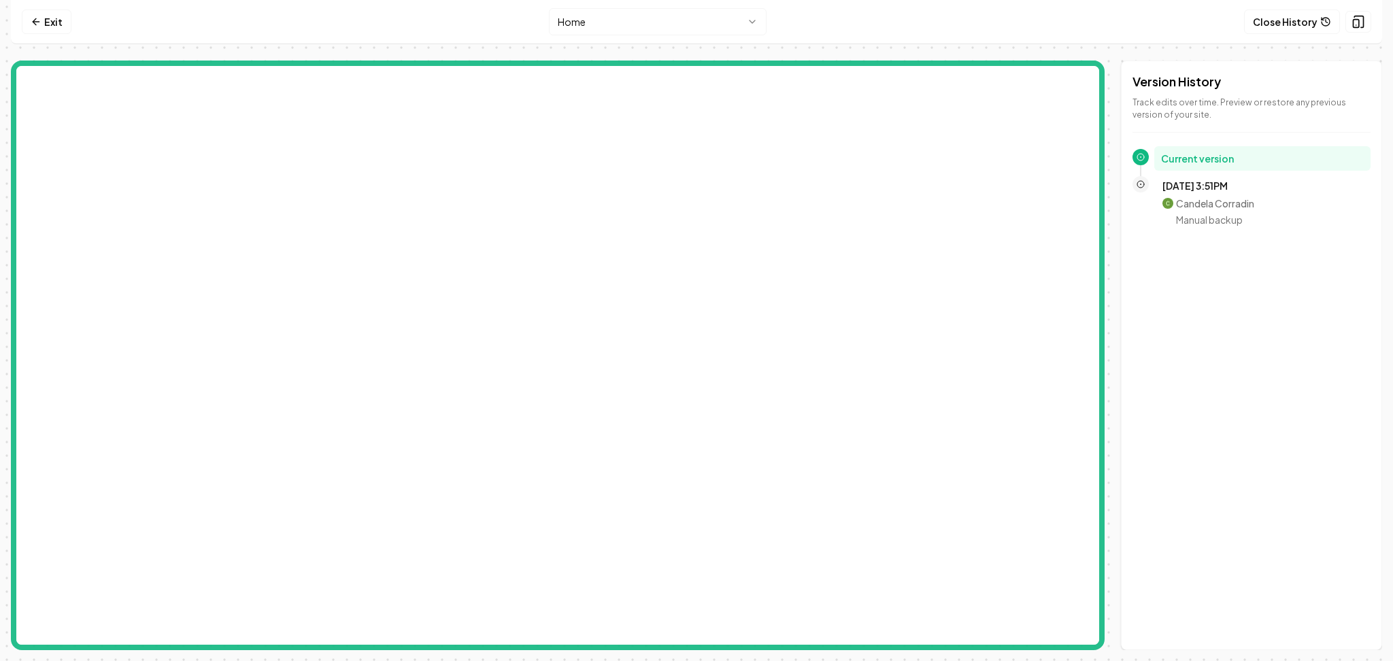
click at [1263, 24] on button "Close History" at bounding box center [1292, 22] width 96 height 24
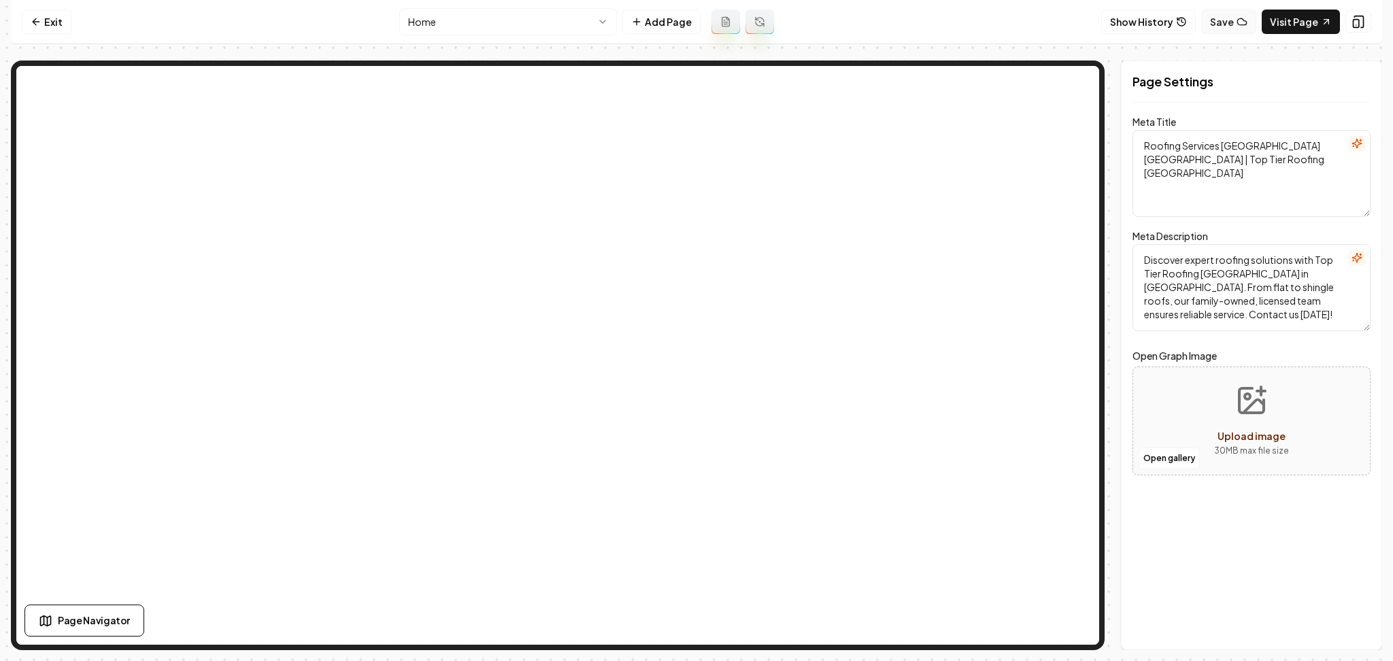
click at [1214, 23] on button "Save" at bounding box center [1228, 22] width 55 height 24
click at [58, 24] on link "Exit" at bounding box center [47, 22] width 50 height 24
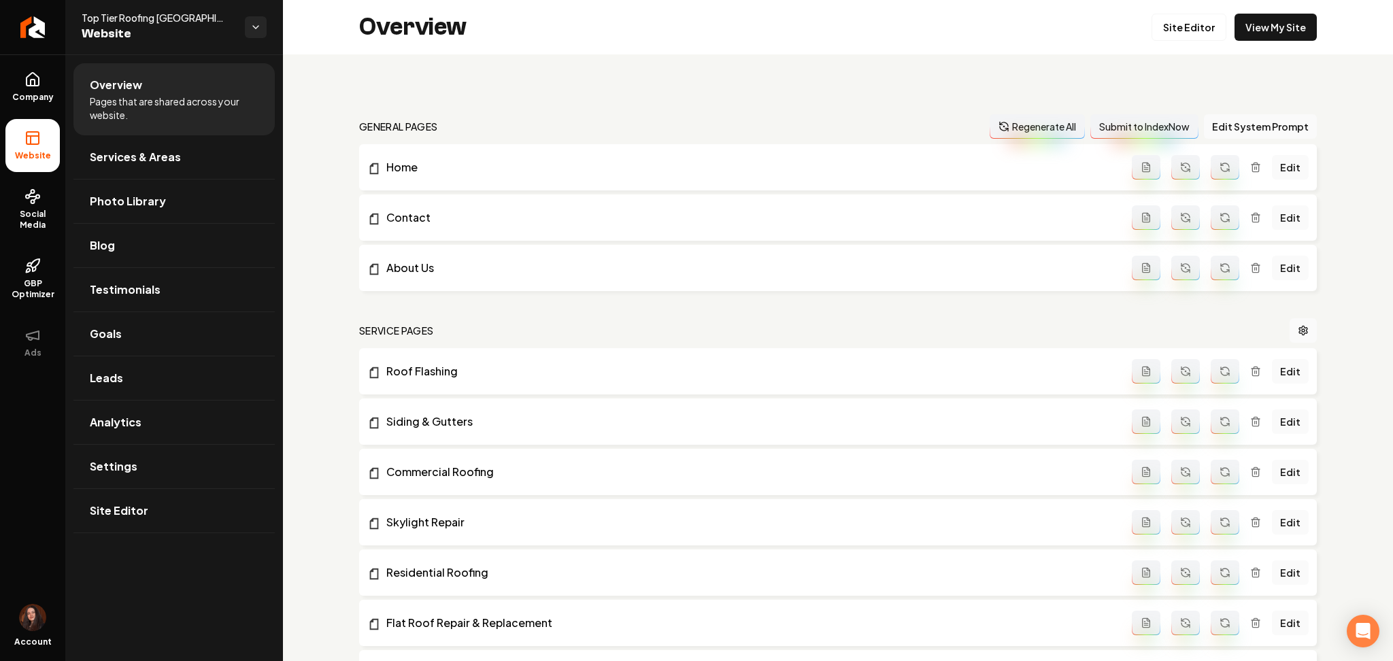
click at [55, 25] on link "Return to dashboard" at bounding box center [32, 27] width 65 height 54
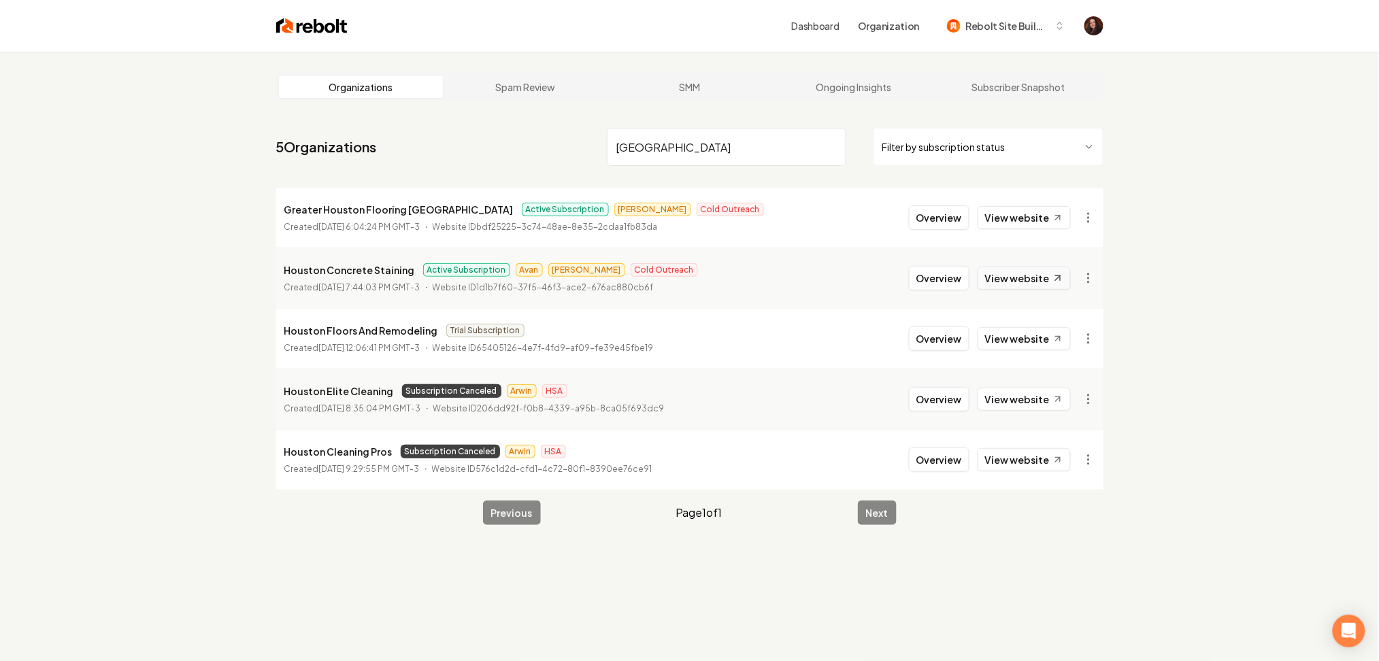
type input "houston"
click at [1057, 276] on icon at bounding box center [1057, 279] width 12 height 12
click at [943, 286] on button "Overview" at bounding box center [939, 278] width 61 height 24
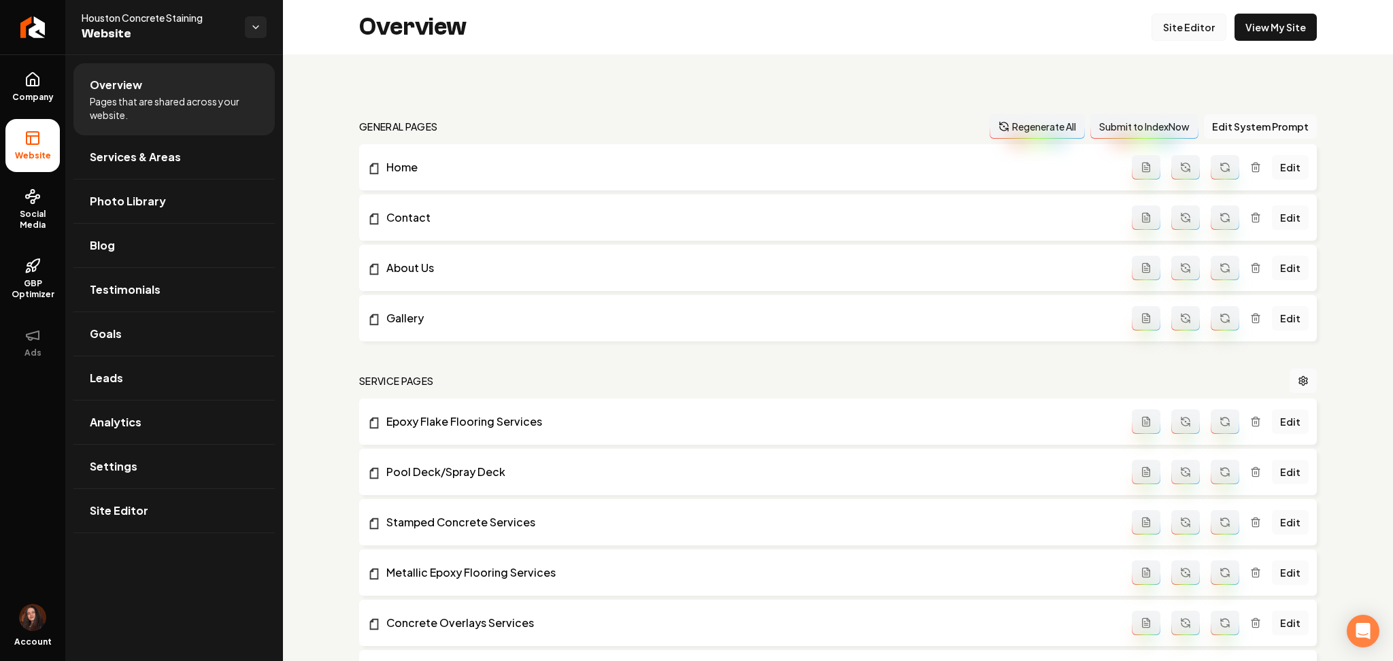
click at [1165, 31] on link "Site Editor" at bounding box center [1188, 27] width 75 height 27
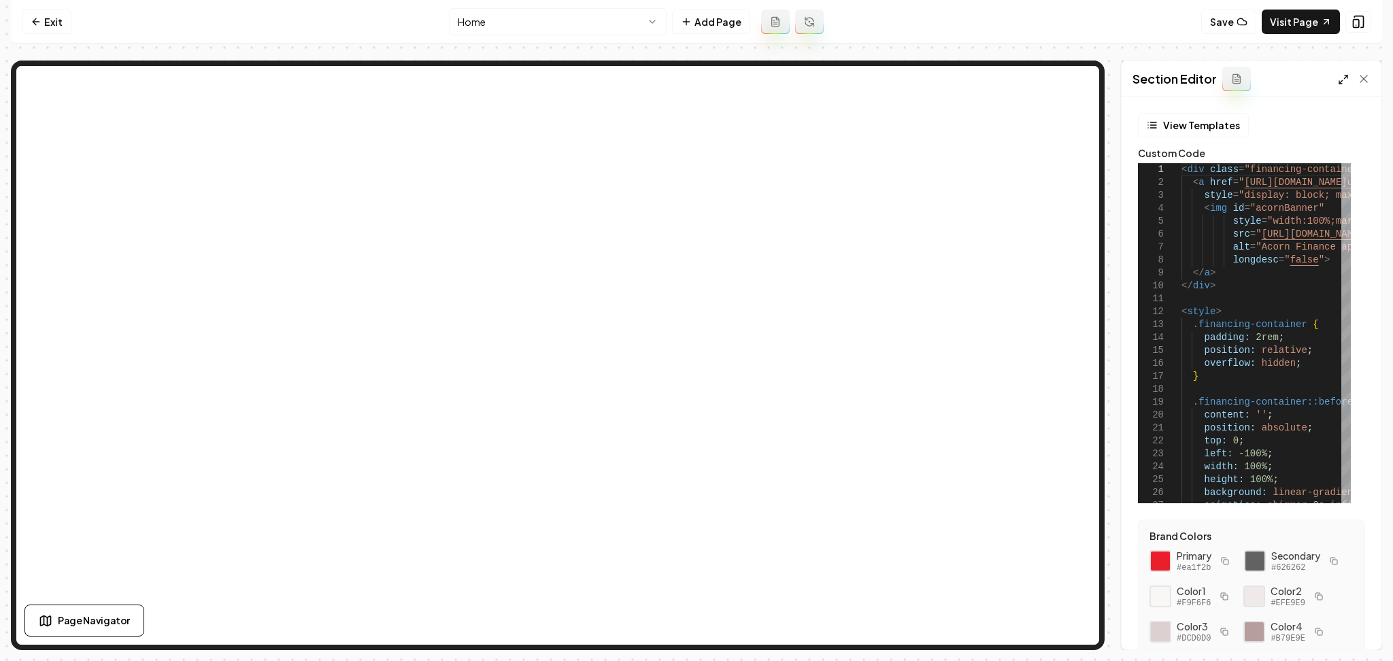
click at [1339, 80] on icon at bounding box center [1343, 79] width 11 height 11
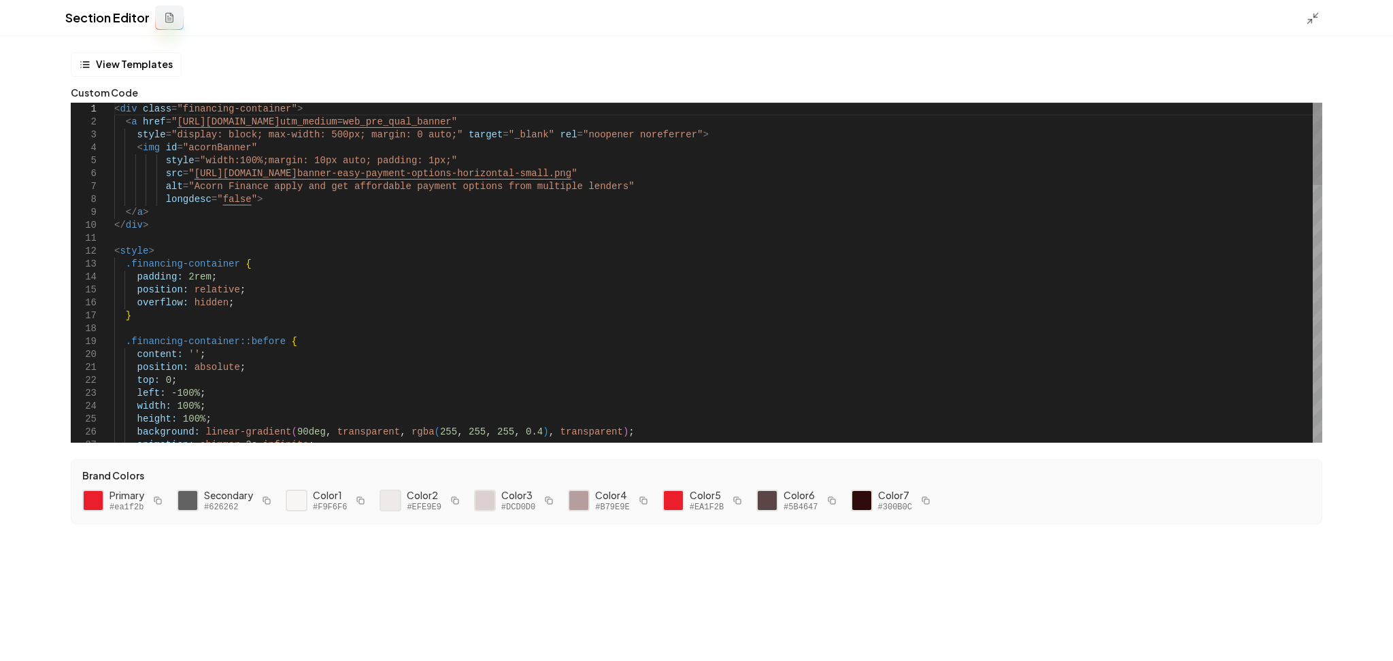
scroll to position [0, 318]
drag, startPoint x: 318, startPoint y: 135, endPoint x: 311, endPoint y: 137, distance: 6.9
type textarea "**********"
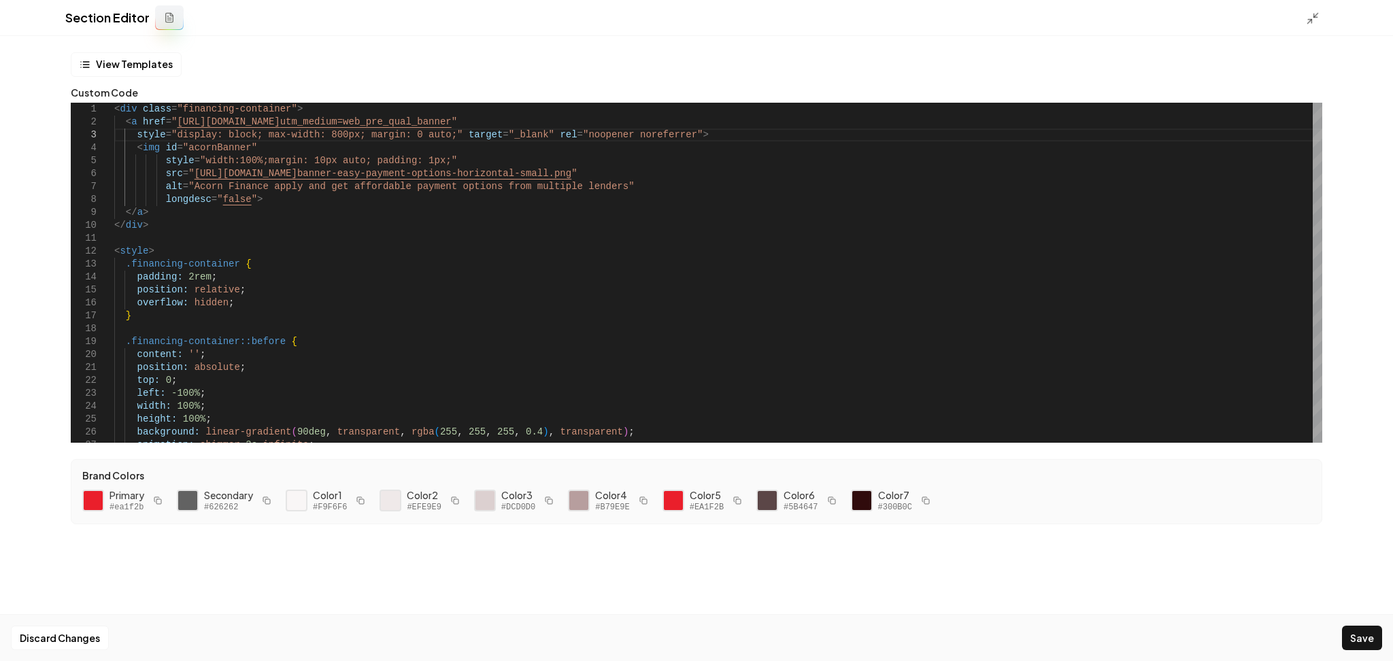
drag, startPoint x: 1341, startPoint y: 643, endPoint x: 1355, endPoint y: 638, distance: 14.4
click at [1342, 643] on div "Discard Changes Save" at bounding box center [696, 637] width 1393 height 47
click at [1355, 638] on button "Save" at bounding box center [1362, 638] width 40 height 24
click at [1304, 22] on div "Section Editor" at bounding box center [696, 18] width 1393 height 36
click at [1312, 21] on icon at bounding box center [1313, 19] width 14 height 14
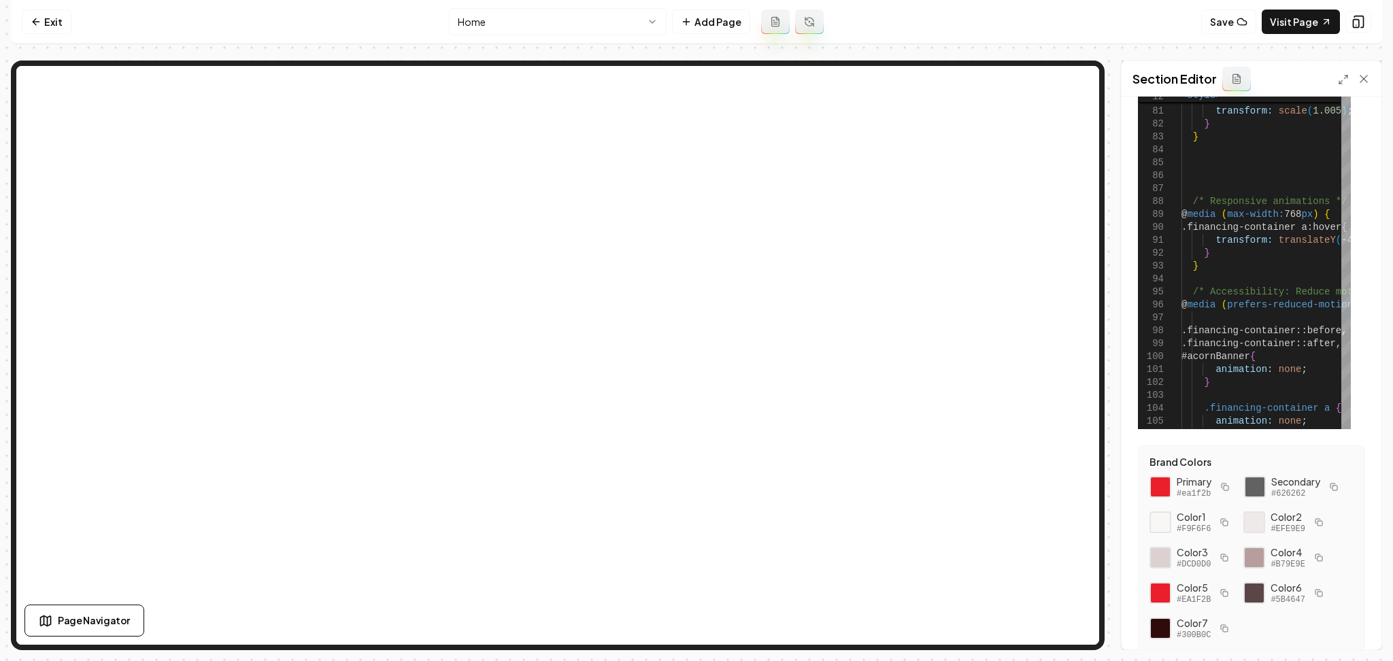
scroll to position [70, 0]
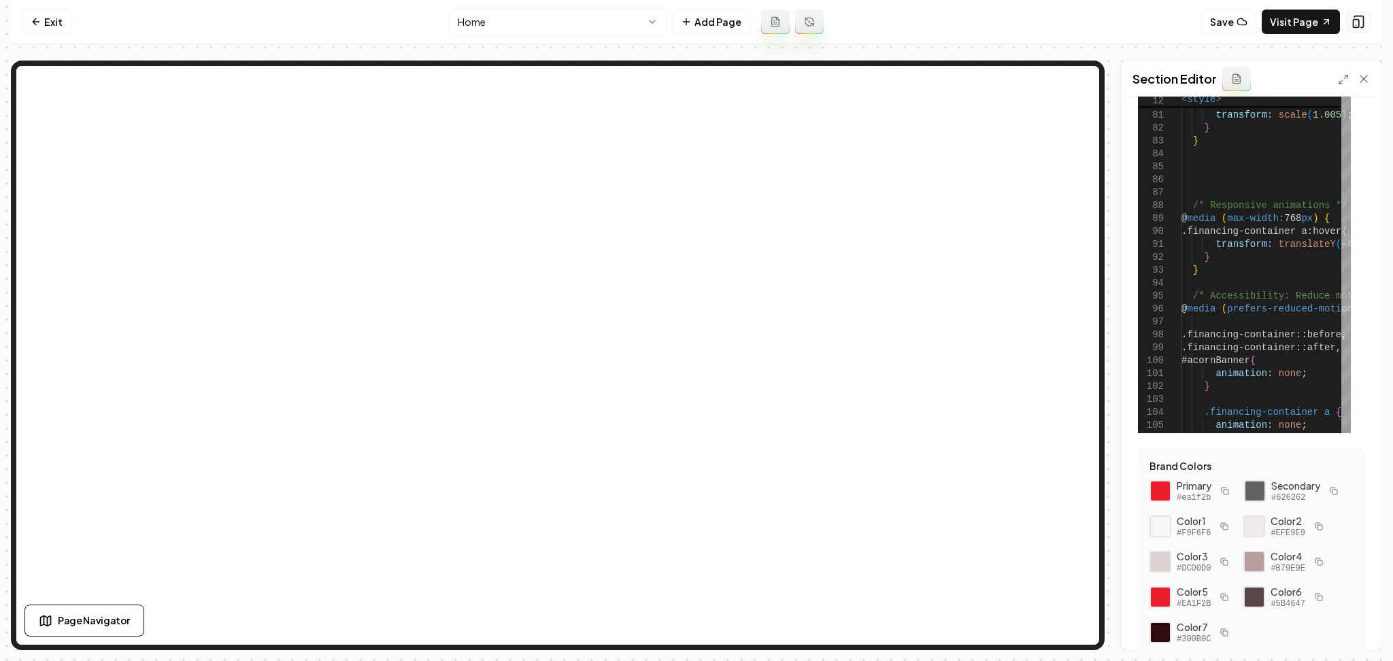
click at [1361, 16] on icon at bounding box center [1358, 22] width 9 height 12
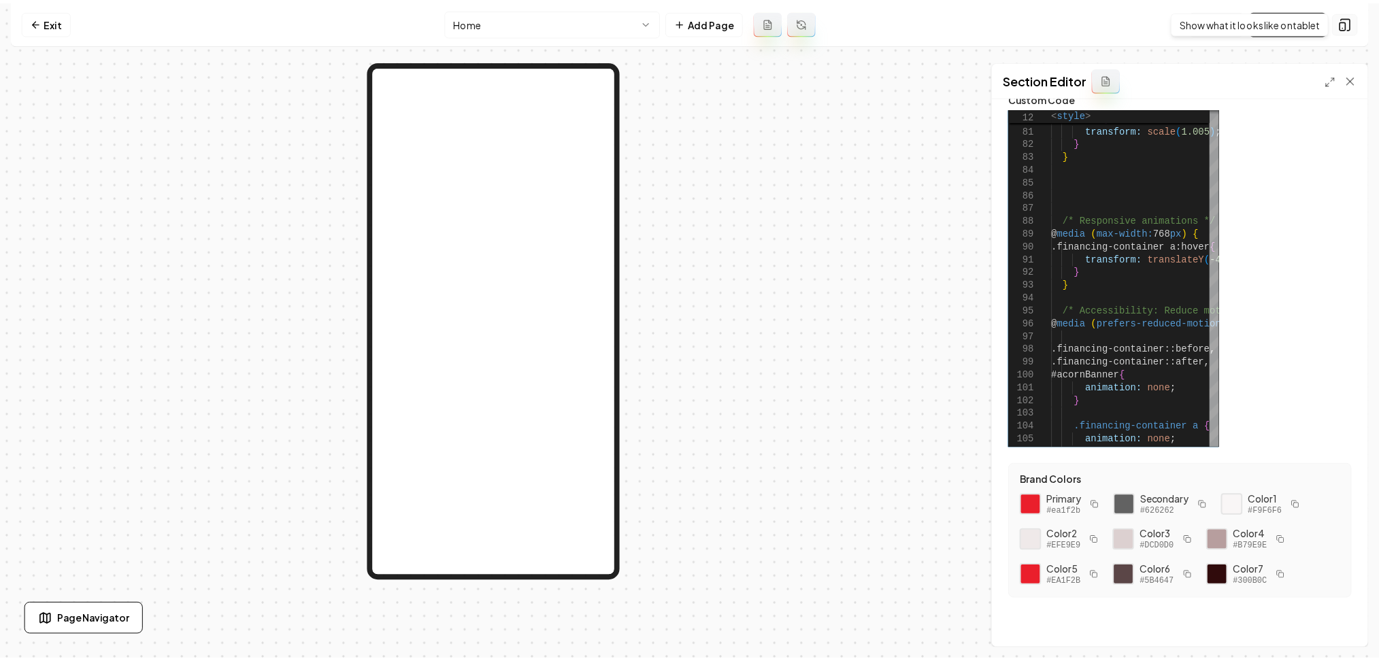
scroll to position [55, 0]
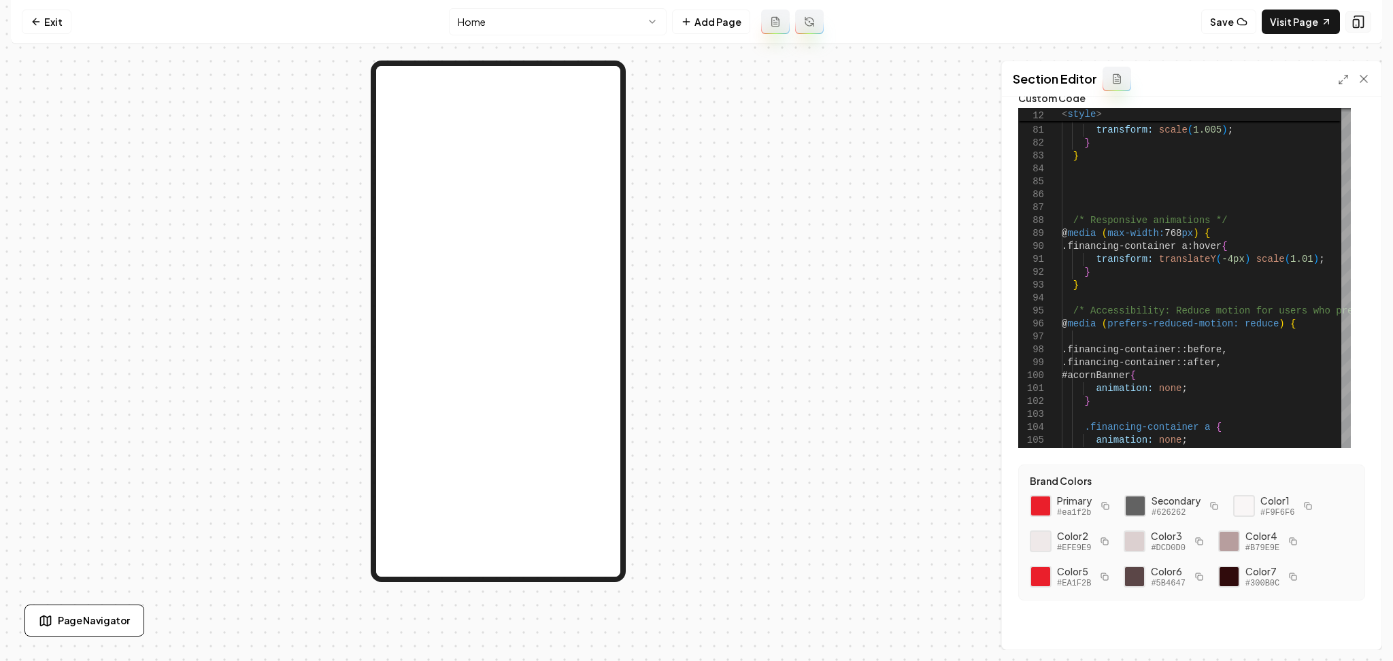
click at [1361, 16] on icon at bounding box center [1358, 22] width 9 height 12
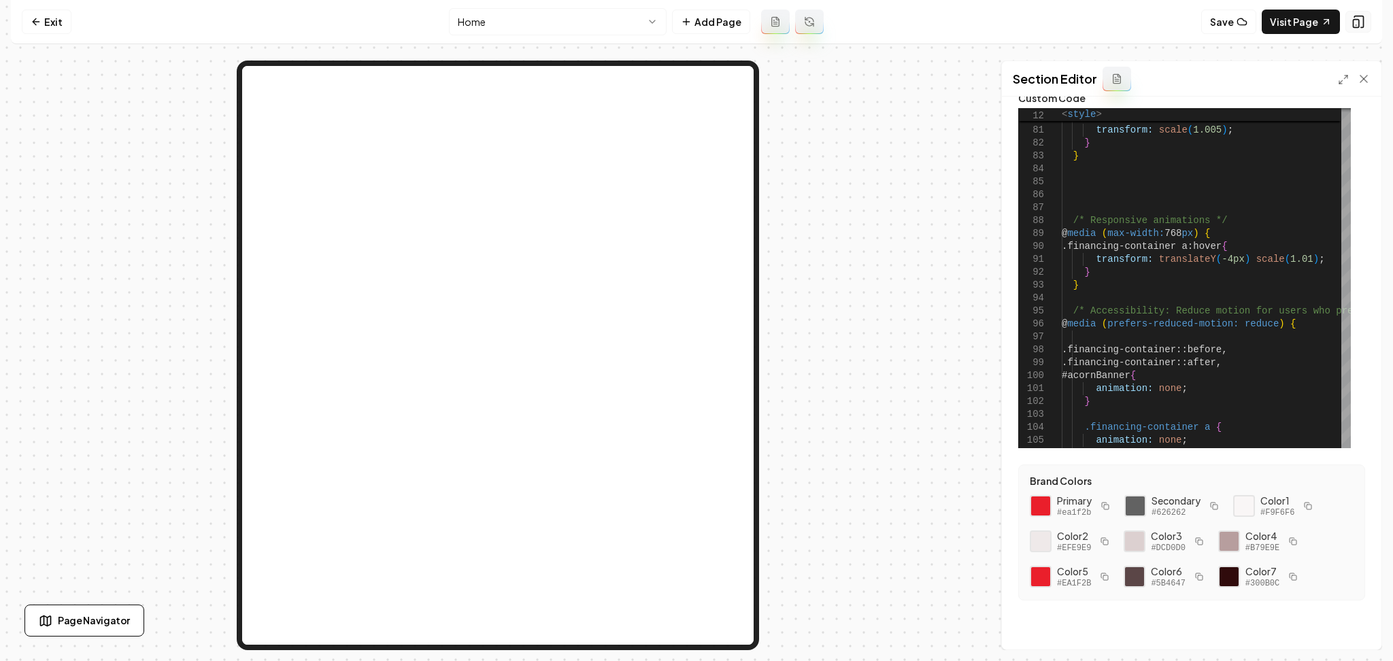
click at [1361, 16] on icon at bounding box center [1358, 22] width 9 height 12
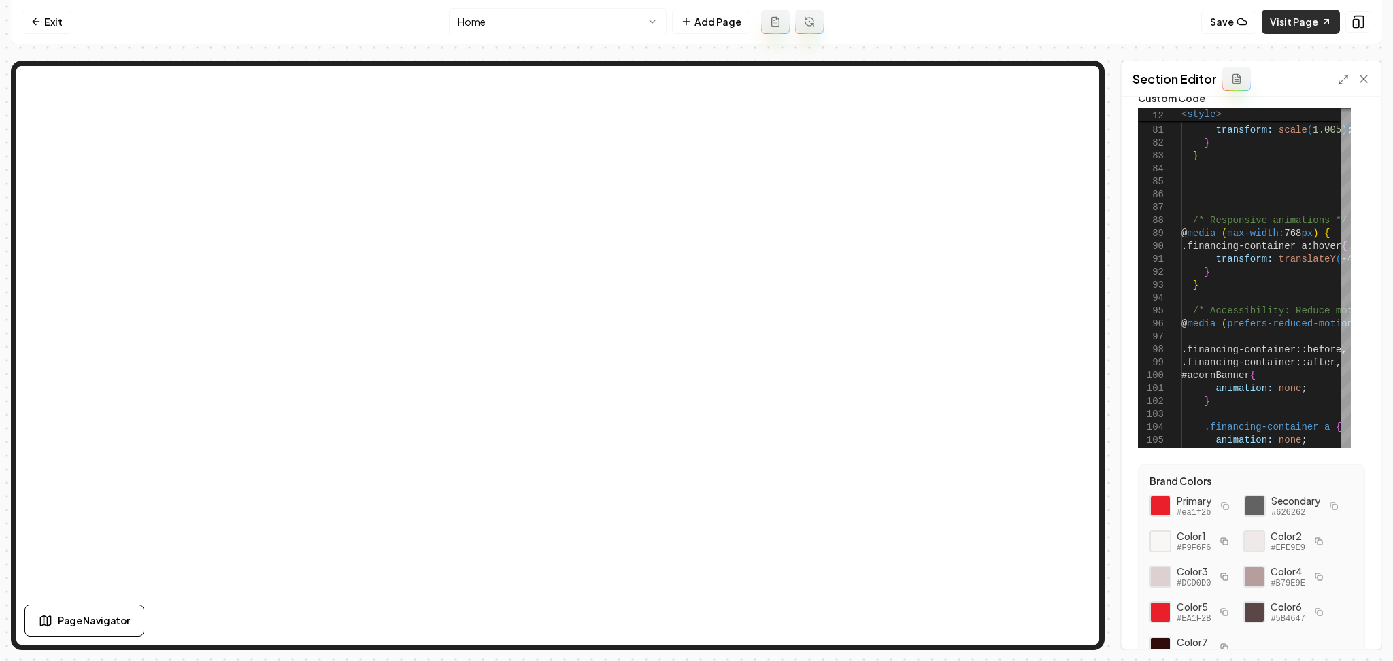
click at [1304, 21] on link "Visit Page" at bounding box center [1301, 22] width 78 height 24
click at [38, 14] on link "Exit" at bounding box center [47, 22] width 50 height 24
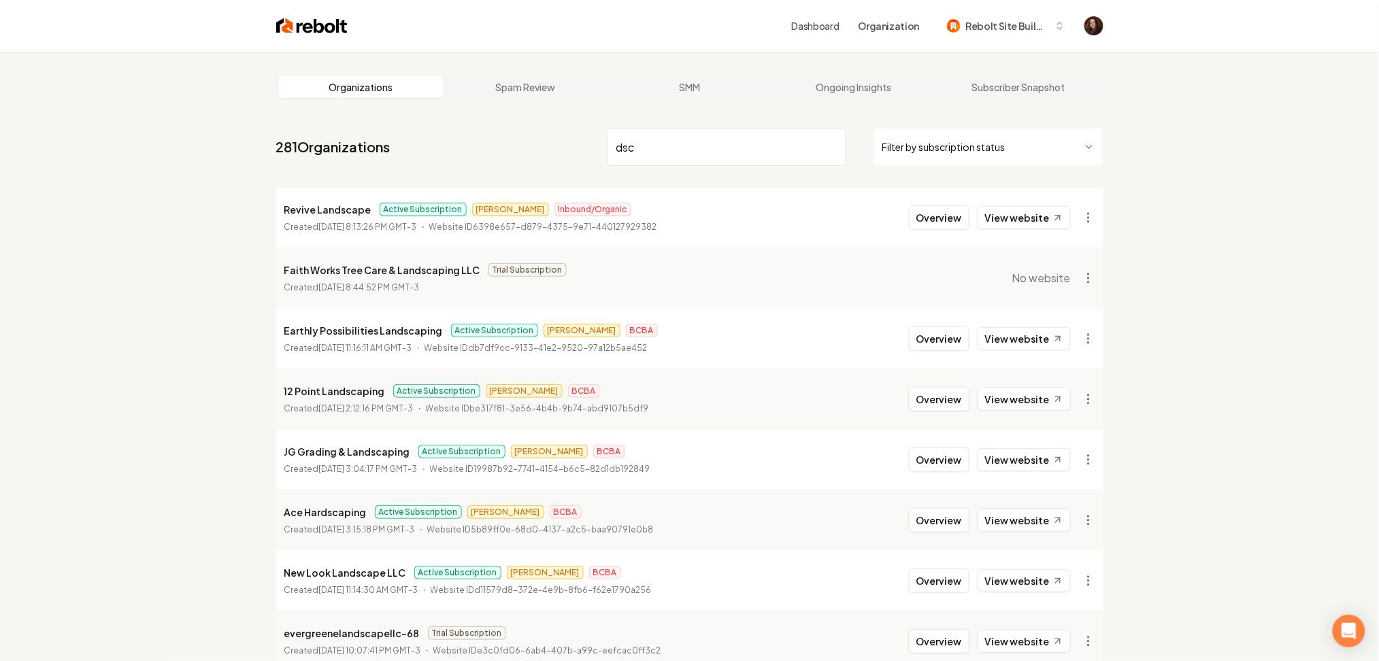
drag, startPoint x: 661, startPoint y: 134, endPoint x: 588, endPoint y: 137, distance: 73.5
click at [588, 137] on nav "281 Organizations dsc Filter by subscription status" at bounding box center [689, 152] width 827 height 60
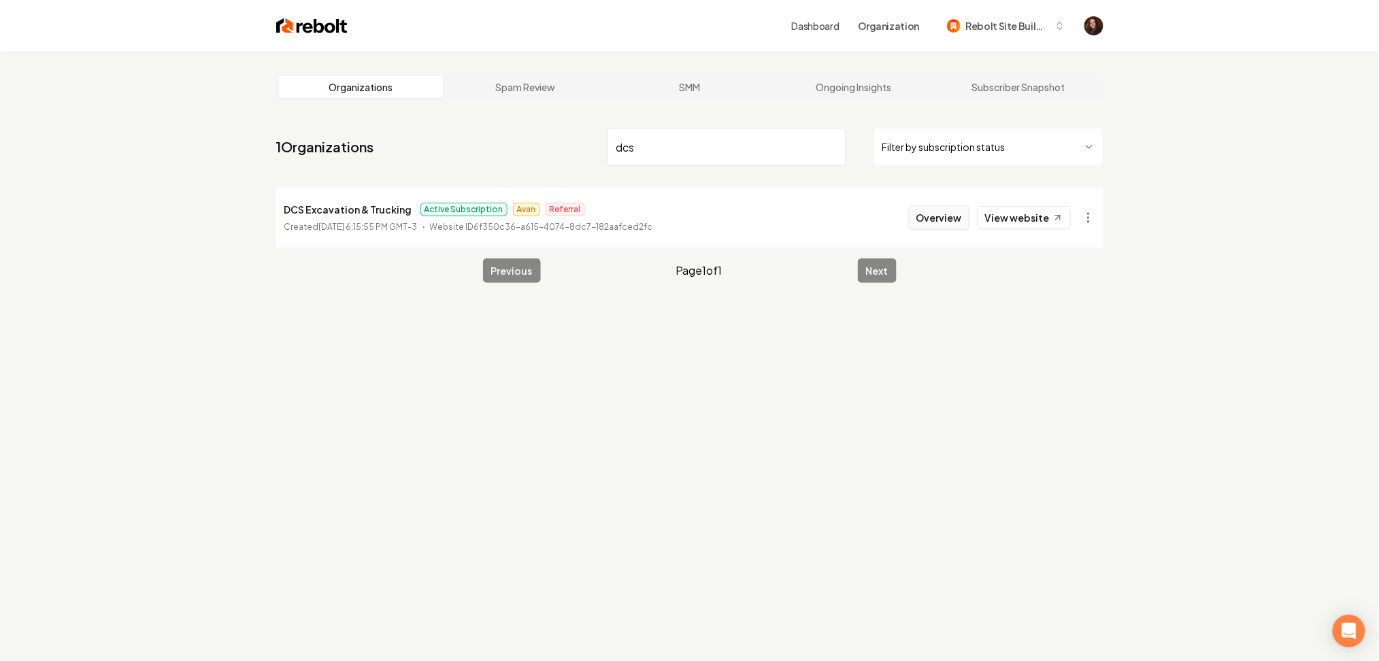
type input "dcs"
click at [937, 213] on button "Overview" at bounding box center [939, 217] width 61 height 24
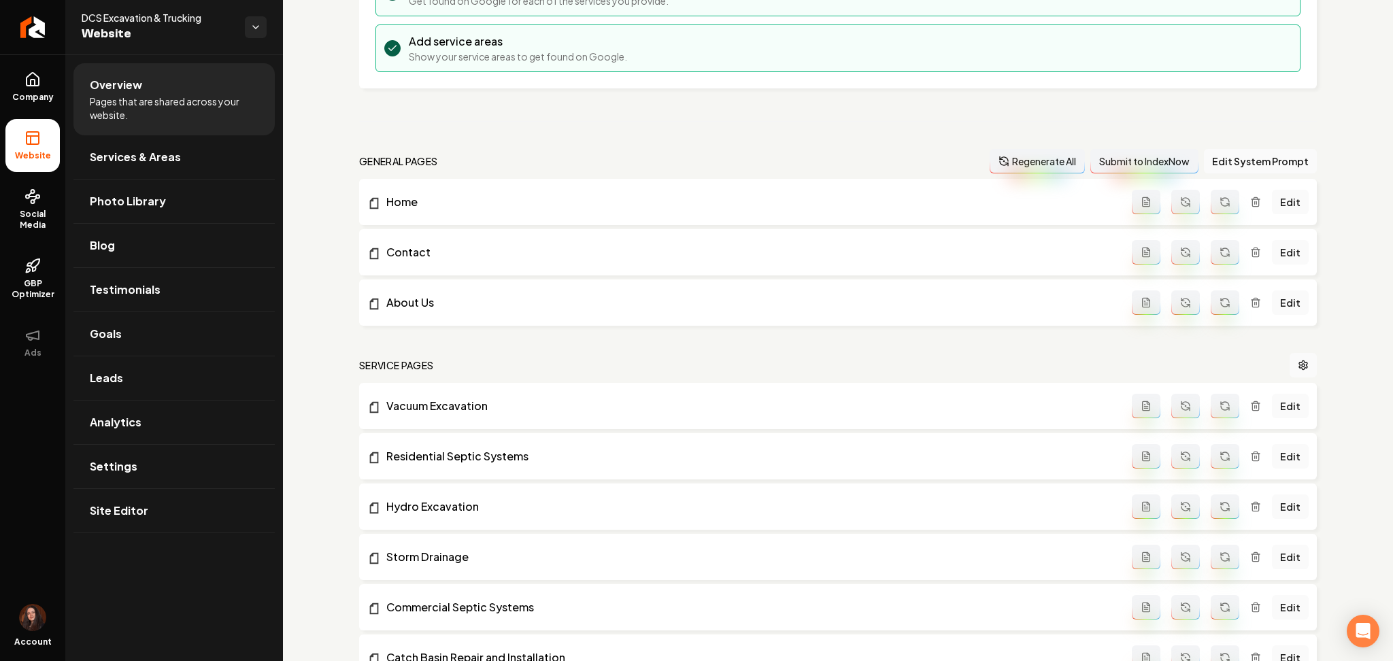
scroll to position [362, 0]
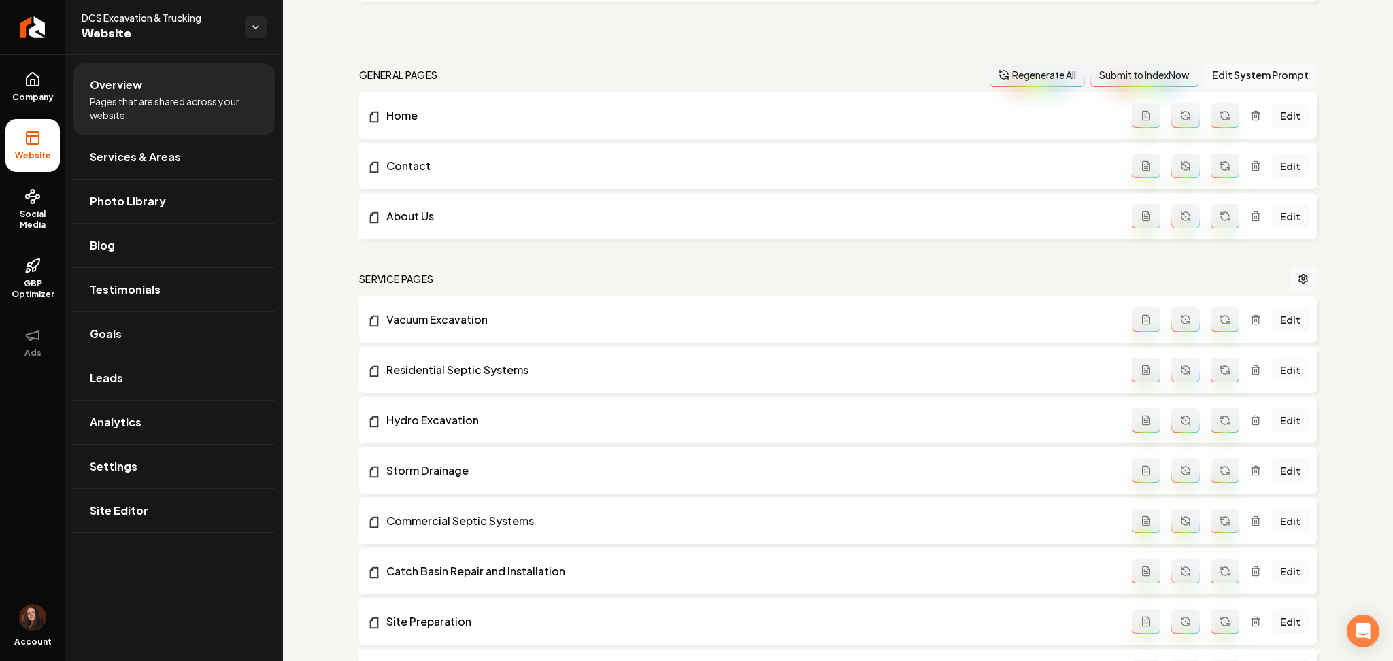
click at [1273, 378] on link "Edit" at bounding box center [1290, 370] width 37 height 24
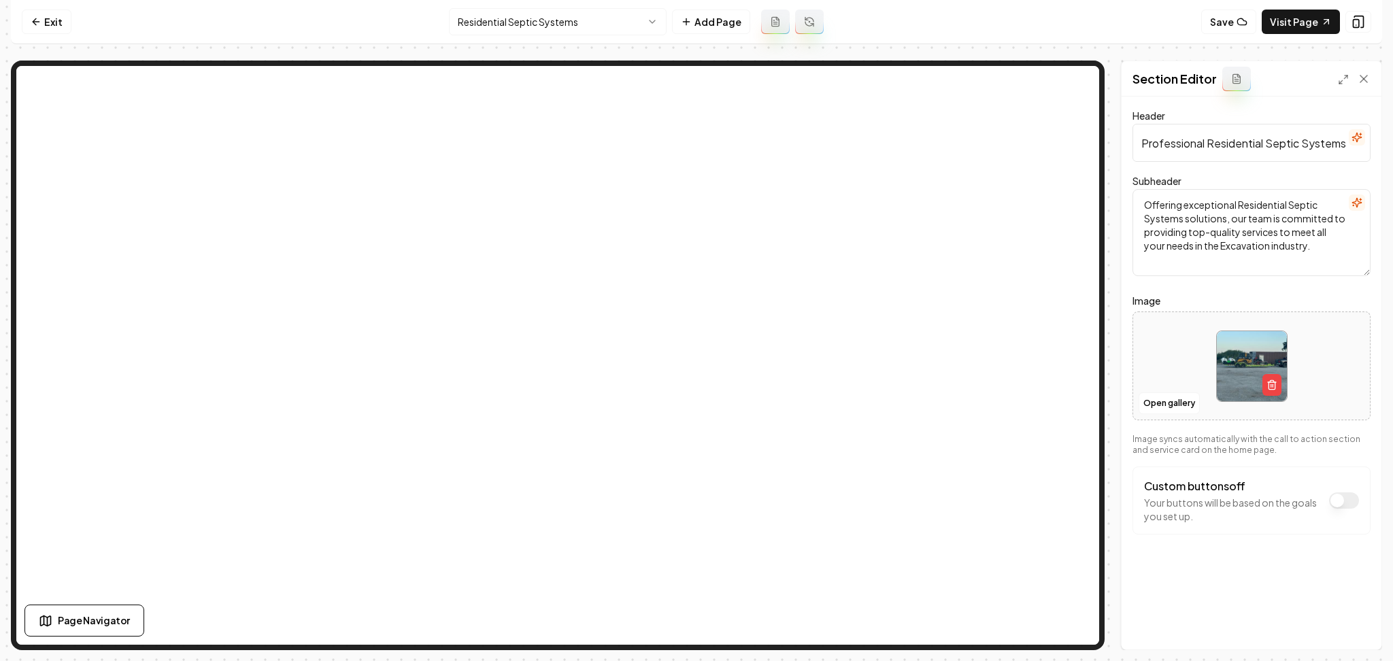
click at [1172, 360] on div at bounding box center [1251, 366] width 237 height 93
type input "**********"
click at [1350, 623] on button "Save" at bounding box center [1350, 626] width 40 height 24
click at [561, 39] on nav "Exit Residential Septic Systems Add Page Save Visit Page" at bounding box center [696, 22] width 1371 height 44
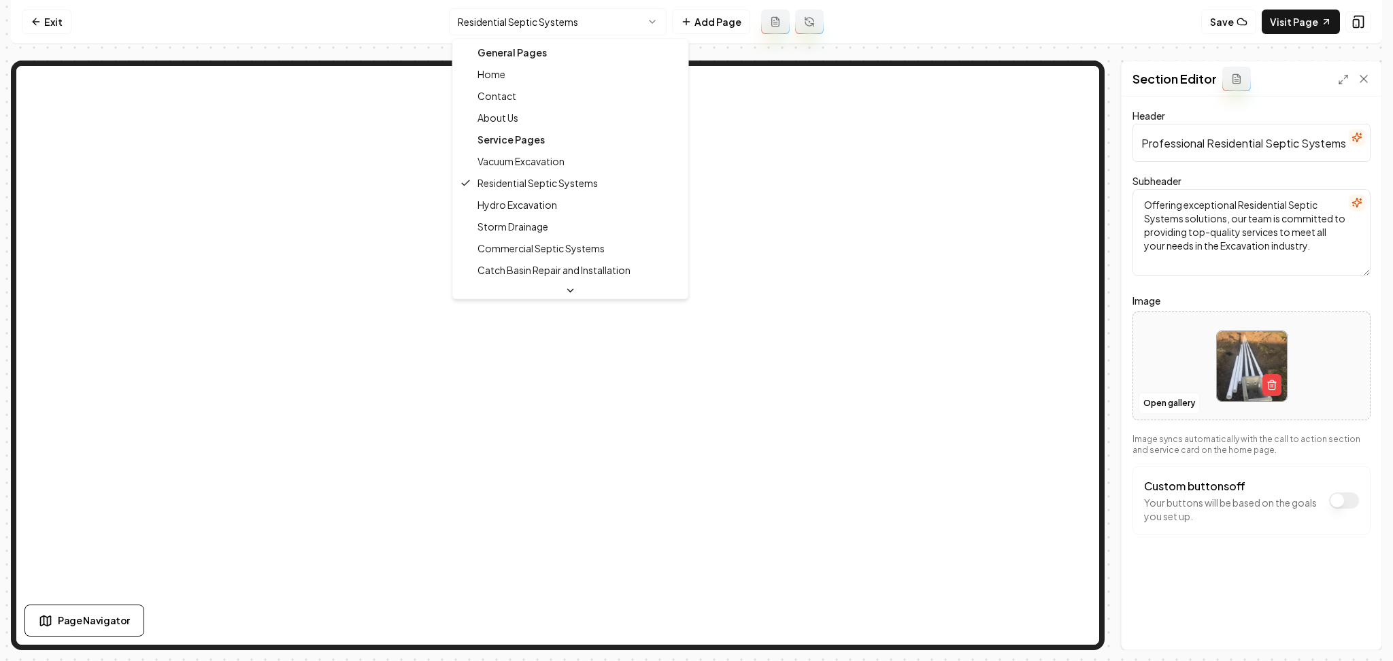
click at [555, 25] on html "Computer Required This feature is only available on a computer. Please switch t…" at bounding box center [696, 330] width 1393 height 661
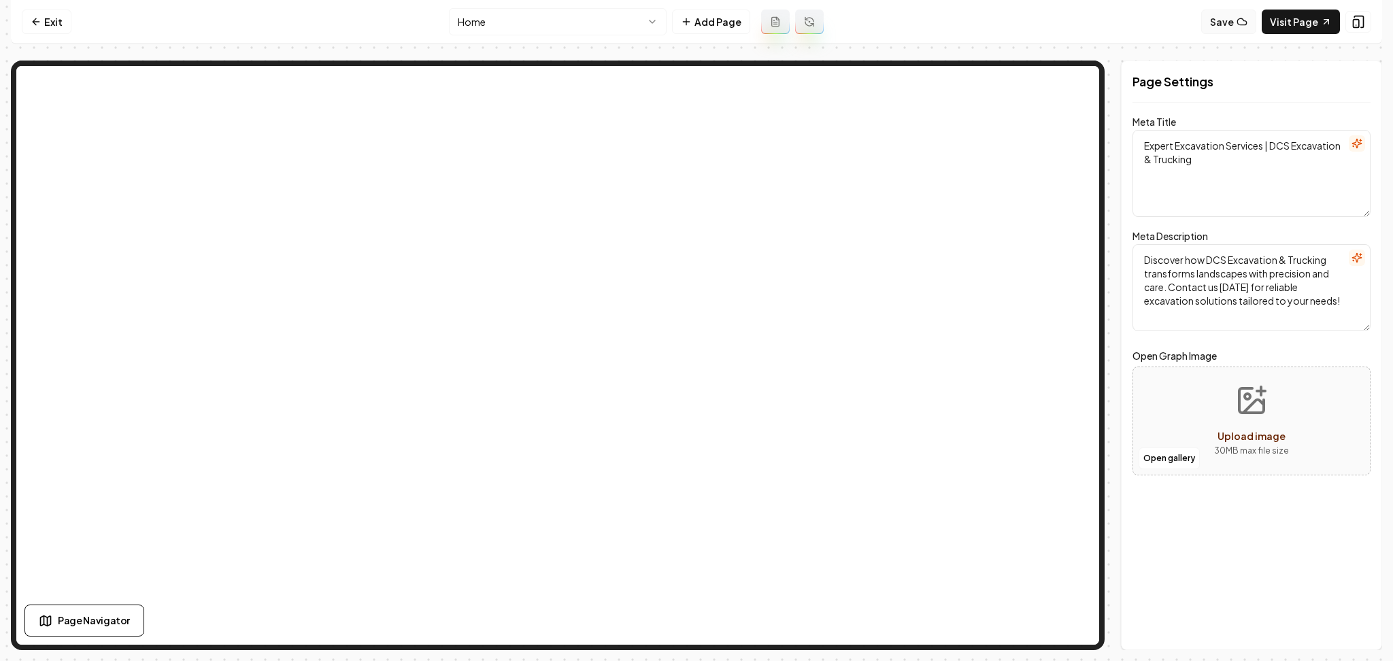
click at [1223, 18] on button "Save" at bounding box center [1228, 22] width 55 height 24
click at [31, 22] on icon at bounding box center [36, 21] width 11 height 11
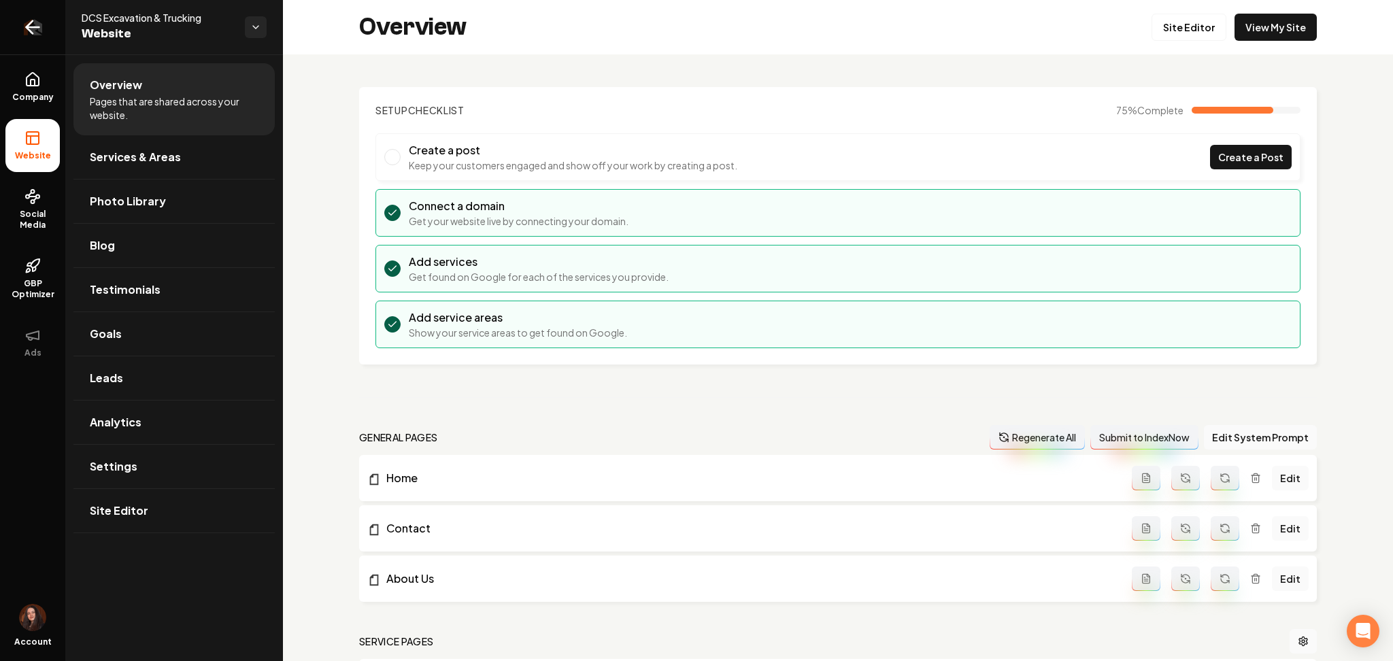
click at [30, 22] on icon "Return to dashboard" at bounding box center [30, 27] width 6 height 13
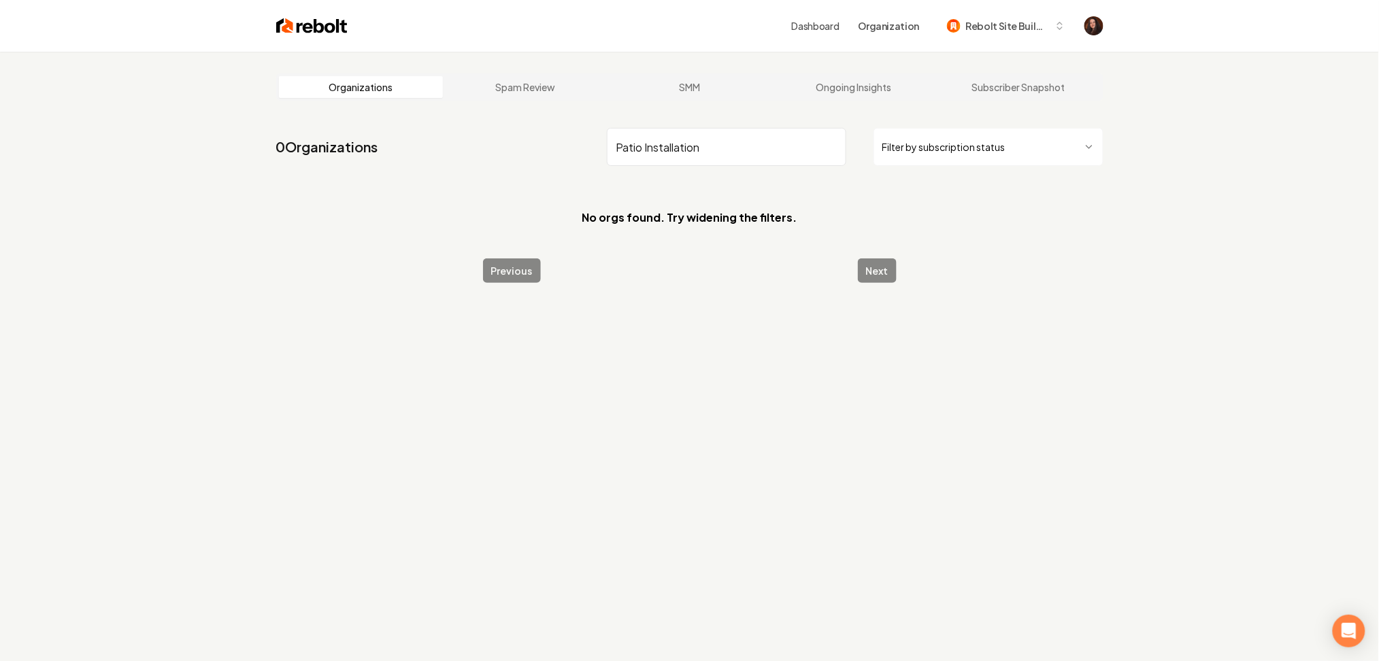
drag, startPoint x: 706, startPoint y: 143, endPoint x: 530, endPoint y: 162, distance: 177.1
click at [530, 162] on nav "0 Organizations Patio Installation Filter by subscription status" at bounding box center [689, 152] width 827 height 60
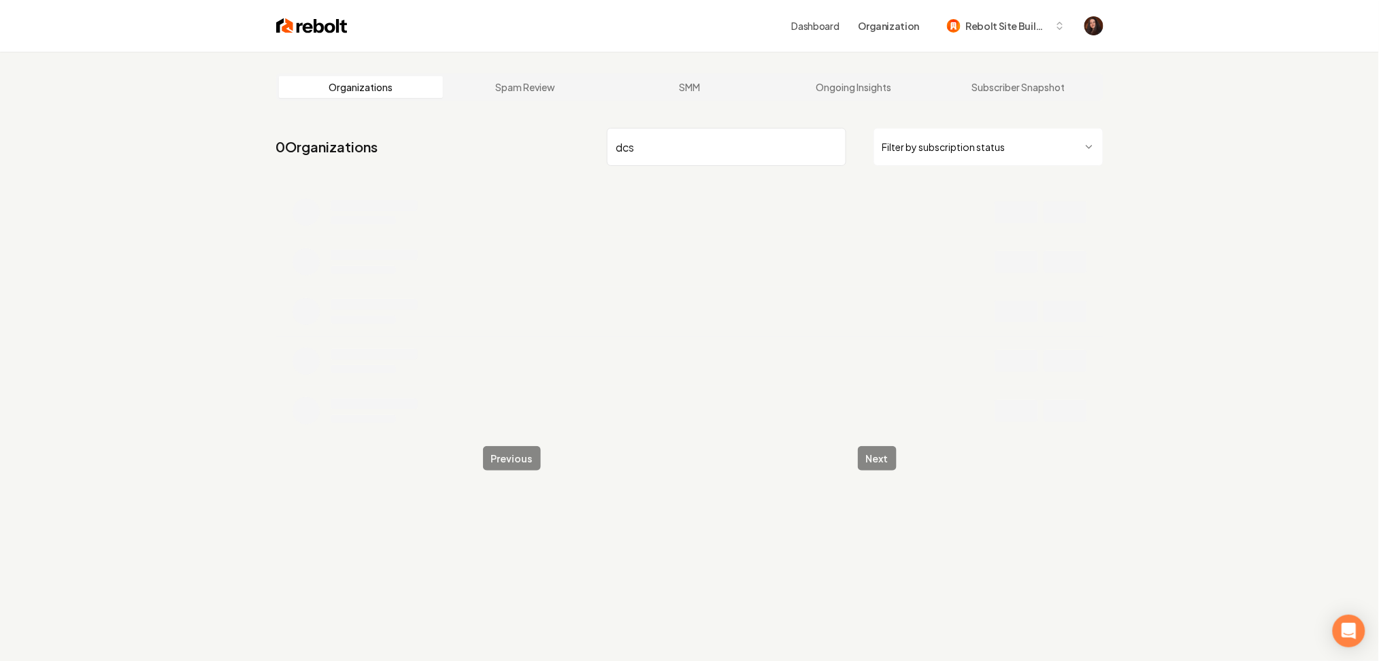
type input "dcs"
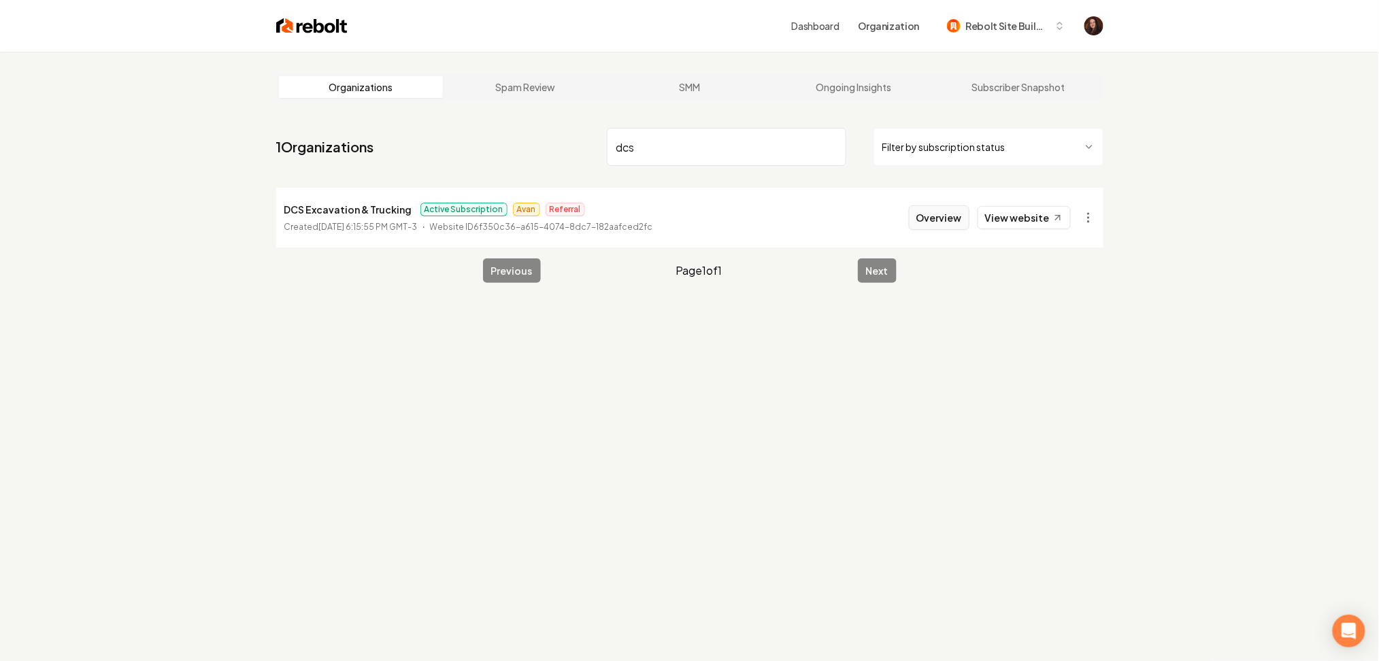
click at [939, 211] on button "Overview" at bounding box center [939, 217] width 61 height 24
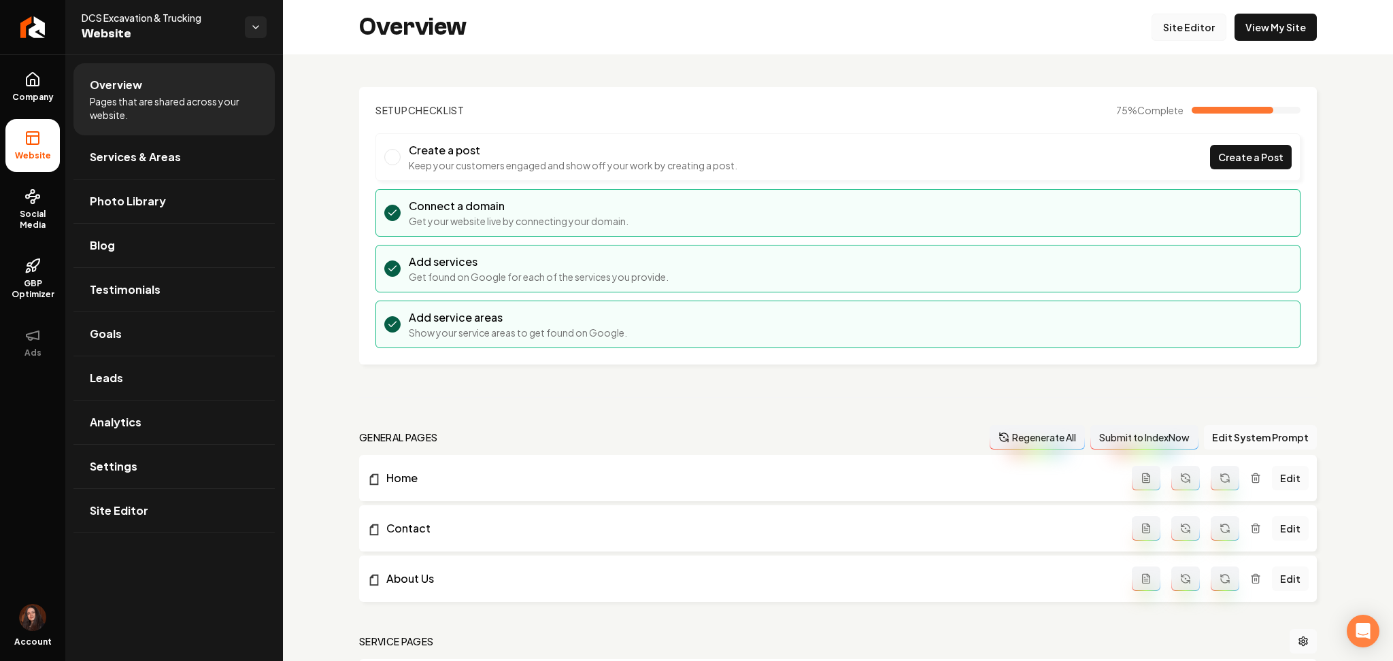
click at [1159, 28] on link "Site Editor" at bounding box center [1188, 27] width 75 height 27
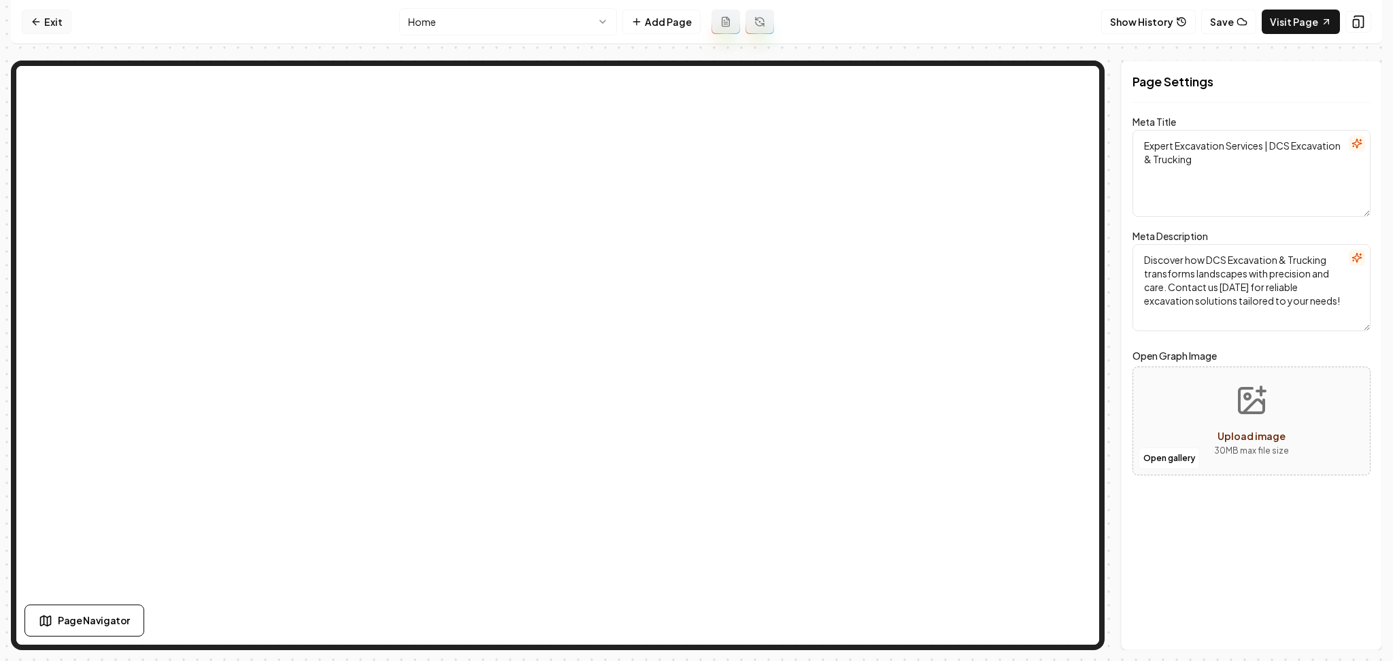
click at [48, 19] on link "Exit" at bounding box center [47, 22] width 50 height 24
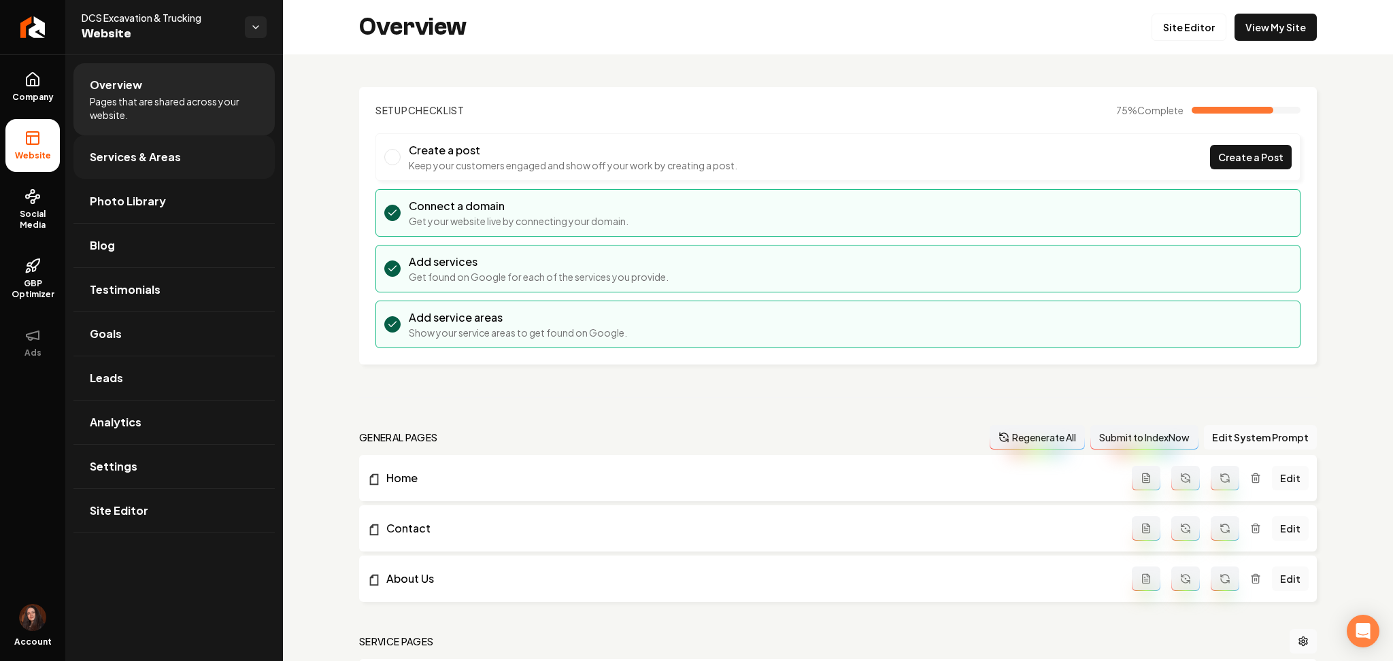
click at [73, 147] on ul "Overview Pages that are shared across your website. Services & Areas Photo Libr…" at bounding box center [174, 297] width 218 height 487
click at [95, 154] on span "Services & Areas" at bounding box center [135, 157] width 91 height 16
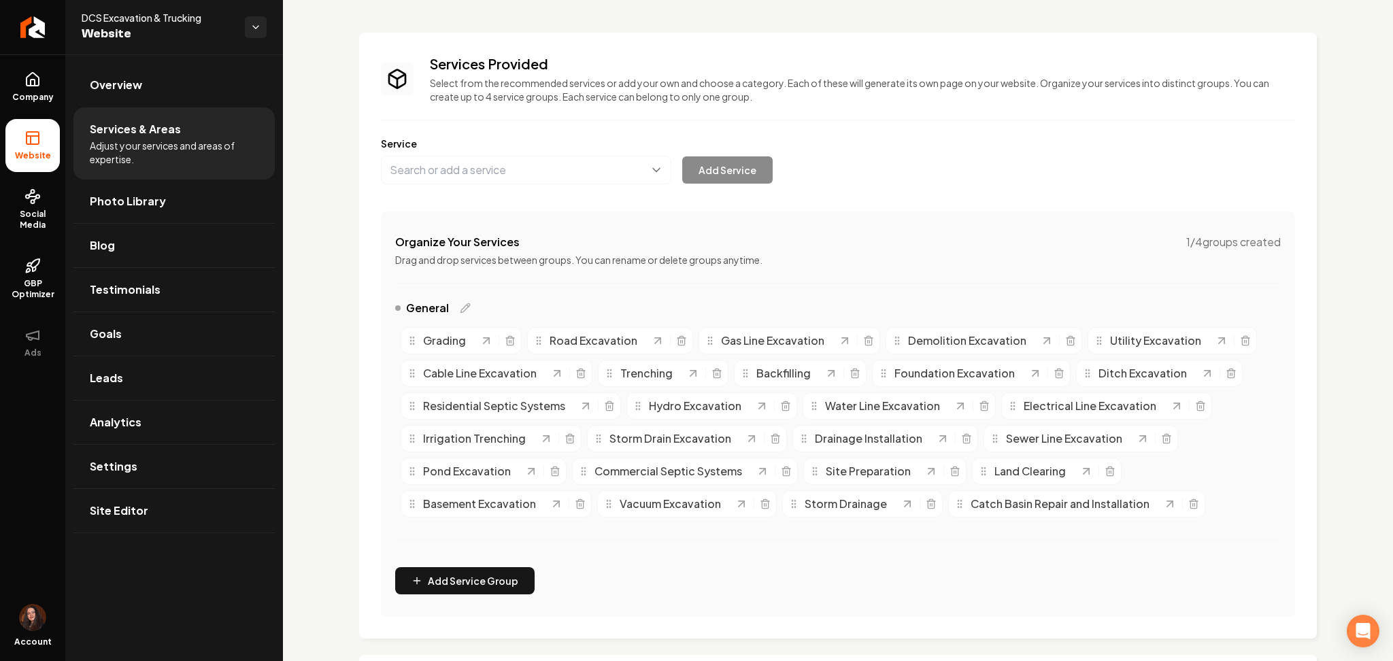
scroll to position [41, 0]
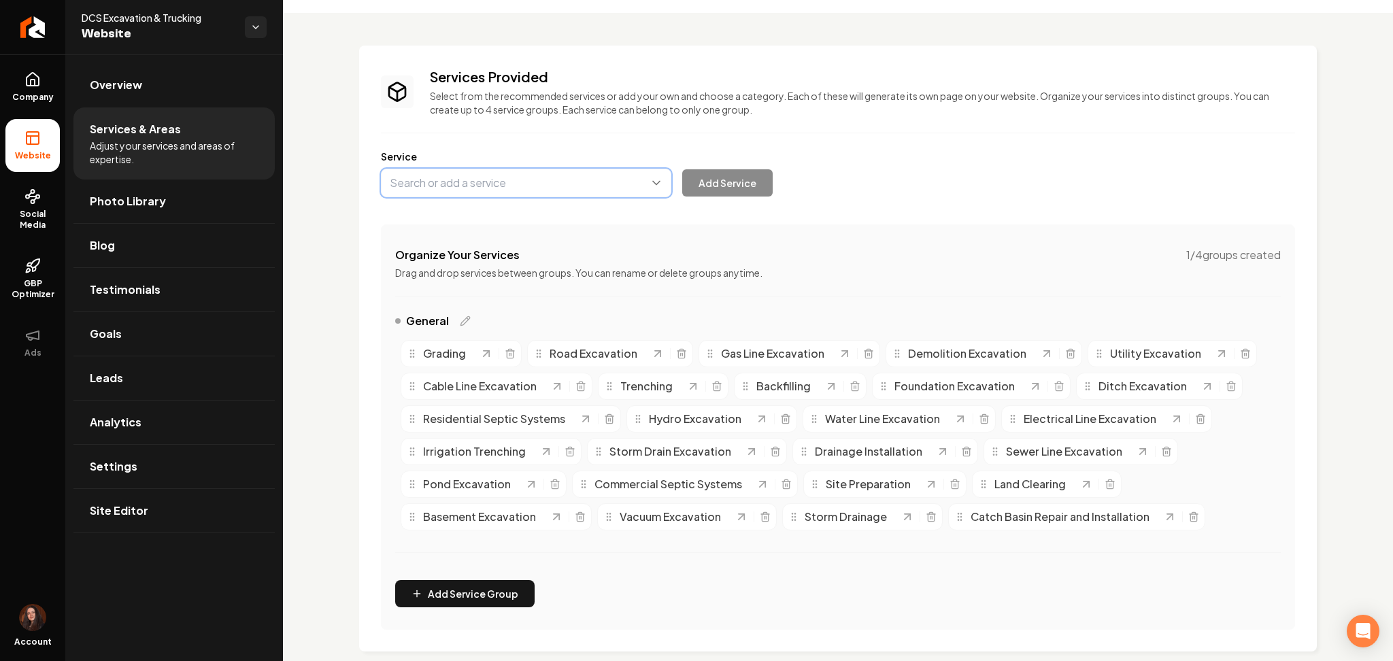
click at [526, 182] on button "Main content area" at bounding box center [526, 183] width 290 height 29
paste input "Patio Installation"
type input "Patio Installation"
click at [738, 176] on button "Add Service" at bounding box center [727, 182] width 90 height 27
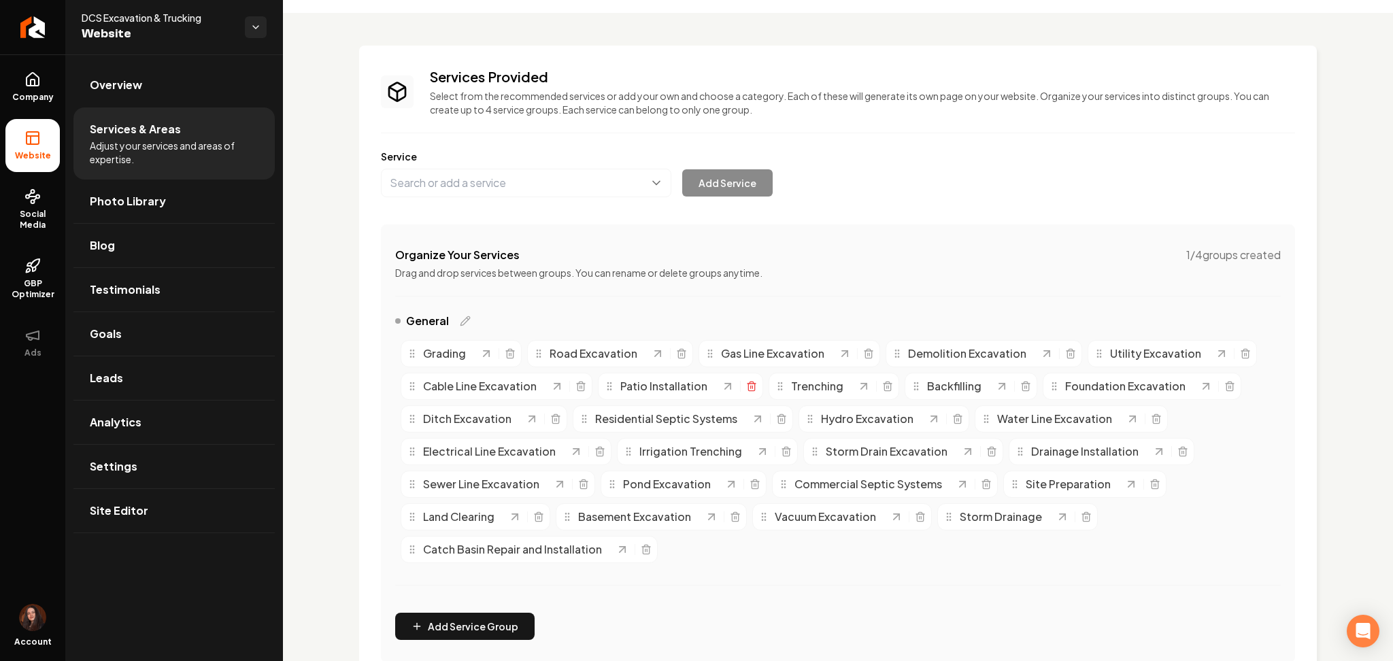
click at [752, 387] on icon "Main content area" at bounding box center [751, 387] width 6 height 7
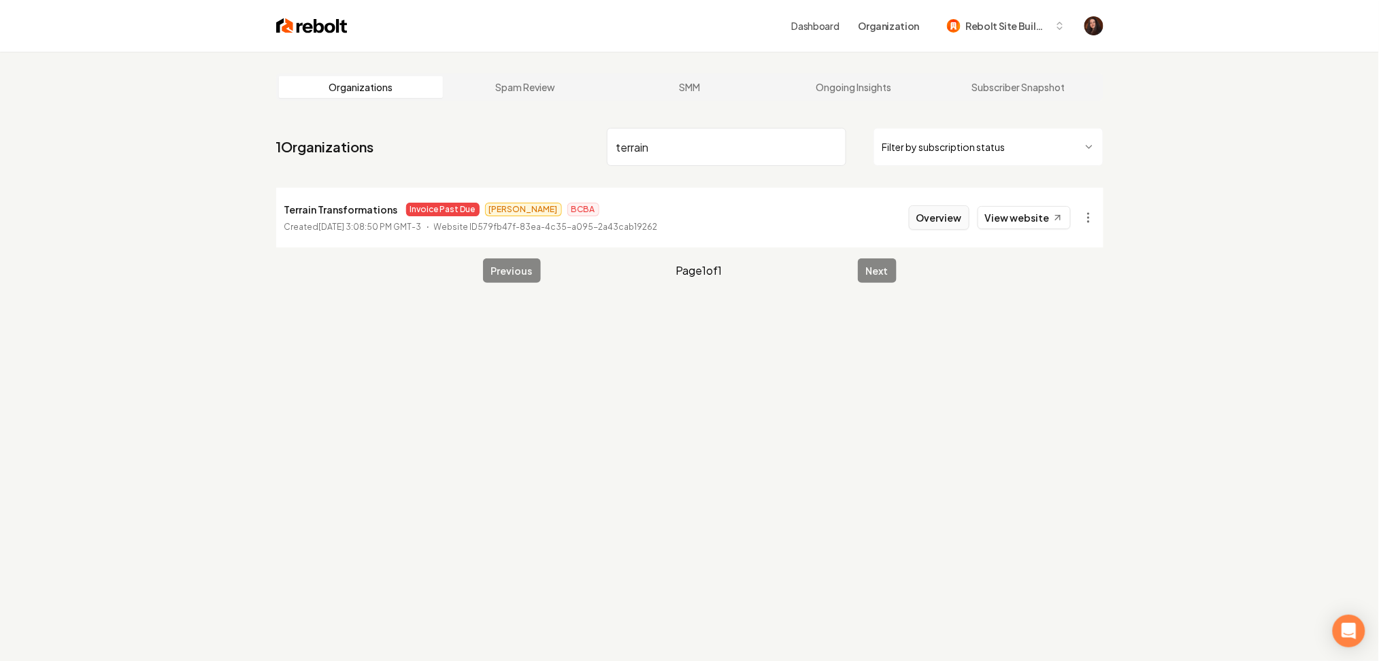
type input "terrain"
click at [951, 221] on button "Overview" at bounding box center [939, 217] width 61 height 24
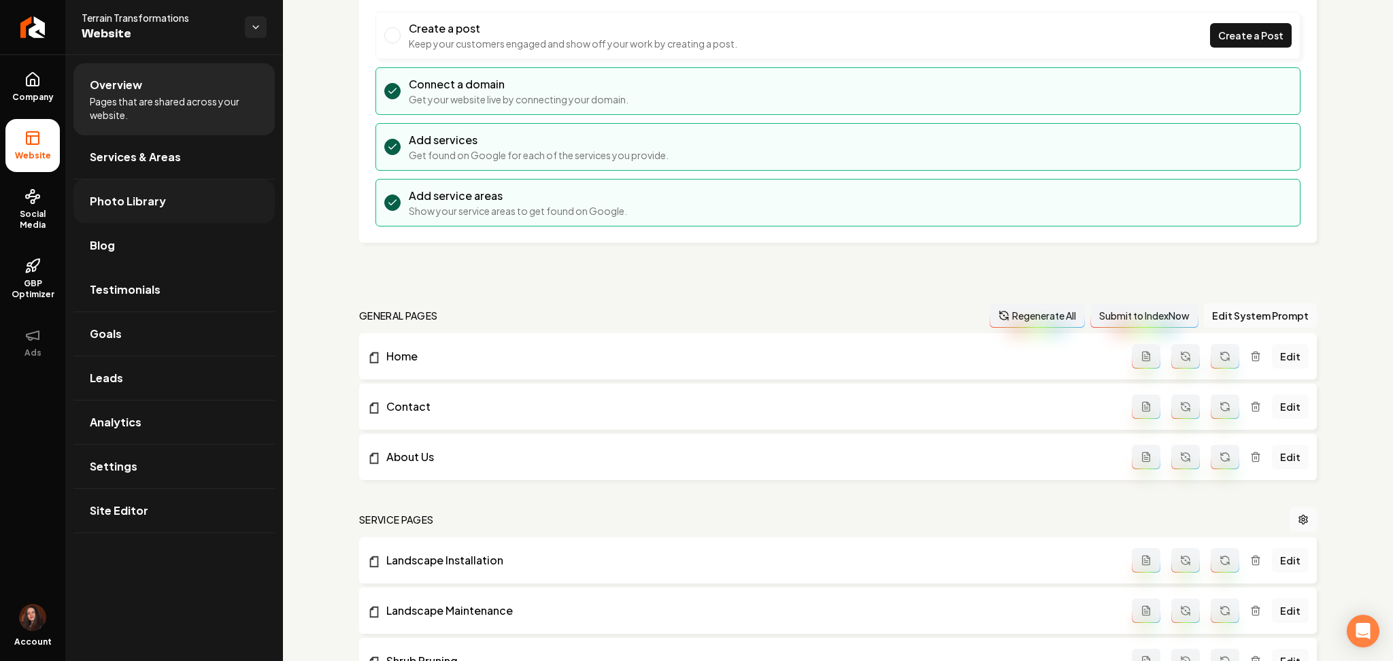
scroll to position [181, 0]
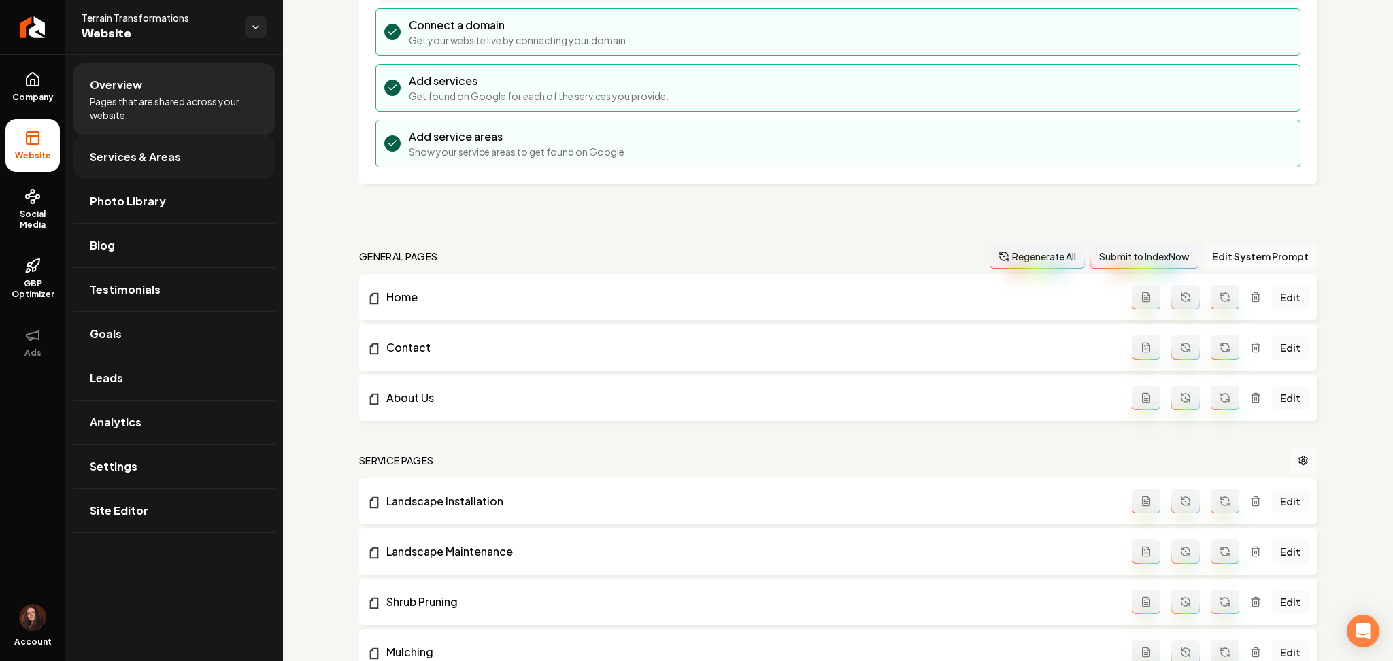
click at [104, 163] on span "Services & Areas" at bounding box center [135, 157] width 91 height 16
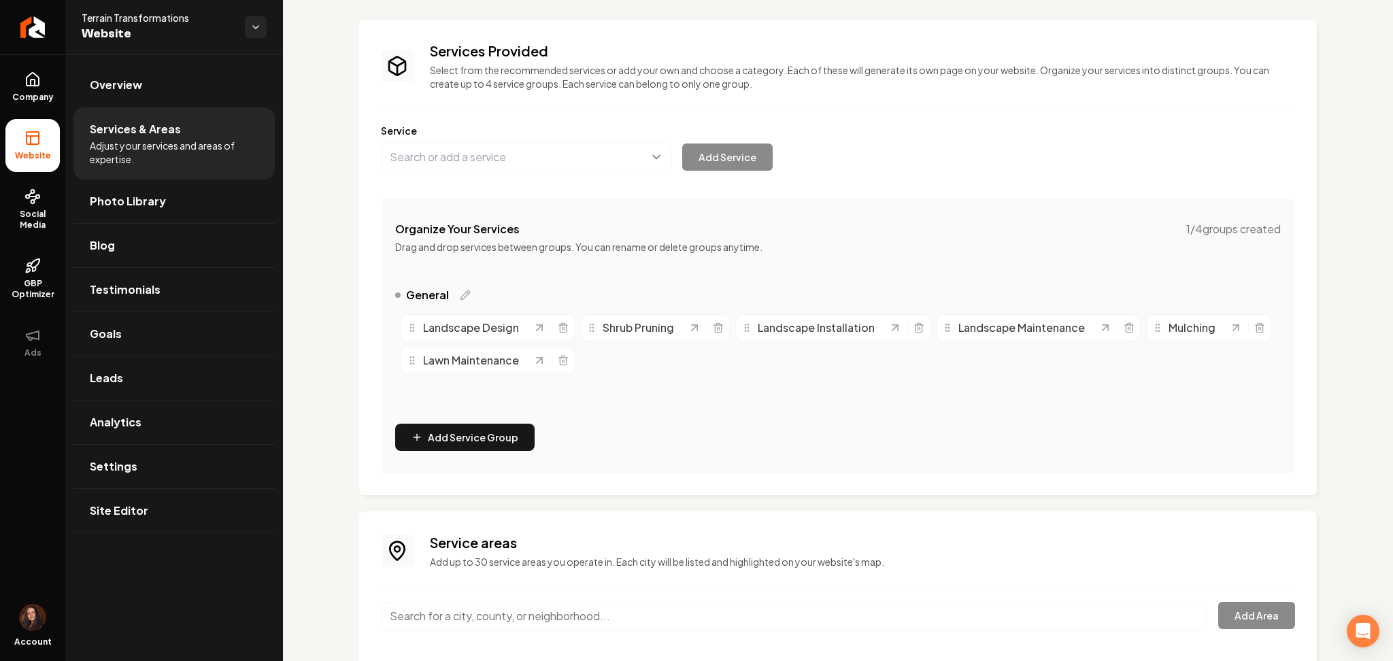
scroll to position [183, 0]
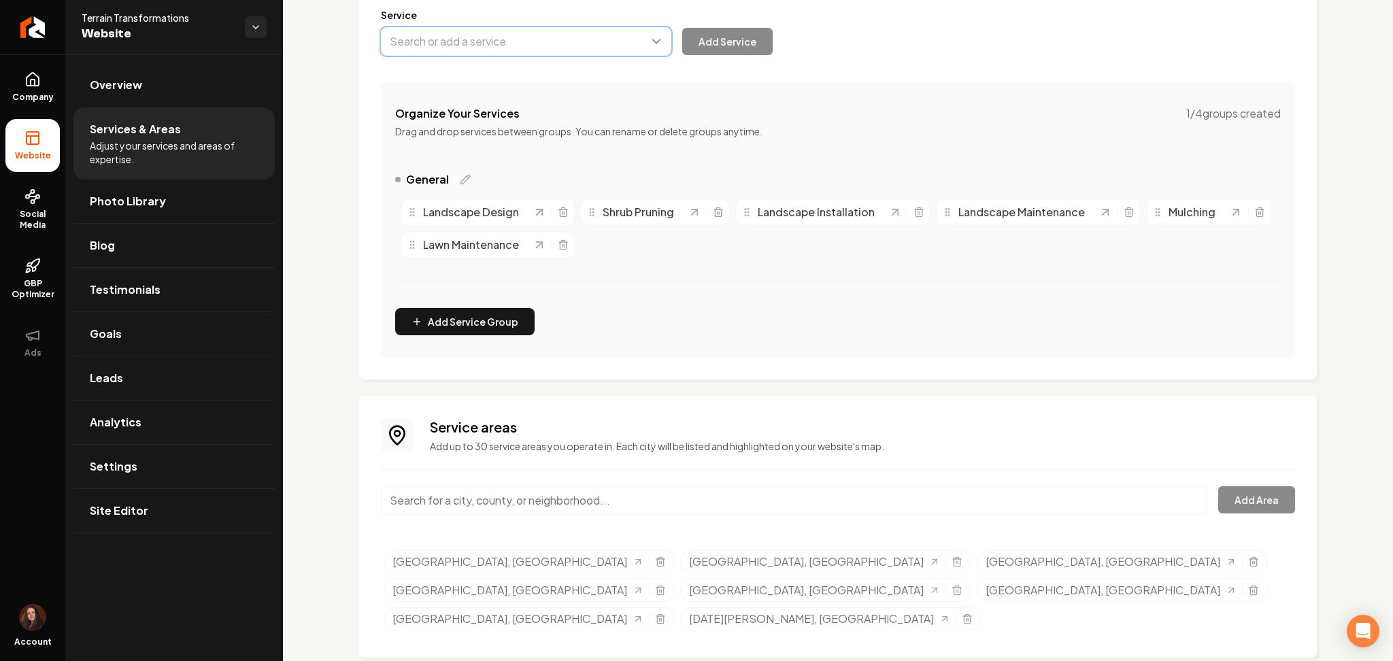
click at [535, 35] on button "Main content area" at bounding box center [526, 41] width 290 height 29
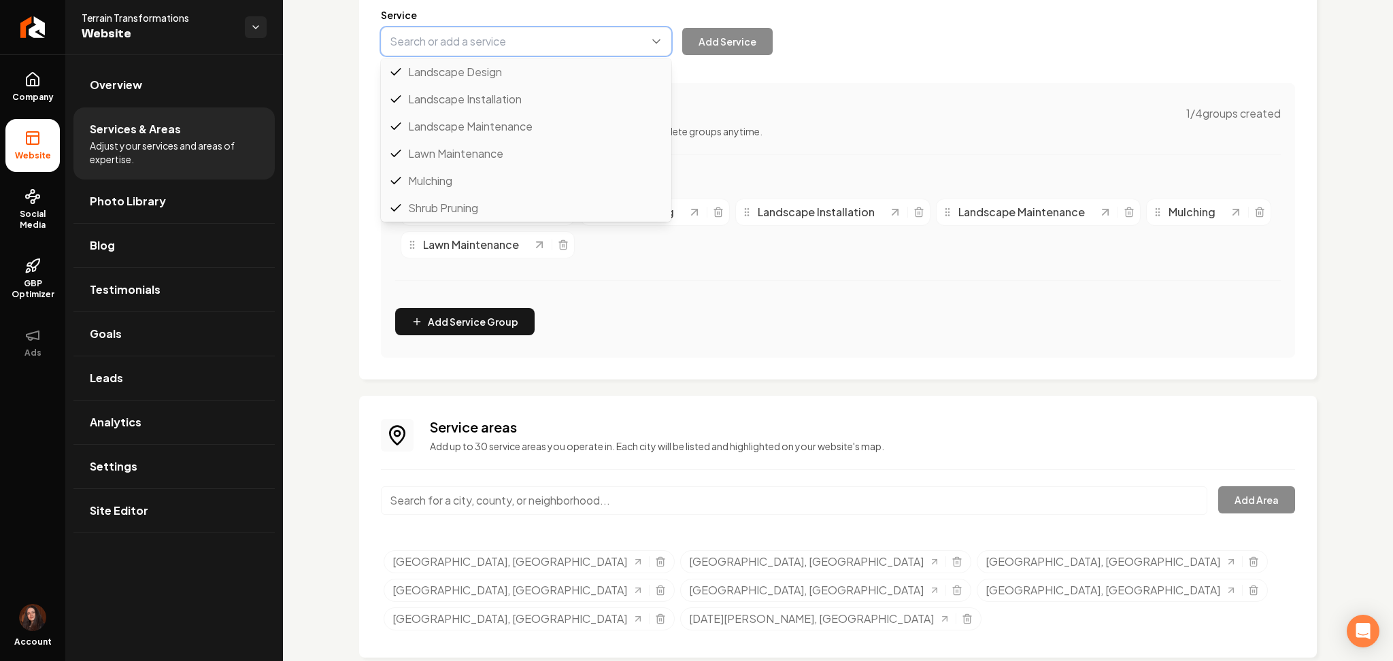
scroll to position [0, 0]
paste input "Patio Installation"
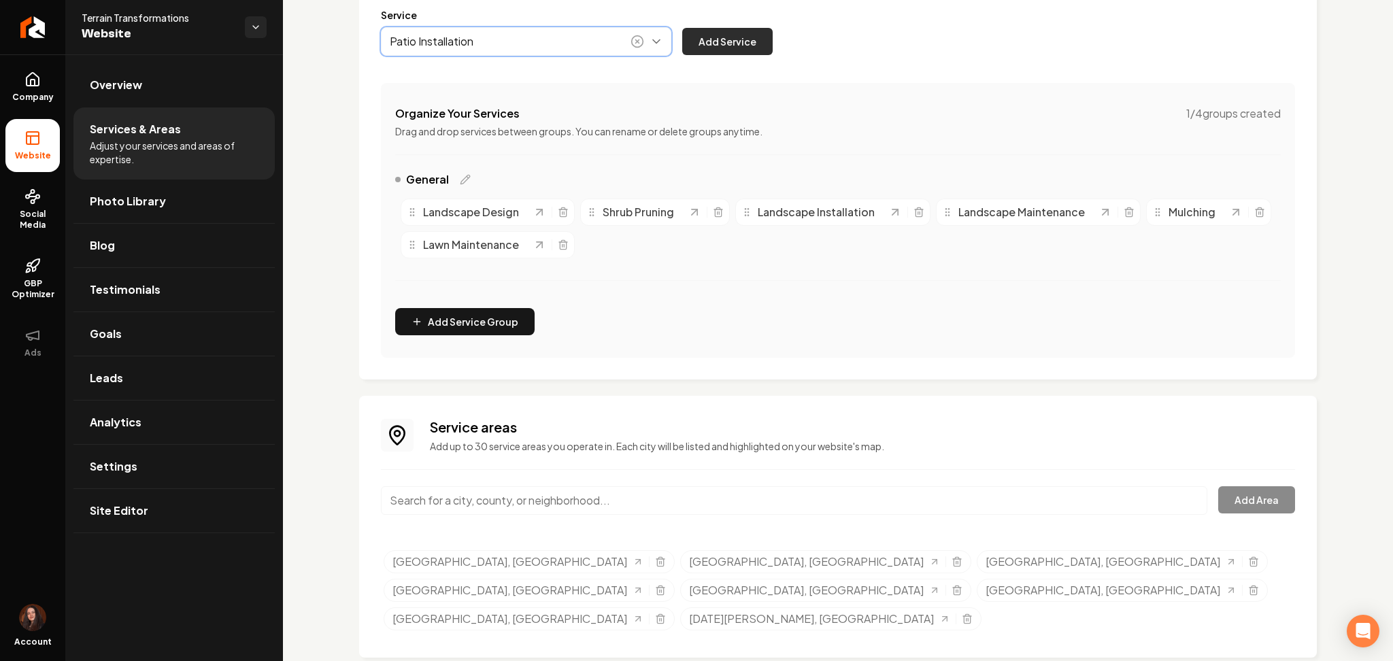
type input "Patio Installation"
drag, startPoint x: 752, startPoint y: 44, endPoint x: 698, endPoint y: 6, distance: 66.4
click at [752, 44] on button "Add Service" at bounding box center [727, 41] width 90 height 27
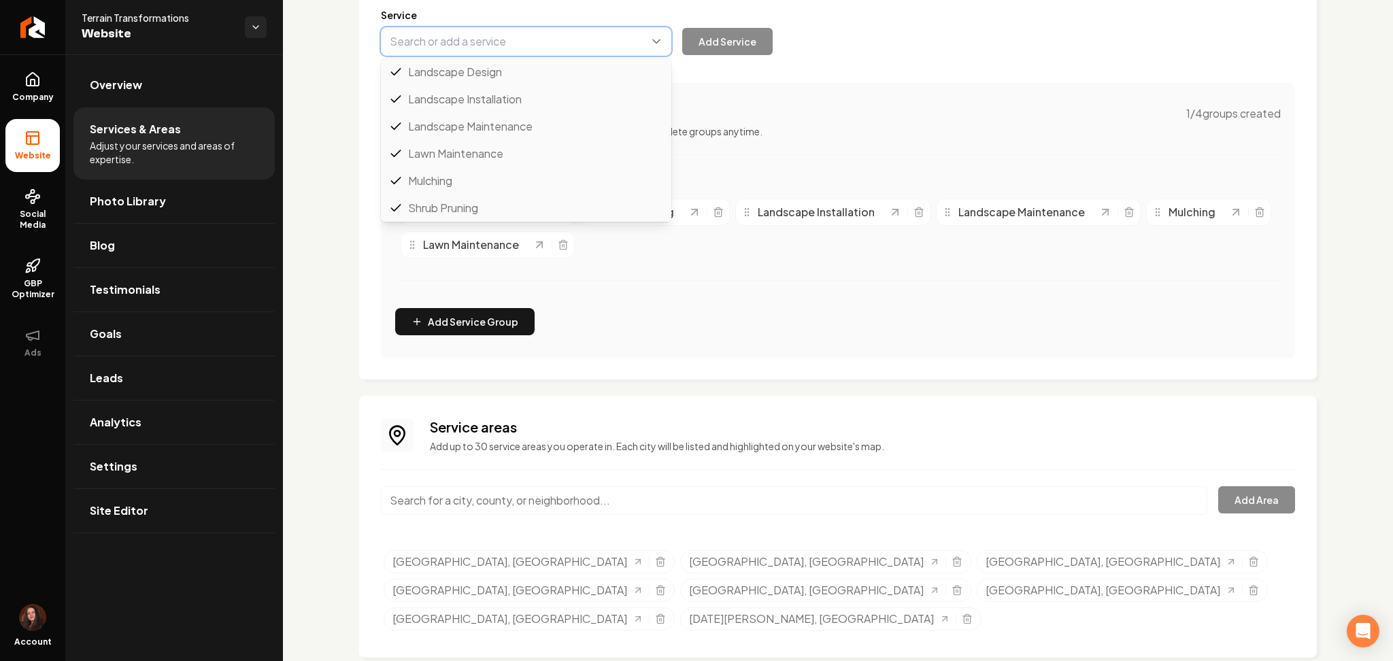
paste input "Rock Wall Installation"
click at [461, 38] on button "Main content area" at bounding box center [526, 41] width 290 height 29
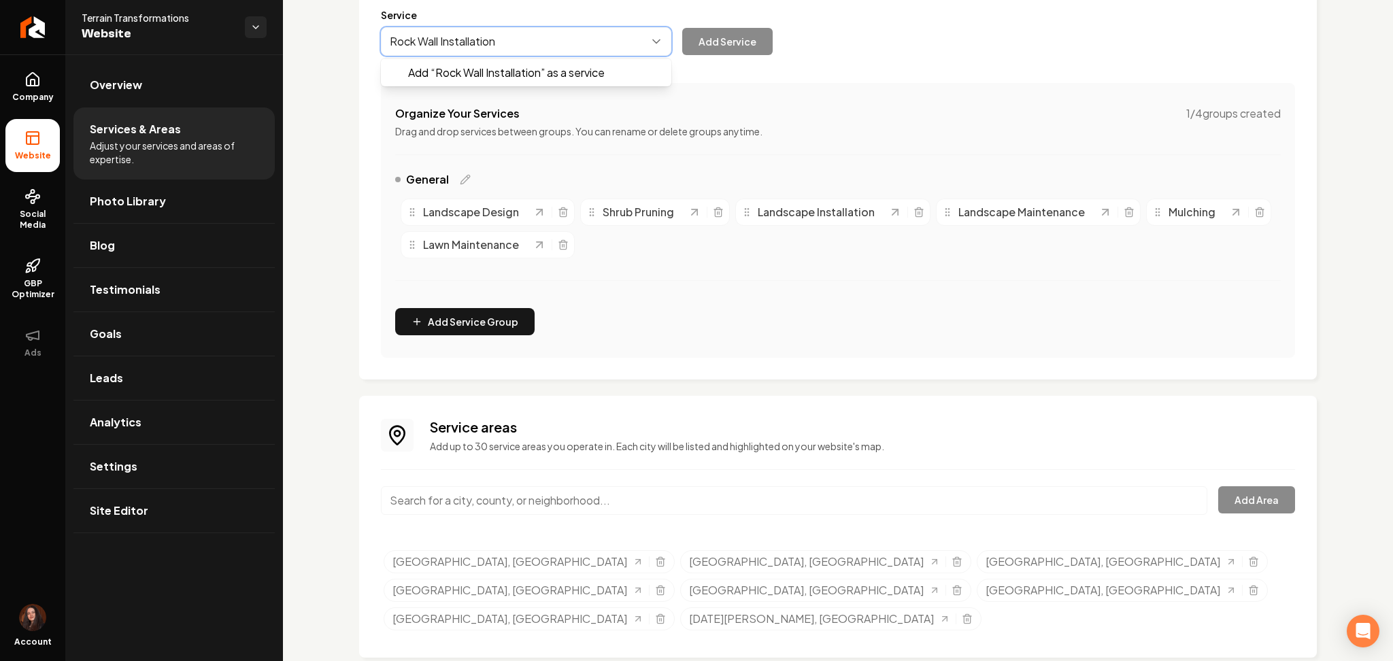
drag, startPoint x: 452, startPoint y: 75, endPoint x: 464, endPoint y: 70, distance: 13.8
type input "Rock Wall Installation"
click at [733, 31] on button "Add Service" at bounding box center [727, 41] width 90 height 27
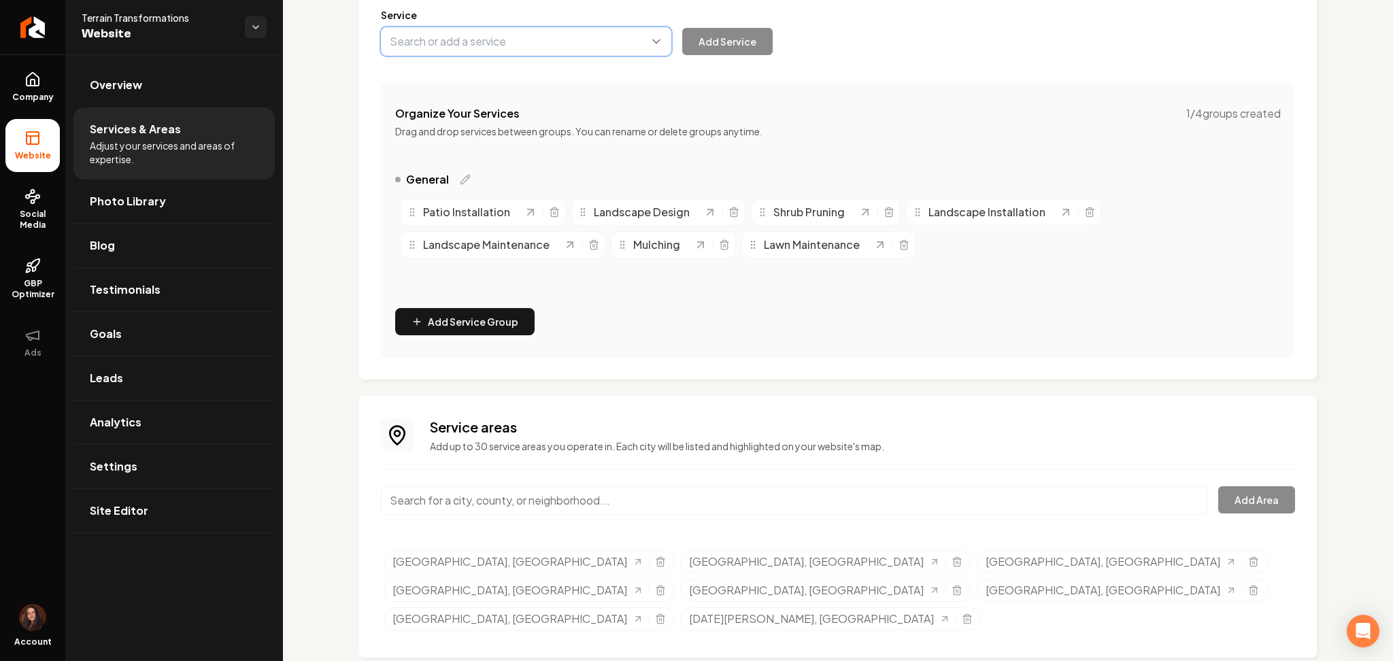
click at [414, 38] on button "Main content area" at bounding box center [526, 41] width 290 height 29
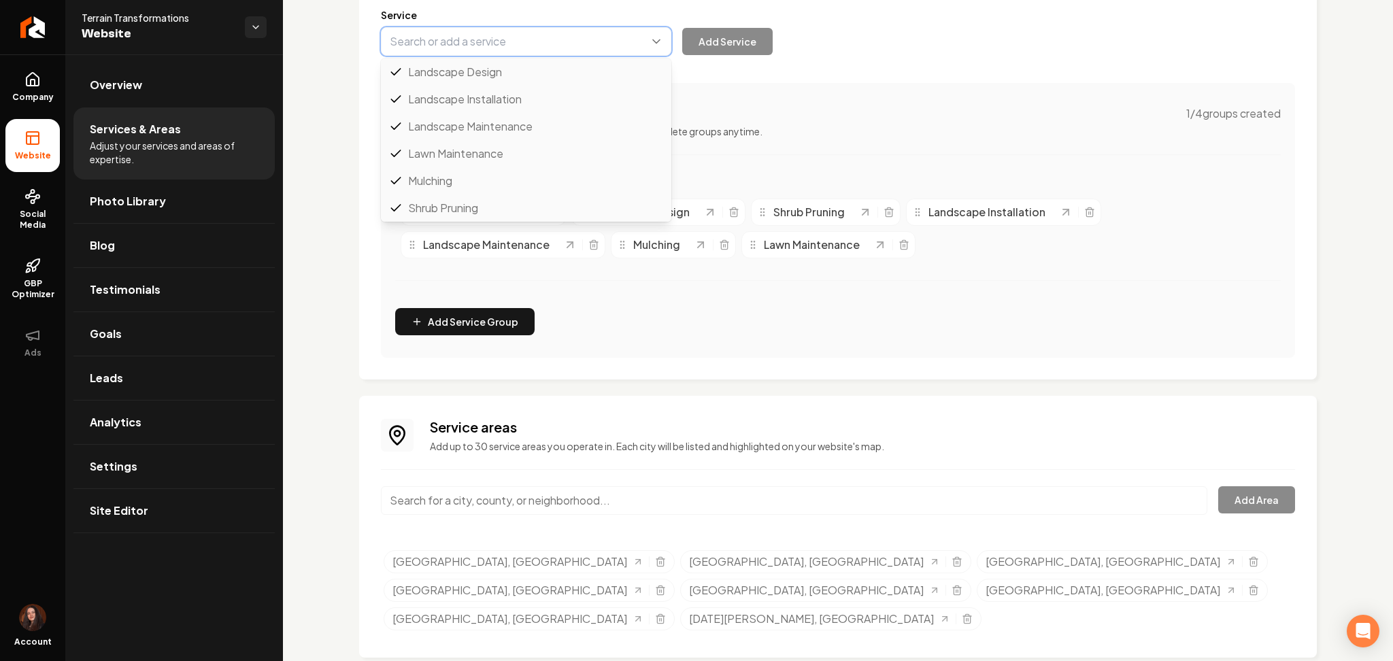
paste input "Retaining Walls"
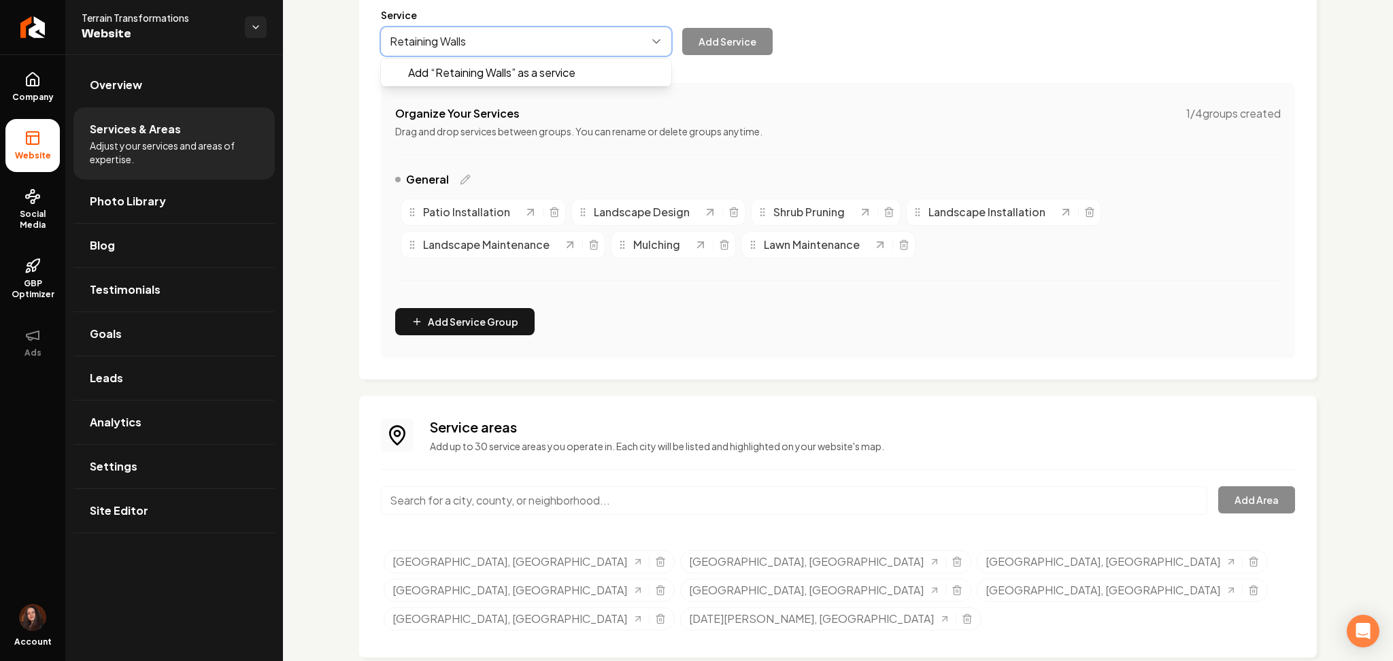
drag, startPoint x: 435, startPoint y: 66, endPoint x: 686, endPoint y: 63, distance: 250.3
type input "Retaining Walls"
drag, startPoint x: 709, startPoint y: 29, endPoint x: 672, endPoint y: 11, distance: 40.8
click at [710, 29] on button "Add Service" at bounding box center [727, 41] width 90 height 27
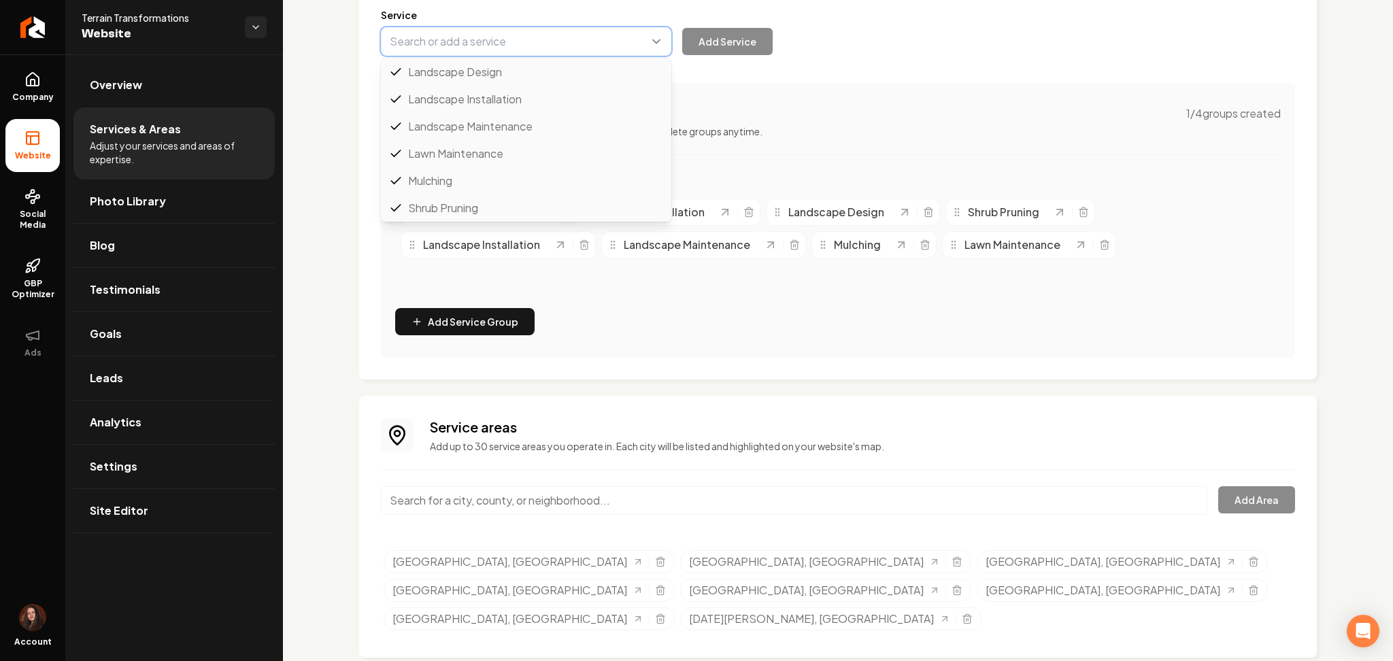
click at [407, 47] on button "Main content area" at bounding box center [526, 41] width 290 height 29
paste input "Concrete Work"
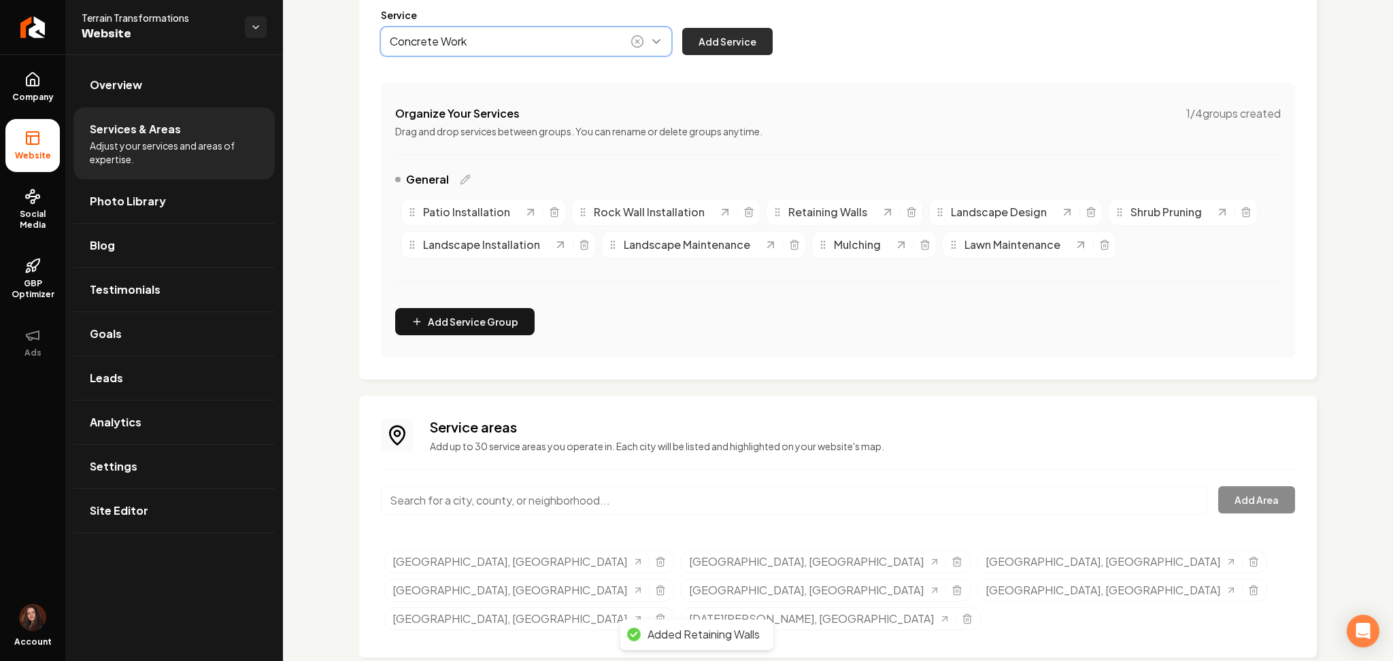
type input "Concrete Work"
click at [721, 42] on button "Add Service" at bounding box center [727, 41] width 90 height 27
drag, startPoint x: 460, startPoint y: 73, endPoint x: 460, endPoint y: 67, distance: 6.8
click at [460, 68] on div "Services Provided Select from the recommended services or add your own and choo…" at bounding box center [838, 142] width 914 height 432
click at [460, 50] on button "Main content area" at bounding box center [526, 41] width 290 height 29
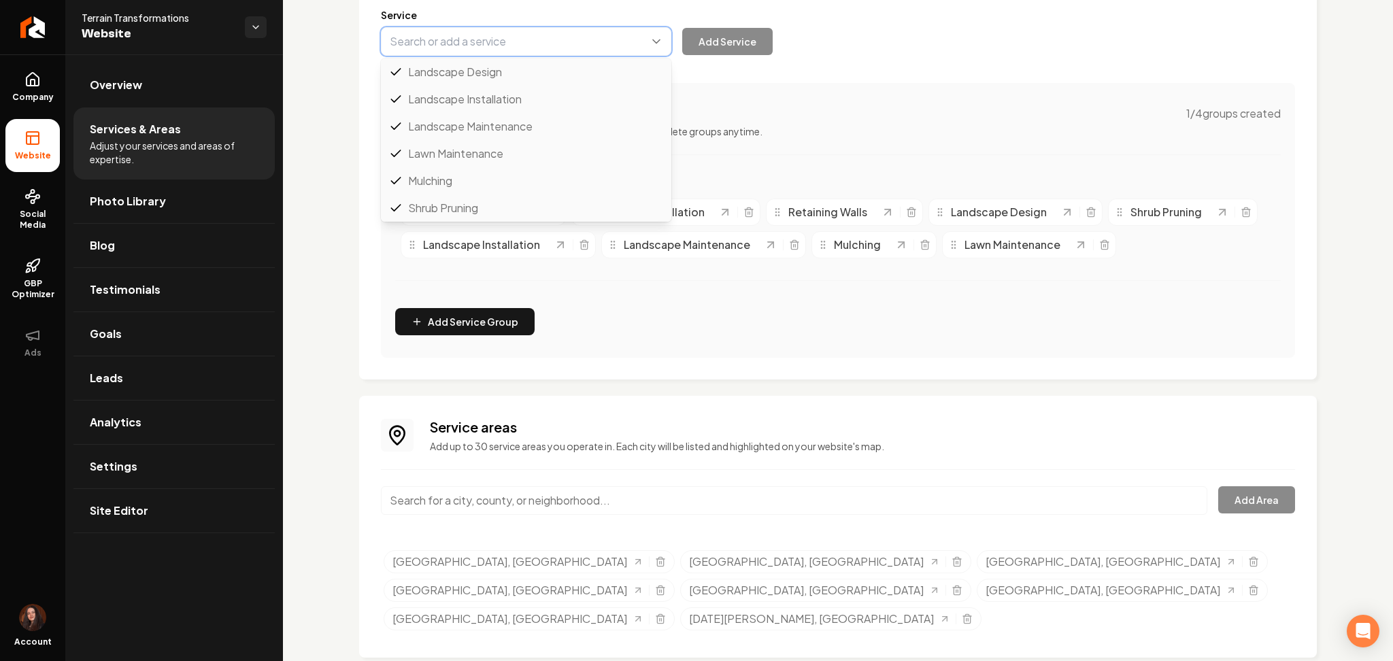
paste input "Excavation"
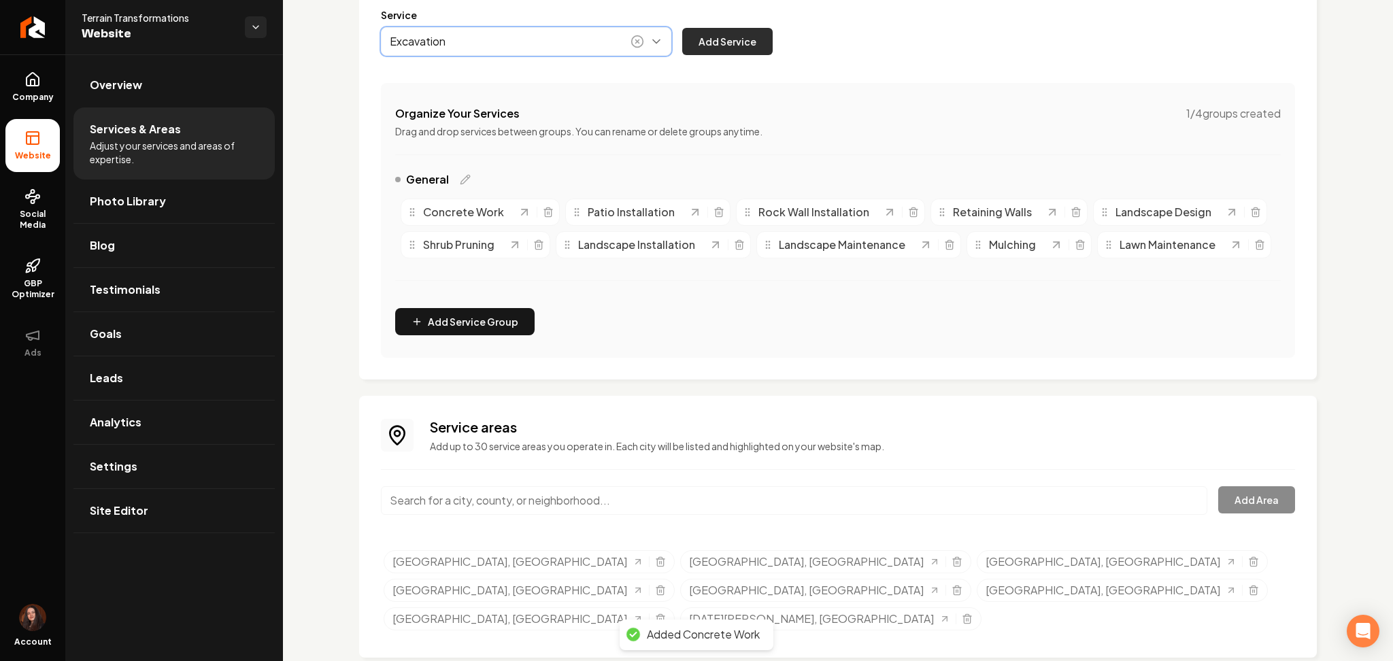
type input "Excavation"
click at [753, 37] on button "Add Service" at bounding box center [727, 41] width 90 height 27
click at [485, 46] on button "Main content area" at bounding box center [526, 41] width 290 height 29
paste input "Dirt Work"
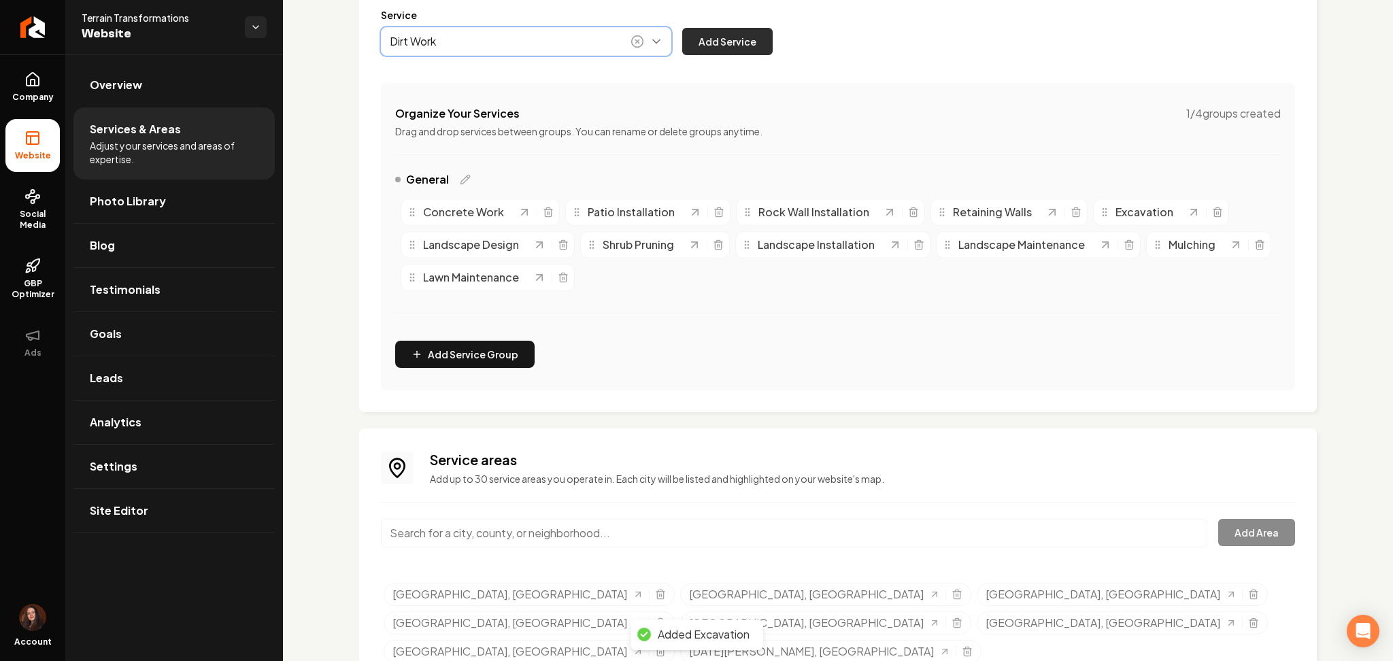
type input "Dirt Work"
click at [743, 46] on button "Add Service" at bounding box center [727, 41] width 90 height 27
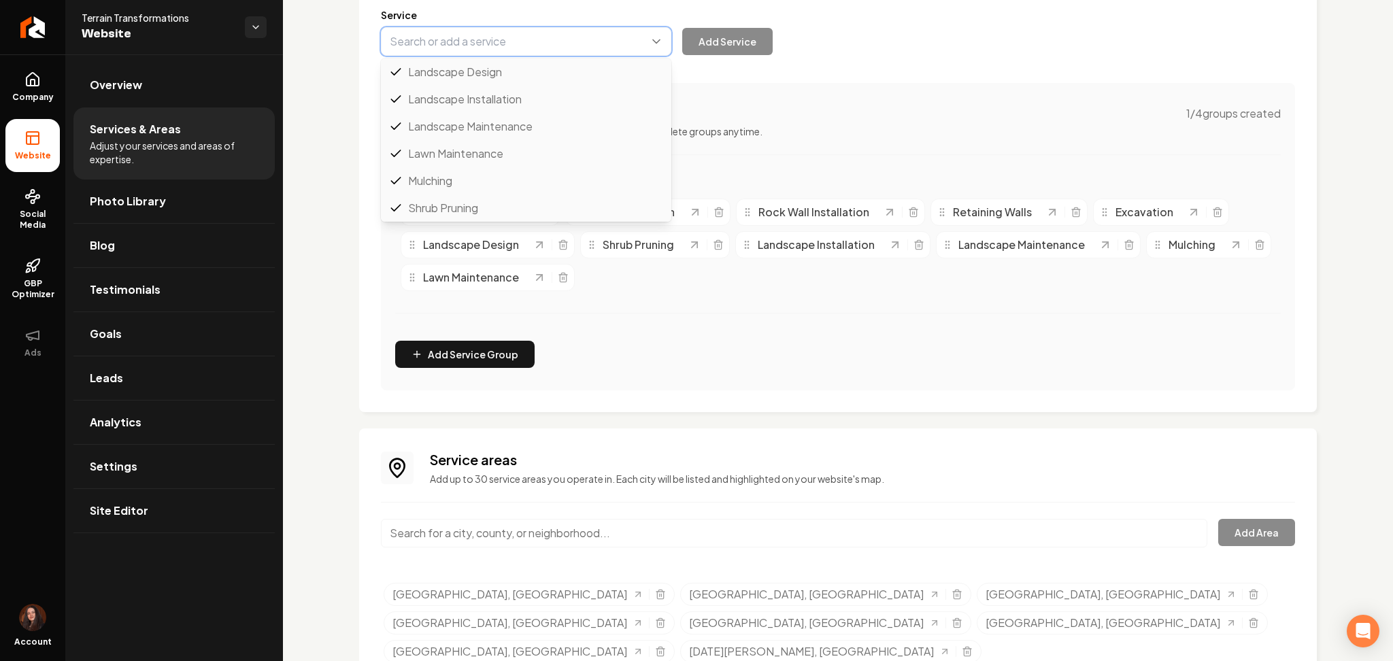
click at [411, 44] on button "Main content area" at bounding box center [526, 41] width 290 height 29
paste input "Rip Rap"
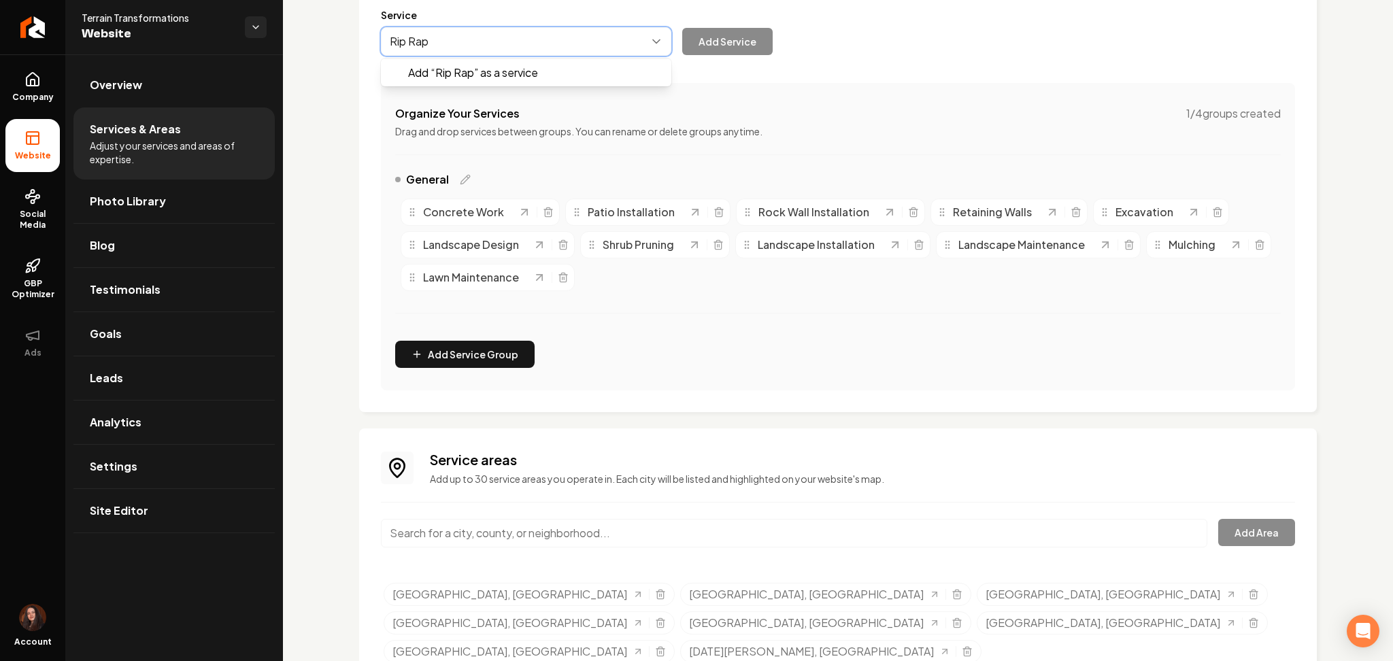
drag, startPoint x: 412, startPoint y: 71, endPoint x: 581, endPoint y: 71, distance: 168.7
type input "Rip Rap"
drag, startPoint x: 707, startPoint y: 52, endPoint x: 690, endPoint y: 36, distance: 23.6
click at [708, 49] on button "Add Service" at bounding box center [727, 41] width 90 height 27
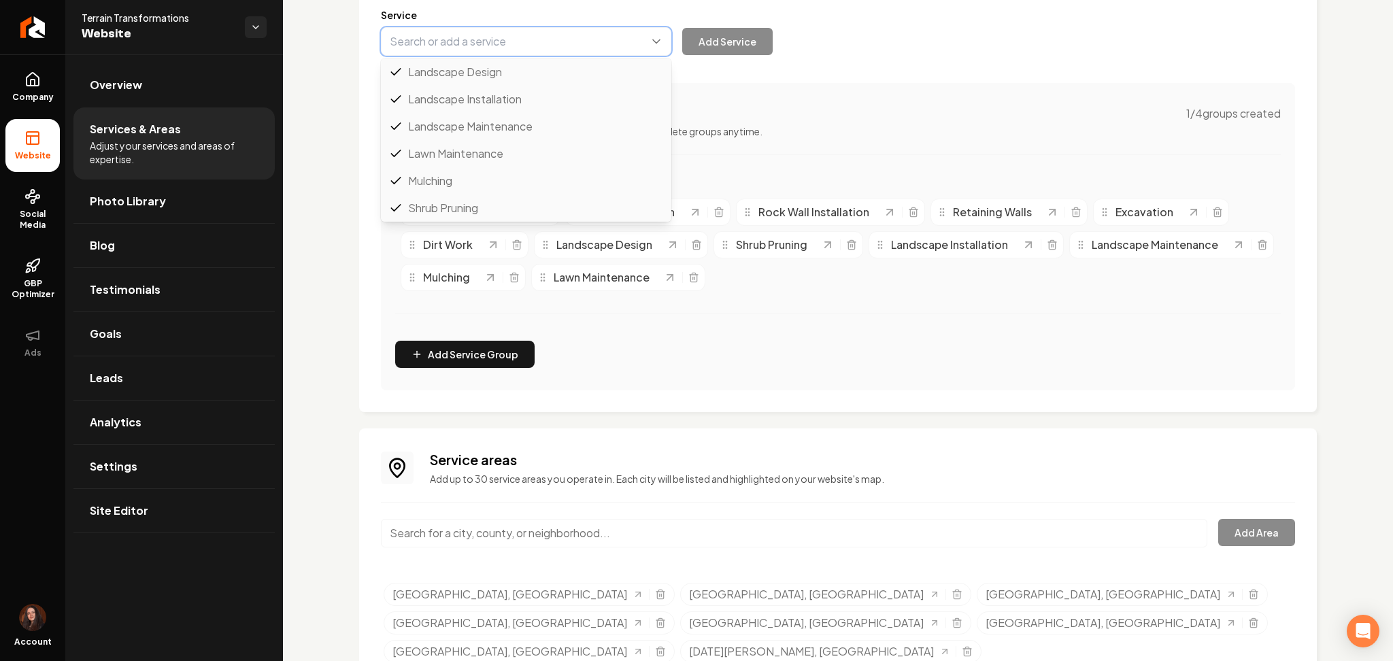
click at [510, 35] on button "Main content area" at bounding box center [526, 41] width 290 height 29
paste input "Snow Removal"
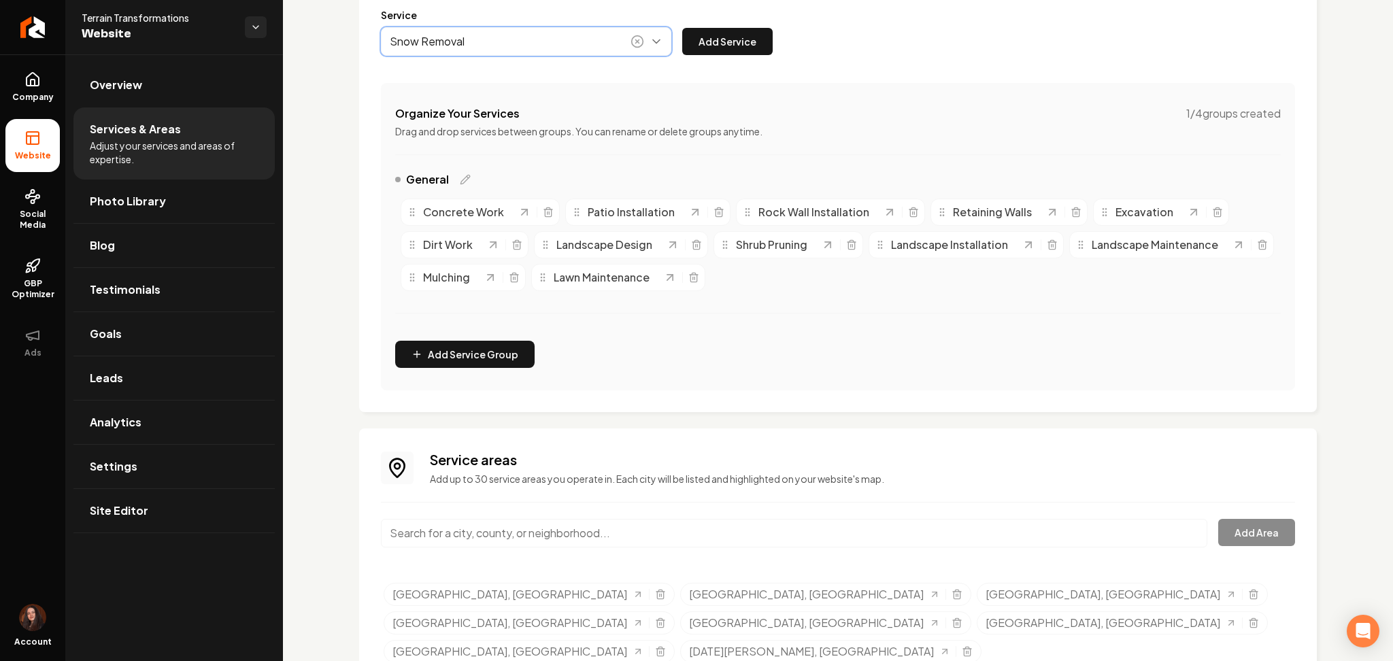
type input "Snow Removal"
click at [701, 54] on div "Snow Removal Add Service" at bounding box center [577, 41] width 392 height 29
click at [701, 52] on button "Add Service" at bounding box center [727, 41] width 90 height 27
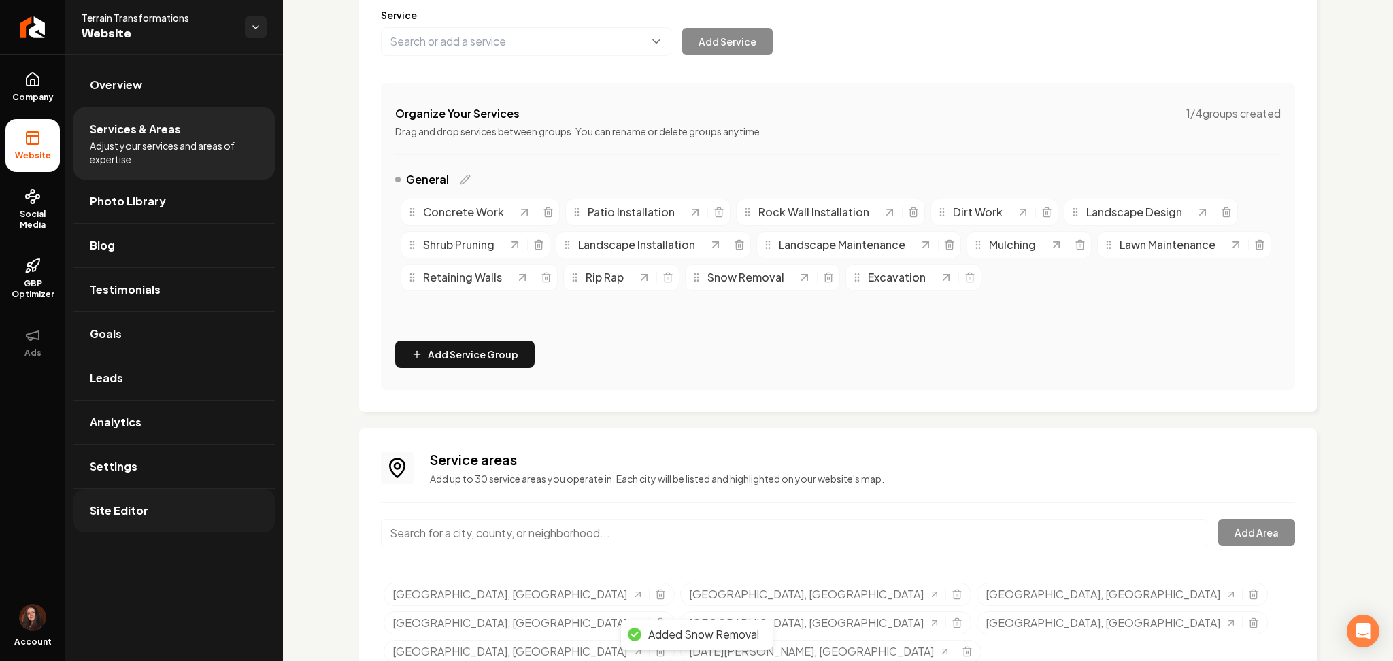
click at [85, 513] on link "Site Editor" at bounding box center [173, 511] width 201 height 44
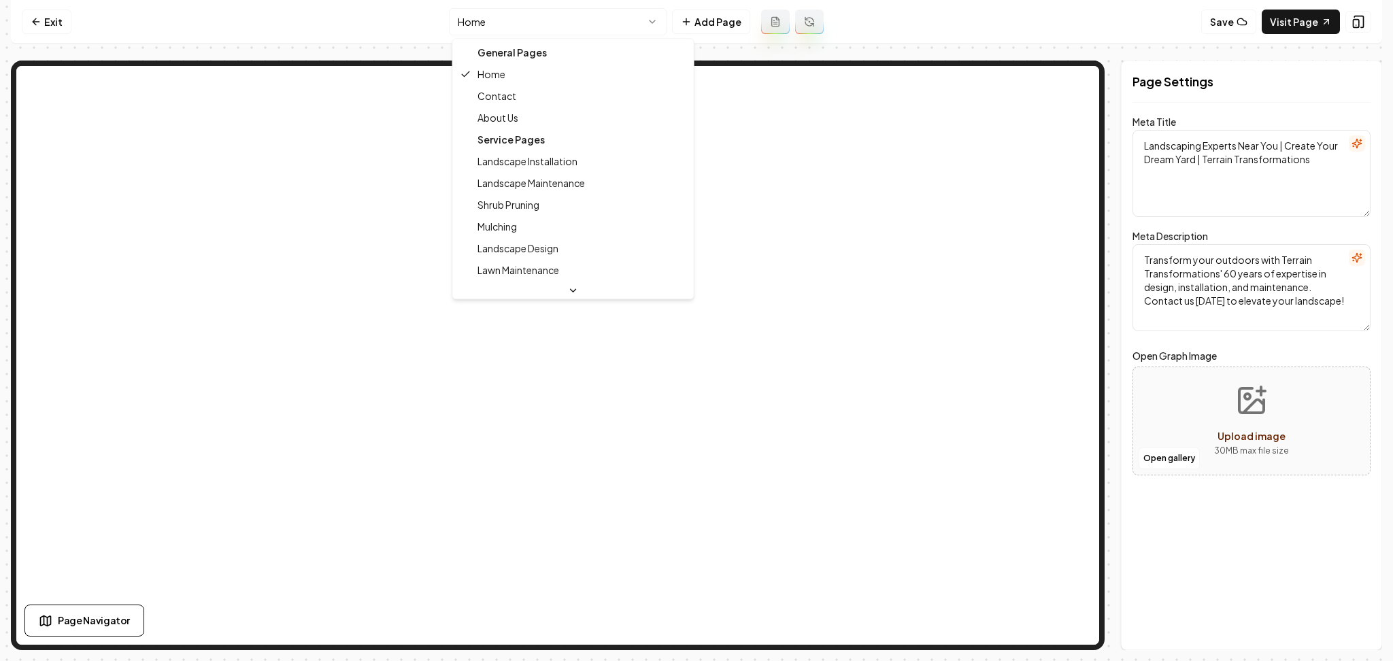
click at [540, 10] on html "Computer Required This feature is only available on a computer. Please switch t…" at bounding box center [696, 330] width 1393 height 661
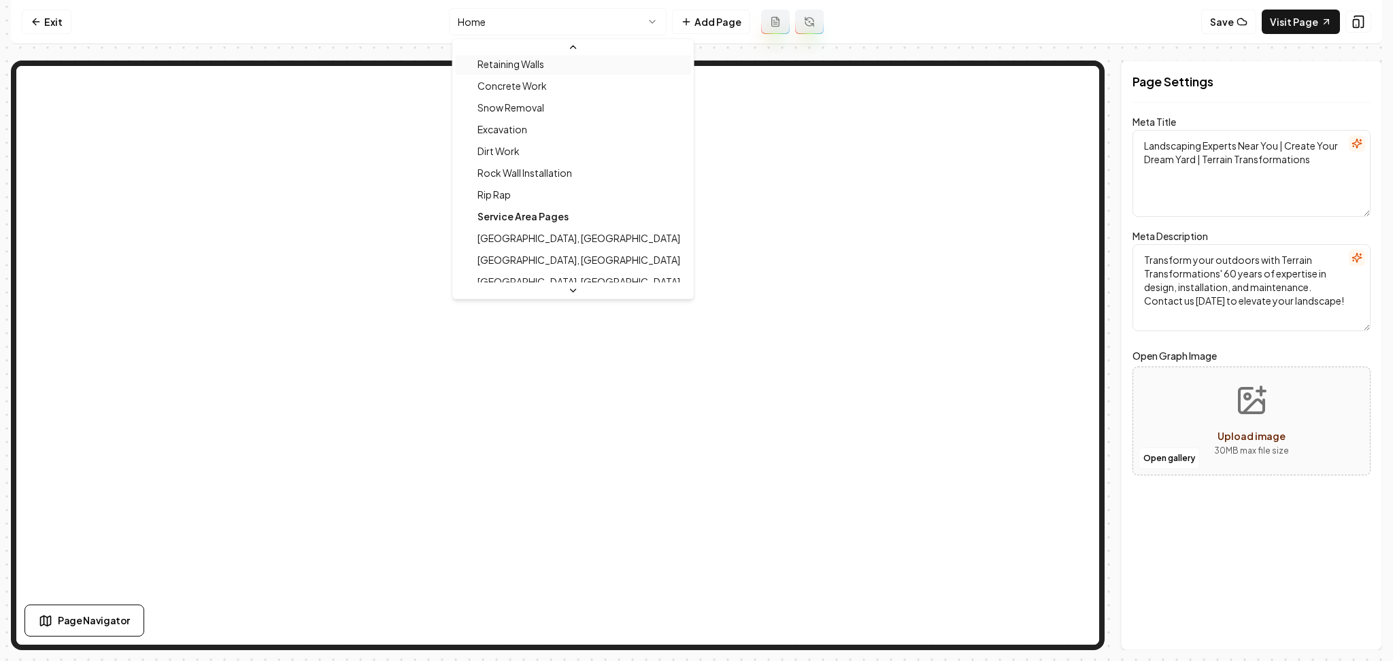
scroll to position [272, 0]
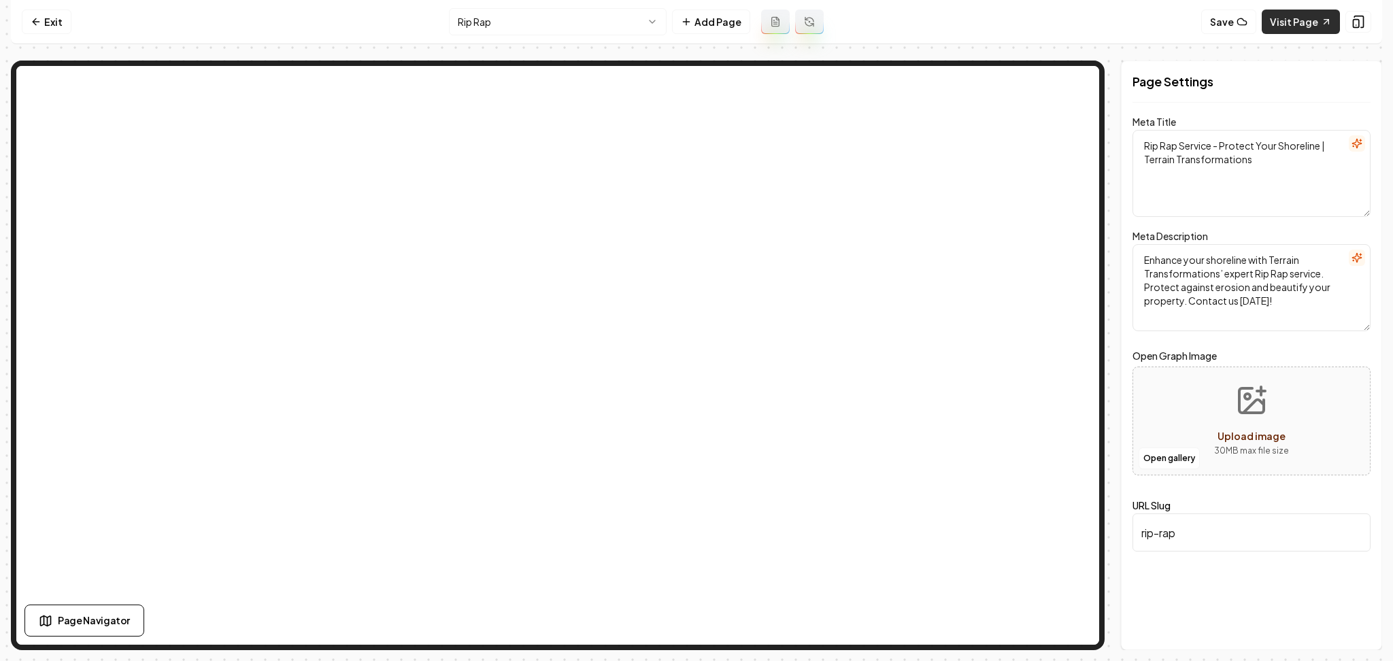
click at [1289, 24] on link "Visit Page" at bounding box center [1301, 22] width 78 height 24
drag, startPoint x: 71, startPoint y: 25, endPoint x: 62, endPoint y: 25, distance: 8.8
click at [69, 24] on nav "Exit Rip Rap Add Page Save Visit Page" at bounding box center [696, 22] width 1371 height 44
click at [60, 25] on link "Exit" at bounding box center [47, 22] width 50 height 24
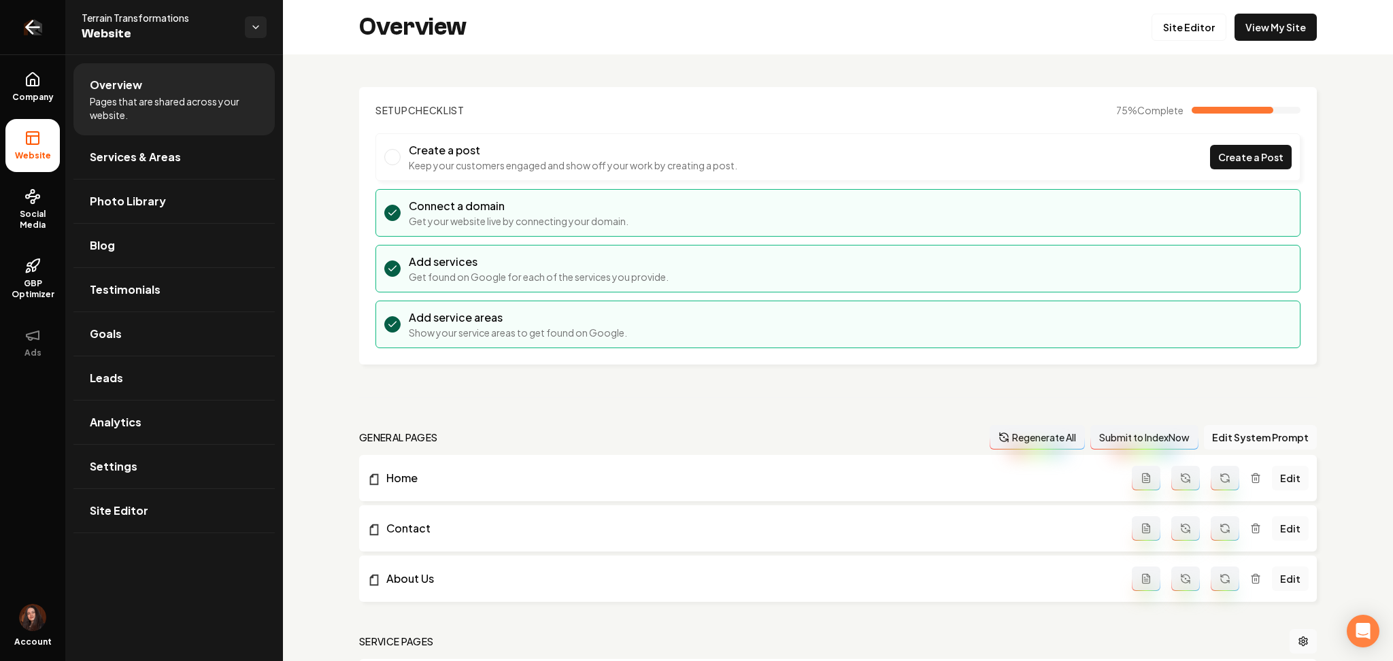
click at [46, 37] on link "Return to dashboard" at bounding box center [32, 27] width 65 height 54
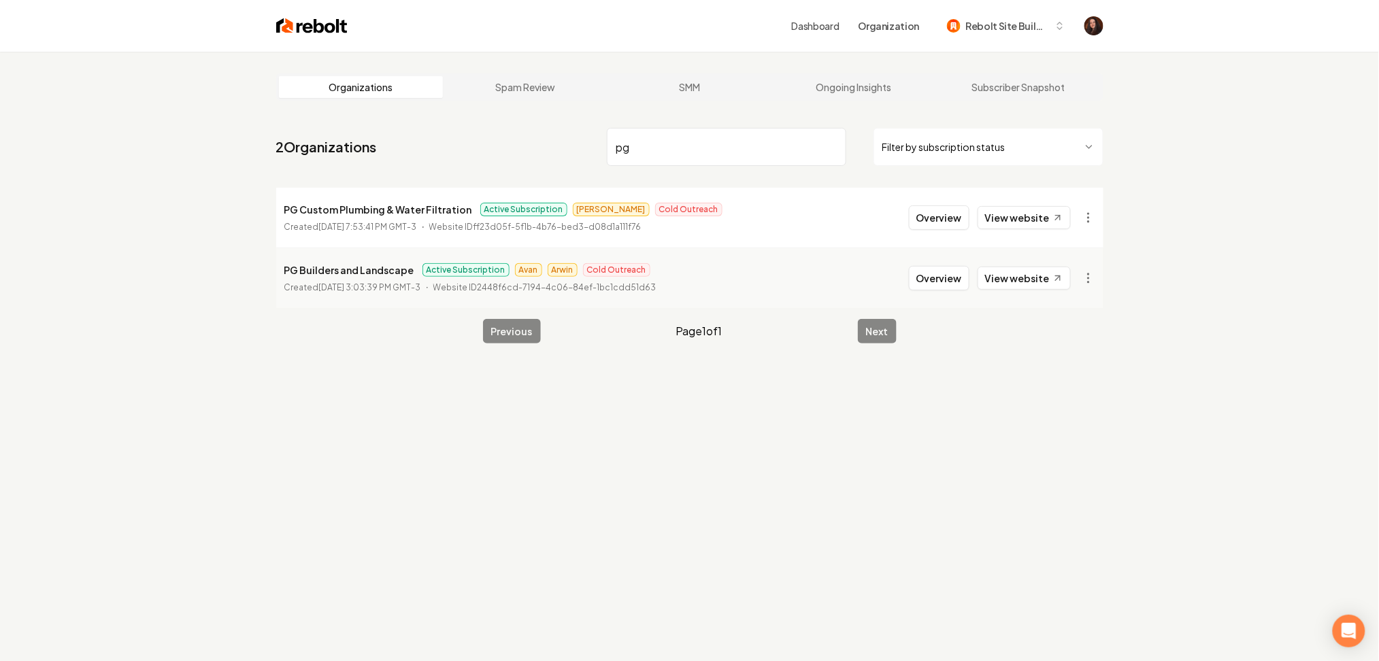
type input "pg"
drag, startPoint x: 942, startPoint y: 212, endPoint x: 929, endPoint y: 226, distance: 19.3
click at [942, 212] on button "Overview" at bounding box center [939, 217] width 61 height 24
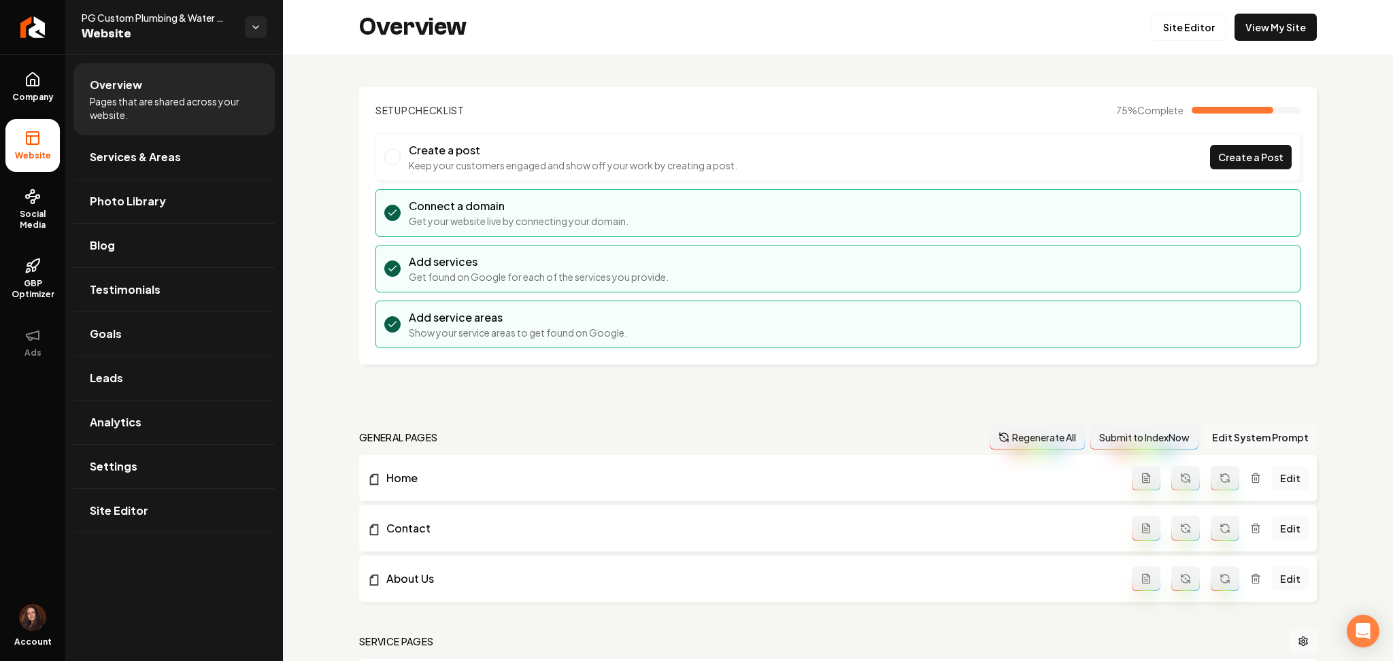
click at [1235, 433] on button "Edit System Prompt" at bounding box center [1260, 437] width 113 height 24
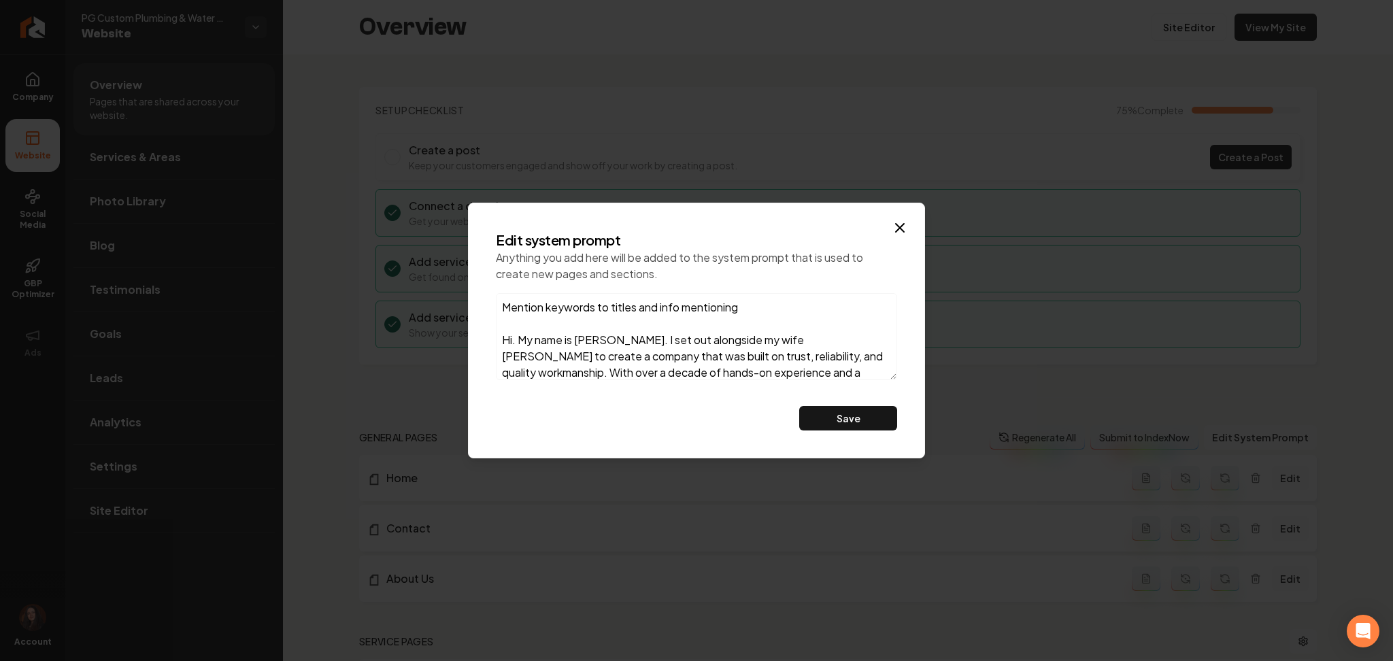
paste textarea "proud to serve the Low Country."
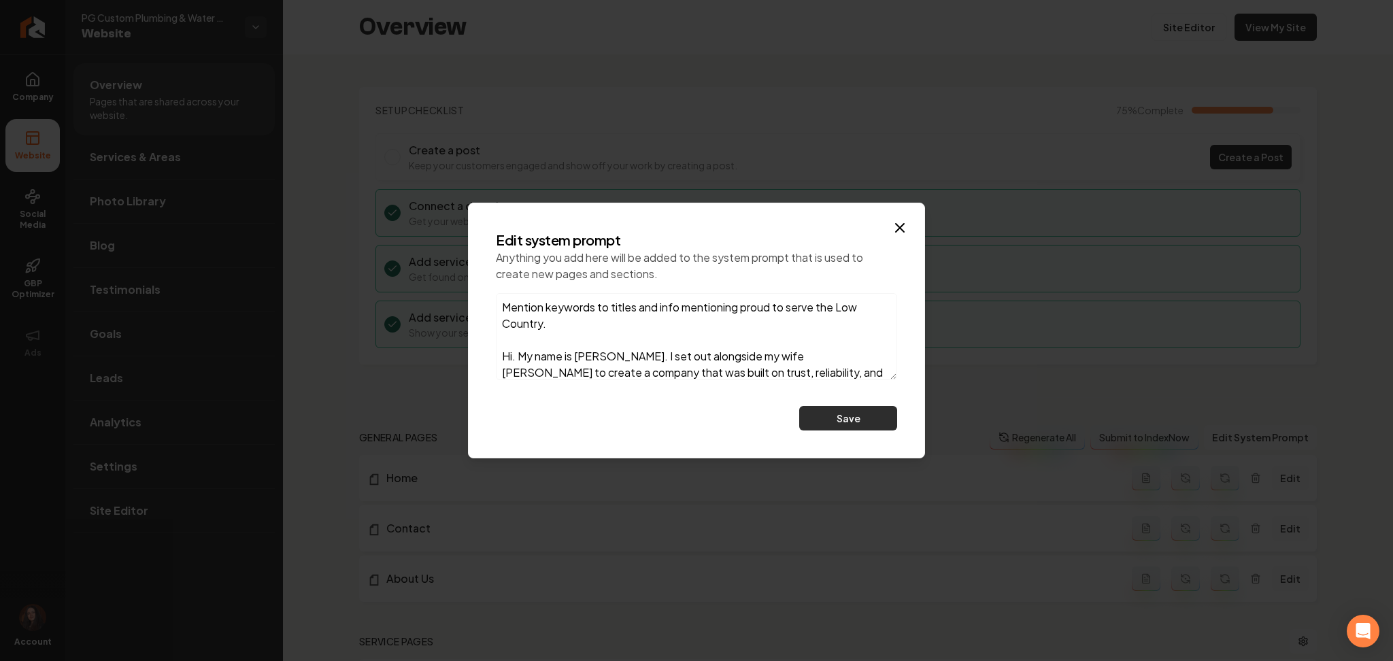
type textarea "Mention keywords to titles and info mentioning proud to serve the Low Country. …"
click at [822, 423] on button "Save" at bounding box center [848, 418] width 98 height 24
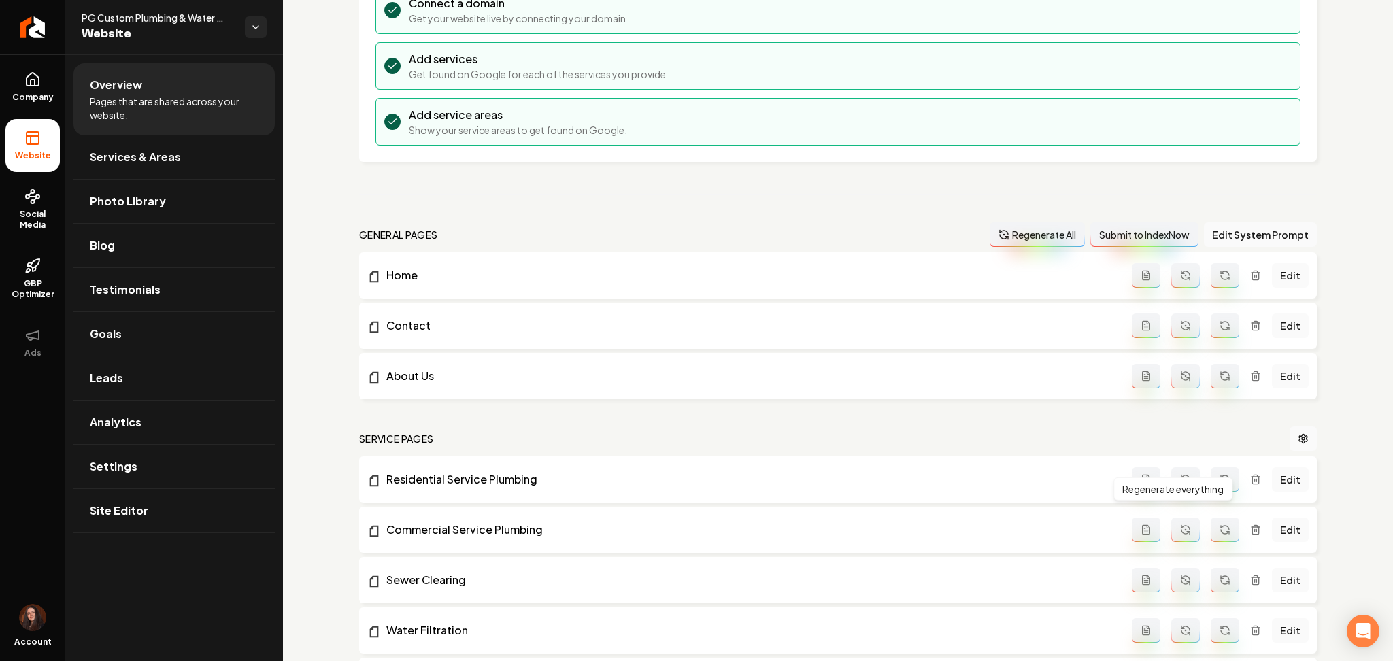
scroll to position [272, 0]
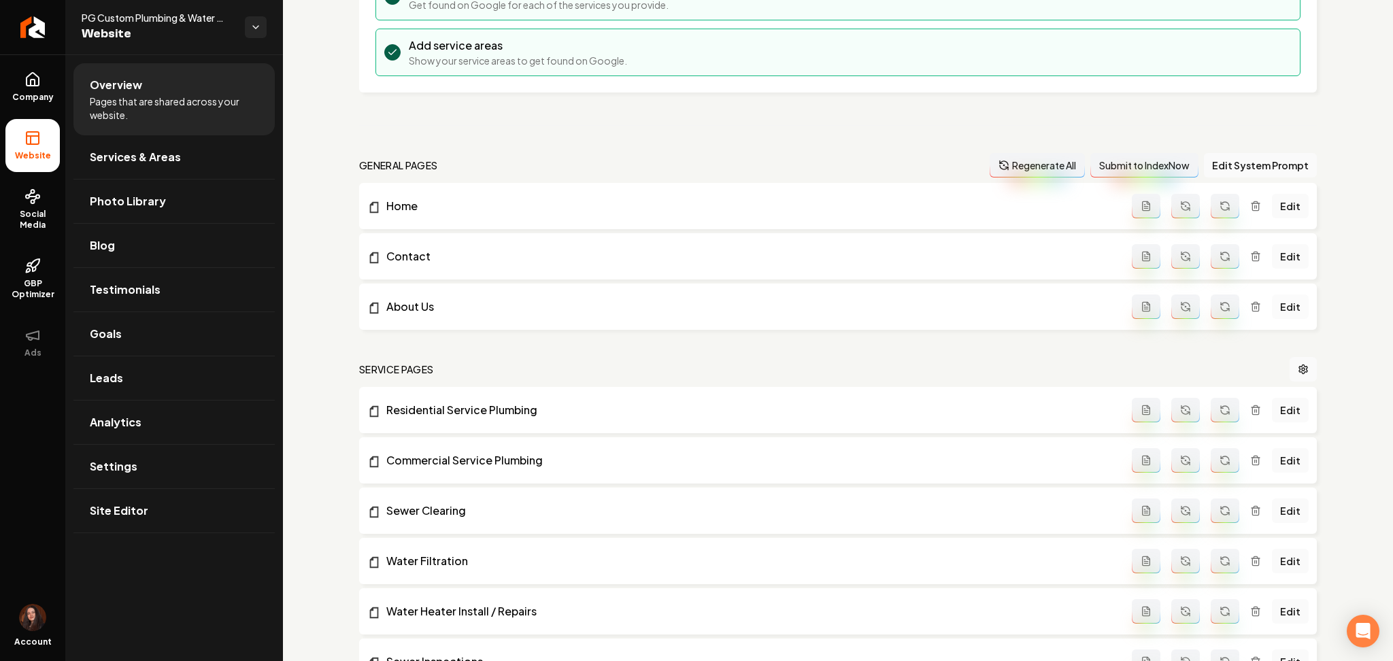
click at [1272, 305] on link "Edit" at bounding box center [1290, 306] width 37 height 24
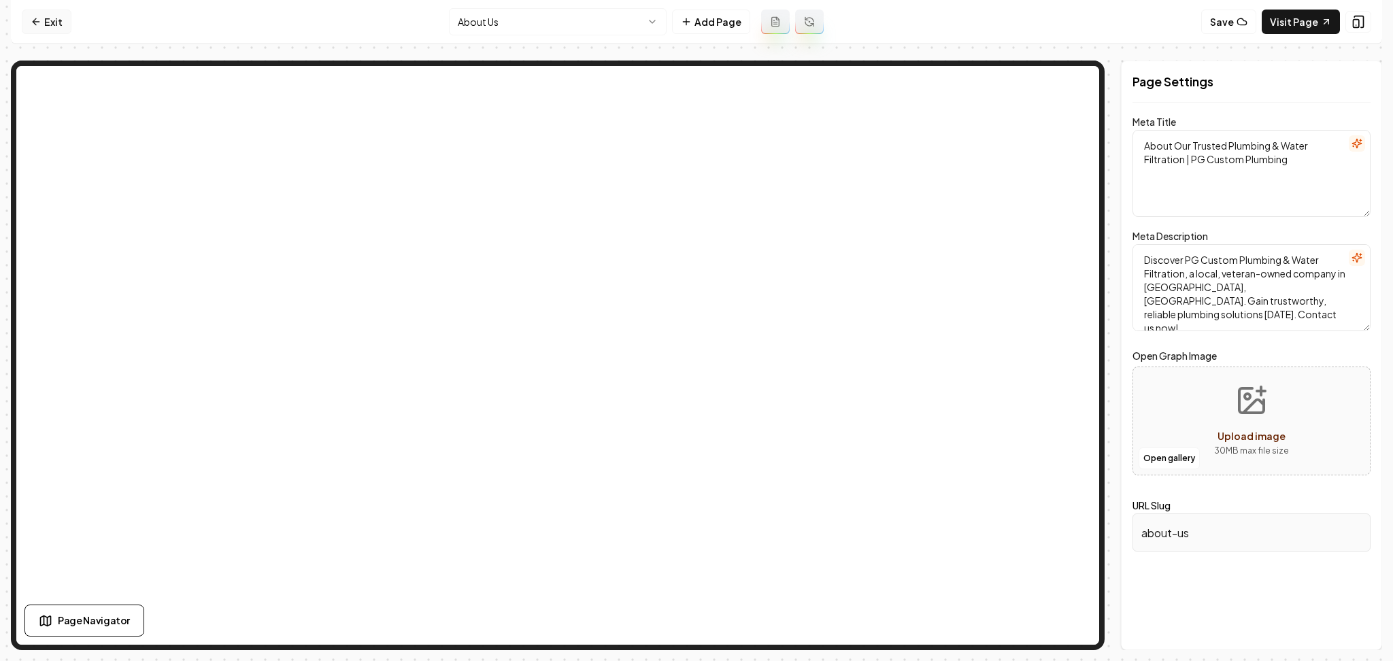
click at [48, 20] on link "Exit" at bounding box center [47, 22] width 50 height 24
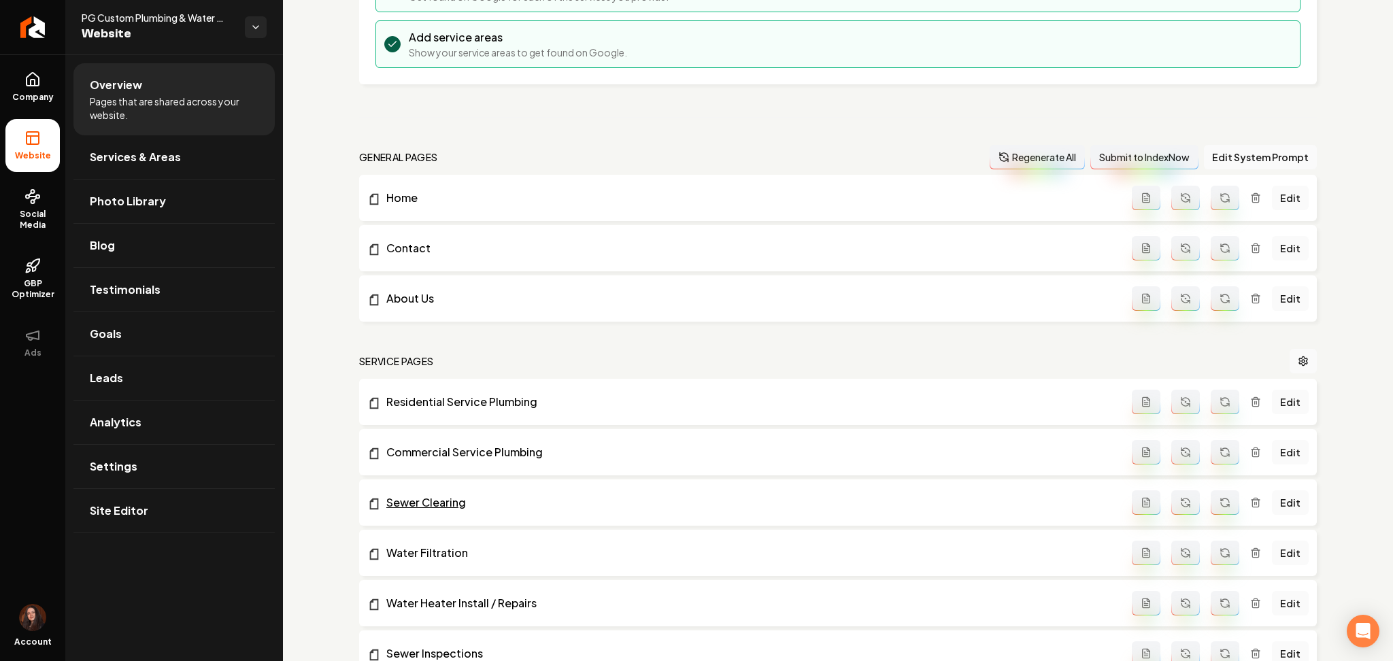
scroll to position [362, 0]
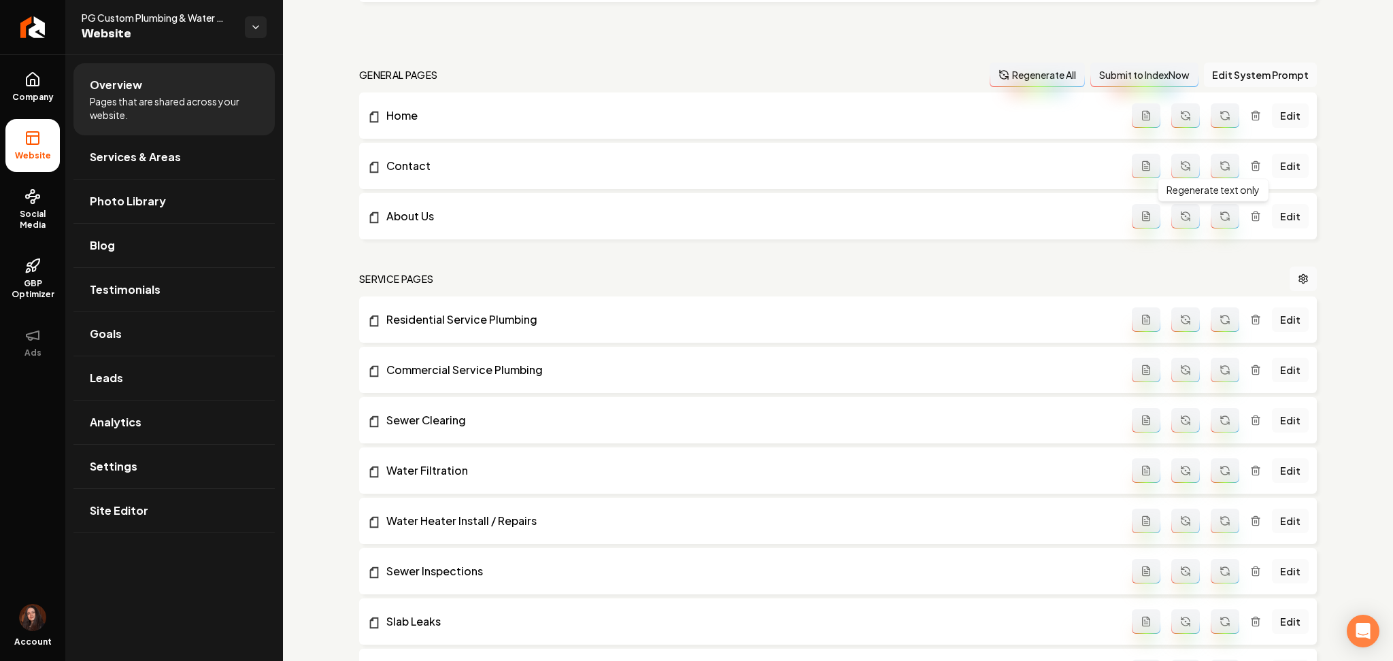
click at [1221, 220] on icon "Main content area" at bounding box center [1225, 218] width 8 height 4
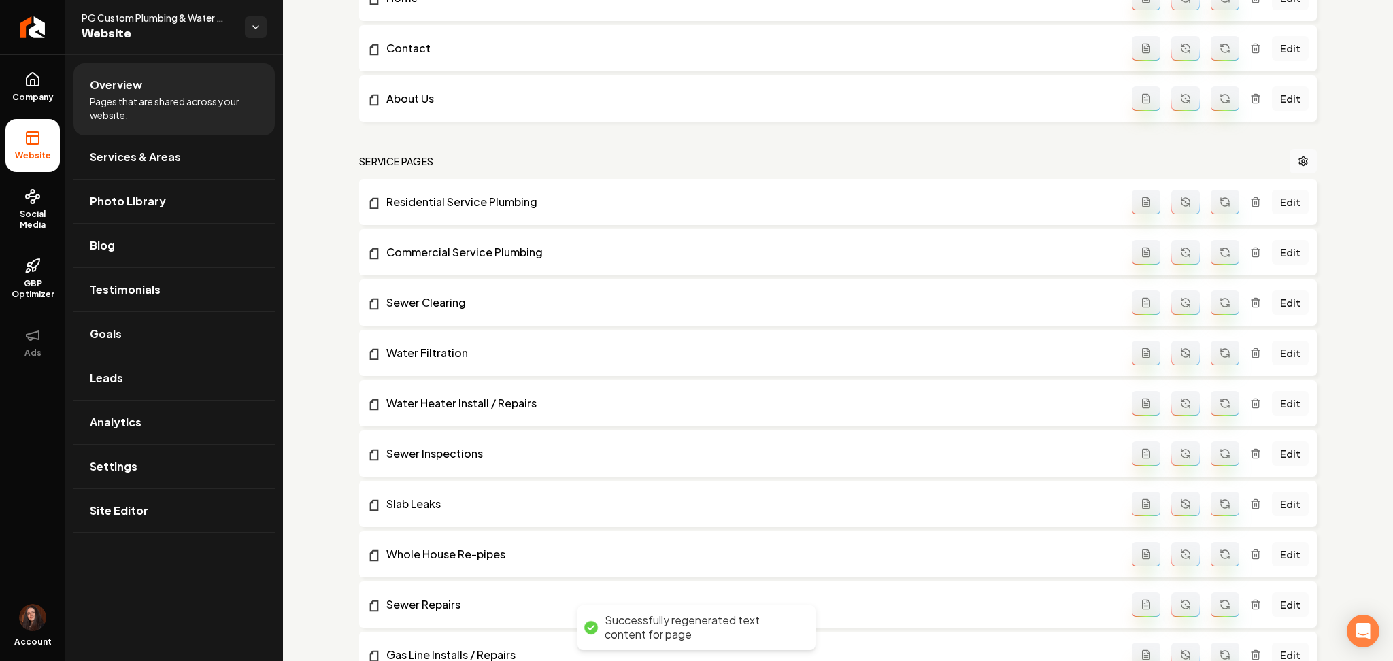
scroll to position [453, 0]
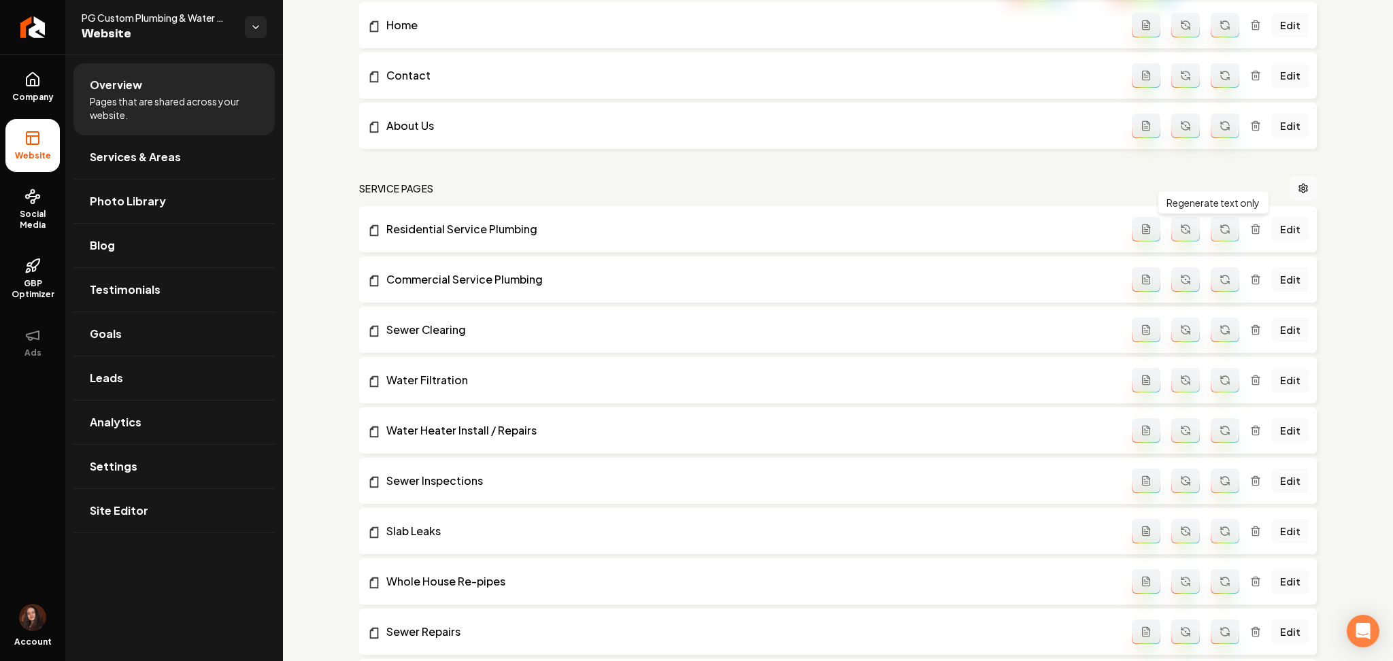
click at [1219, 231] on icon "Main content area" at bounding box center [1224, 229] width 11 height 11
click at [1219, 278] on icon "Main content area" at bounding box center [1224, 279] width 11 height 11
click at [1211, 322] on button "Main content area" at bounding box center [1225, 330] width 29 height 24
click at [1219, 381] on icon "Main content area" at bounding box center [1224, 380] width 11 height 11
click at [1221, 428] on icon "Main content area" at bounding box center [1222, 427] width 2 height 2
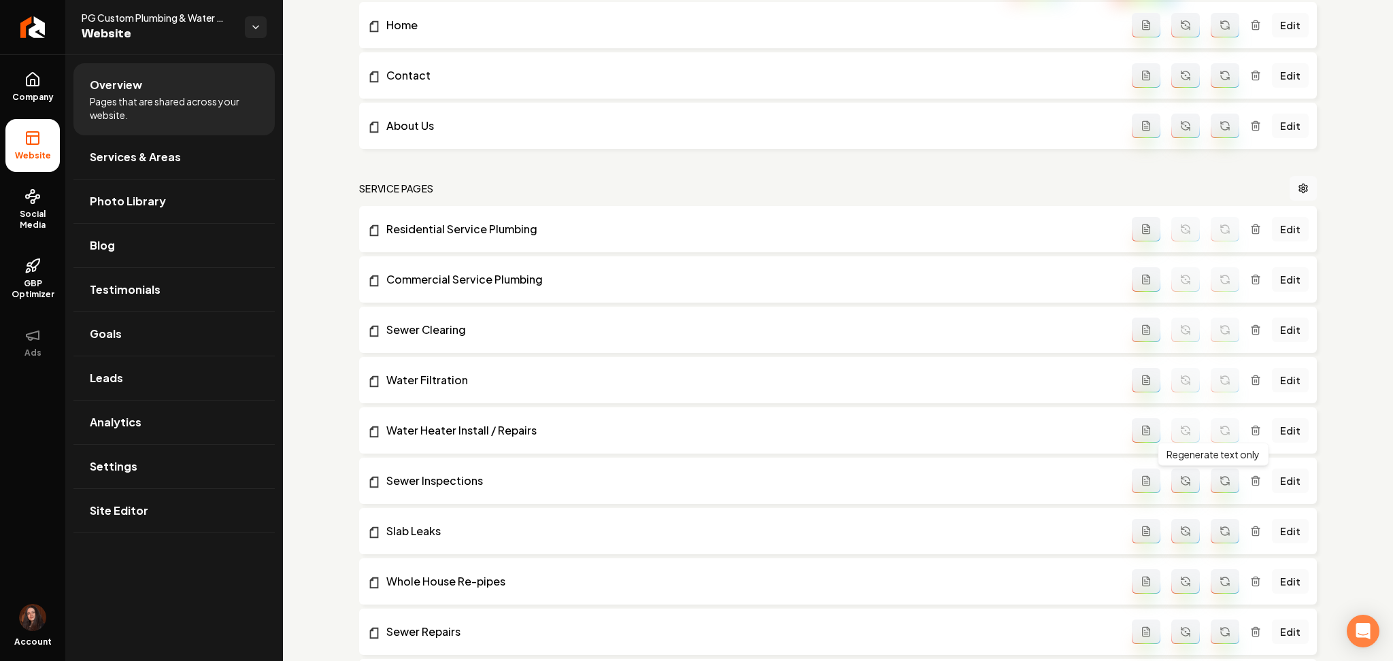
click at [1219, 481] on button "Main content area" at bounding box center [1225, 481] width 29 height 24
drag, startPoint x: 1210, startPoint y: 533, endPoint x: 1211, endPoint y: 556, distance: 22.5
click at [1221, 534] on icon "Main content area" at bounding box center [1225, 533] width 8 height 4
click at [1221, 577] on icon "Main content area" at bounding box center [1225, 579] width 8 height 4
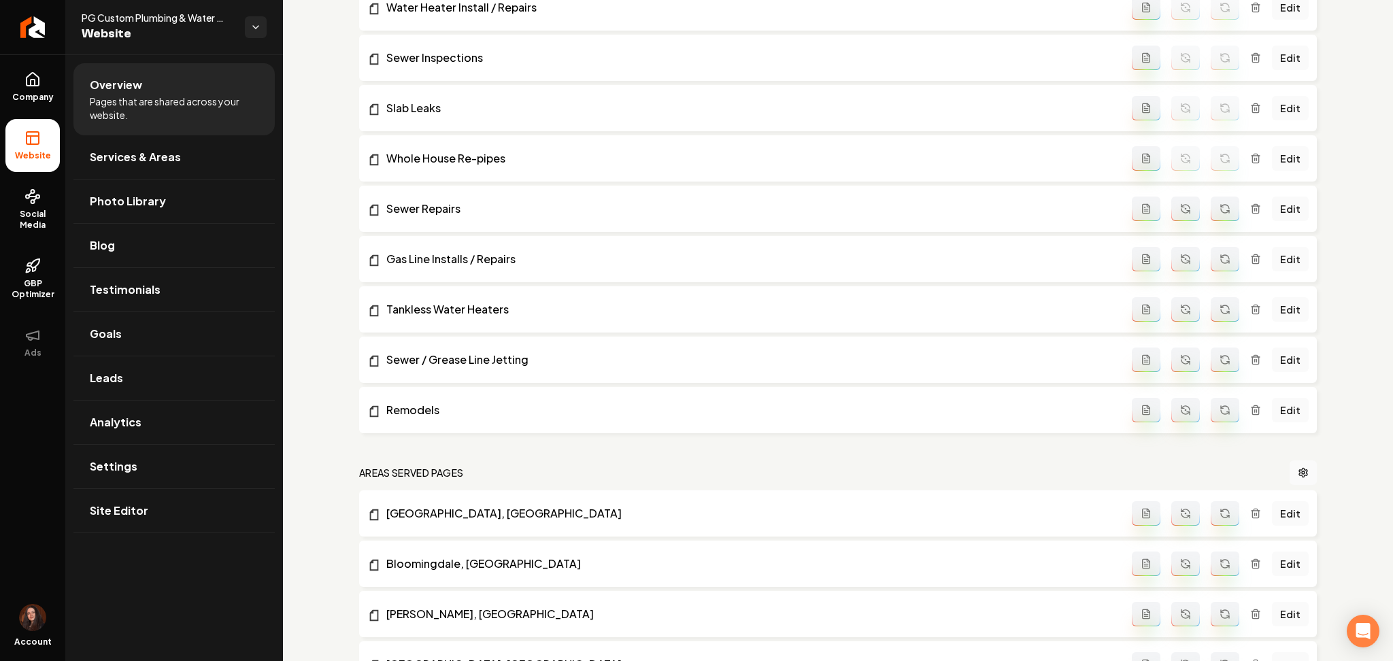
scroll to position [907, 0]
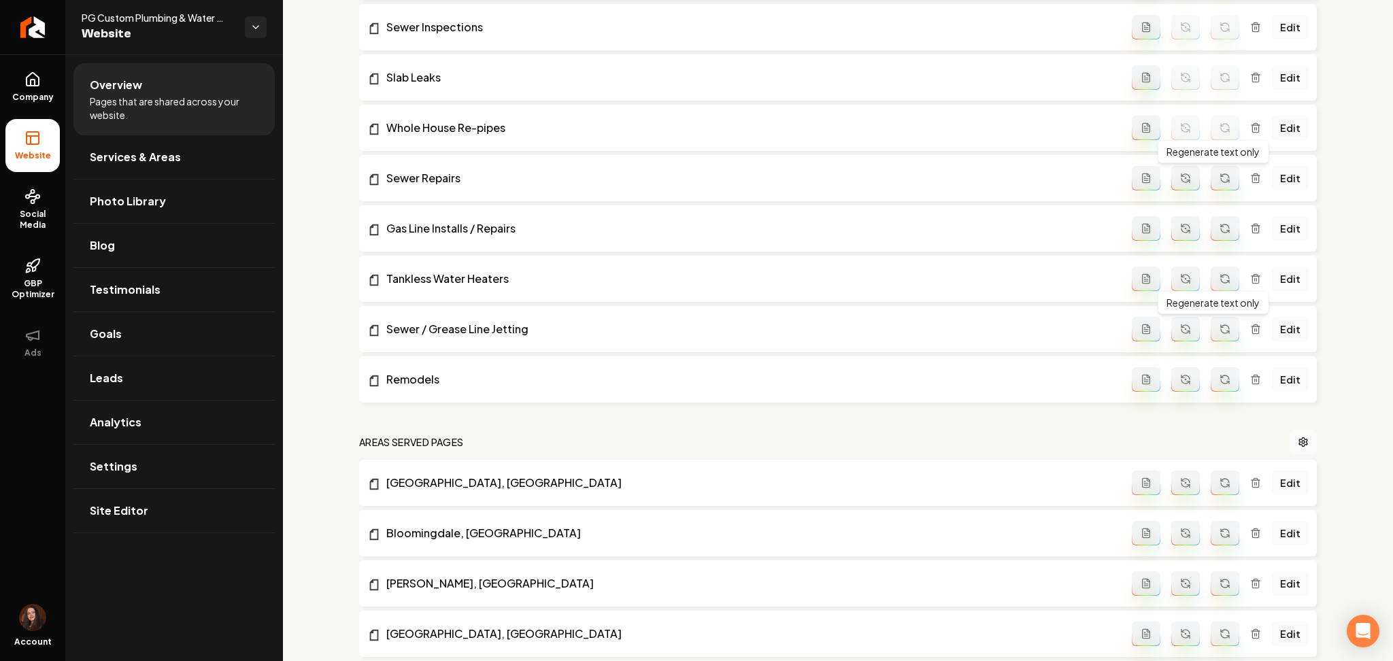
click at [1211, 172] on button "Main content area" at bounding box center [1225, 178] width 29 height 24
click at [1211, 231] on button "Main content area" at bounding box center [1225, 228] width 29 height 24
click at [1211, 290] on button "Main content area" at bounding box center [1225, 279] width 29 height 24
click at [1219, 326] on icon "Main content area" at bounding box center [1224, 329] width 11 height 11
click at [1219, 374] on icon "Main content area" at bounding box center [1224, 379] width 11 height 11
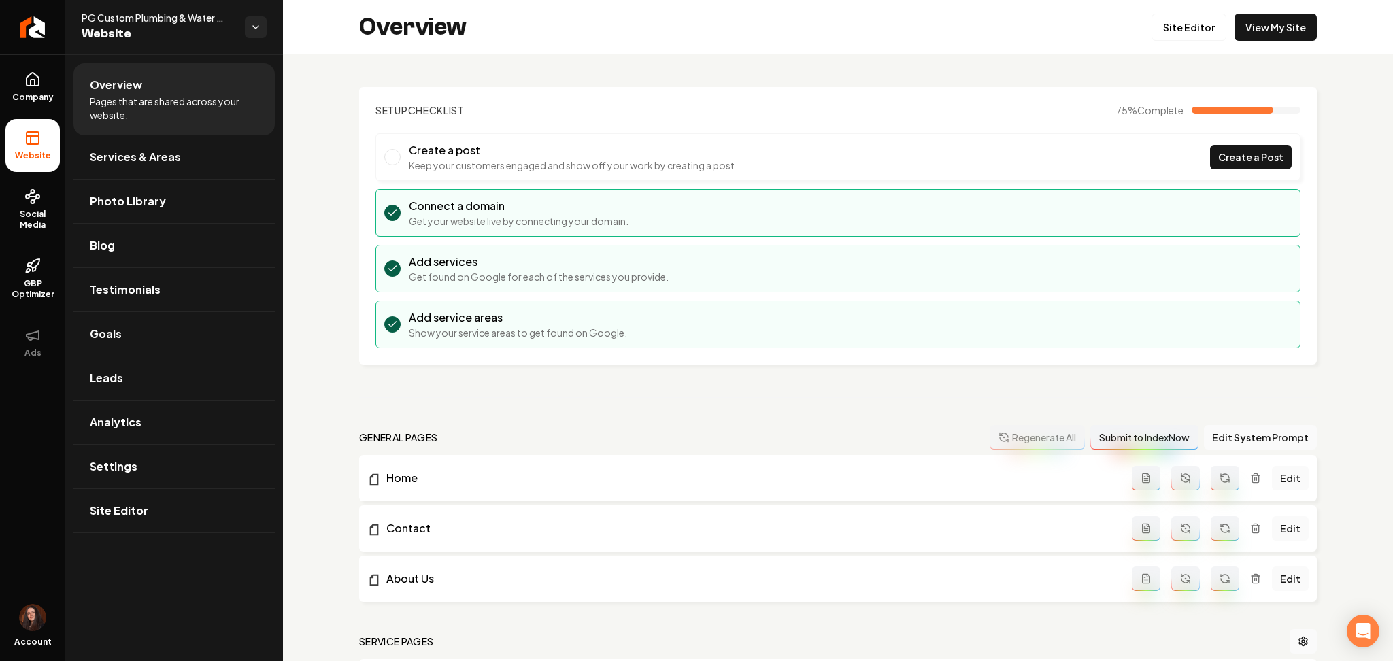
scroll to position [181, 0]
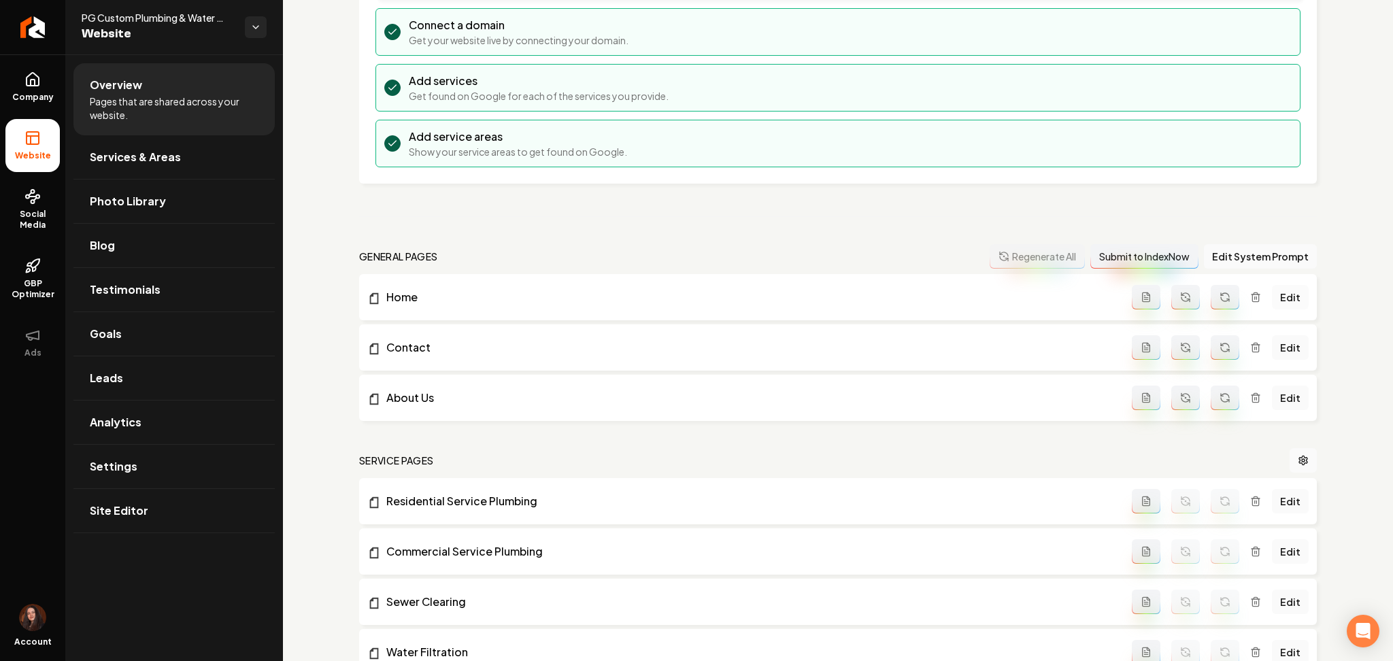
click at [1278, 298] on link "Edit" at bounding box center [1290, 297] width 37 height 24
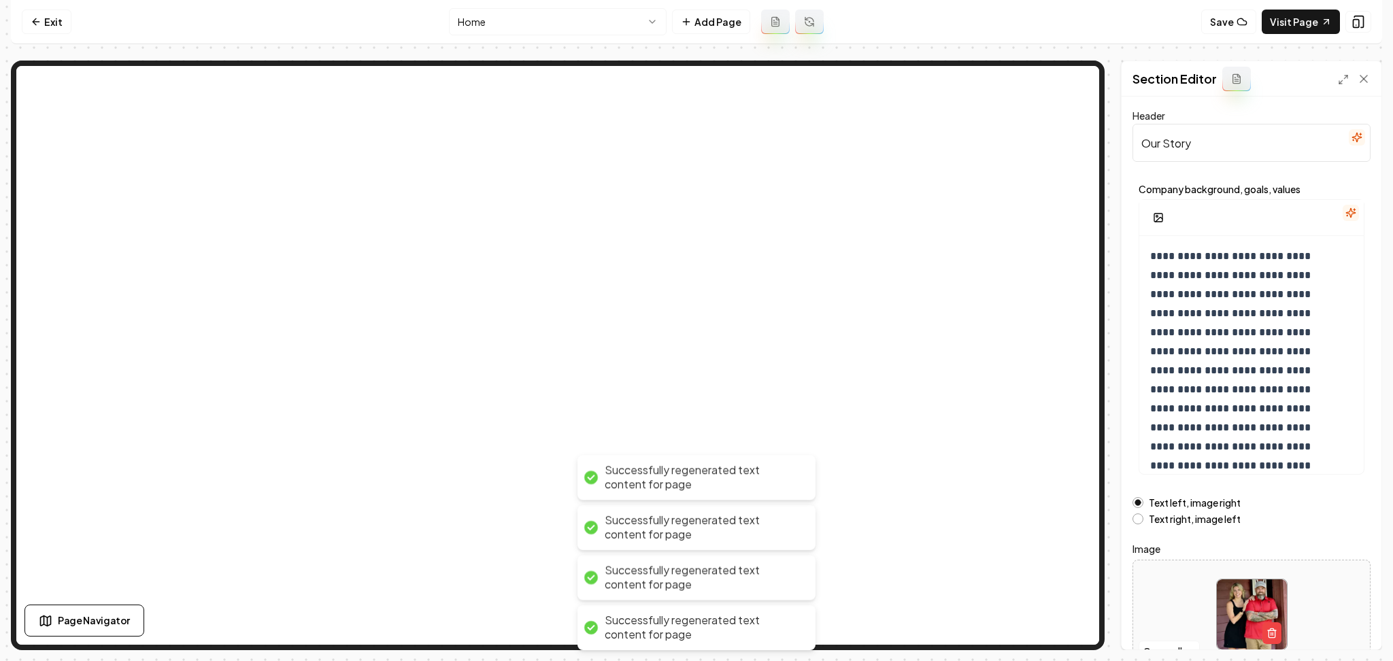
click at [1345, 216] on icon "button" at bounding box center [1350, 212] width 11 height 11
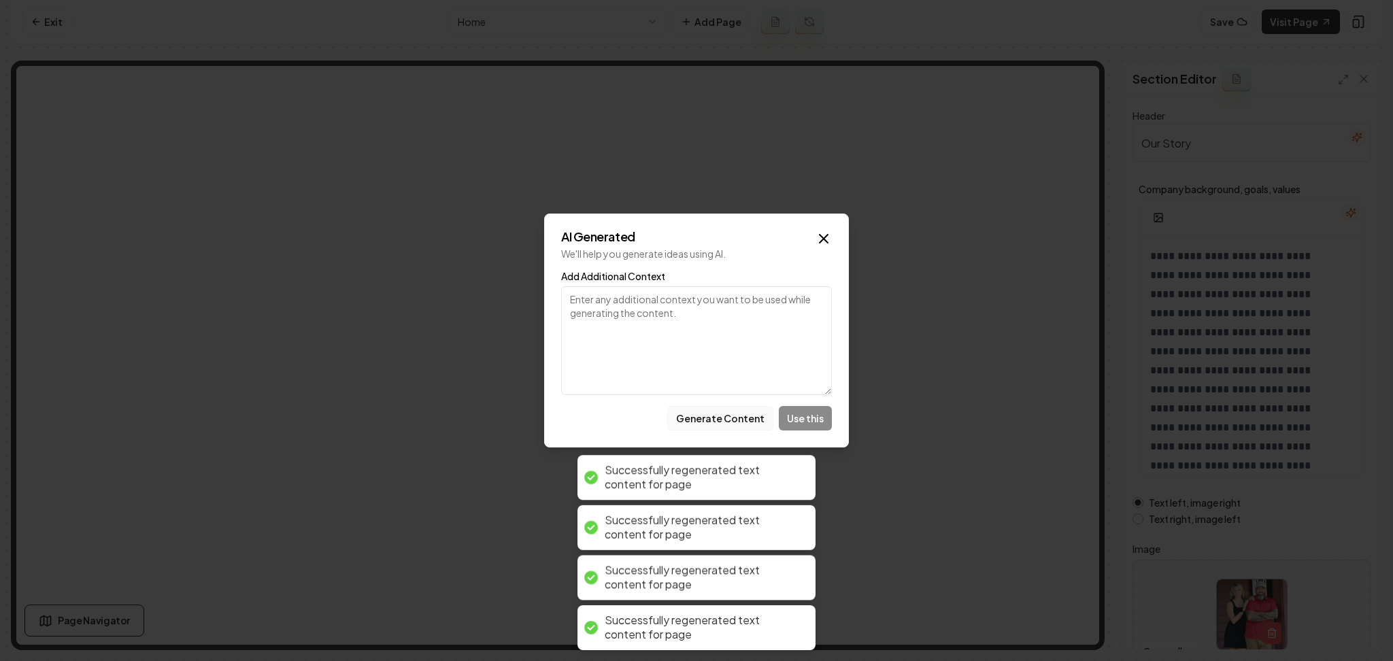
click at [747, 416] on button "Generate Content" at bounding box center [720, 418] width 106 height 24
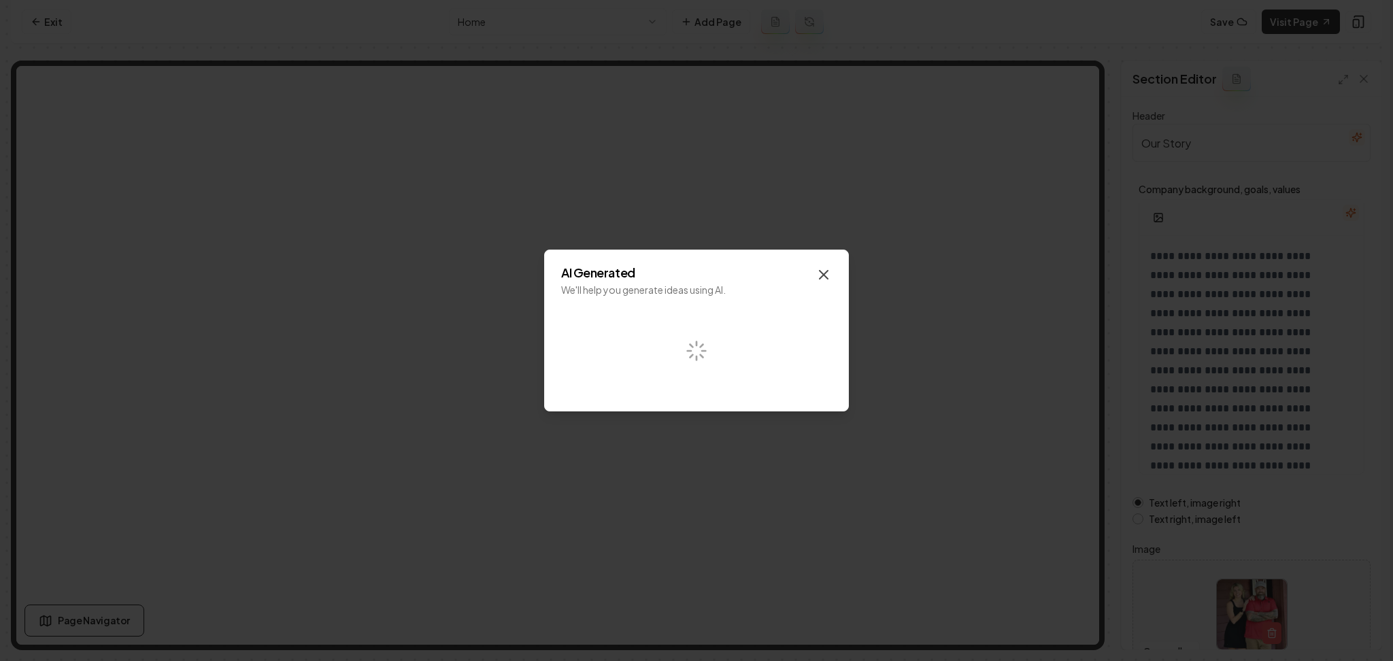
click at [822, 270] on icon "button" at bounding box center [823, 275] width 16 height 16
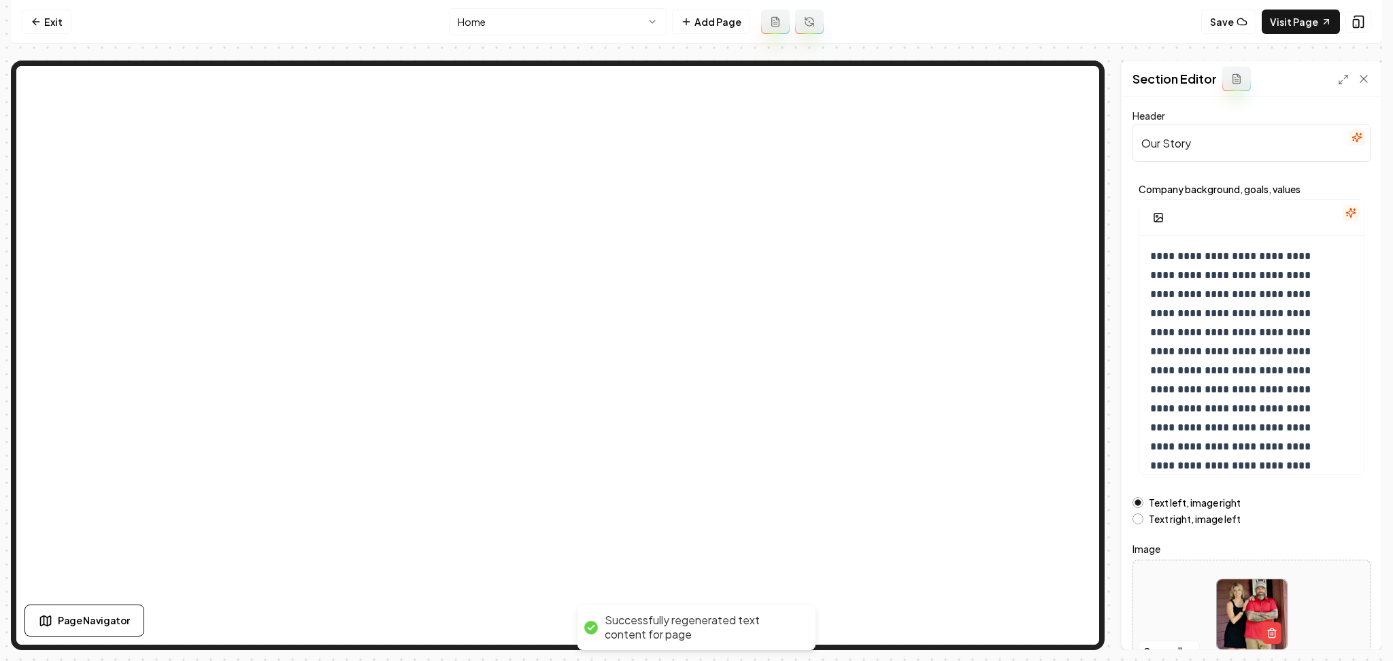
click at [1345, 207] on icon "button" at bounding box center [1350, 212] width 11 height 11
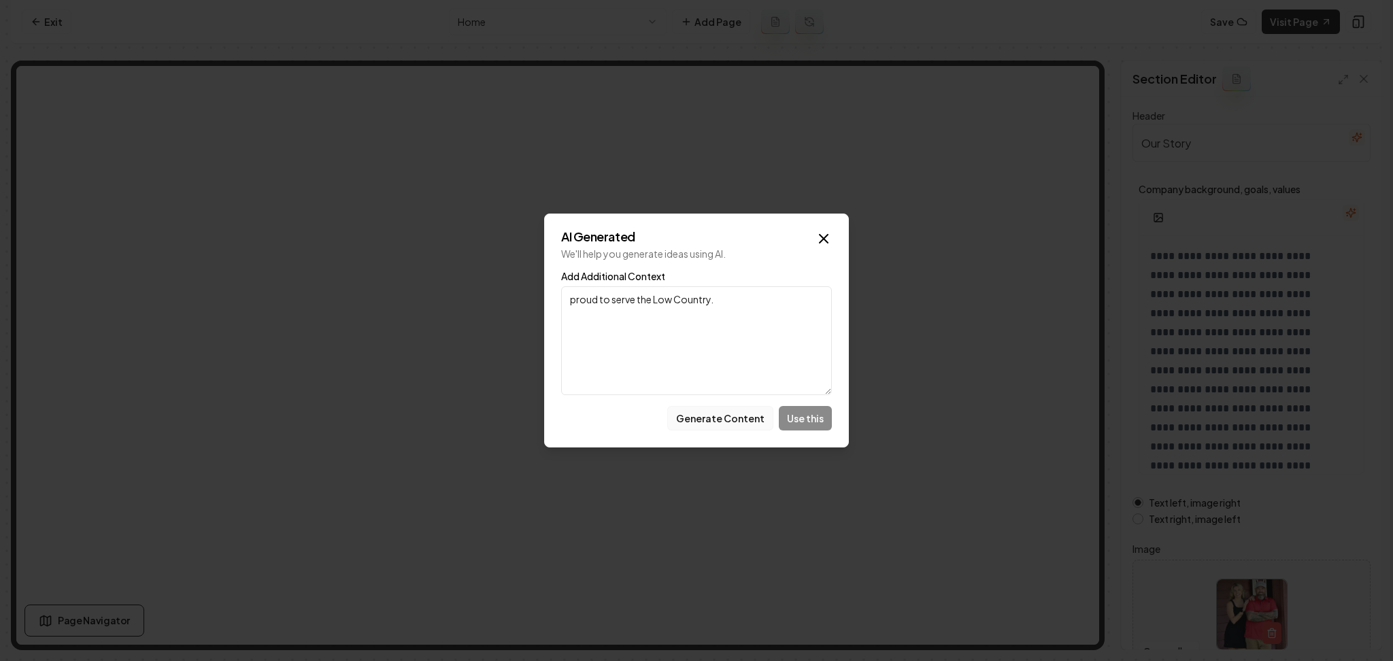
type textarea "proud to serve the Low Country."
click at [737, 414] on button "Generate Content" at bounding box center [720, 418] width 106 height 24
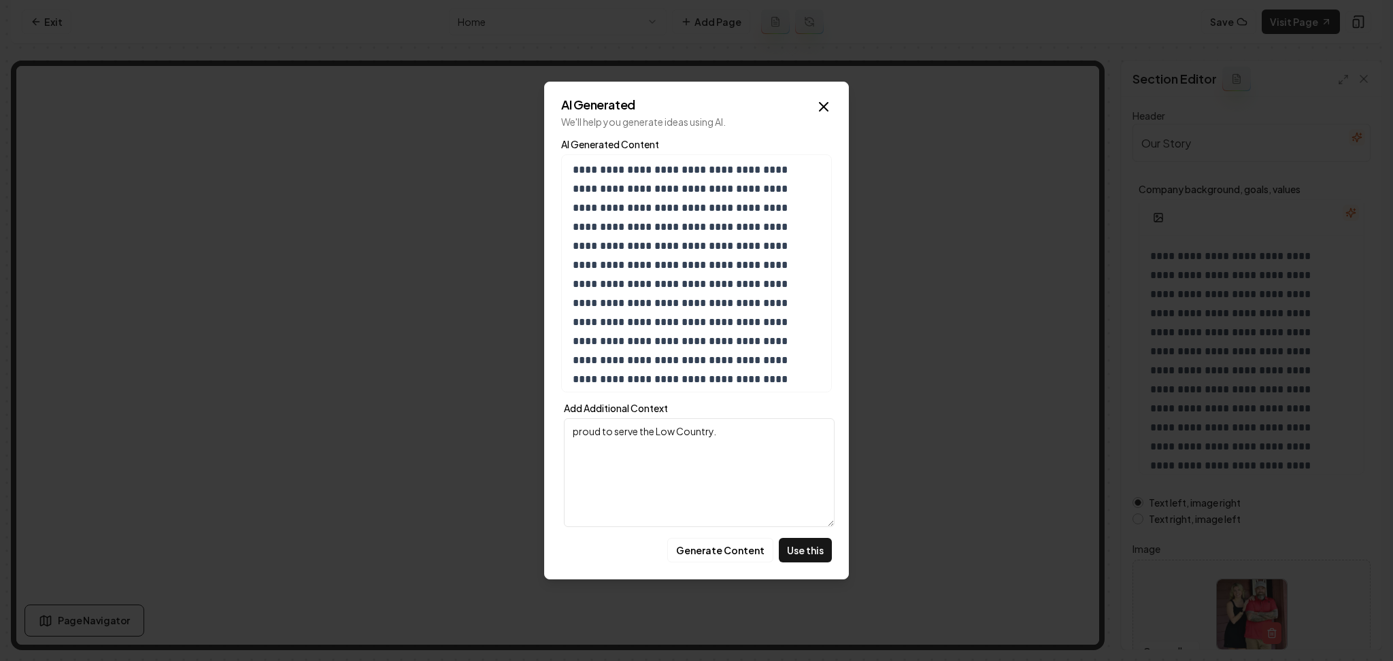
scroll to position [258, 0]
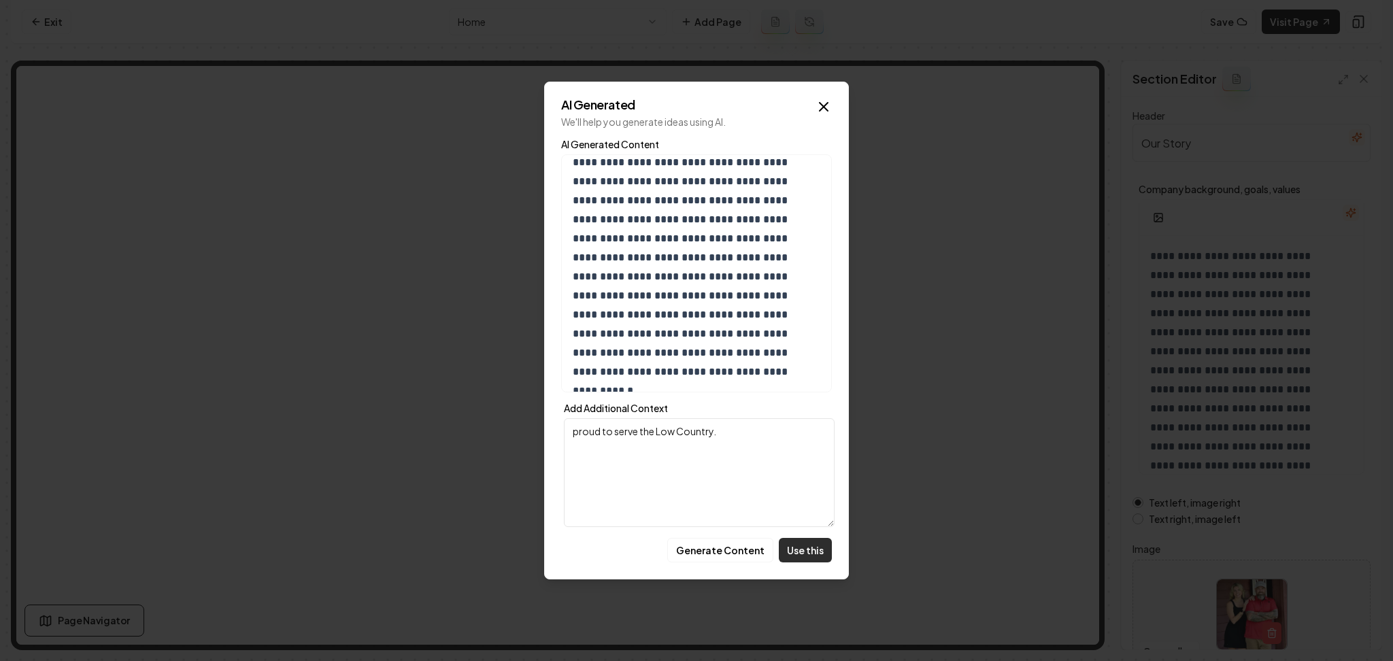
click at [805, 539] on button "Use this" at bounding box center [805, 550] width 53 height 24
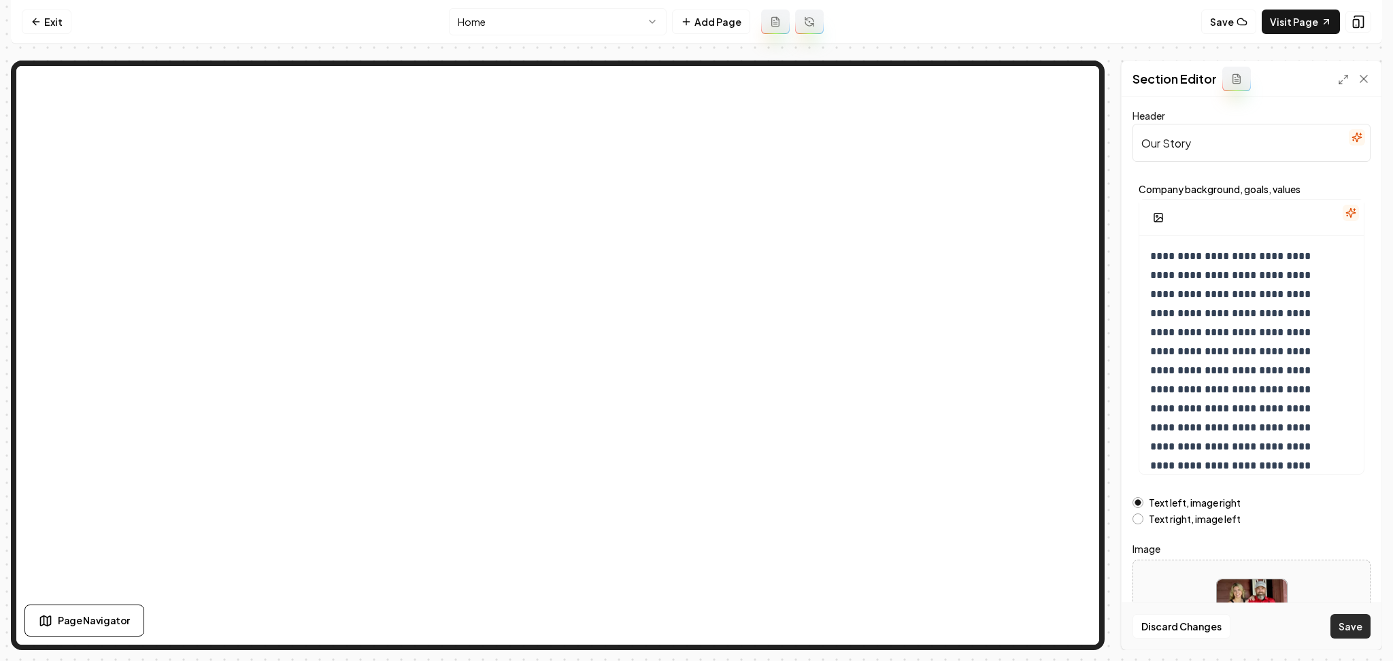
click at [1345, 630] on button "Save" at bounding box center [1350, 626] width 40 height 24
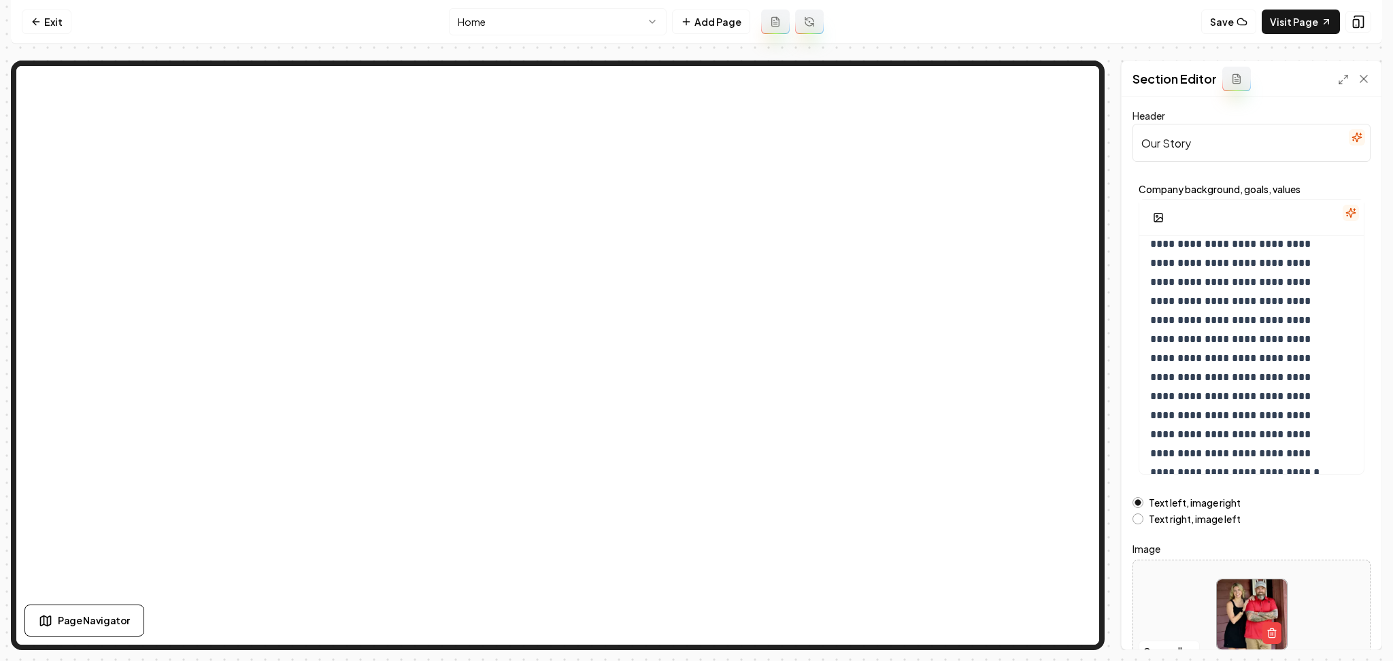
scroll to position [73, 0]
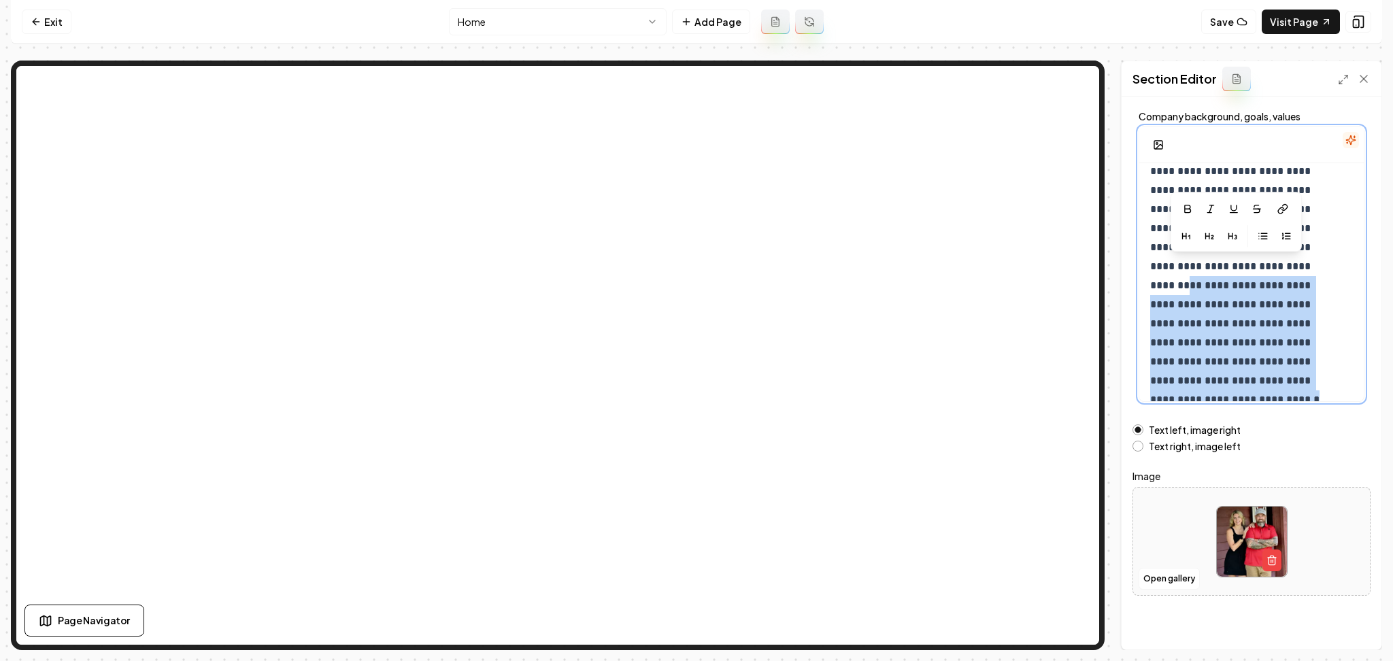
drag, startPoint x: 1287, startPoint y: 378, endPoint x: 1202, endPoint y: 267, distance: 139.7
click at [1202, 267] on p "**********" at bounding box center [1237, 104] width 175 height 571
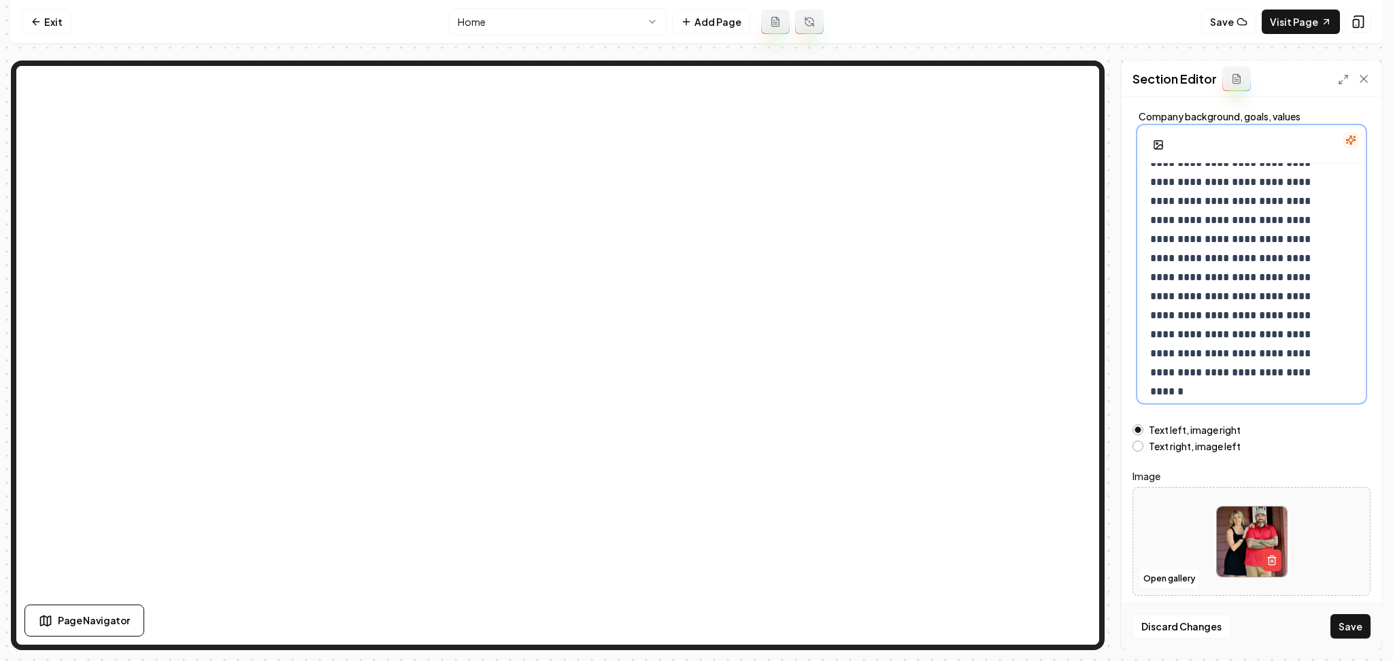
scroll to position [73, 0]
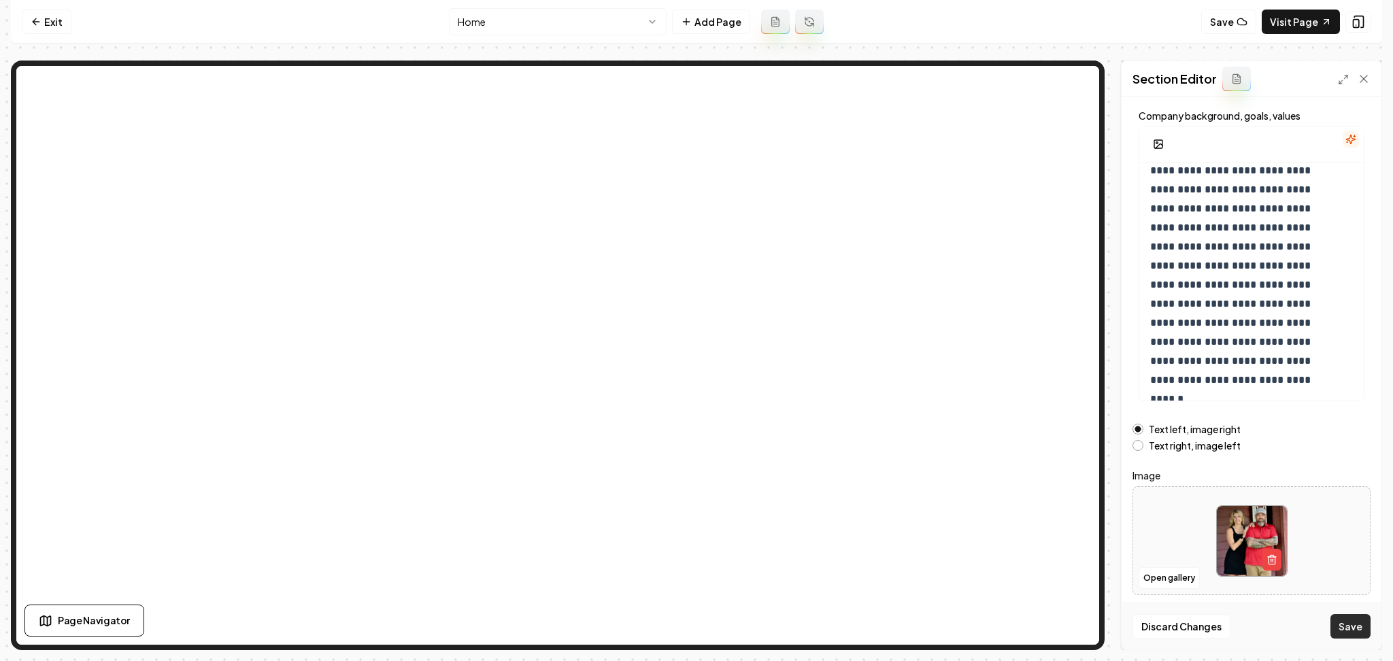
click at [1339, 623] on button "Save" at bounding box center [1350, 626] width 40 height 24
click at [1360, 81] on icon at bounding box center [1363, 78] width 7 height 7
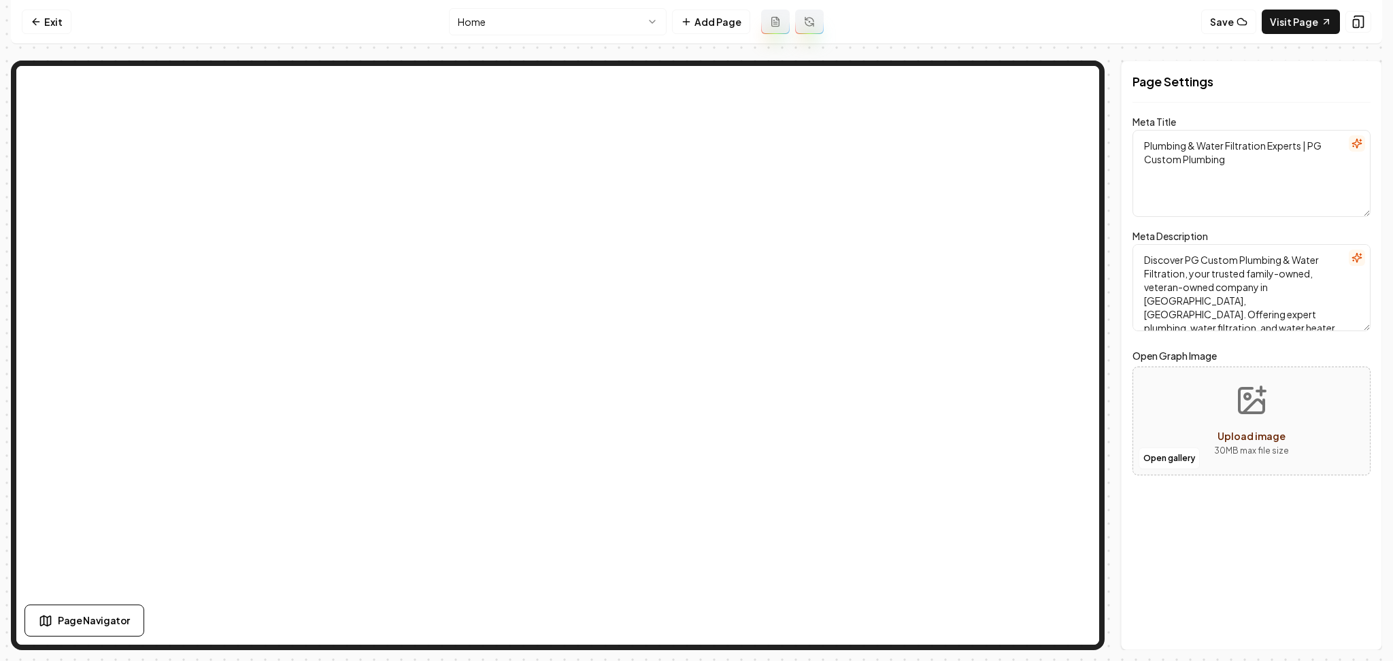
scroll to position [0, 0]
click at [1363, 143] on button "button" at bounding box center [1357, 143] width 16 height 16
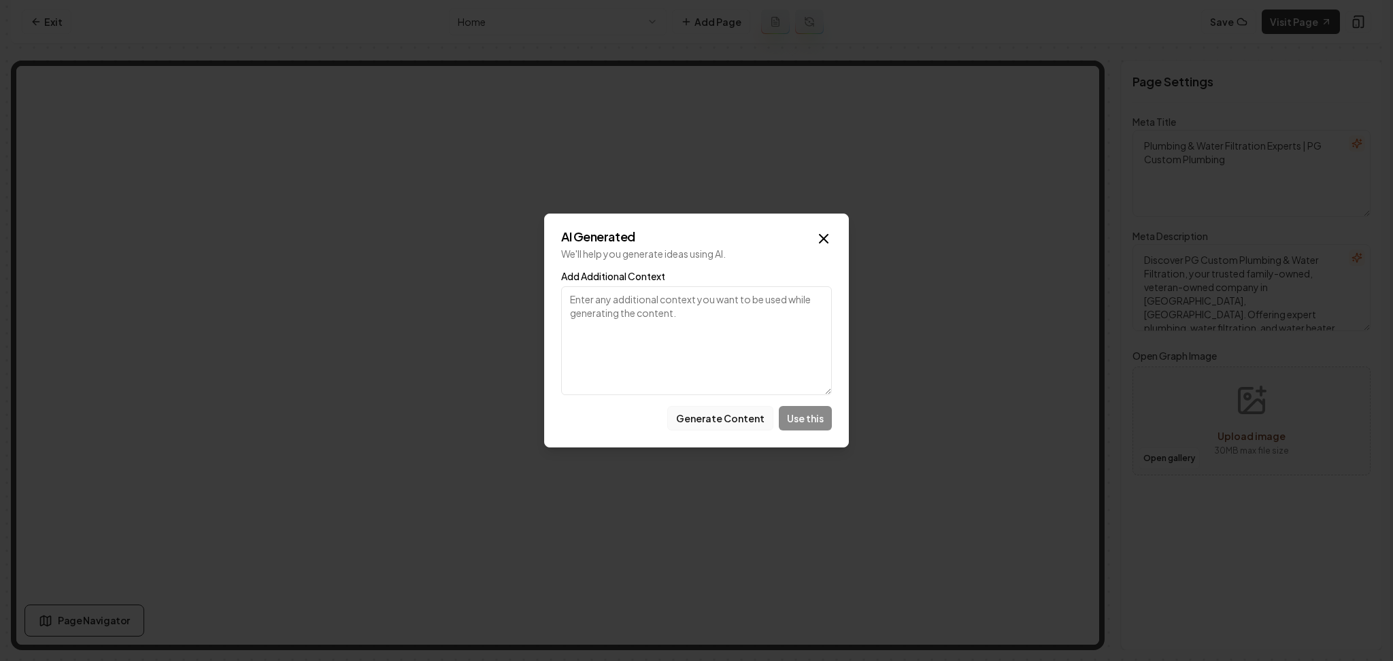
click at [724, 422] on button "Generate Content" at bounding box center [720, 418] width 106 height 24
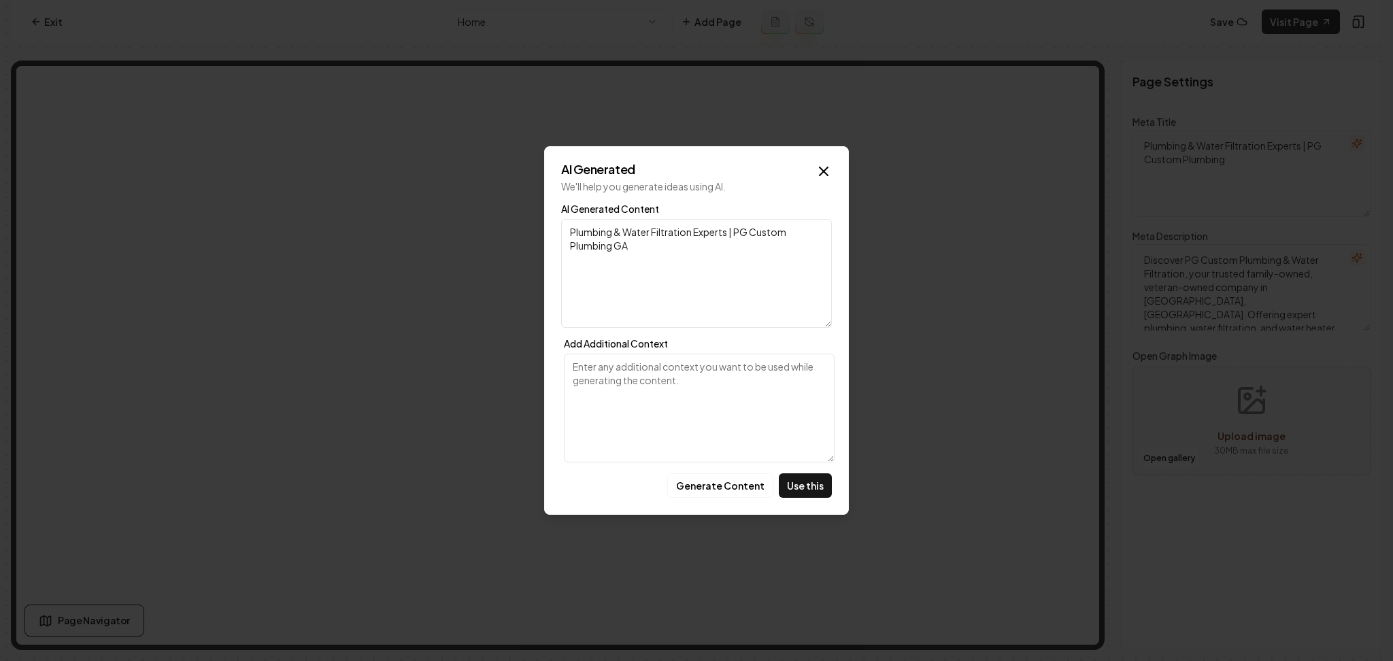
click at [690, 250] on textarea "Plumbing & Water Filtration Experts | PG Custom Plumbing GA" at bounding box center [696, 273] width 271 height 109
click at [802, 488] on button "Use this" at bounding box center [805, 485] width 53 height 24
type textarea "Plumbing & Water Filtration Experts | PG Custom Plumbing GA"
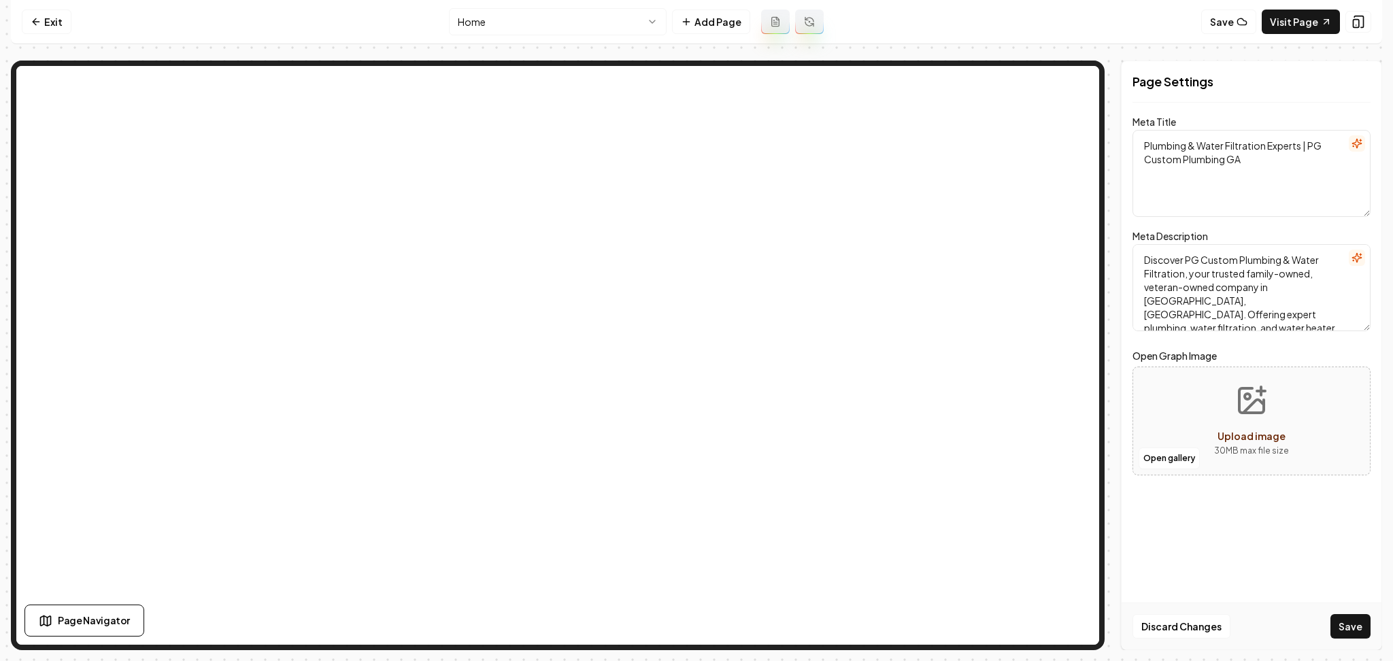
click at [1360, 254] on icon "button" at bounding box center [1360, 255] width 0 height 2
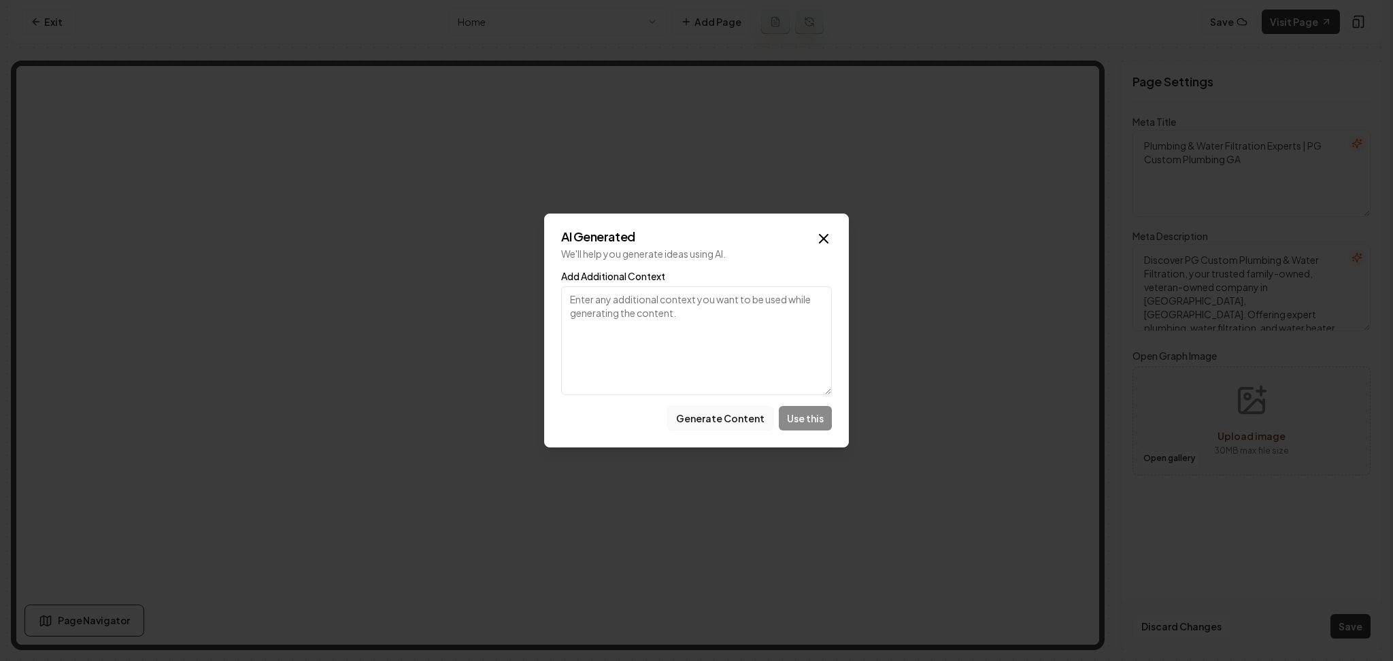
click at [692, 411] on button "Generate Content" at bounding box center [720, 418] width 106 height 24
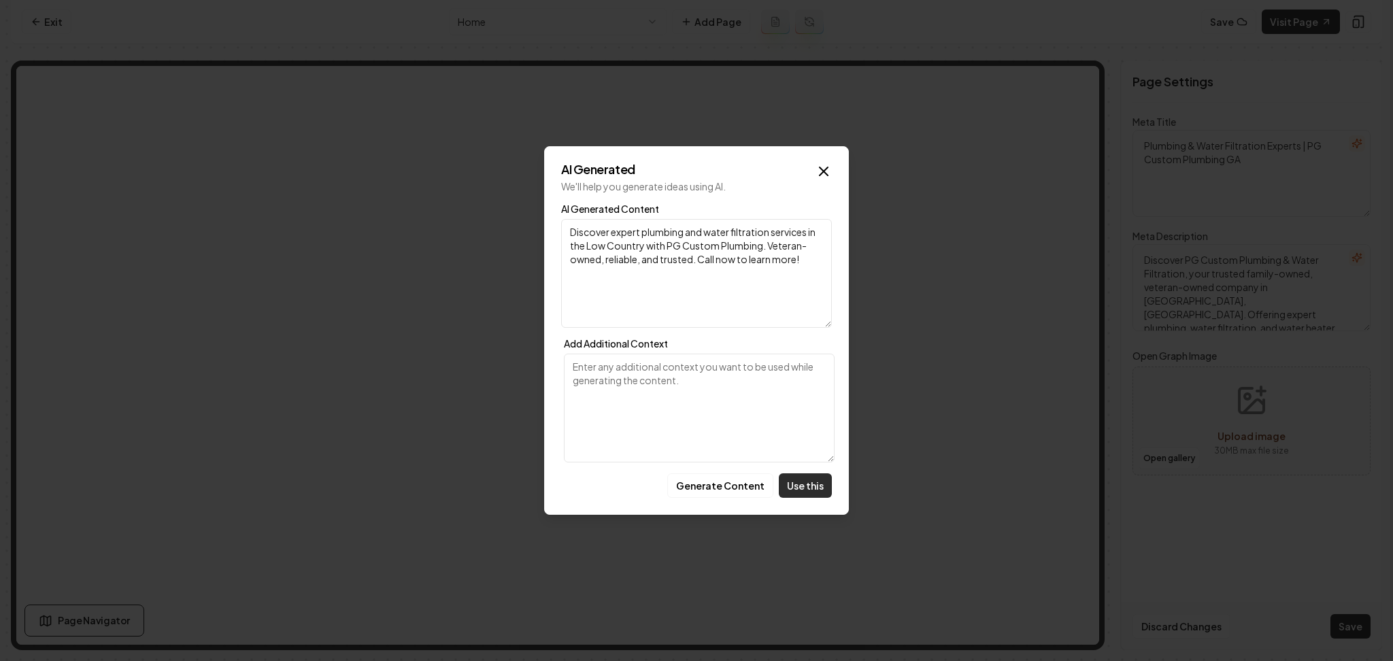
click at [785, 481] on button "Use this" at bounding box center [805, 485] width 53 height 24
type textarea "Discover expert plumbing and water filtration services in the Low Country with …"
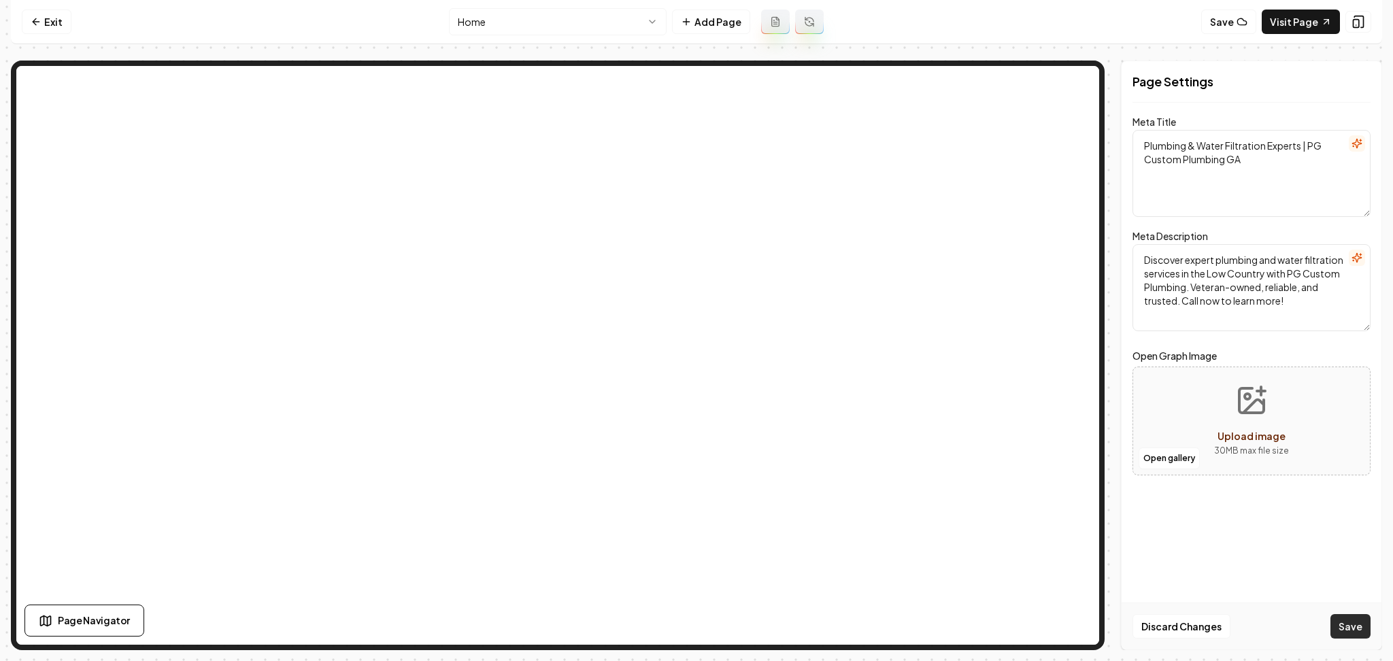
click at [1332, 630] on button "Save" at bounding box center [1350, 626] width 40 height 24
click at [596, 2] on nav "Exit Home Add Page Save Visit Page" at bounding box center [696, 22] width 1371 height 44
click at [573, 7] on nav "Exit Home Add Page Save Visit Page" at bounding box center [696, 22] width 1371 height 44
click at [573, 12] on html "Computer Required This feature is only available on a computer. Please switch t…" at bounding box center [696, 330] width 1393 height 661
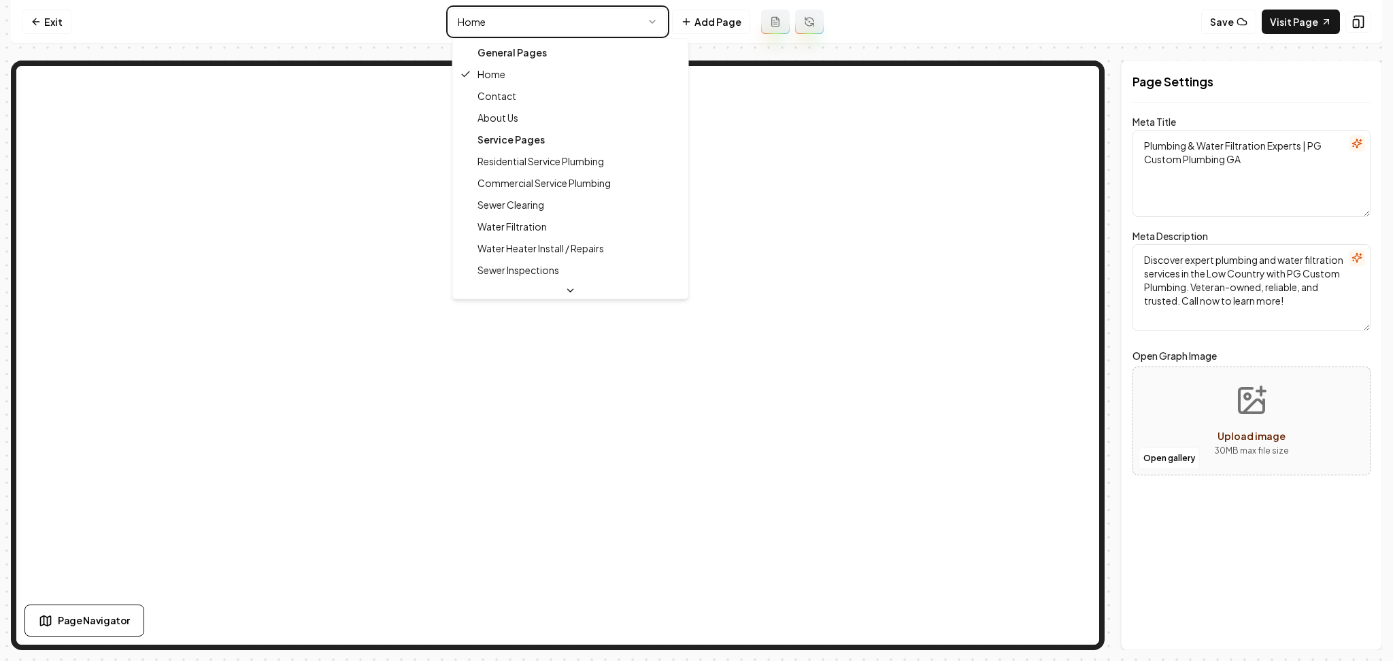
type textarea "About Our Trusted Plumbing & Water Filtration | PG Custom Plumbing"
type textarea "Discover PG Custom Plumbing & Water Filtration, a local, veteran-owned company …"
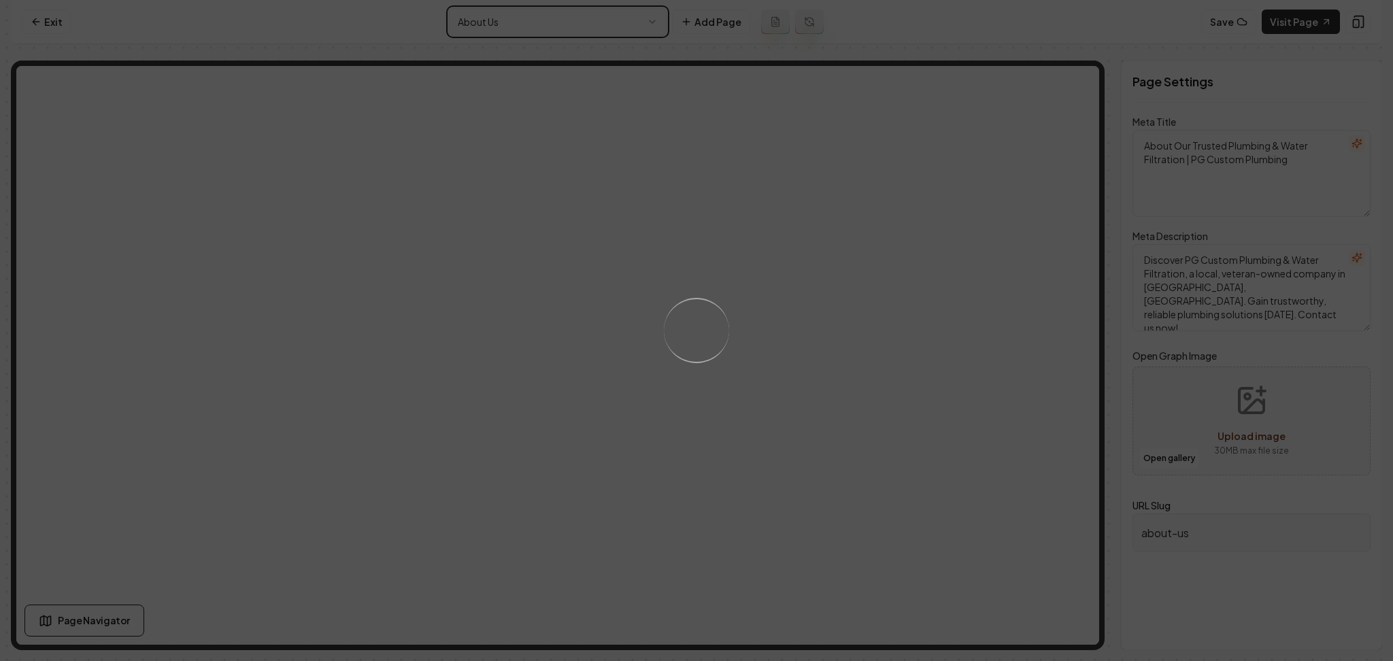
type textarea "About Us | PG Custom Plumbing & Water Filtration, Pooler, GA"
type textarea "Discover PG Custom Plumbing & Water Filtration. Family & Veteran-owned, offerin…"
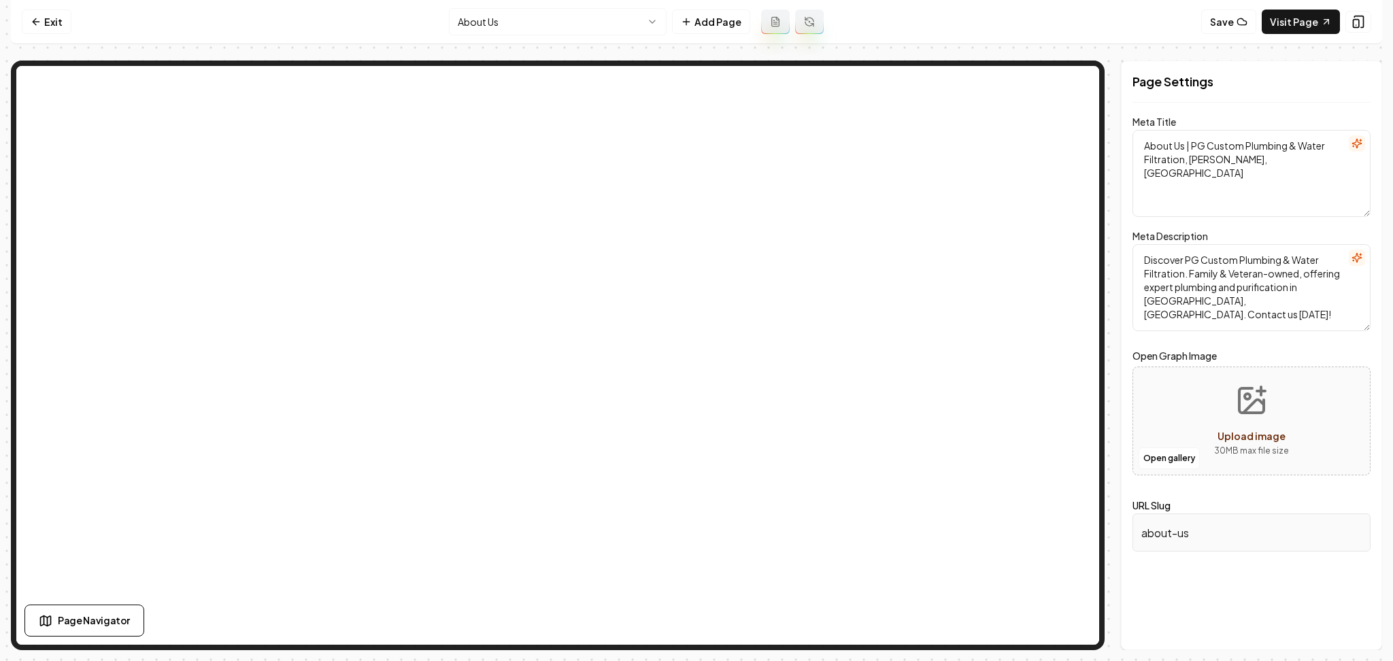
click at [1357, 146] on icon "button" at bounding box center [1356, 143] width 9 height 9
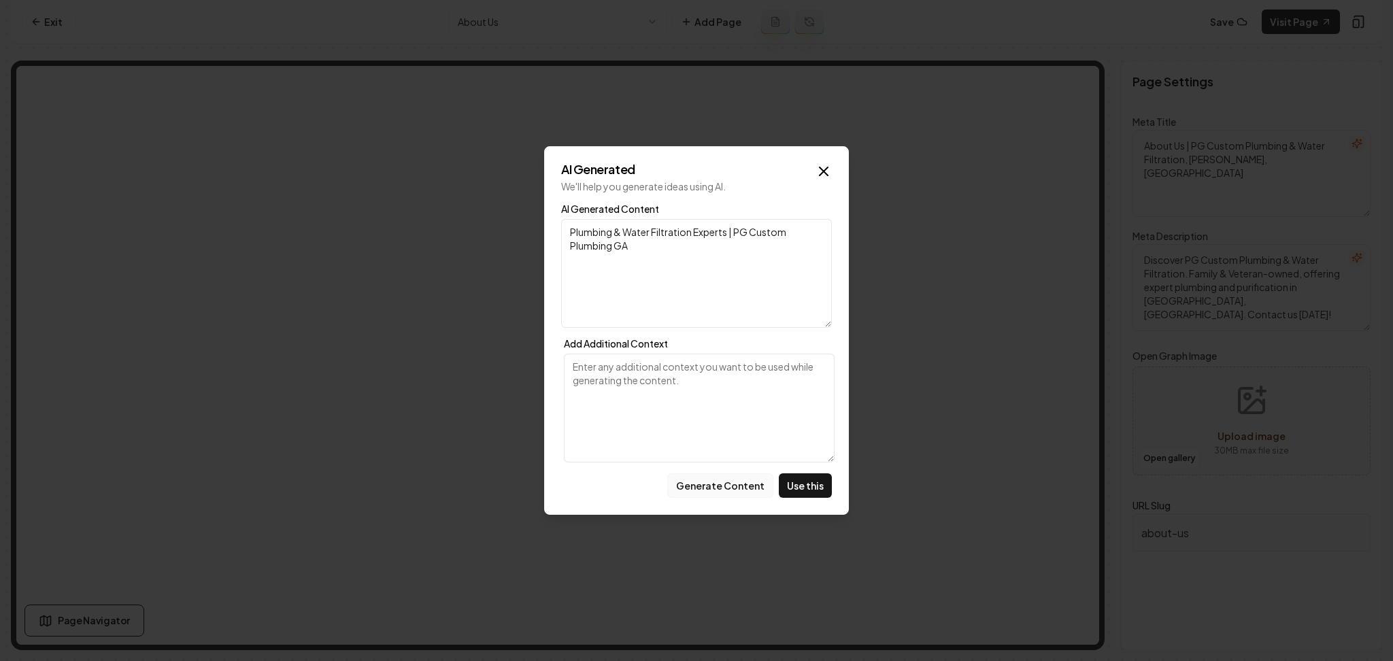
click at [705, 489] on button "Generate Content" at bounding box center [720, 485] width 106 height 24
click at [800, 487] on button "Use this" at bounding box center [805, 485] width 53 height 24
type textarea "About PG Custom Plumbing: Trusted Veteran-Owned Service in GA"
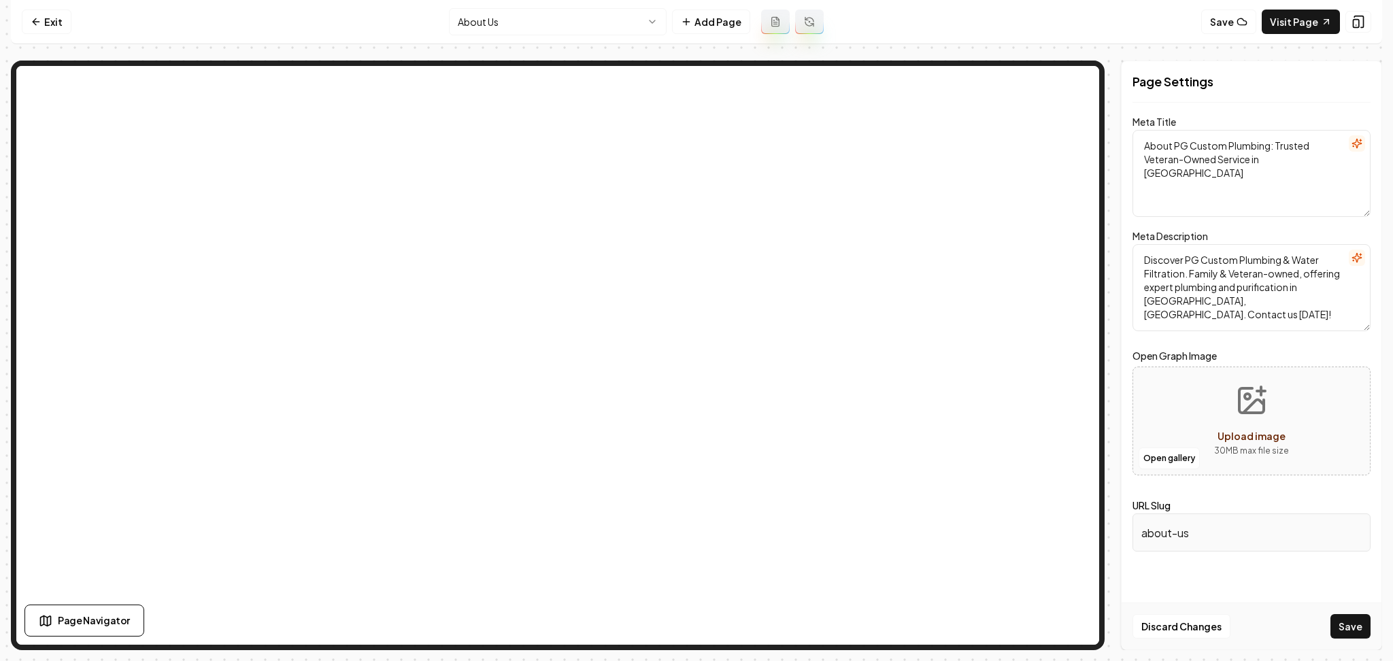
click at [1359, 250] on button "button" at bounding box center [1357, 258] width 16 height 16
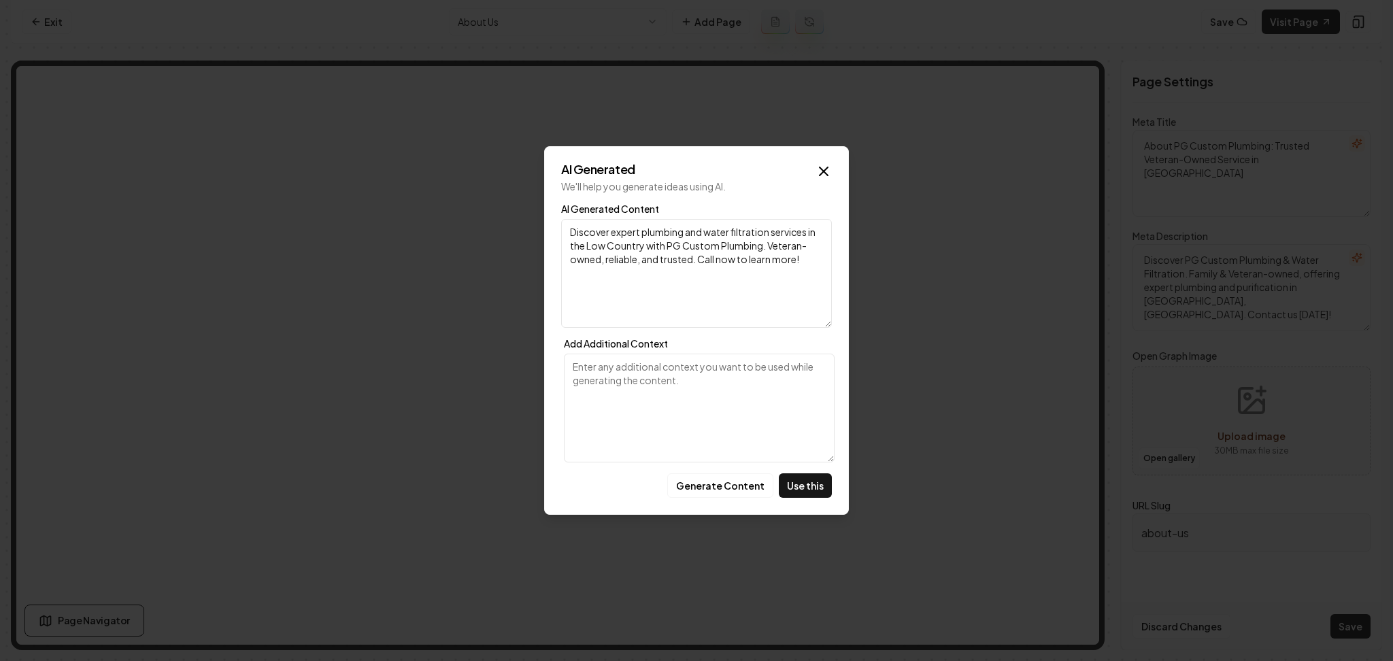
click at [743, 482] on button "Generate Content" at bounding box center [720, 485] width 106 height 24
click at [806, 479] on button "Use this" at bounding box center [805, 485] width 53 height 24
type textarea "Discover PG Custom Plumbing & Water Filtration in Pooler, GA. Family and Vetera…"
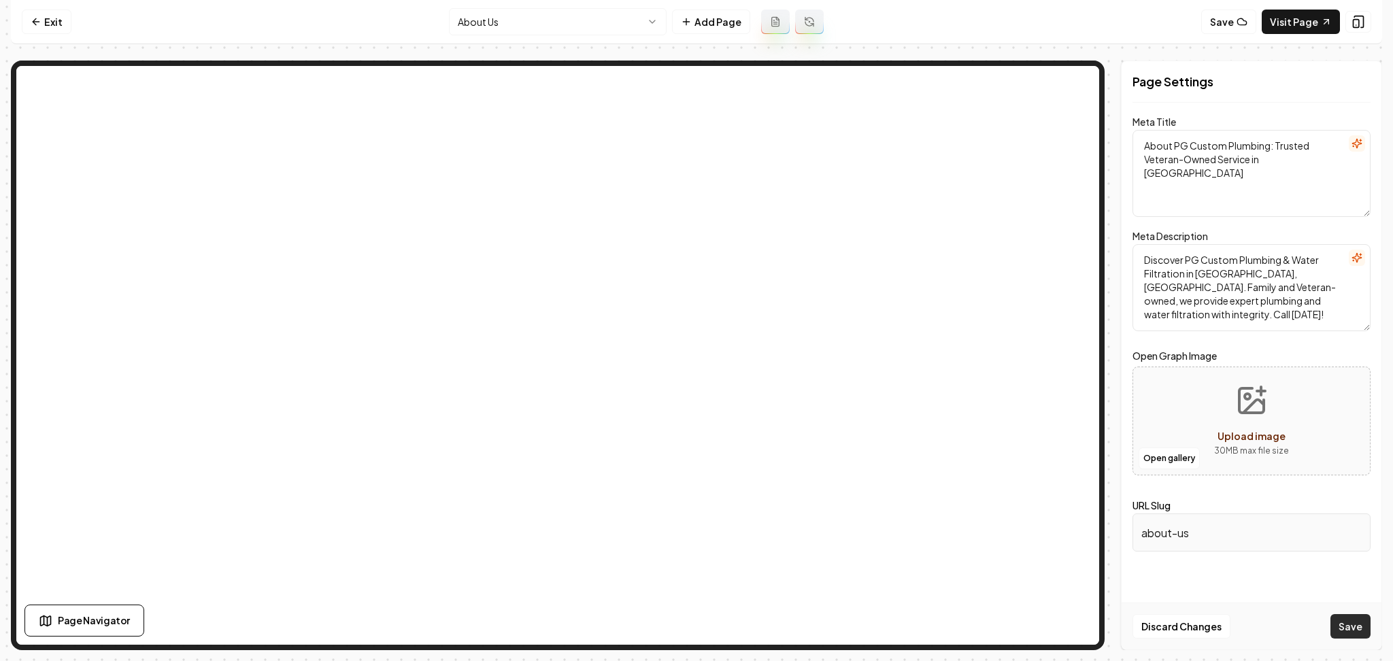
click at [1338, 624] on button "Save" at bounding box center [1350, 626] width 40 height 24
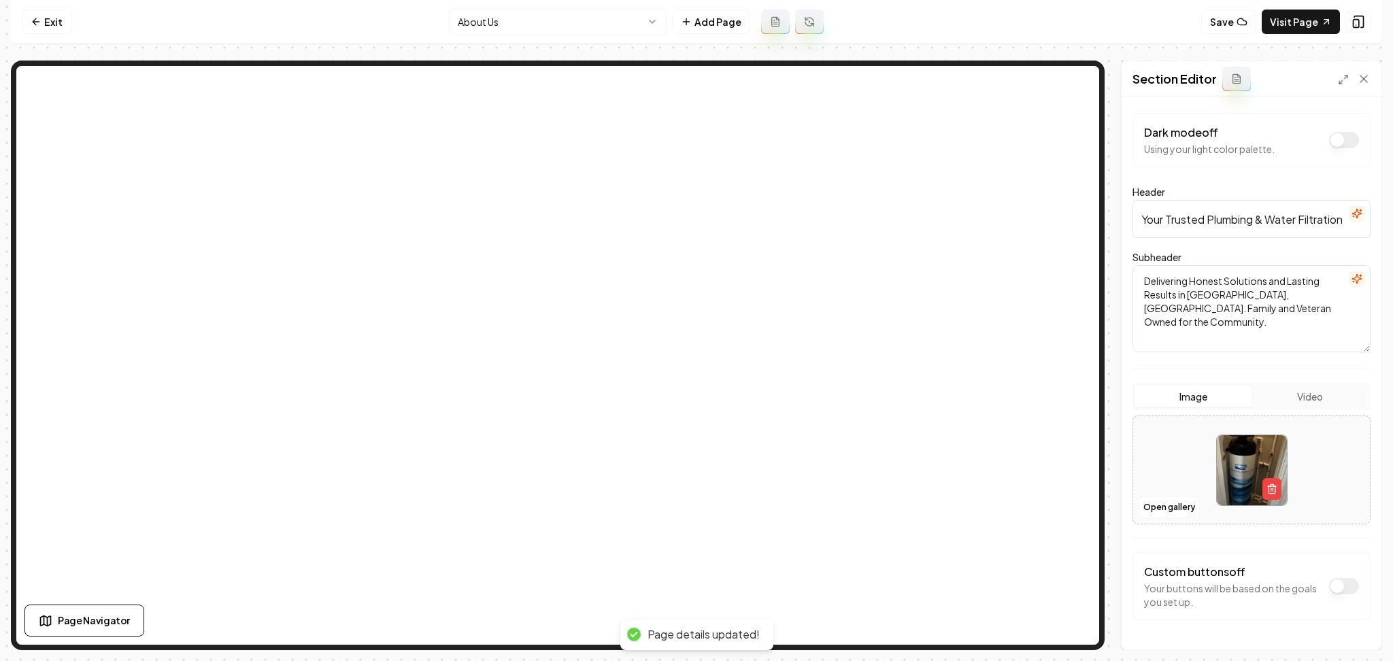
click at [1340, 270] on textarea "Delivering Honest Solutions and Lasting Results in Pooler, GA. Family and Veter…" at bounding box center [1251, 308] width 238 height 87
click at [1351, 275] on icon "button" at bounding box center [1356, 278] width 11 height 11
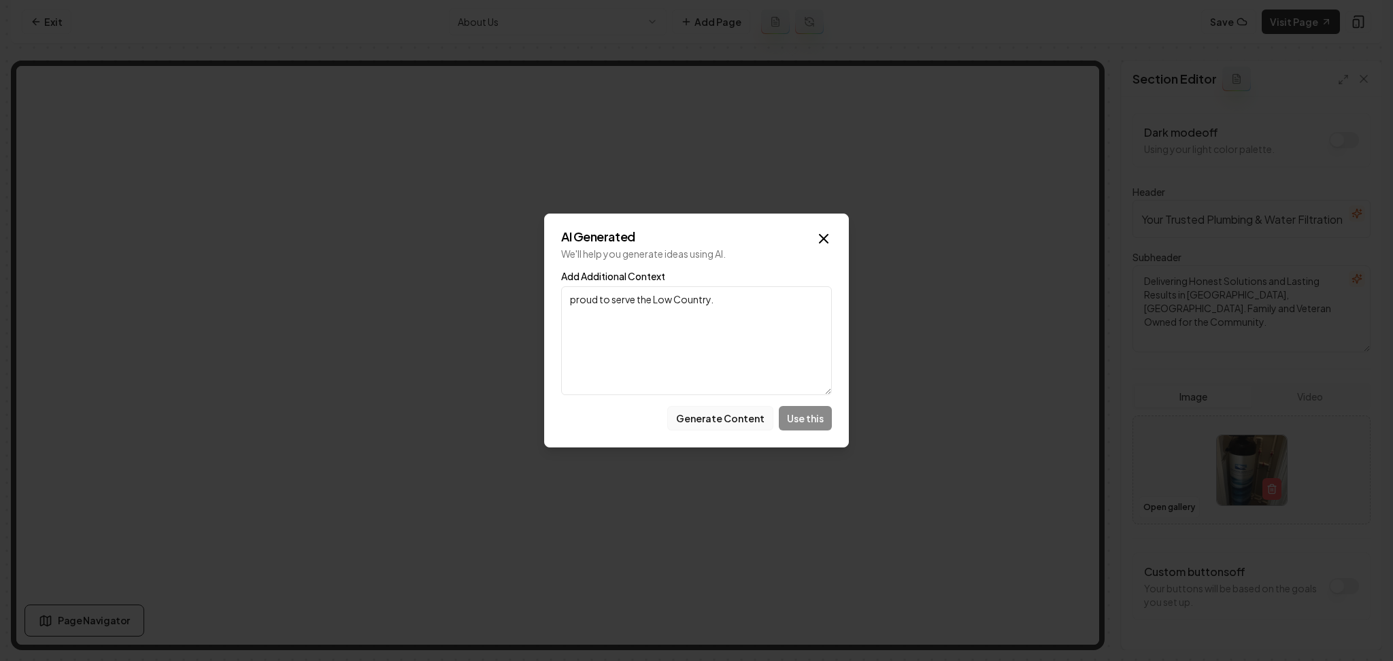
type textarea "proud to serve the Low Country."
click at [758, 418] on button "Generate Content" at bounding box center [720, 418] width 106 height 24
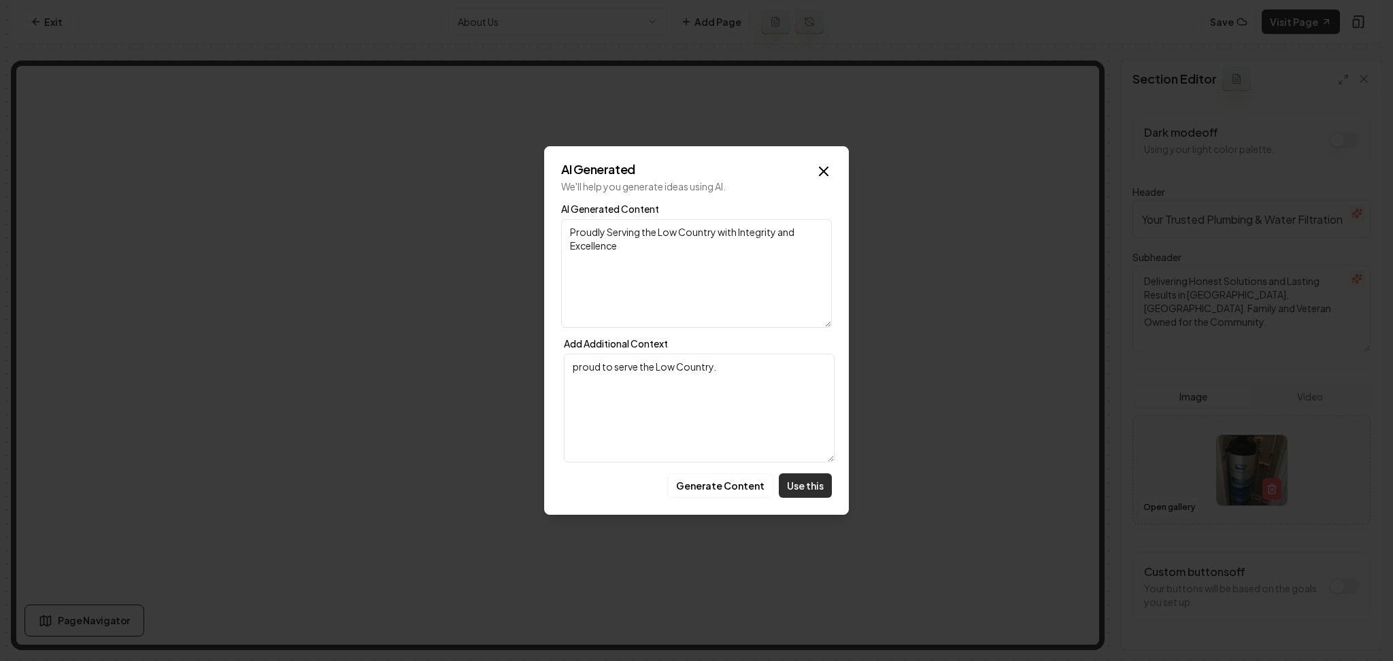
click at [802, 488] on button "Use this" at bounding box center [805, 485] width 53 height 24
type textarea "Proudly Serving the Low Country with Integrity and Excellence"
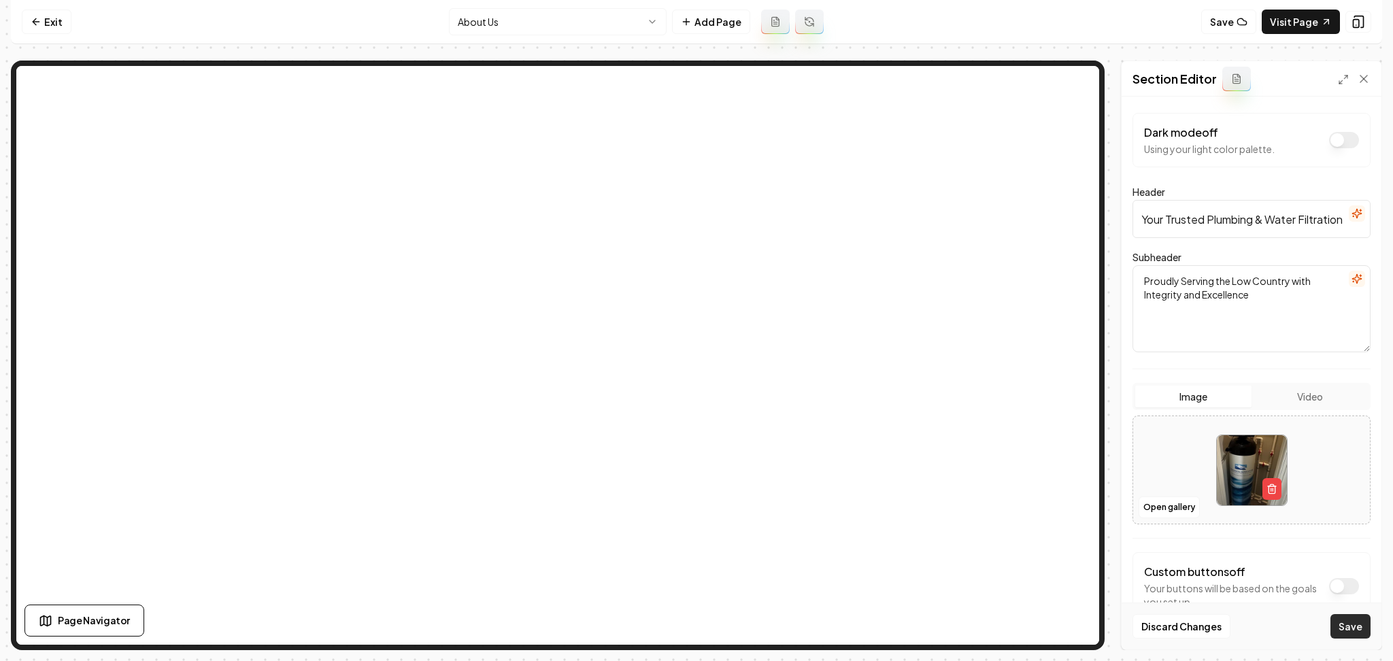
click at [1345, 627] on button "Save" at bounding box center [1350, 626] width 40 height 24
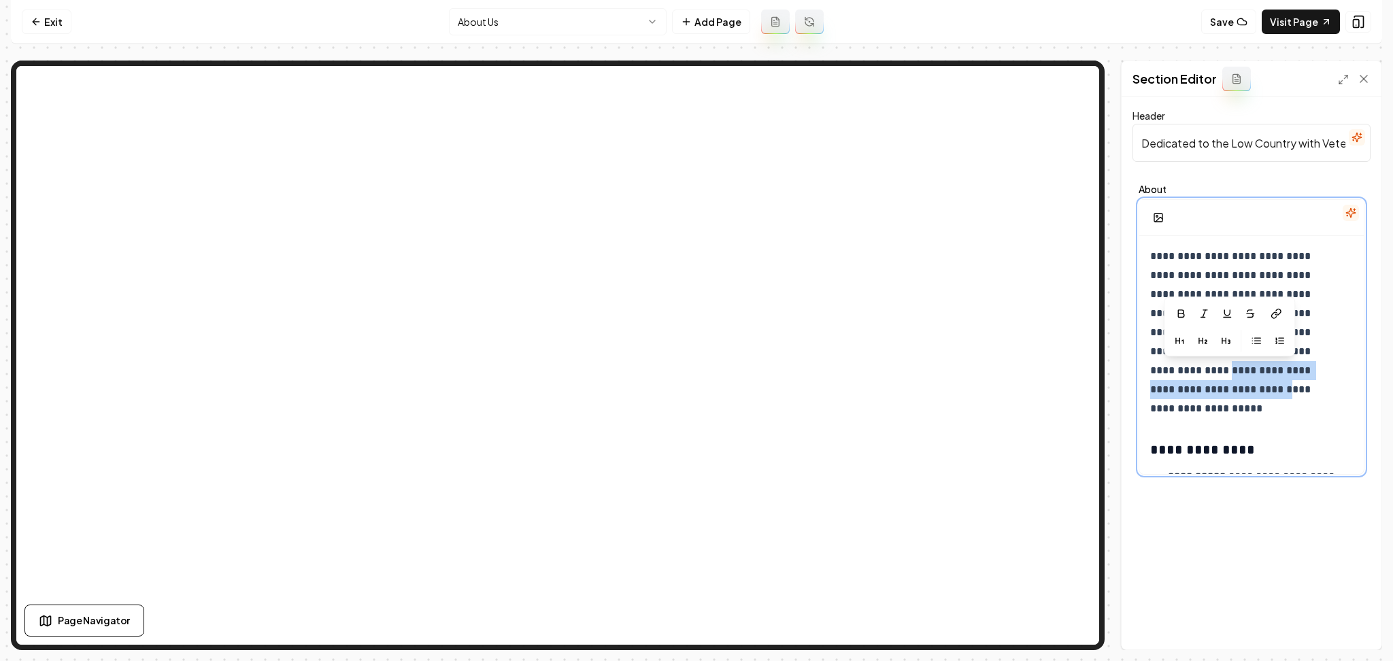
drag, startPoint x: 1249, startPoint y: 390, endPoint x: 1215, endPoint y: 375, distance: 36.9
click at [1206, 371] on p "**********" at bounding box center [1244, 332] width 188 height 171
click at [1261, 376] on p "**********" at bounding box center [1244, 332] width 188 height 171
drag, startPoint x: 1261, startPoint y: 372, endPoint x: 1211, endPoint y: 371, distance: 50.3
click at [1211, 371] on p "**********" at bounding box center [1244, 332] width 188 height 171
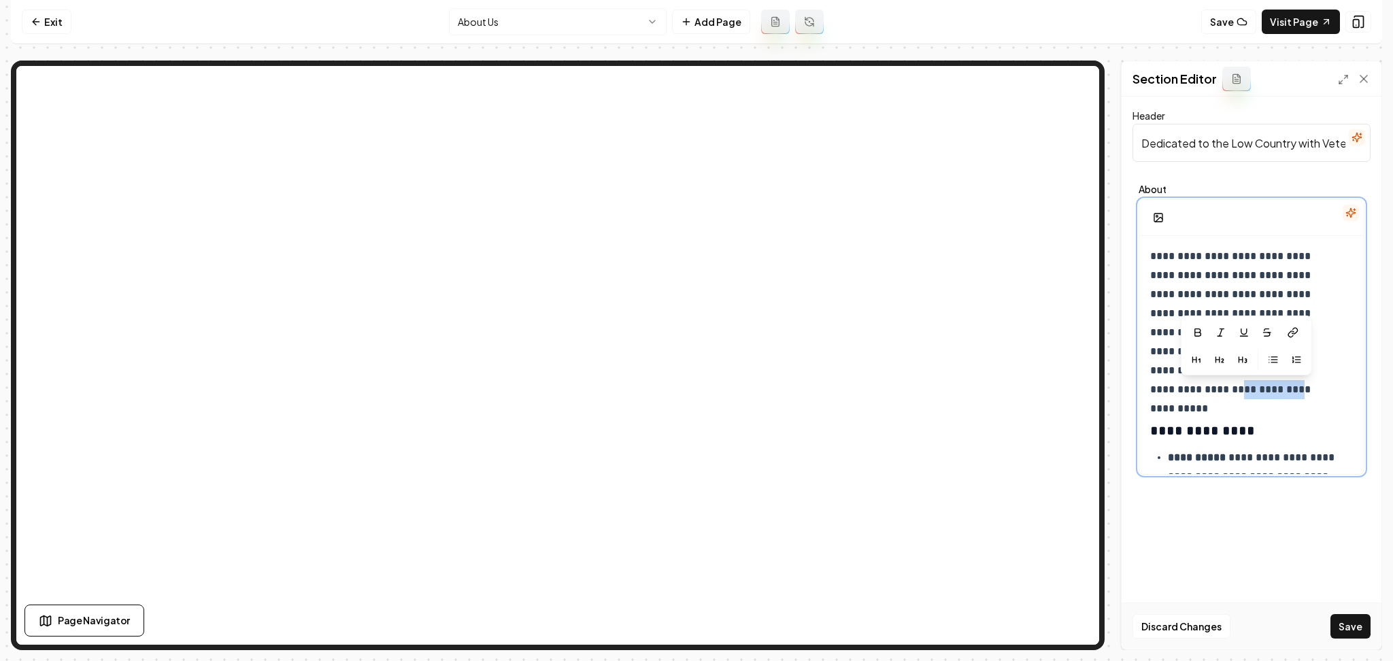
drag, startPoint x: 1279, startPoint y: 394, endPoint x: 1213, endPoint y: 394, distance: 65.3
click at [1213, 394] on p "**********" at bounding box center [1244, 323] width 188 height 152
copy p "**********"
drag, startPoint x: 1216, startPoint y: 392, endPoint x: 1265, endPoint y: 401, distance: 49.8
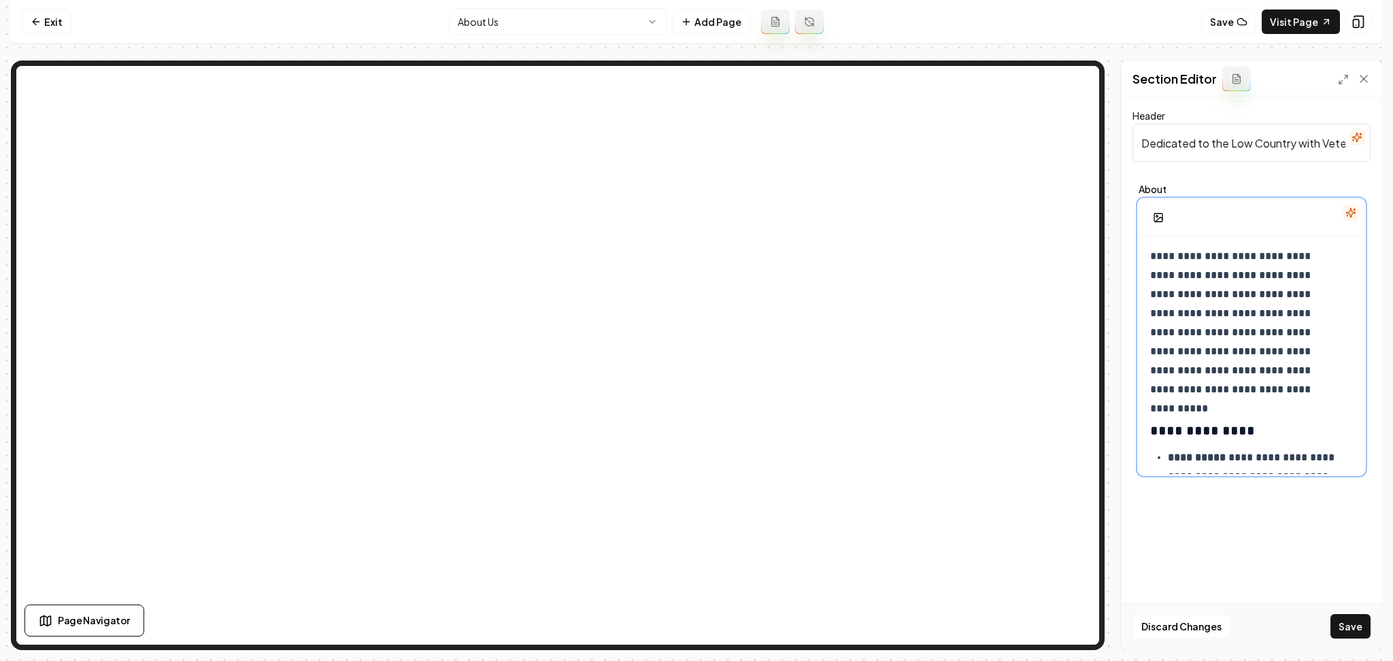
click at [1211, 369] on p "**********" at bounding box center [1244, 323] width 188 height 152
paste div
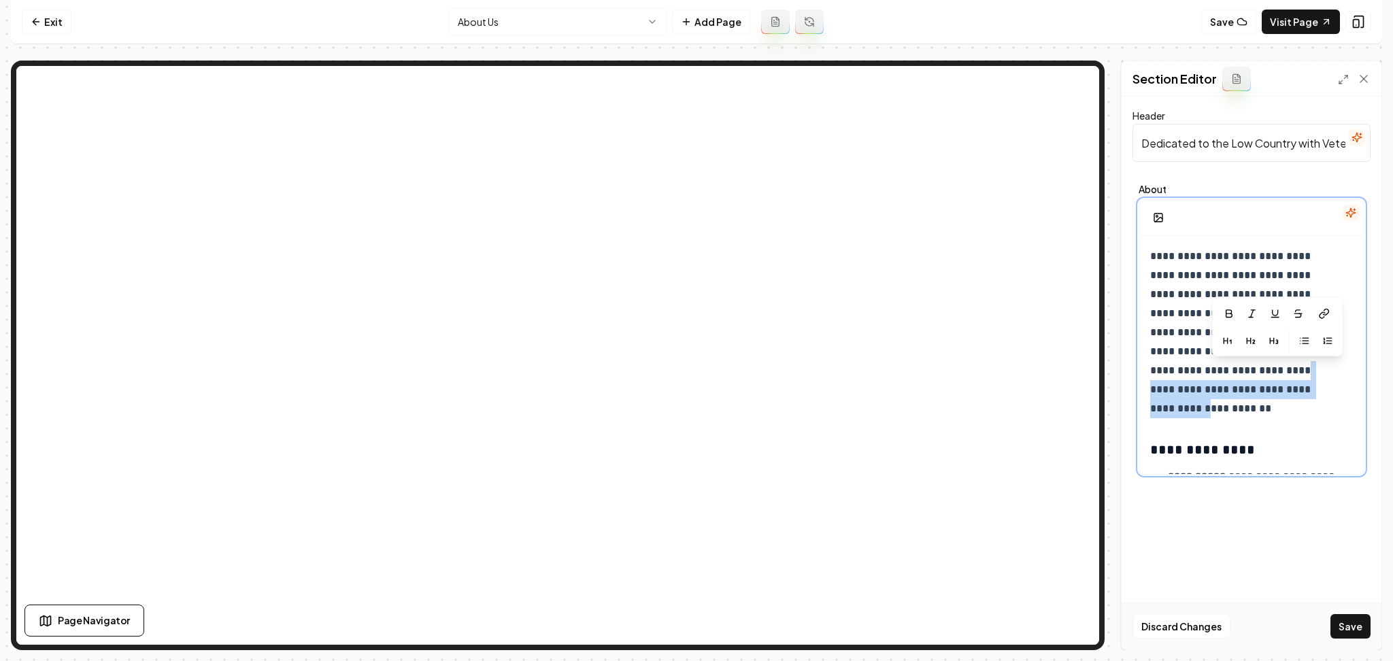
drag, startPoint x: 1277, startPoint y: 373, endPoint x: 1324, endPoint y: 396, distance: 52.3
click at [1324, 396] on p "**********" at bounding box center [1244, 332] width 188 height 171
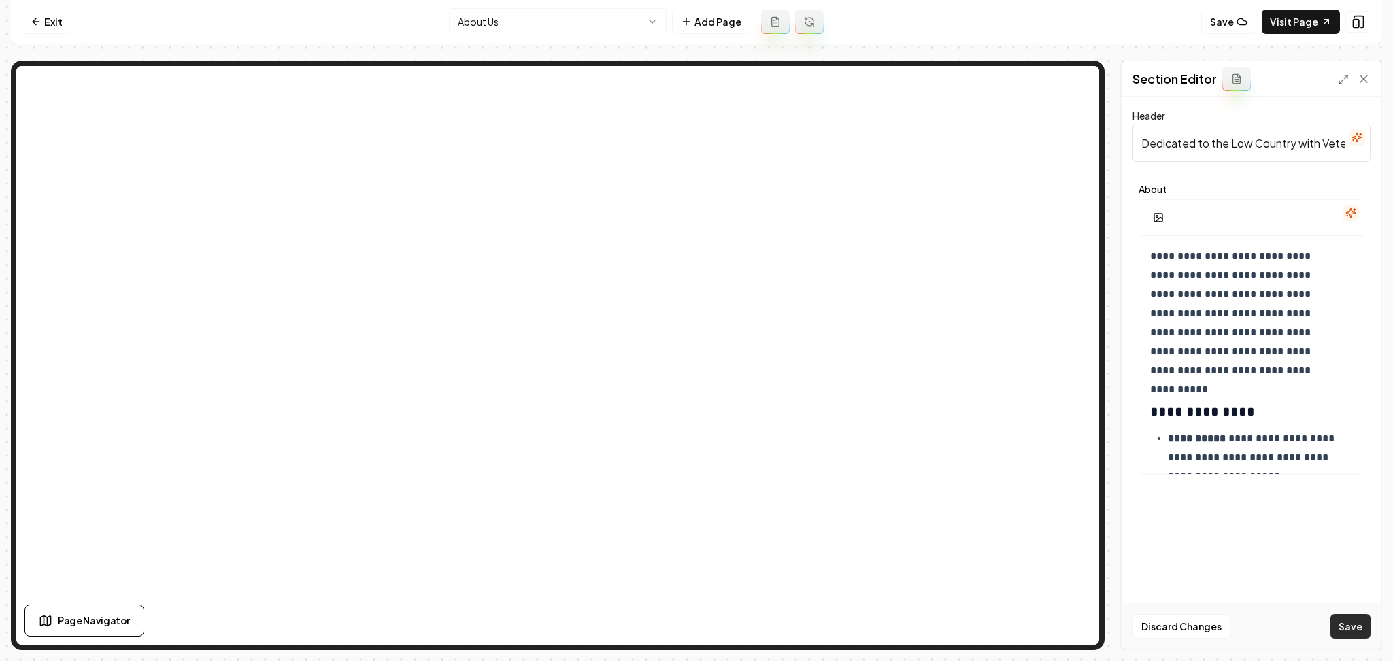
click at [1345, 626] on button "Save" at bounding box center [1350, 626] width 40 height 24
click at [487, 22] on html "**********" at bounding box center [696, 330] width 1393 height 661
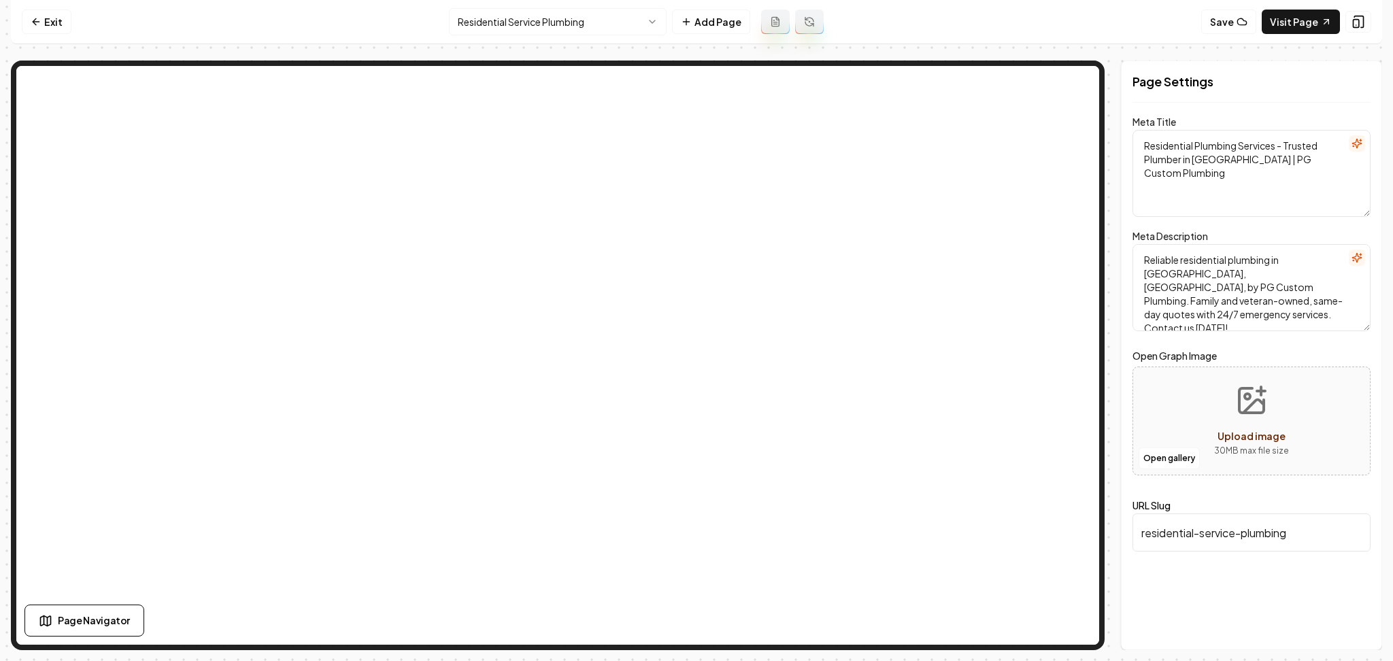
click at [1353, 148] on icon "button" at bounding box center [1356, 143] width 11 height 11
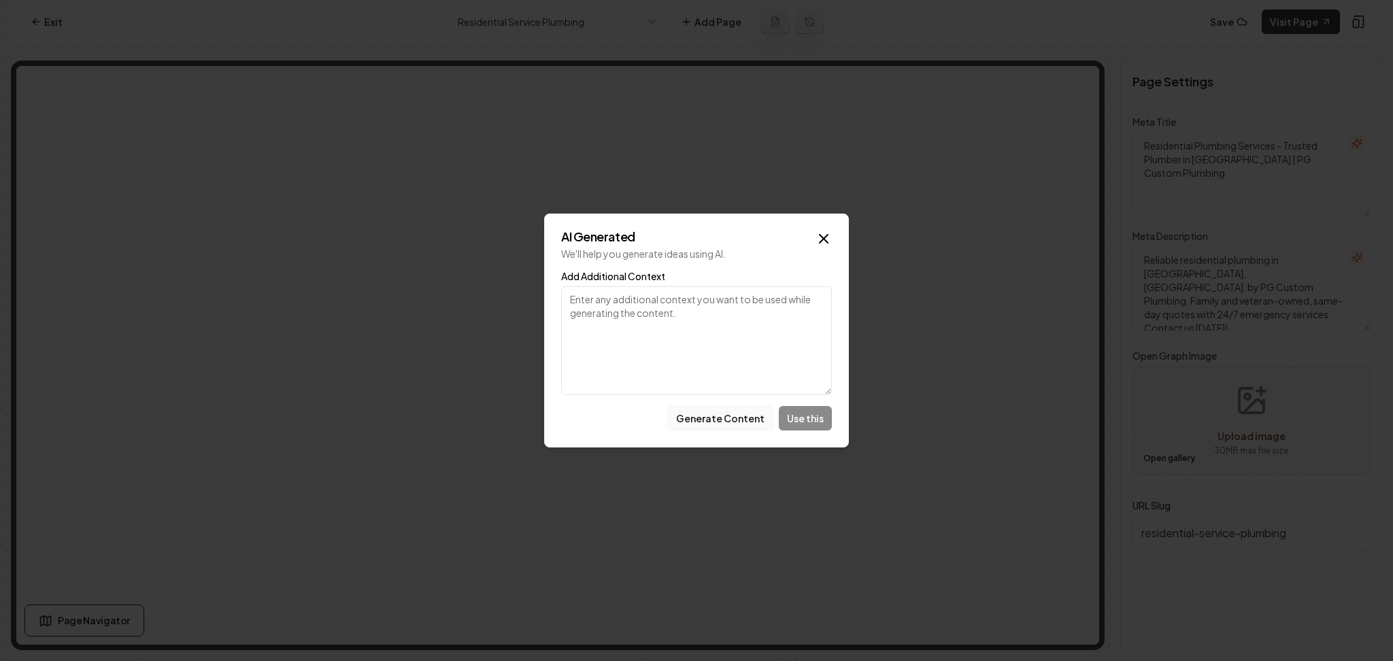
click at [745, 417] on button "Generate Content" at bounding box center [720, 418] width 106 height 24
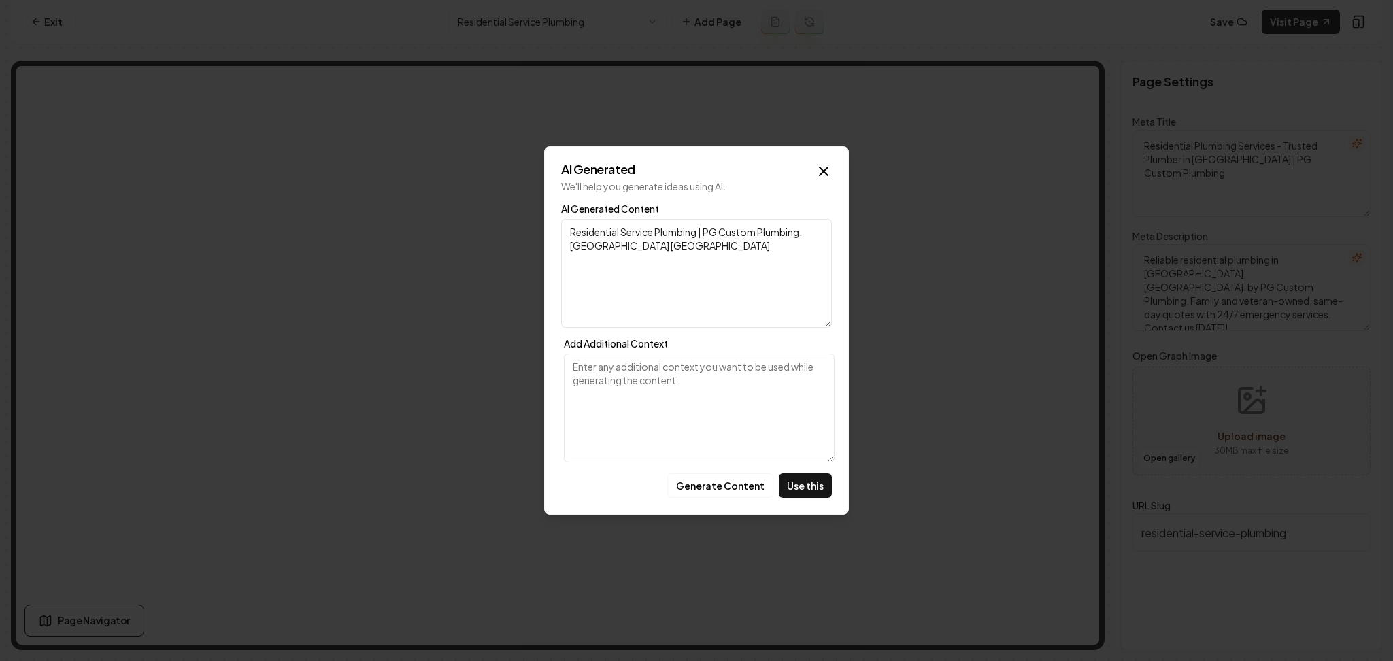
click at [821, 180] on p "We'll help you generate ideas using AI." at bounding box center [696, 187] width 271 height 14
click at [820, 169] on icon "button" at bounding box center [823, 171] width 8 height 8
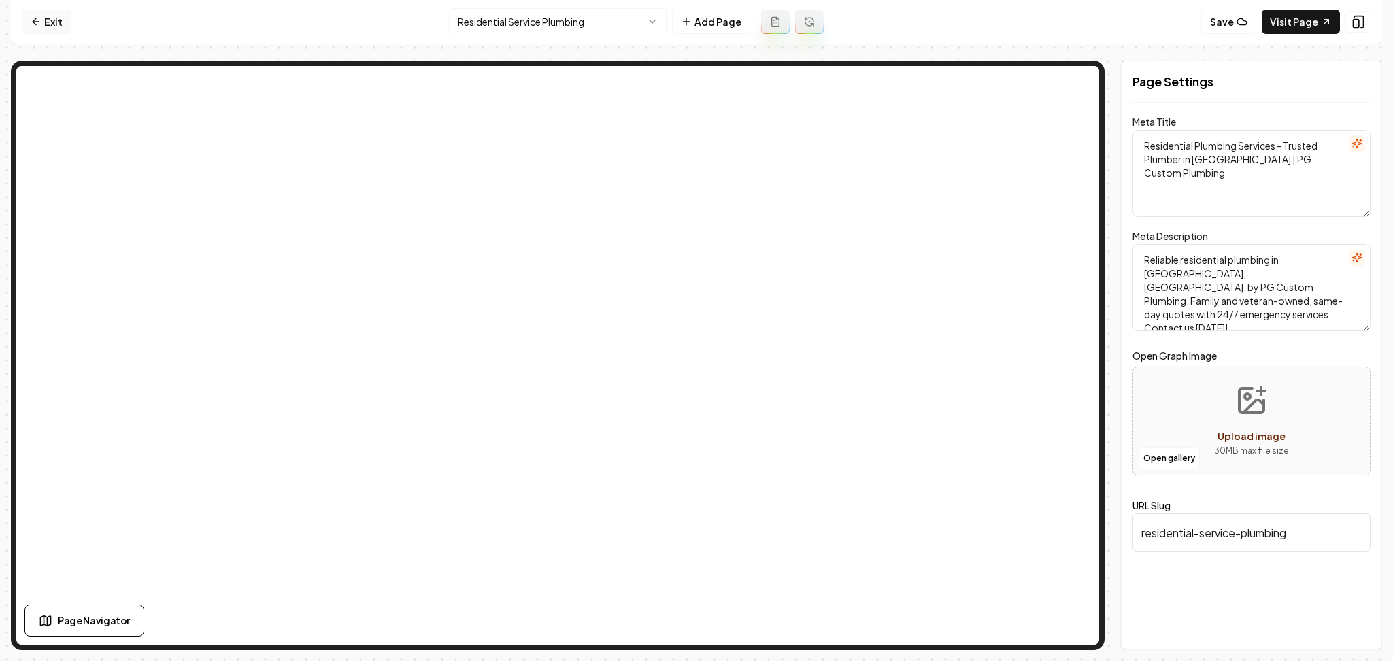
click at [48, 28] on link "Exit" at bounding box center [47, 22] width 50 height 24
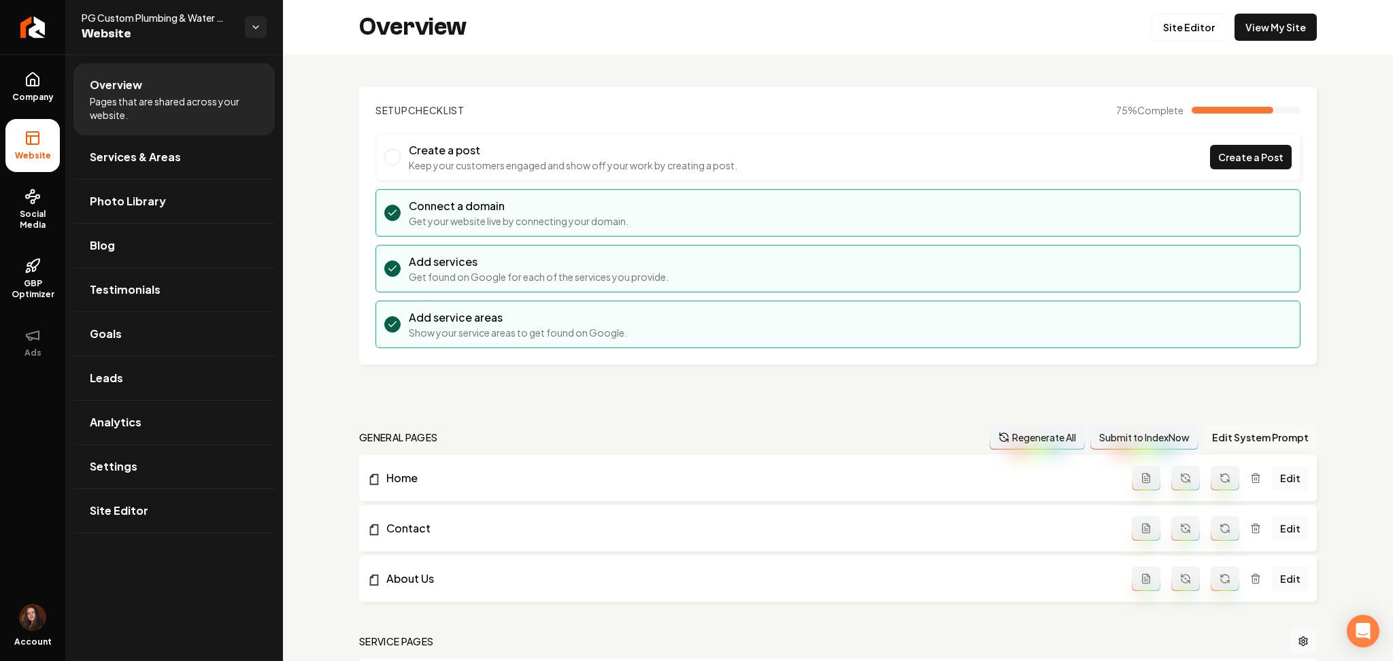
click at [1223, 443] on button "Edit System Prompt" at bounding box center [1260, 437] width 113 height 24
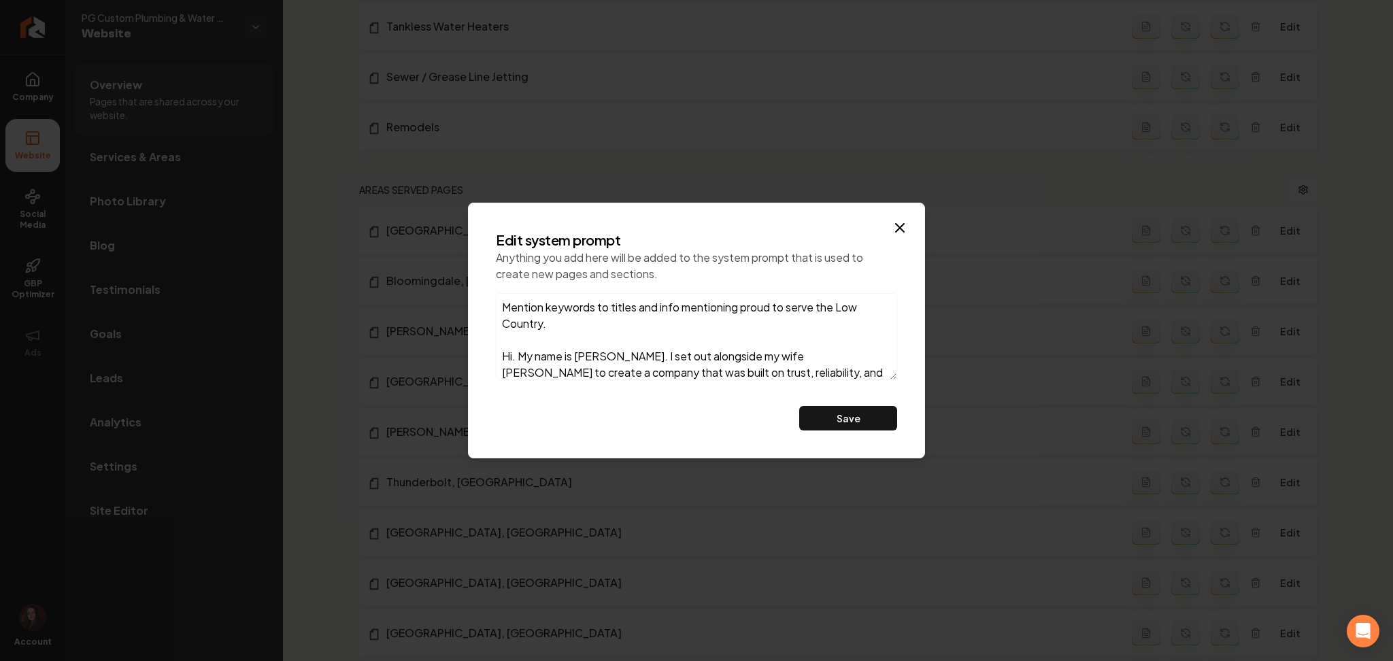
click at [612, 326] on textarea "Mention keywords to titles and info mentioning proud to serve the Low Country. …" at bounding box center [696, 336] width 401 height 87
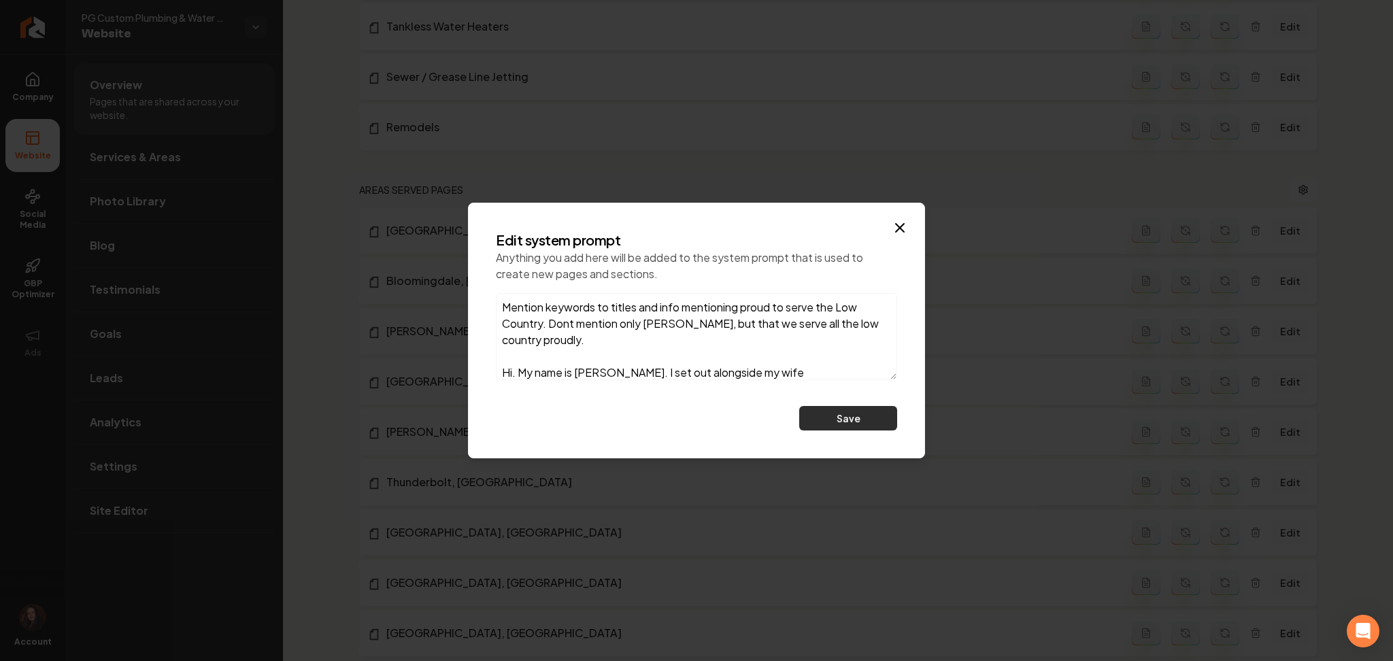
type textarea "Mention keywords to titles and info mentioning proud to serve the Low Country. …"
click at [854, 422] on button "Save" at bounding box center [848, 418] width 98 height 24
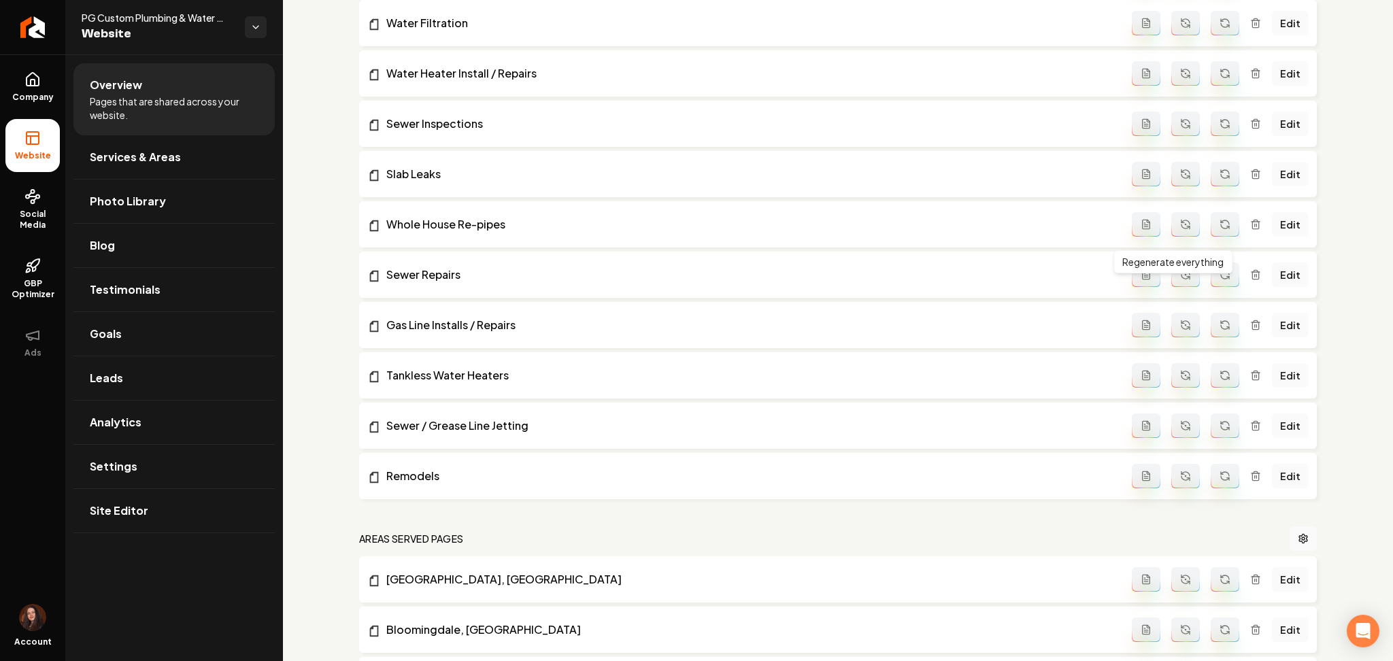
scroll to position [796, 0]
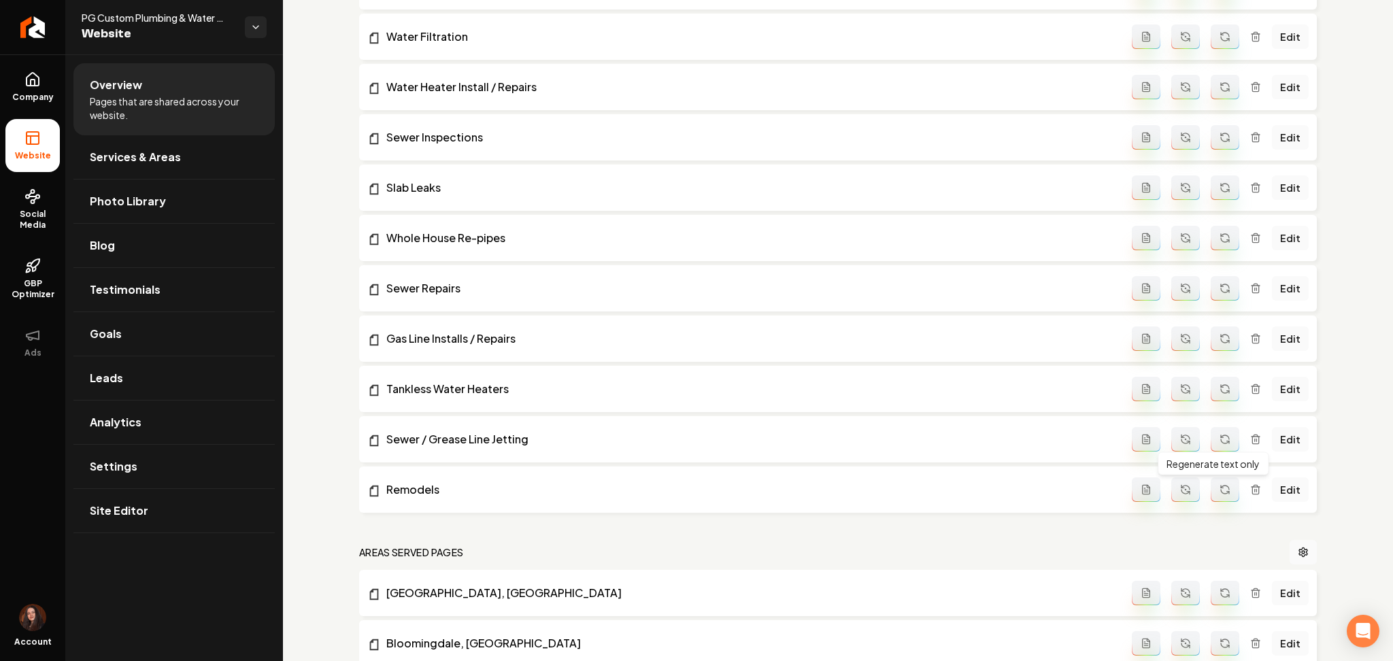
click at [1211, 484] on button "Main content area" at bounding box center [1225, 489] width 29 height 24
click at [1211, 447] on button "Main content area" at bounding box center [1225, 439] width 29 height 24
click at [1219, 390] on icon "Main content area" at bounding box center [1224, 389] width 11 height 11
click at [1211, 349] on button "Main content area" at bounding box center [1225, 338] width 29 height 24
click at [1215, 294] on button "Main content area" at bounding box center [1225, 288] width 29 height 24
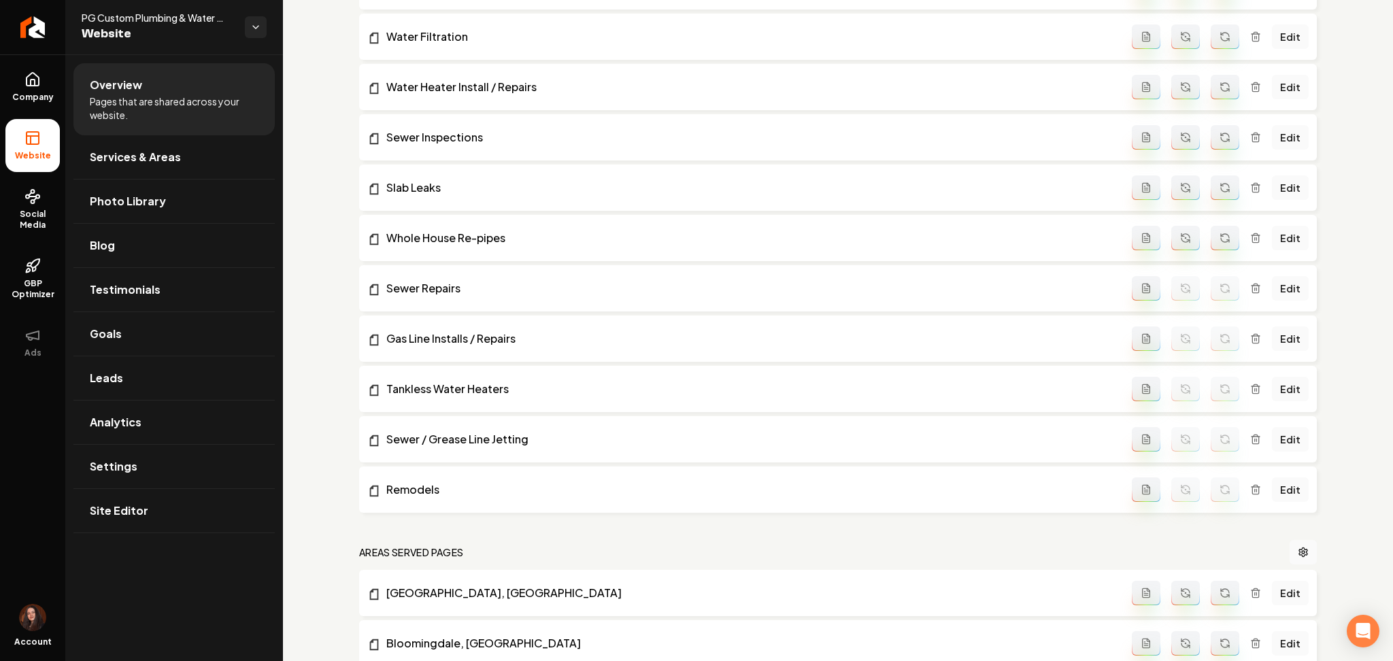
click at [1211, 233] on button "Main content area" at bounding box center [1225, 238] width 29 height 24
click at [1215, 195] on button "Main content area" at bounding box center [1225, 187] width 29 height 24
click at [1211, 144] on button "Main content area" at bounding box center [1225, 137] width 29 height 24
click at [1219, 98] on button "Main content area" at bounding box center [1225, 87] width 29 height 24
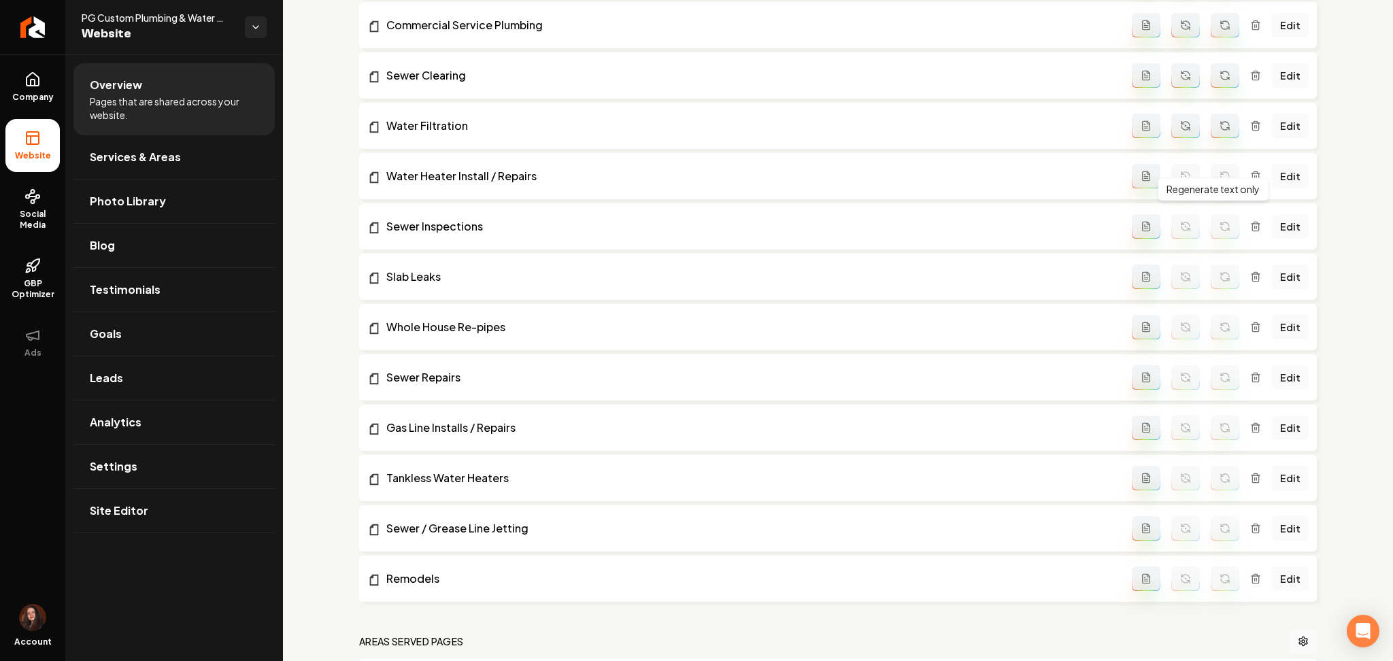
scroll to position [615, 0]
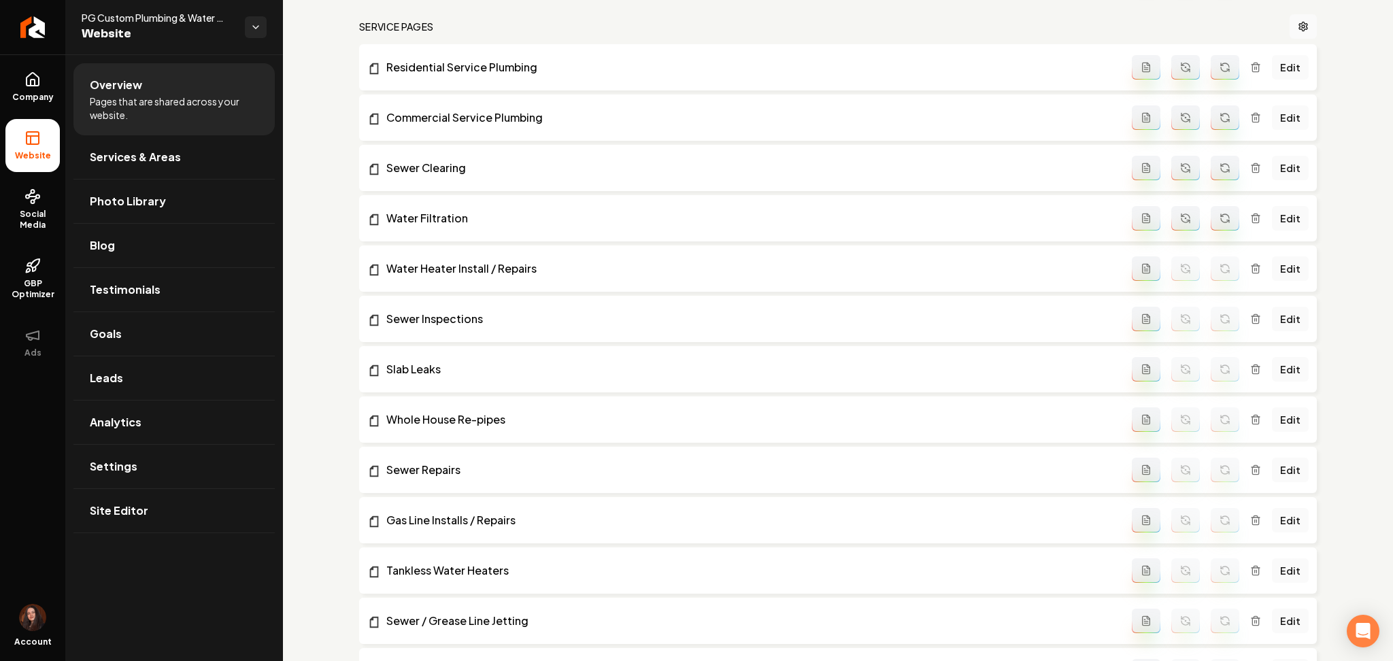
click at [1219, 217] on icon "Main content area" at bounding box center [1224, 218] width 11 height 11
drag, startPoint x: 1213, startPoint y: 173, endPoint x: 1217, endPoint y: 122, distance: 50.5
click at [1219, 172] on icon "Main content area" at bounding box center [1224, 168] width 11 height 11
click at [1219, 118] on icon "Main content area" at bounding box center [1224, 117] width 11 height 11
click at [1217, 74] on button "Main content area" at bounding box center [1225, 67] width 29 height 24
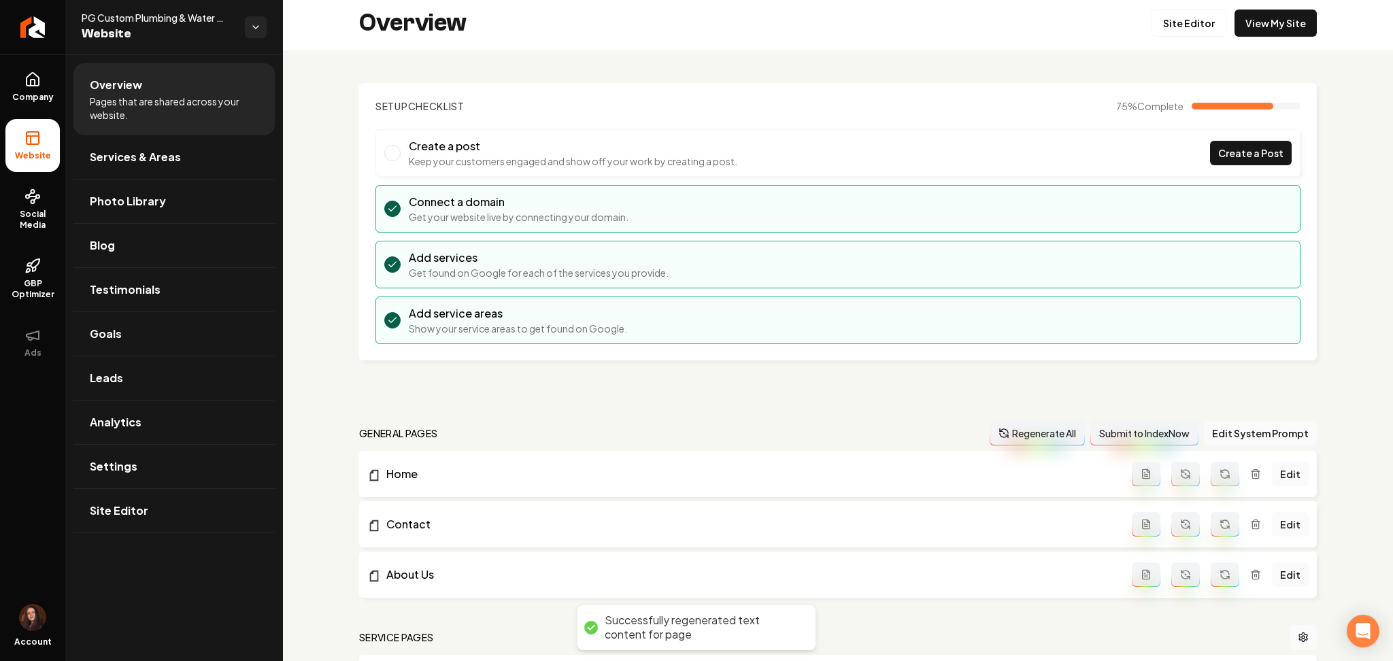
scroll to position [0, 0]
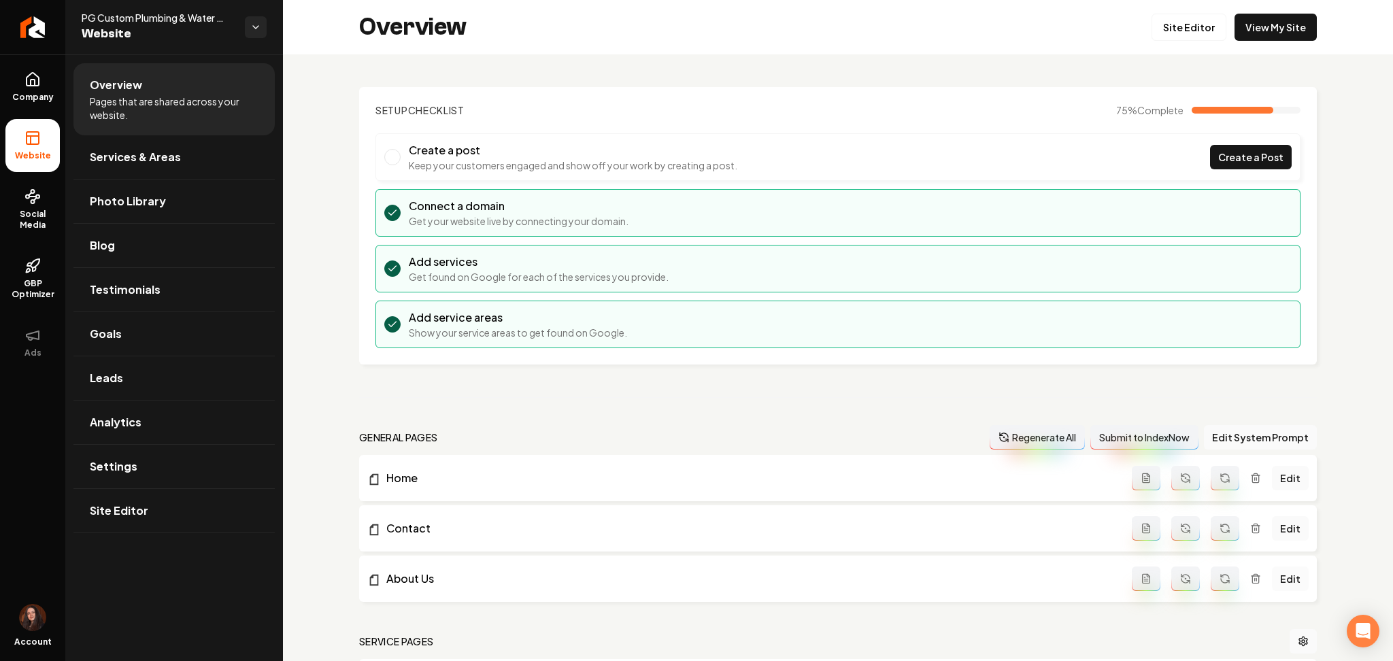
click at [1272, 581] on link "Edit" at bounding box center [1290, 579] width 37 height 24
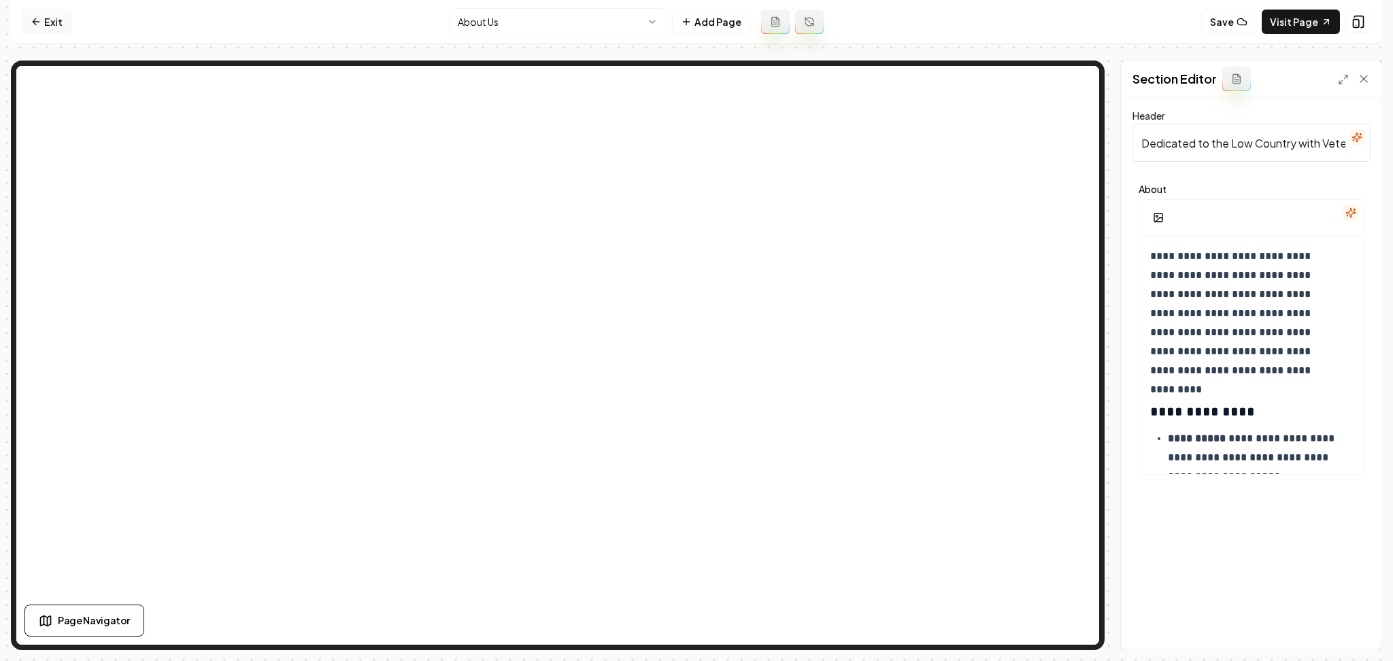
click at [33, 20] on icon at bounding box center [36, 21] width 11 height 11
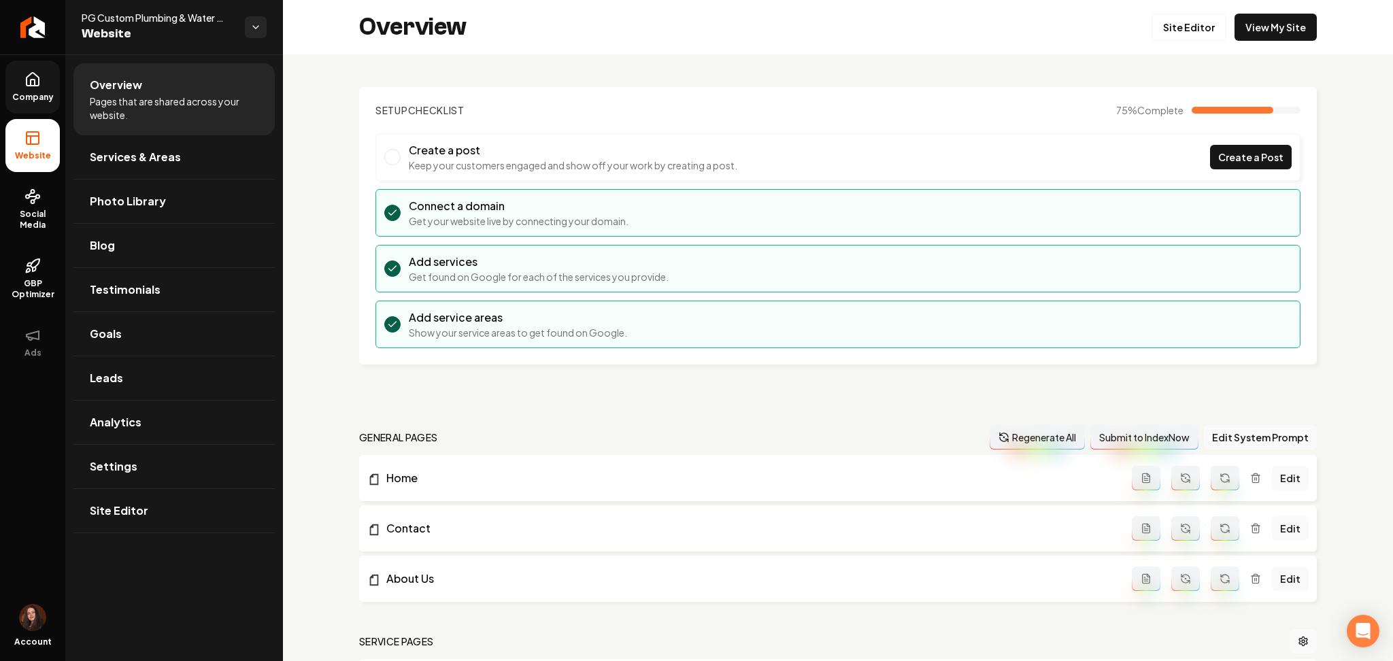
drag, startPoint x: 31, startPoint y: 69, endPoint x: 61, endPoint y: 78, distance: 31.2
click at [31, 70] on link "Company" at bounding box center [32, 87] width 54 height 53
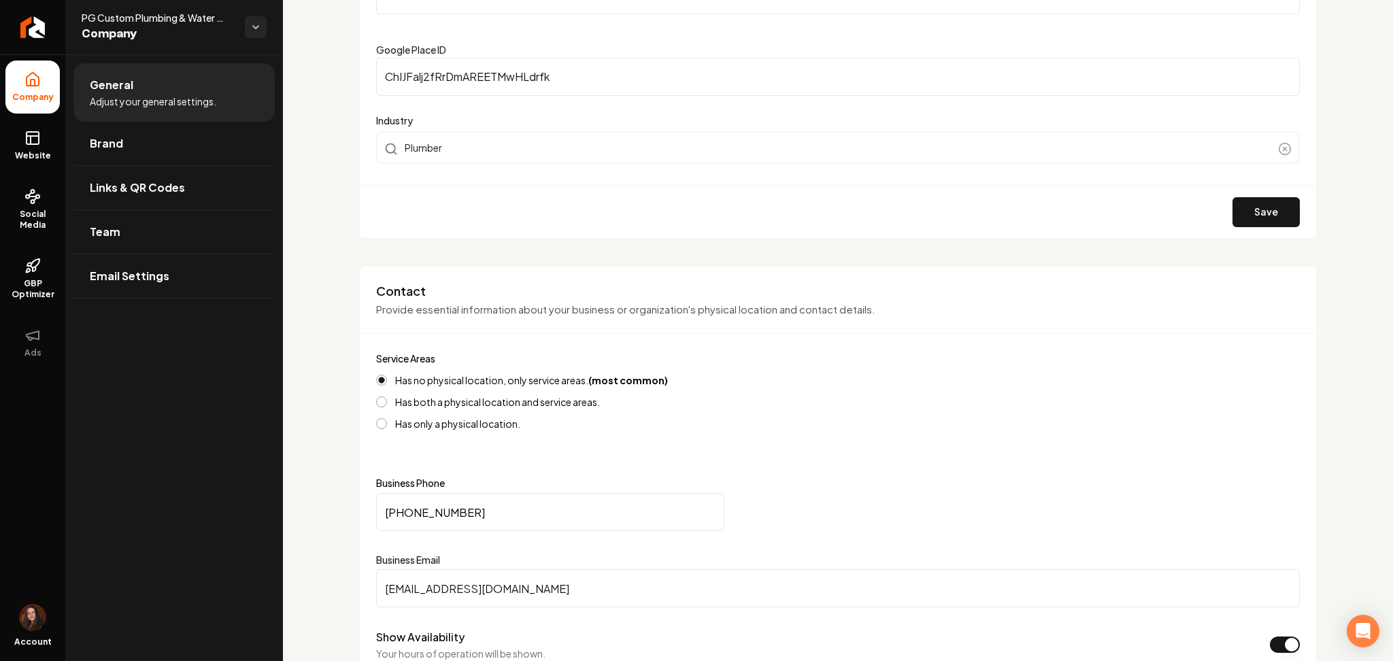
scroll to position [362, 0]
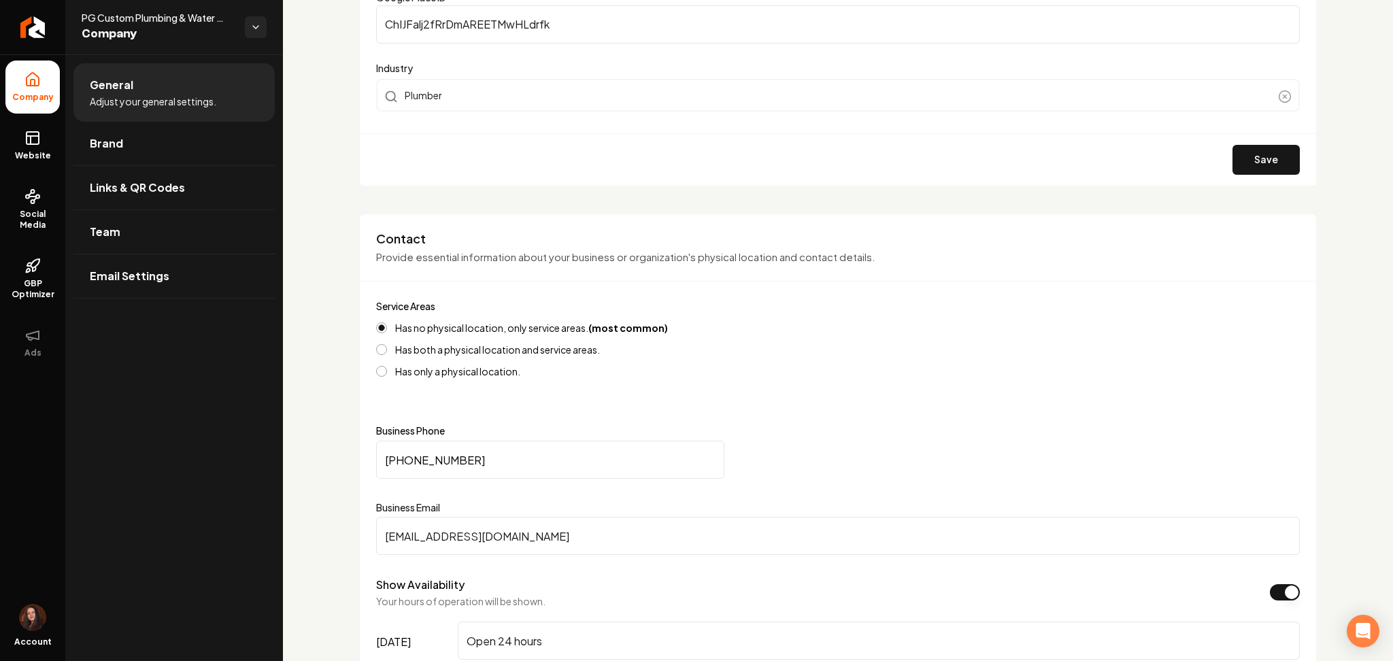
drag, startPoint x: 502, startPoint y: 456, endPoint x: 341, endPoint y: 464, distance: 161.4
click at [38, 144] on rect at bounding box center [33, 138] width 12 height 12
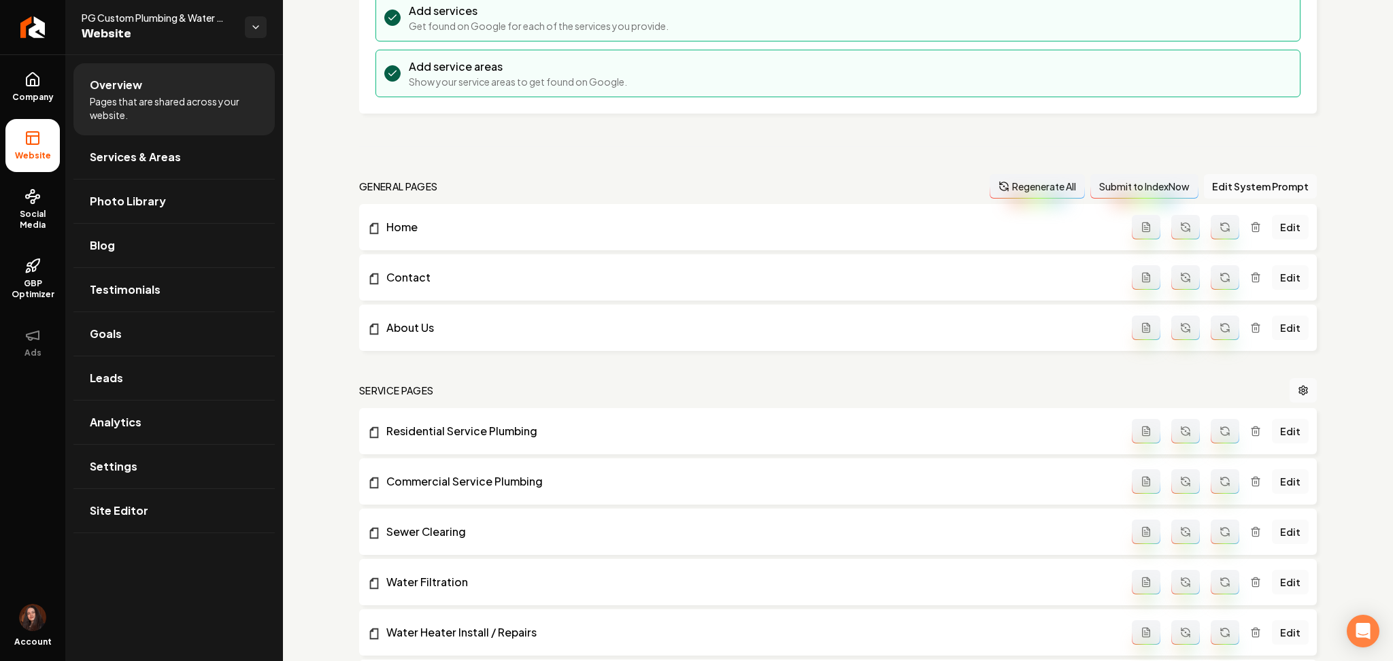
scroll to position [181, 0]
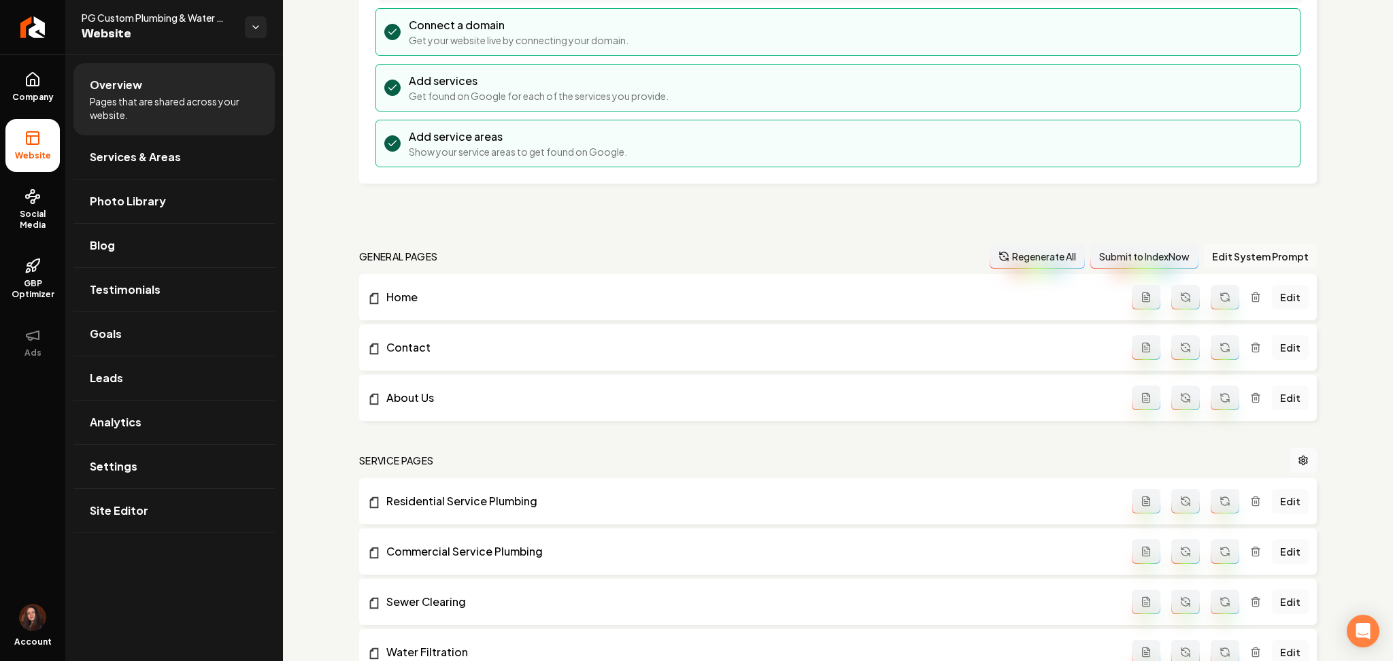
click at [1221, 252] on button "Edit System Prompt" at bounding box center [1260, 256] width 113 height 24
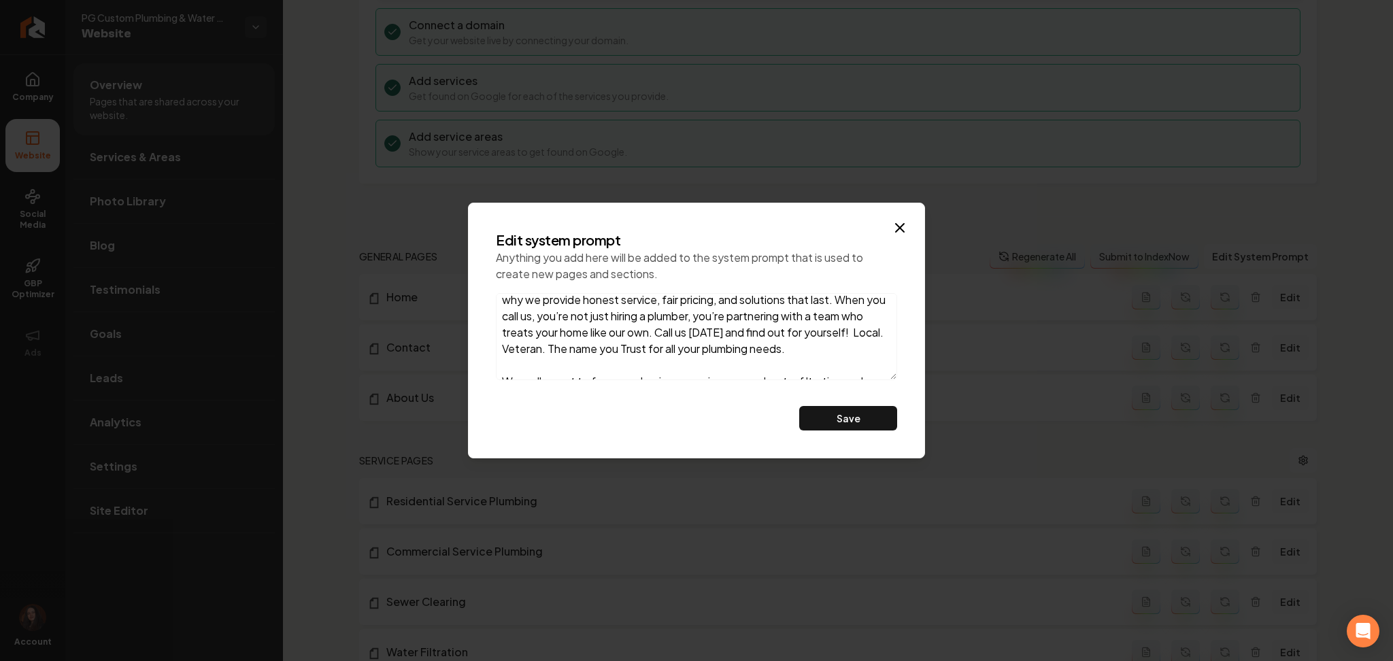
scroll to position [219, 0]
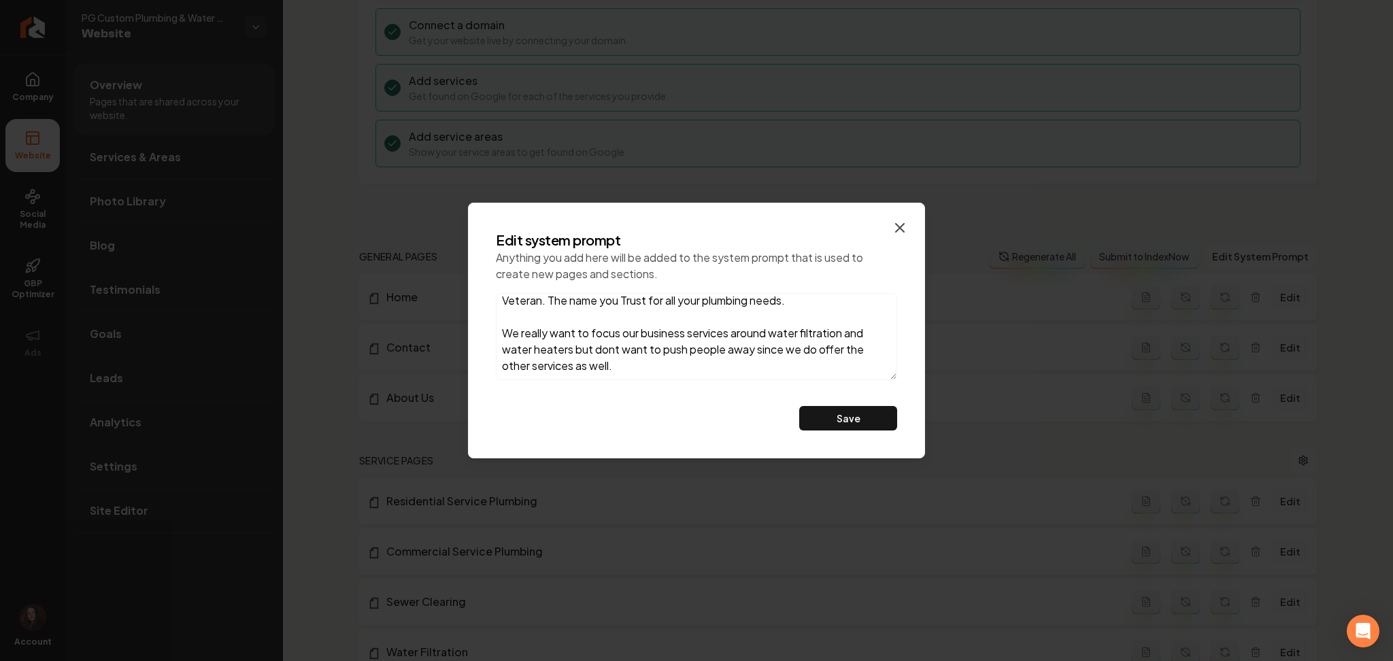
click at [896, 234] on icon "button" at bounding box center [900, 228] width 16 height 16
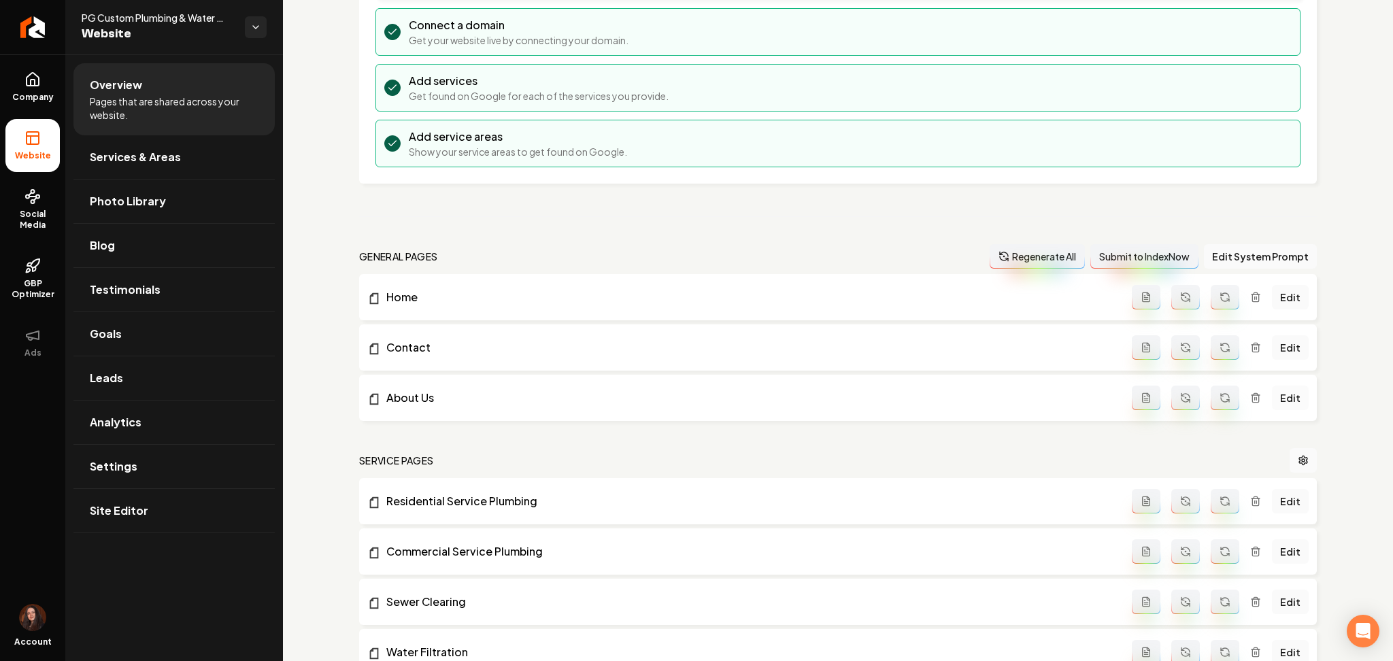
click at [1272, 386] on link "Edit" at bounding box center [1290, 398] width 37 height 24
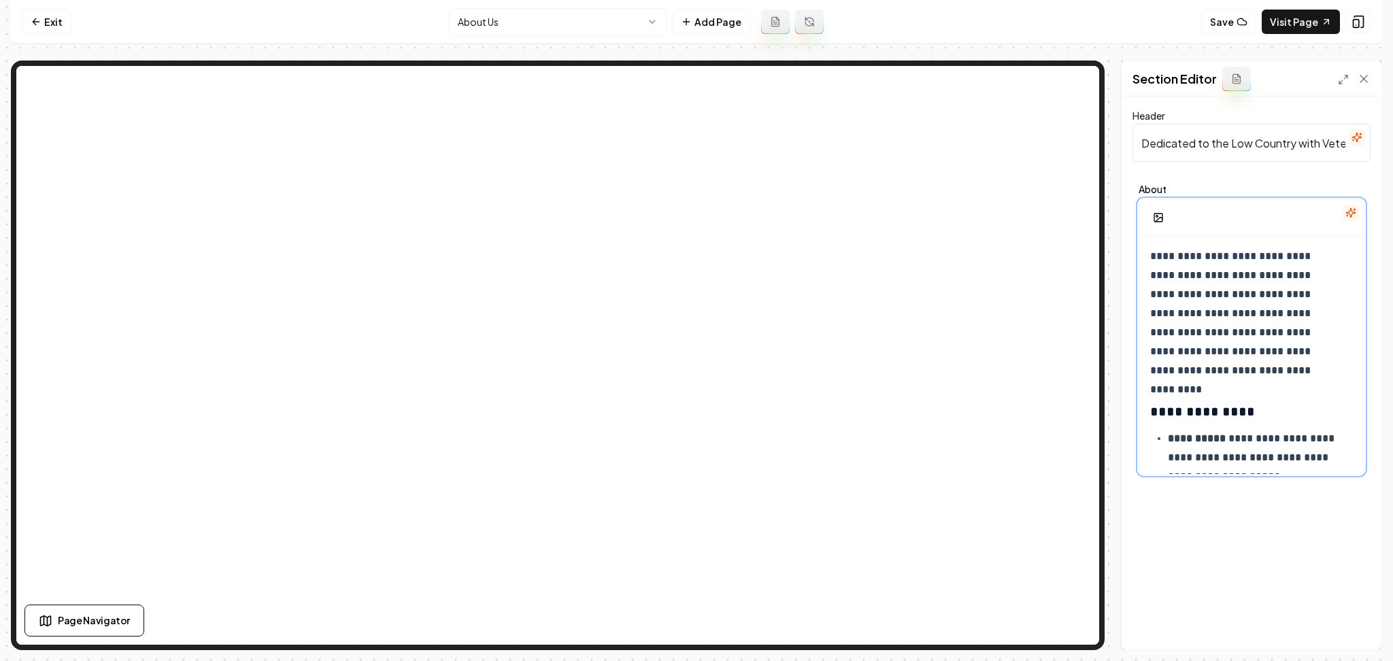
click at [1243, 407] on h3 "**********" at bounding box center [1244, 411] width 188 height 19
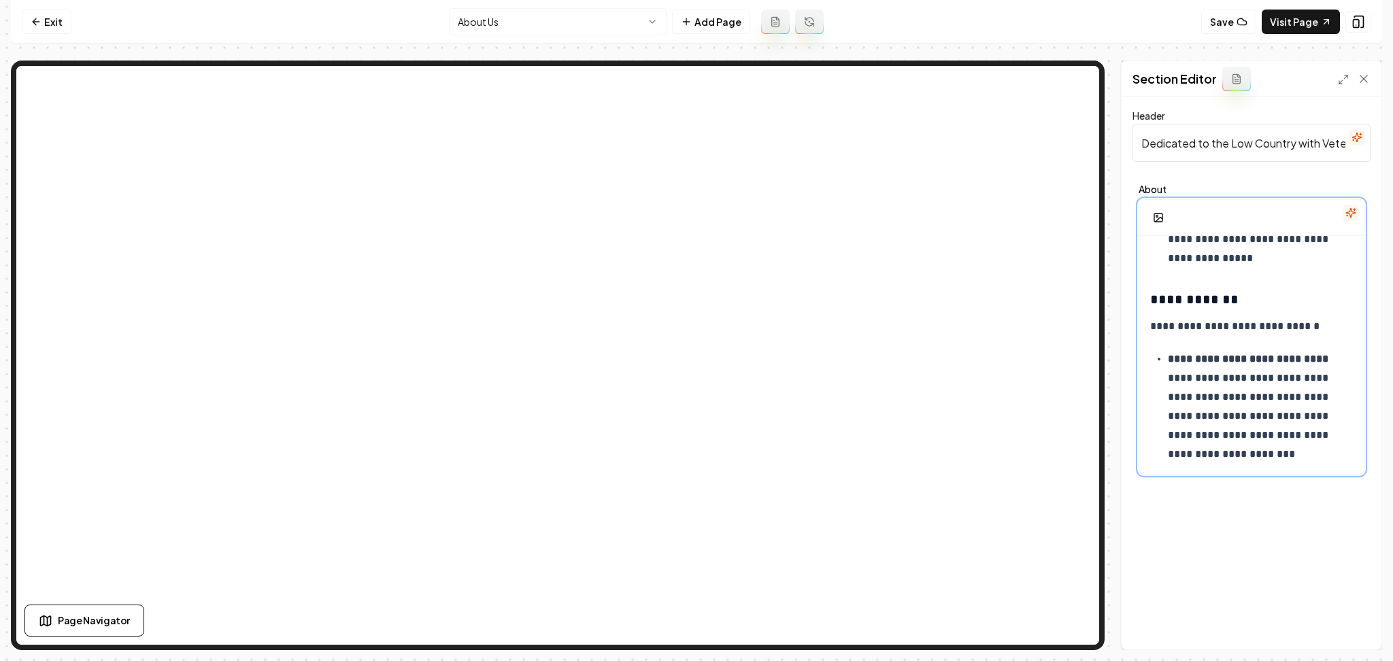
scroll to position [868, 0]
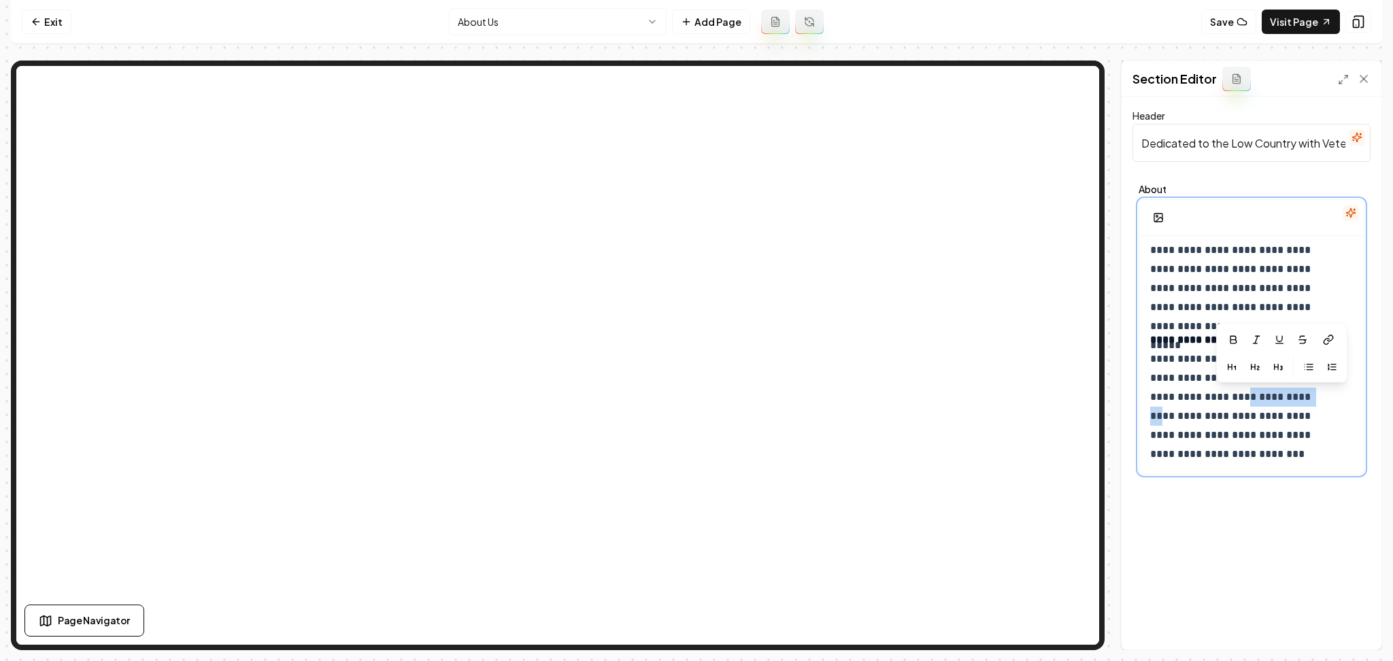
drag, startPoint x: 1317, startPoint y: 392, endPoint x: 1246, endPoint y: 396, distance: 70.9
click at [1246, 396] on p "**********" at bounding box center [1244, 397] width 188 height 133
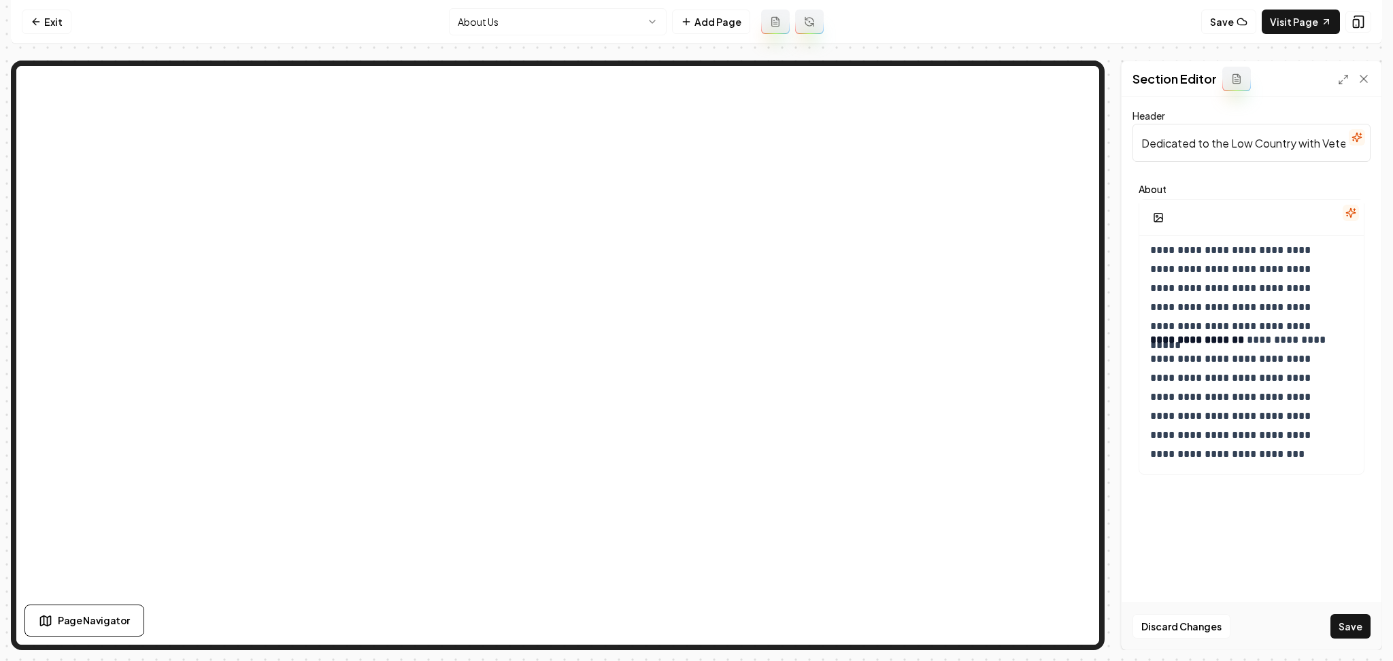
click at [1357, 622] on button "Save" at bounding box center [1350, 626] width 40 height 24
click at [1355, 79] on div at bounding box center [1354, 79] width 33 height 14
click at [1366, 79] on icon at bounding box center [1364, 79] width 14 height 14
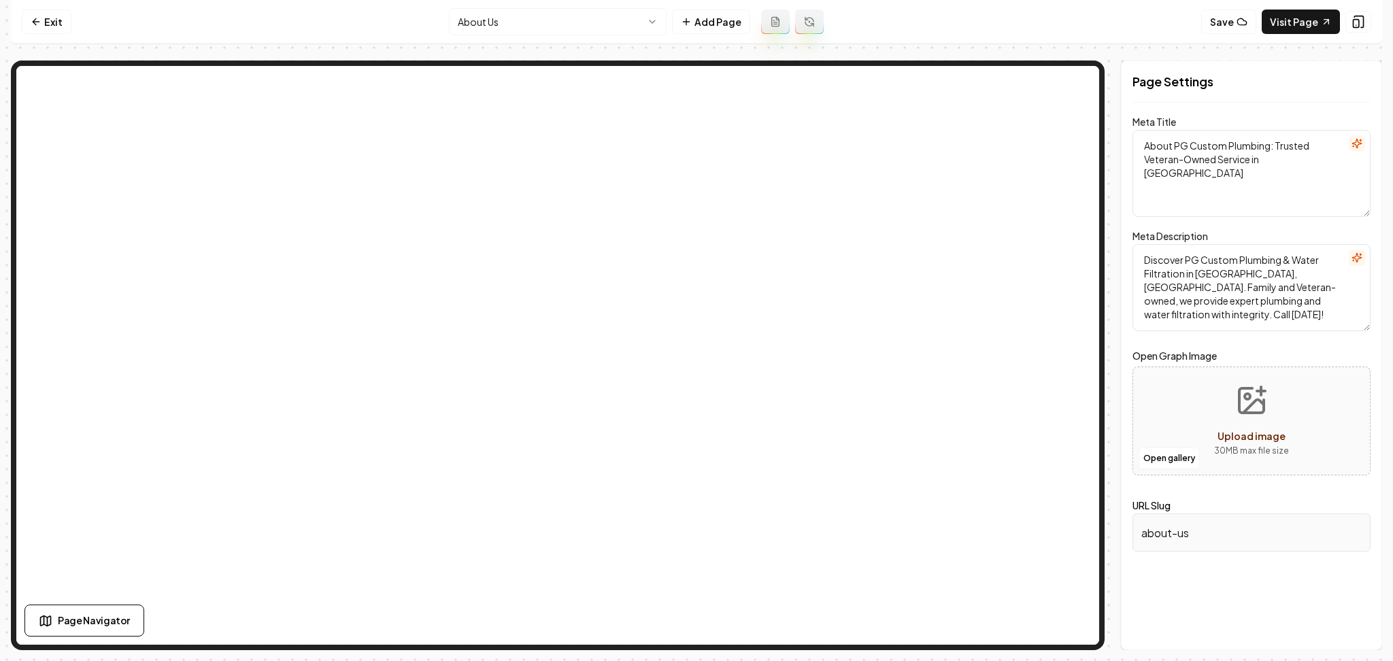
click at [1360, 264] on button "button" at bounding box center [1357, 258] width 16 height 16
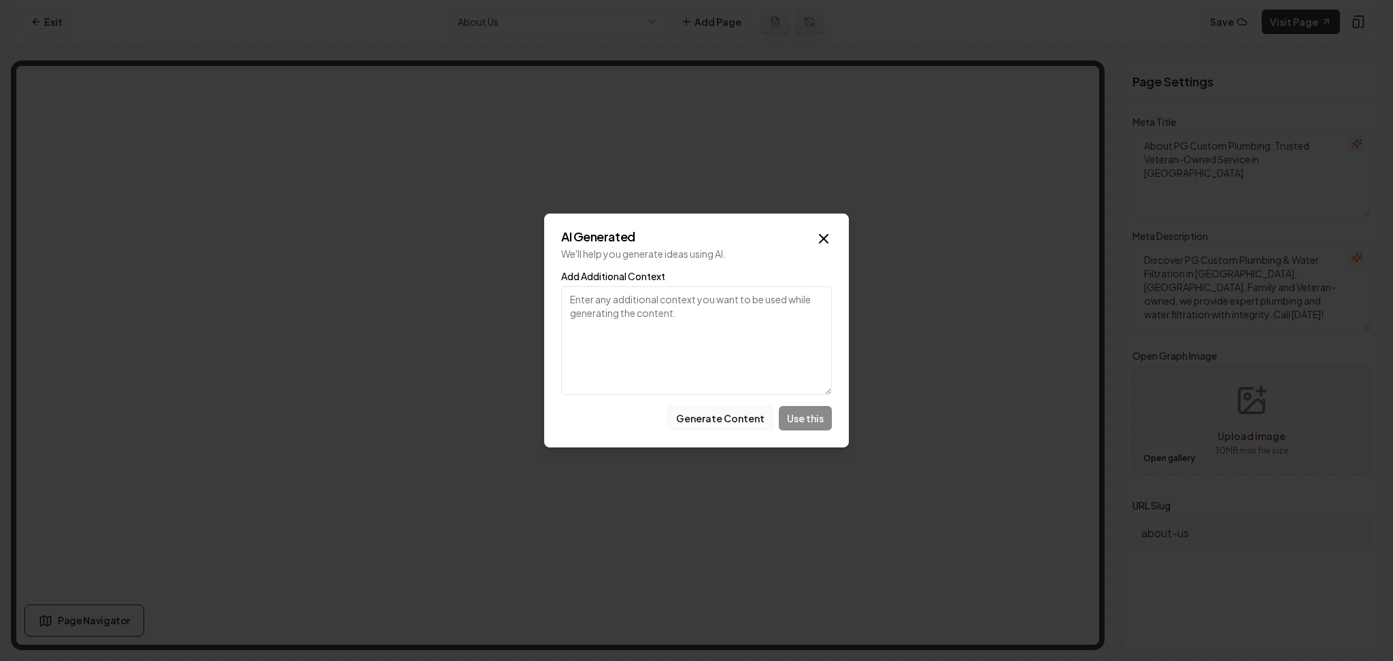
click at [720, 414] on button "Generate Content" at bounding box center [720, 418] width 106 height 24
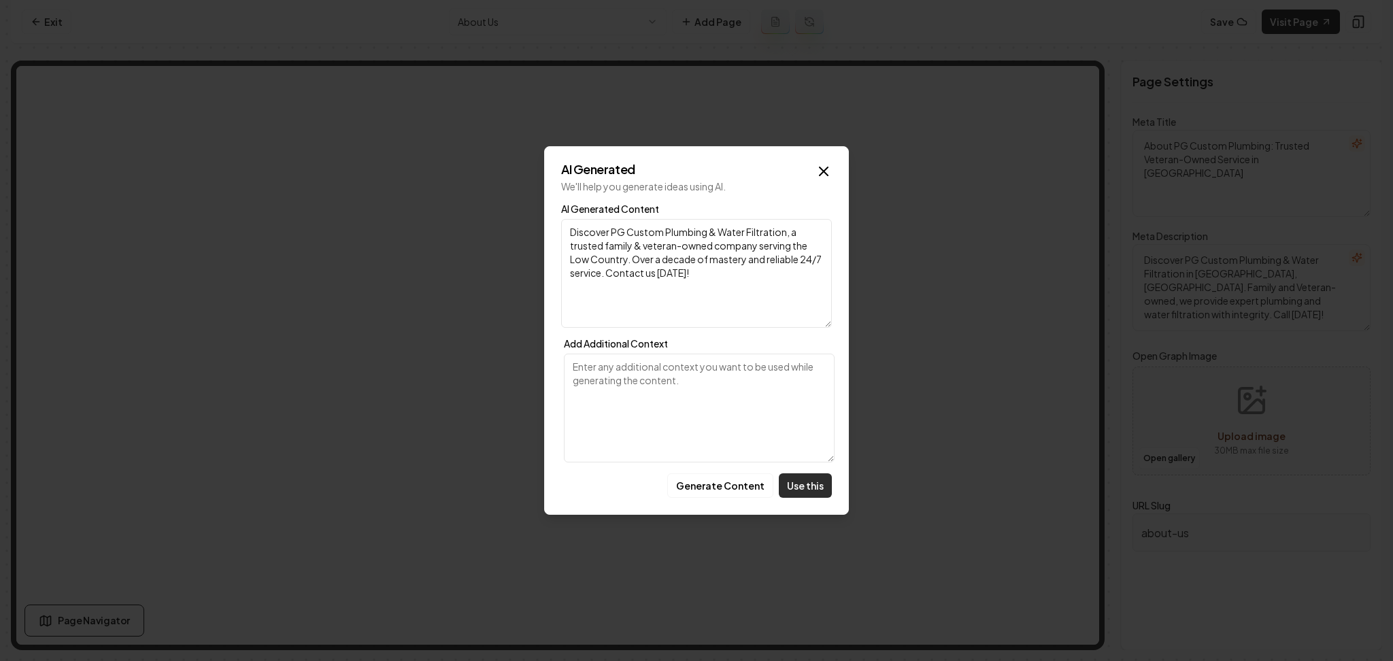
click at [823, 480] on button "Use this" at bounding box center [805, 485] width 53 height 24
type textarea "Discover PG Custom Plumbing & Water Filtration, a trusted family & veteran-owne…"
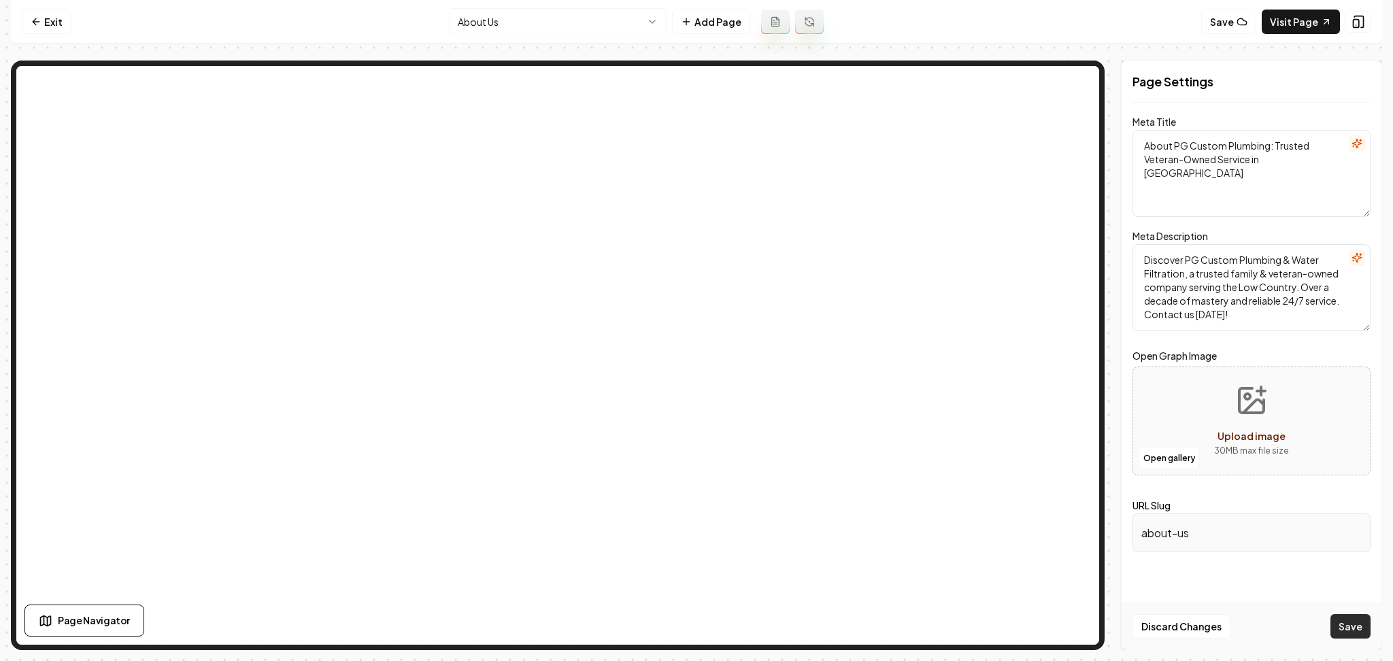
click at [1343, 630] on button "Save" at bounding box center [1350, 626] width 40 height 24
click at [551, 15] on html "Computer Required This feature is only available on a computer. Please switch t…" at bounding box center [696, 330] width 1393 height 661
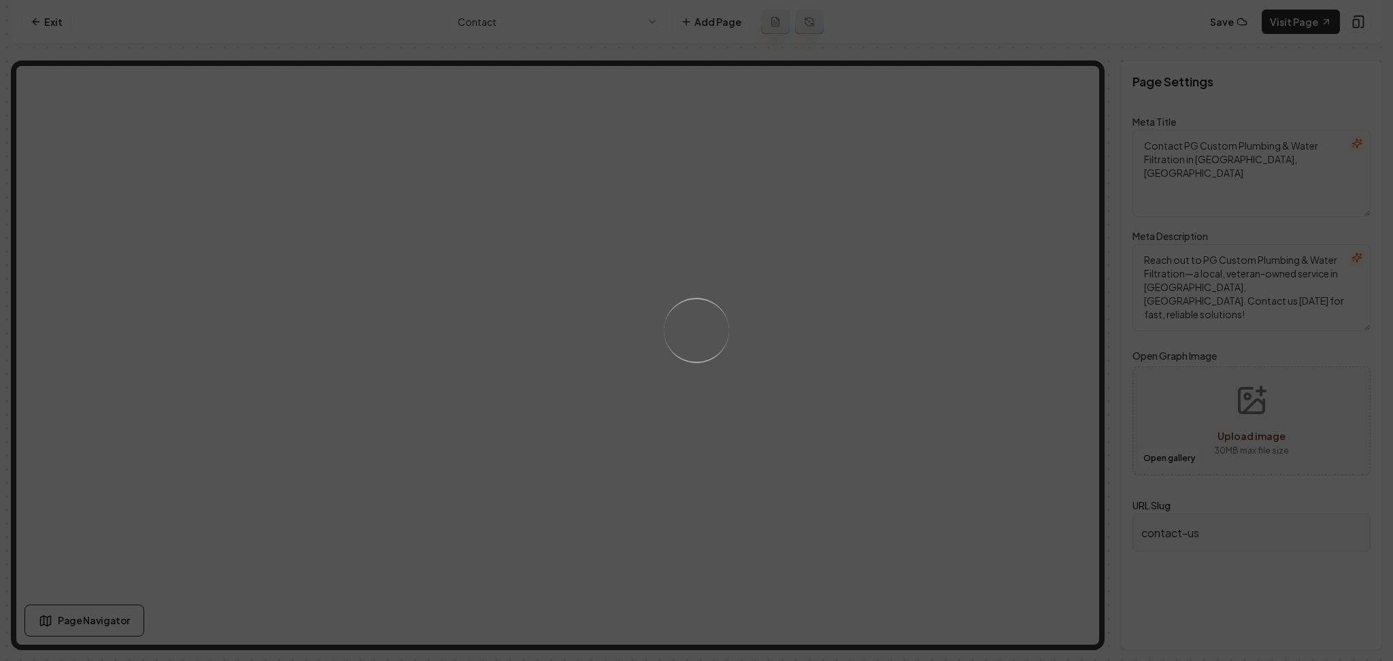
click at [932, 386] on div "Loading..." at bounding box center [696, 330] width 1393 height 661
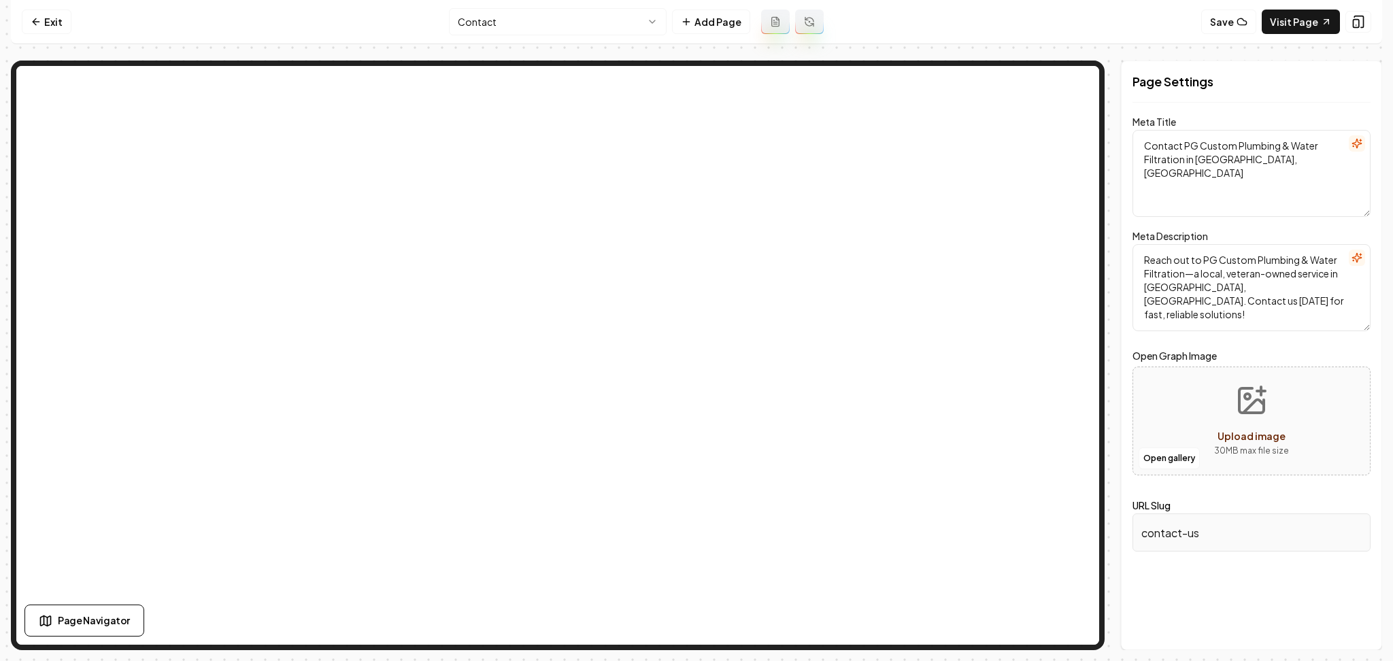
click at [1359, 257] on icon "button" at bounding box center [1356, 257] width 9 height 9
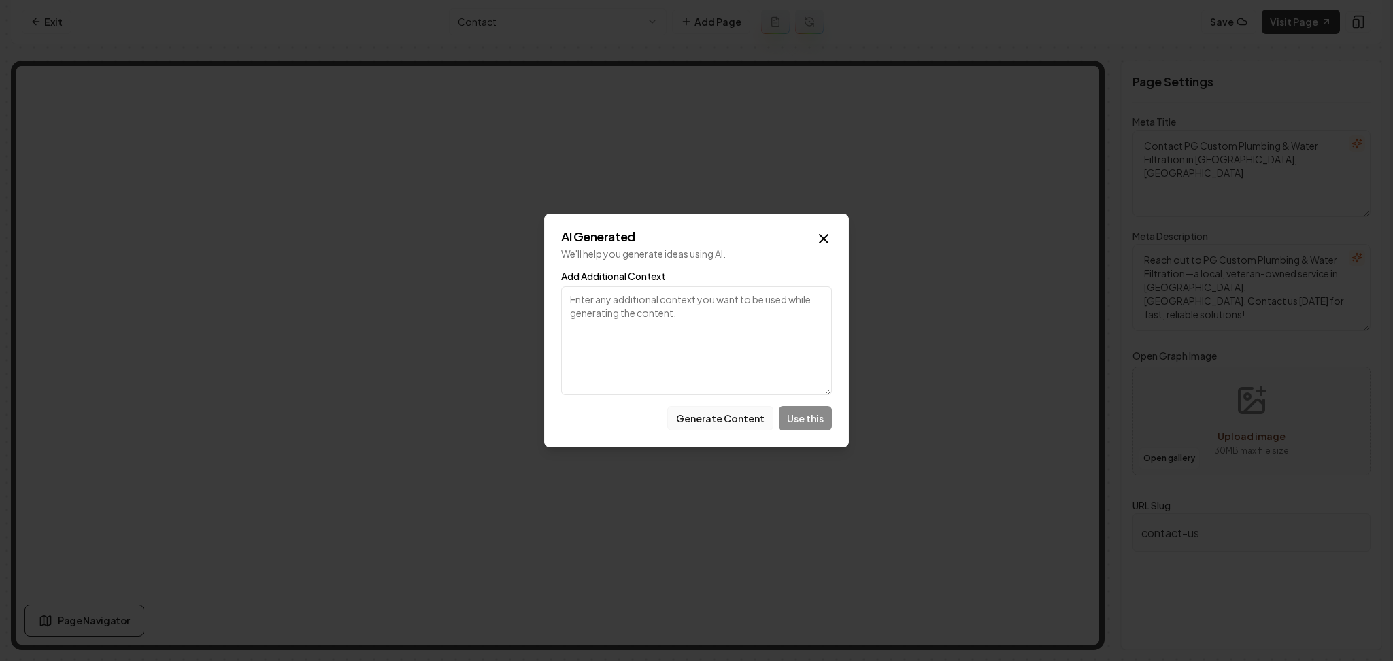
click at [698, 413] on button "Generate Content" at bounding box center [720, 418] width 106 height 24
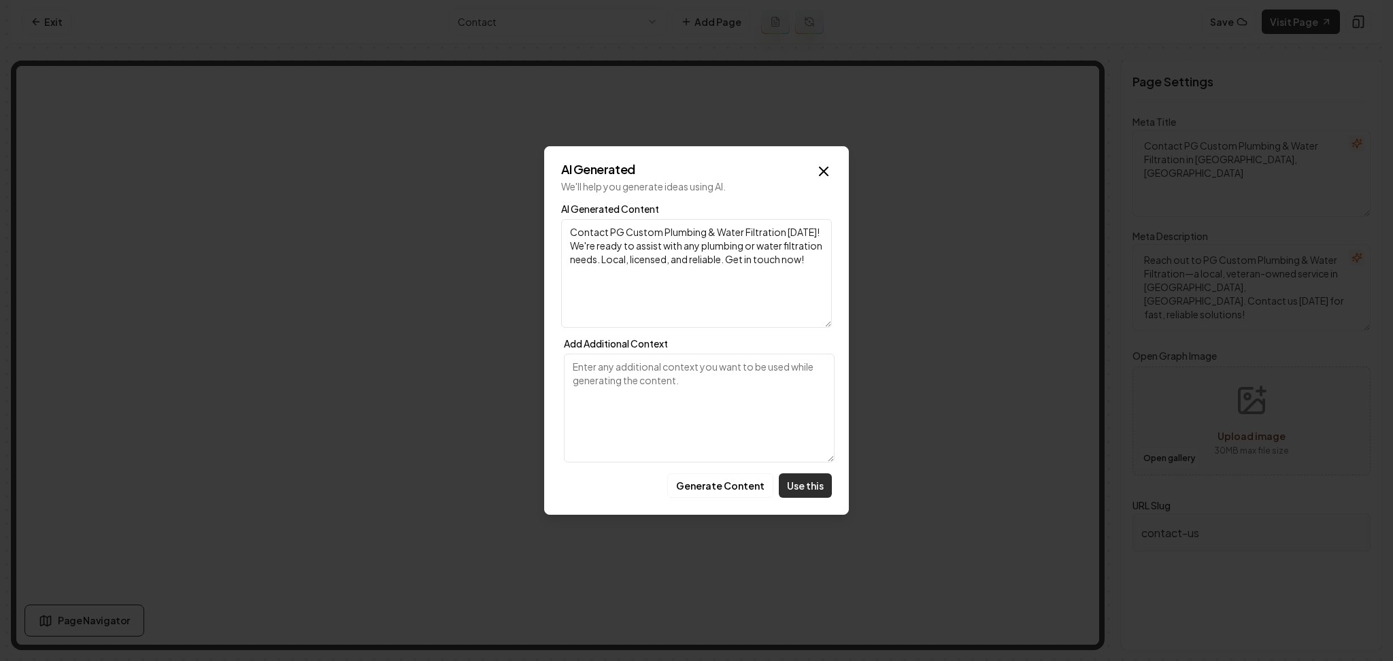
click at [804, 482] on button "Use this" at bounding box center [805, 485] width 53 height 24
type textarea "Contact PG Custom Plumbing & Water Filtration today! We're ready to assist with…"
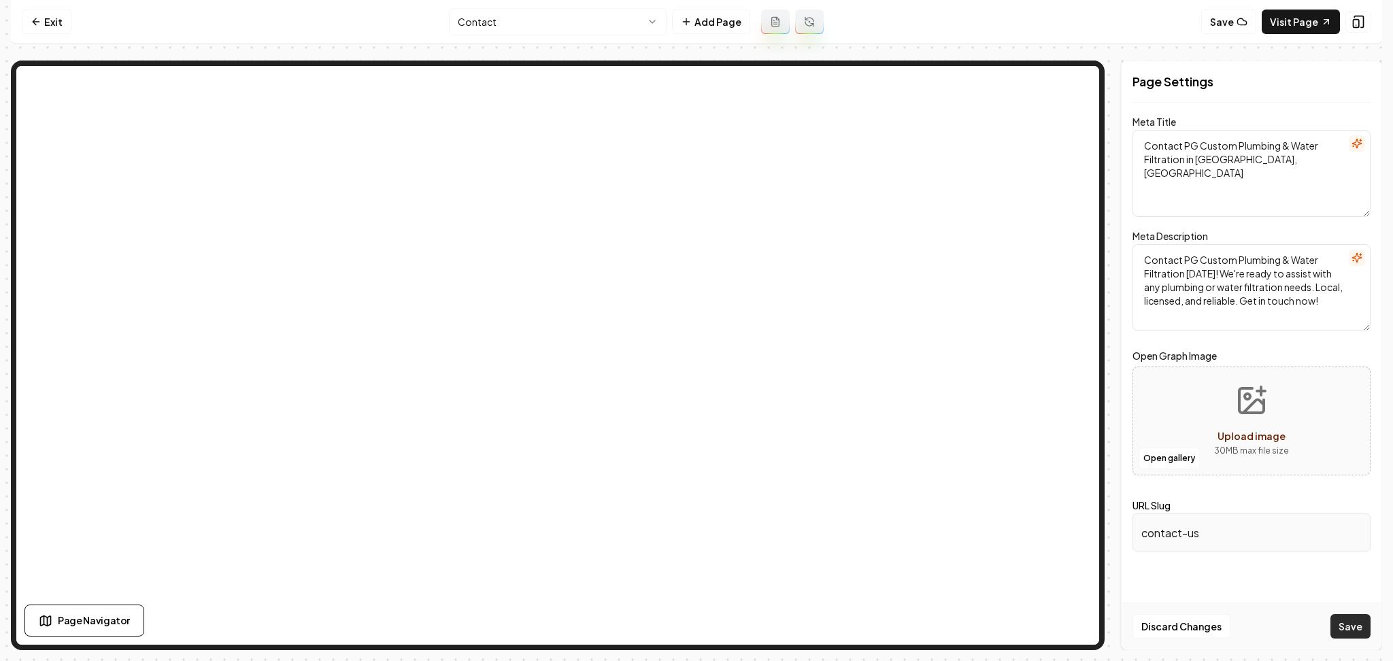
click at [1333, 622] on button "Save" at bounding box center [1350, 626] width 40 height 24
click at [1364, 146] on button "button" at bounding box center [1357, 143] width 16 height 16
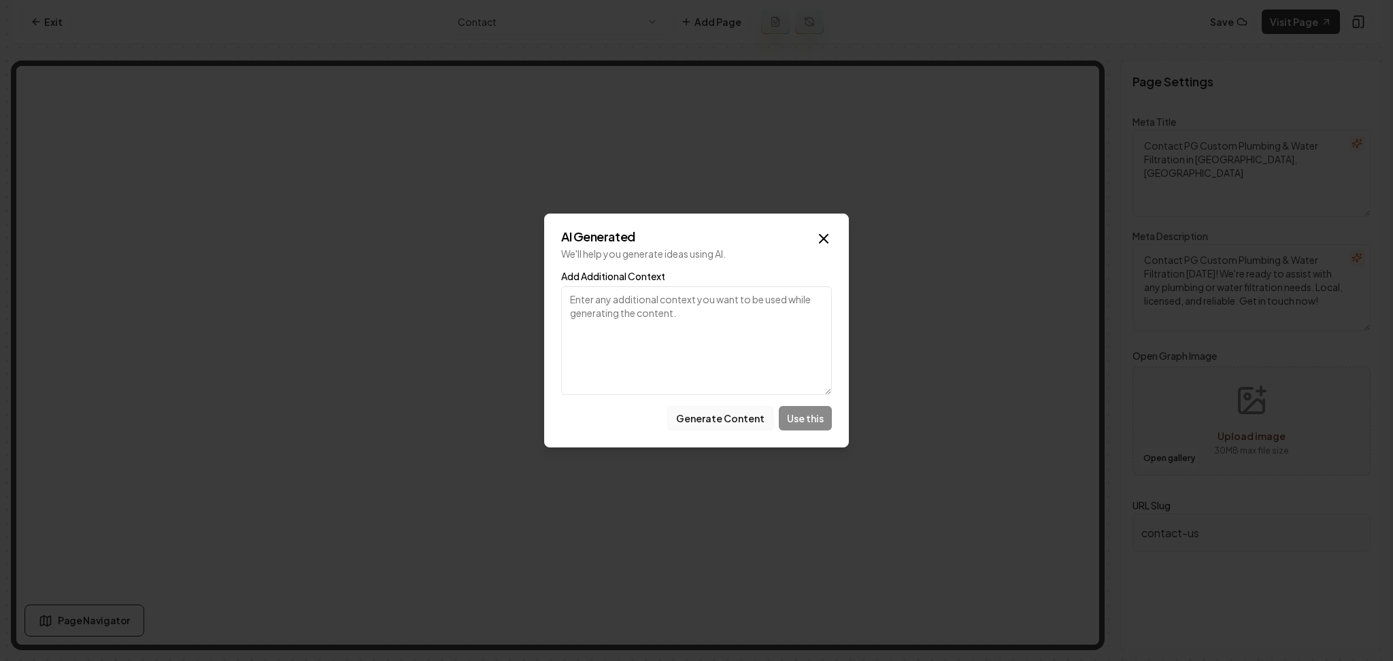
click at [688, 425] on button "Generate Content" at bounding box center [720, 418] width 106 height 24
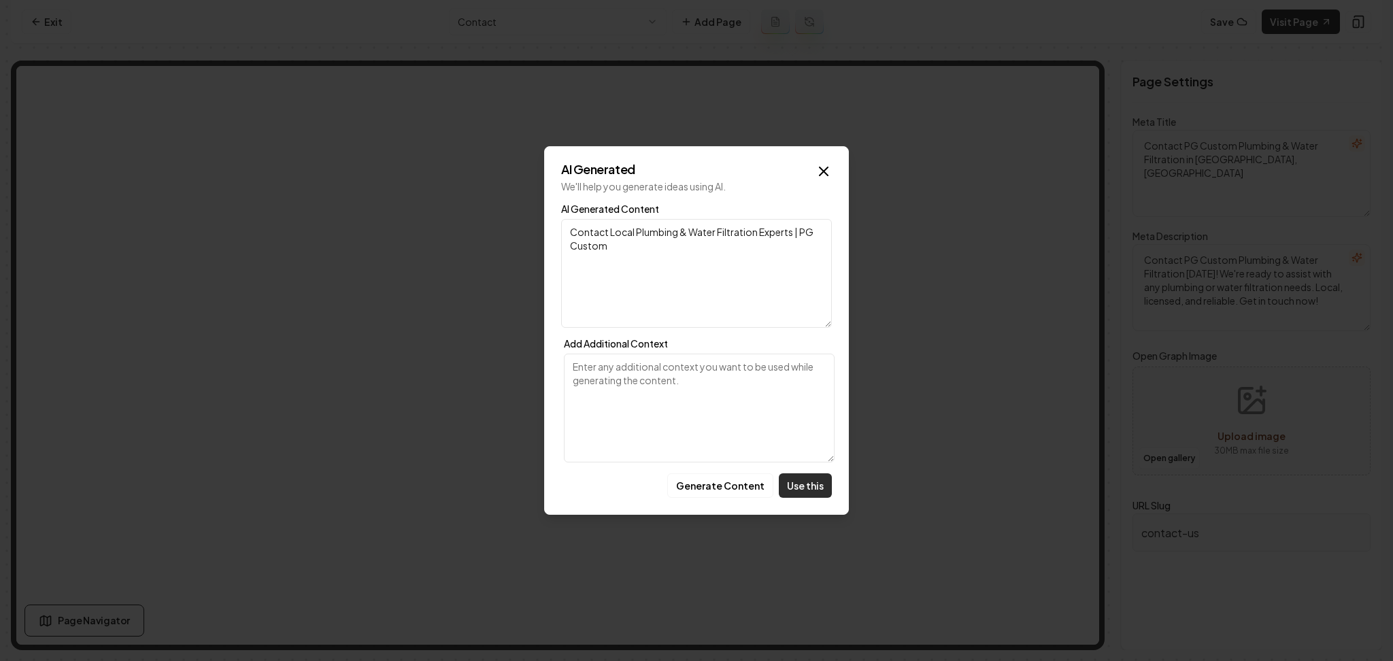
click at [801, 475] on button "Use this" at bounding box center [805, 485] width 53 height 24
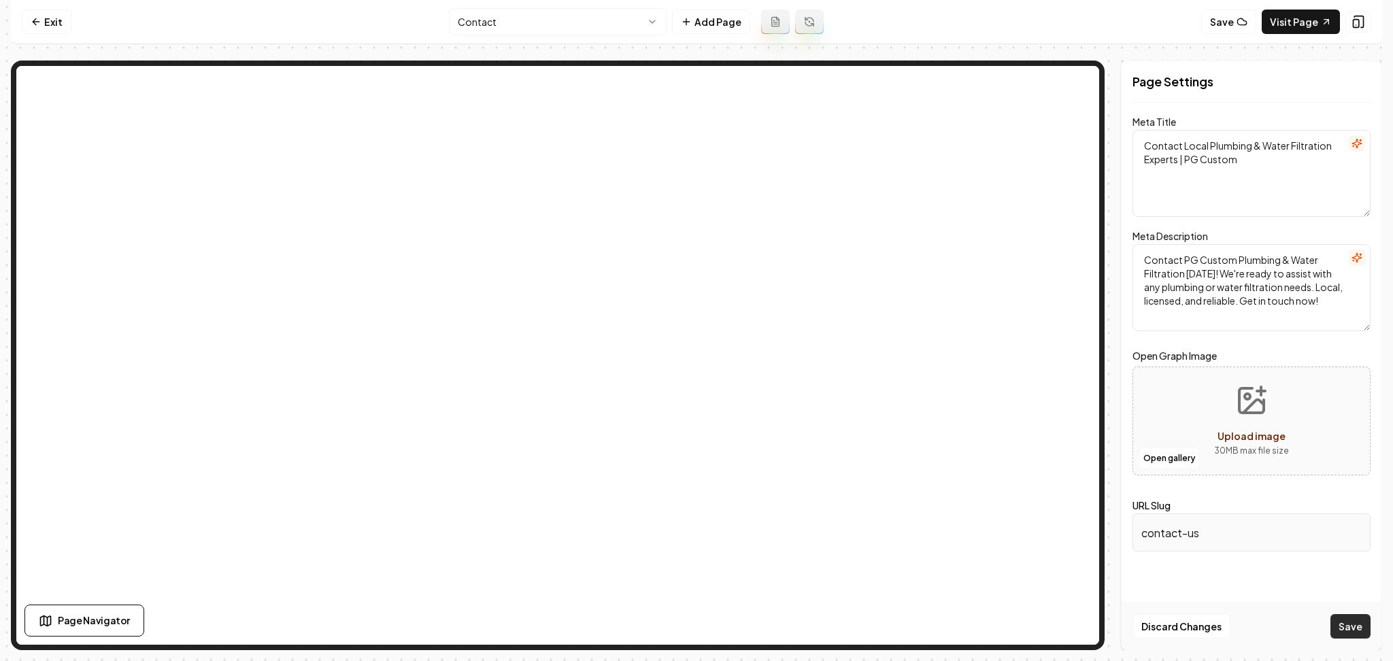
click at [1364, 618] on button "Save" at bounding box center [1350, 626] width 40 height 24
click at [1323, 31] on link "Visit Page" at bounding box center [1301, 22] width 78 height 24
click at [592, 30] on html "Computer Required This feature is only available on a computer. Please switch t…" at bounding box center [696, 330] width 1393 height 661
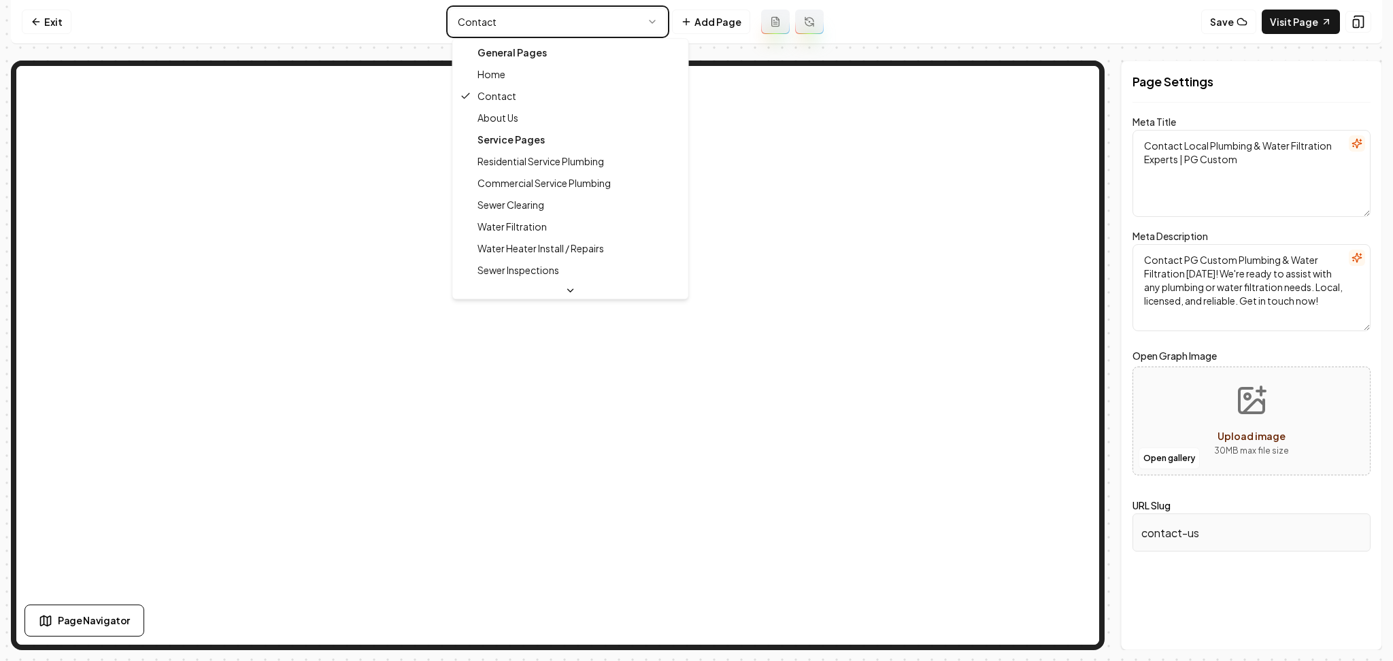
type textarea "About PG Custom Plumbing: Trusted Veteran-Owned Service in GA"
type textarea "Discover PG Custom Plumbing & Water Filtration, a trusted family & veteran-owne…"
type input "about-us"
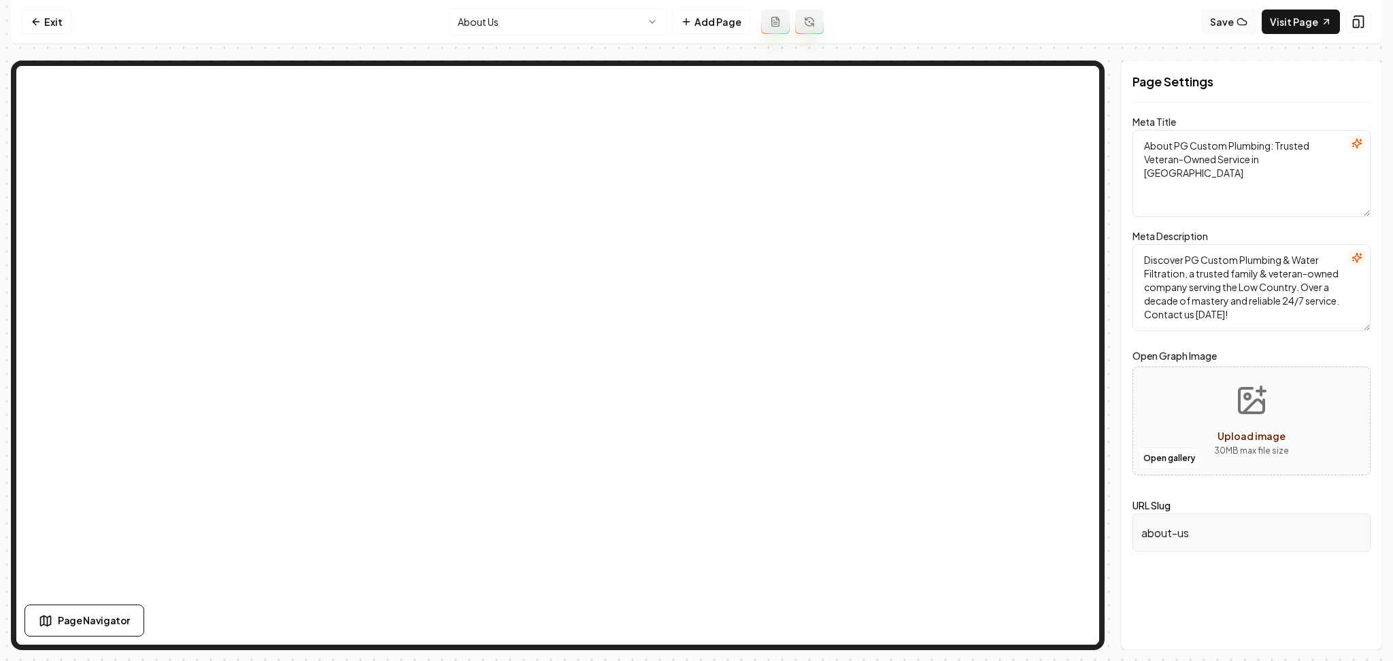
click at [1227, 22] on button "Save" at bounding box center [1228, 22] width 55 height 24
